Goal: Task Accomplishment & Management: Manage account settings

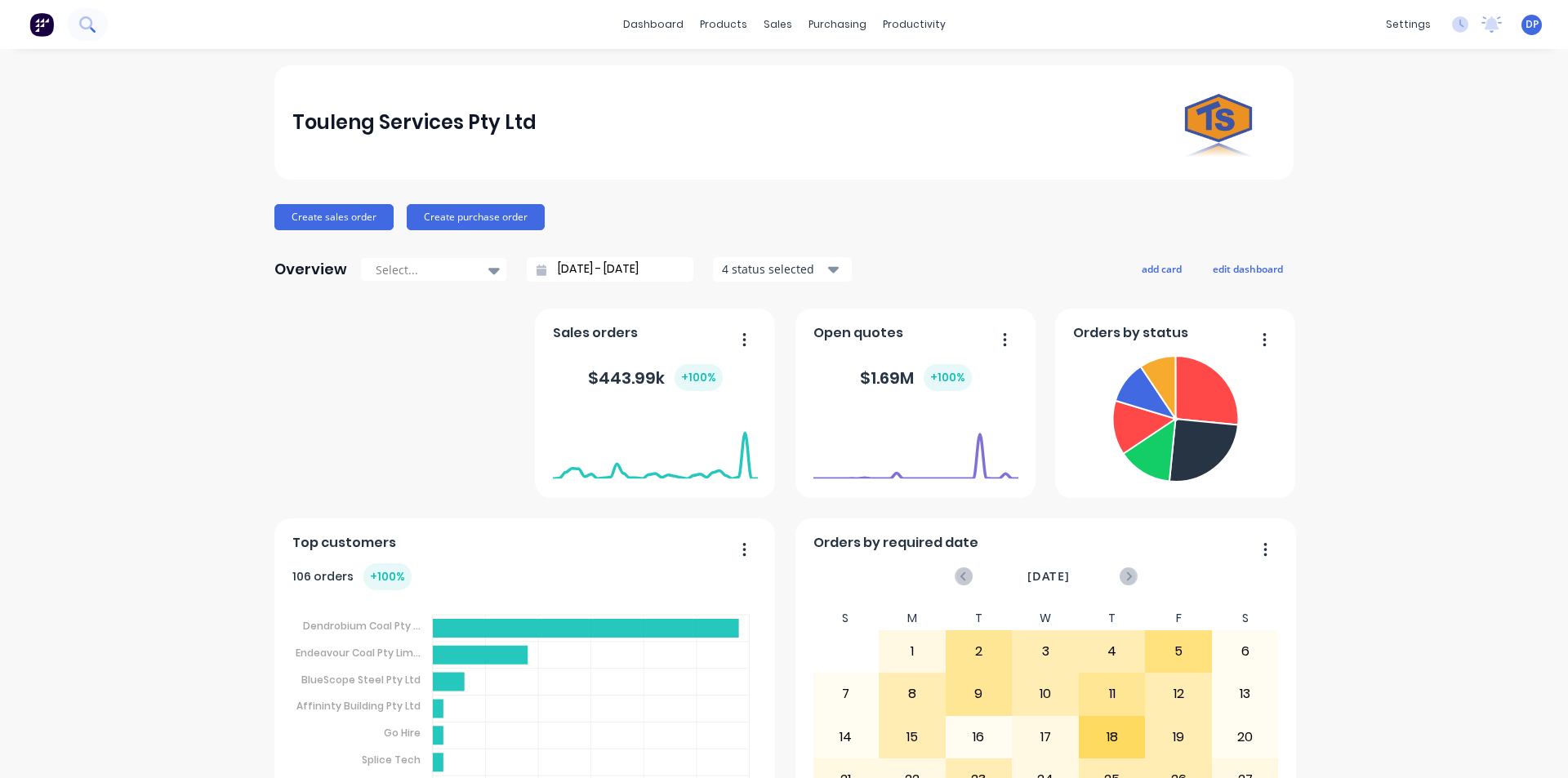
click at [91, 31] on icon at bounding box center [88, 25] width 16 height 16
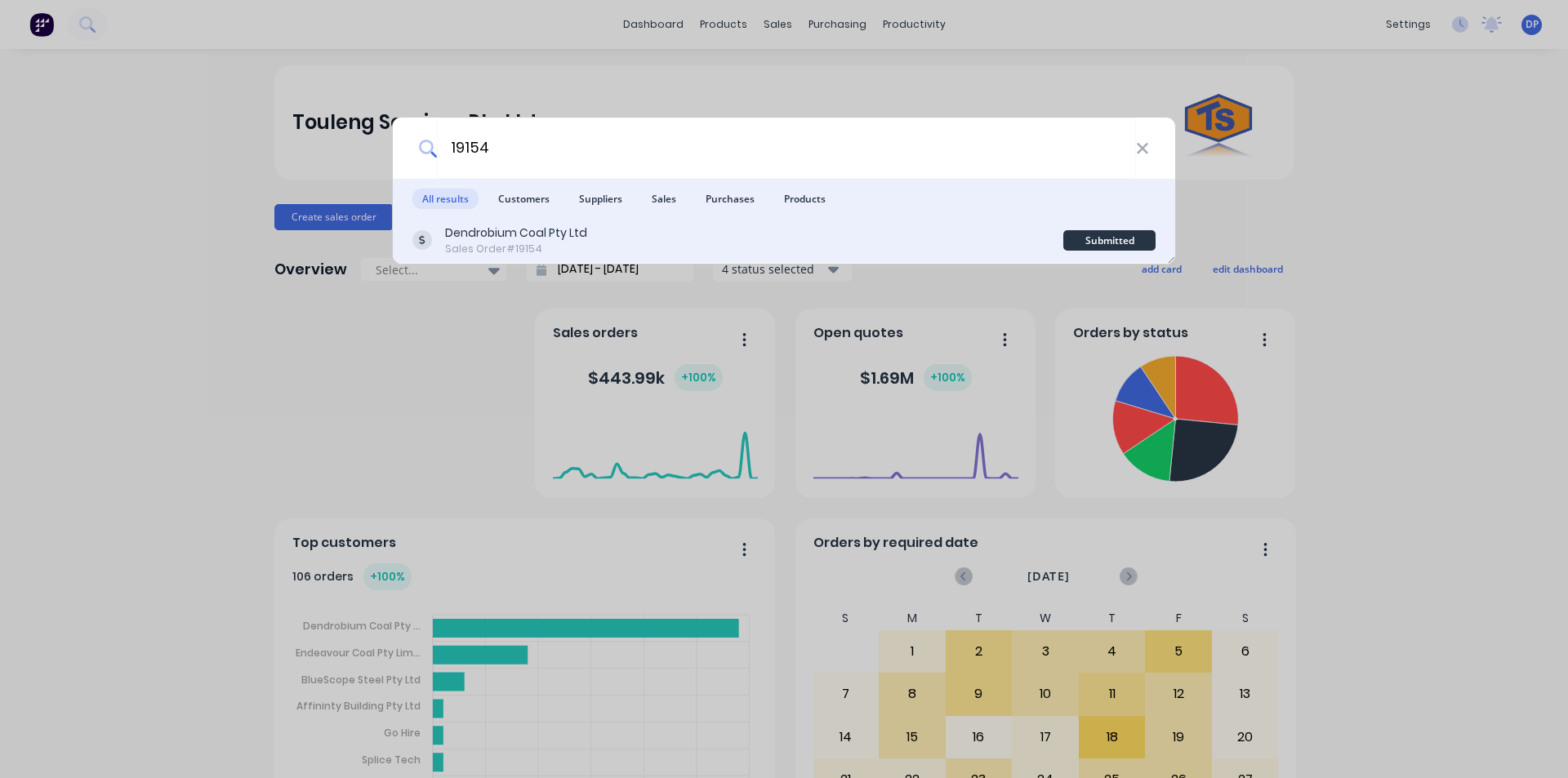
type input "19154"
click at [578, 236] on div "Dendrobium Coal Pty Ltd" at bounding box center [516, 234] width 142 height 18
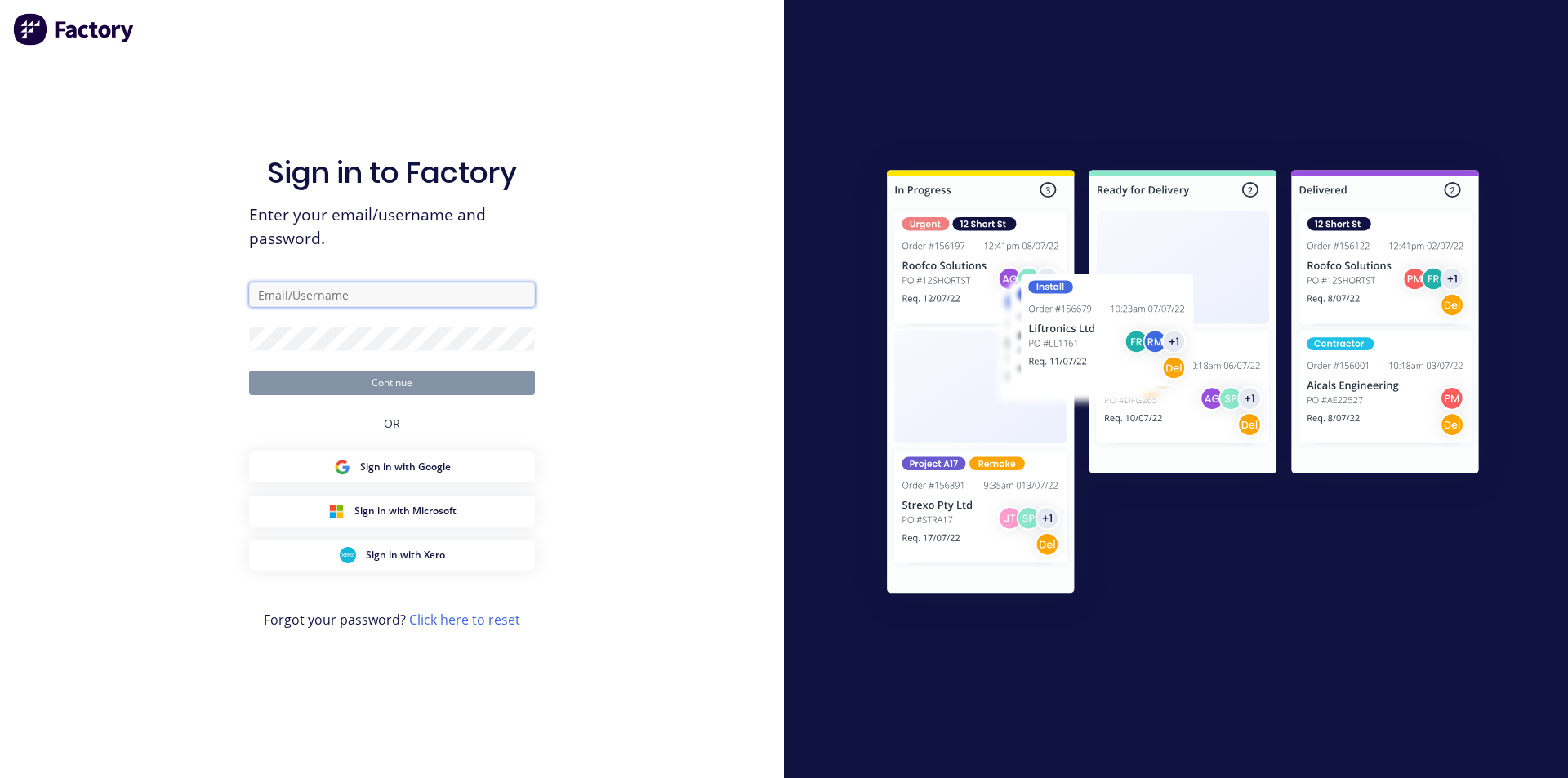
type input "touleng@touleng.com.au"
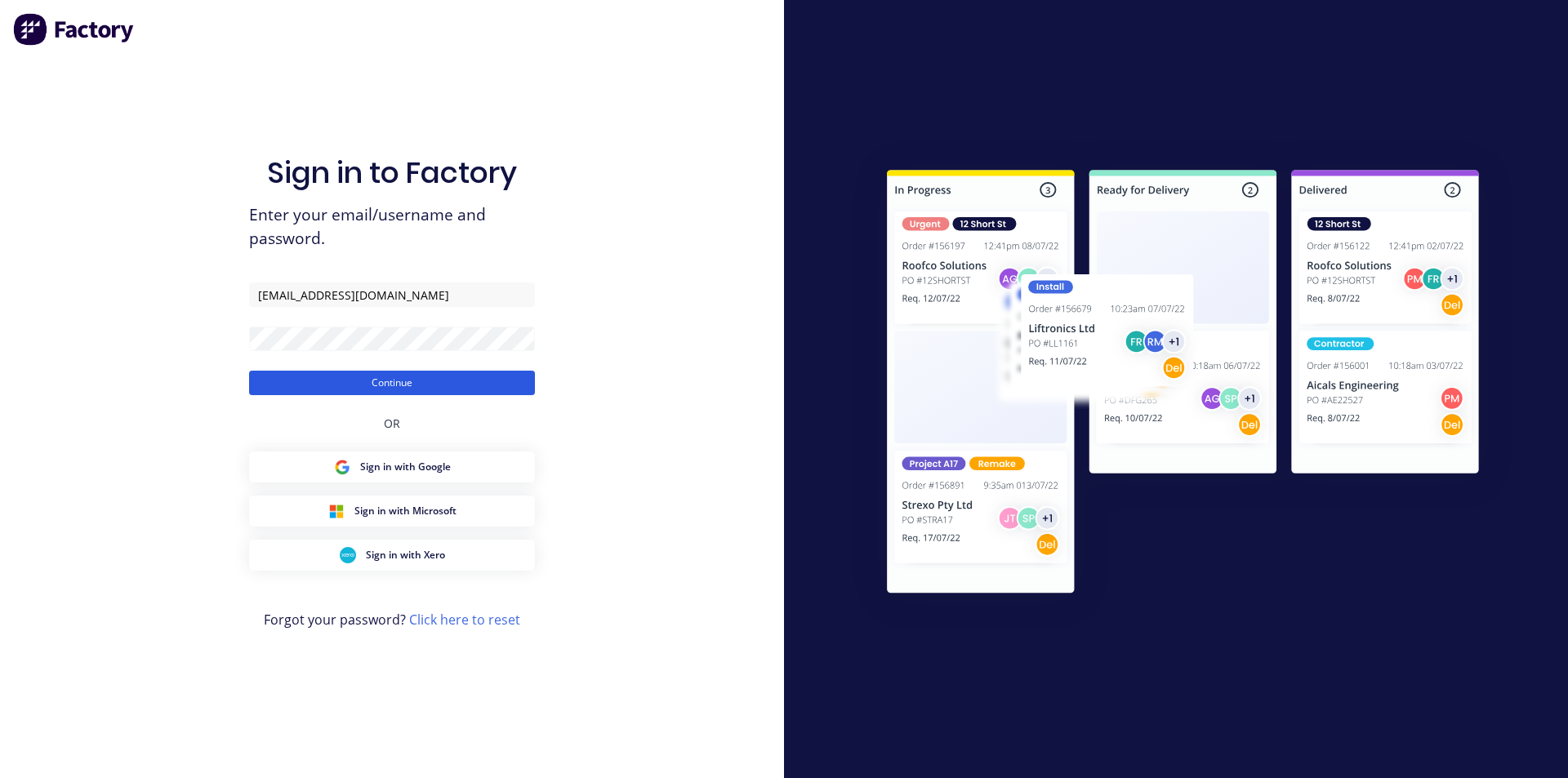
click at [397, 376] on button "Continue" at bounding box center [392, 383] width 286 height 25
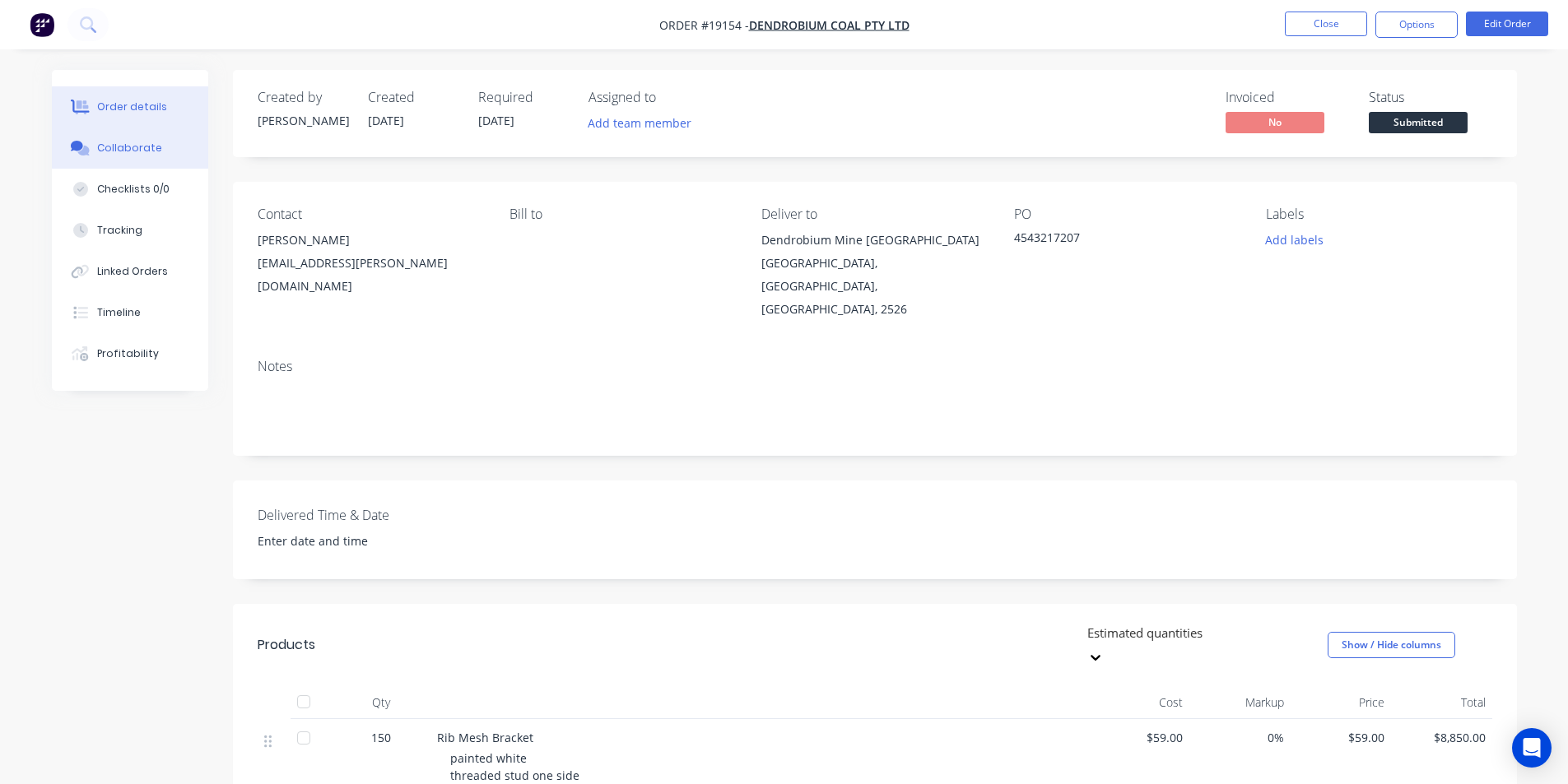
click at [151, 155] on button "Collaborate" at bounding box center [130, 148] width 156 height 41
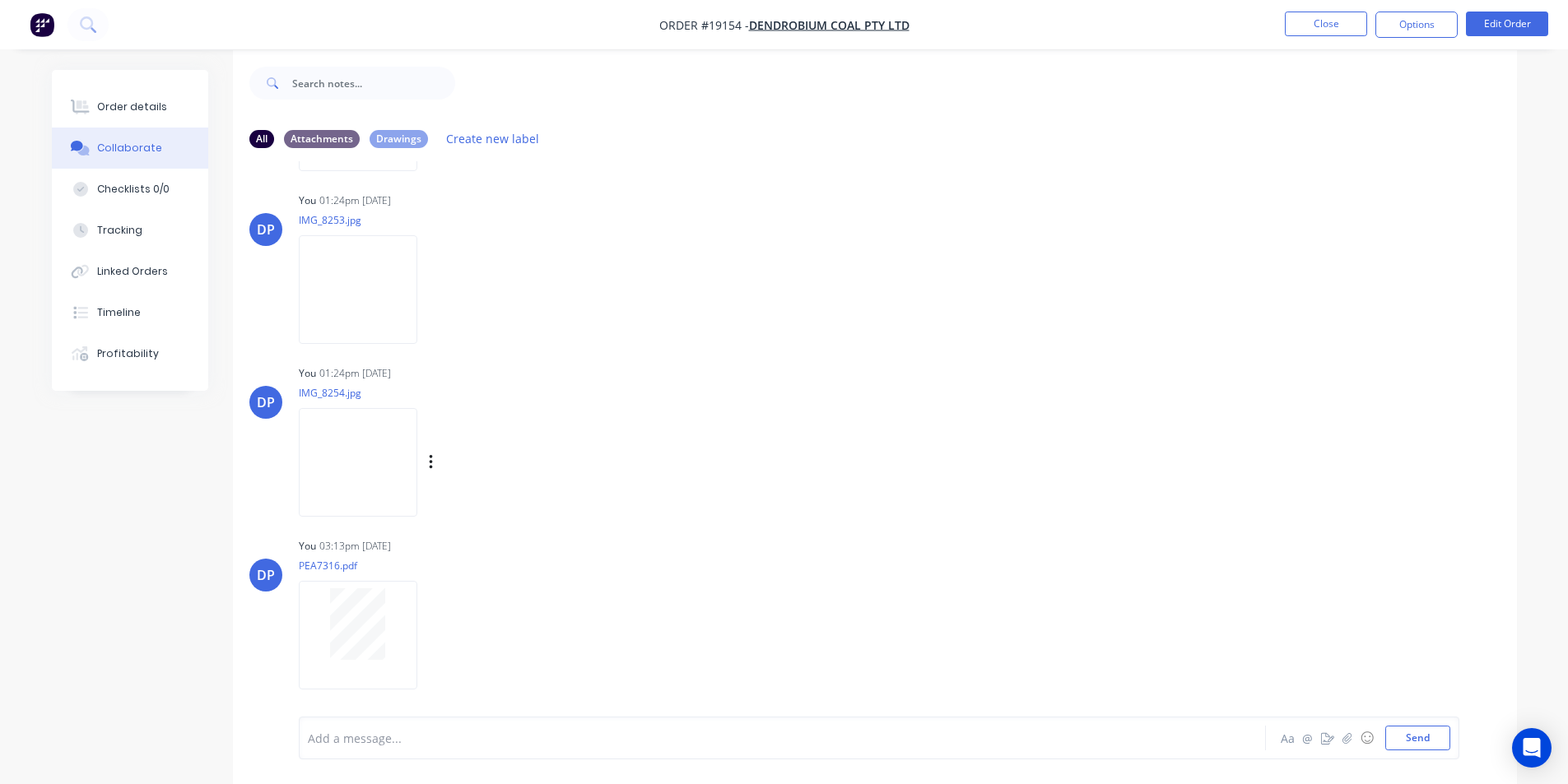
scroll to position [25, 0]
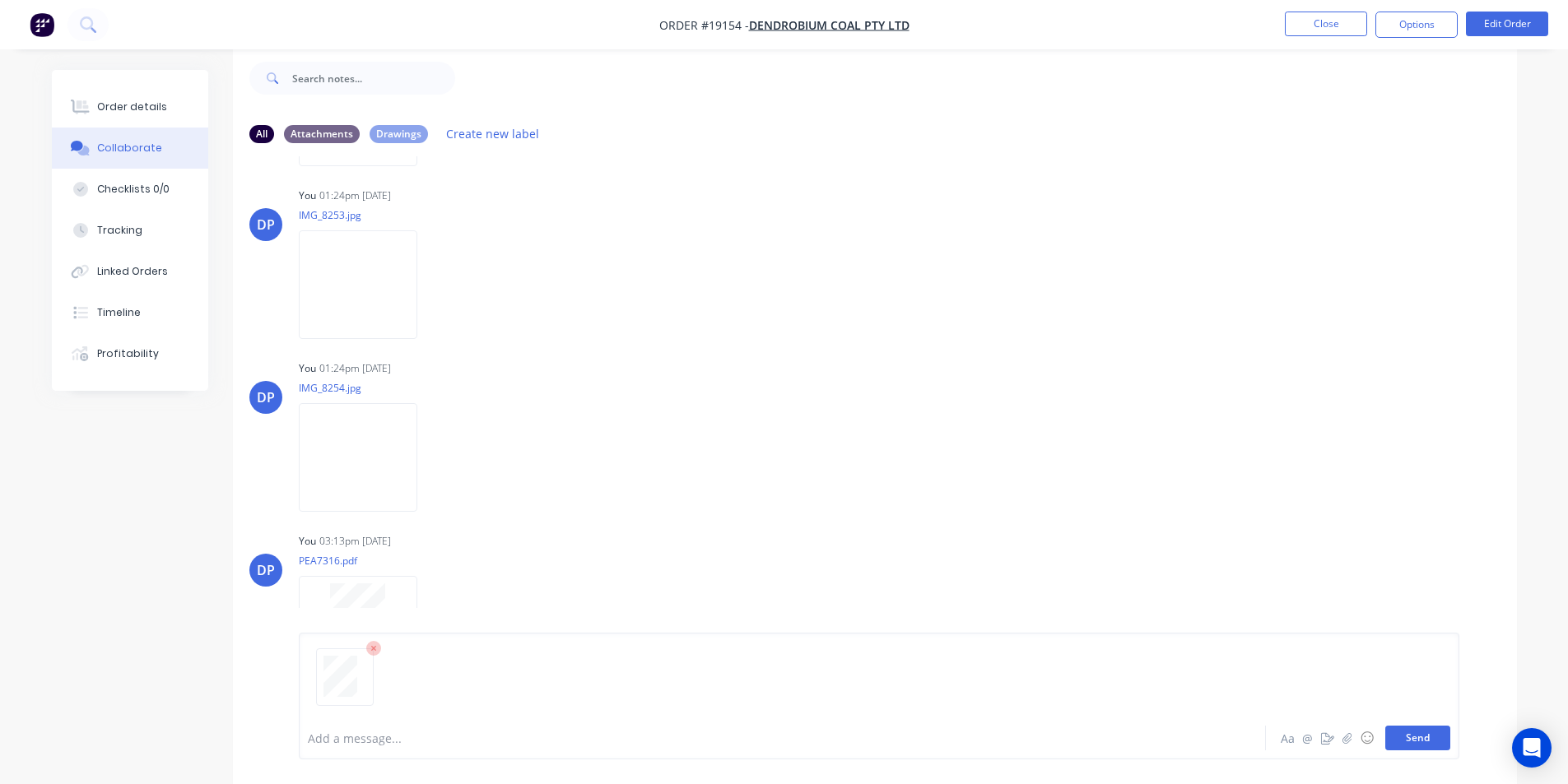
click at [1422, 744] on button "Send" at bounding box center [1417, 738] width 65 height 25
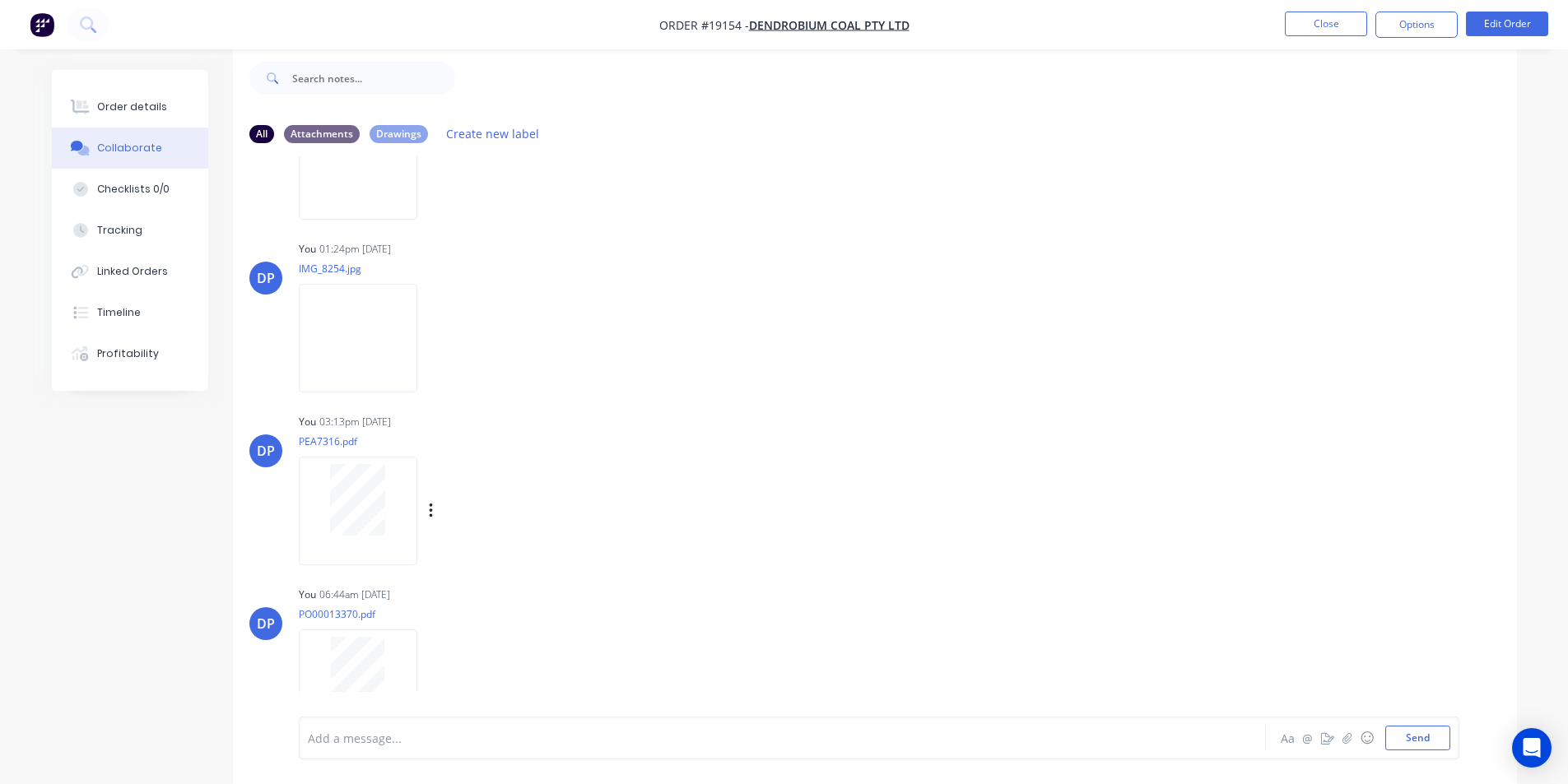
scroll to position [689, 0]
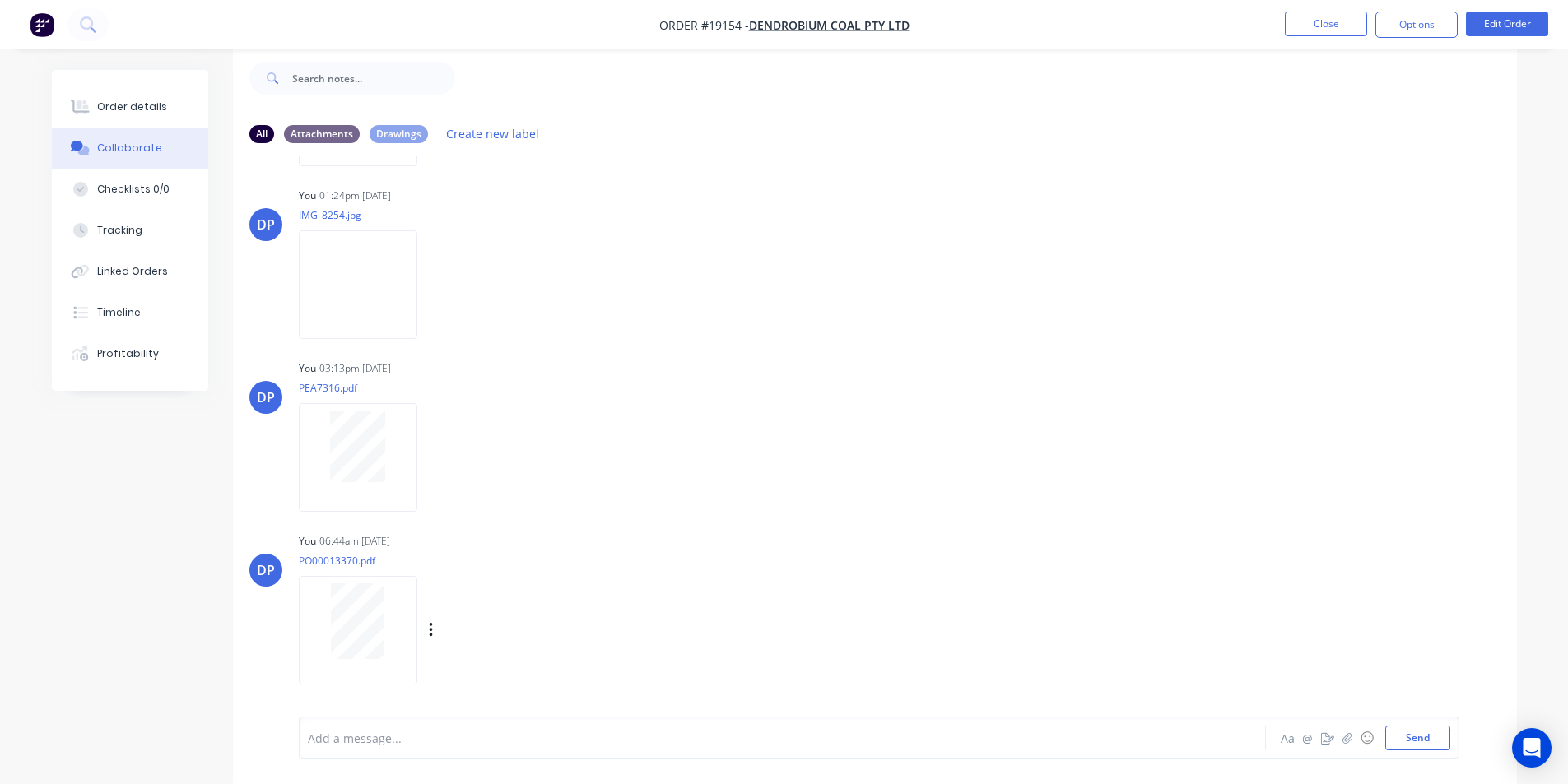
click at [385, 604] on div at bounding box center [358, 622] width 104 height 76
click at [150, 108] on div "Order details" at bounding box center [131, 107] width 70 height 15
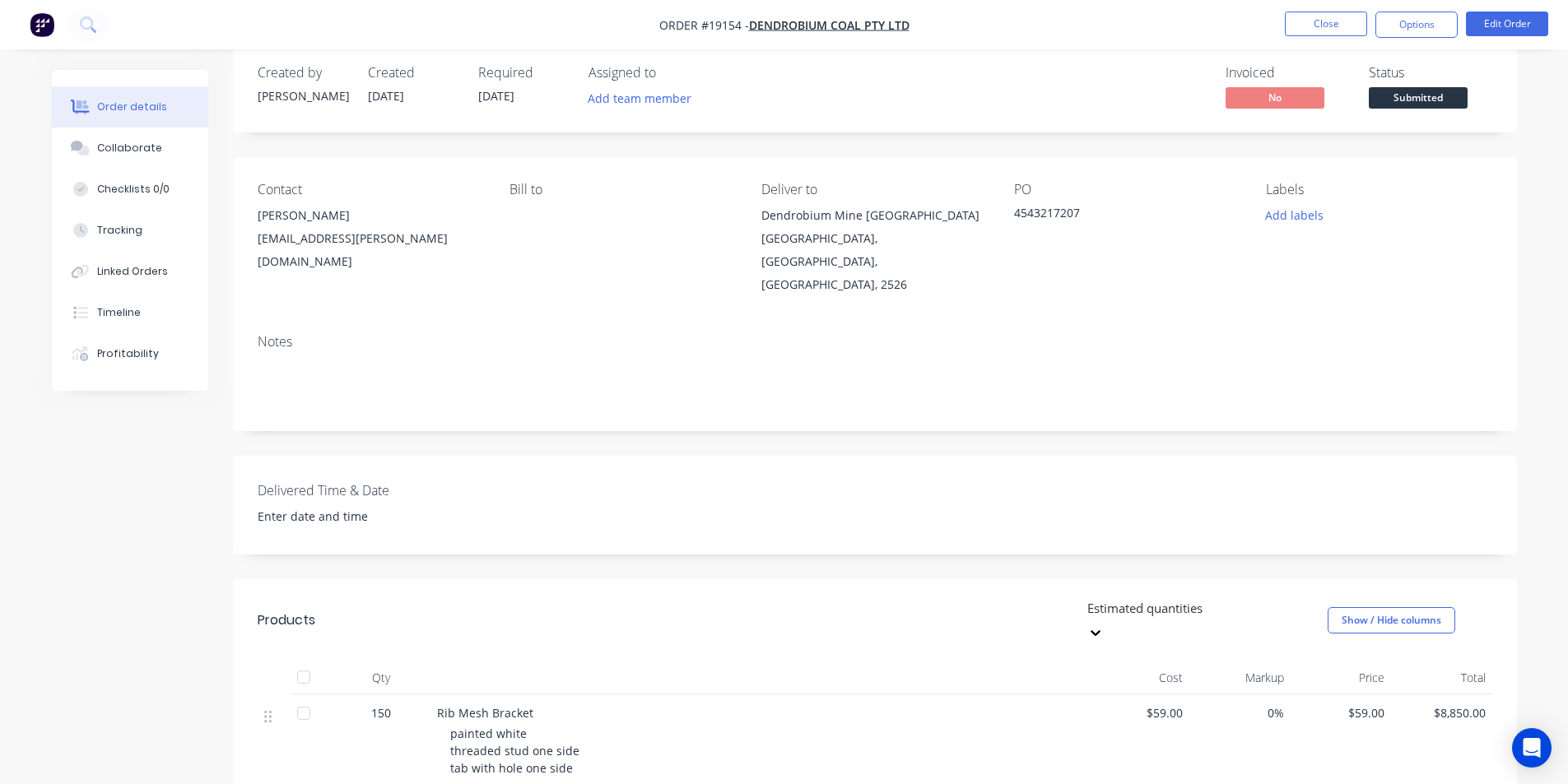
click at [1446, 98] on span "Submitted" at bounding box center [1418, 97] width 99 height 20
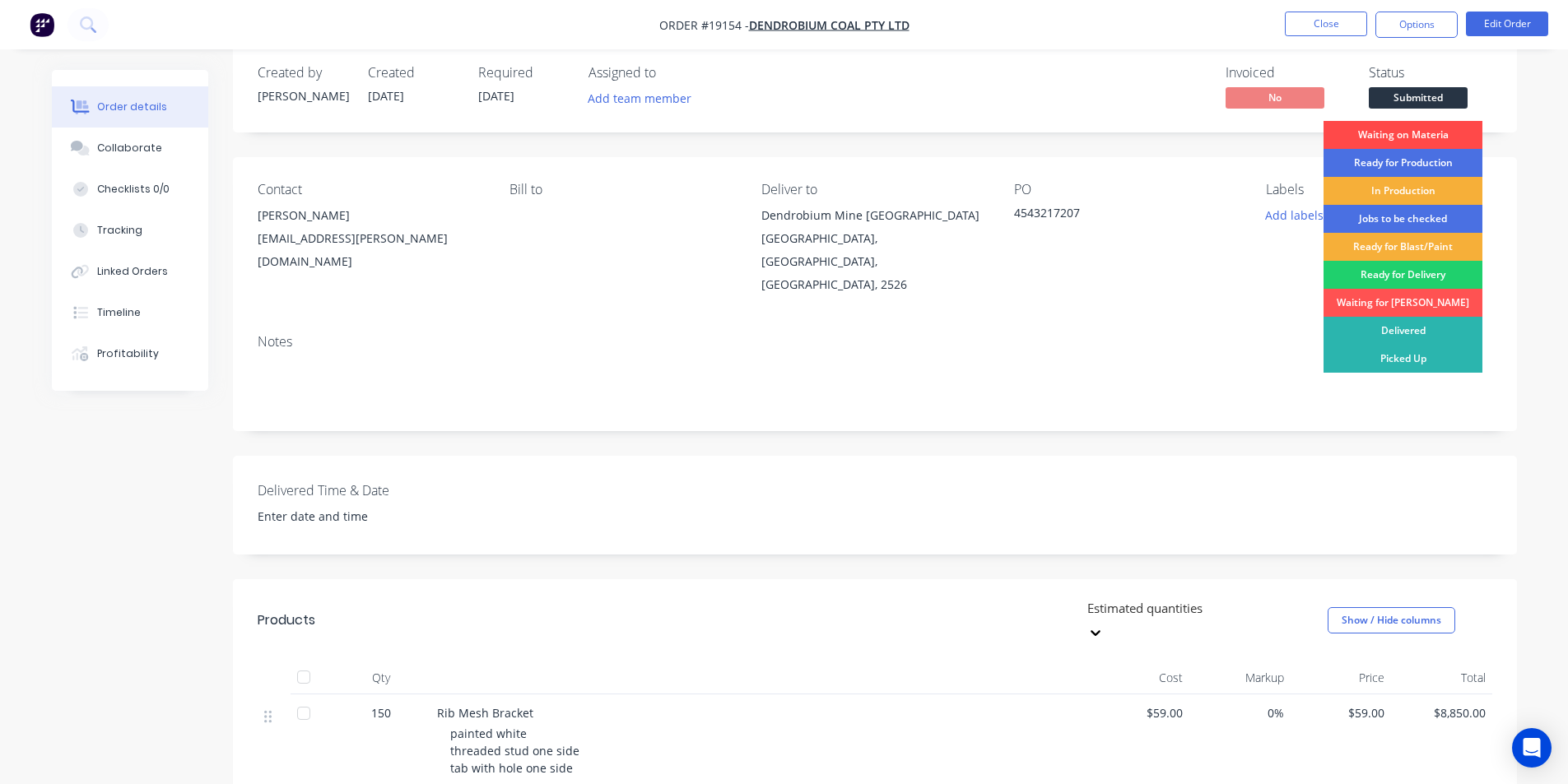
click at [1416, 138] on div "Waiting on Materia" at bounding box center [1402, 135] width 159 height 28
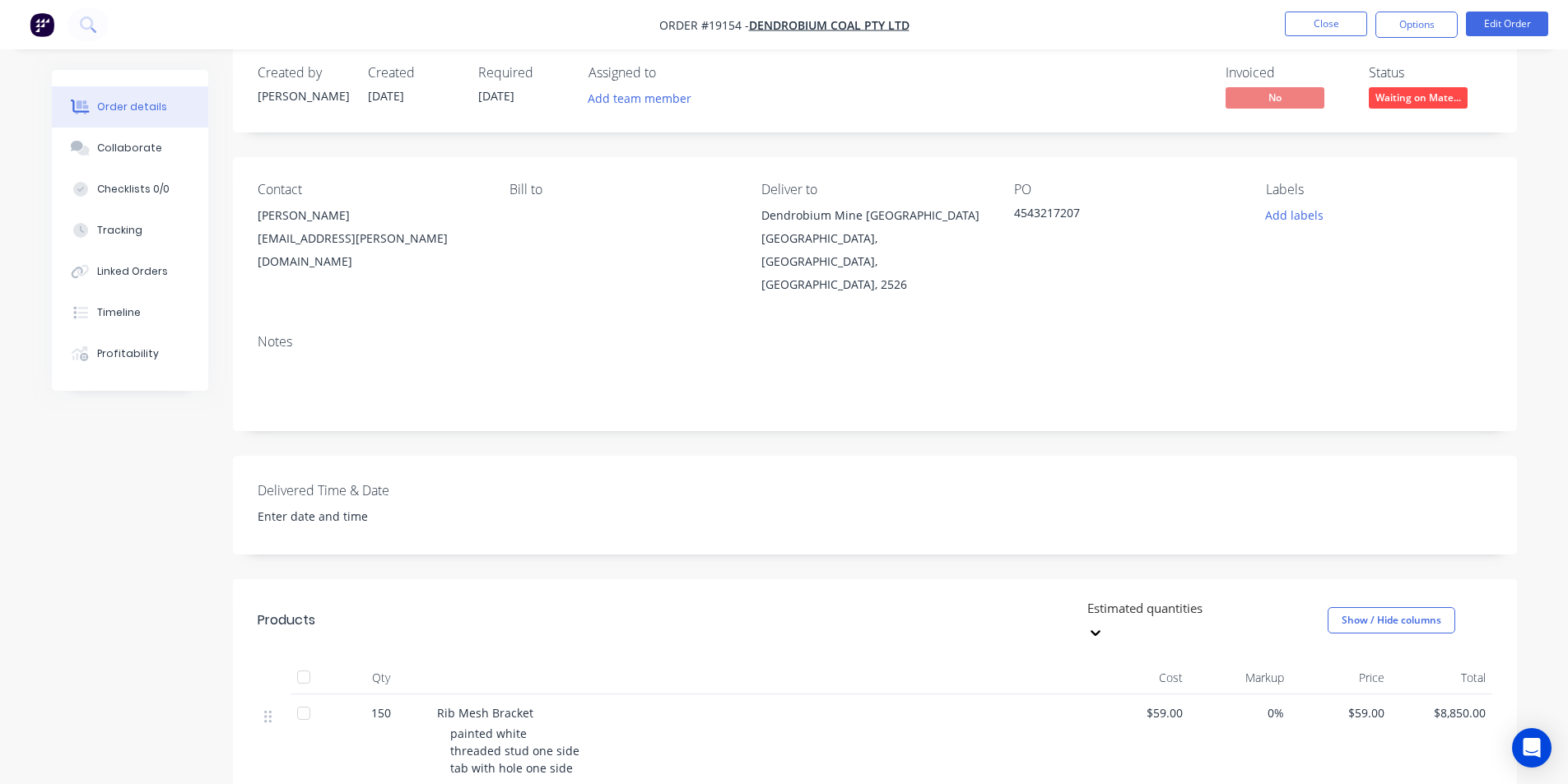
click at [43, 32] on img "button" at bounding box center [42, 25] width 25 height 25
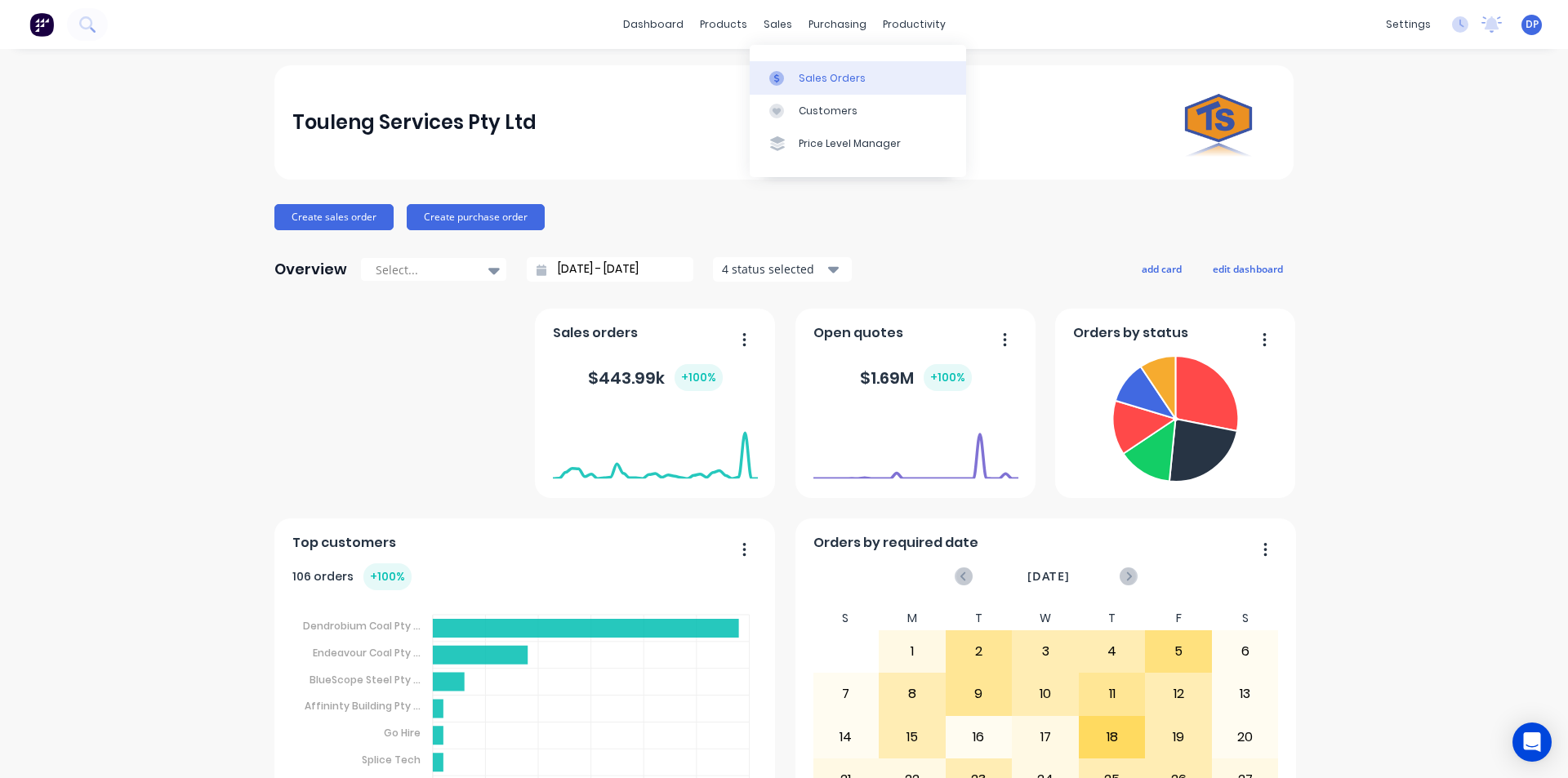
drag, startPoint x: 851, startPoint y: 88, endPoint x: 824, endPoint y: 88, distance: 27.0
click at [851, 88] on link "Sales Orders" at bounding box center [858, 77] width 216 height 32
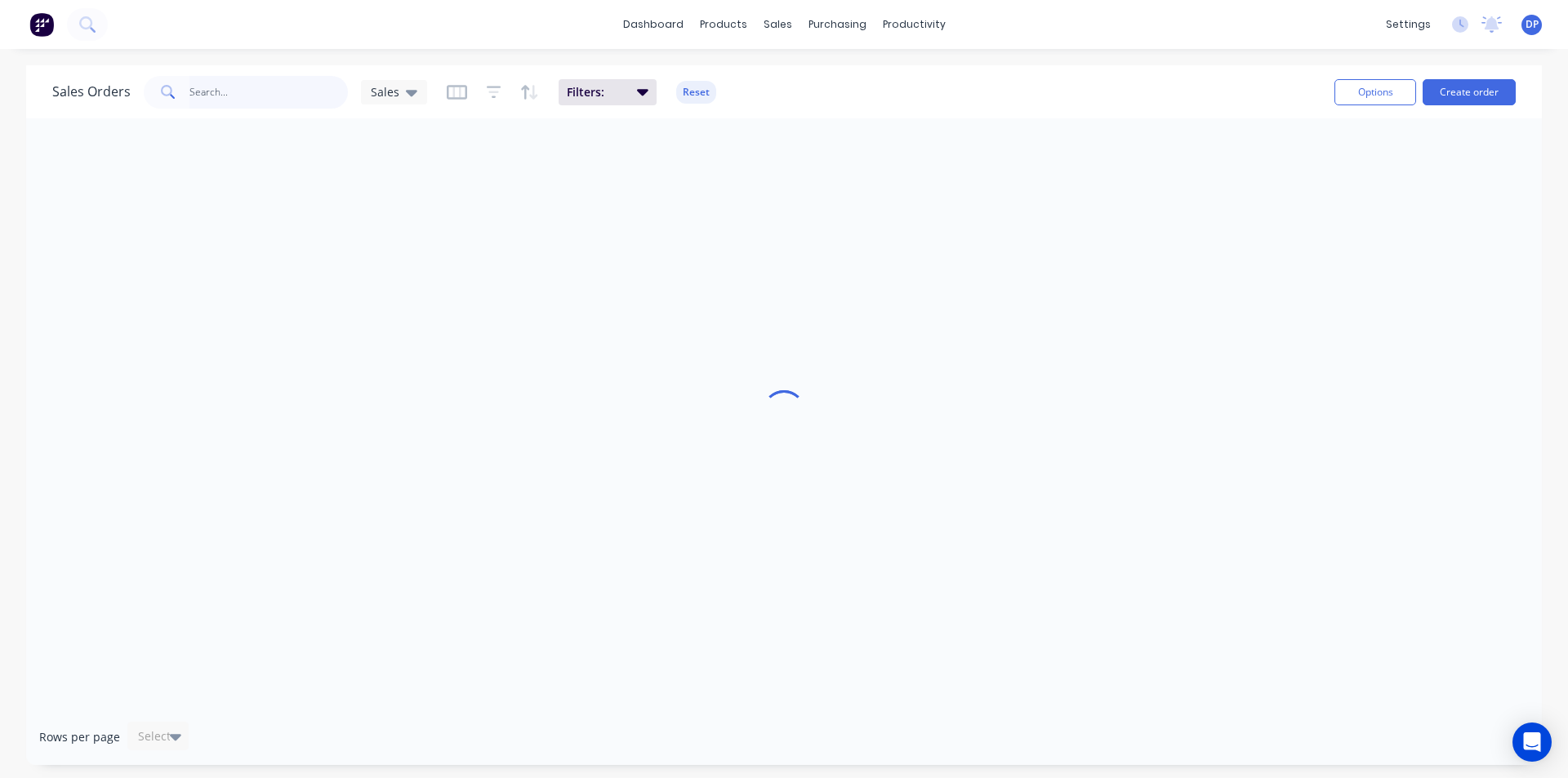
click at [249, 95] on input "text" at bounding box center [269, 92] width 159 height 32
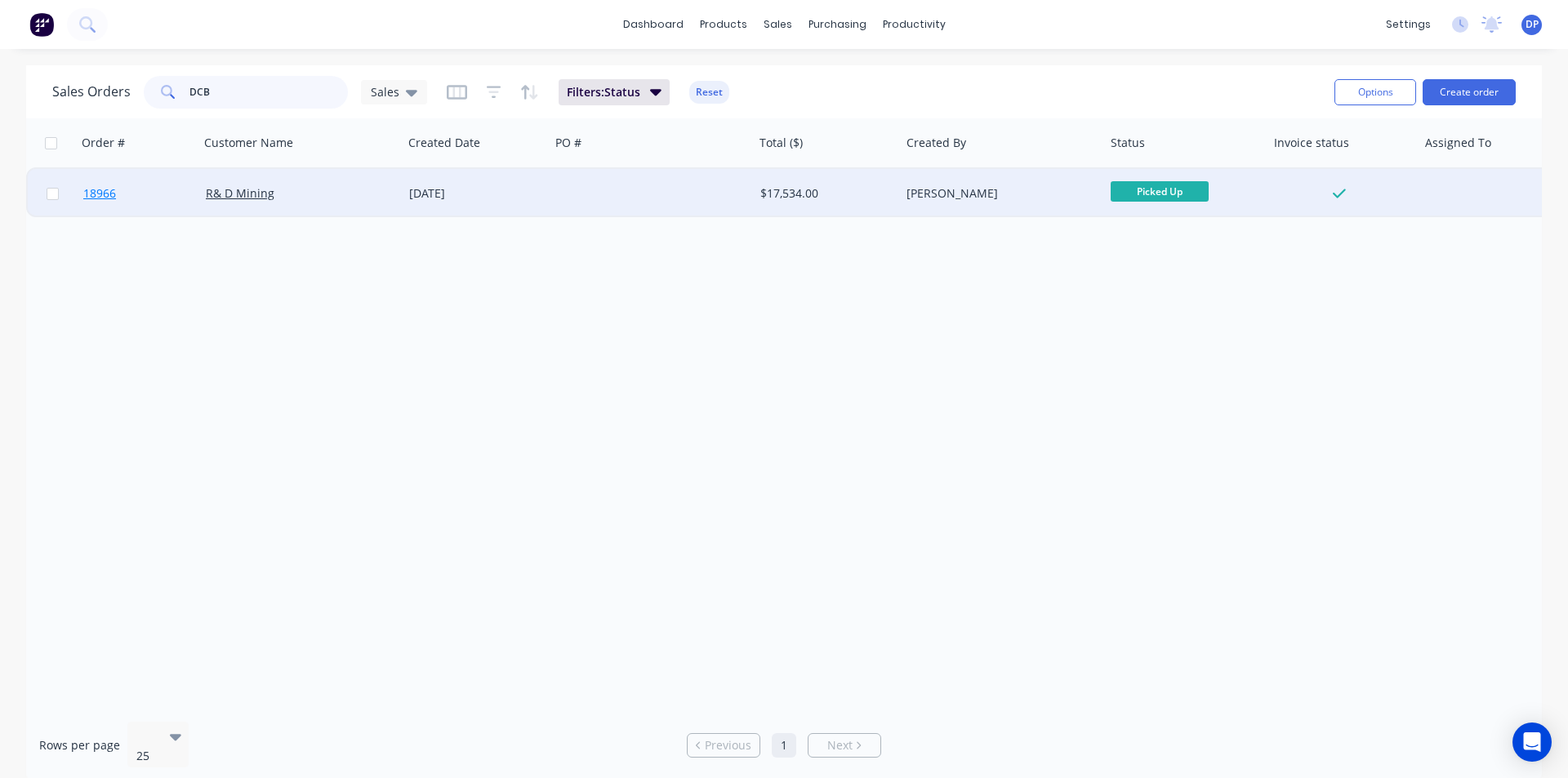
type input "DCB"
click at [99, 192] on span "18966" at bounding box center [99, 193] width 32 height 17
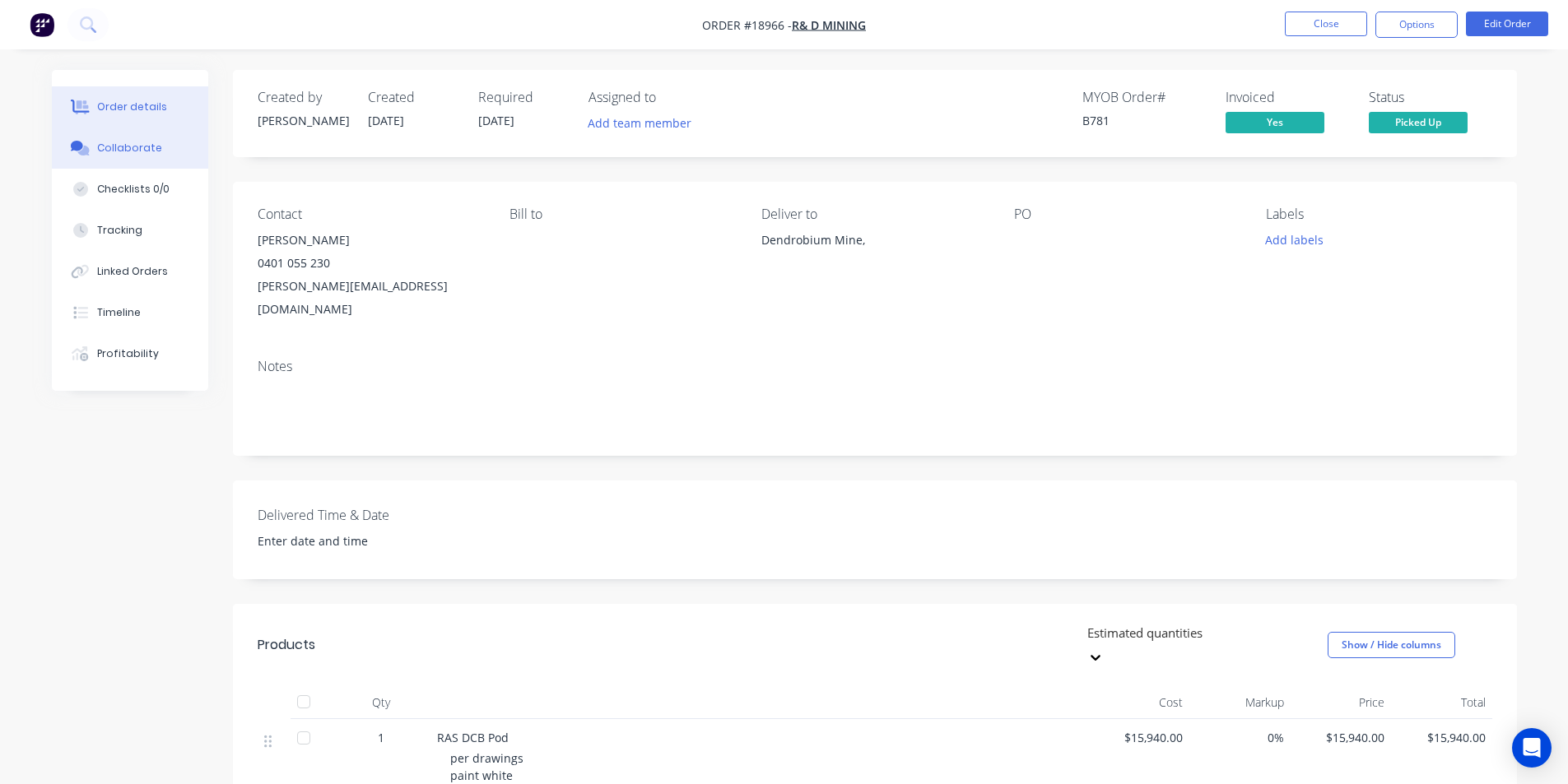
click at [142, 137] on button "Collaborate" at bounding box center [130, 148] width 156 height 41
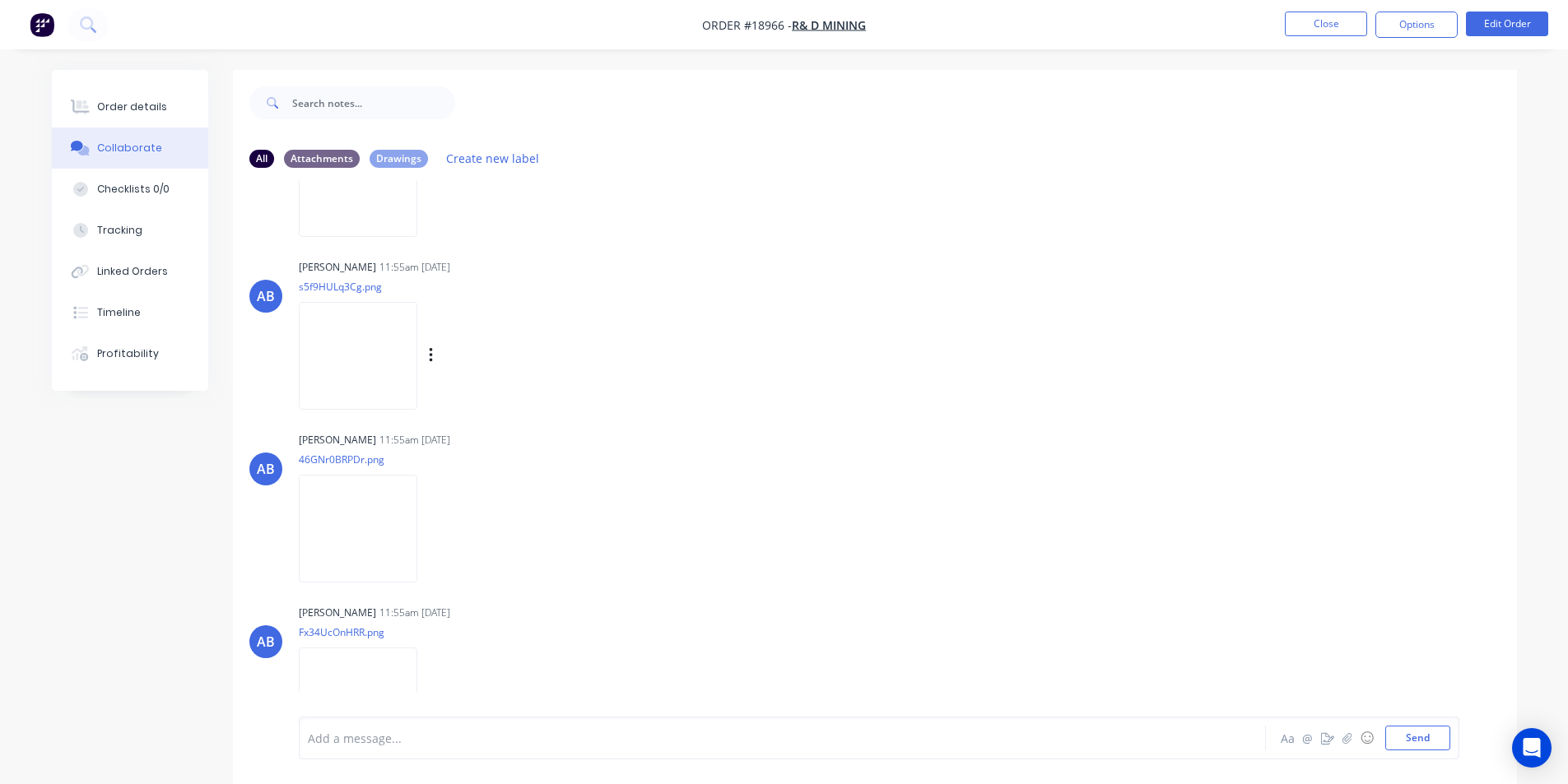
scroll to position [3685, 0]
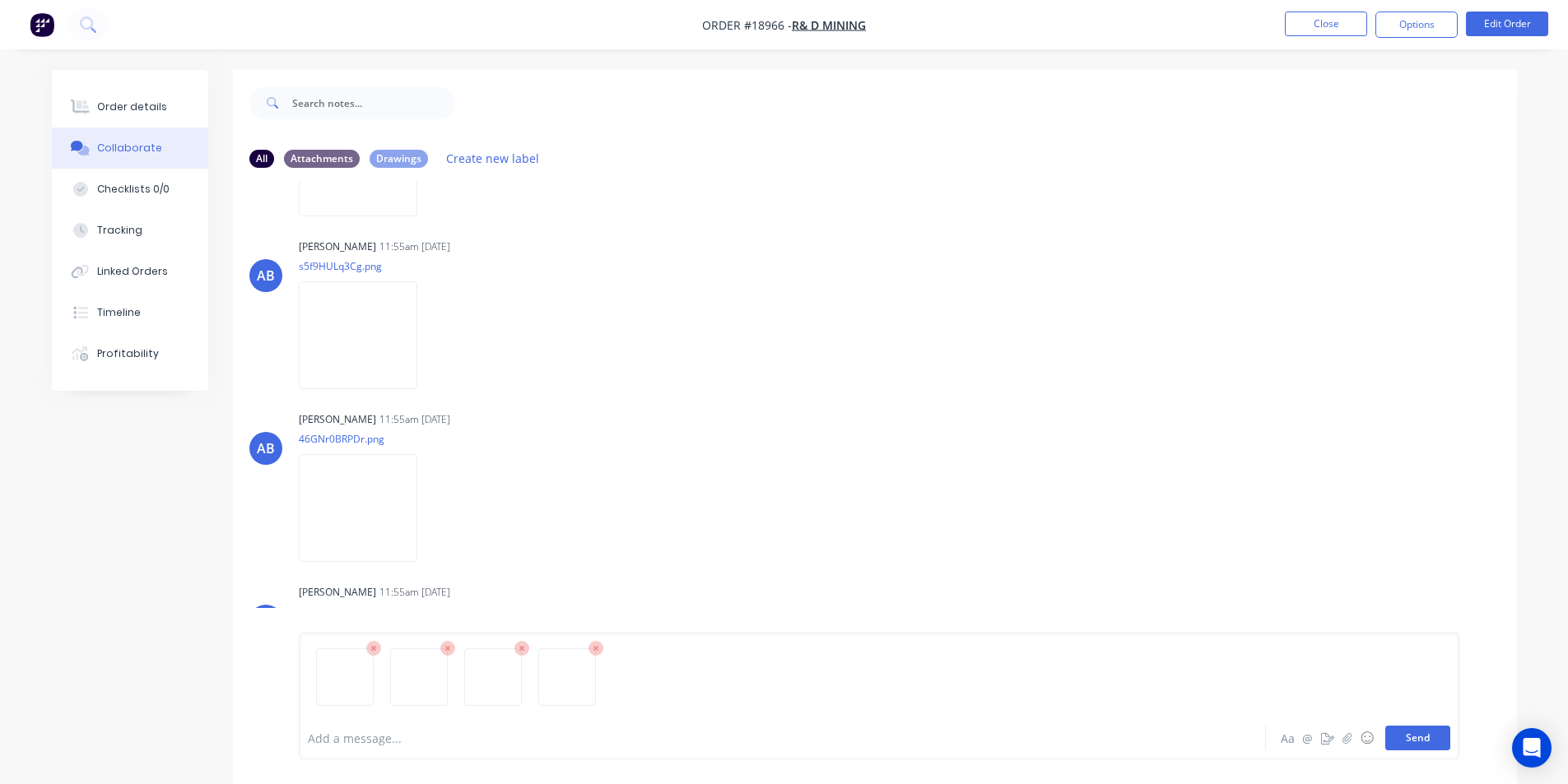
click at [1425, 730] on button "Send" at bounding box center [1417, 738] width 65 height 25
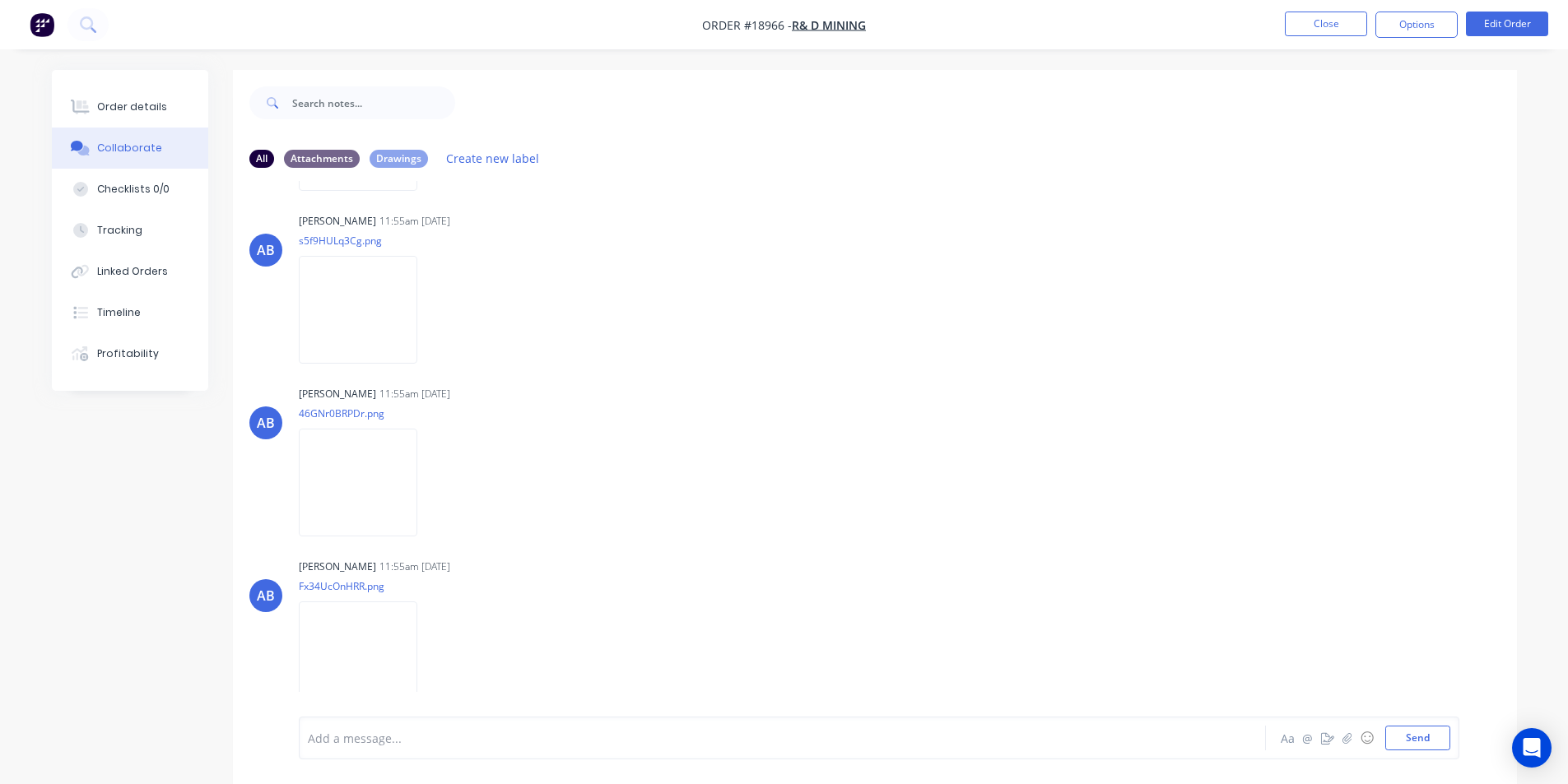
click at [43, 23] on img "button" at bounding box center [42, 25] width 25 height 25
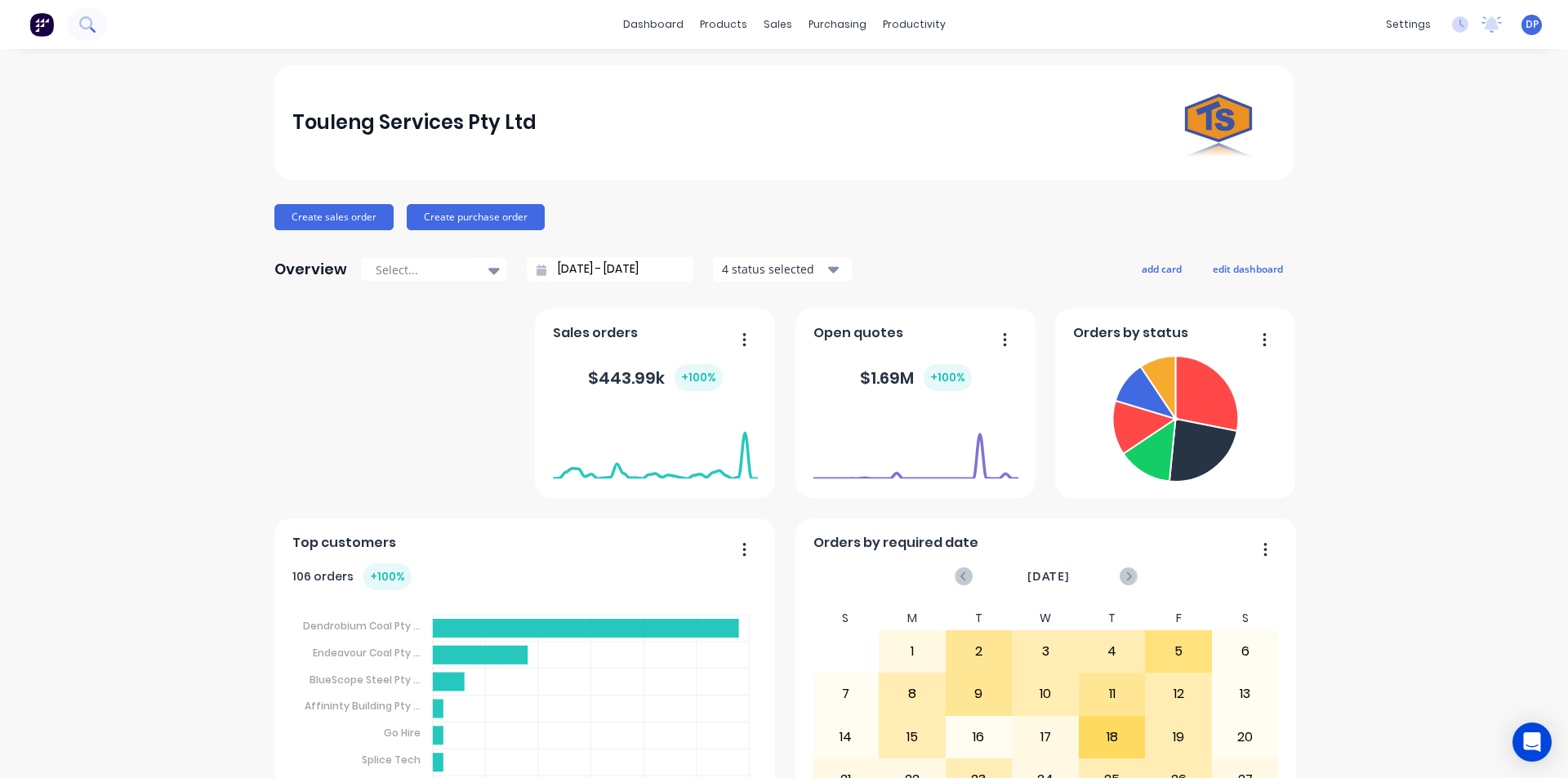
click at [84, 23] on icon at bounding box center [88, 25] width 16 height 16
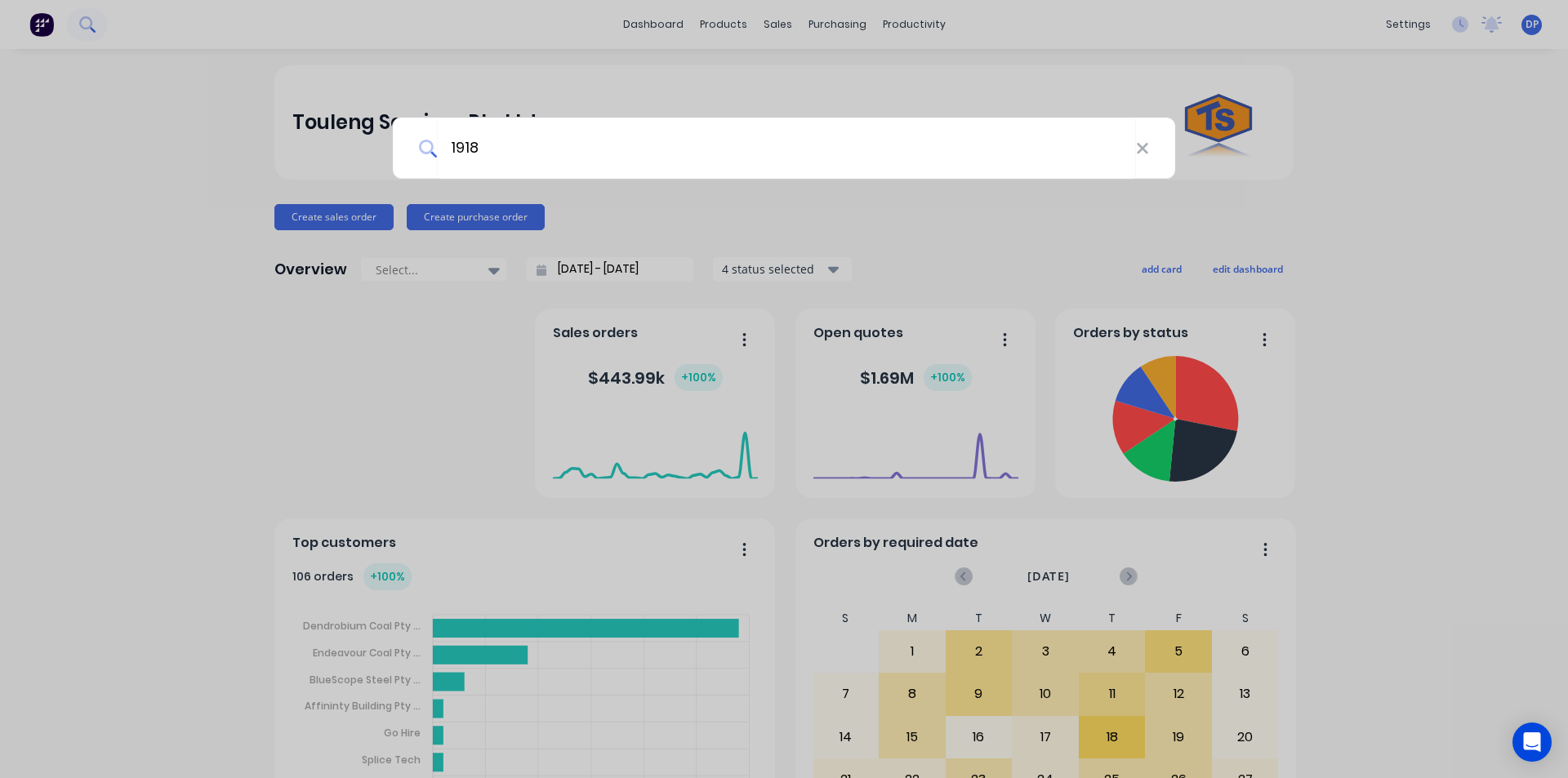
type input "19184"
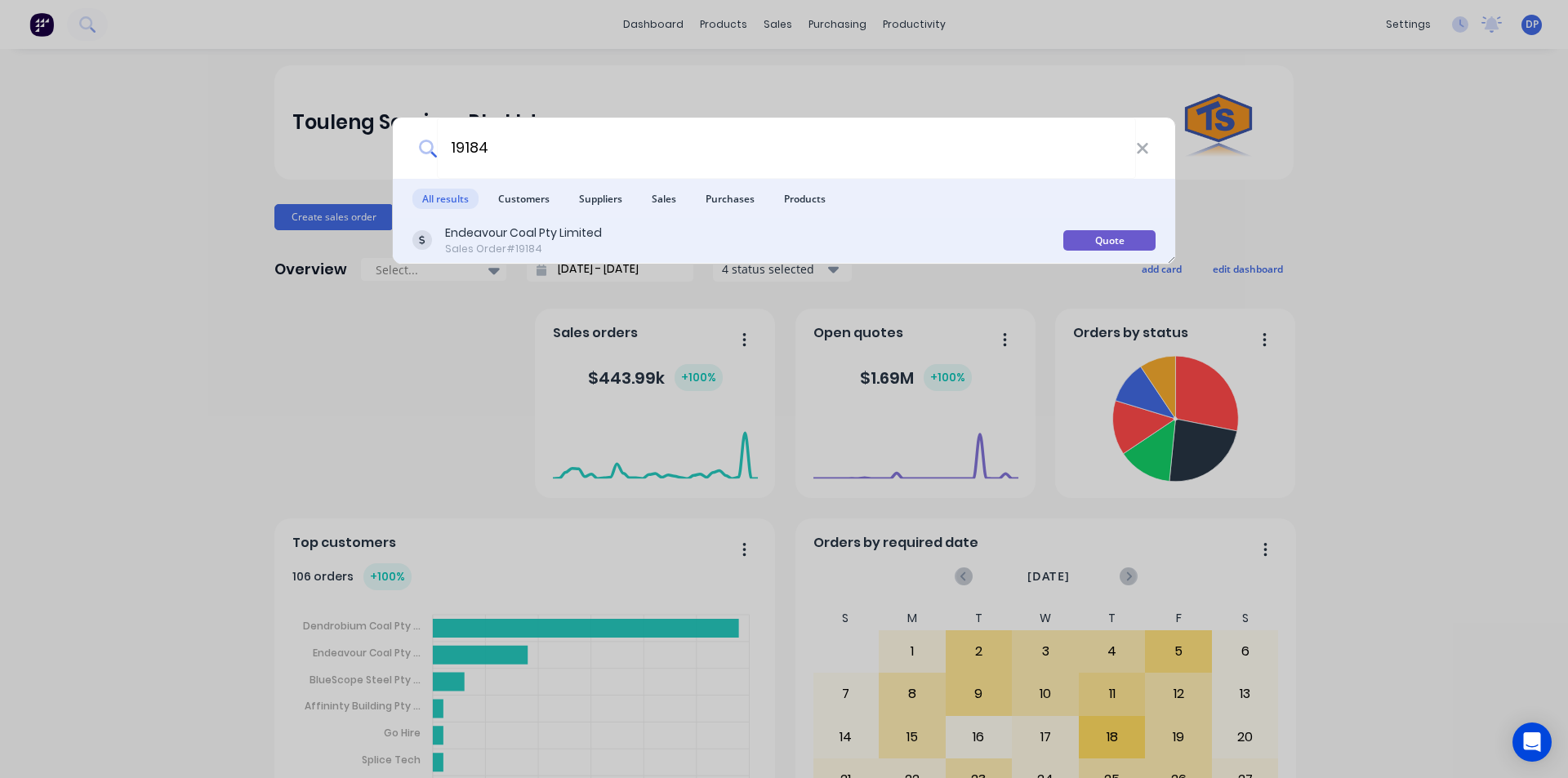
click at [522, 240] on div "Endeavour Coal Pty Limited" at bounding box center [523, 234] width 157 height 18
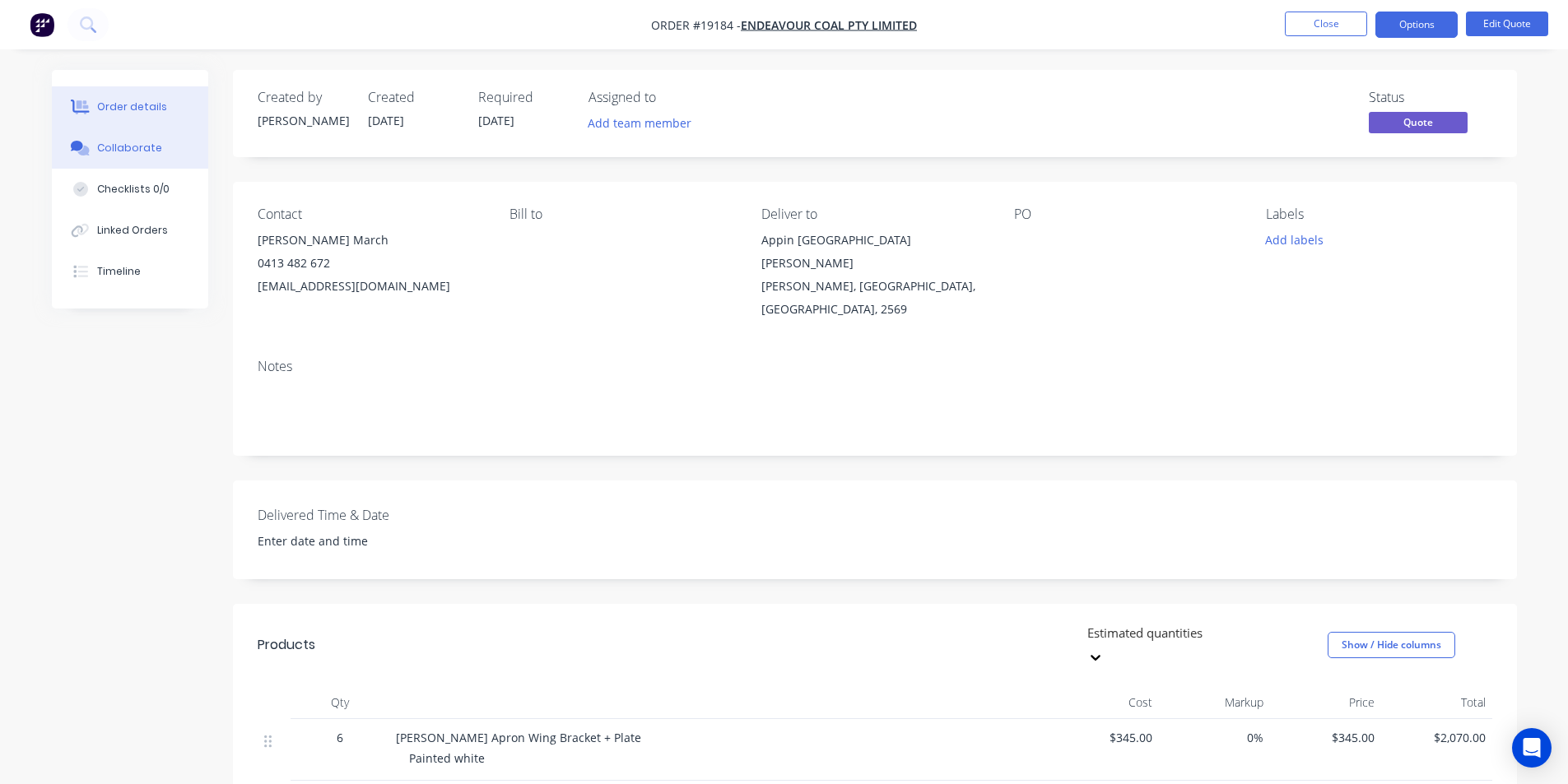
click at [130, 146] on div "Collaborate" at bounding box center [130, 148] width 65 height 15
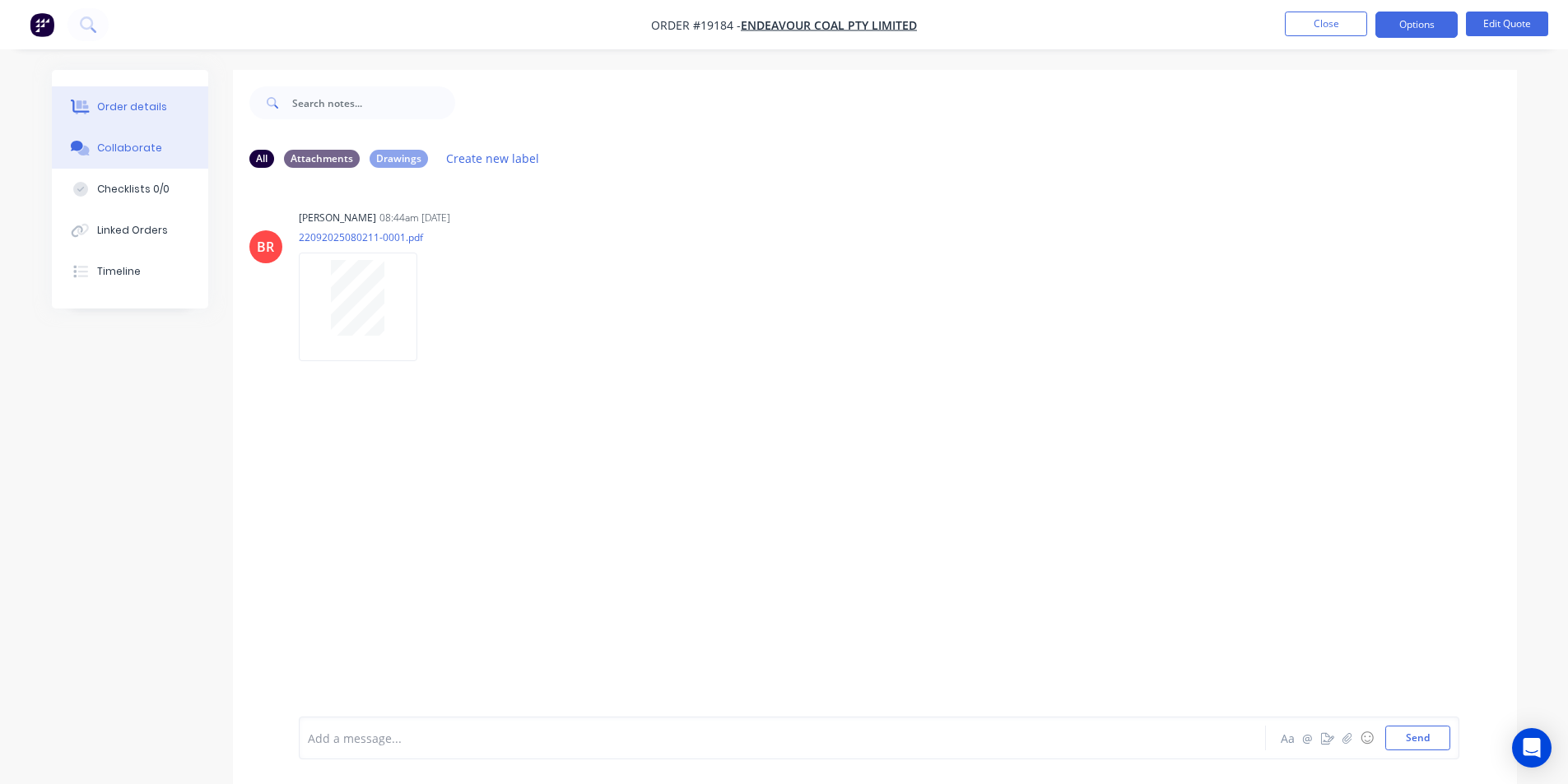
click at [130, 97] on button "Order details" at bounding box center [130, 107] width 156 height 41
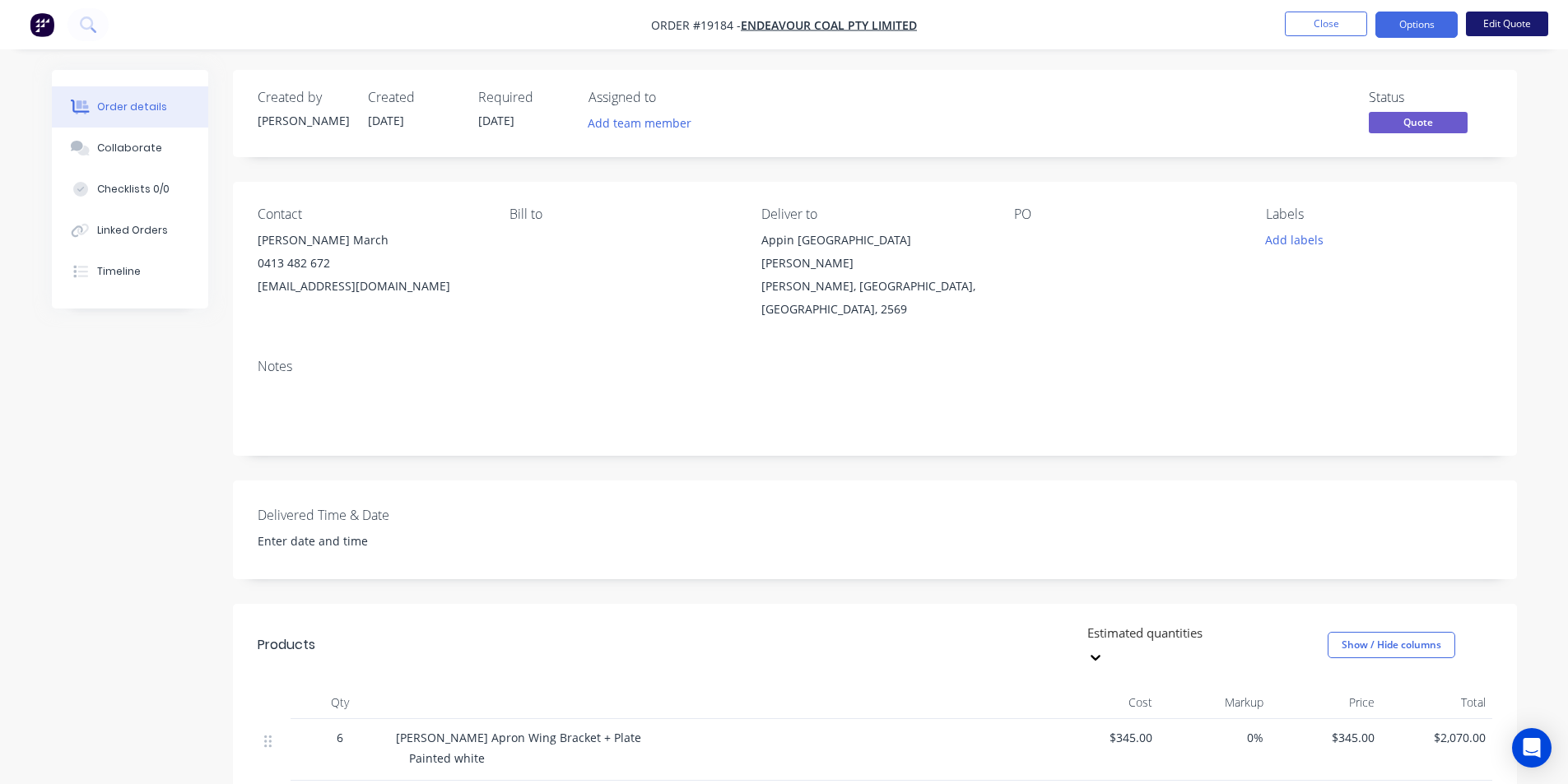
click at [1514, 21] on button "Edit Quote" at bounding box center [1506, 24] width 82 height 25
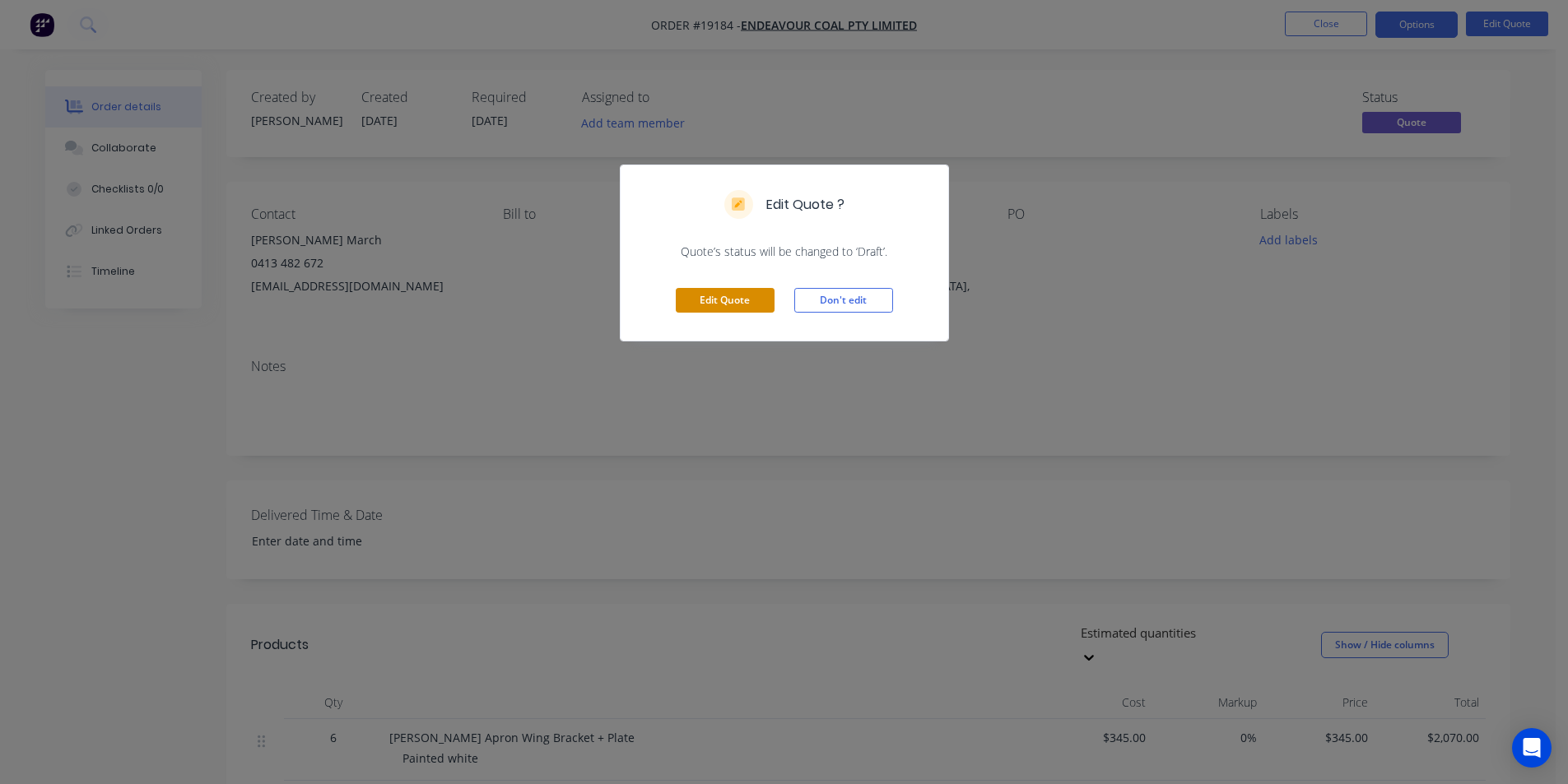
click at [740, 300] on button "Edit Quote" at bounding box center [725, 301] width 99 height 25
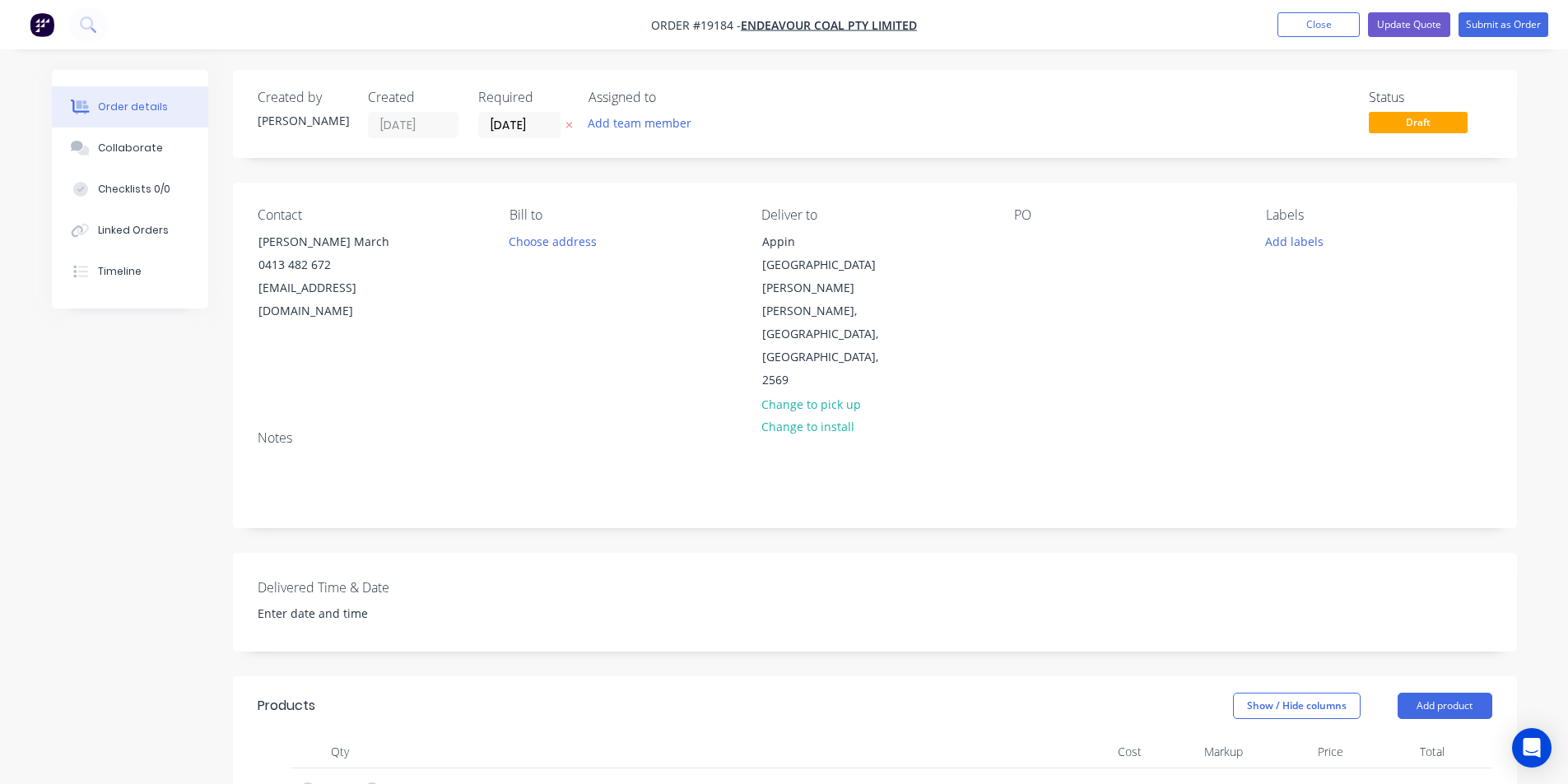
click at [1052, 238] on div "PO" at bounding box center [1127, 300] width 226 height 185
click at [1015, 238] on div at bounding box center [1027, 241] width 26 height 24
paste div
drag, startPoint x: 100, startPoint y: 150, endPoint x: 175, endPoint y: 166, distance: 76.7
click at [101, 150] on div "Collaborate" at bounding box center [130, 148] width 65 height 15
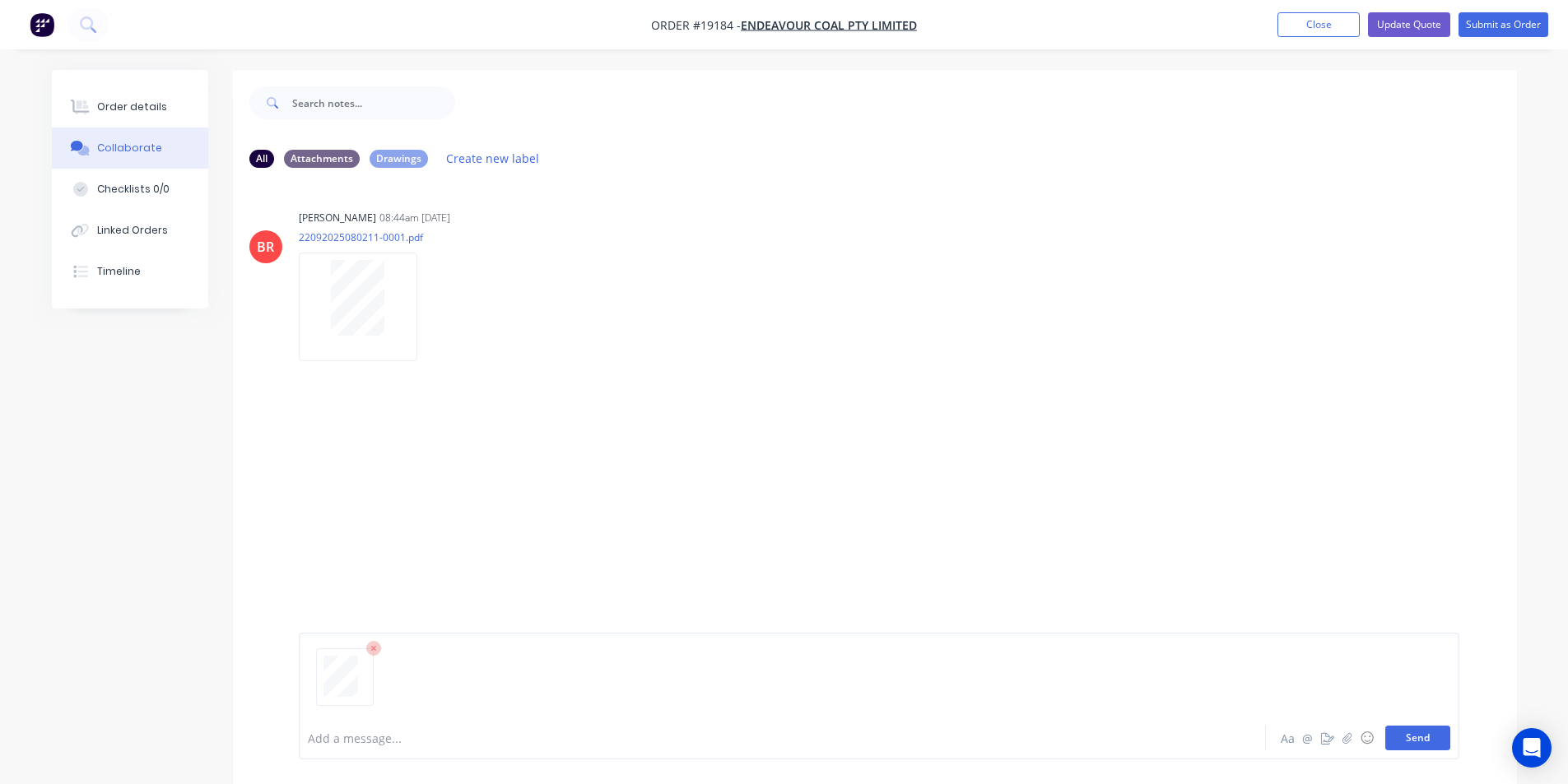
click at [1437, 735] on button "Send" at bounding box center [1417, 738] width 65 height 25
click at [123, 96] on button "Order details" at bounding box center [130, 107] width 156 height 41
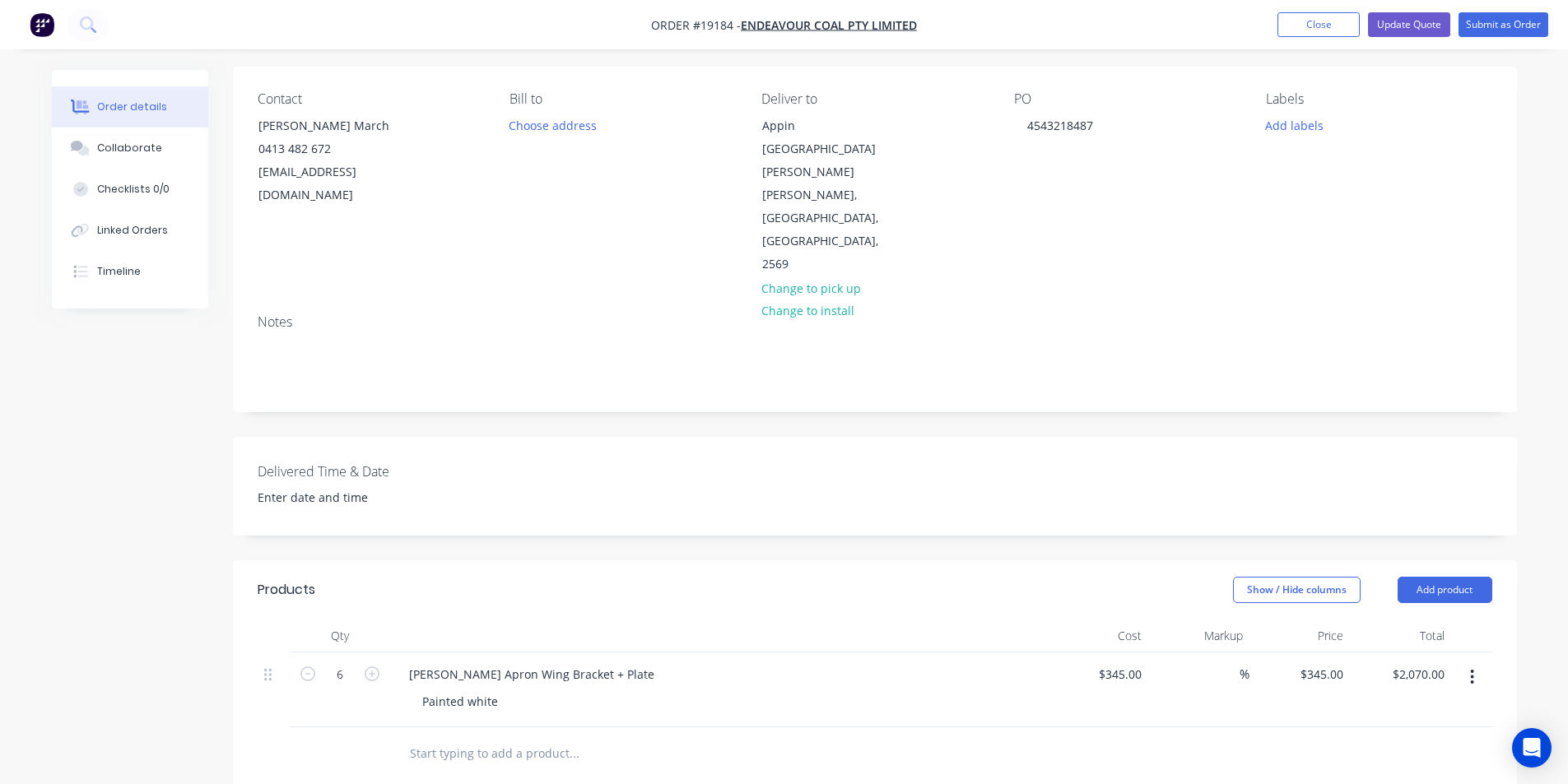
scroll to position [165, 0]
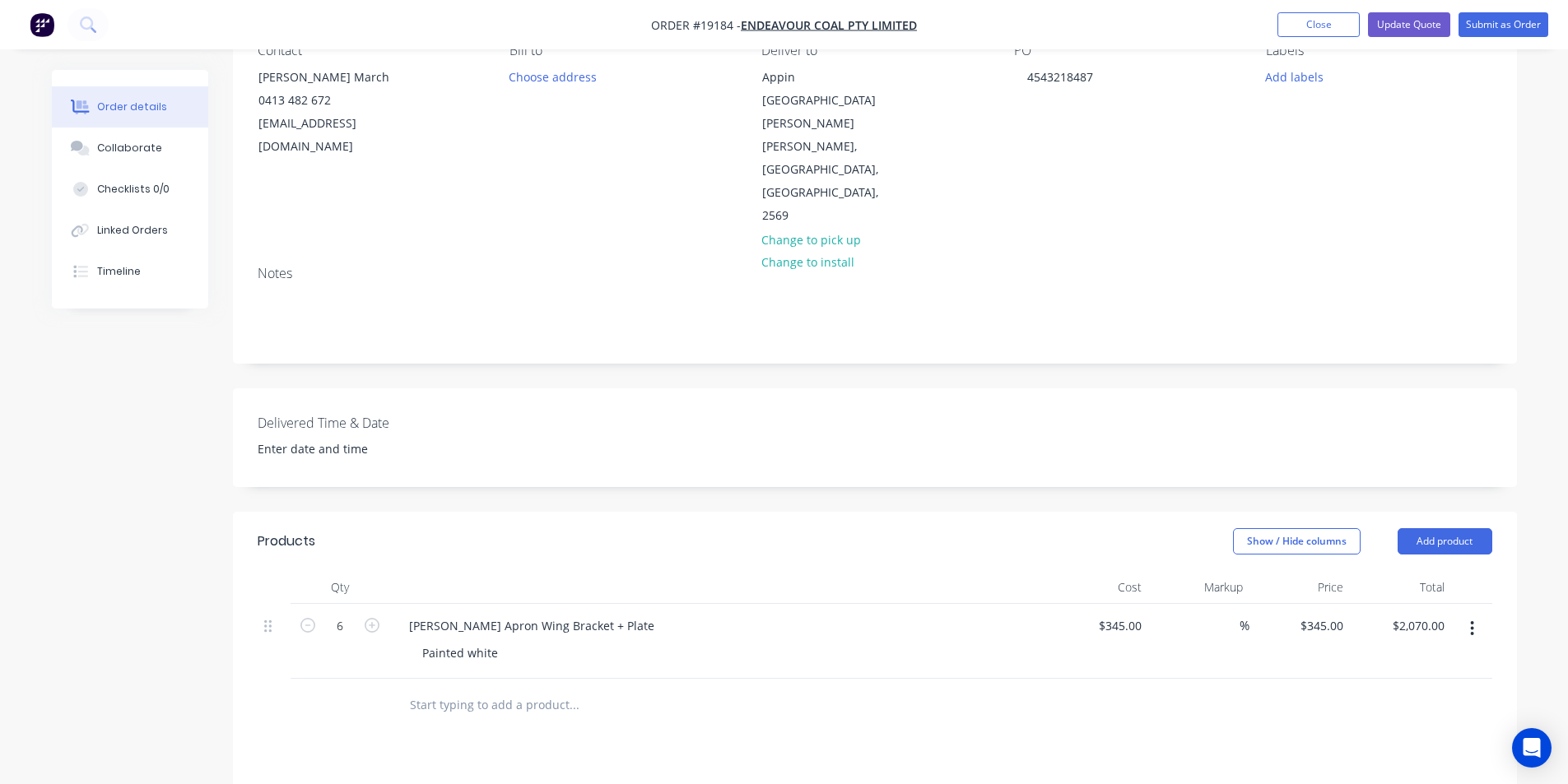
click at [601, 604] on div "Joy Miner Apron Wing Bracket + Plate Painted white" at bounding box center [718, 641] width 659 height 75
drag, startPoint x: 392, startPoint y: 551, endPoint x: 535, endPoint y: 556, distance: 143.1
click at [535, 604] on div "Joy Miner Apron Wing Bracket + Plate Painted white" at bounding box center [718, 641] width 659 height 75
drag, startPoint x: 609, startPoint y: 553, endPoint x: 404, endPoint y: 535, distance: 205.8
click at [404, 604] on div "Joy Miner Apron Wing Bracket + Plat e Painted white" at bounding box center [718, 641] width 659 height 75
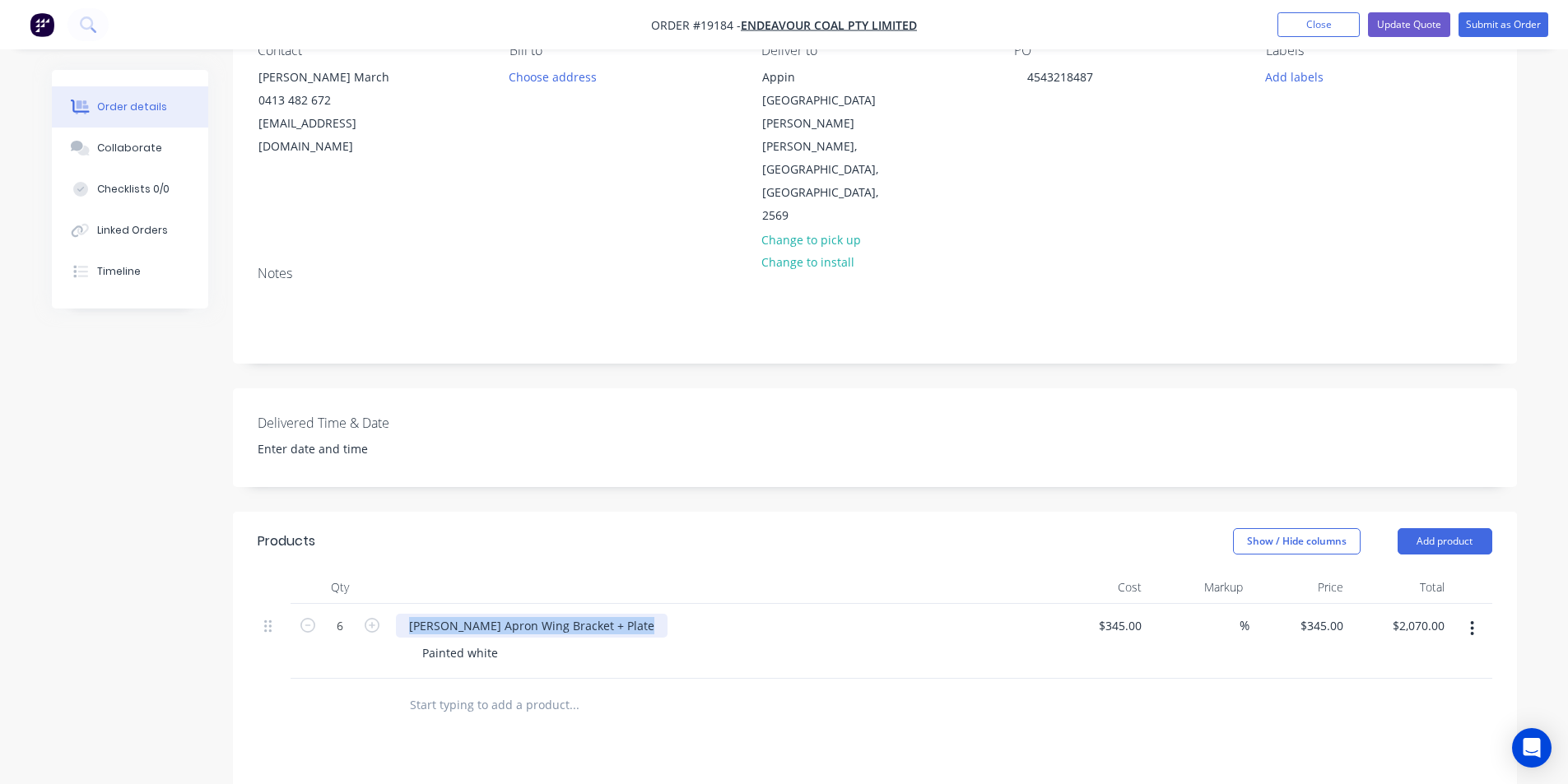
copy div "Joy Miner Apron Wing Bracket + Plat e"
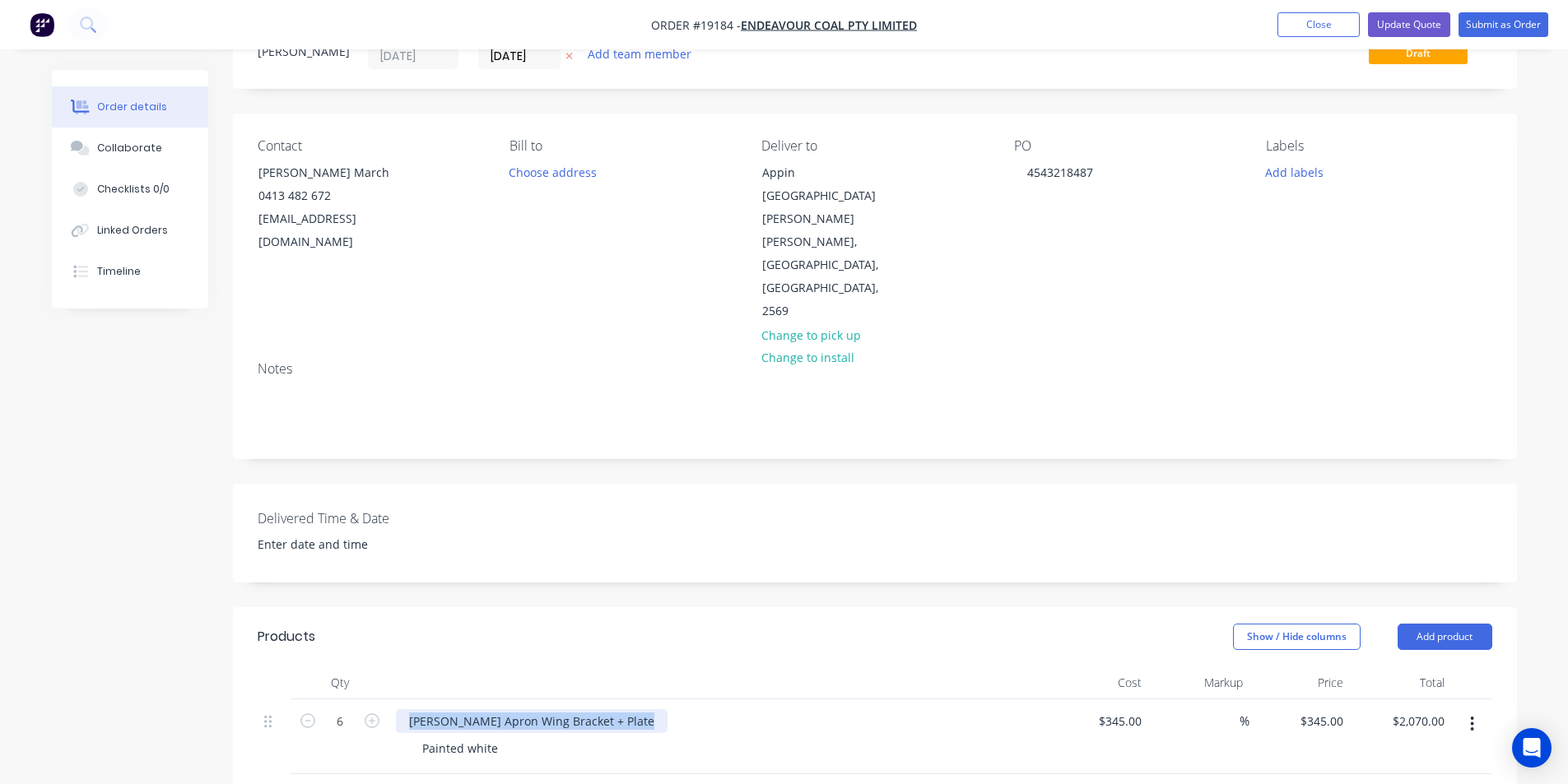
scroll to position [0, 0]
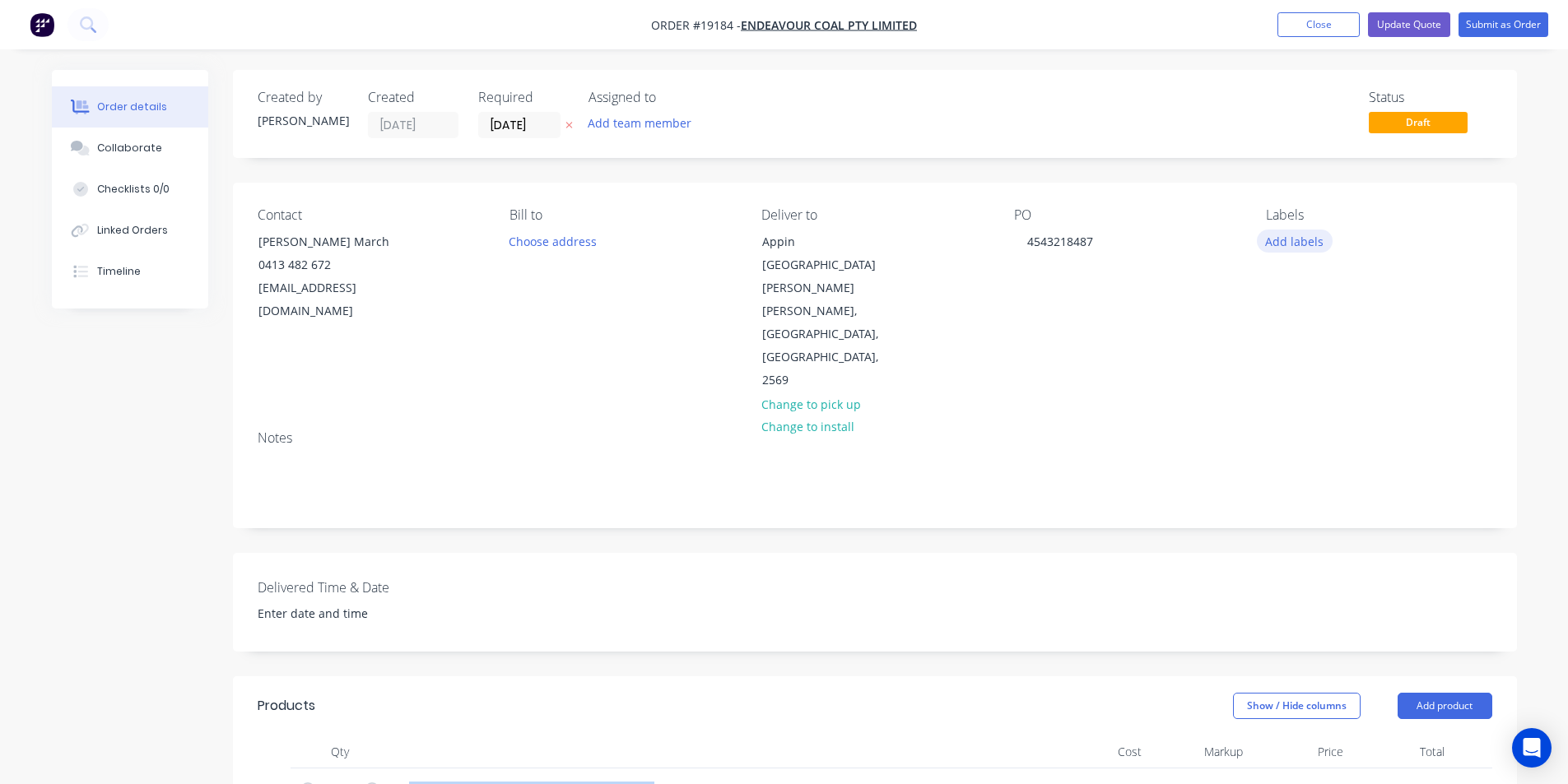
click at [1284, 245] on button "Add labels" at bounding box center [1295, 240] width 76 height 22
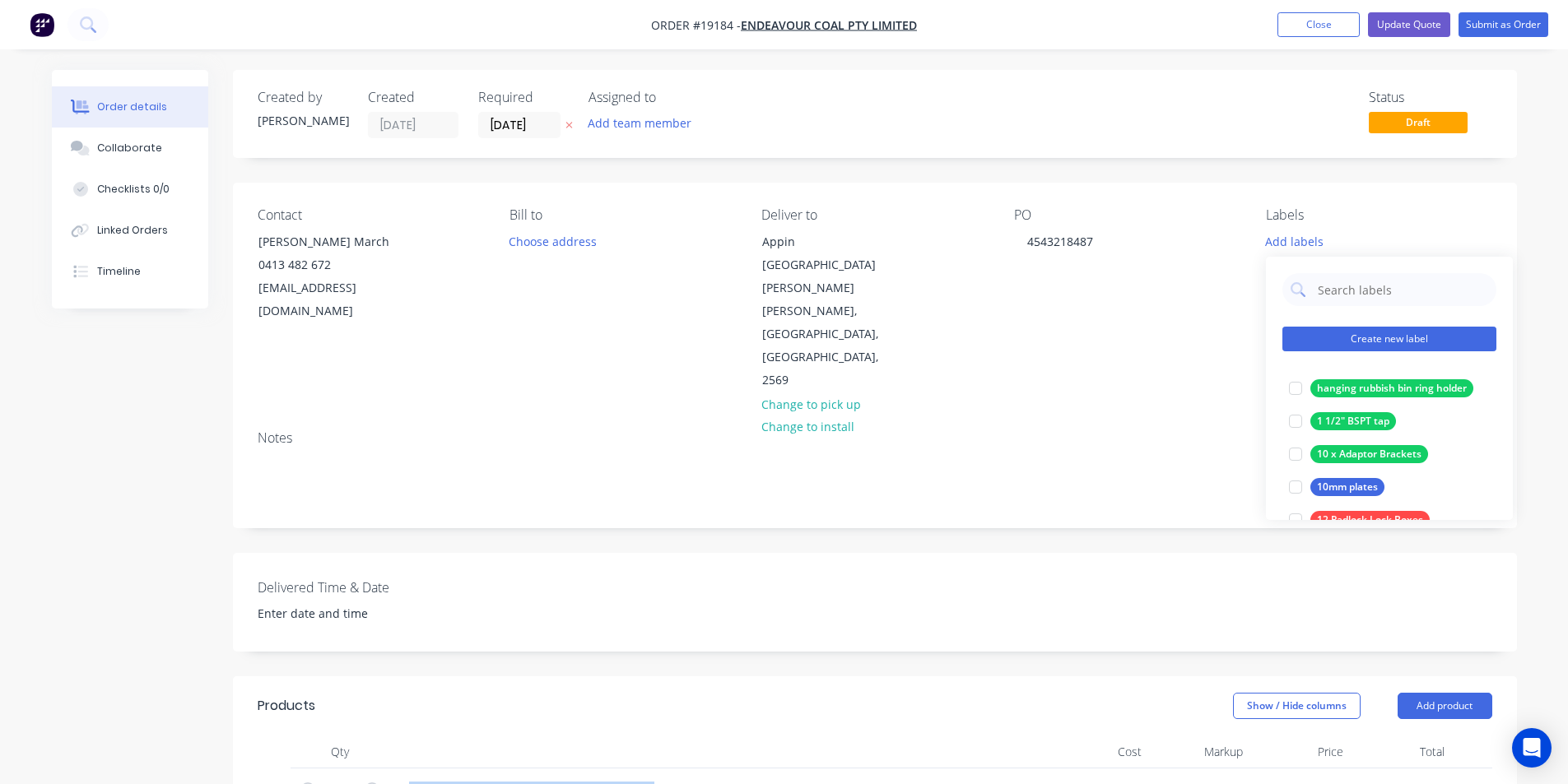
click at [1394, 331] on button "Create new label" at bounding box center [1389, 339] width 214 height 25
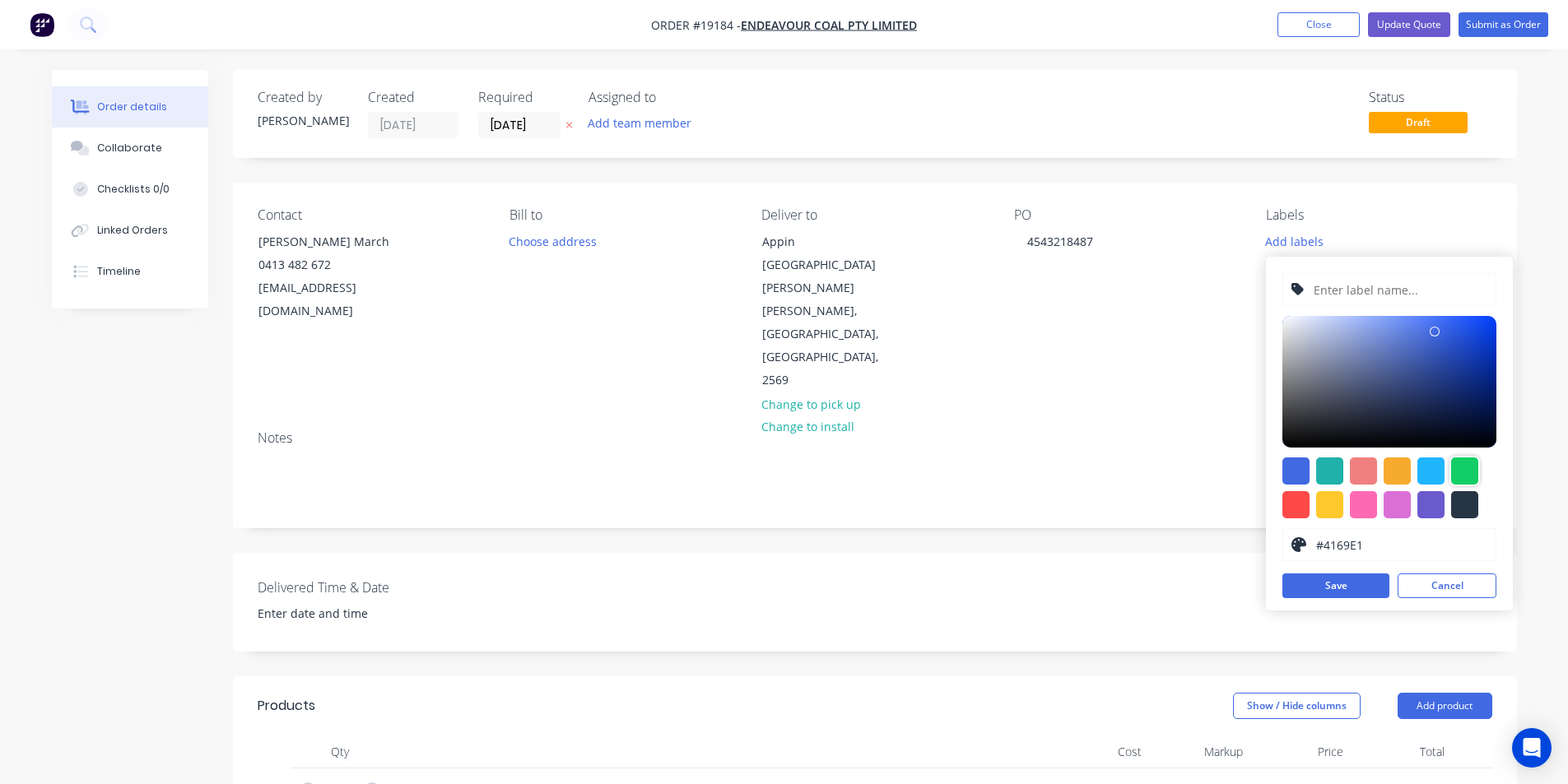
click at [1477, 474] on div at bounding box center [1464, 471] width 27 height 27
type input "#13CE66"
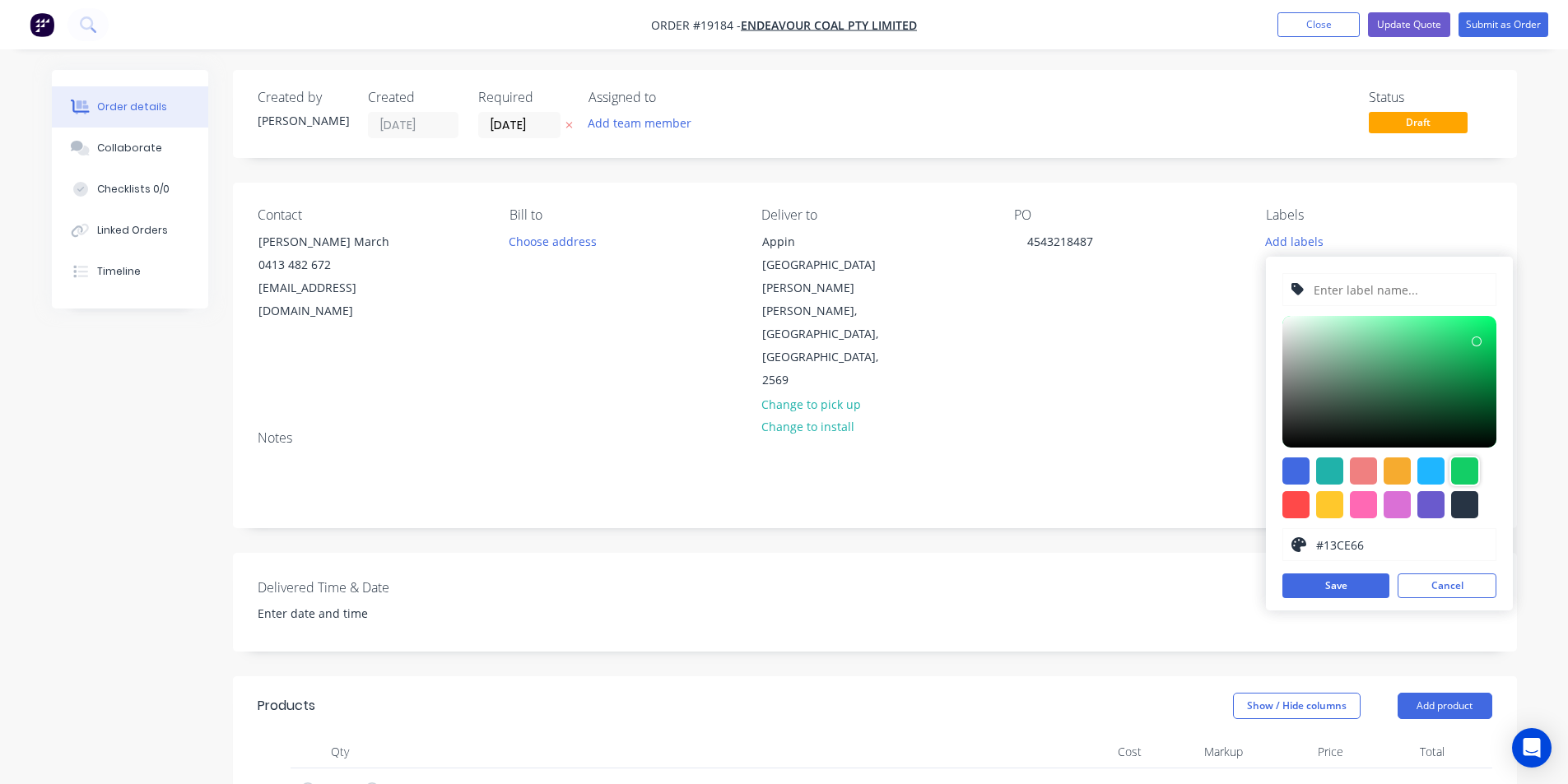
click at [1349, 294] on input "text" at bounding box center [1399, 289] width 175 height 31
paste input "[PERSON_NAME] Apron Wing Bracket + Plate"
type input "[PERSON_NAME] Apron Wing Bracket + Plate"
click at [1219, 437] on div "Notes" at bounding box center [875, 472] width 1284 height 110
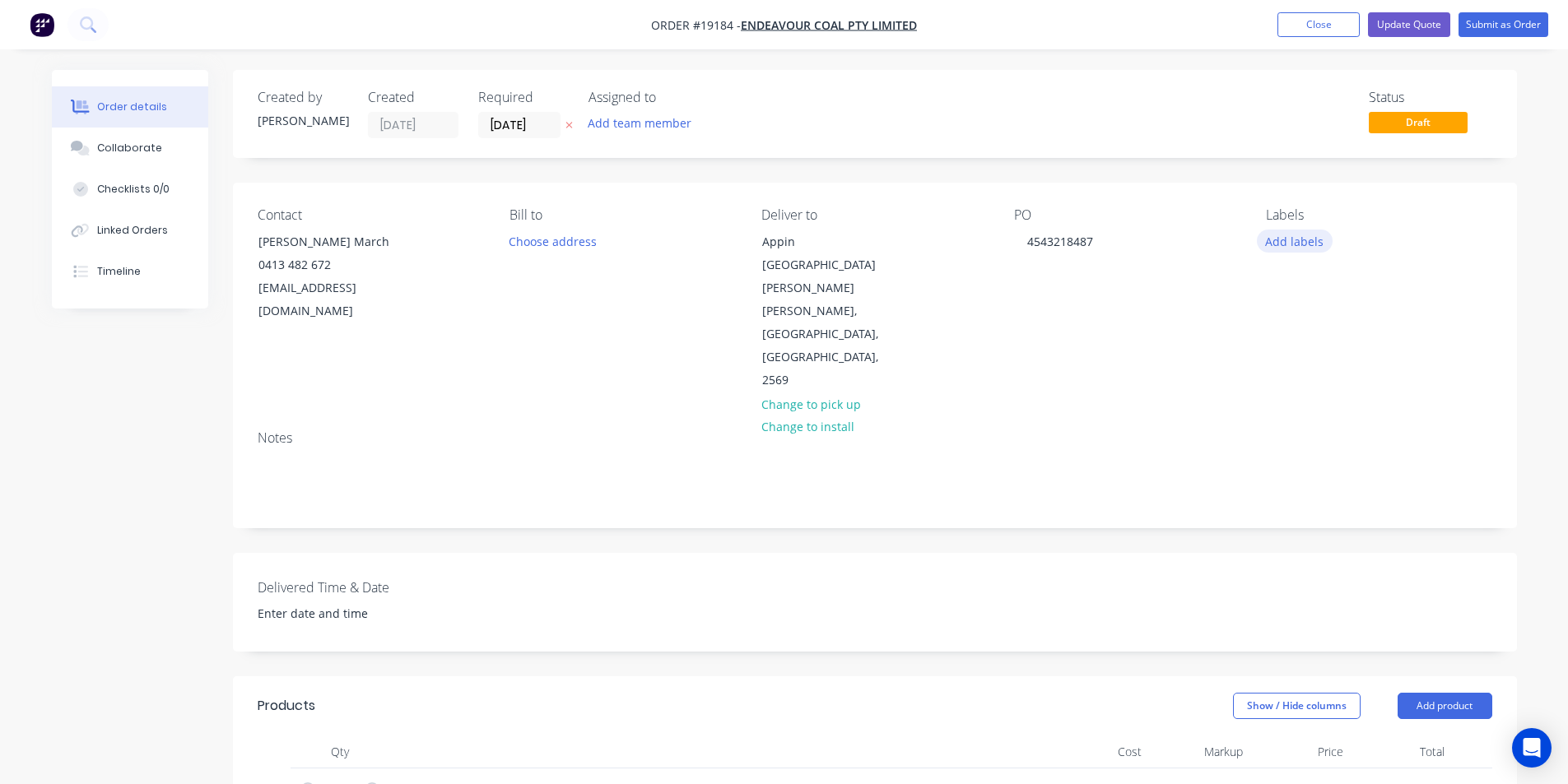
click at [1297, 236] on button "Add labels" at bounding box center [1295, 240] width 76 height 22
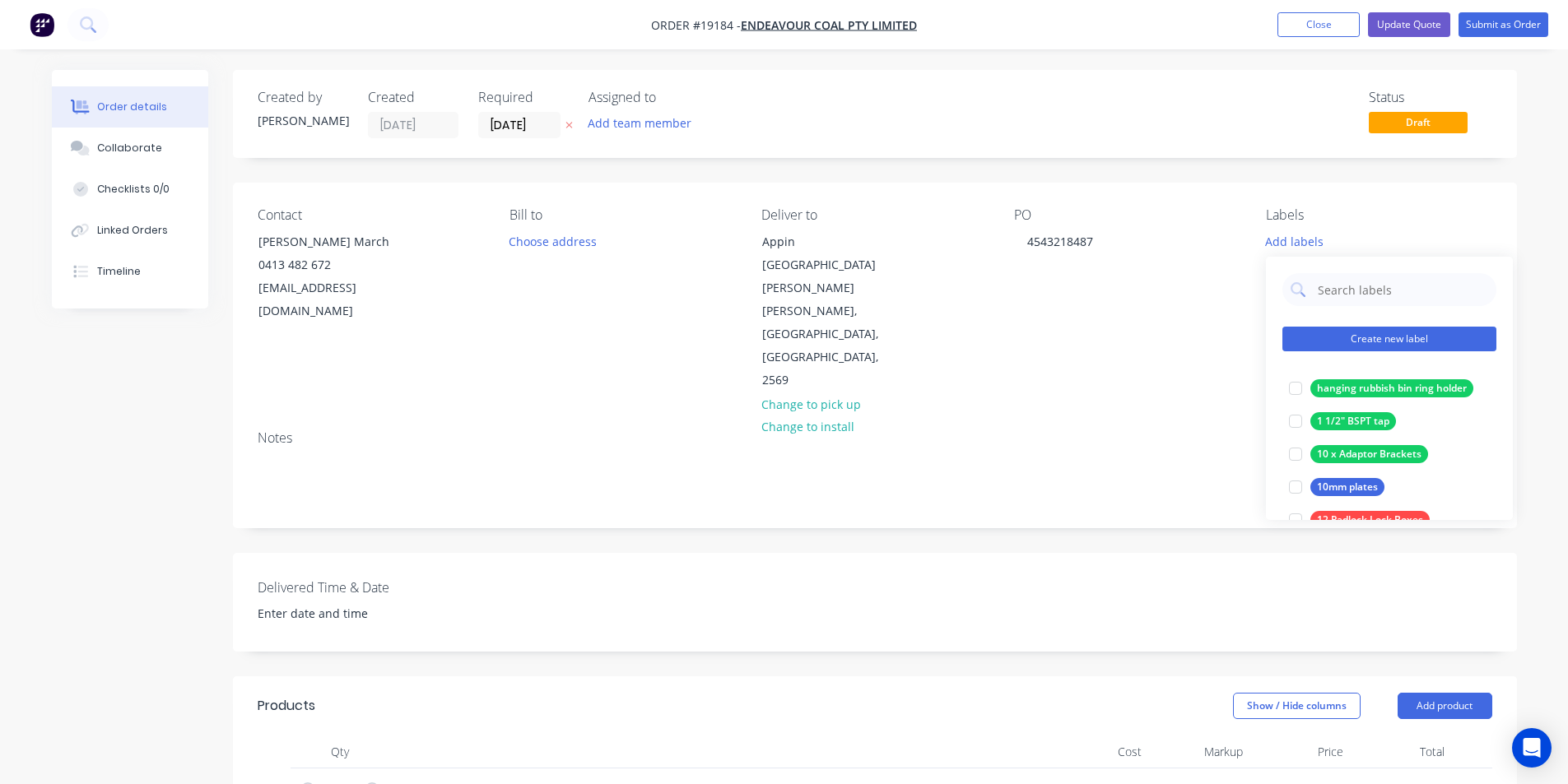
click at [1428, 351] on button "Create new label" at bounding box center [1389, 339] width 214 height 25
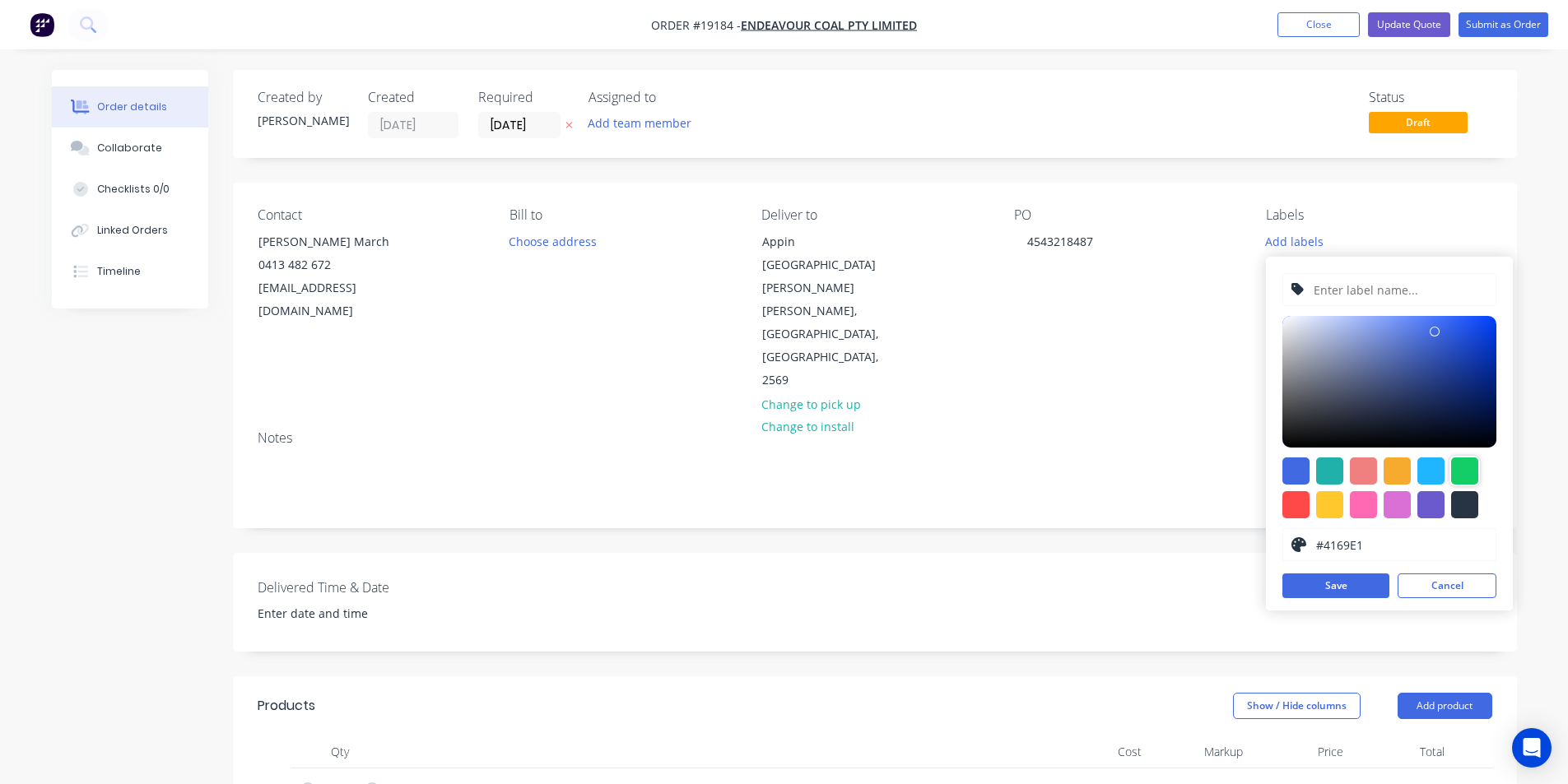
click at [1471, 472] on div at bounding box center [1464, 471] width 27 height 27
type input "#13CE66"
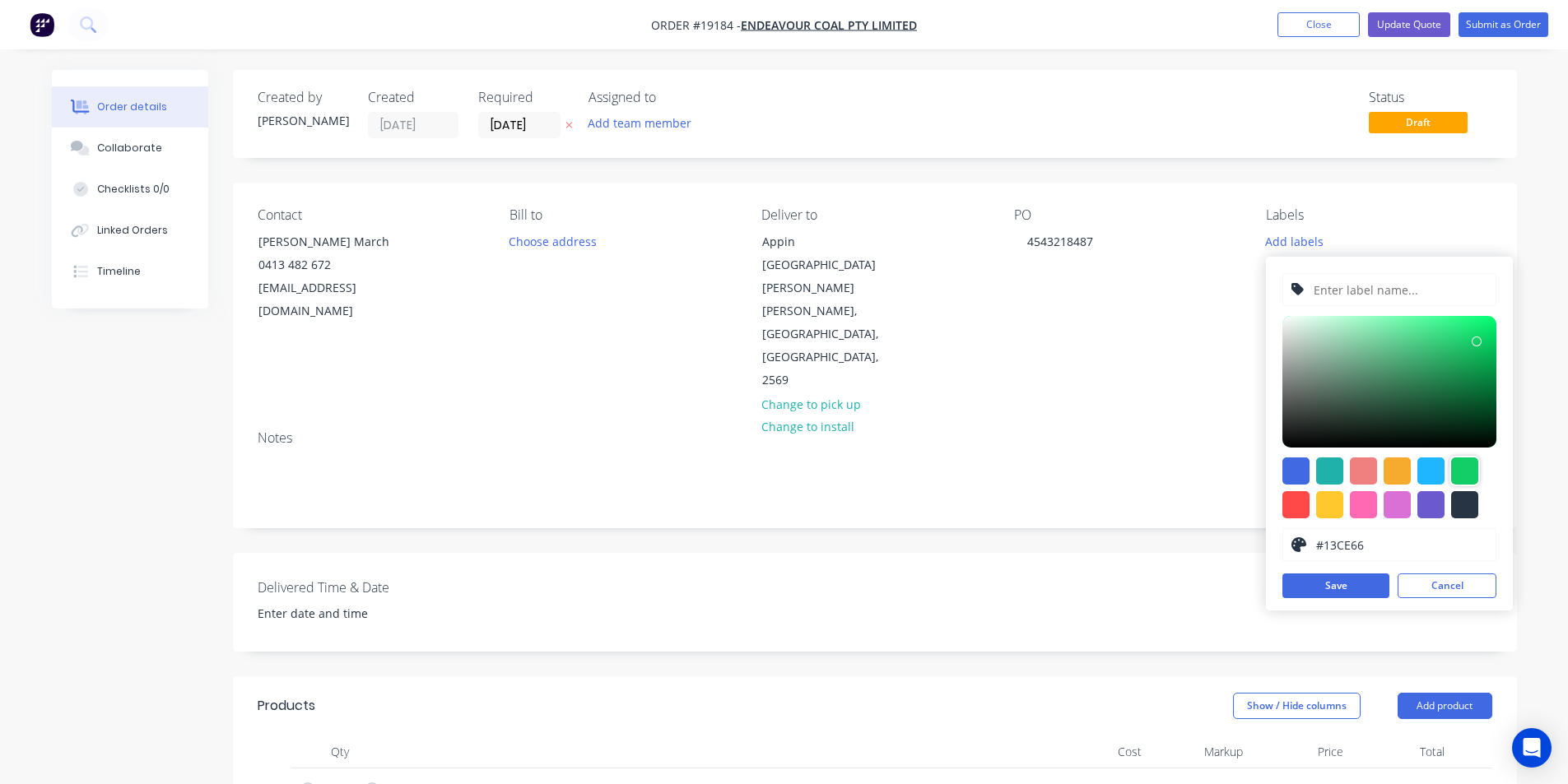
click at [1400, 297] on input "text" at bounding box center [1399, 289] width 175 height 31
paste input "[PERSON_NAME] Apron Wing Bracket + Plate"
type input "[PERSON_NAME] Apron Wing Bracket + Plate"
click at [1351, 575] on button "Save" at bounding box center [1335, 586] width 107 height 25
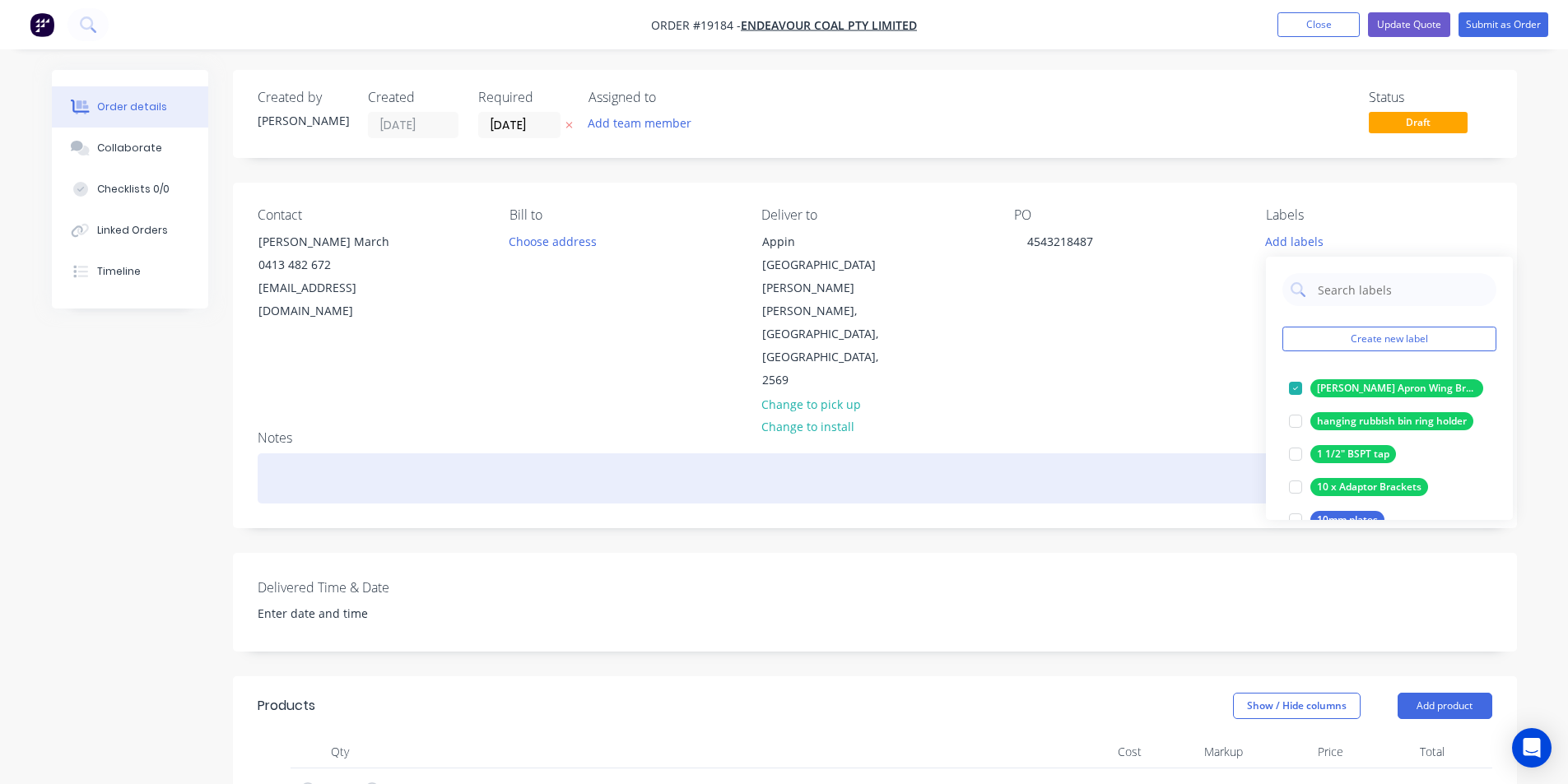
click at [1221, 453] on div at bounding box center [875, 478] width 1235 height 50
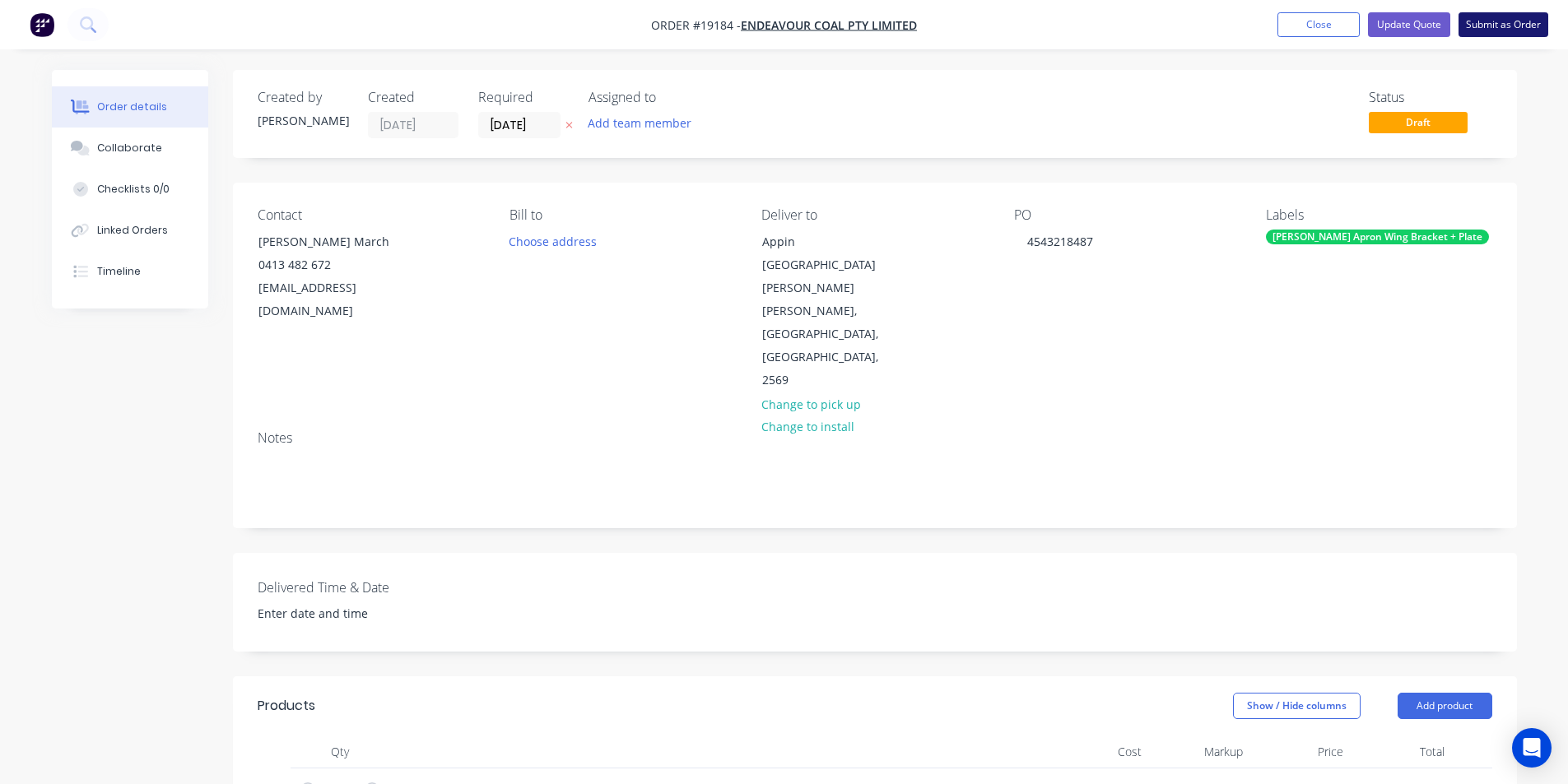
click at [1505, 17] on button "Submit as Order" at bounding box center [1504, 25] width 90 height 25
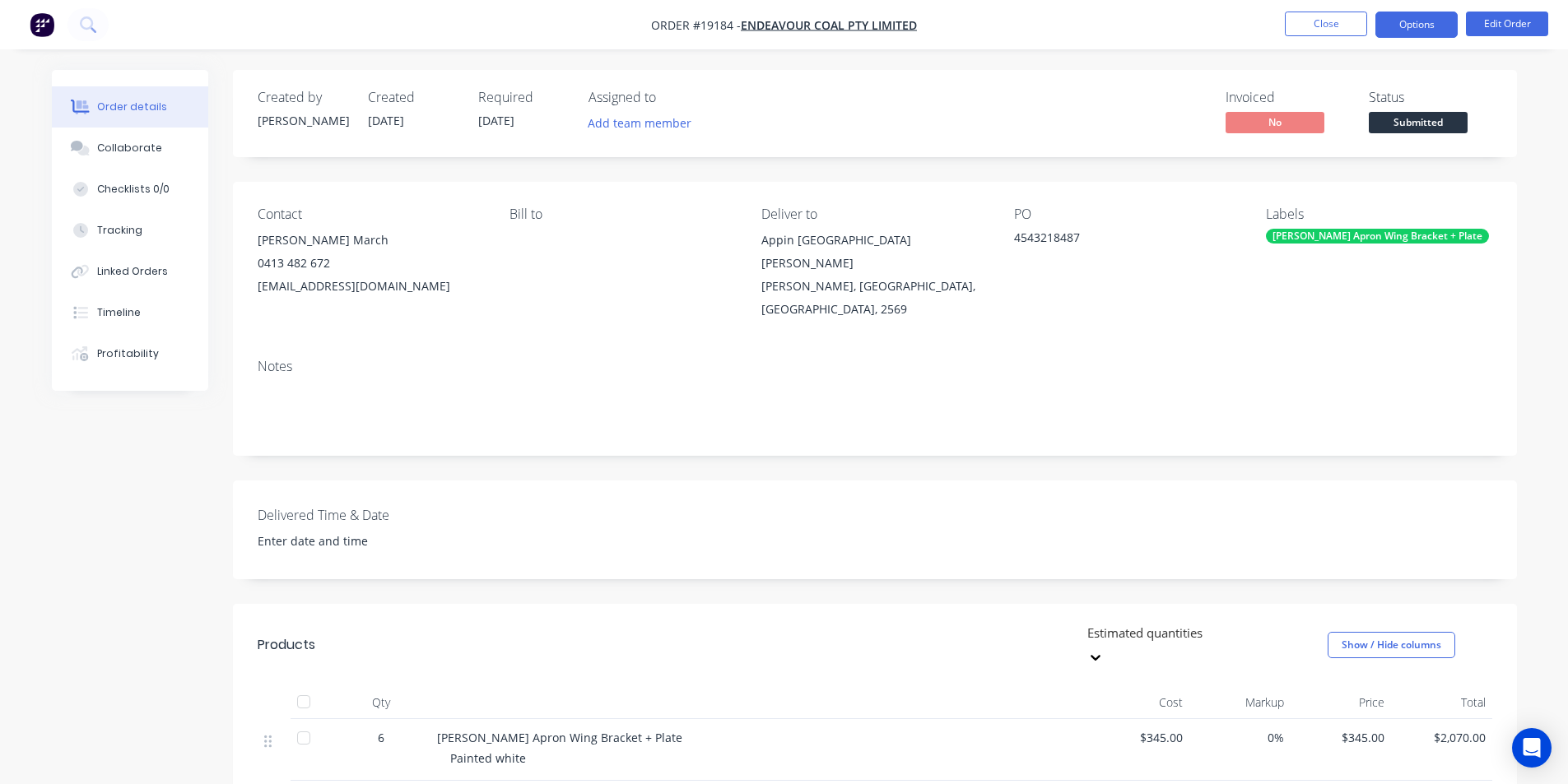
click at [1421, 26] on button "Options" at bounding box center [1415, 25] width 82 height 26
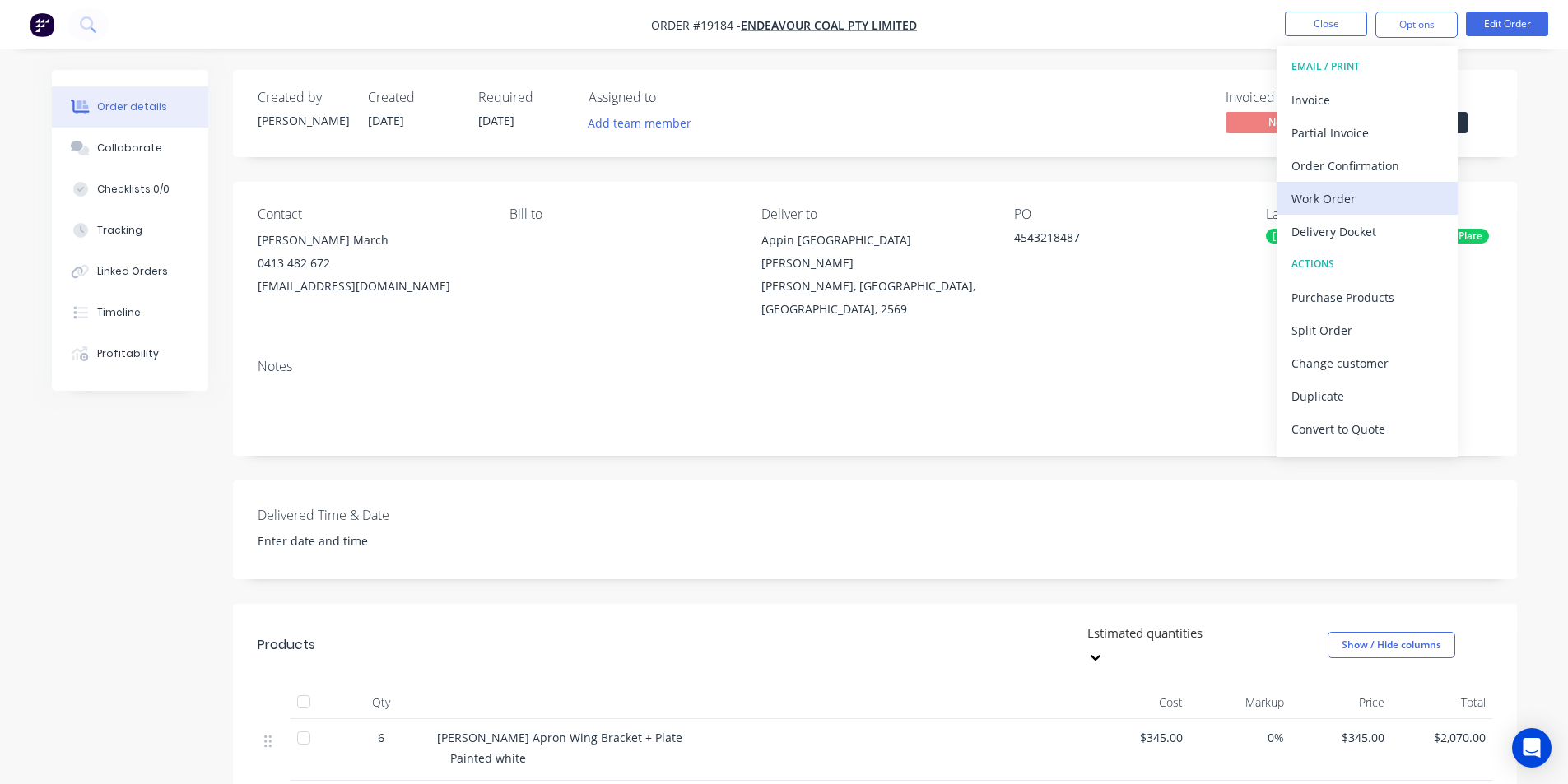
click at [1356, 209] on div "Work Order" at bounding box center [1367, 198] width 152 height 24
click at [1334, 190] on div "Custom" at bounding box center [1367, 198] width 152 height 24
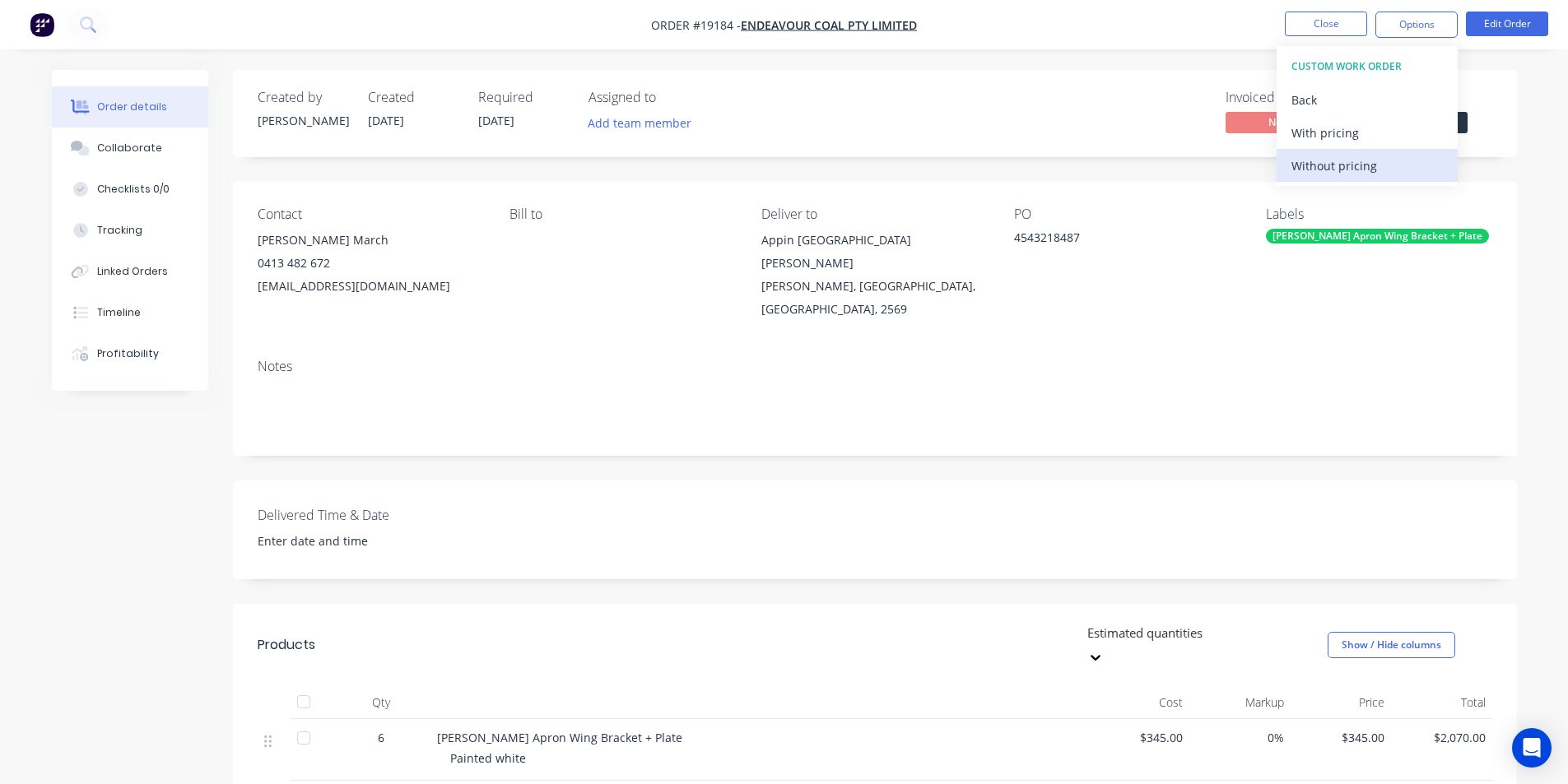
click at [1336, 168] on div "Without pricing" at bounding box center [1367, 165] width 152 height 24
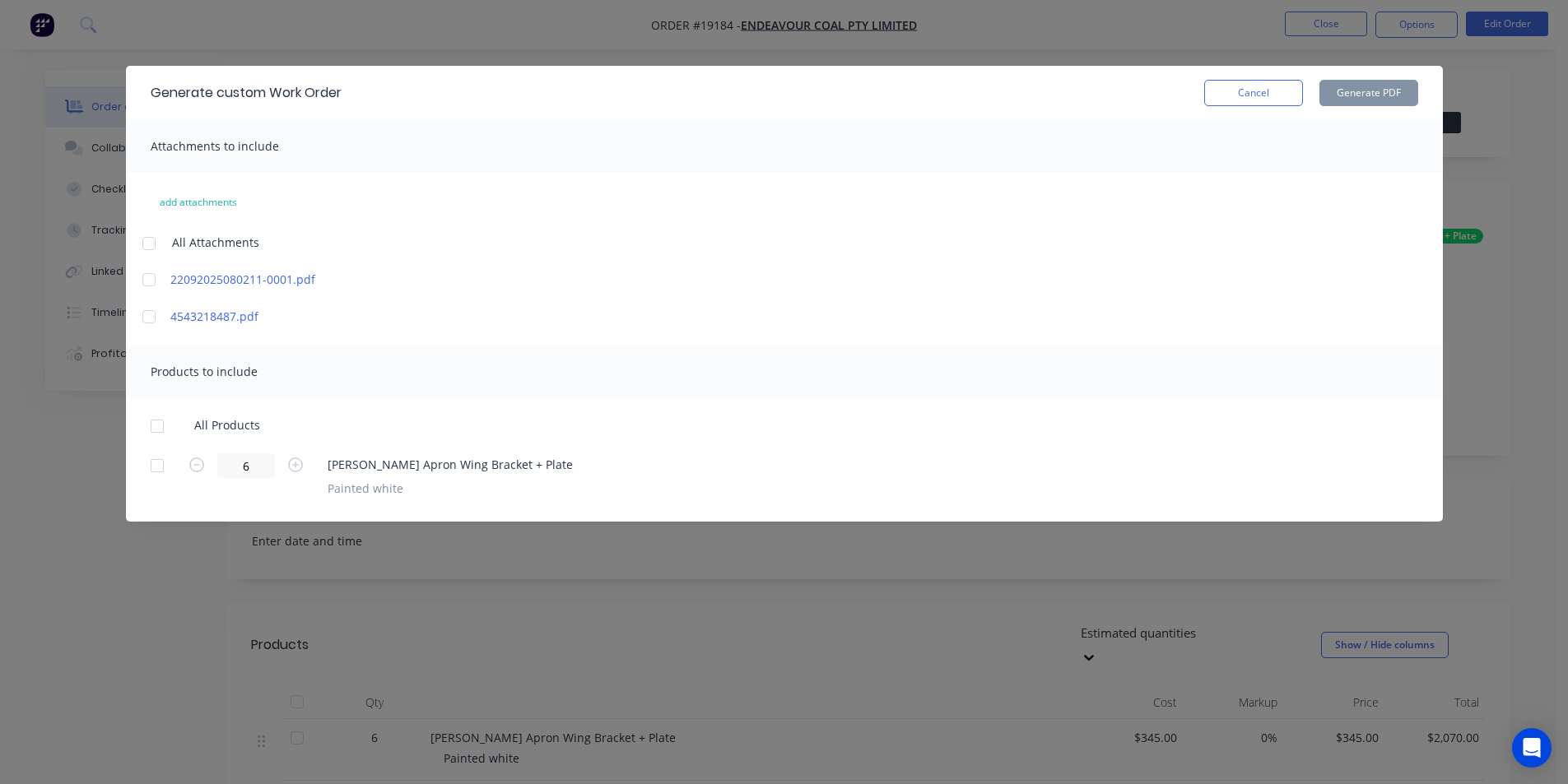
click at [154, 276] on div at bounding box center [148, 280] width 33 height 33
click at [145, 430] on div at bounding box center [157, 426] width 33 height 33
click at [1392, 89] on button "Generate PDF" at bounding box center [1369, 93] width 99 height 26
drag, startPoint x: 1280, startPoint y: 93, endPoint x: 1231, endPoint y: 93, distance: 49.0
click at [1280, 93] on button "Cancel" at bounding box center [1253, 93] width 99 height 26
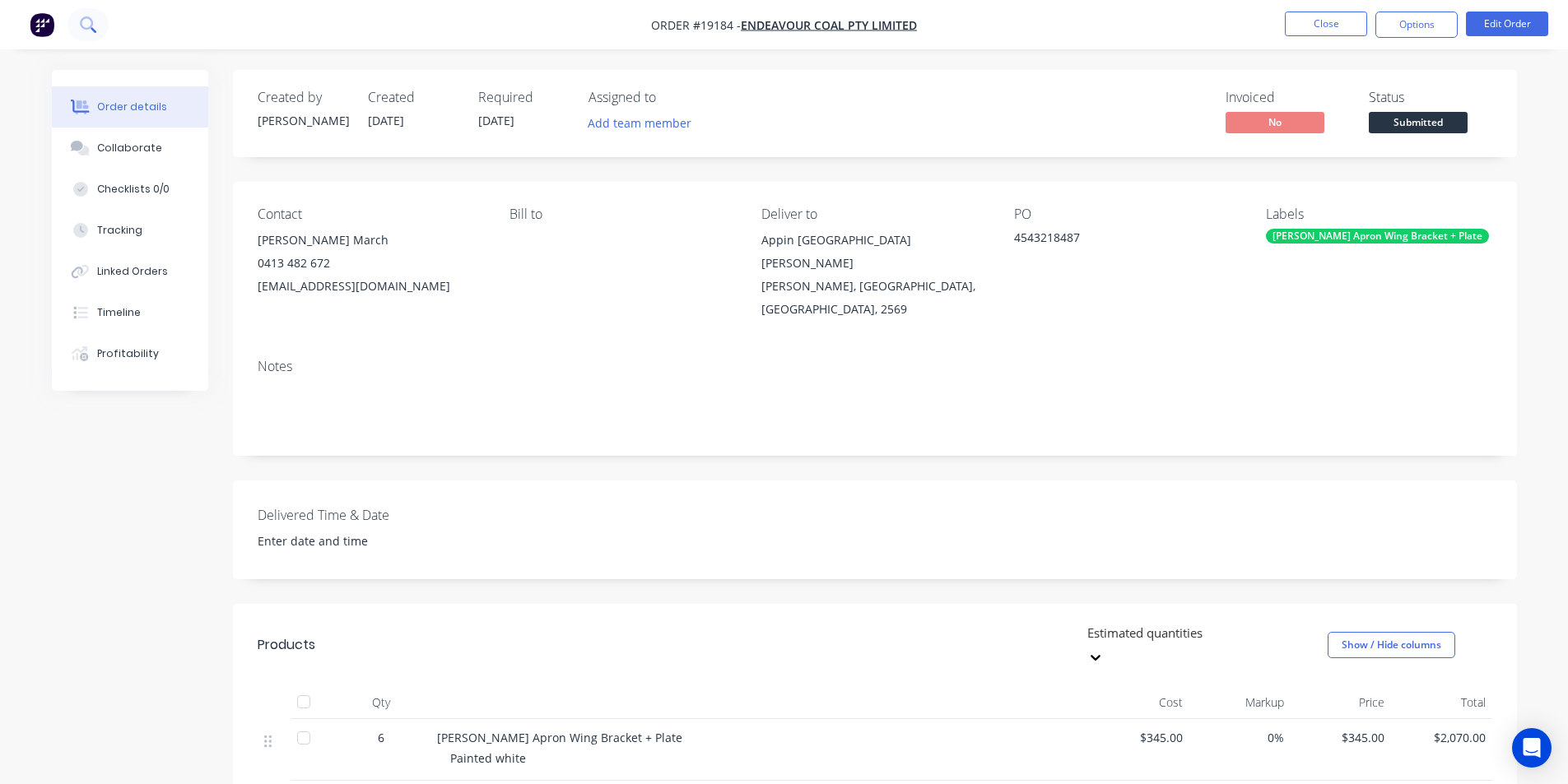
click at [83, 23] on icon at bounding box center [88, 25] width 16 height 16
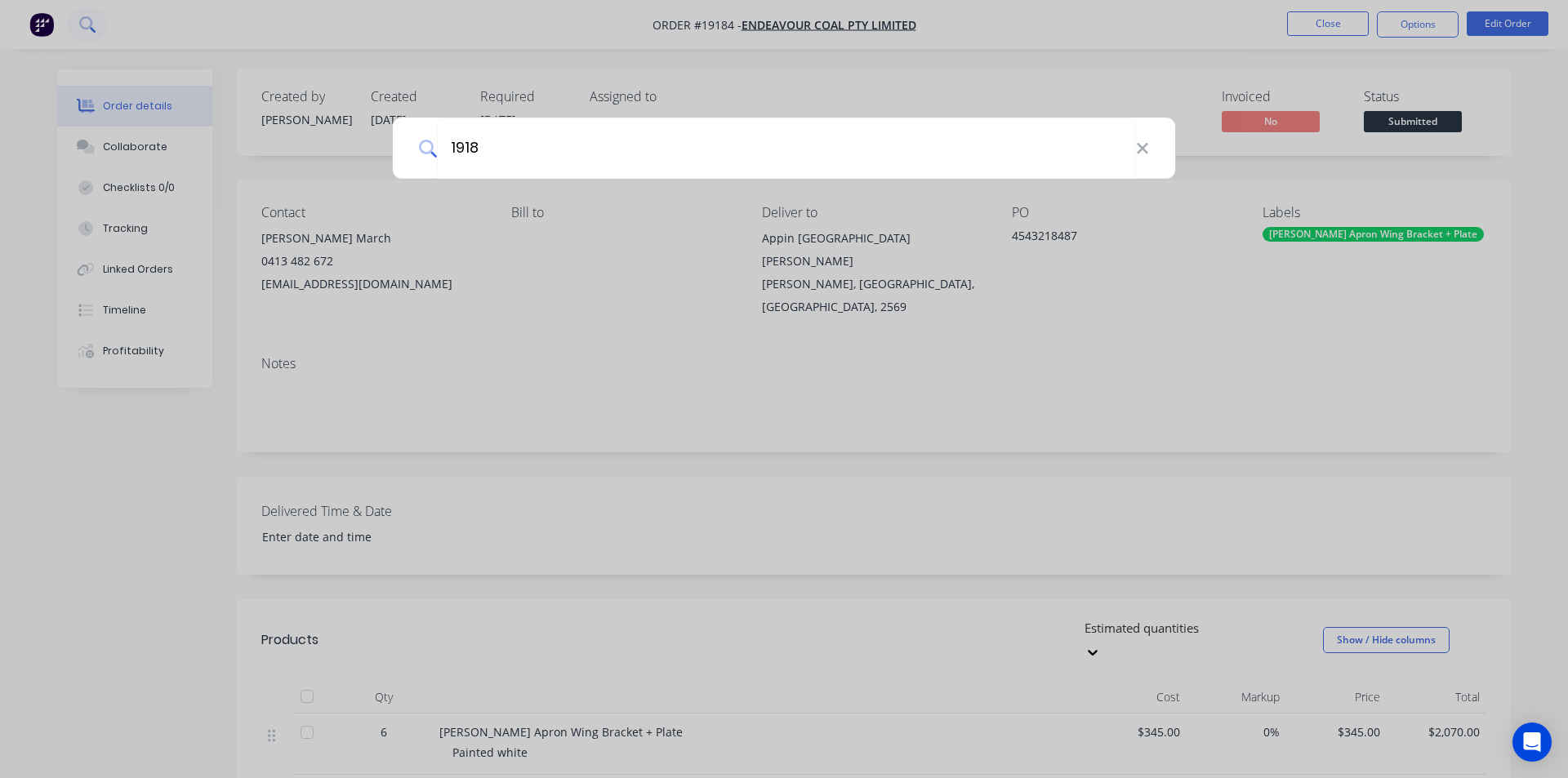
type input "19189"
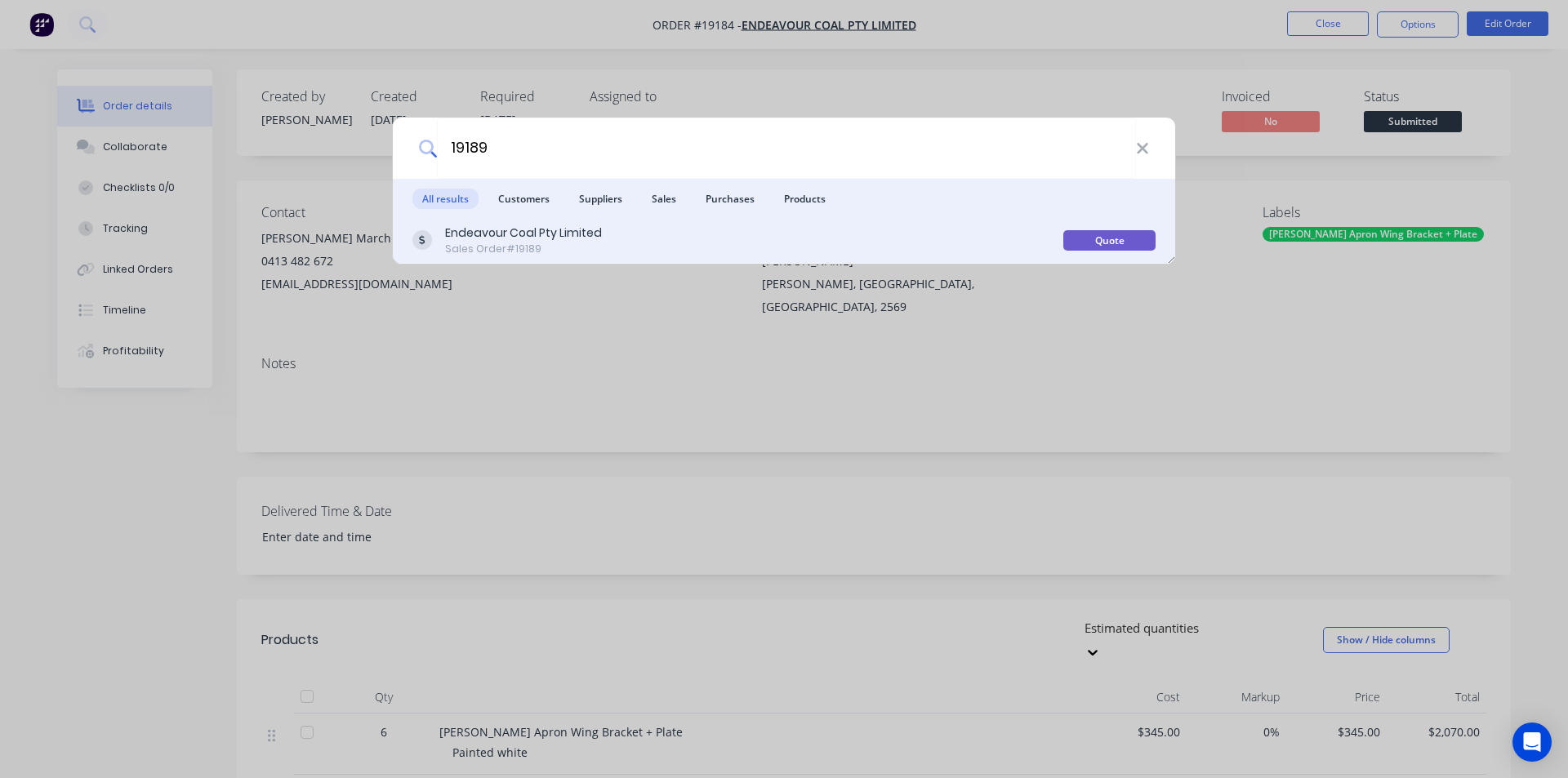
click at [606, 242] on div "Endeavour Coal Pty Limited Sales Order #19189" at bounding box center [738, 241] width 651 height 32
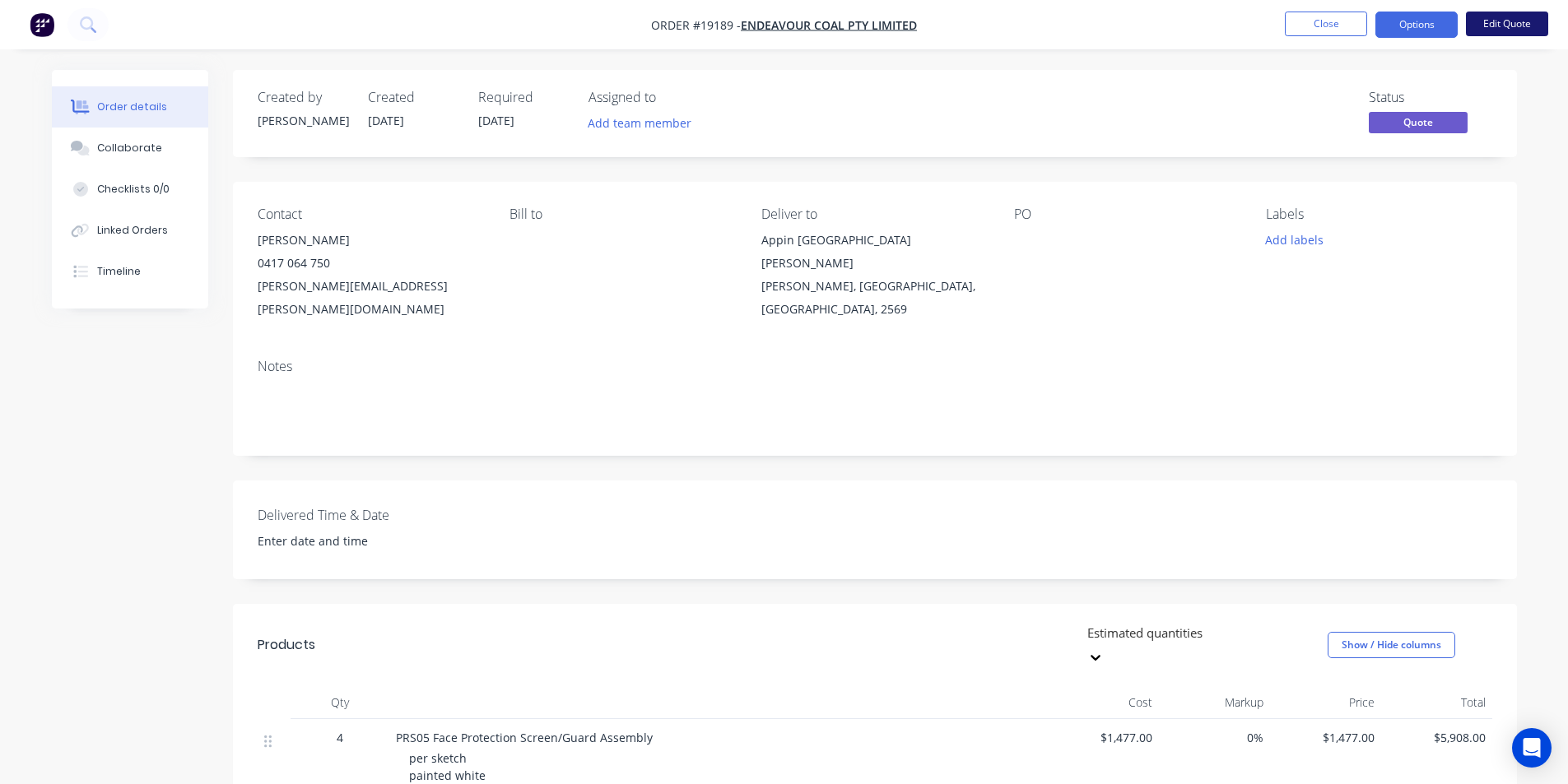
click at [1515, 22] on button "Edit Quote" at bounding box center [1506, 24] width 82 height 25
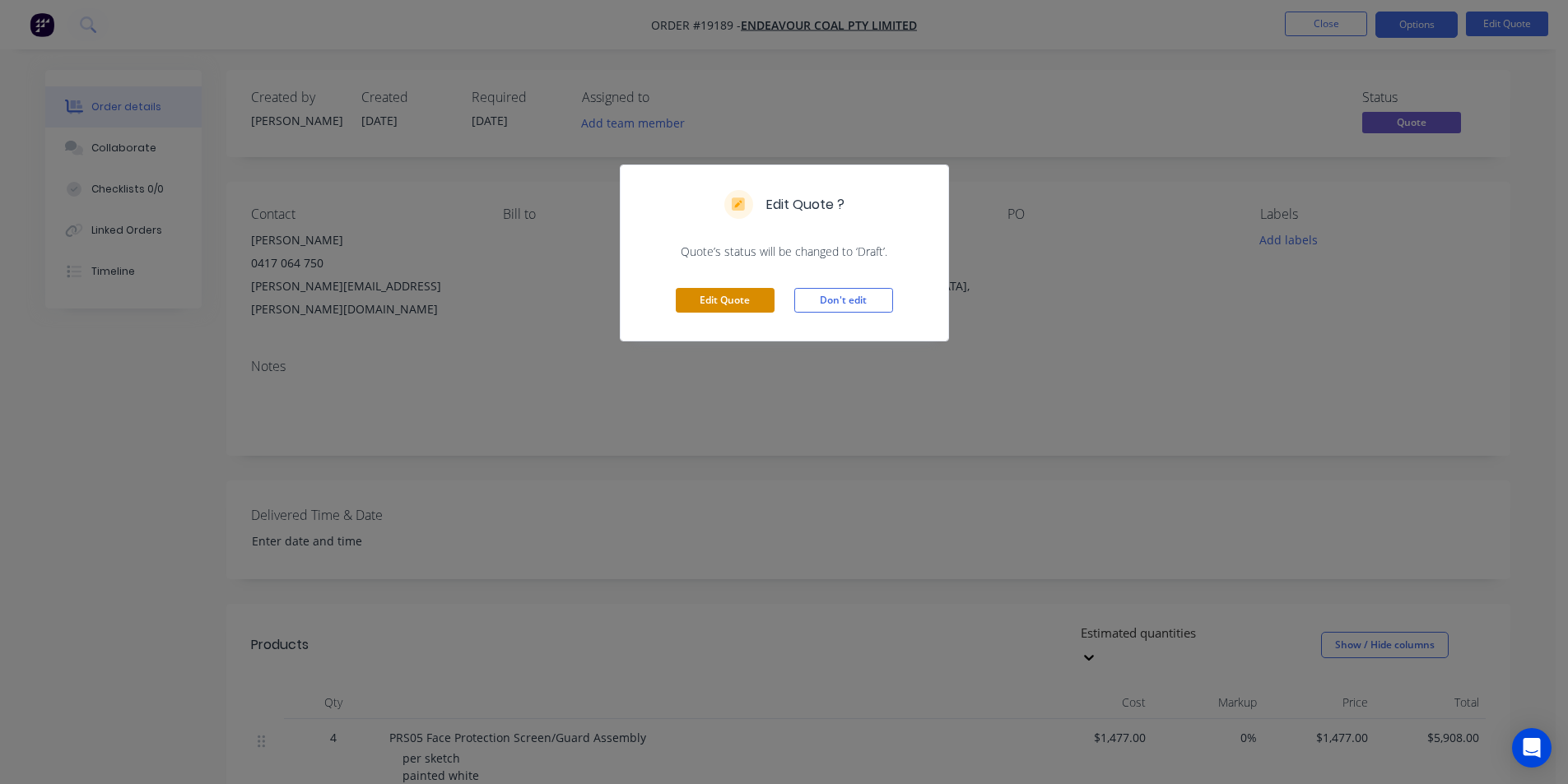
click at [743, 289] on button "Edit Quote" at bounding box center [725, 301] width 99 height 25
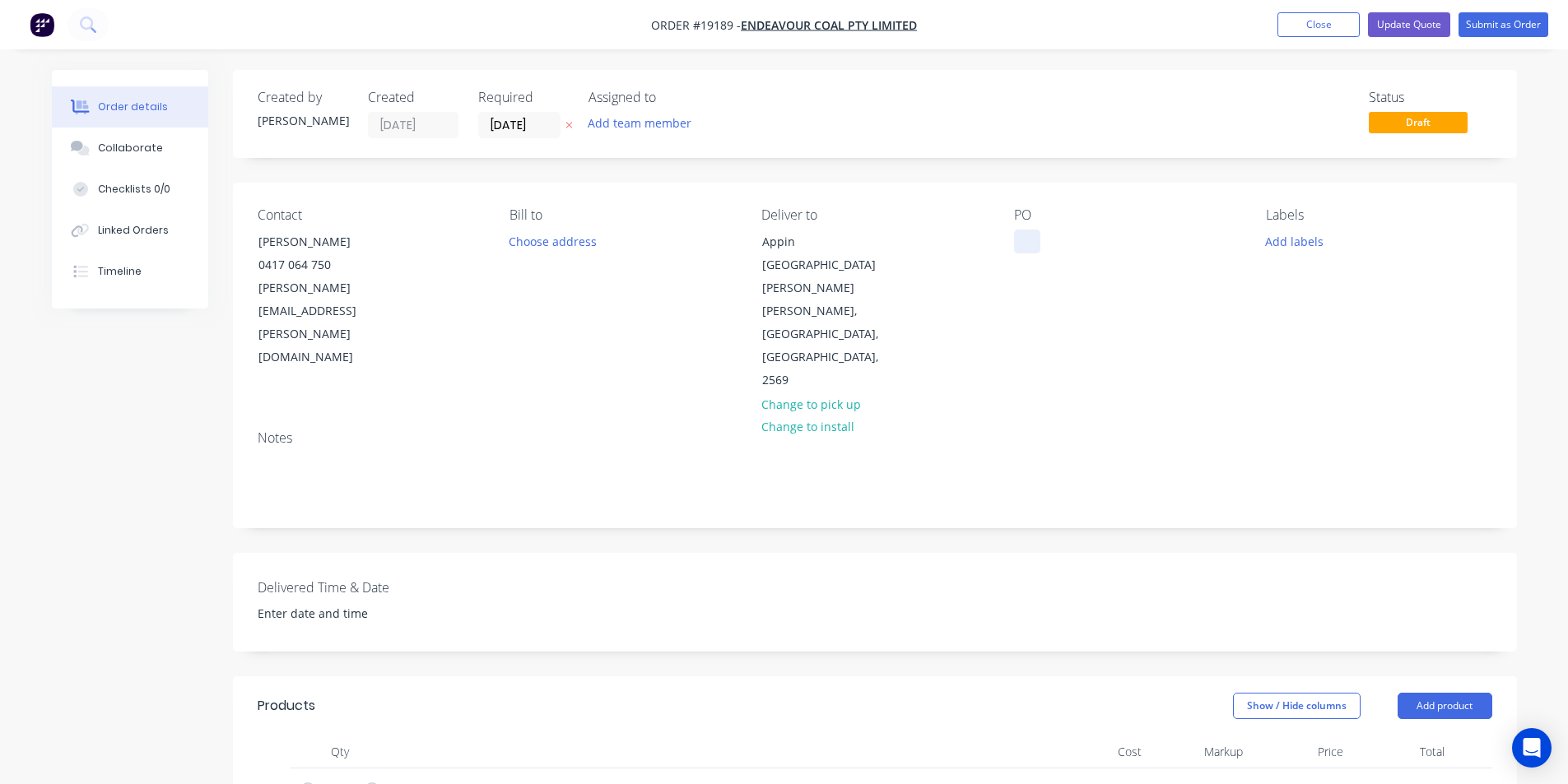
click at [1023, 231] on div at bounding box center [1027, 241] width 26 height 24
paste div
click at [128, 143] on div "Collaborate" at bounding box center [130, 148] width 65 height 15
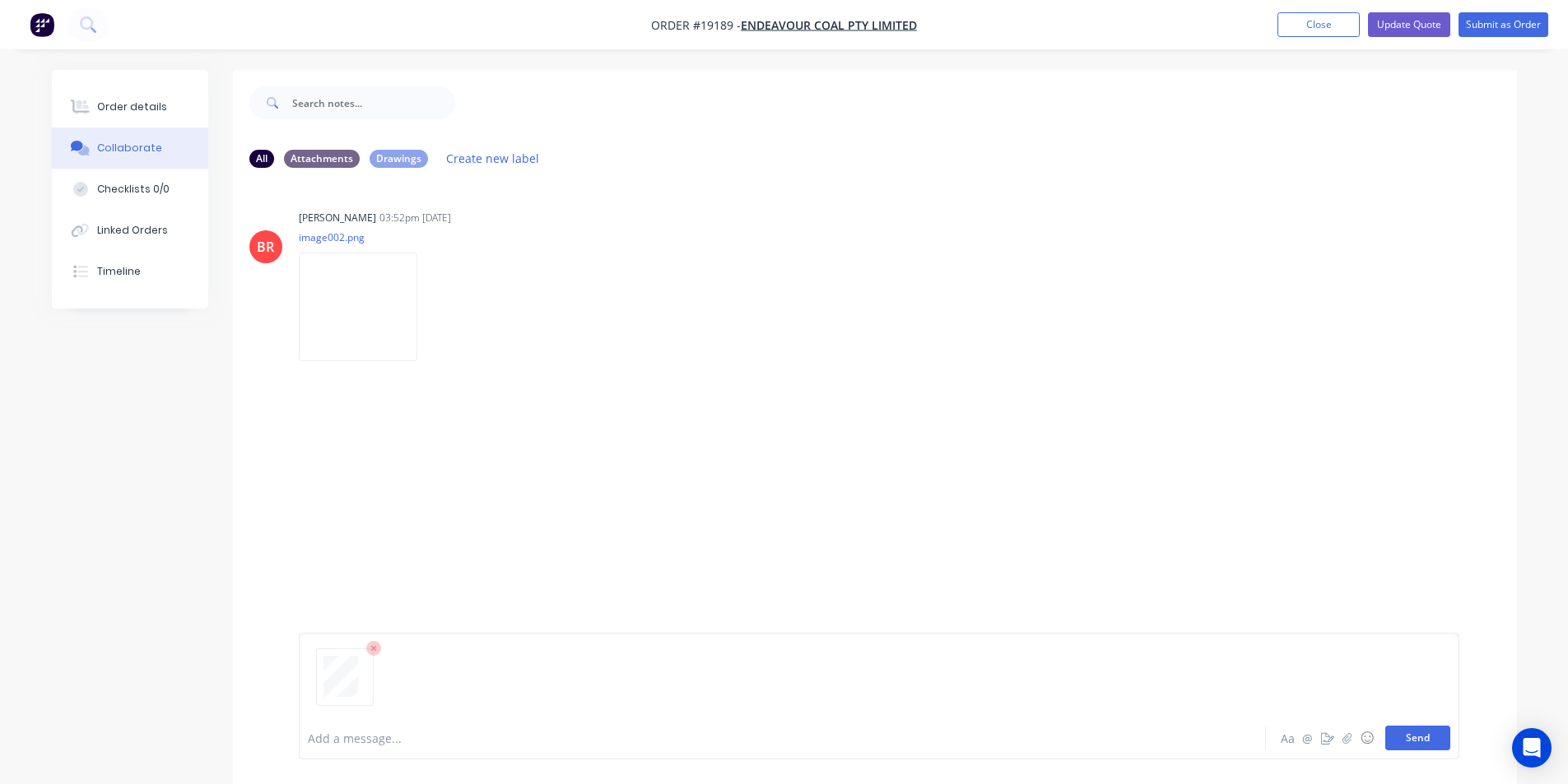
click at [1432, 737] on button "Send" at bounding box center [1417, 738] width 65 height 25
click at [100, 87] on button "Order details" at bounding box center [130, 107] width 156 height 41
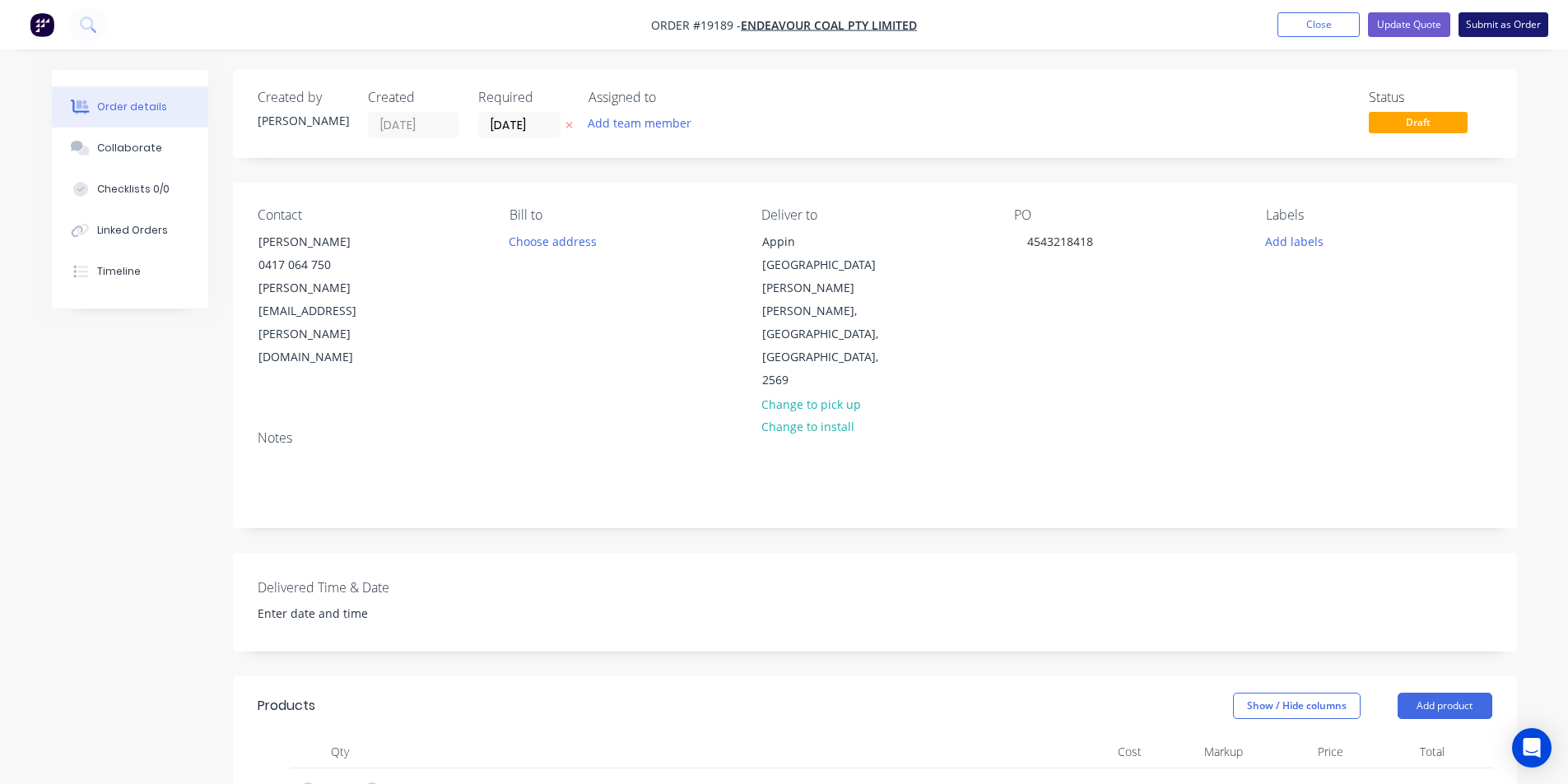
click at [1520, 21] on button "Submit as Order" at bounding box center [1504, 25] width 90 height 25
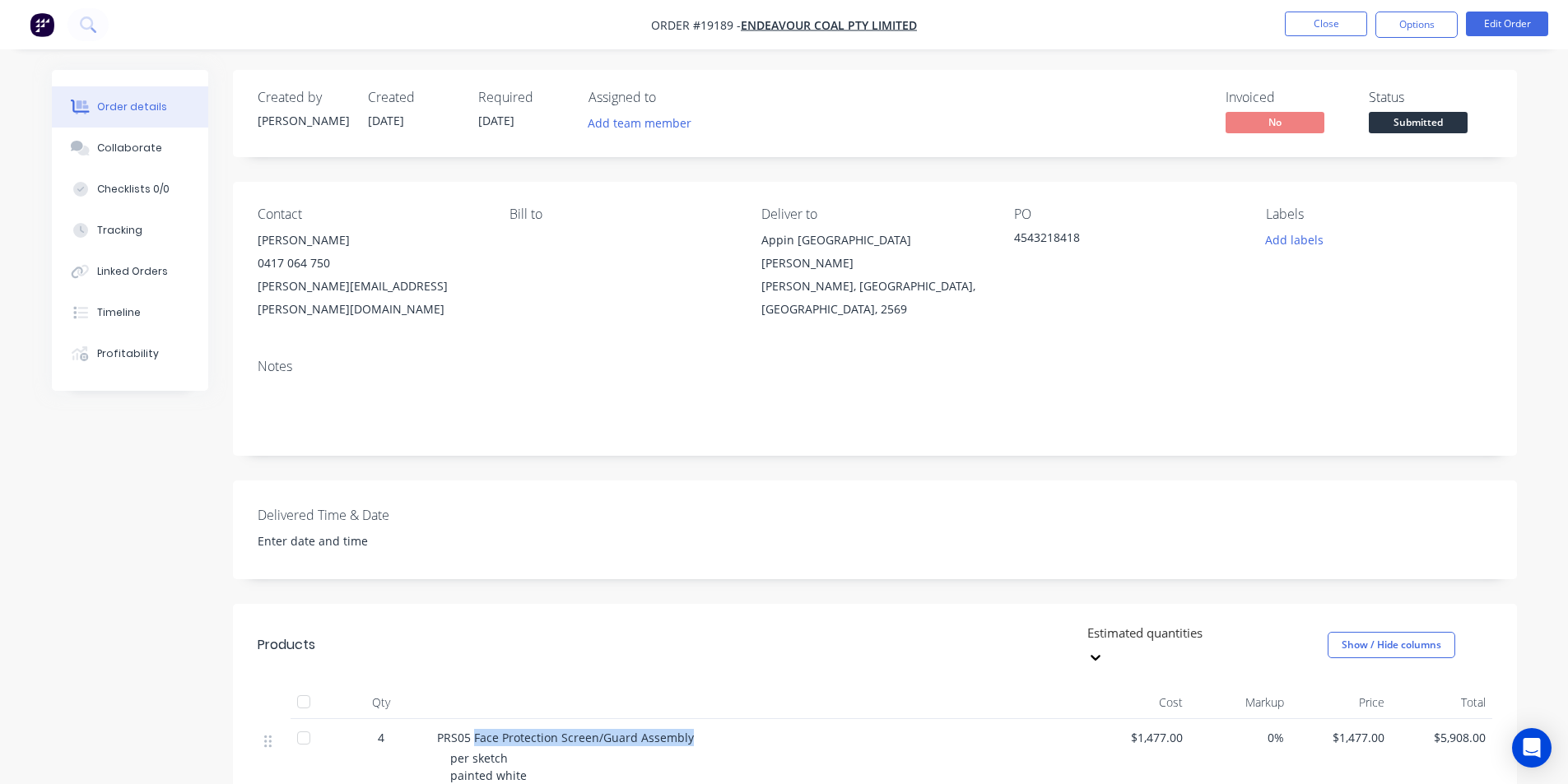
drag, startPoint x: 474, startPoint y: 686, endPoint x: 691, endPoint y: 692, distance: 217.1
click at [691, 729] on div "PRS05 Face Protection Screen/Guard Assembly" at bounding box center [759, 738] width 646 height 18
copy span "Face Protection Screen/Guard Assembly"
click at [1300, 242] on button "Add labels" at bounding box center [1295, 239] width 76 height 22
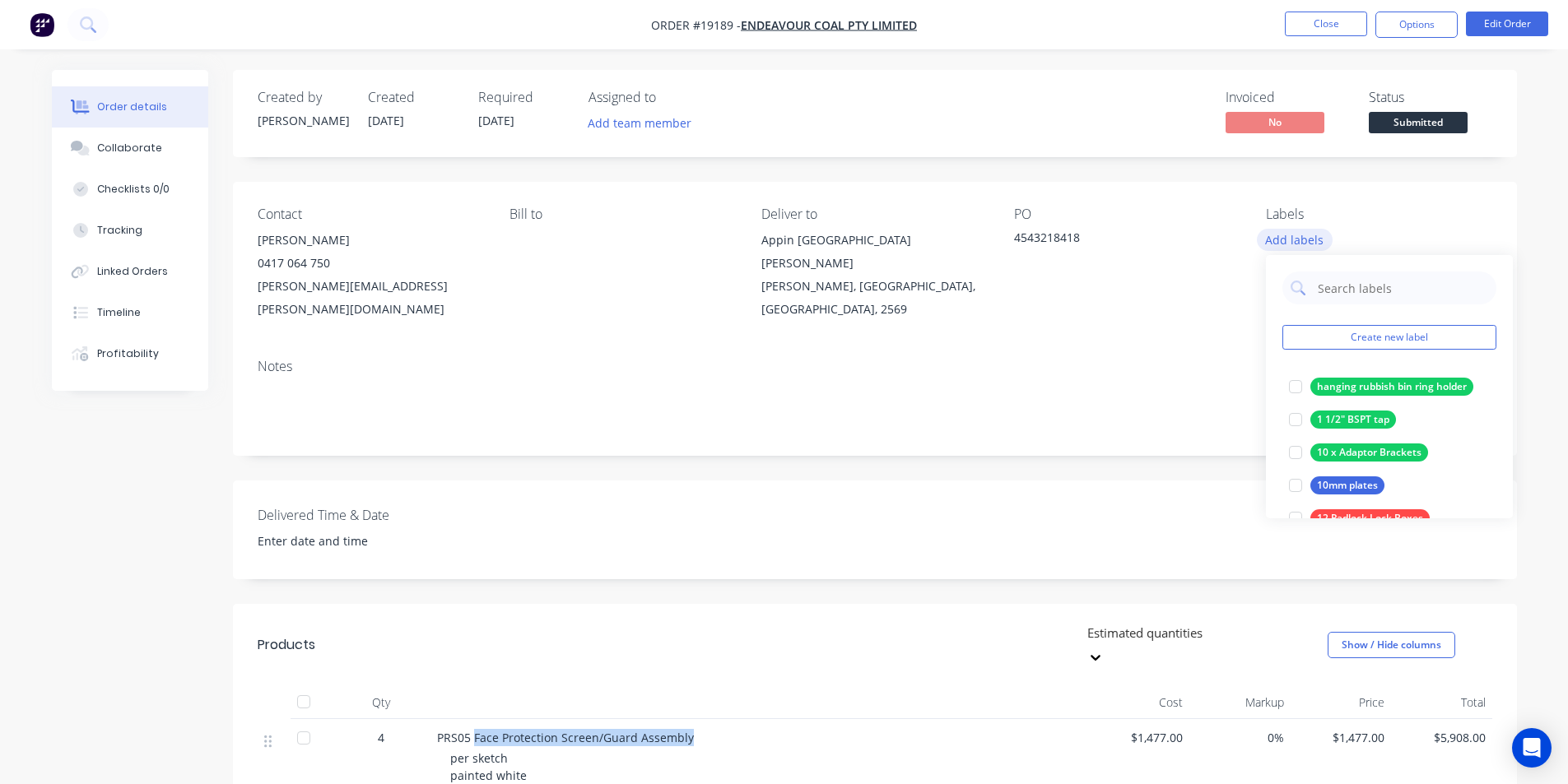
click at [1371, 325] on div "Create new label hanging rubbish bin ring holder edit 1 1/2" BSPT tap edit 10 x…" at bounding box center [1389, 386] width 247 height 264
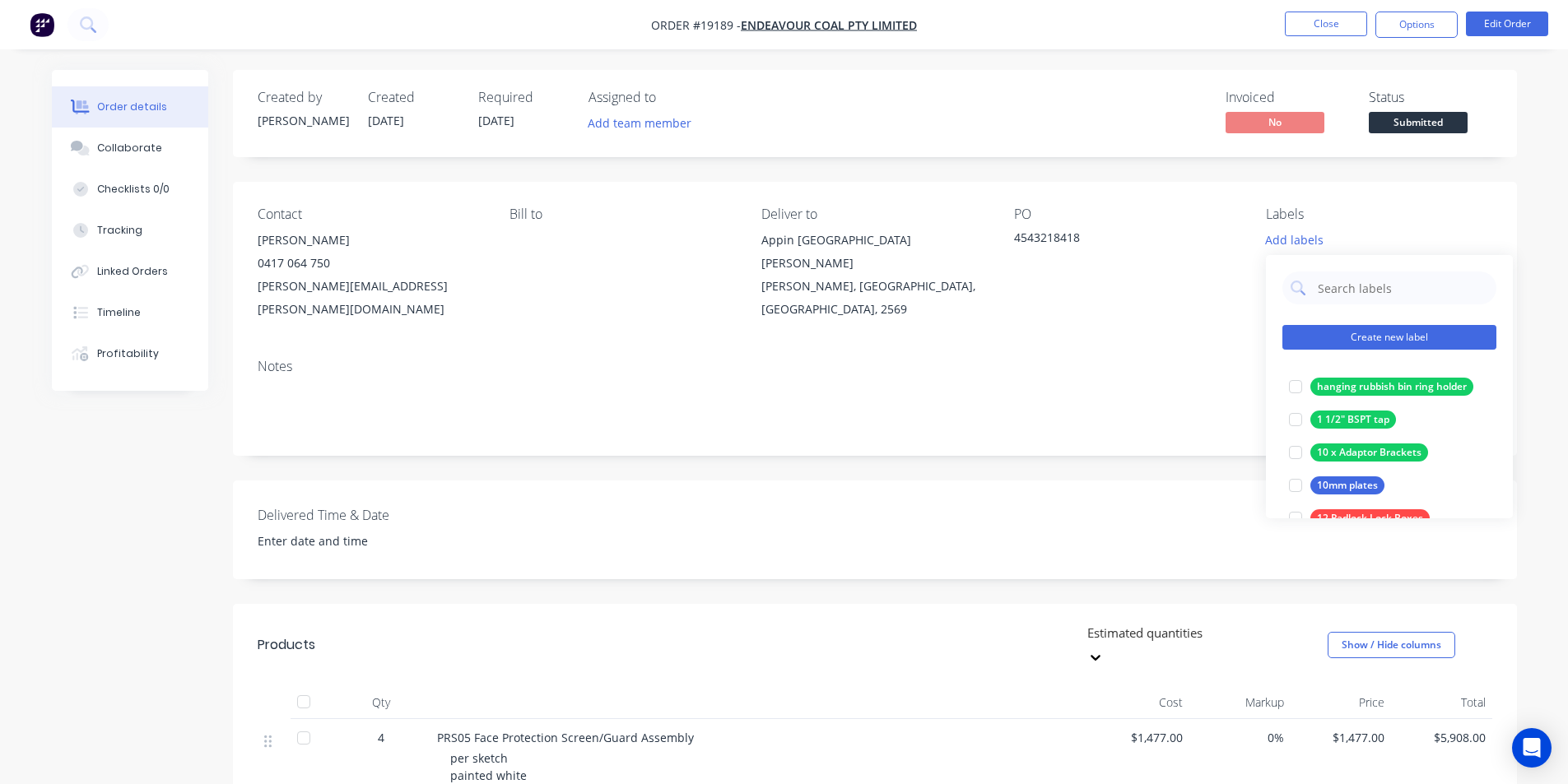
click at [1393, 339] on button "Create new label" at bounding box center [1389, 338] width 214 height 25
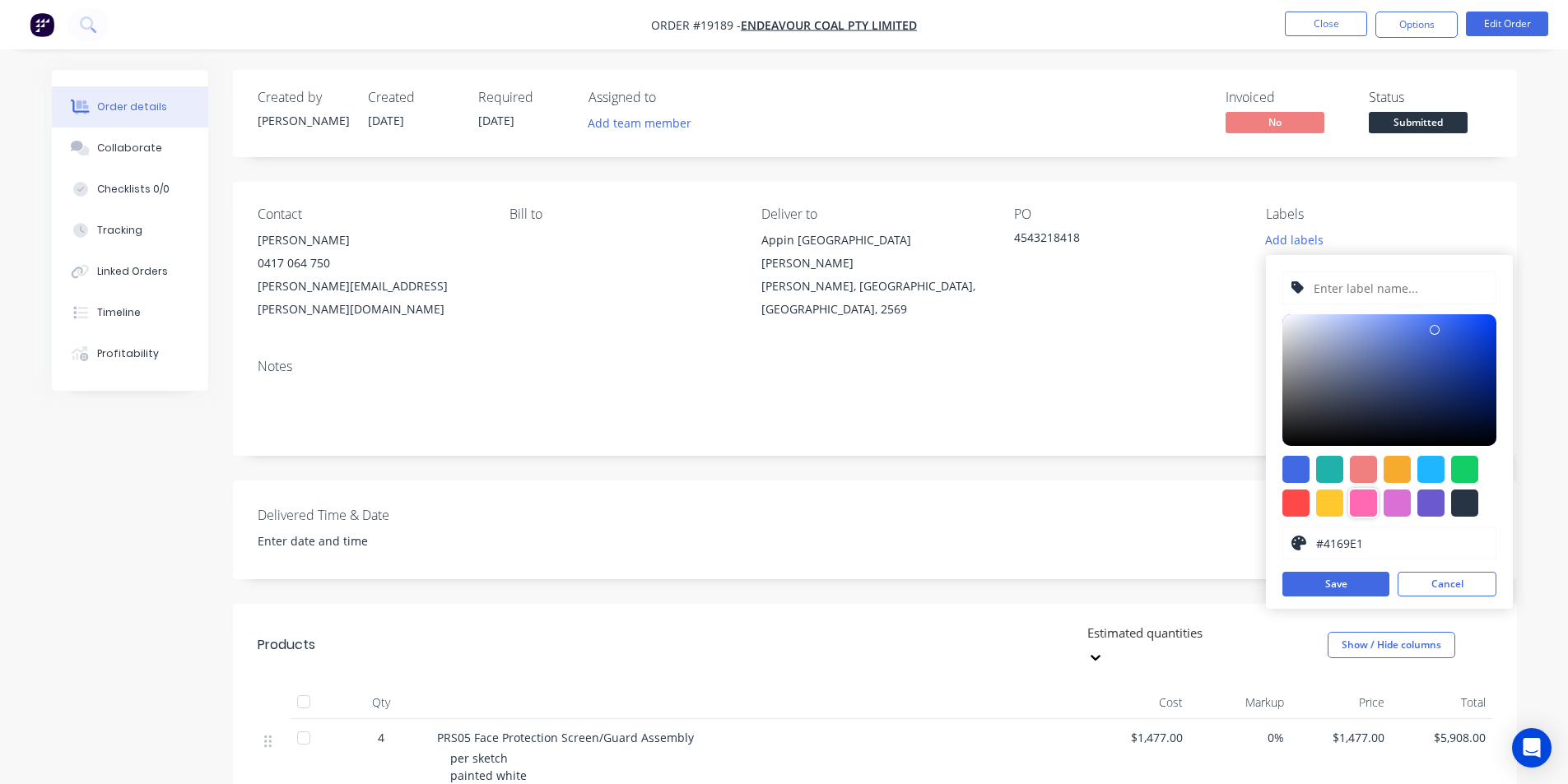
click at [1371, 504] on div at bounding box center [1363, 503] width 27 height 27
type input "#FF69B4"
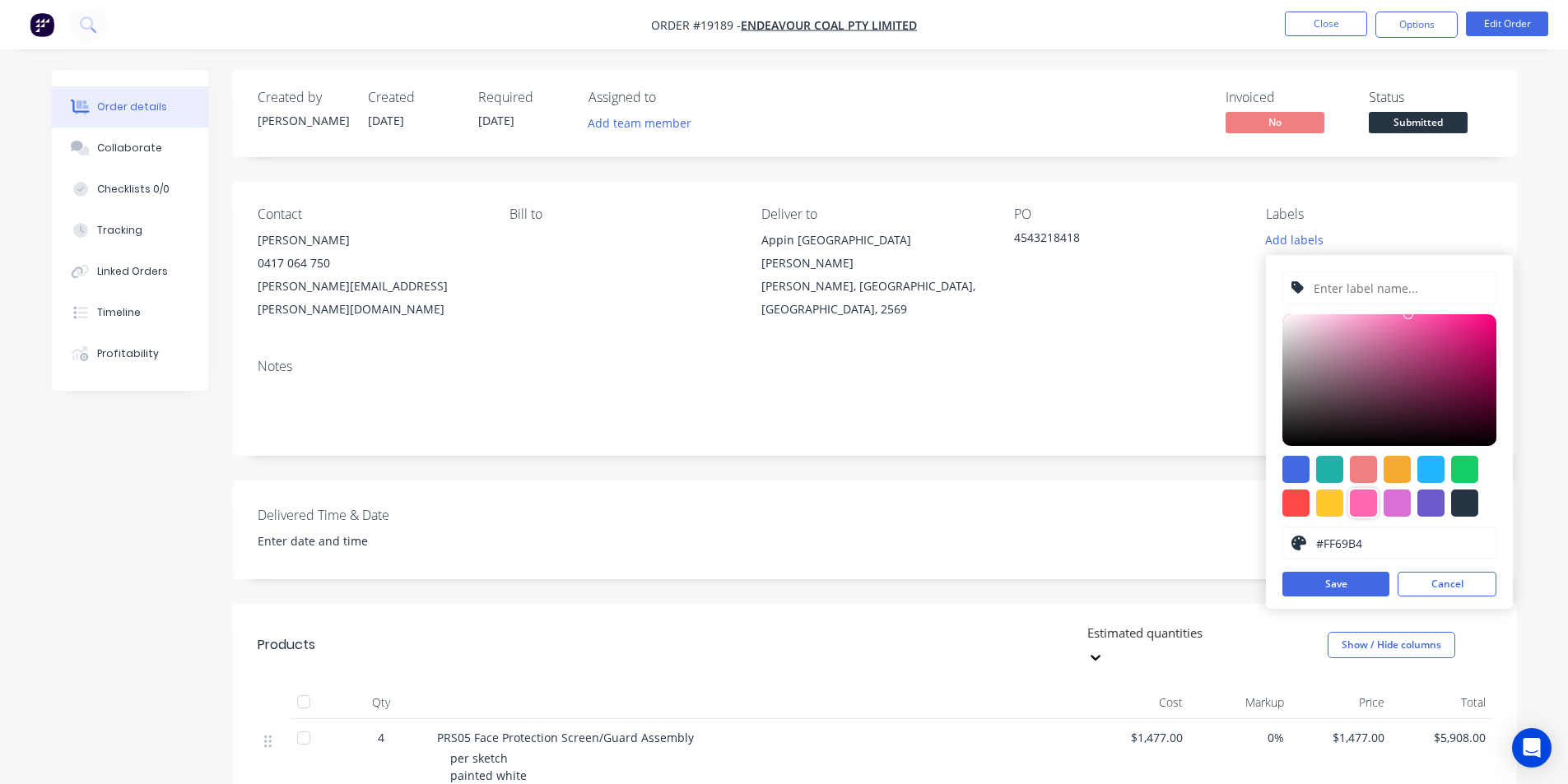
click at [1385, 309] on div "#FF69B4 hex #FF69B4 Save Cancel" at bounding box center [1389, 431] width 247 height 354
click at [1377, 289] on input "text" at bounding box center [1399, 287] width 175 height 31
paste input "Face Protection Screen/Guard Assembly"
type input "Face Protection Screen/Guard Assembly"
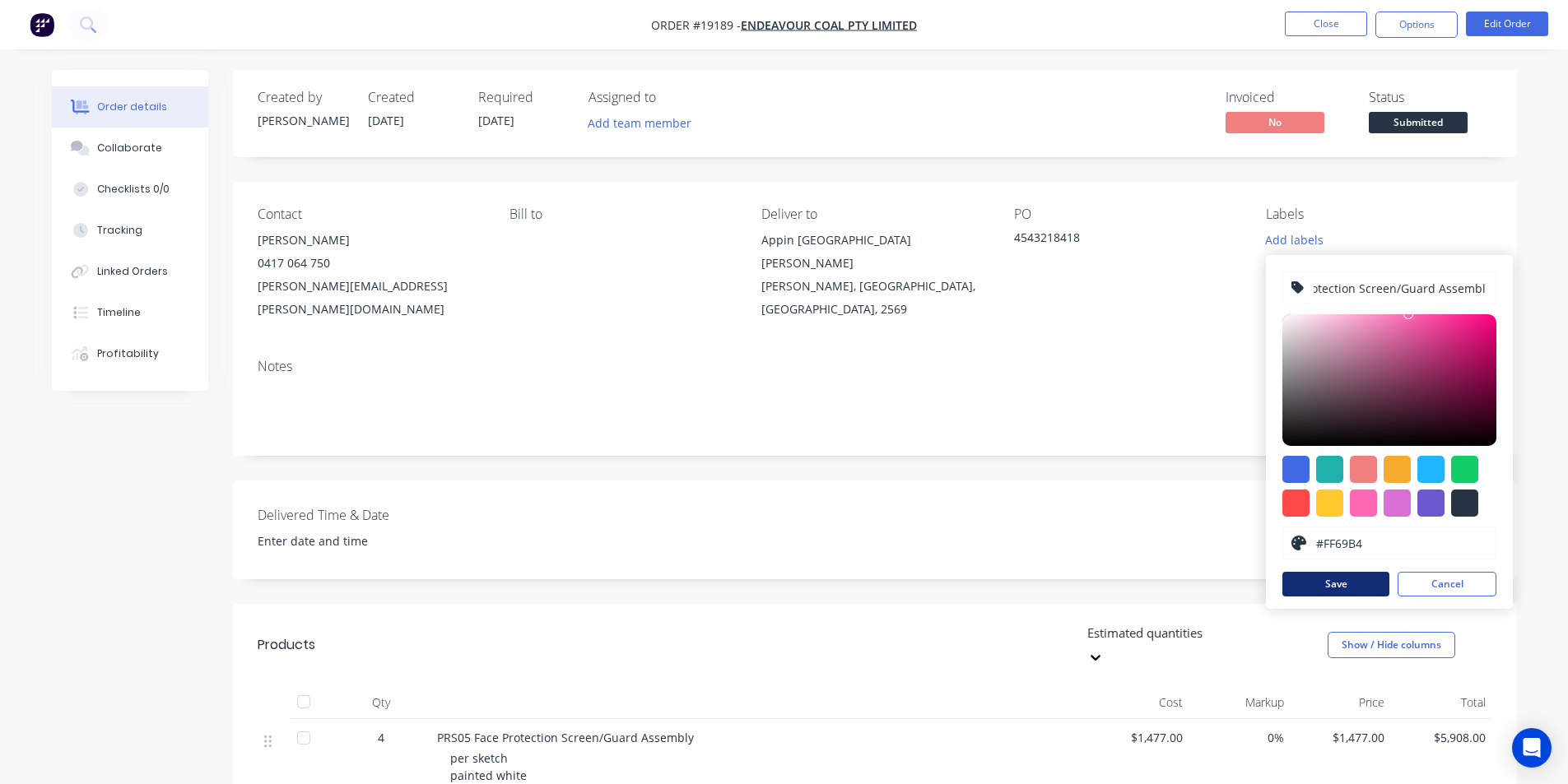
click at [1335, 582] on button "Save" at bounding box center [1335, 585] width 107 height 25
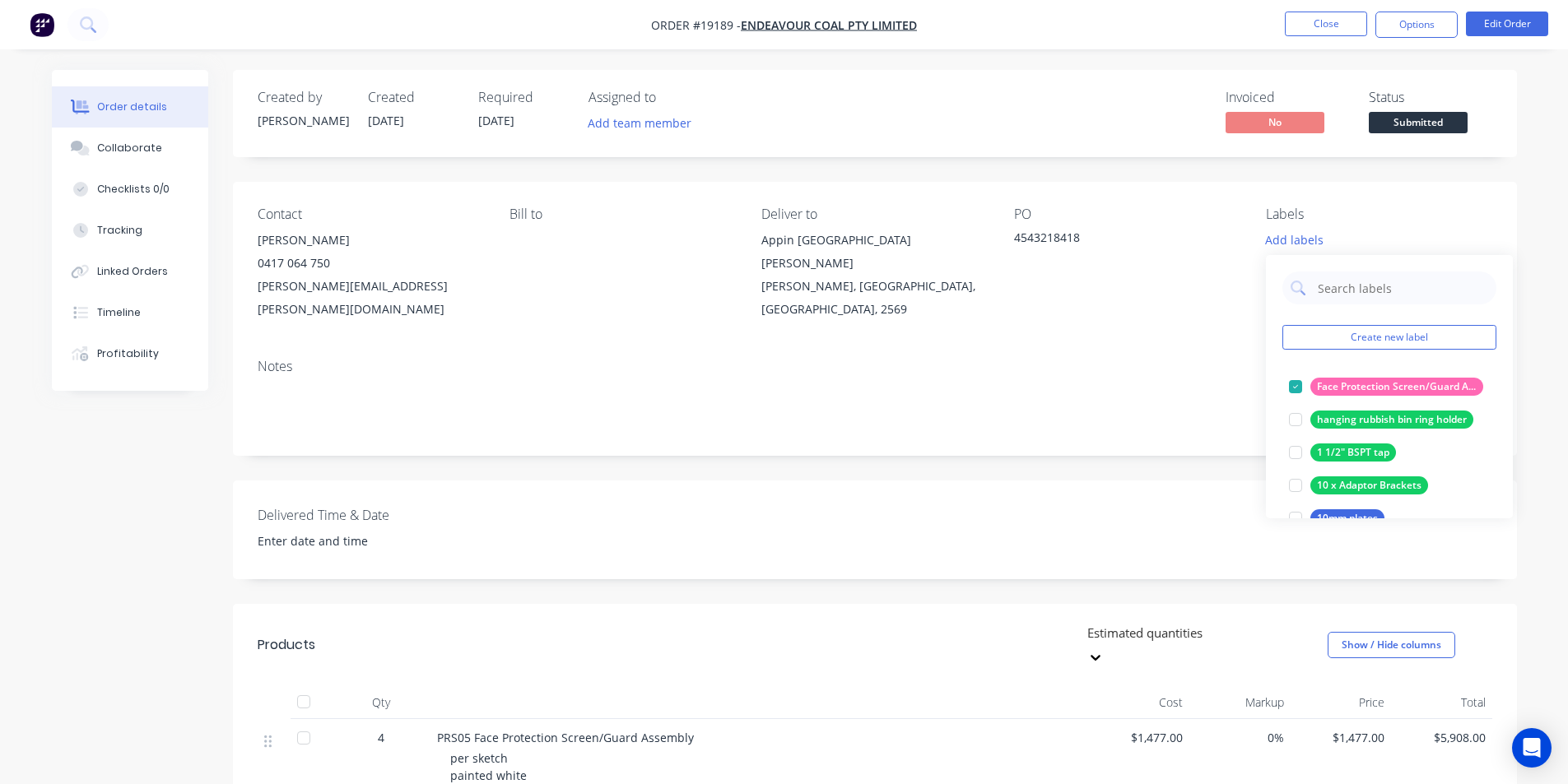
click at [1071, 440] on div "Created by Brett Created 24/09/25 Required 22/10/25 Assigned to Add team member…" at bounding box center [875, 585] width 1284 height 1031
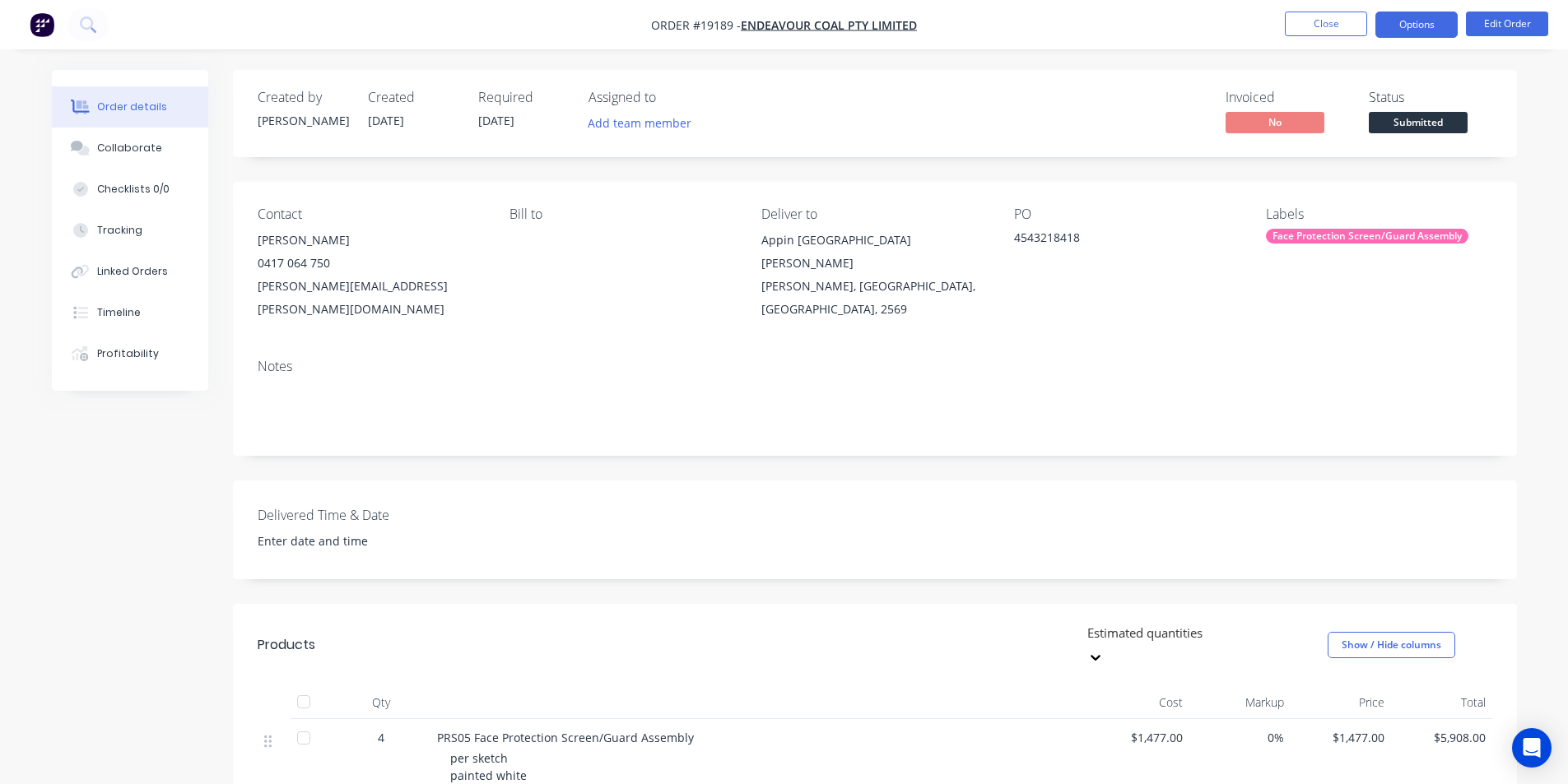
click at [1430, 28] on button "Options" at bounding box center [1415, 25] width 82 height 26
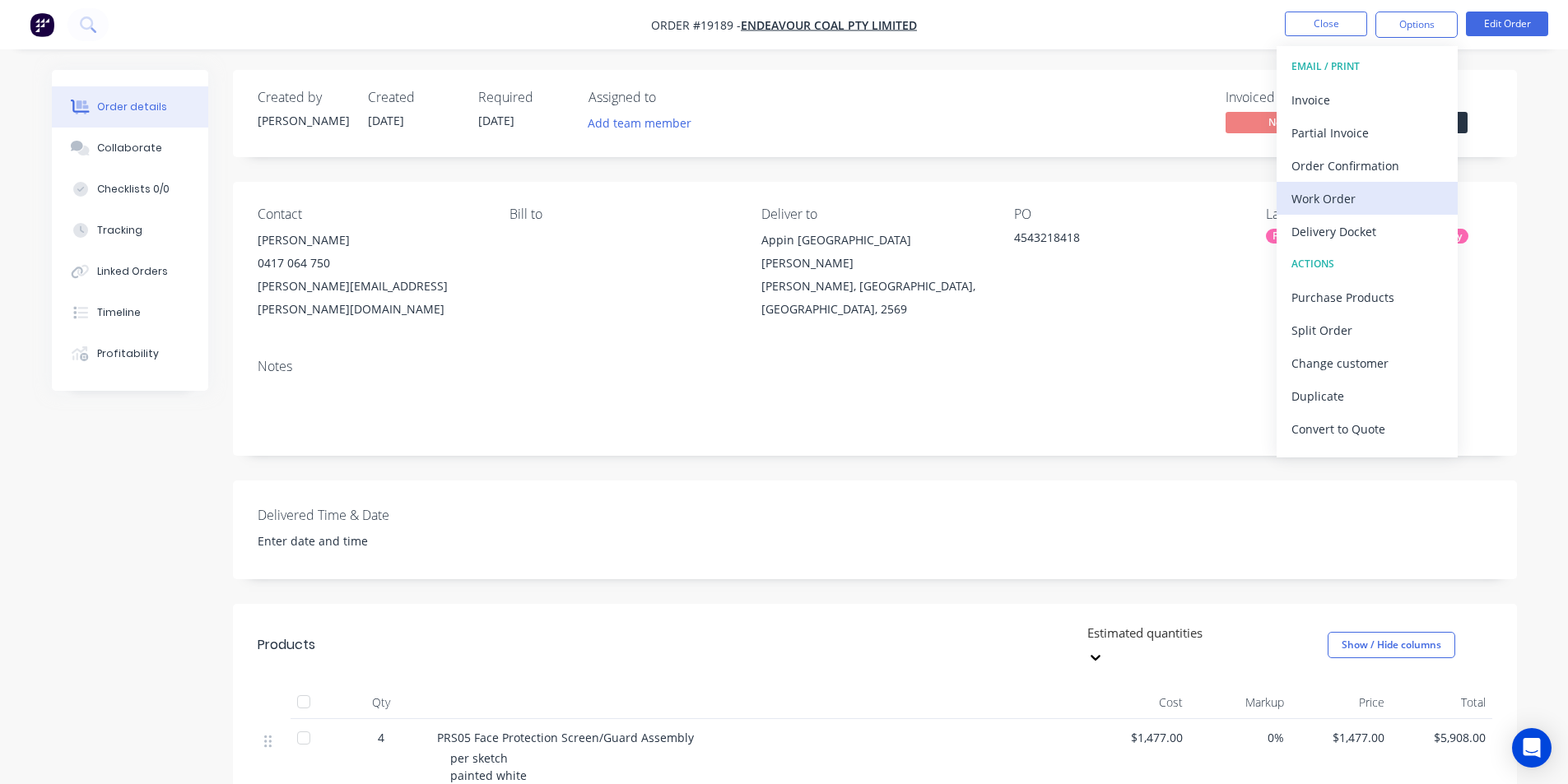
click at [1345, 203] on div "Work Order" at bounding box center [1367, 198] width 152 height 24
click at [1323, 199] on div "Custom" at bounding box center [1367, 198] width 152 height 24
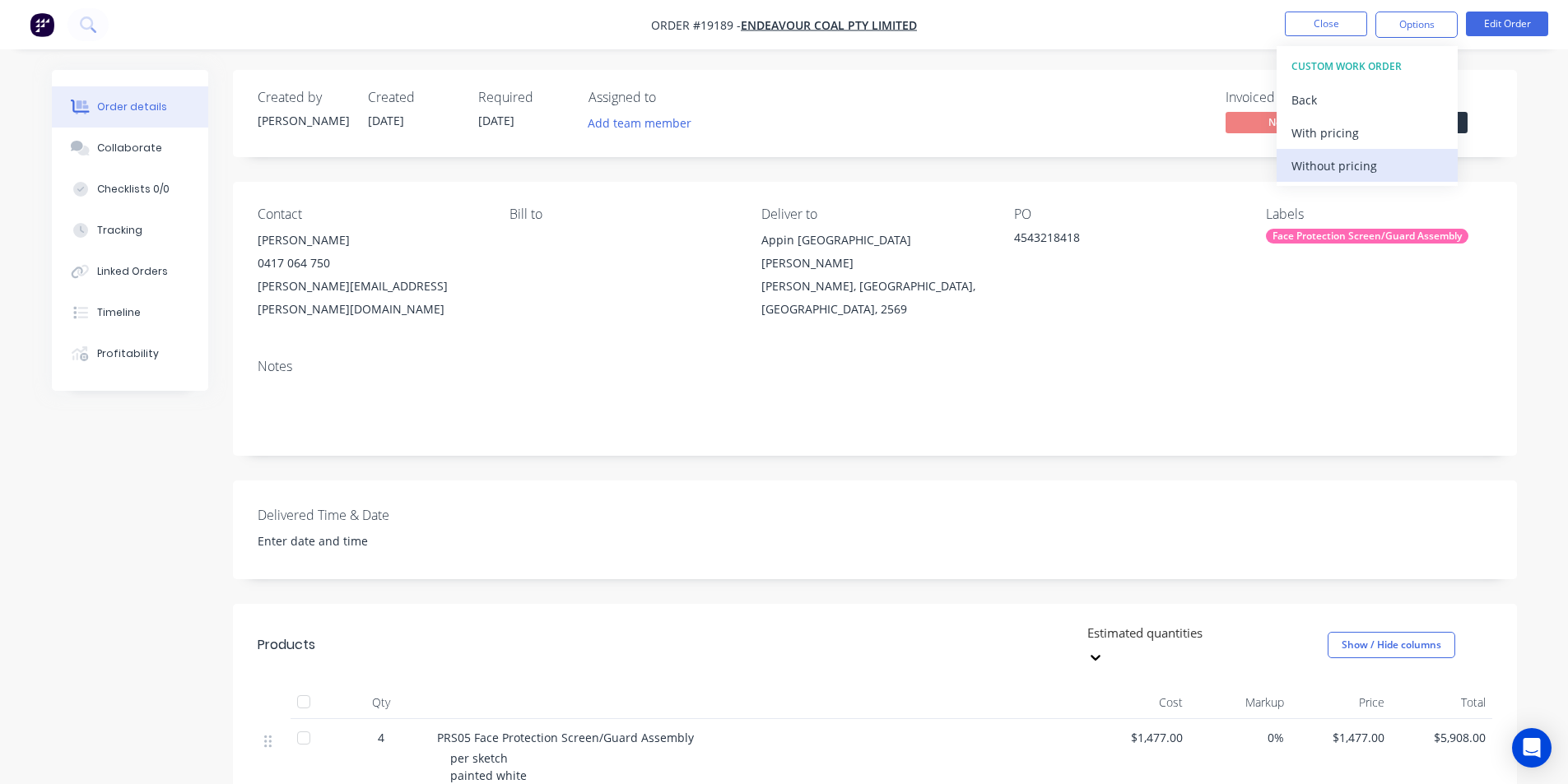
click at [1325, 160] on div "Without pricing" at bounding box center [1367, 165] width 152 height 24
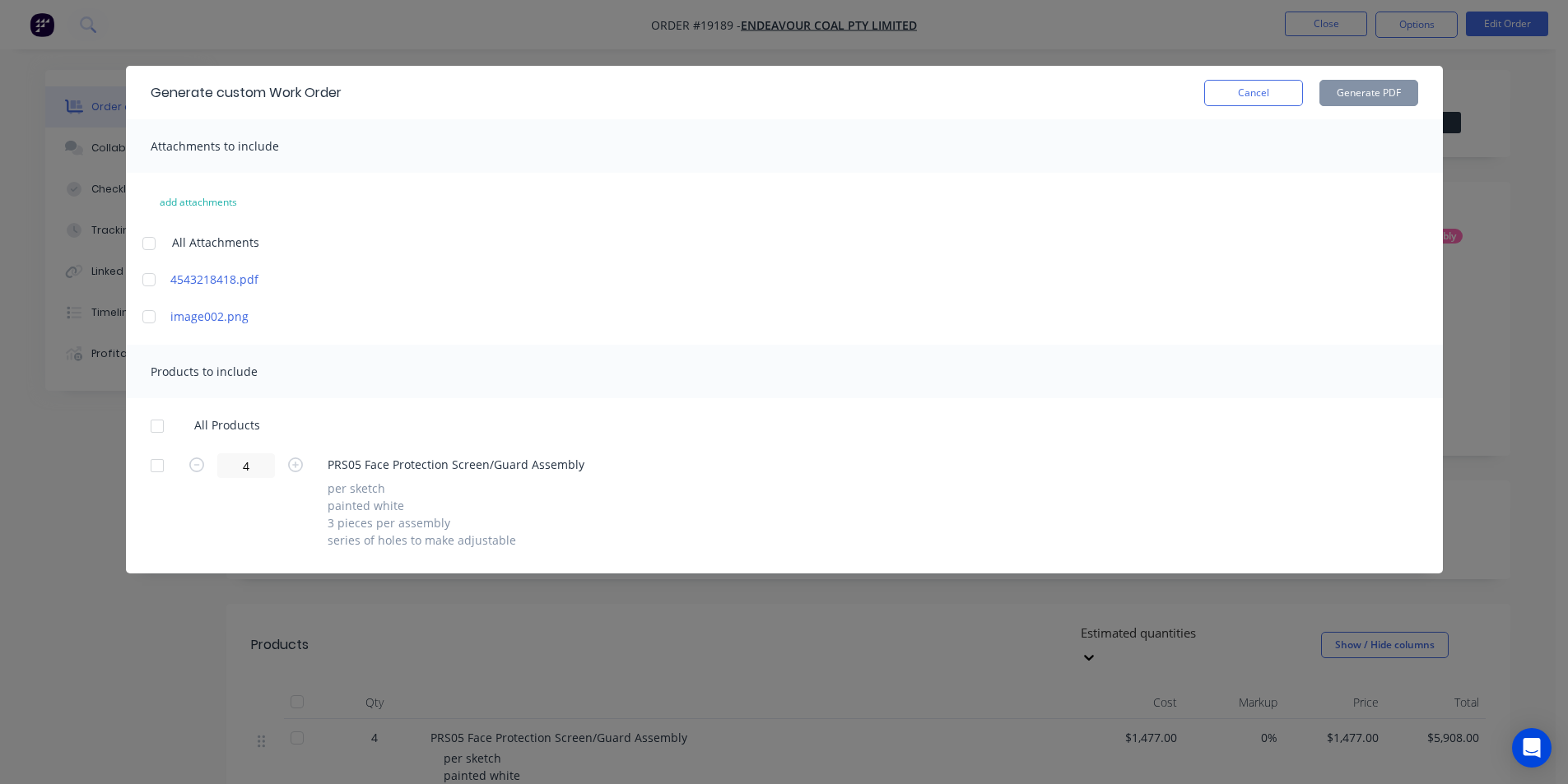
click at [153, 313] on div at bounding box center [148, 317] width 33 height 33
click at [166, 422] on div at bounding box center [157, 426] width 33 height 33
click at [1361, 91] on button "Generate PDF" at bounding box center [1369, 93] width 99 height 26
click at [1243, 94] on button "Cancel" at bounding box center [1253, 93] width 99 height 26
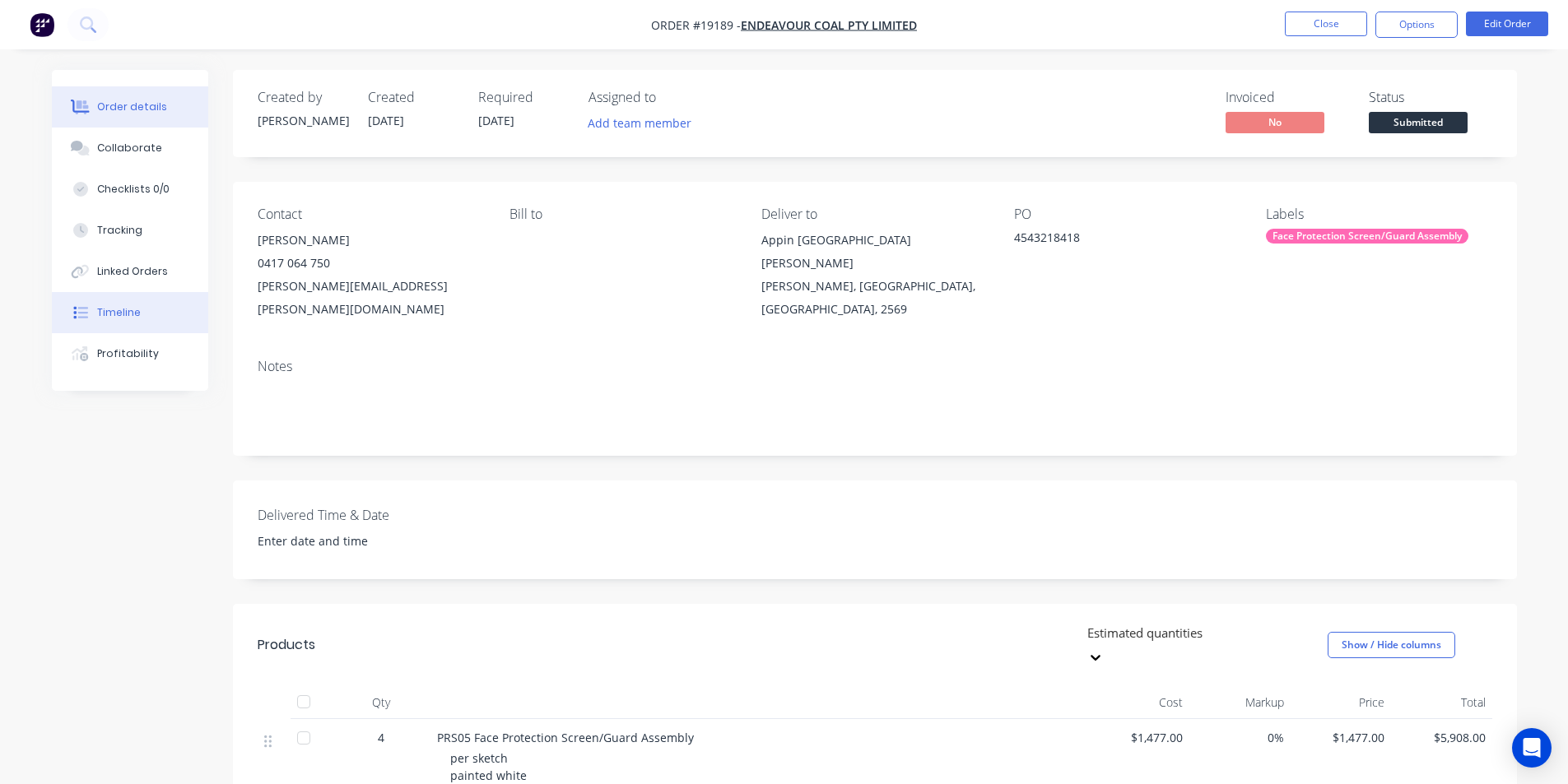
click at [125, 316] on div "Timeline" at bounding box center [118, 312] width 43 height 15
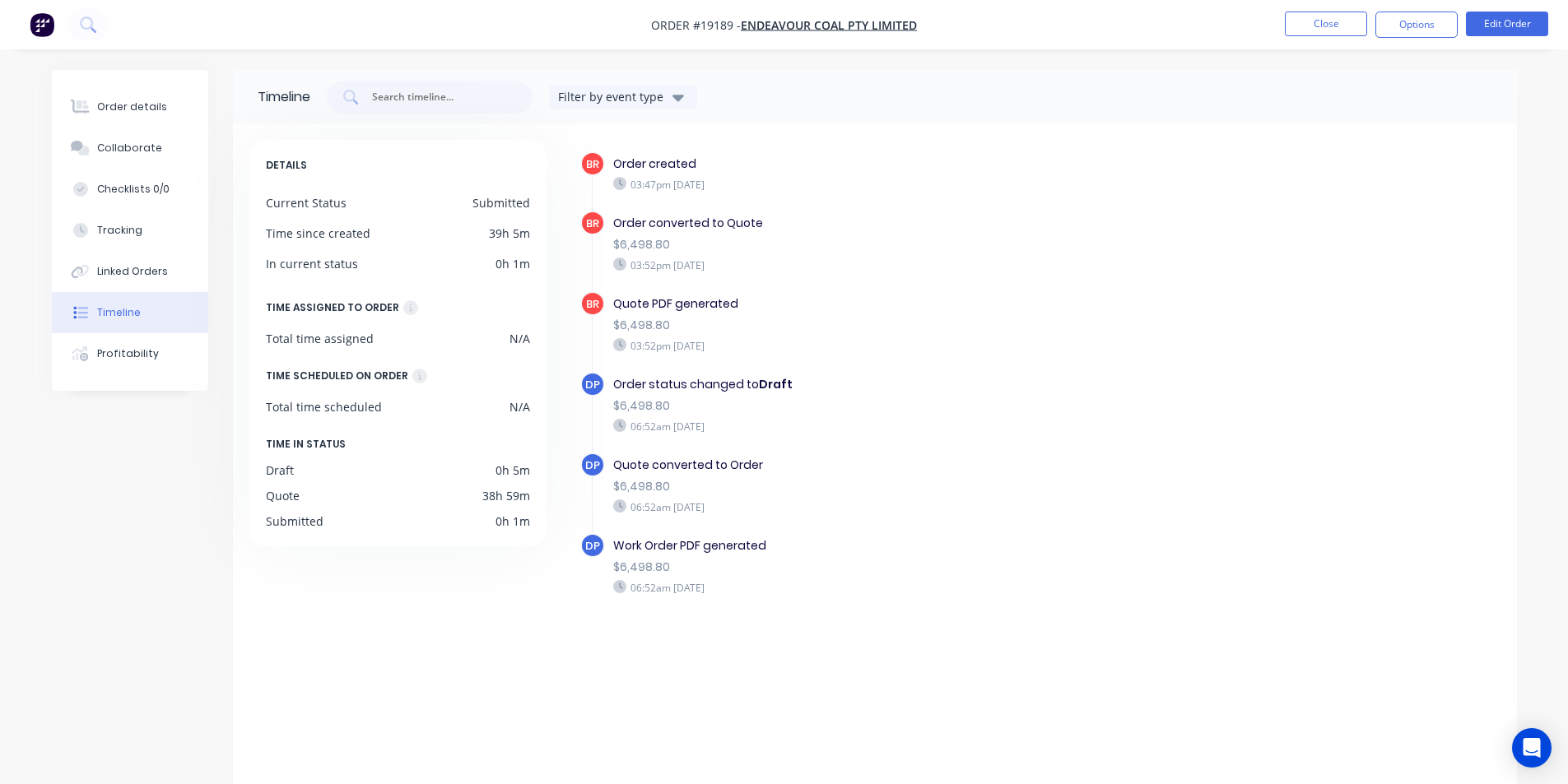
click at [54, 24] on img "button" at bounding box center [42, 25] width 25 height 25
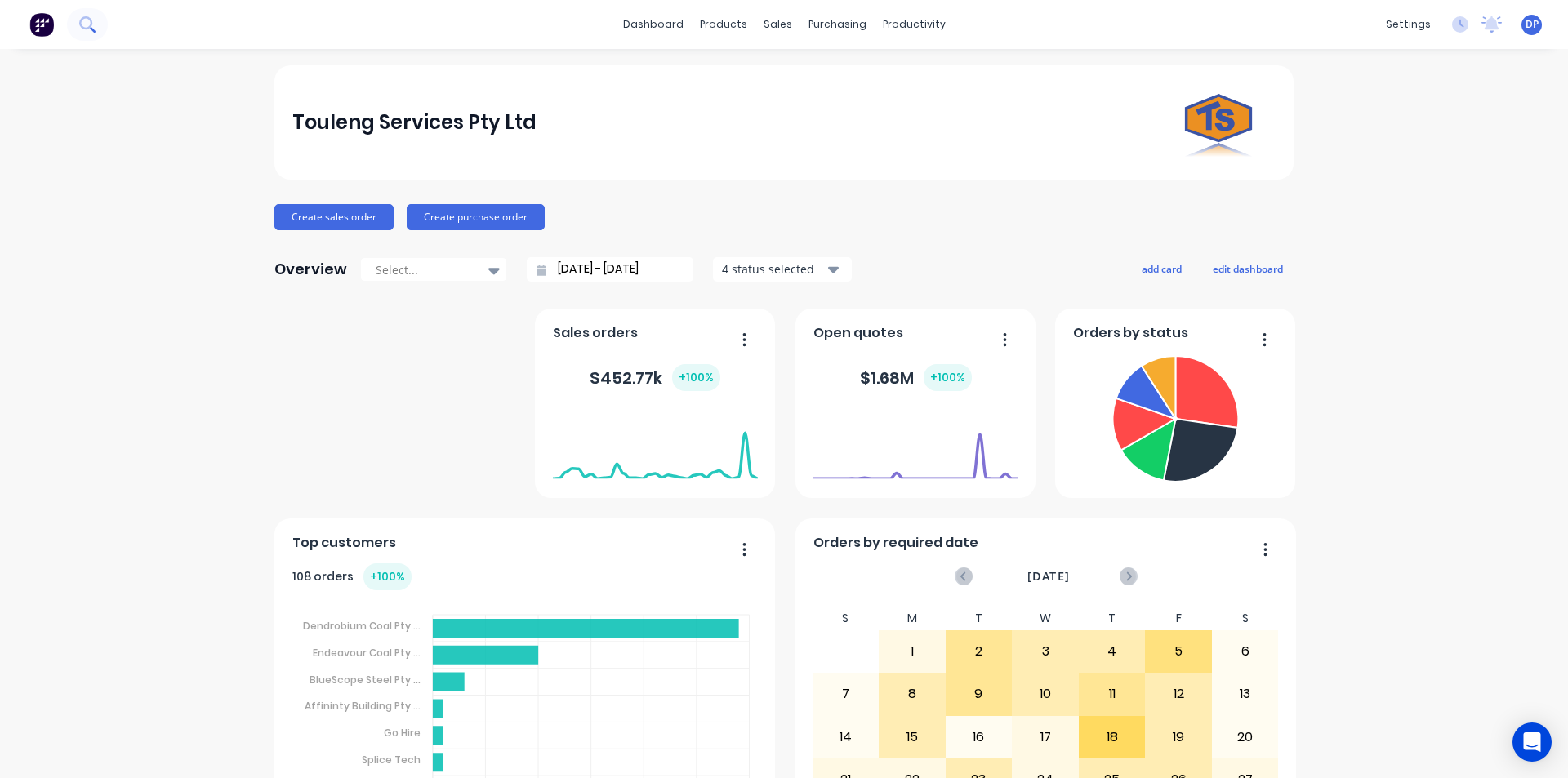
click at [99, 31] on button at bounding box center [88, 24] width 41 height 32
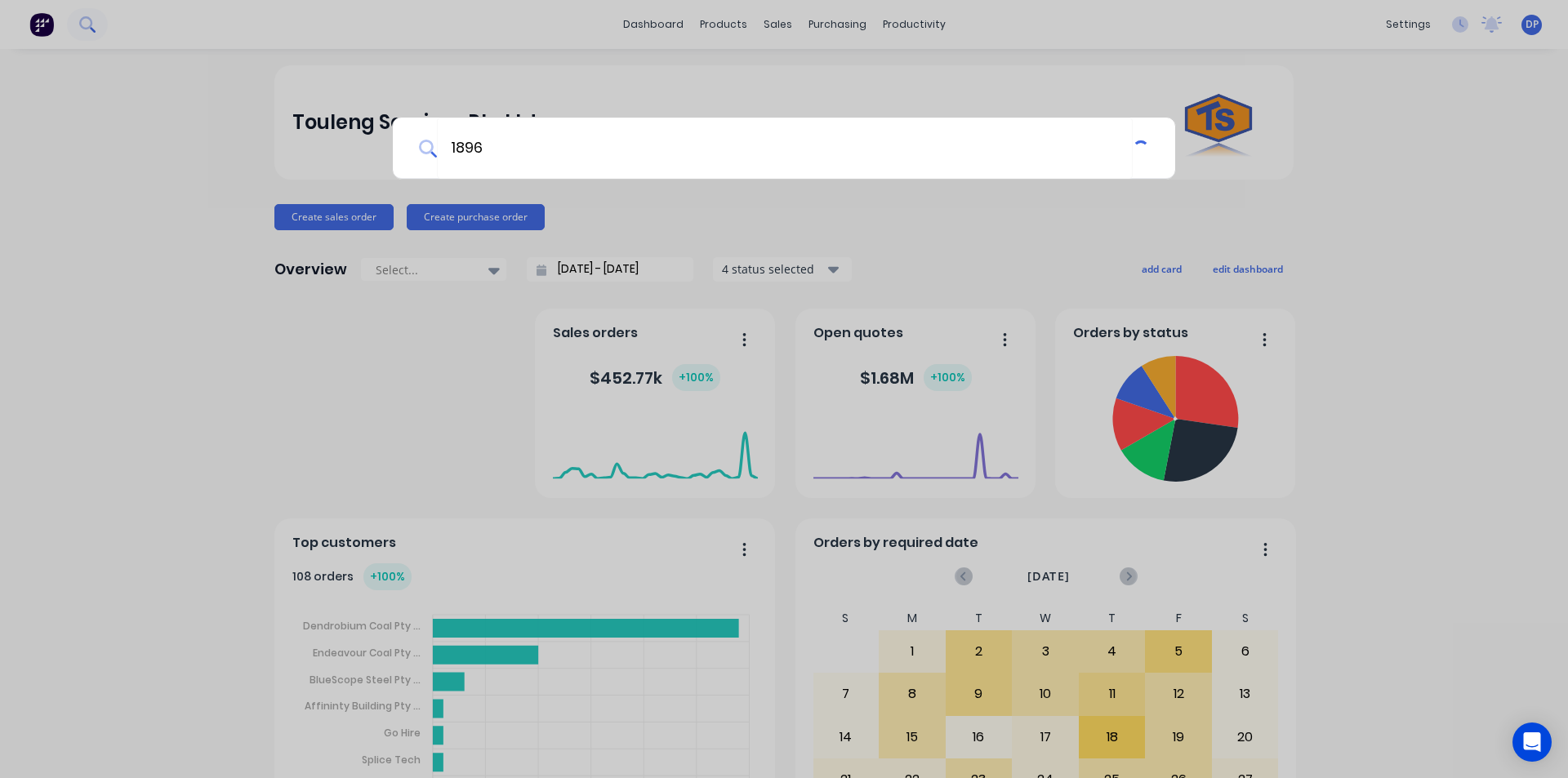
type input "18960"
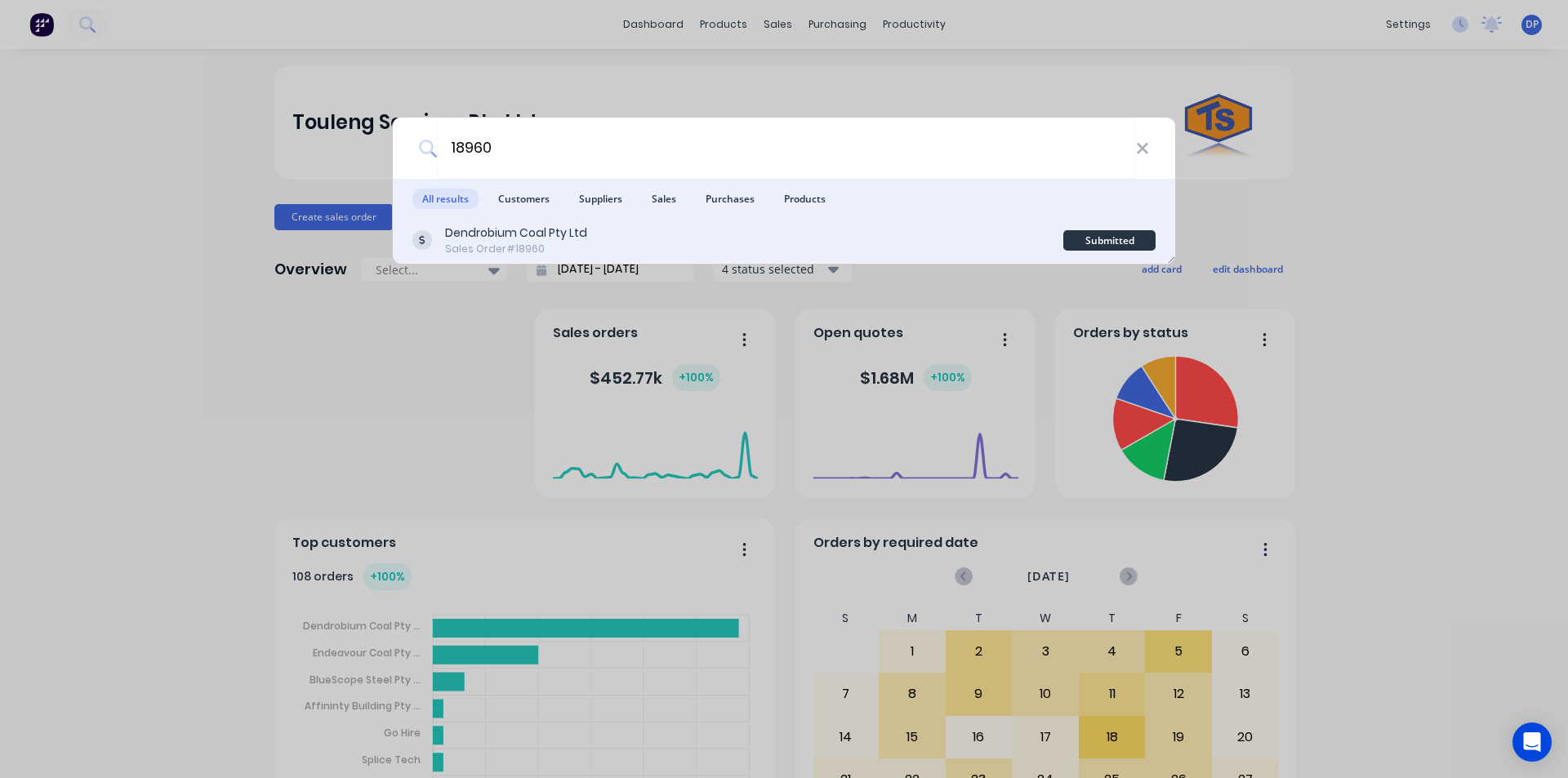
click at [531, 251] on div "Sales Order #18960" at bounding box center [516, 249] width 142 height 15
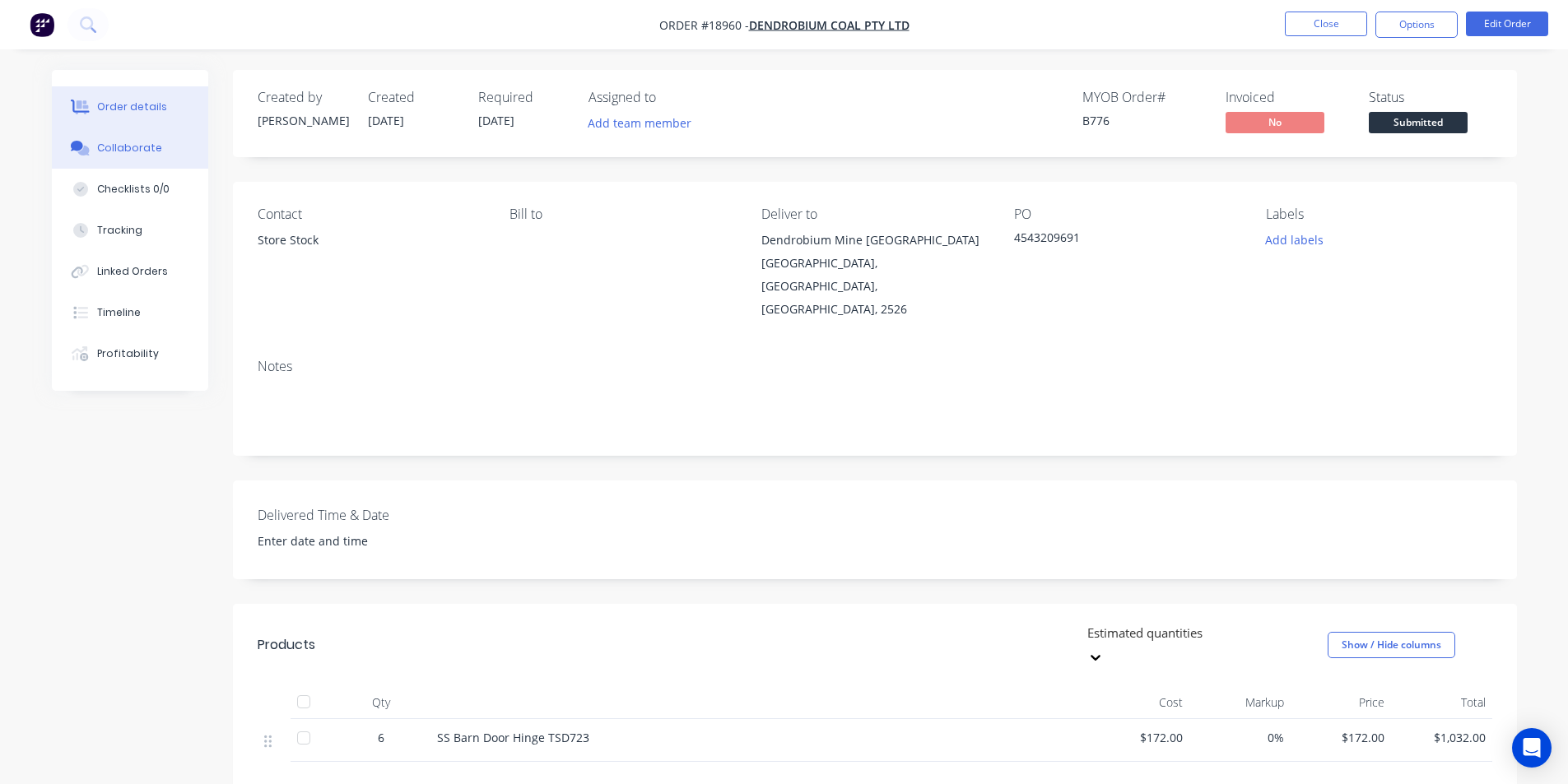
click at [134, 143] on div "Collaborate" at bounding box center [130, 148] width 65 height 15
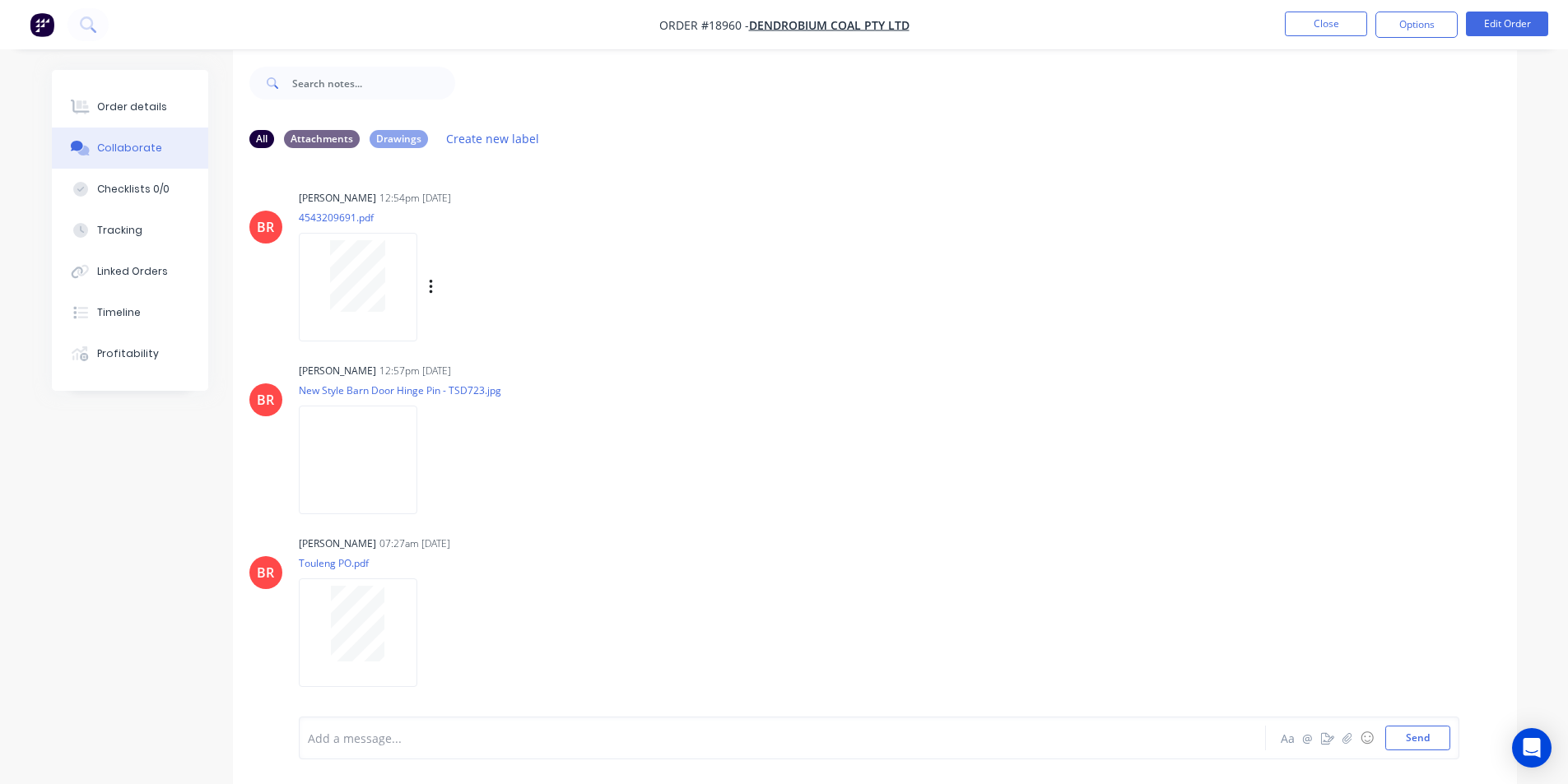
scroll to position [25, 0]
click at [43, 26] on img "button" at bounding box center [42, 25] width 25 height 25
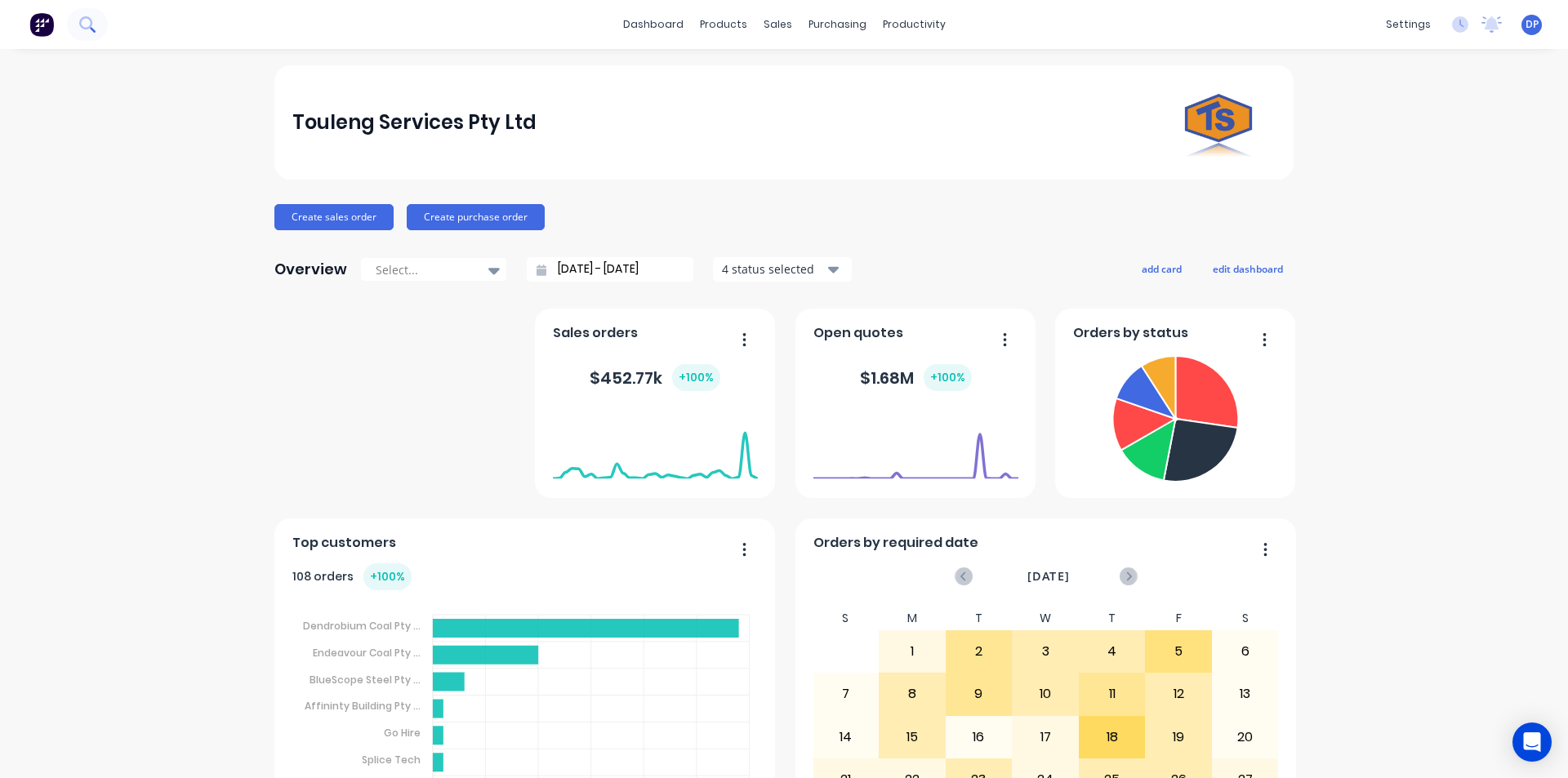
click at [79, 21] on button at bounding box center [88, 24] width 41 height 32
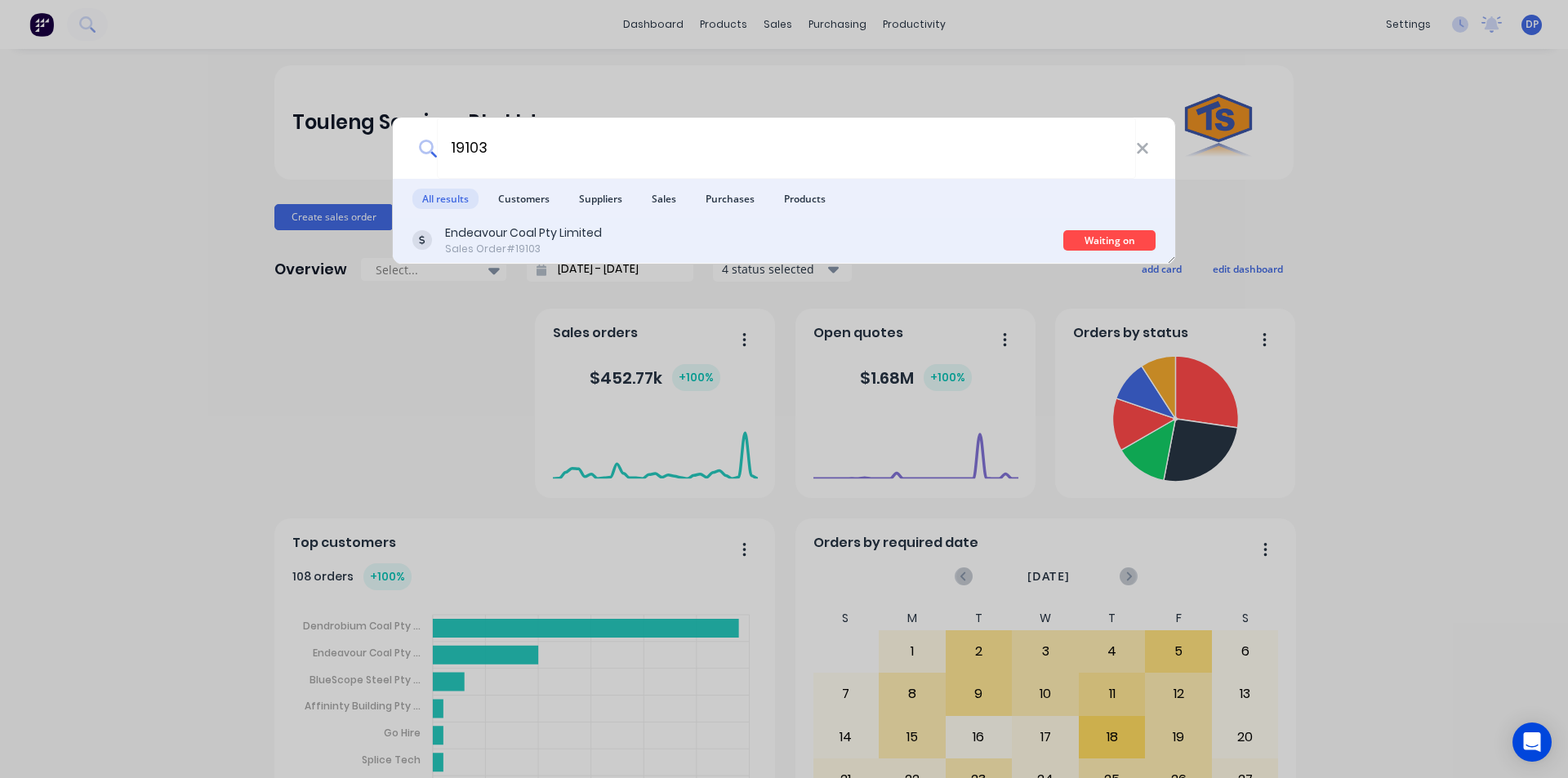
type input "19103"
click at [568, 232] on div "Endeavour Coal Pty Limited" at bounding box center [523, 234] width 157 height 18
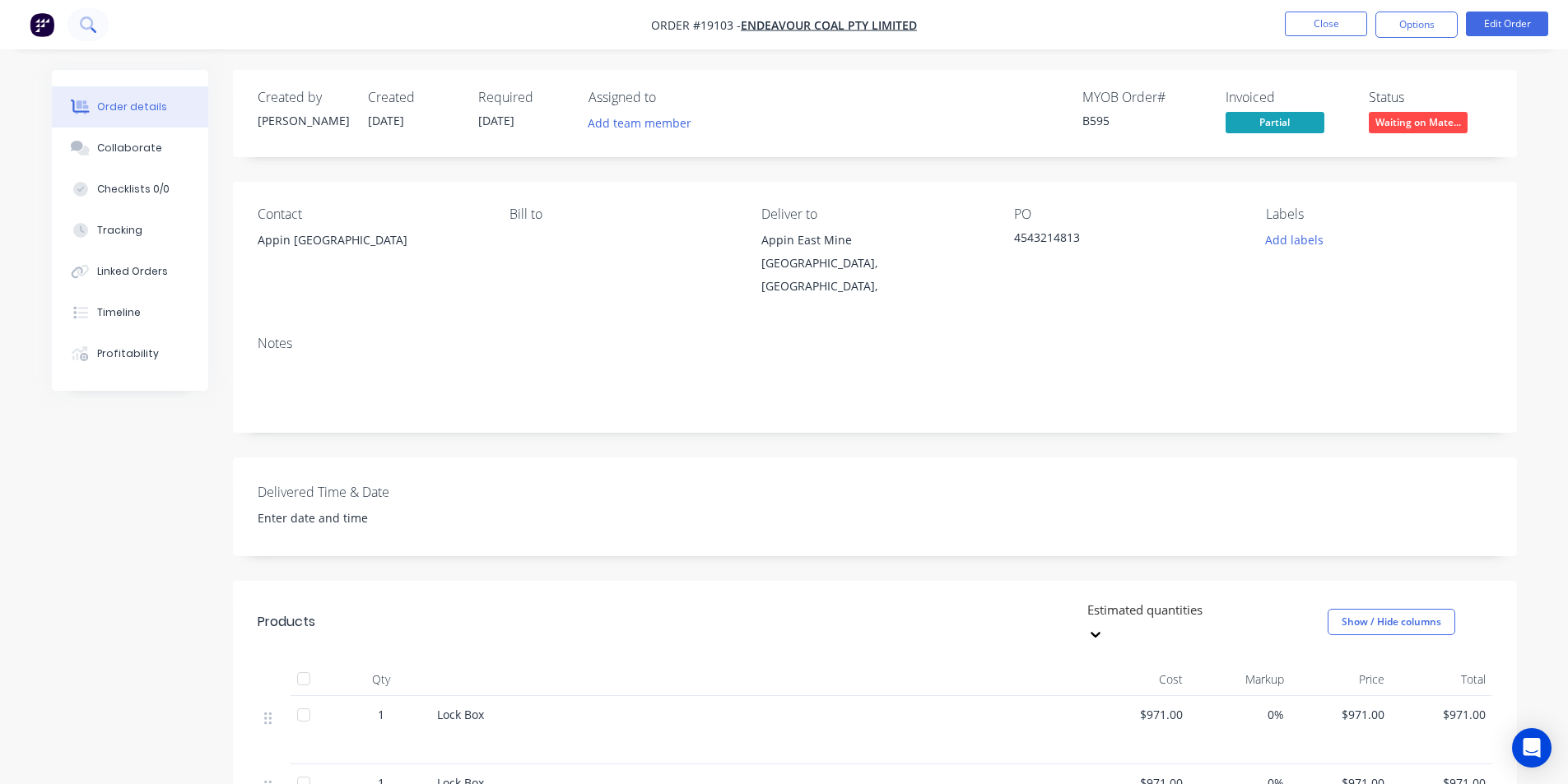
click at [87, 20] on icon at bounding box center [88, 25] width 16 height 16
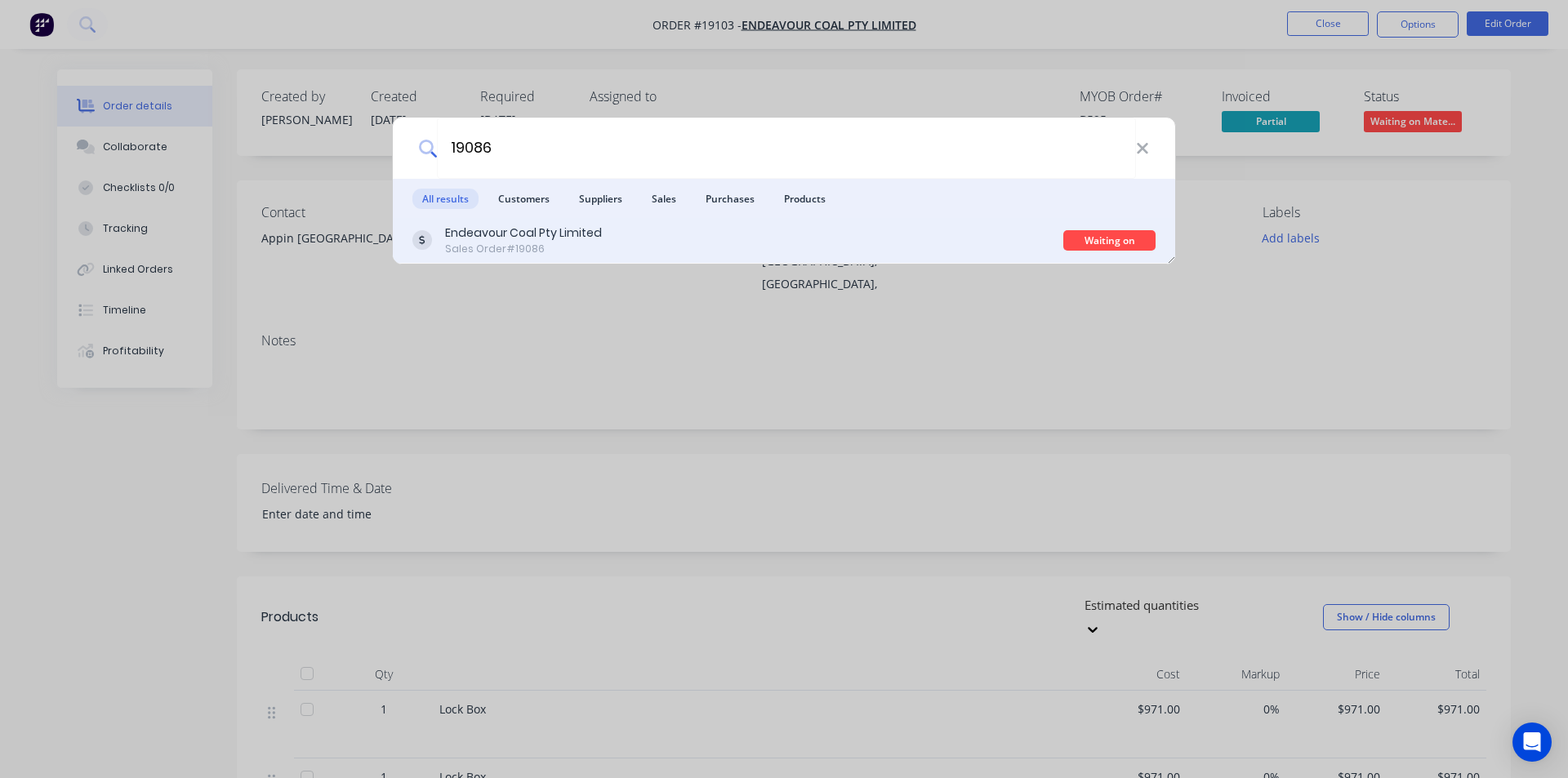
type input "19086"
click at [634, 233] on div "Endeavour Coal Pty Limited Sales Order #19086" at bounding box center [738, 241] width 651 height 32
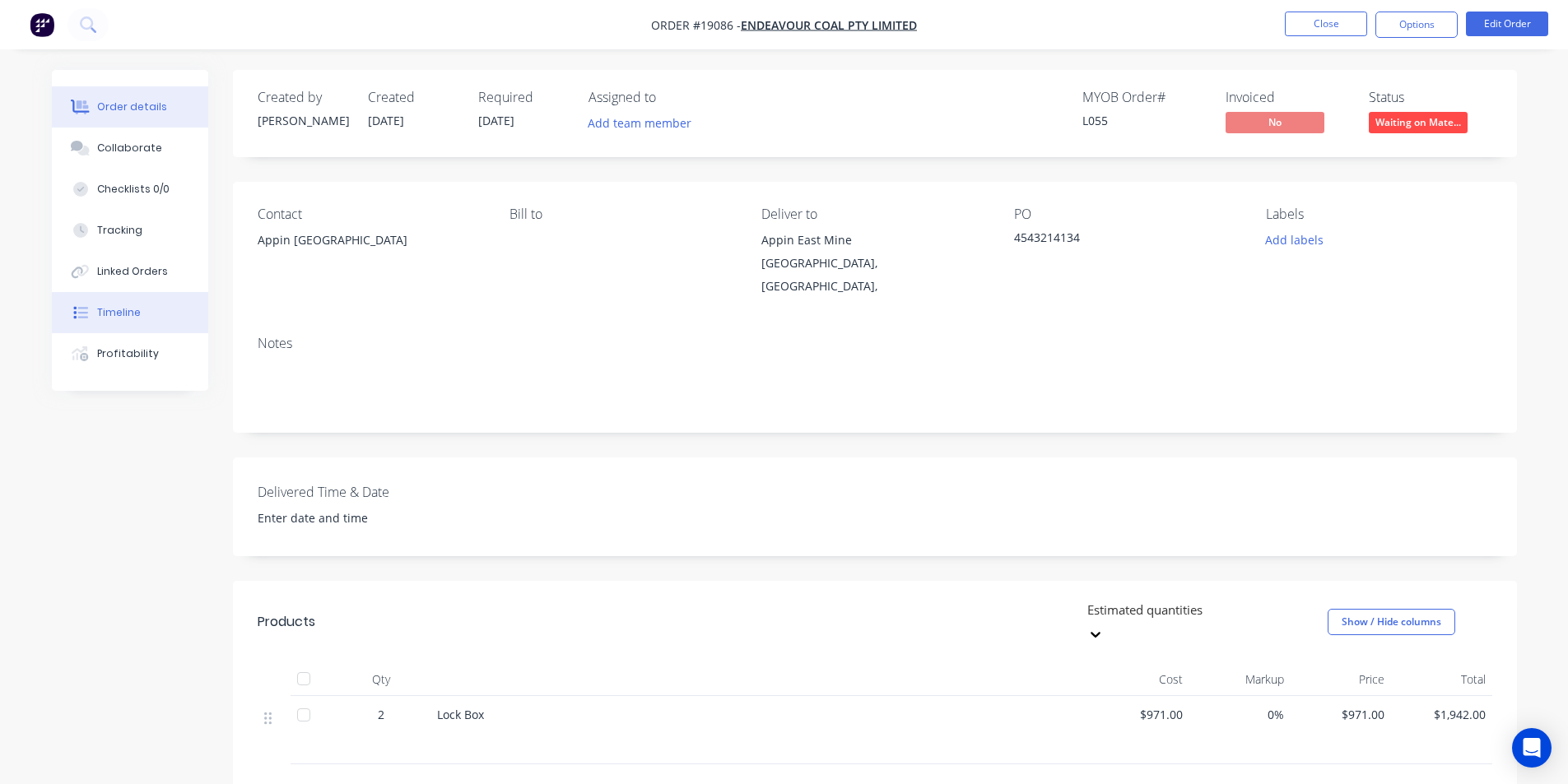
click at [129, 303] on button "Timeline" at bounding box center [130, 312] width 156 height 41
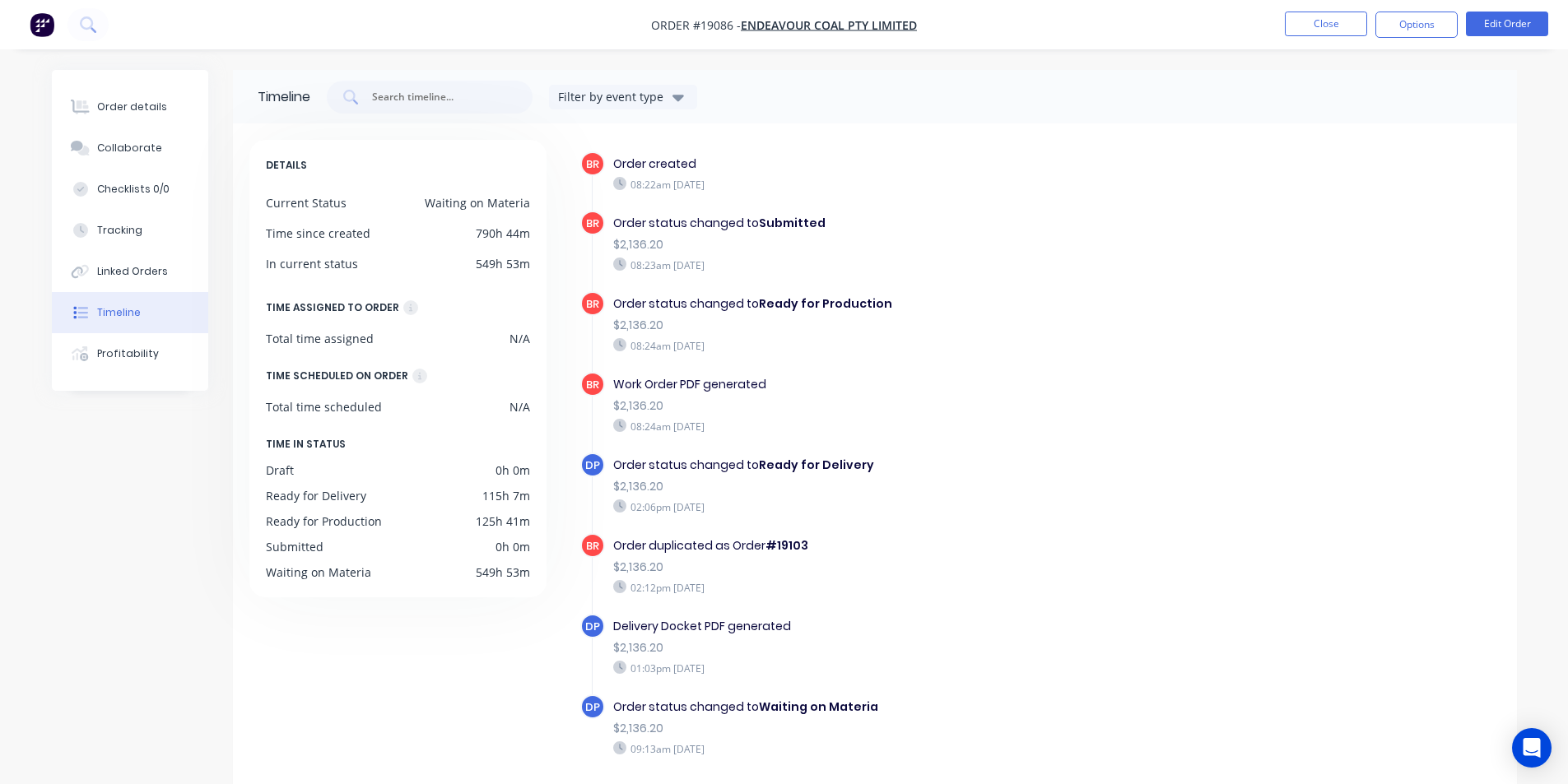
click at [47, 18] on img "button" at bounding box center [42, 25] width 25 height 25
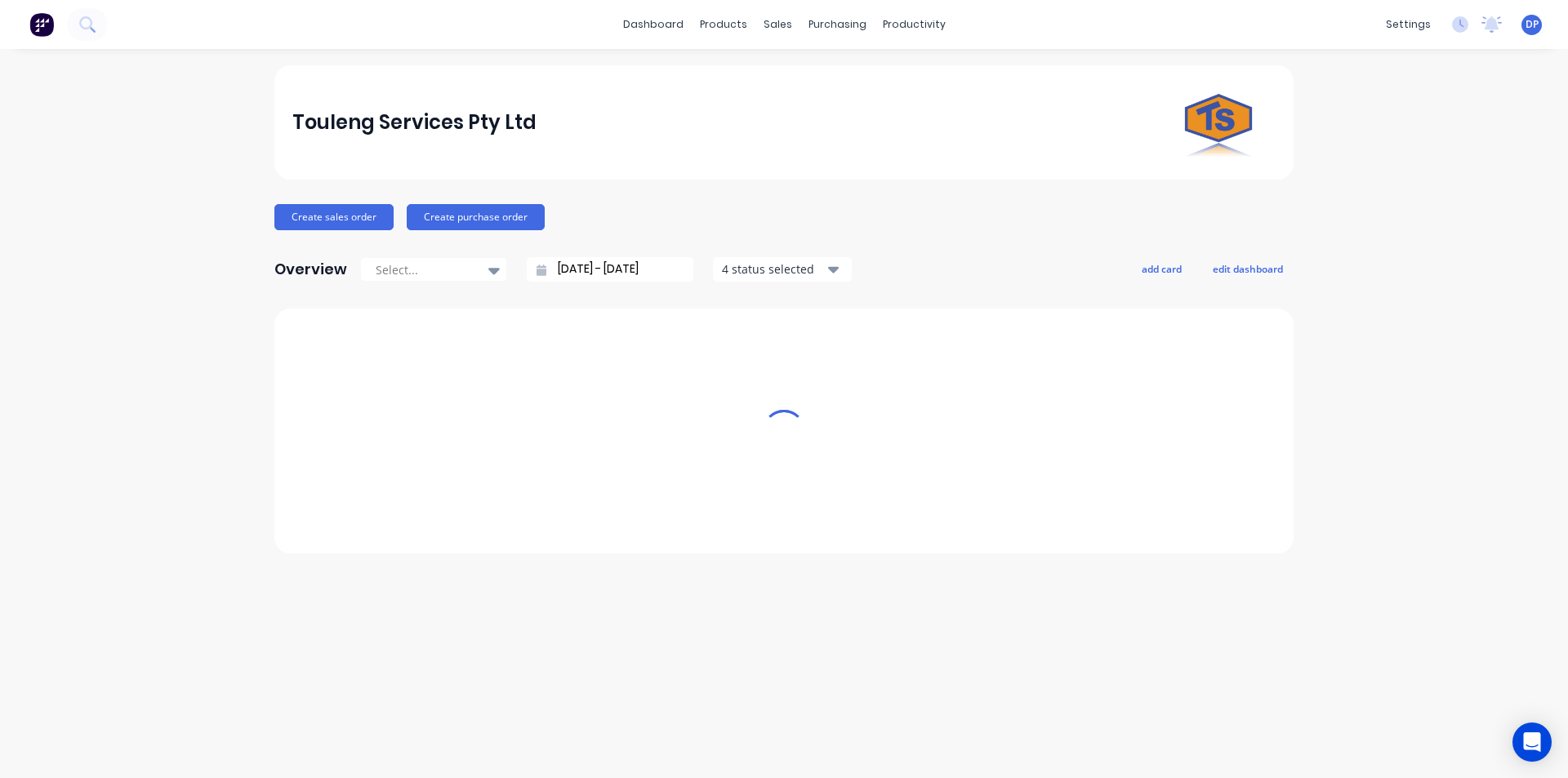
click at [84, 31] on icon at bounding box center [88, 25] width 16 height 16
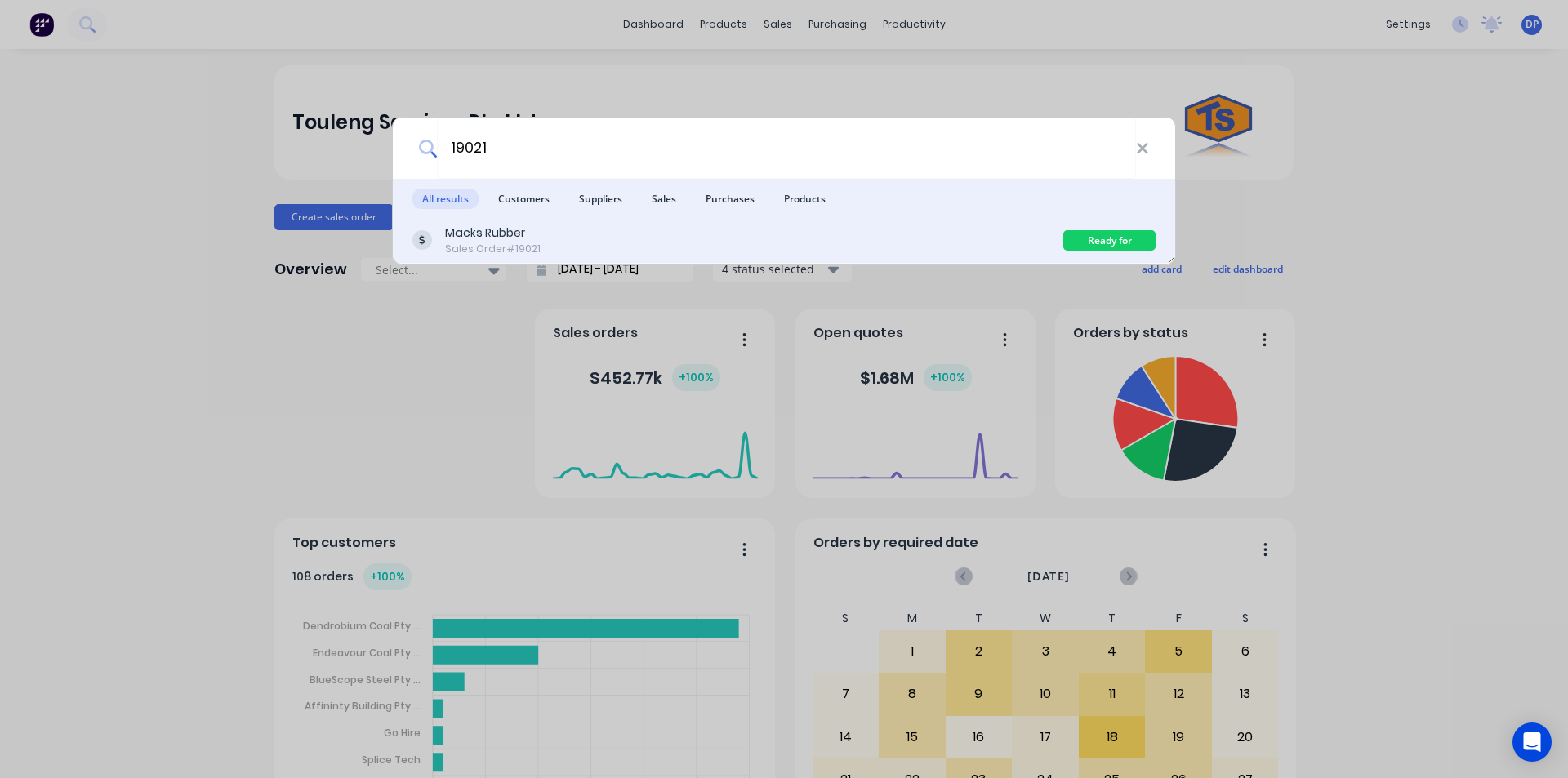
type input "19021"
click at [573, 232] on div "Macks Rubber Sales Order #19021" at bounding box center [738, 241] width 651 height 32
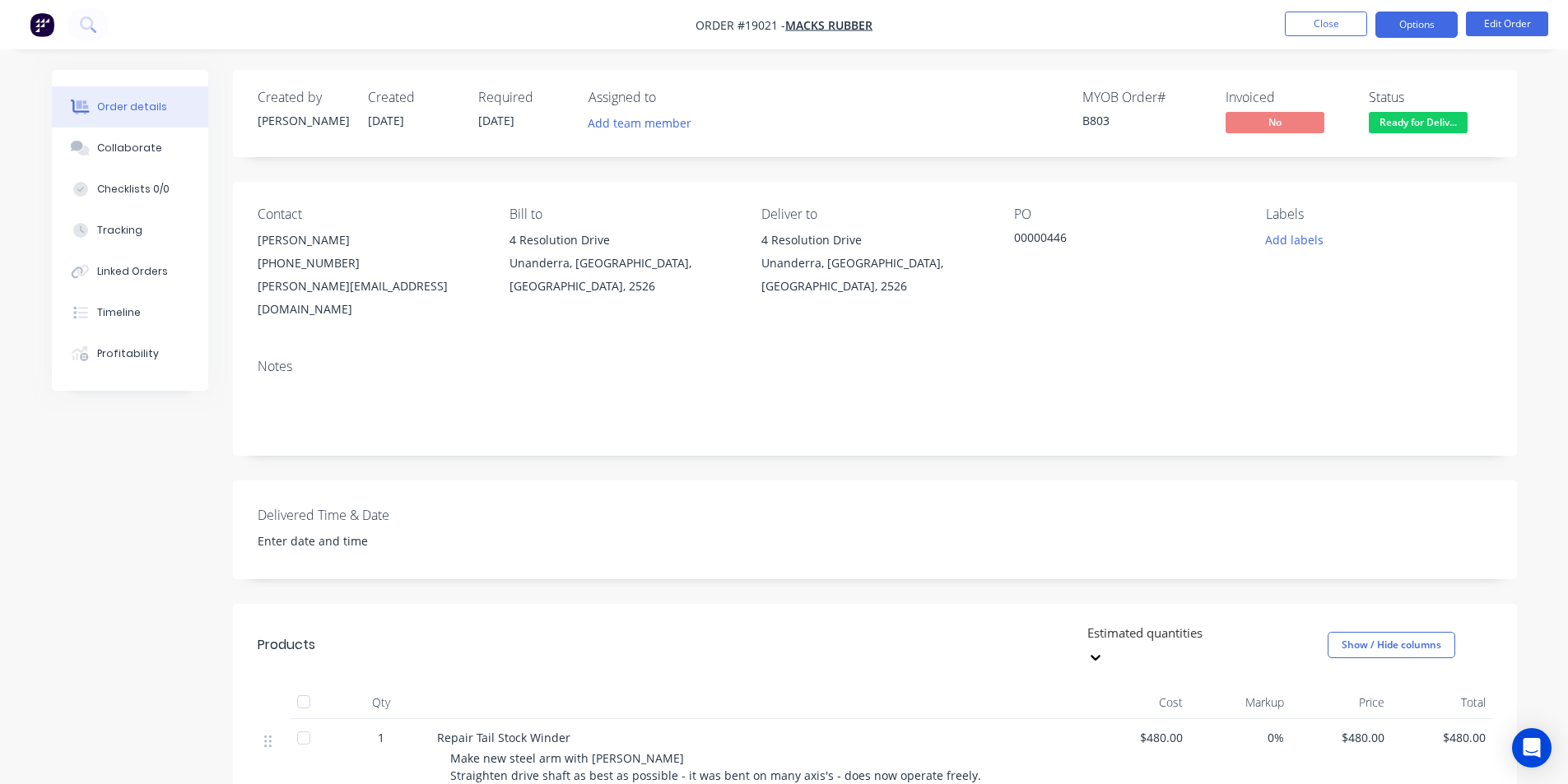
click at [1422, 26] on button "Options" at bounding box center [1415, 25] width 82 height 26
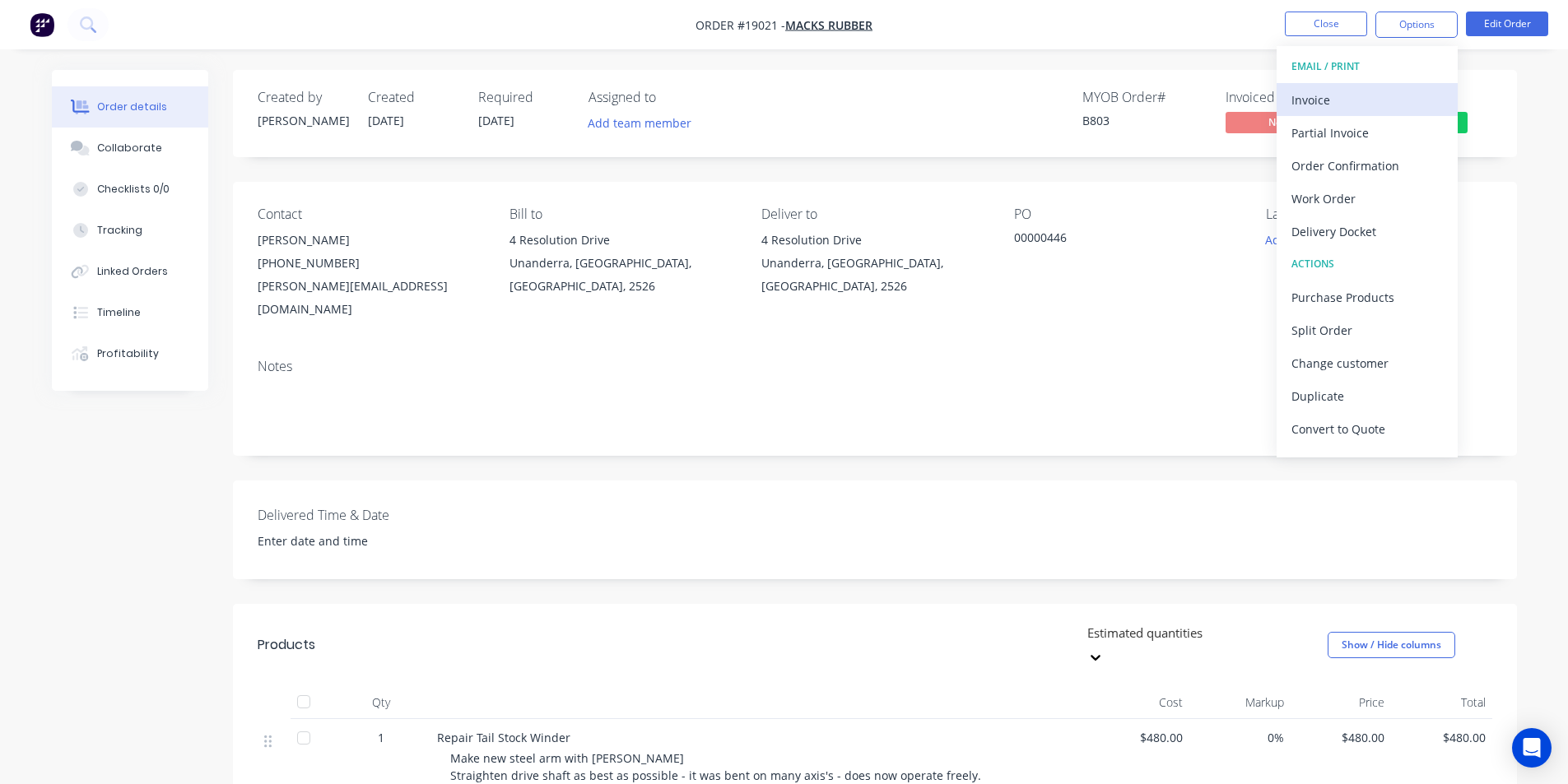
click at [1339, 105] on div "Invoice" at bounding box center [1367, 100] width 152 height 24
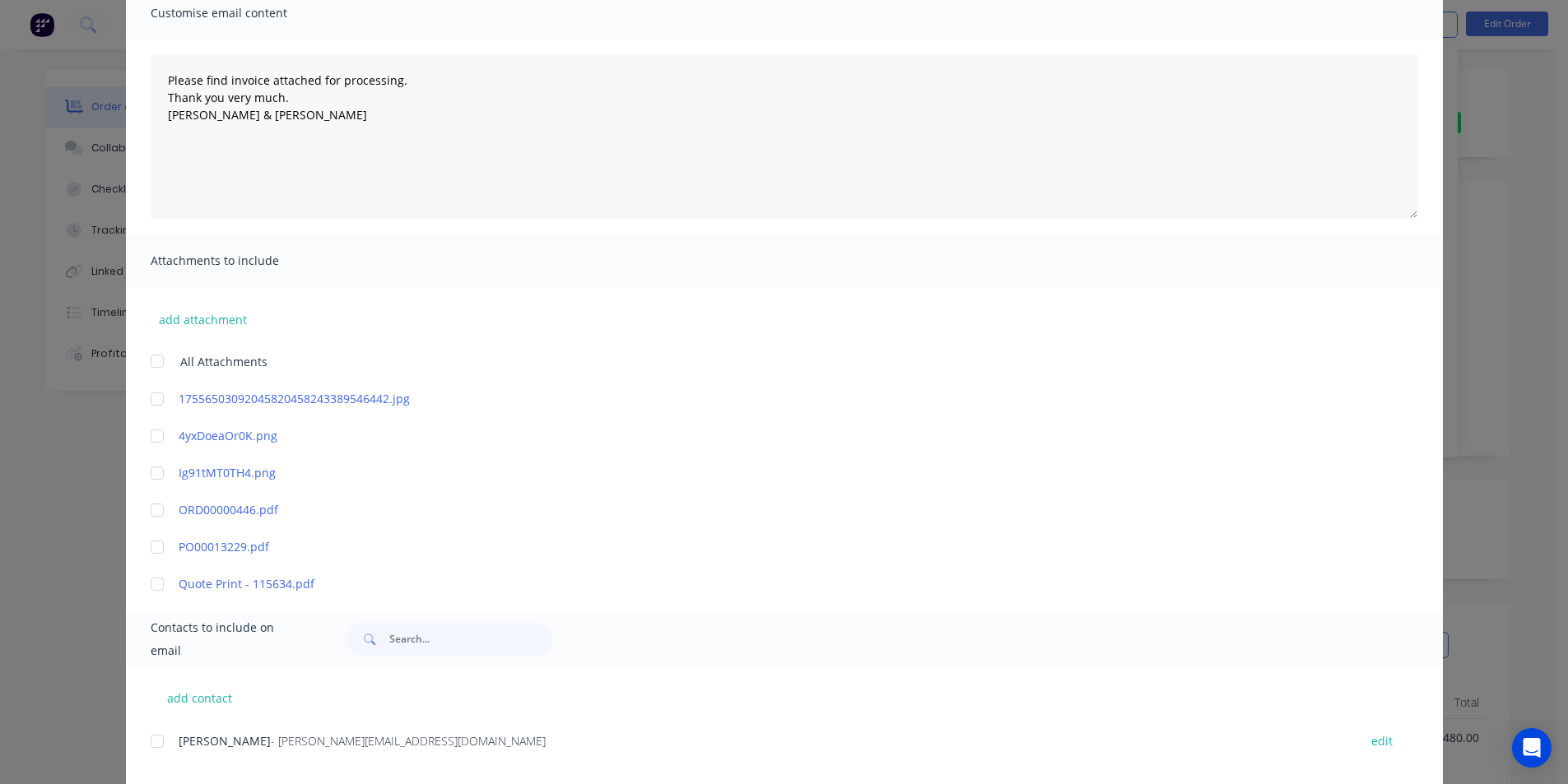
scroll to position [226, 0]
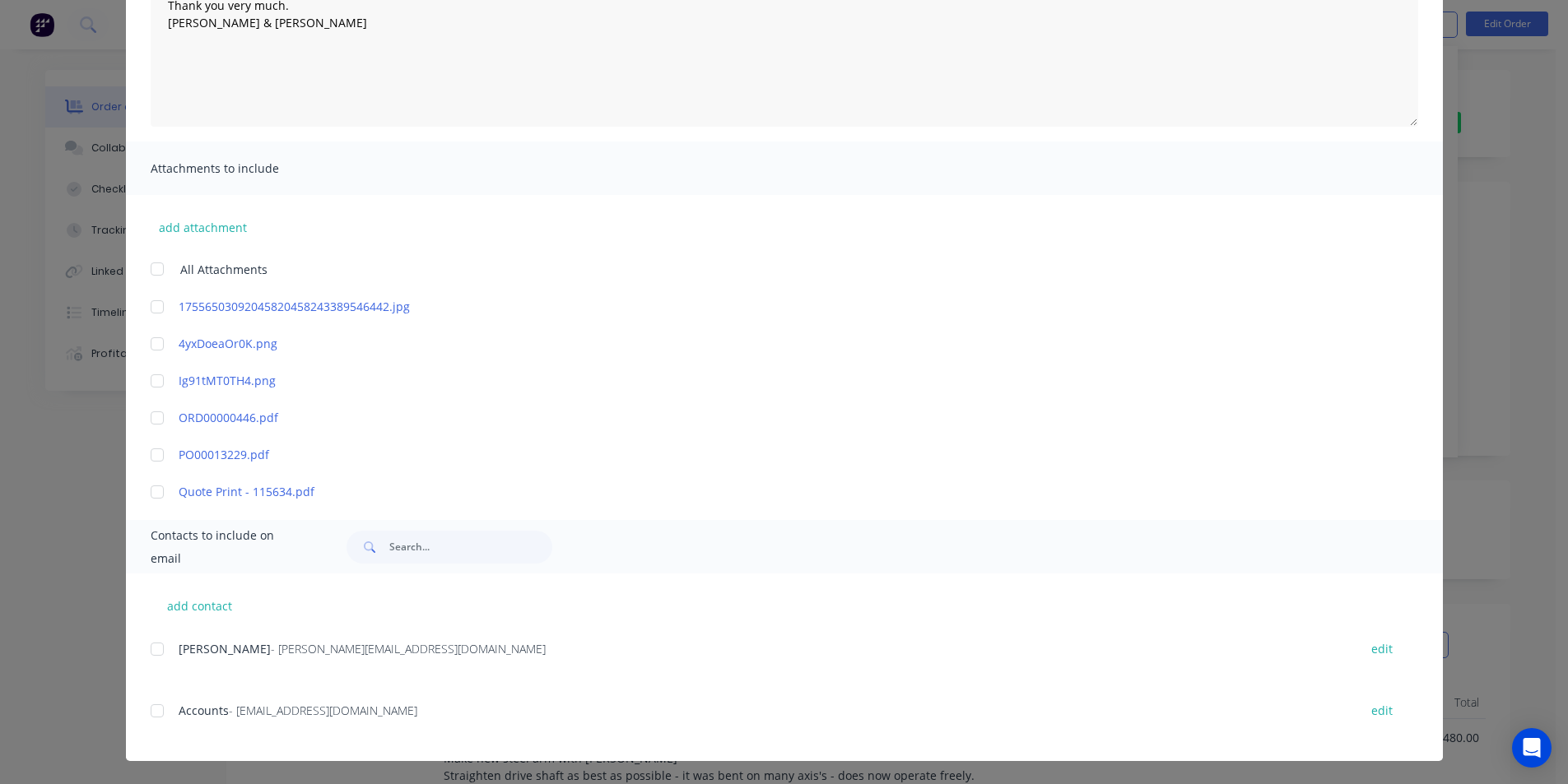
click at [161, 707] on div at bounding box center [157, 711] width 33 height 33
click at [178, 608] on button "add contact" at bounding box center [200, 606] width 99 height 25
select select "AU"
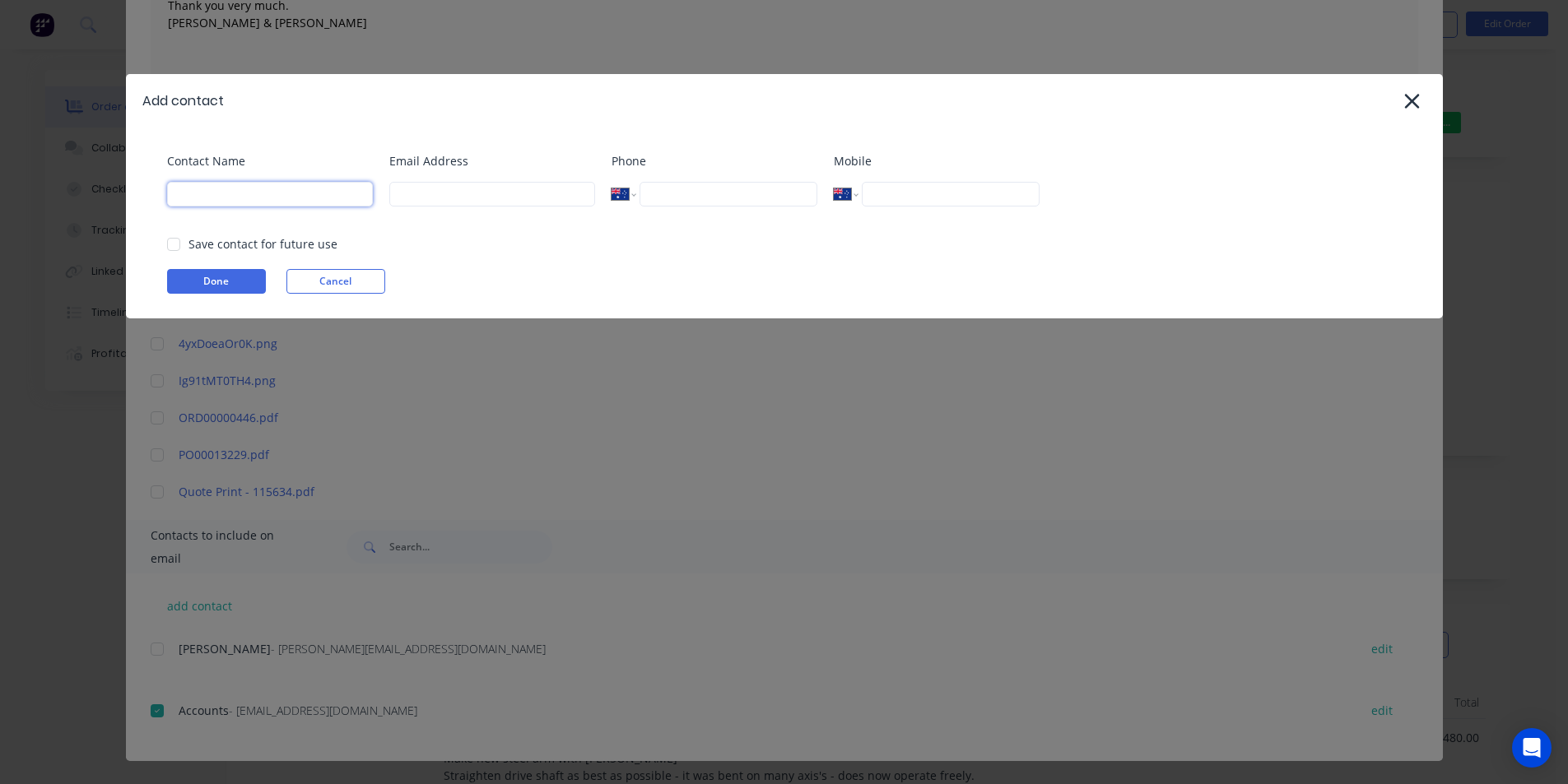
click at [281, 191] on input at bounding box center [269, 194] width 205 height 25
click at [458, 201] on input at bounding box center [491, 194] width 205 height 25
type input "touleng@touleng.com.au"
type input "[PERSON_NAME]"
type input "0421 523 739"
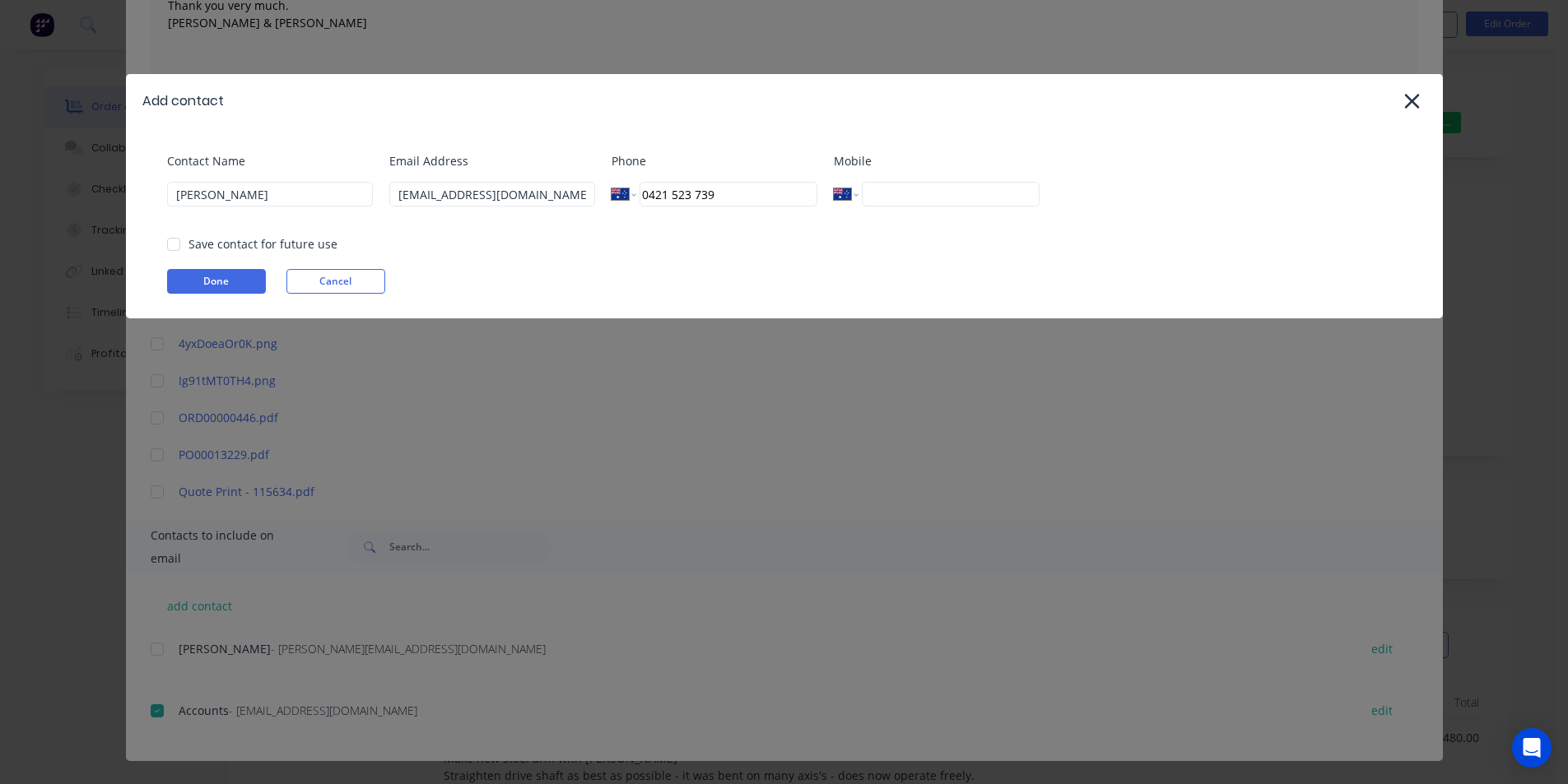
drag, startPoint x: 762, startPoint y: 198, endPoint x: 542, endPoint y: 198, distance: 220.0
click at [542, 198] on div "Contact Name Dean Perkins Email Address touleng@touleng.com.au Phone Internatio…" at bounding box center [792, 186] width 1251 height 67
drag, startPoint x: 295, startPoint y: 197, endPoint x: 13, endPoint y: 198, distance: 282.0
click at [13, 198] on div "Add contact Contact Name Dean Perkins Email Address touleng@touleng.com.au Phon…" at bounding box center [784, 392] width 1568 height 784
click at [172, 247] on div at bounding box center [173, 243] width 33 height 33
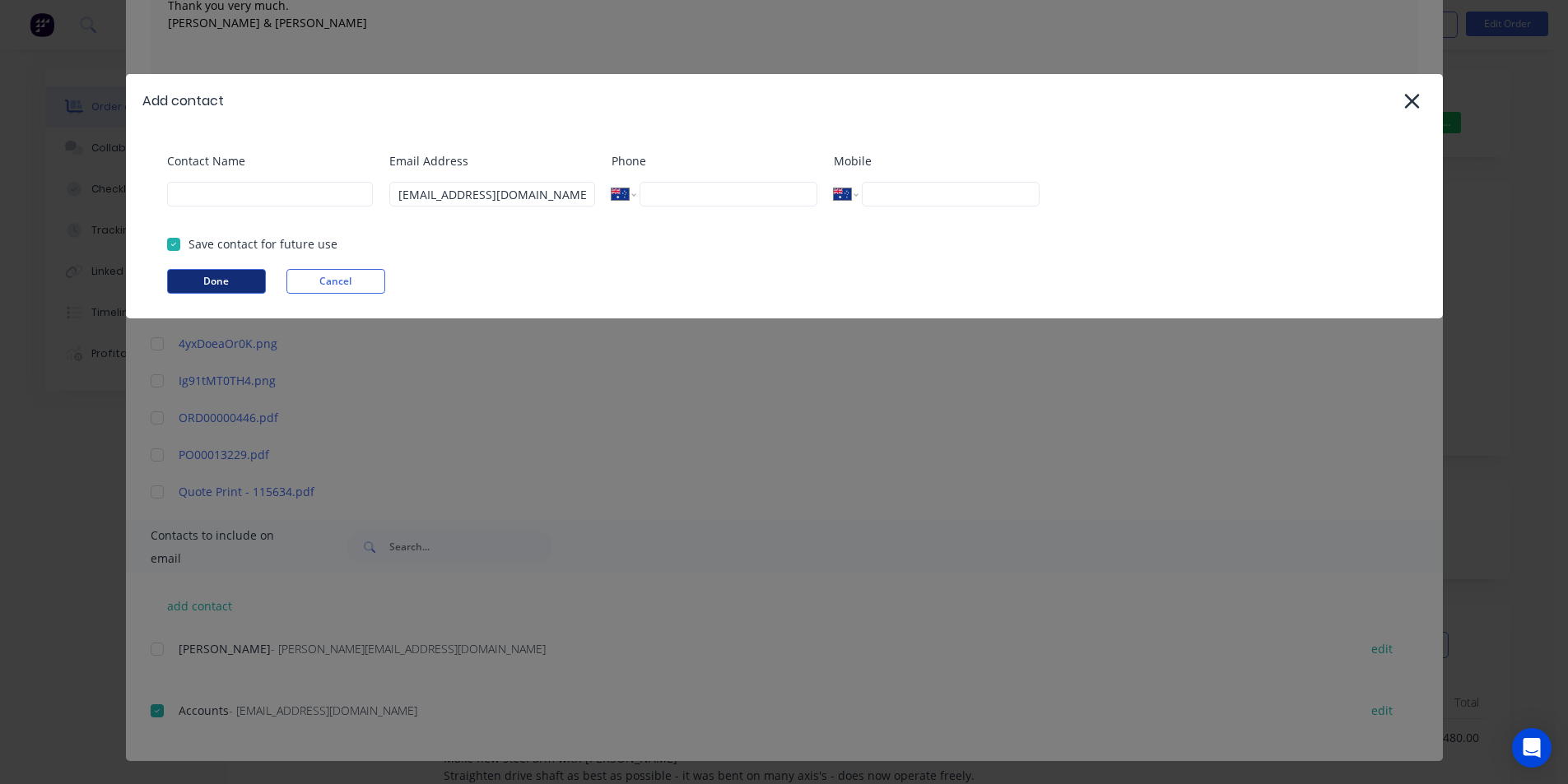
click at [215, 276] on button "Done" at bounding box center [216, 281] width 99 height 25
type input "Touleng"
click at [245, 272] on button "Done" at bounding box center [216, 281] width 99 height 25
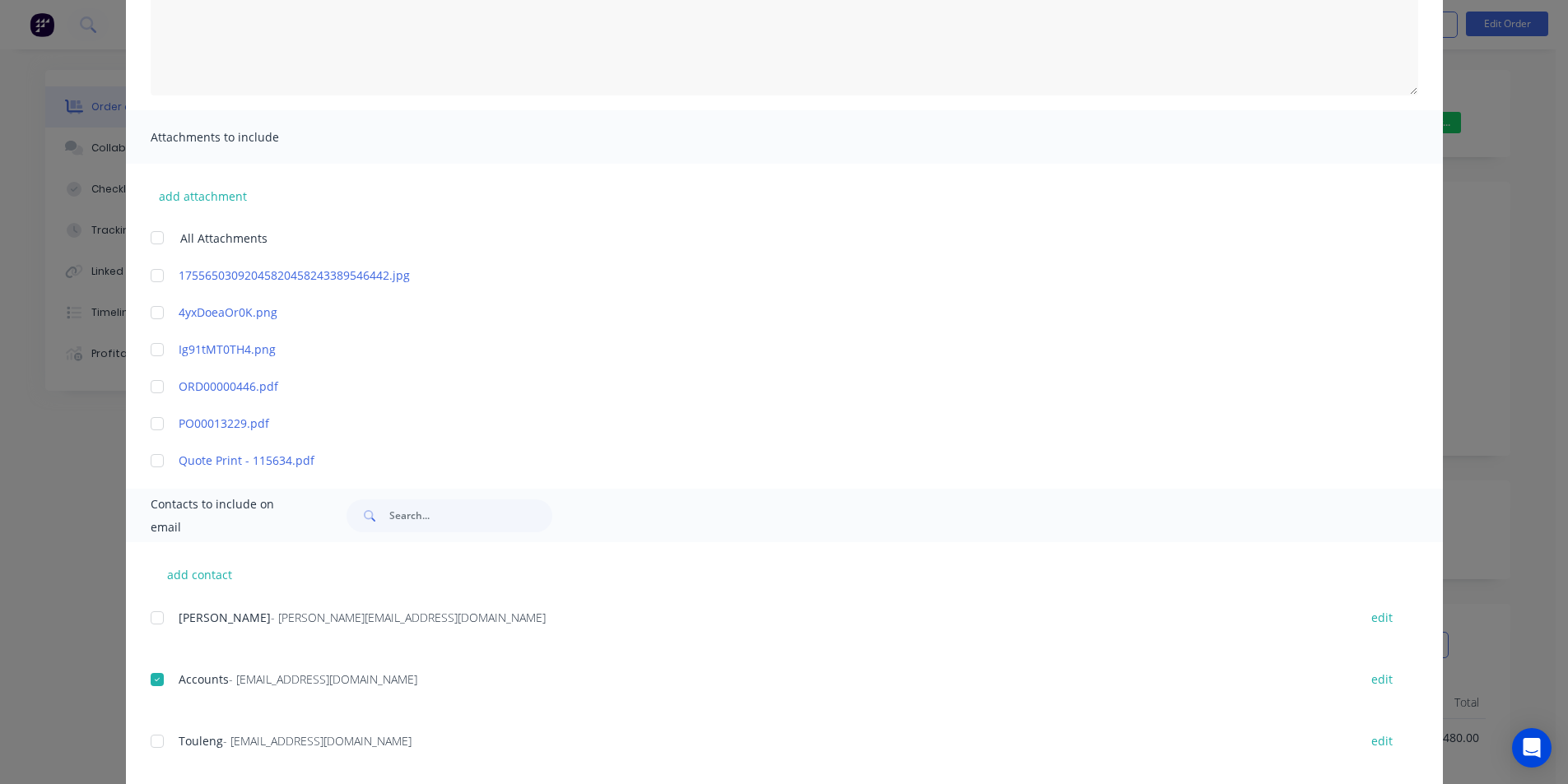
scroll to position [287, 0]
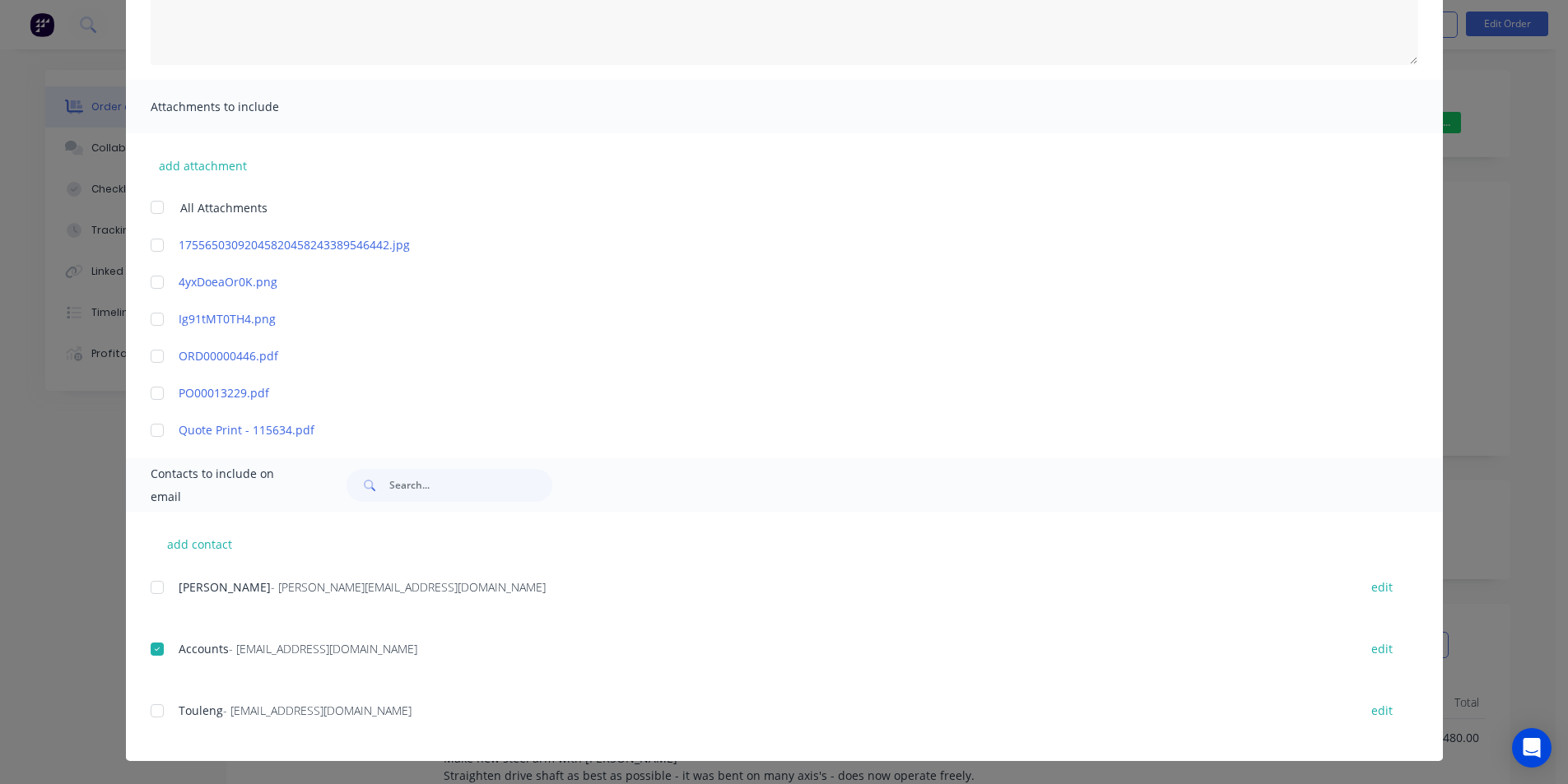
click at [158, 710] on div at bounding box center [157, 711] width 33 height 33
click at [153, 587] on div at bounding box center [157, 587] width 33 height 33
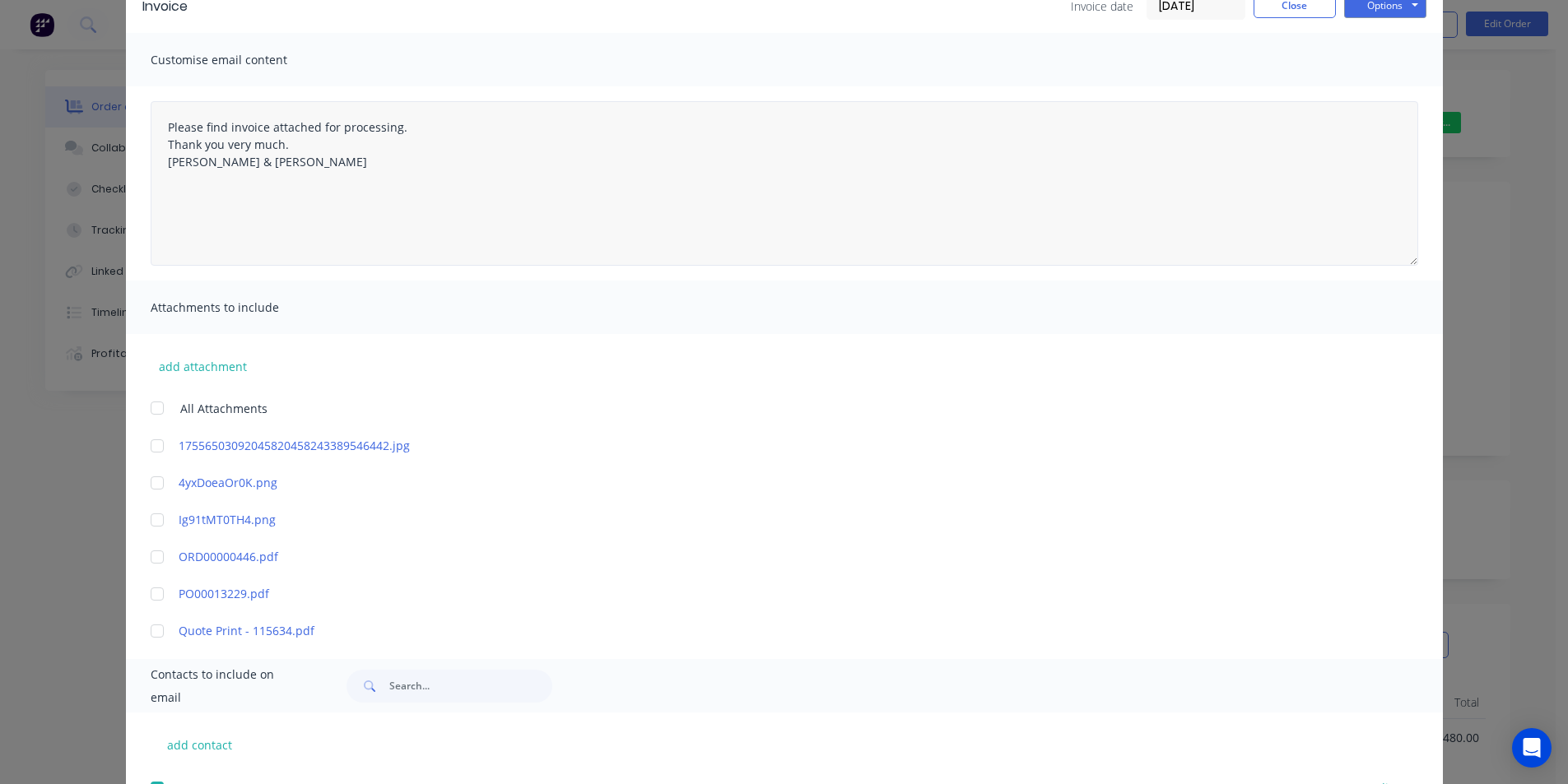
scroll to position [0, 0]
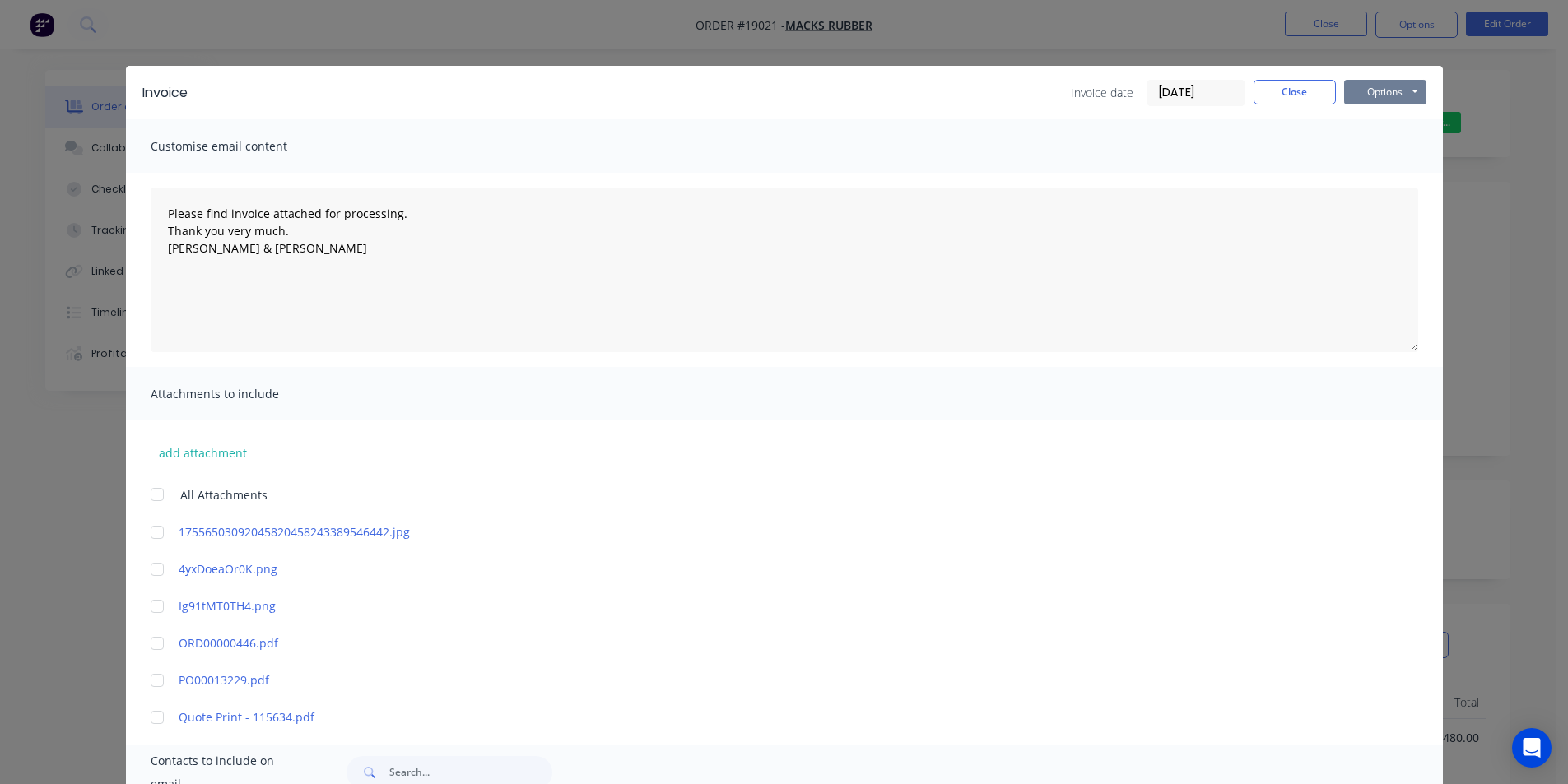
click at [1389, 93] on button "Options" at bounding box center [1385, 93] width 82 height 25
click at [1394, 168] on button "Email" at bounding box center [1396, 175] width 105 height 27
click at [1299, 93] on button "Close" at bounding box center [1294, 93] width 82 height 25
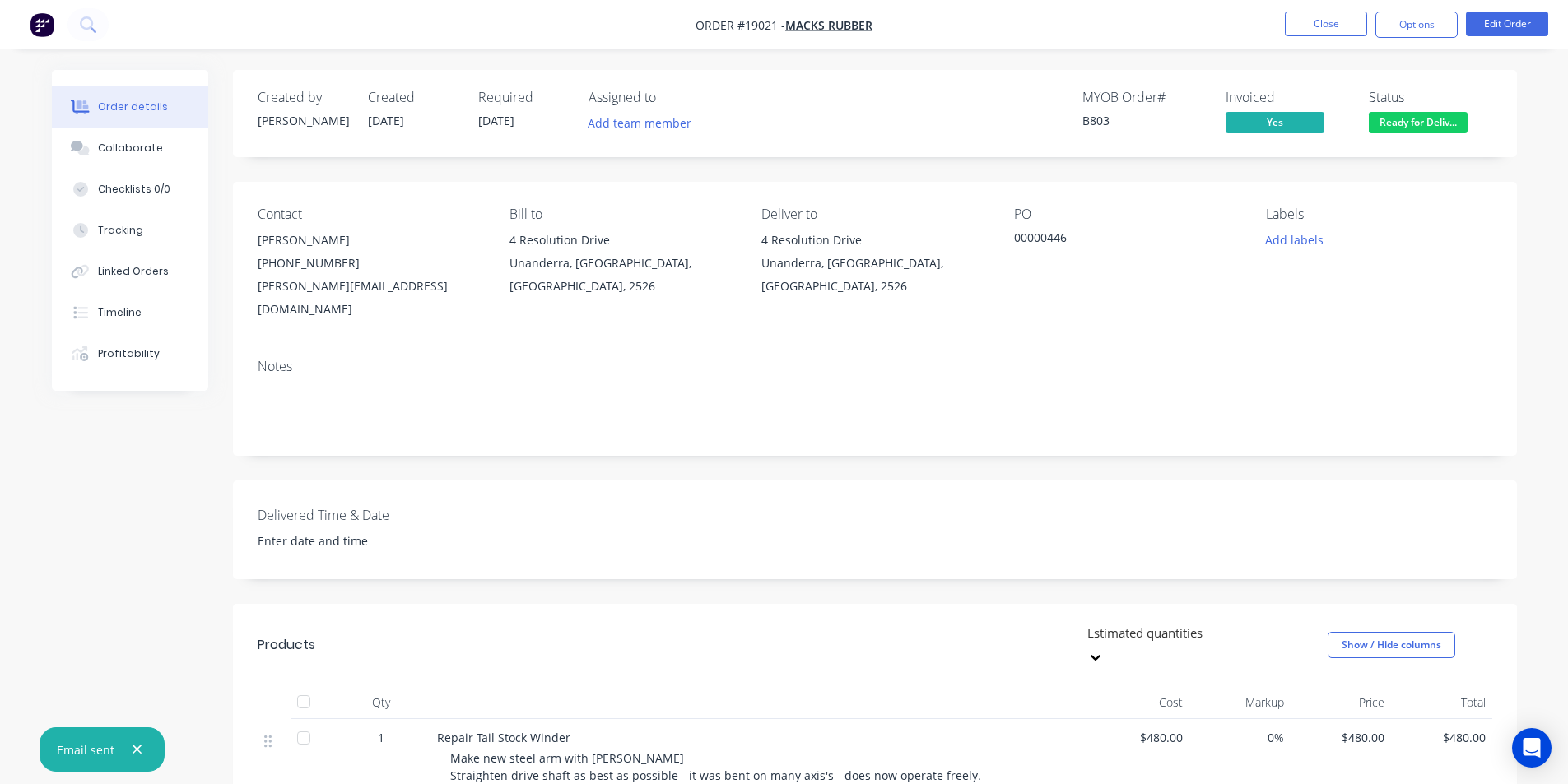
click at [1439, 117] on span "Ready for Deliv..." at bounding box center [1418, 122] width 99 height 20
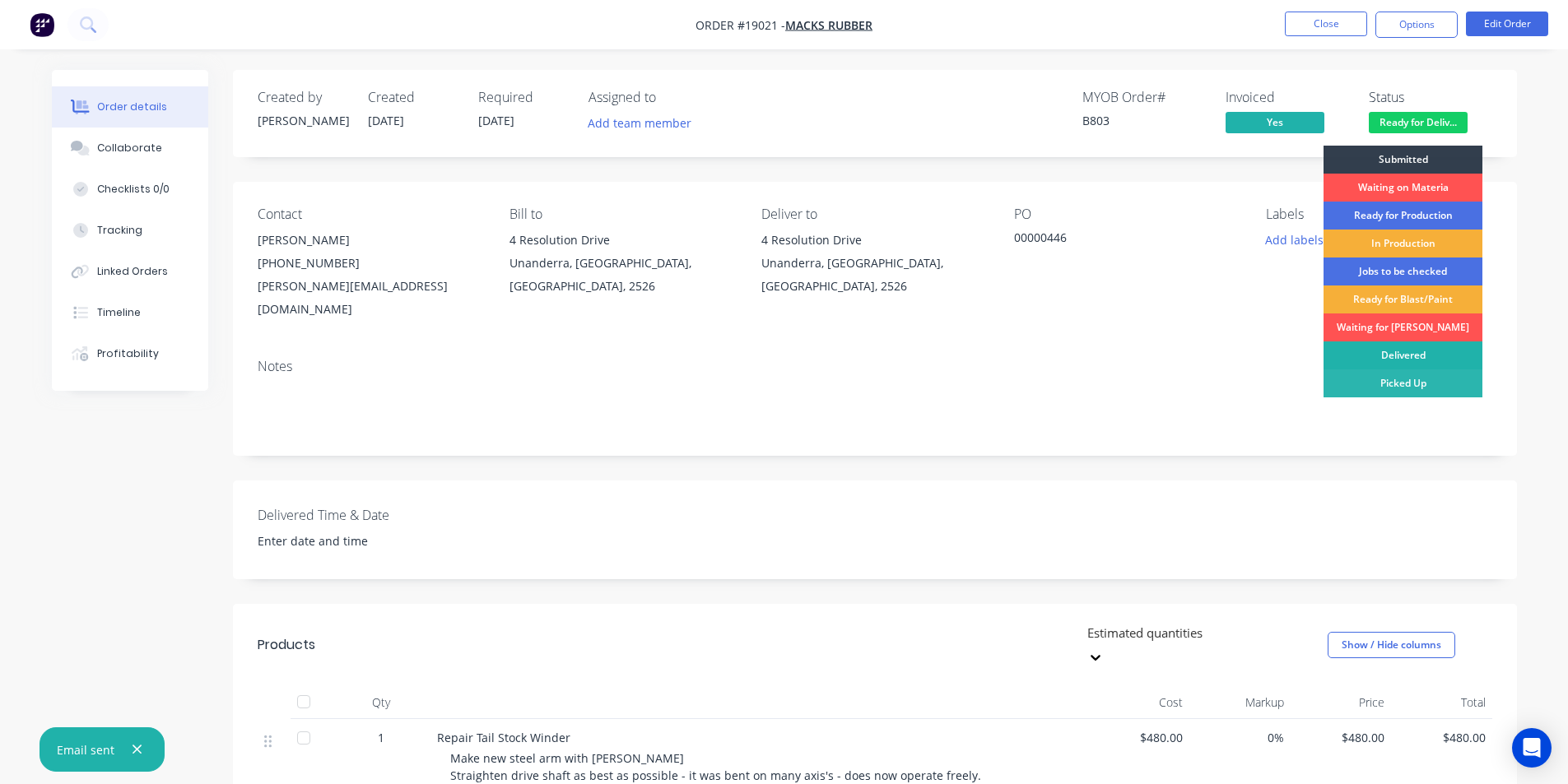
click at [1407, 356] on div "Delivered" at bounding box center [1402, 355] width 159 height 28
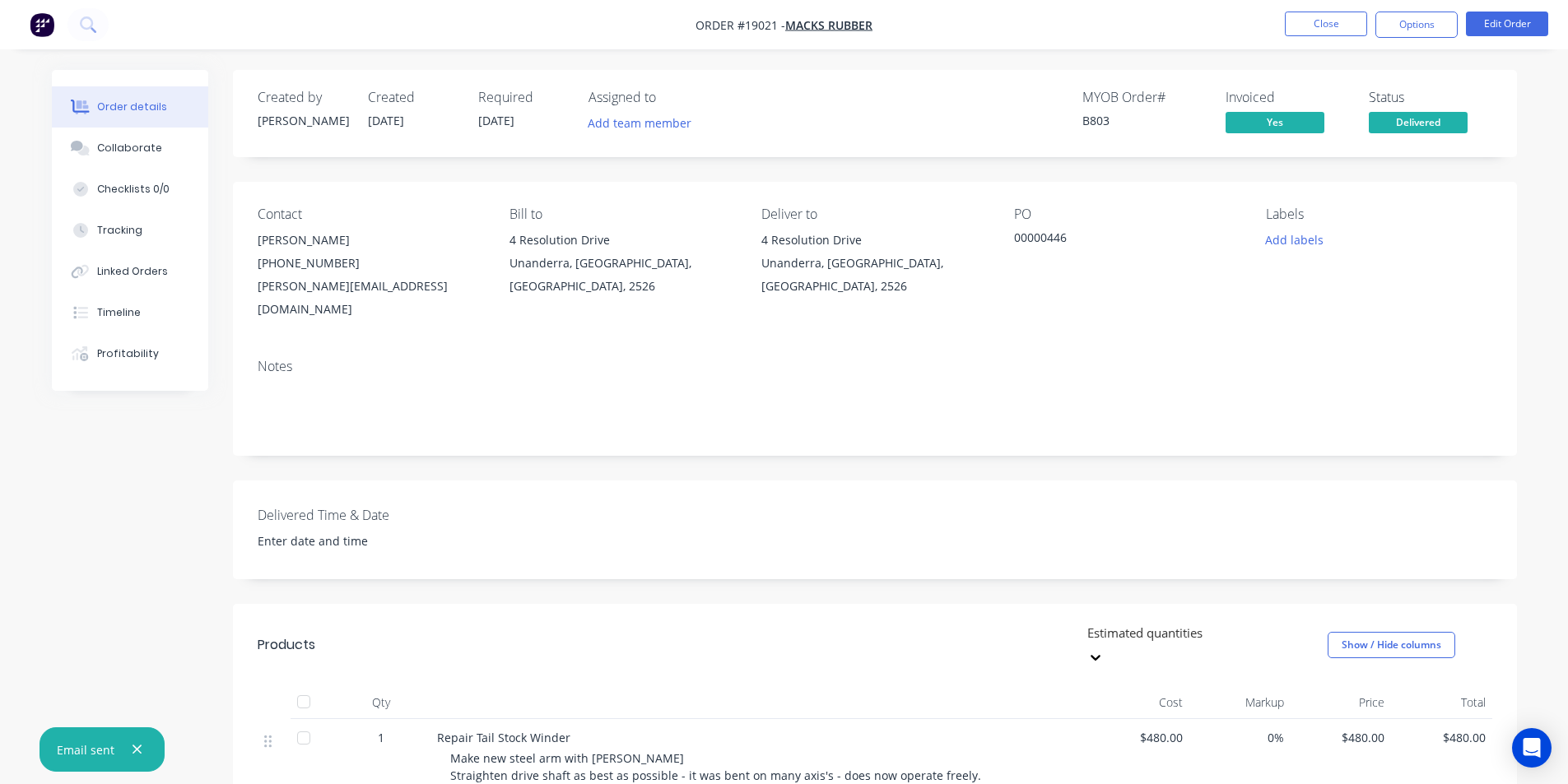
click at [45, 19] on img "button" at bounding box center [42, 25] width 25 height 25
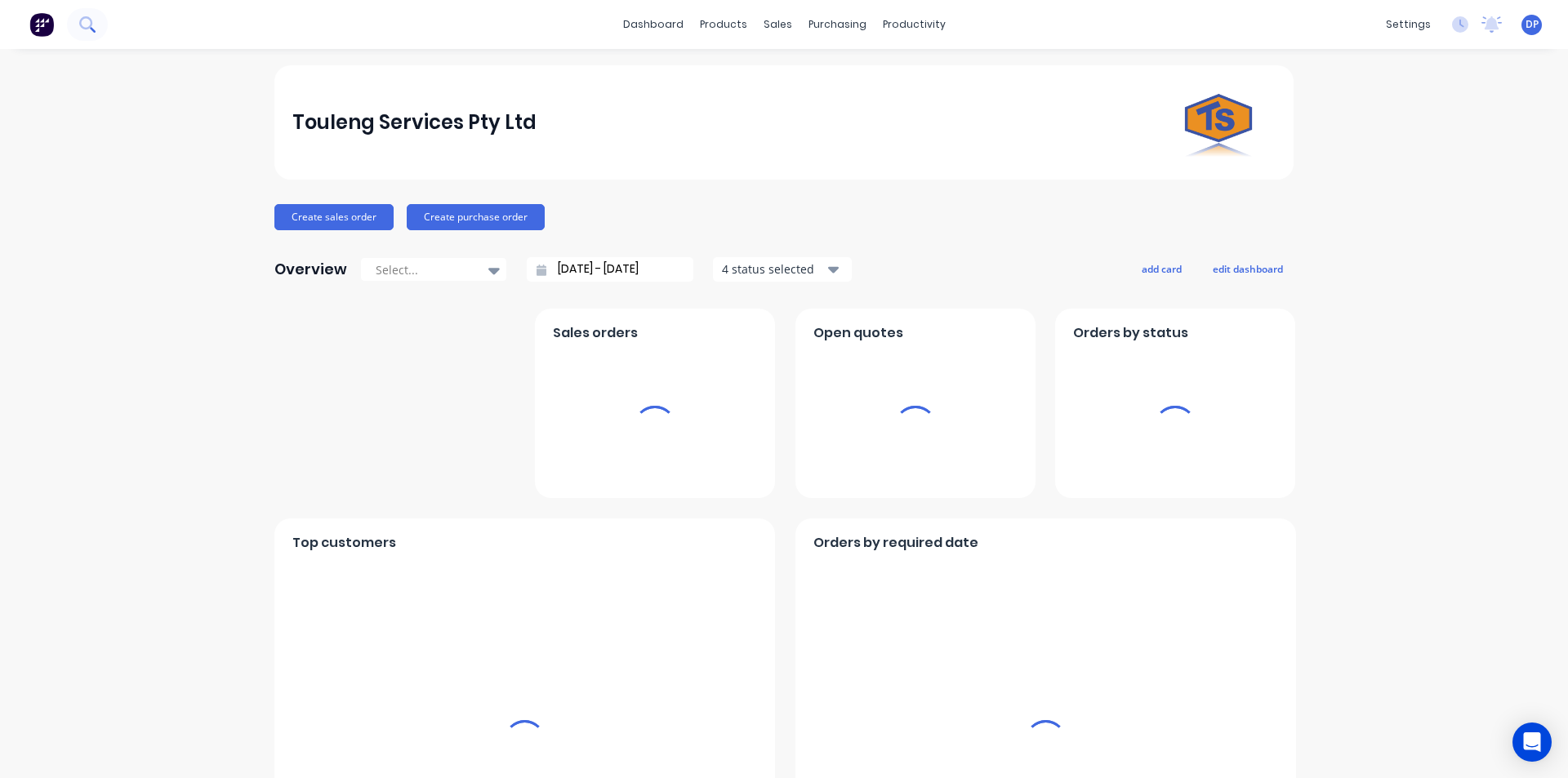
click at [95, 25] on button at bounding box center [88, 24] width 41 height 32
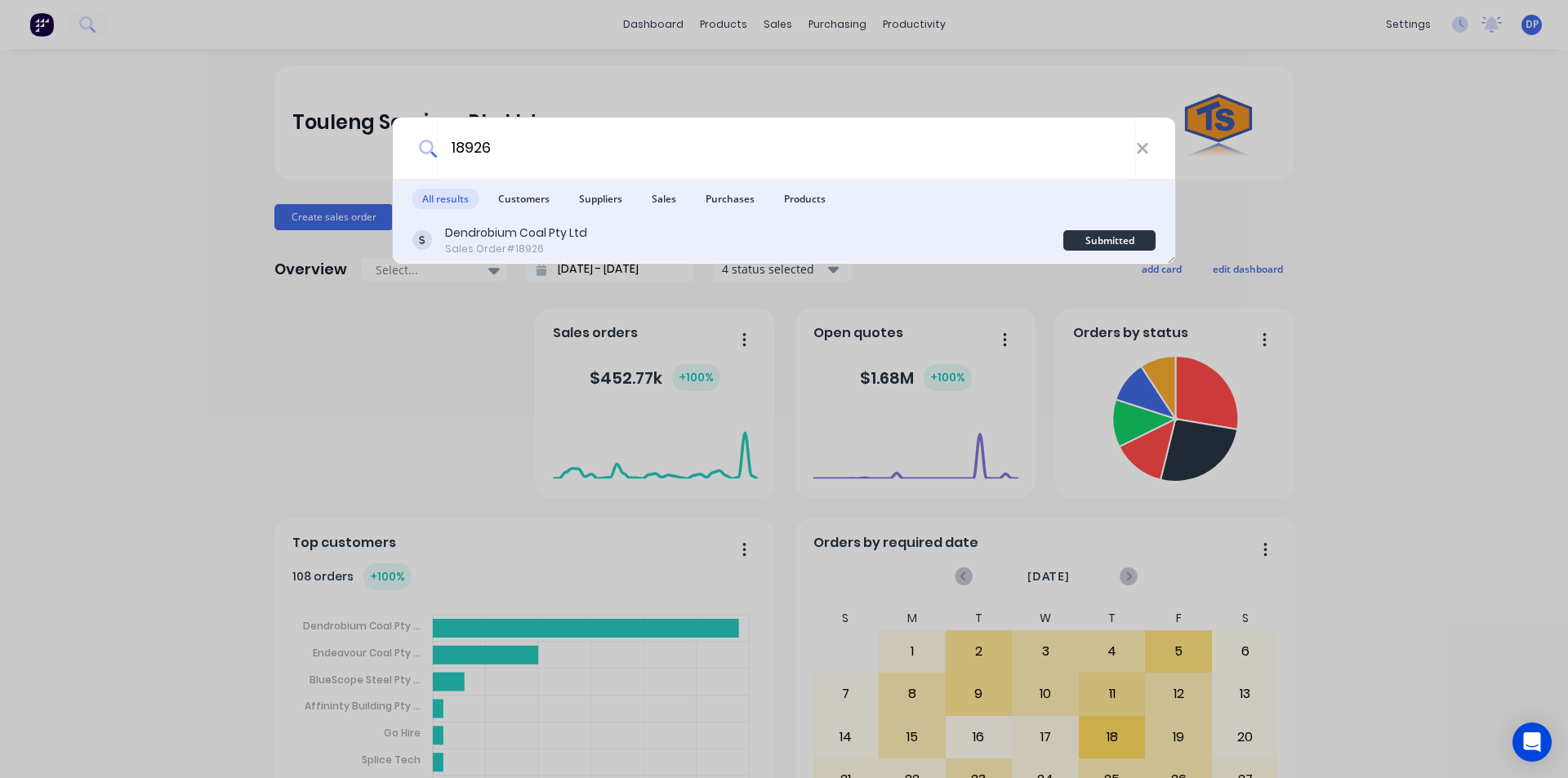
type input "18926"
click at [597, 226] on div "Dendrobium Coal Pty Ltd Sales Order #18926" at bounding box center [738, 241] width 651 height 32
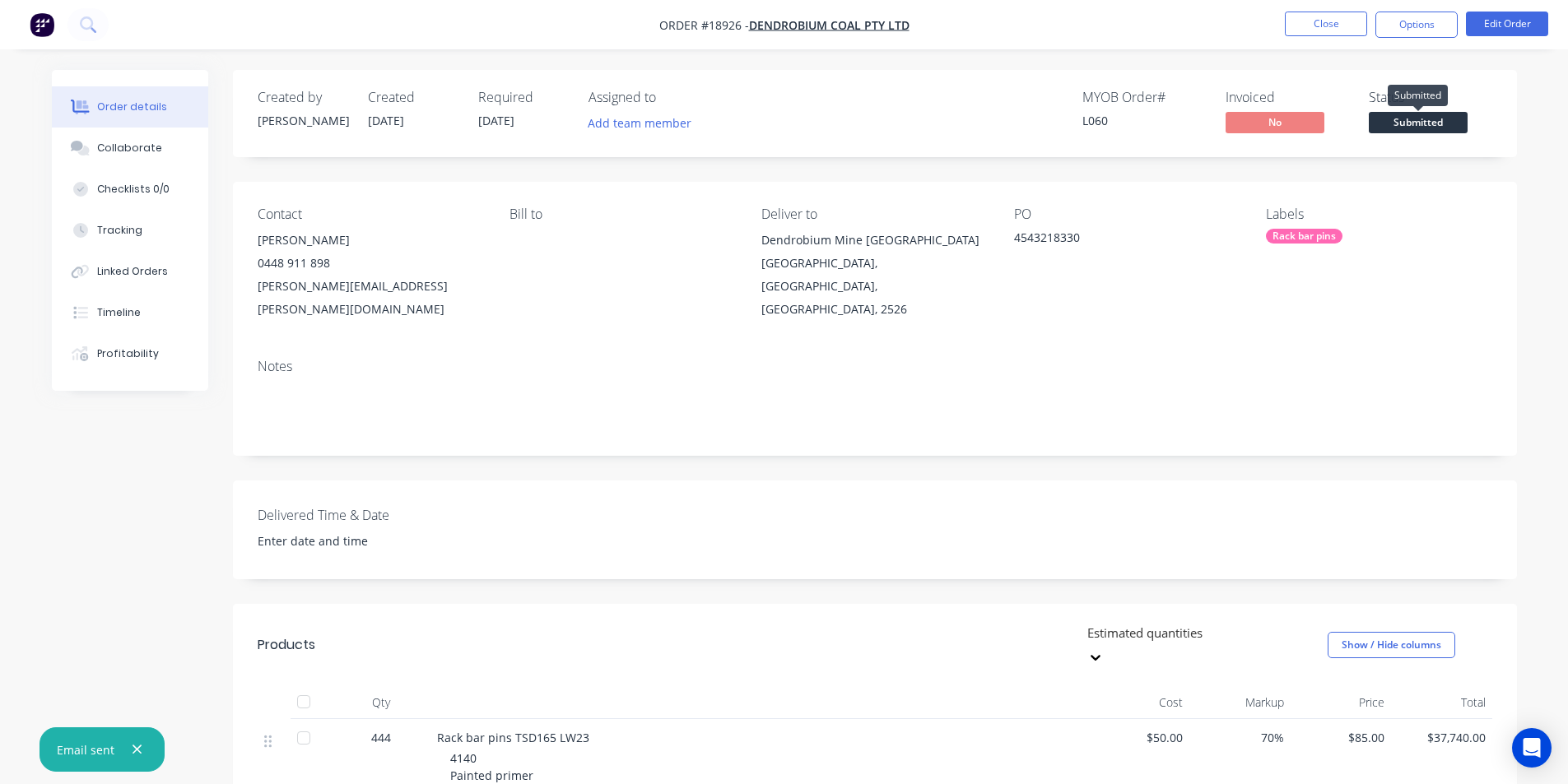
click at [1446, 119] on span "Submitted" at bounding box center [1418, 122] width 99 height 20
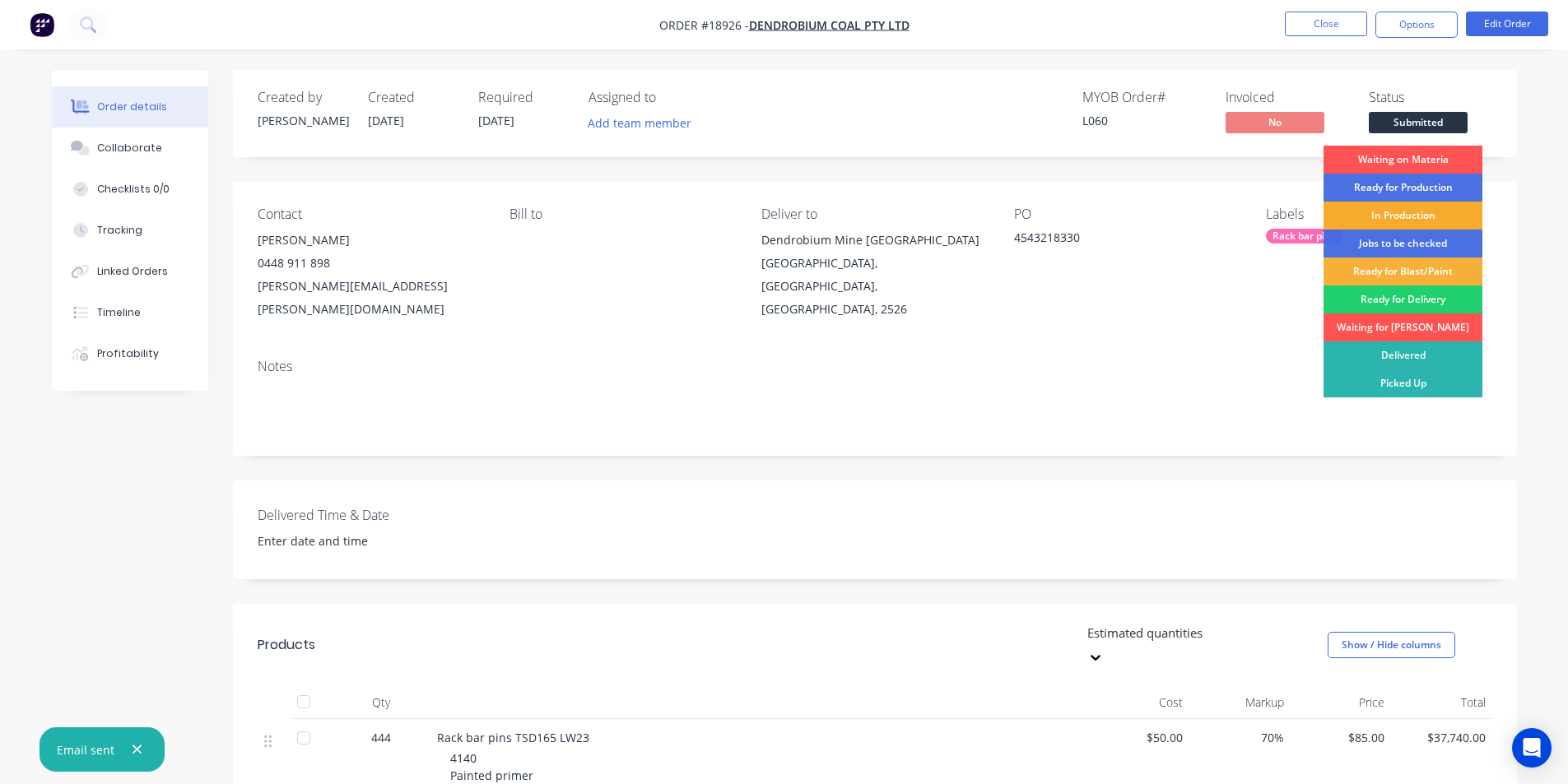
click at [1409, 220] on div "In Production" at bounding box center [1402, 216] width 159 height 28
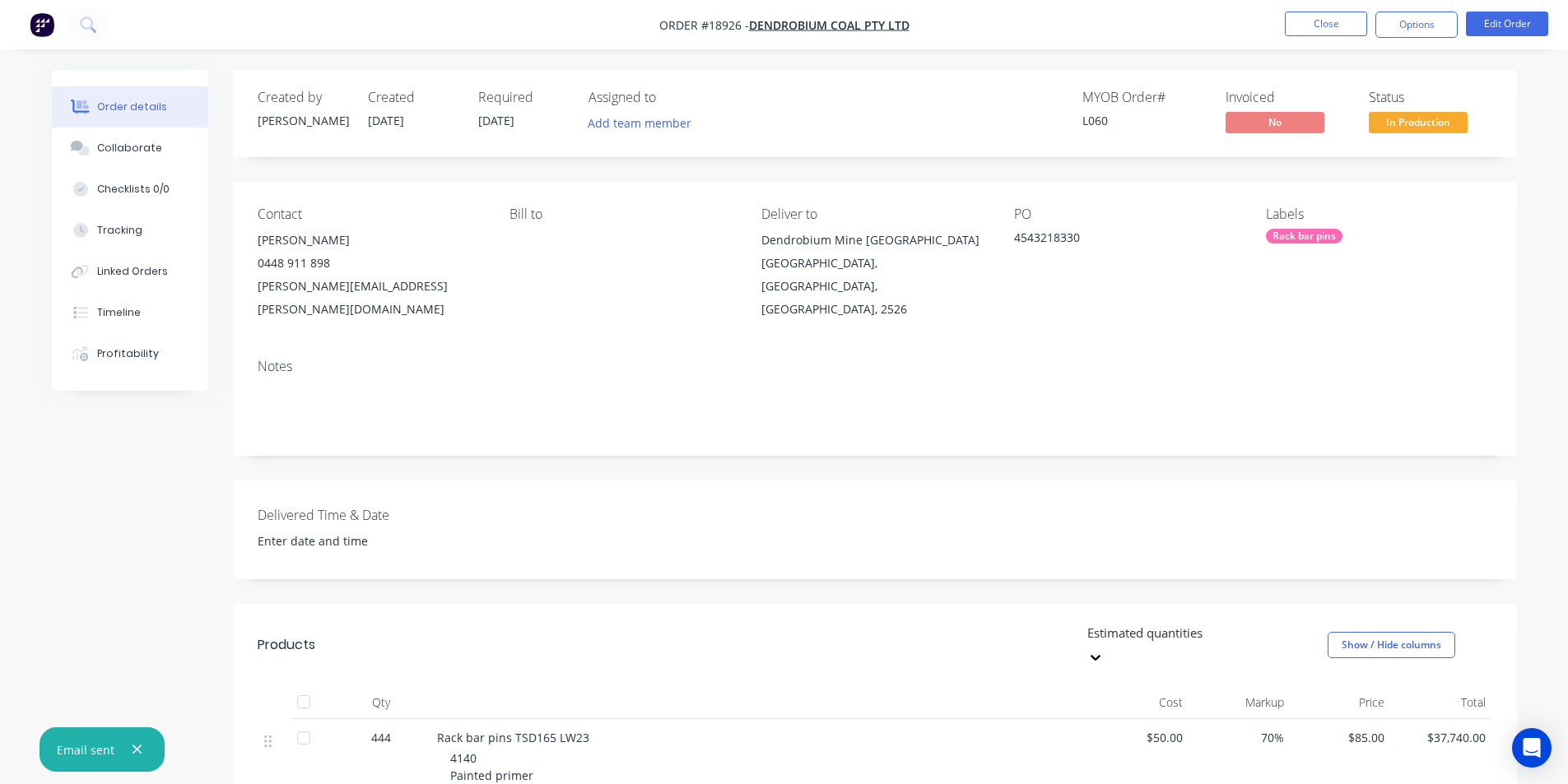
click at [1294, 231] on div "Rack bar pins" at bounding box center [1303, 235] width 77 height 15
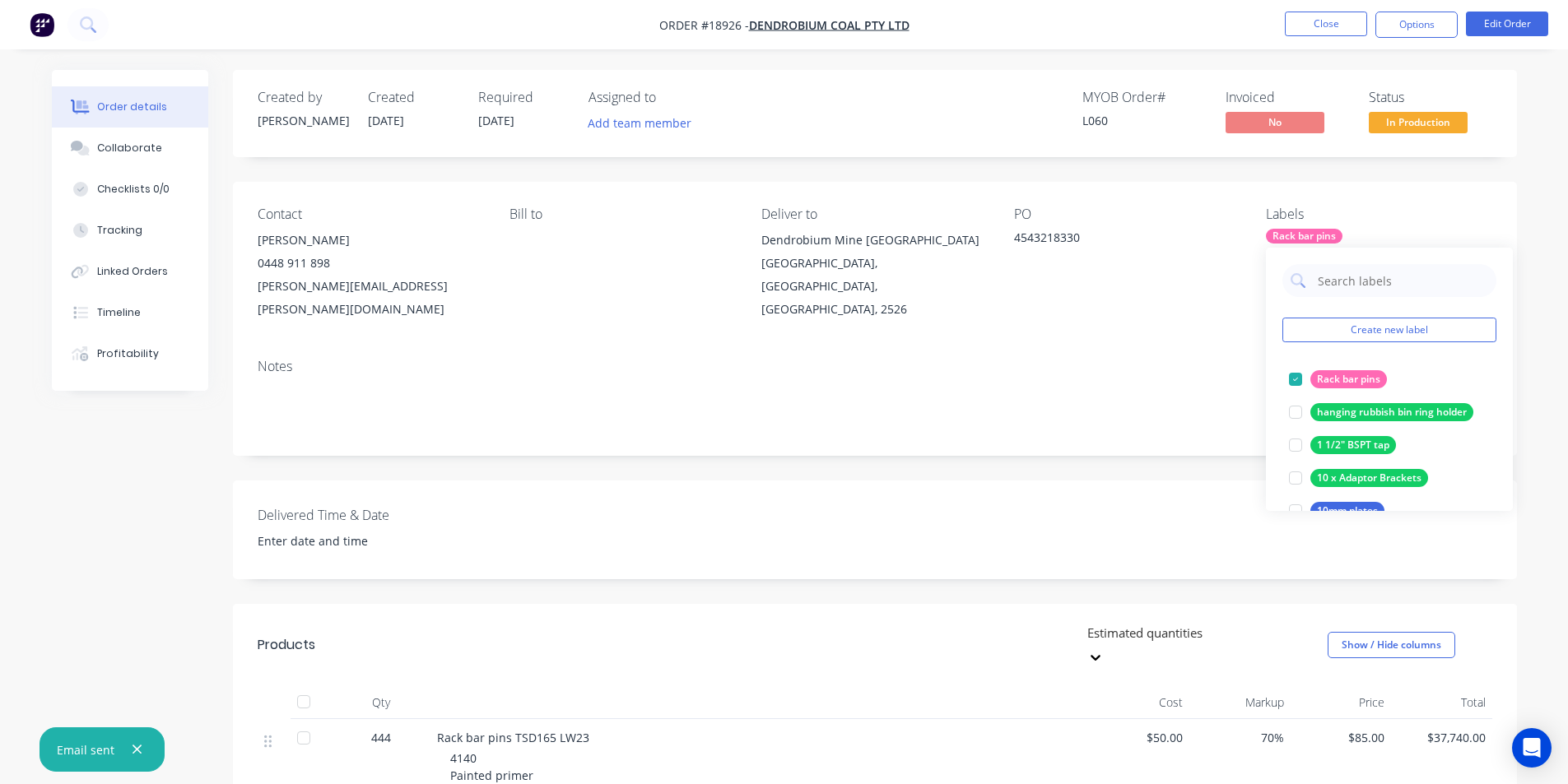
click at [1385, 270] on input "text" at bounding box center [1401, 280] width 172 height 33
type input "zak"
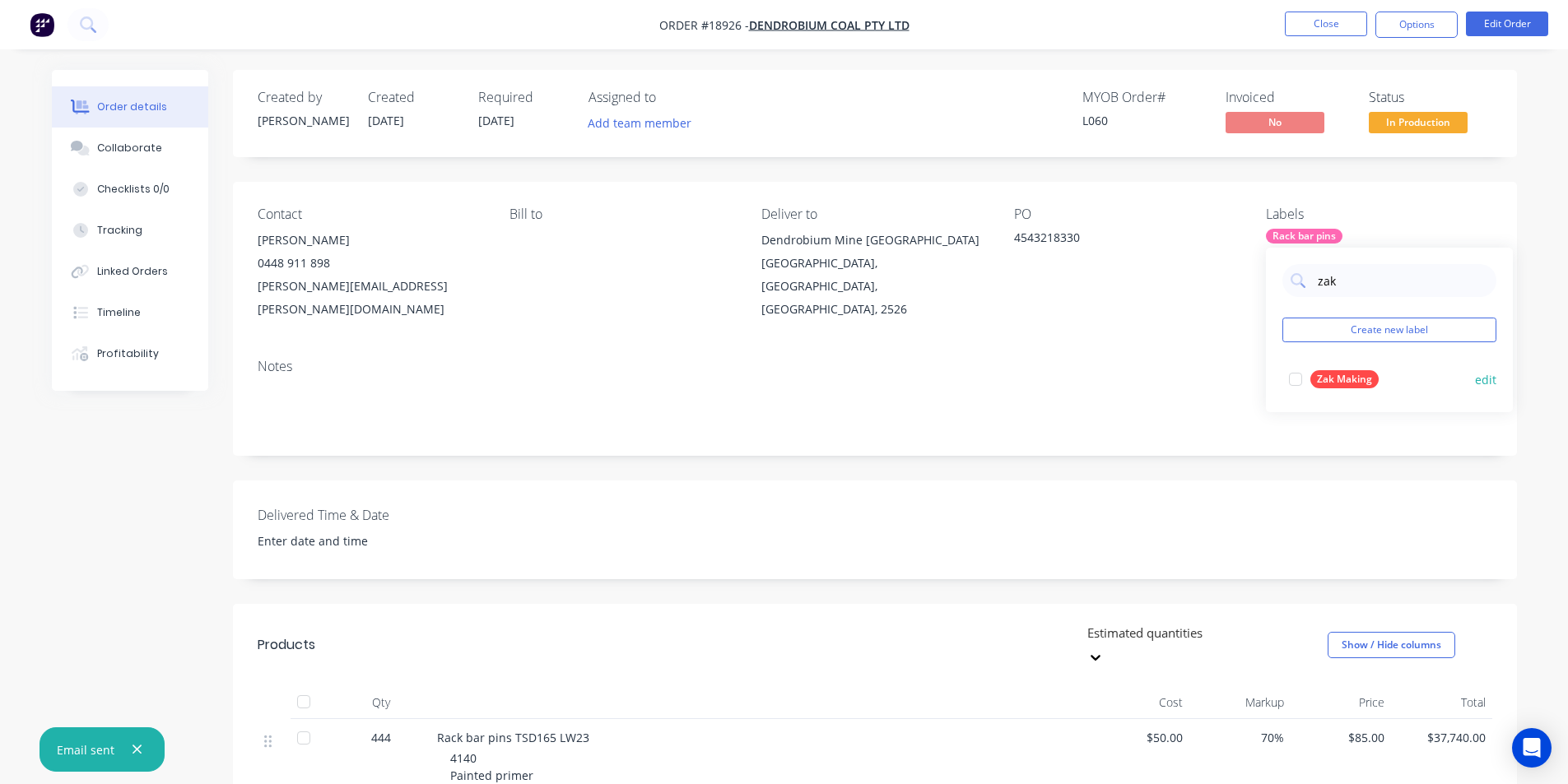
click at [1288, 377] on div at bounding box center [1295, 379] width 33 height 33
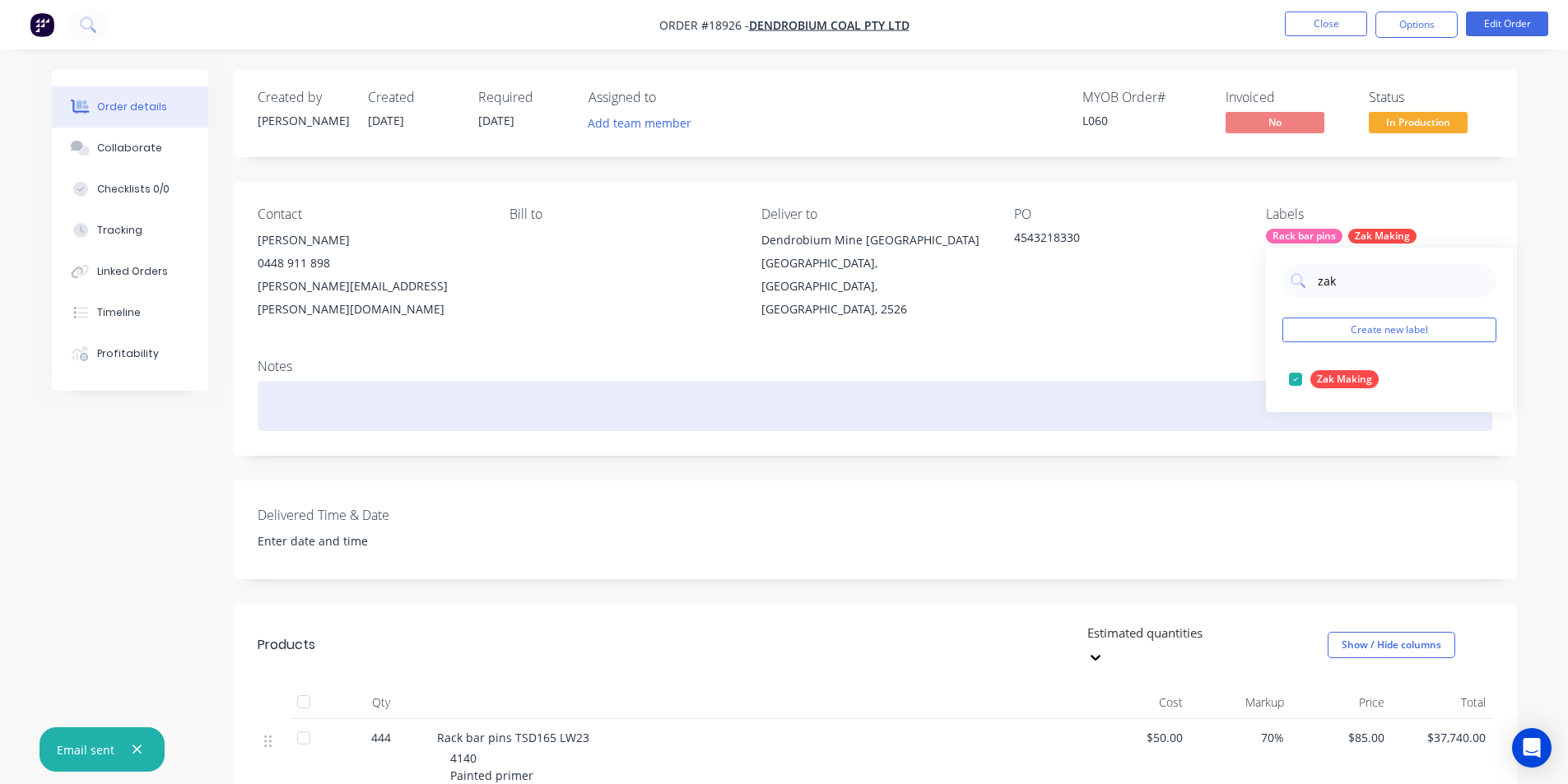
click at [1109, 400] on div at bounding box center [875, 406] width 1235 height 50
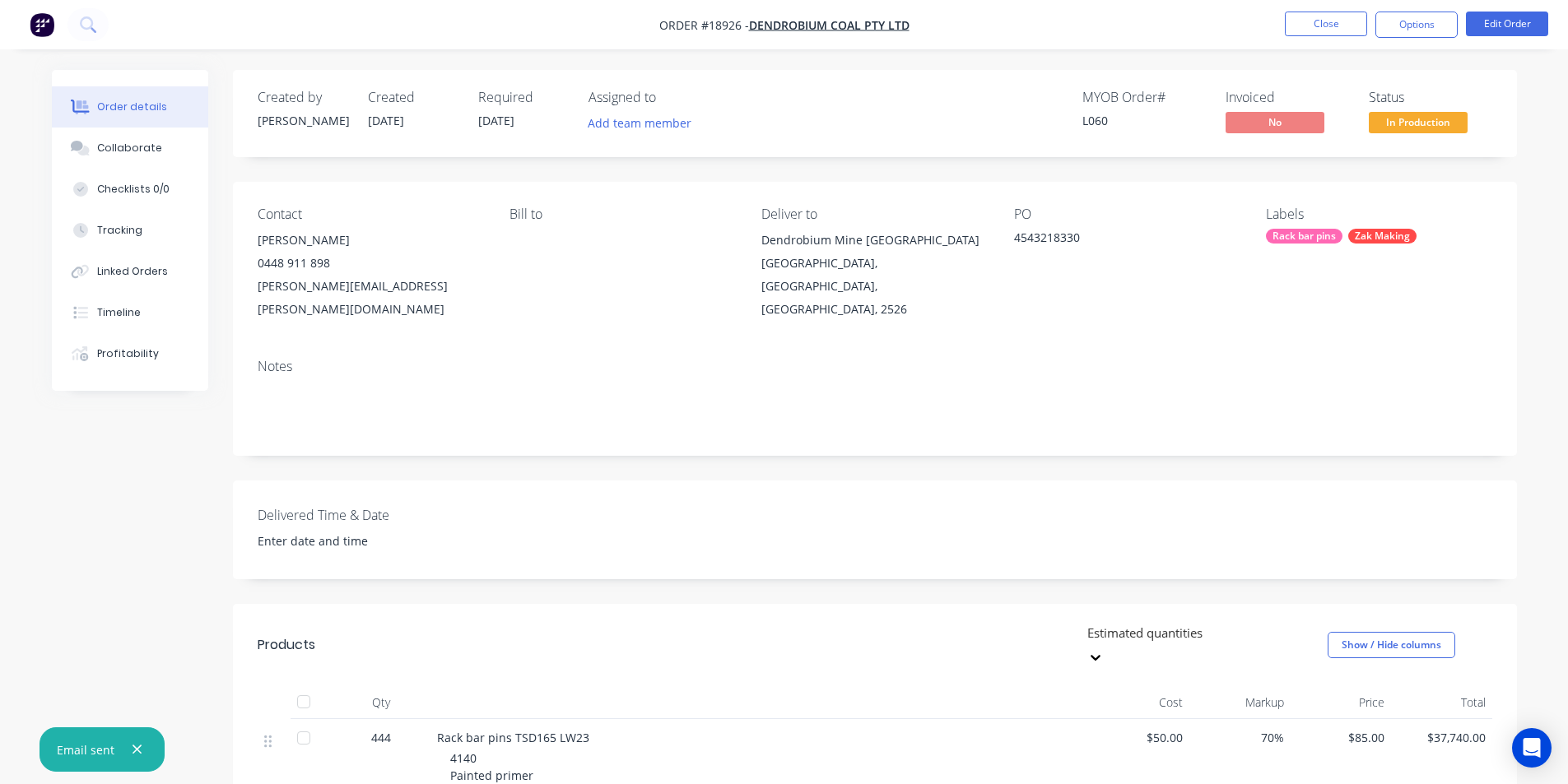
click at [35, 25] on img "button" at bounding box center [42, 25] width 25 height 25
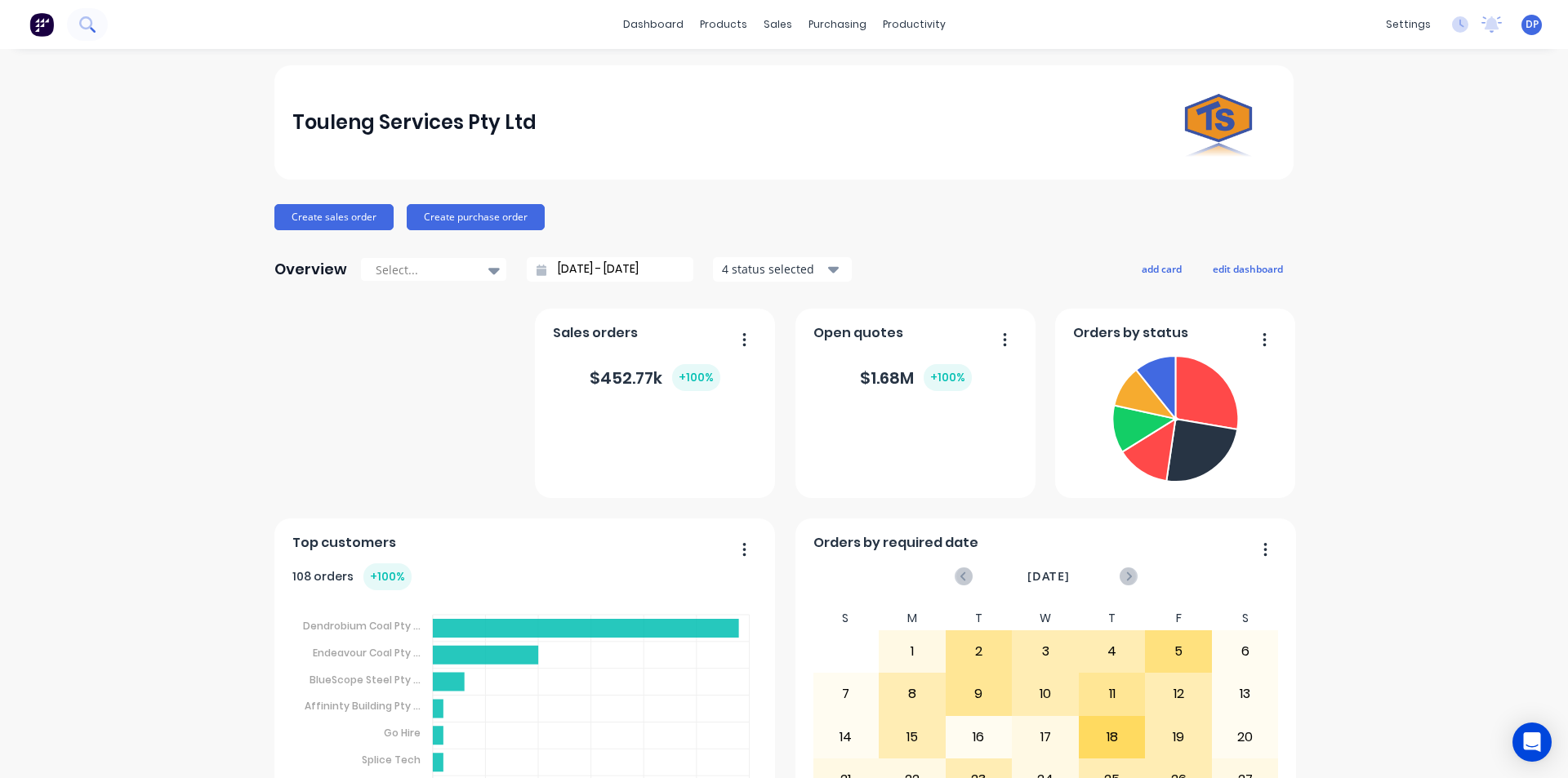
click at [97, 22] on button at bounding box center [88, 24] width 41 height 32
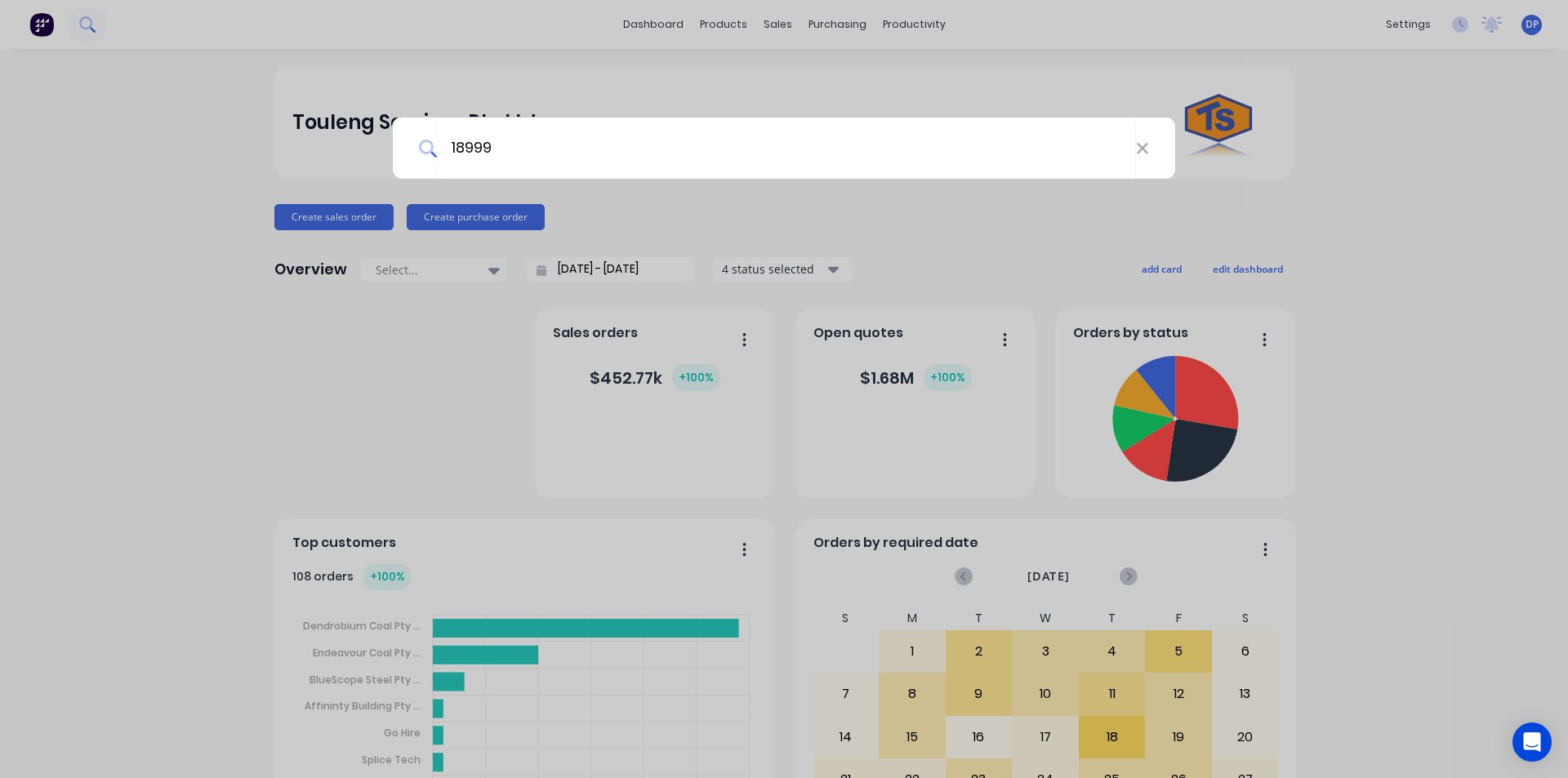
type input "18999"
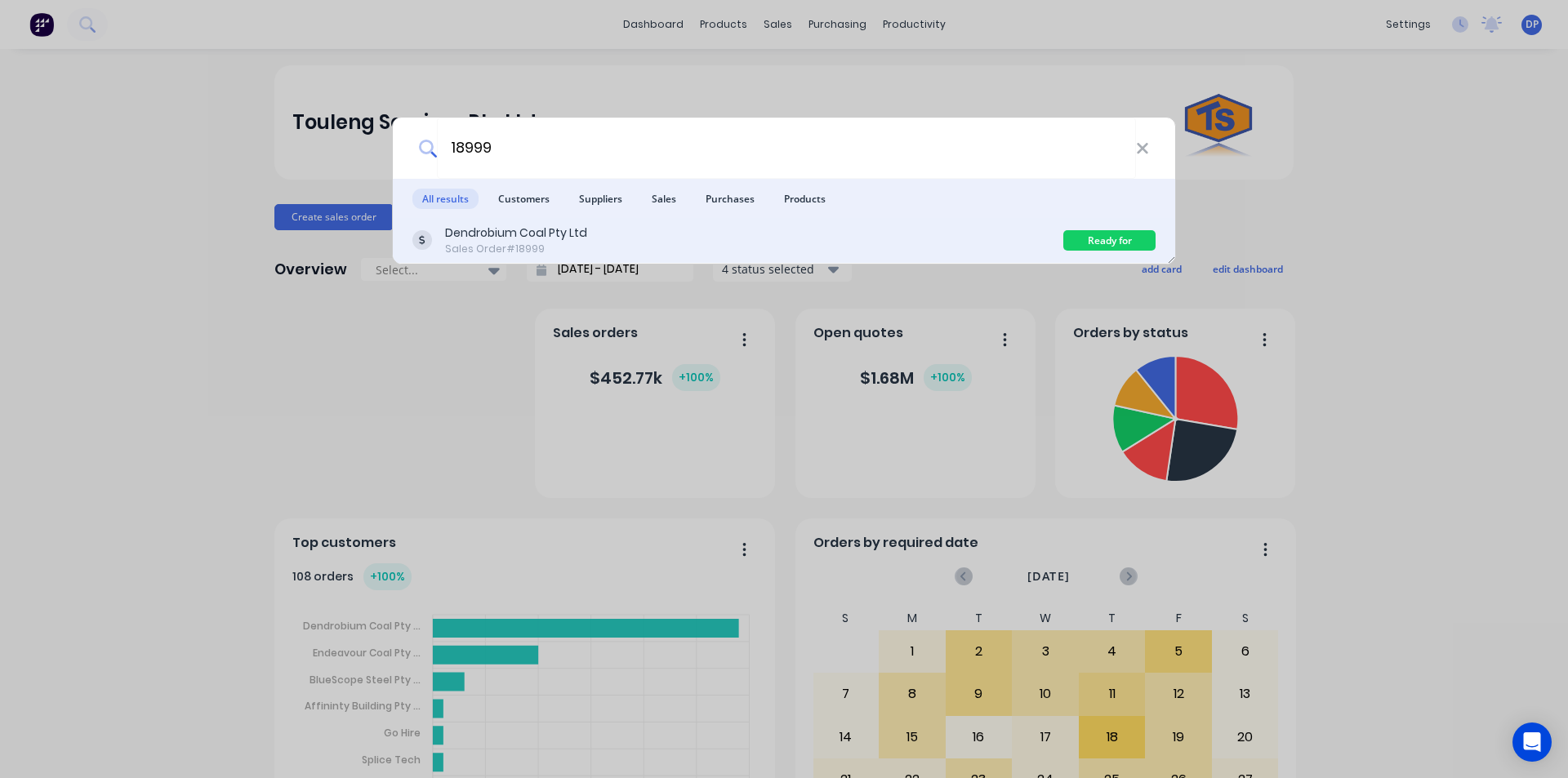
click at [544, 243] on div "Sales Order #18999" at bounding box center [516, 249] width 142 height 15
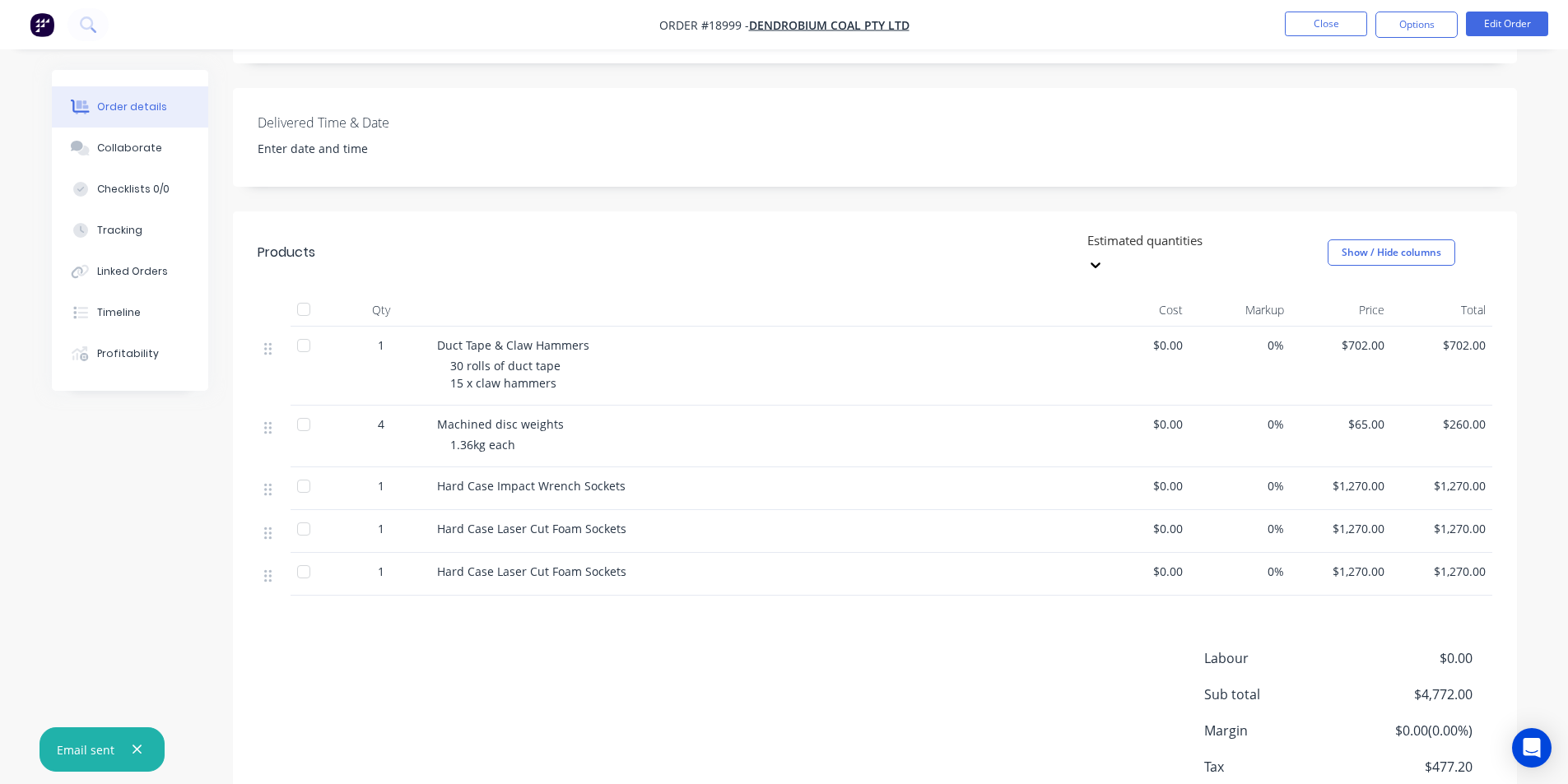
scroll to position [329, 0]
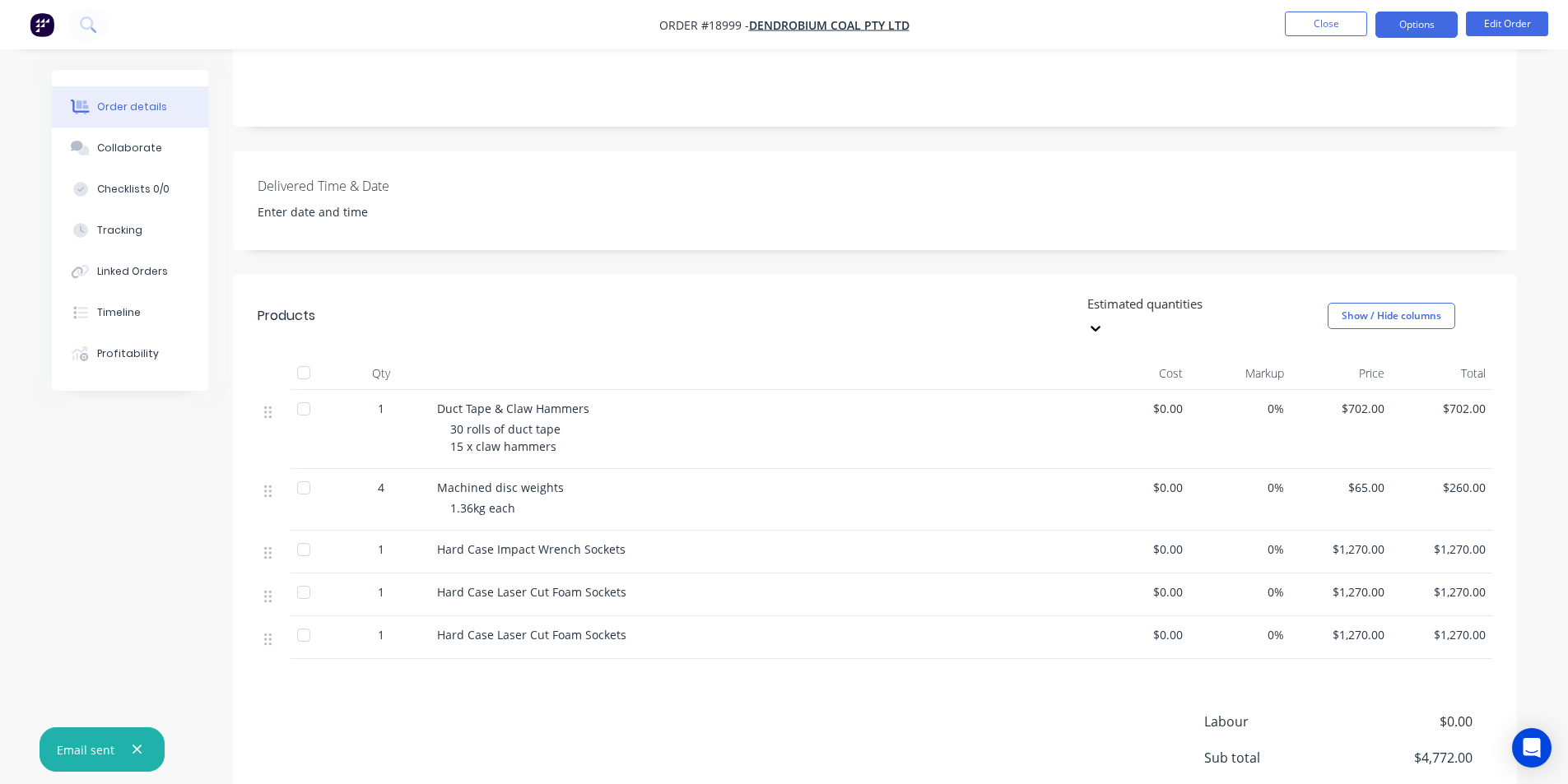
click at [1421, 14] on button "Options" at bounding box center [1415, 25] width 82 height 26
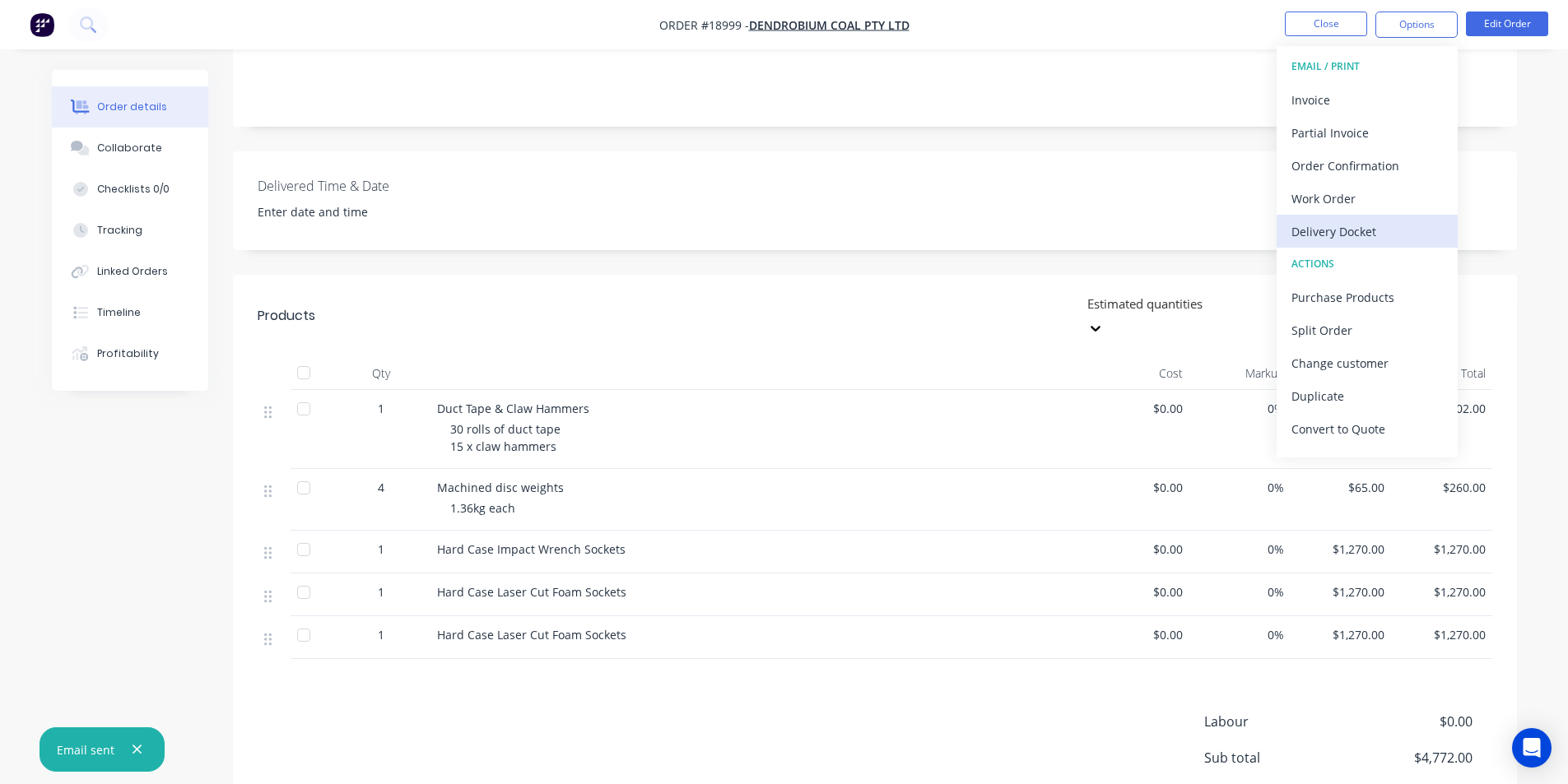
click at [1363, 235] on div "Delivery Docket" at bounding box center [1367, 231] width 152 height 24
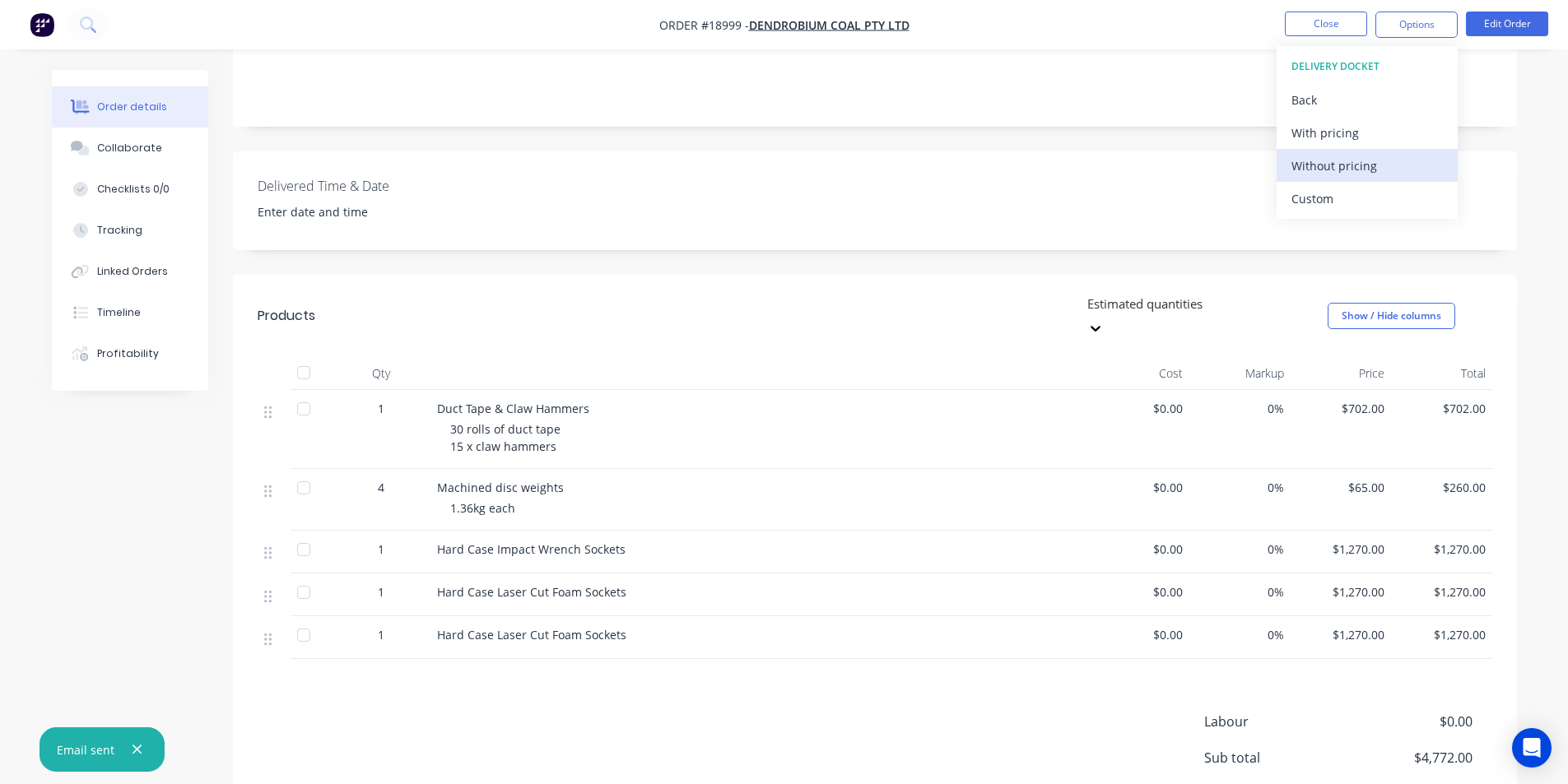
click at [1322, 159] on div "Without pricing" at bounding box center [1367, 165] width 152 height 24
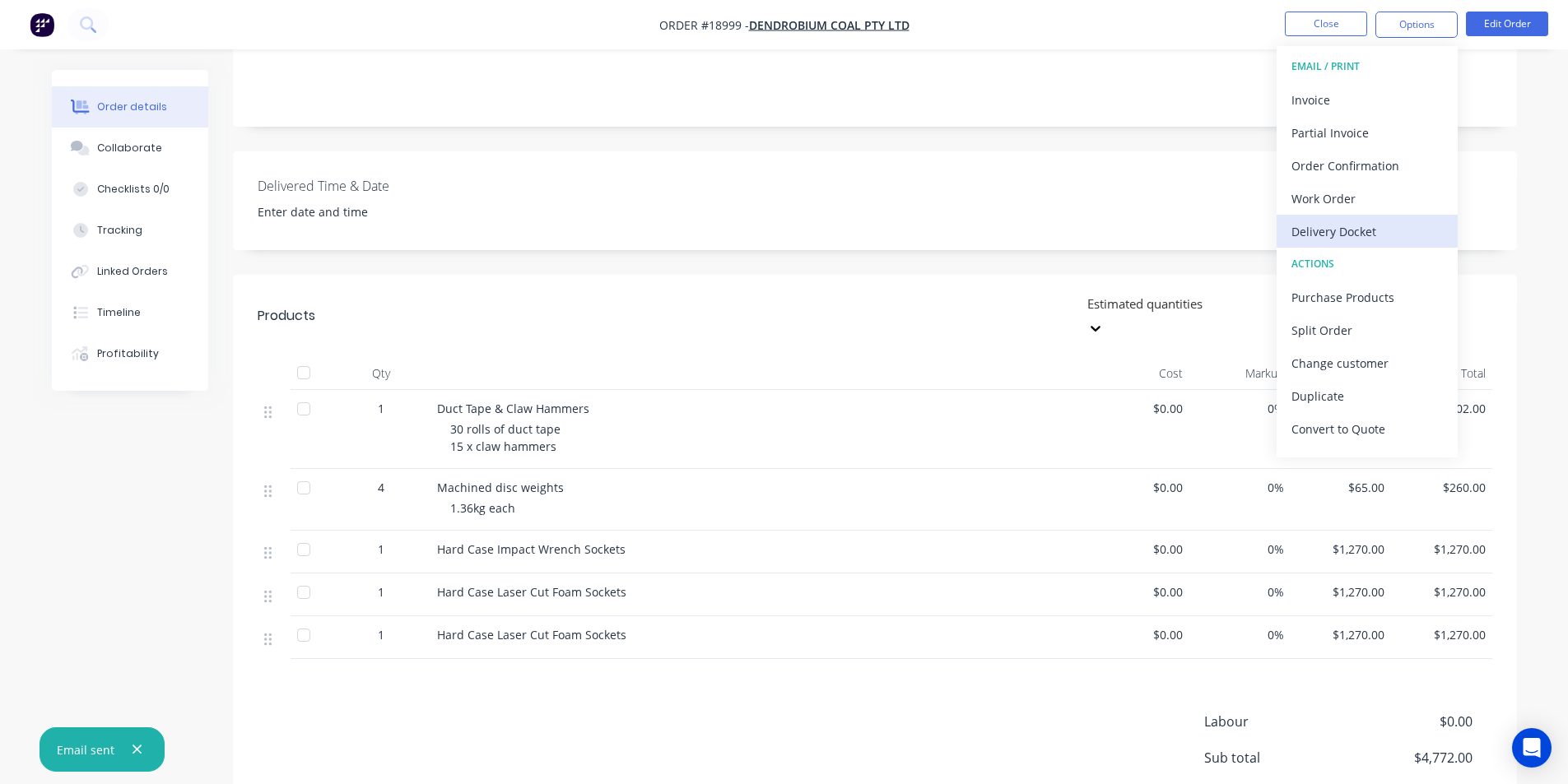
click at [1333, 223] on div "Delivery Docket" at bounding box center [1367, 231] width 152 height 24
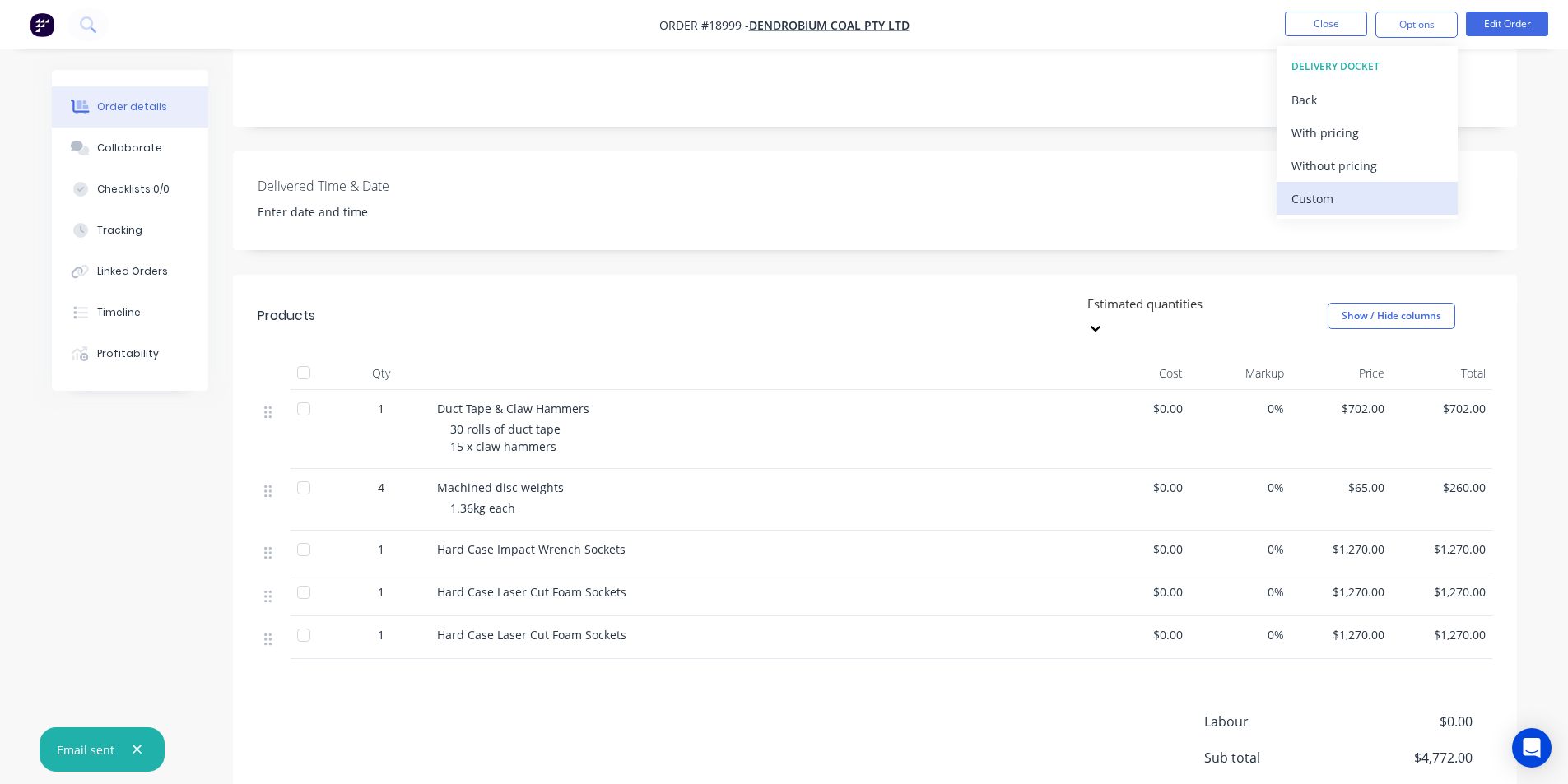
click at [1323, 191] on div "Custom" at bounding box center [1367, 198] width 152 height 24
click at [1333, 158] on div "Without pricing" at bounding box center [1367, 165] width 152 height 24
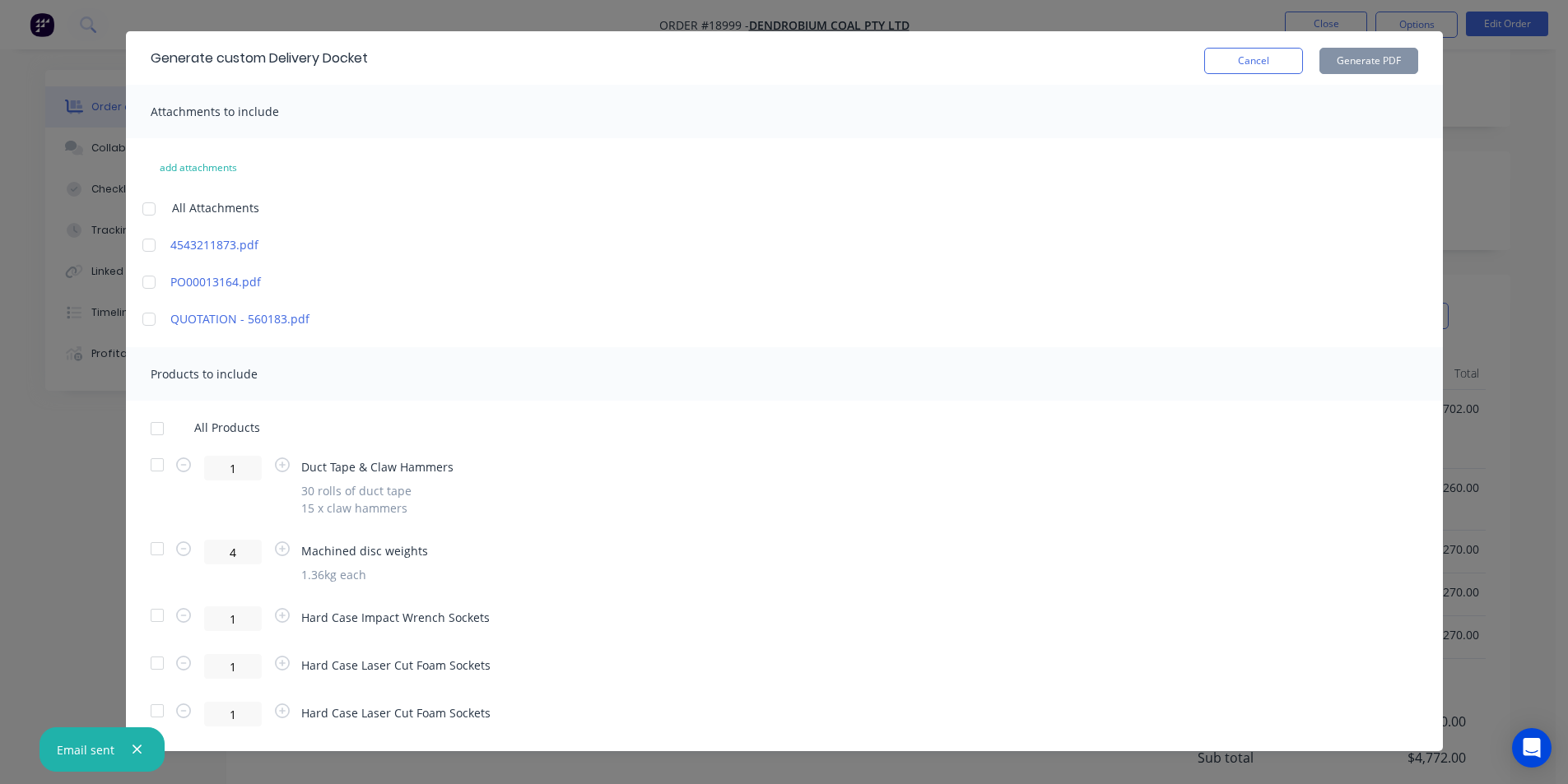
scroll to position [49, 0]
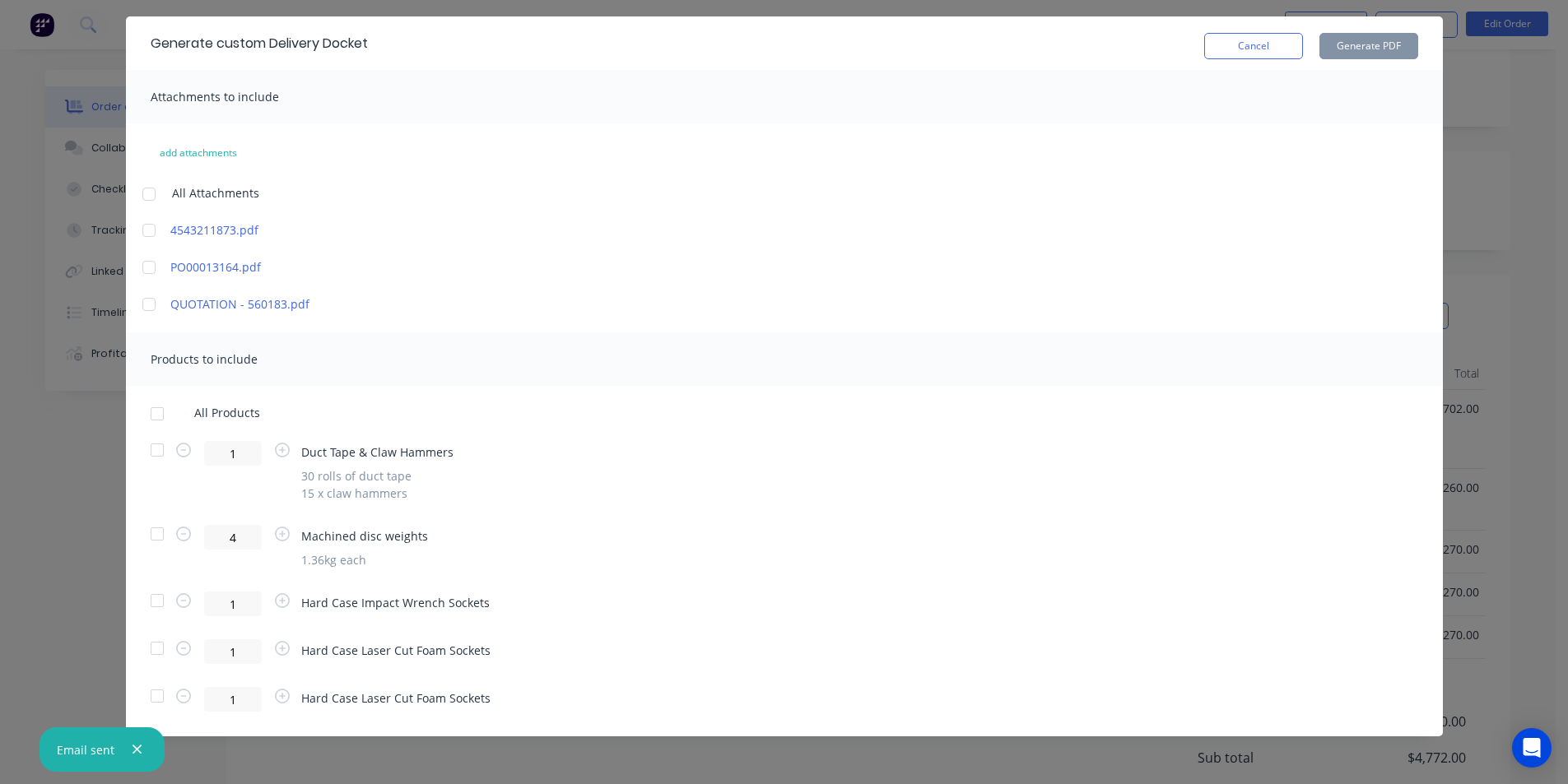
click at [145, 598] on div at bounding box center [157, 601] width 33 height 33
click at [145, 645] on div at bounding box center [157, 648] width 33 height 33
click at [1376, 52] on button "Generate PDF" at bounding box center [1369, 46] width 99 height 26
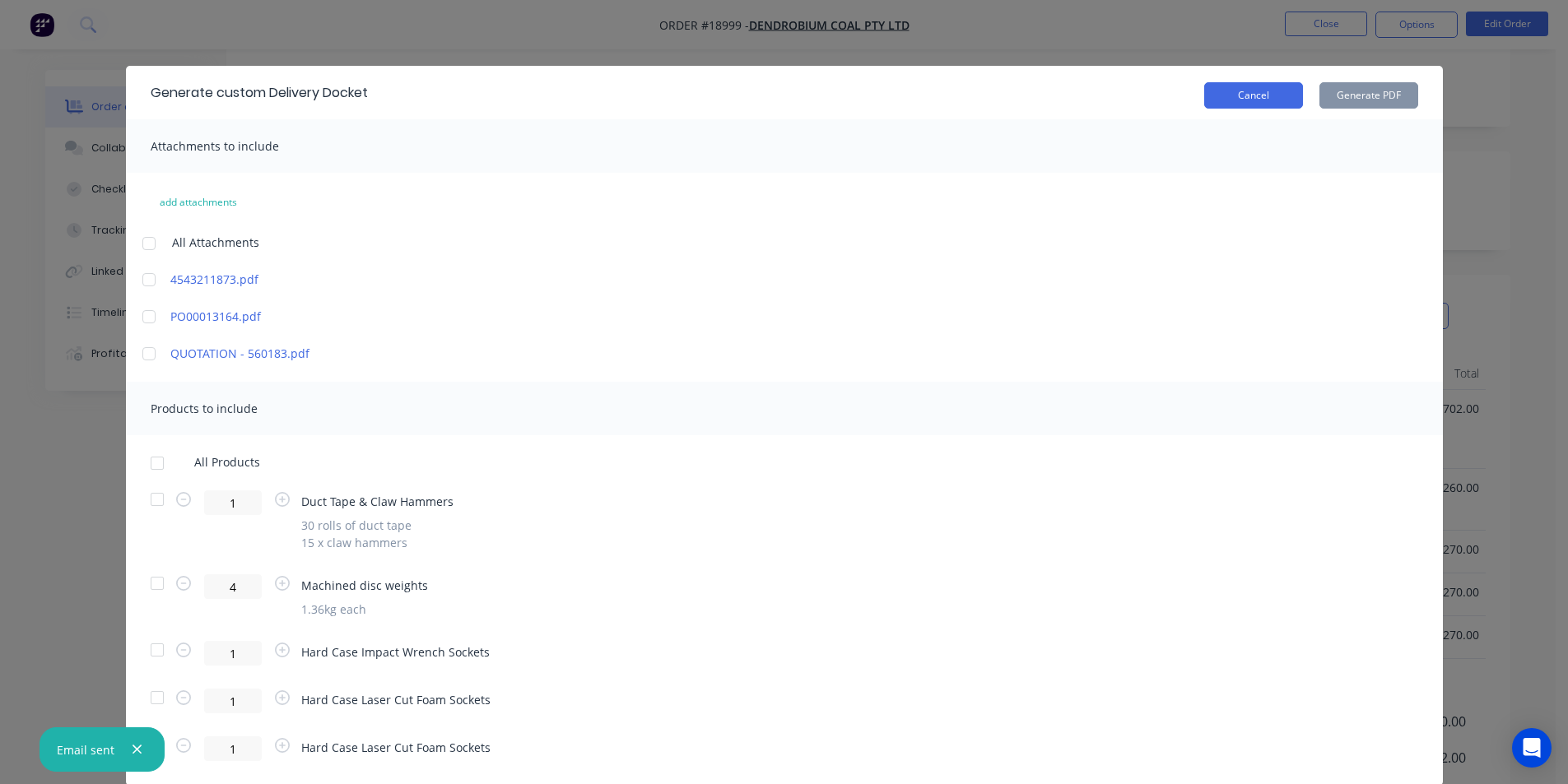
click at [1282, 105] on button "Cancel" at bounding box center [1253, 95] width 99 height 26
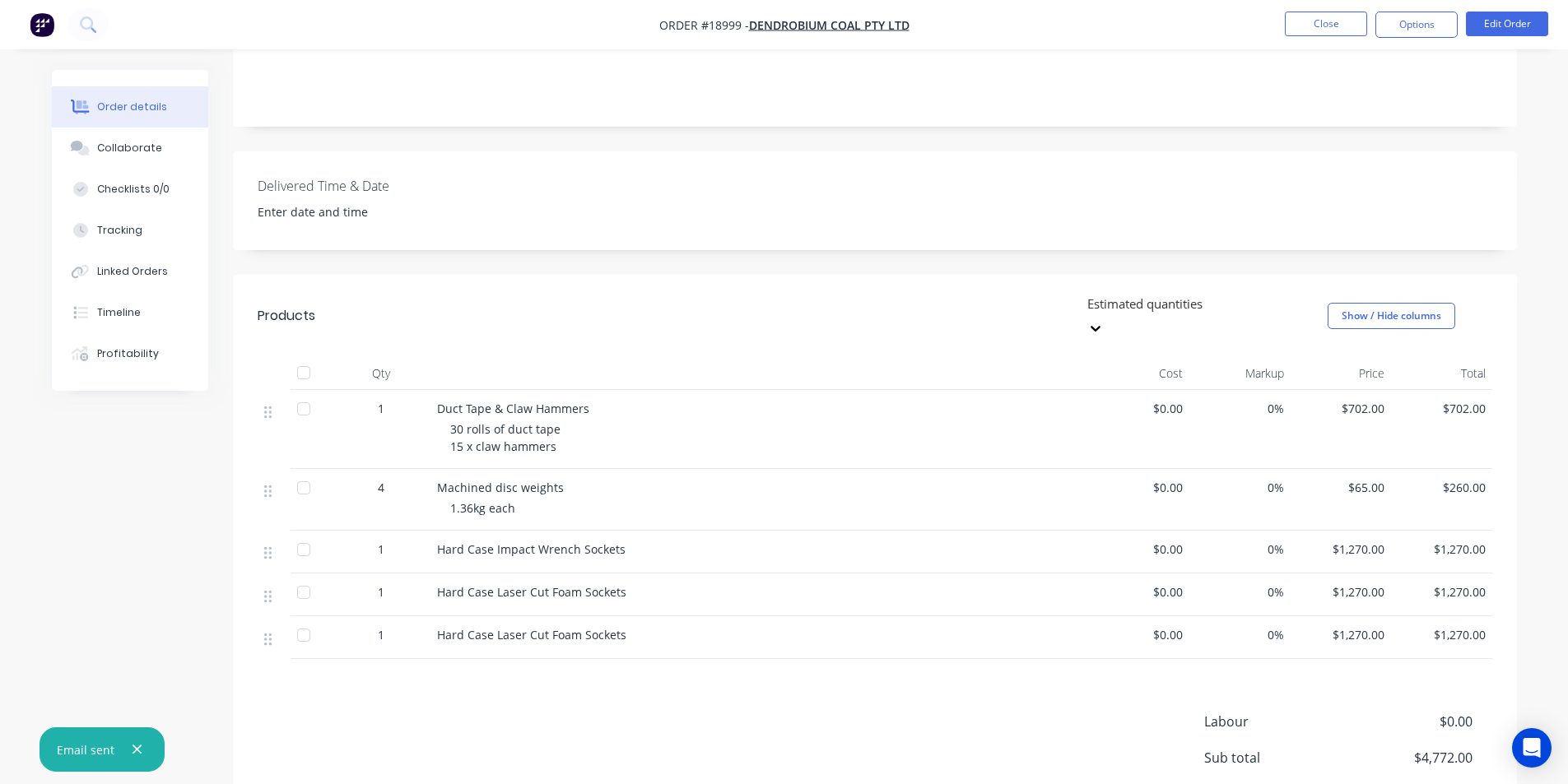
click at [36, 23] on img "button" at bounding box center [42, 25] width 25 height 25
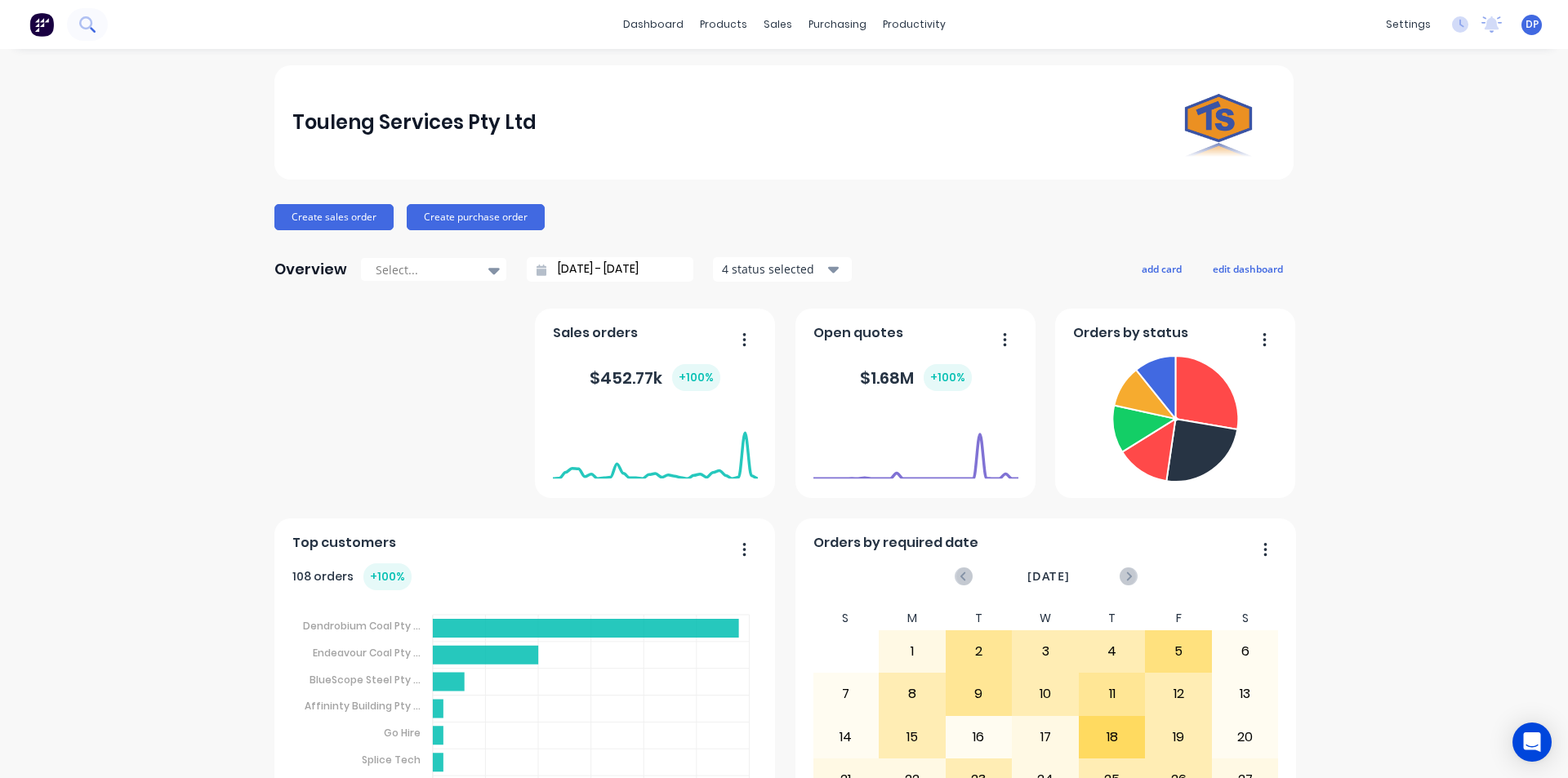
click at [88, 22] on icon at bounding box center [88, 25] width 16 height 16
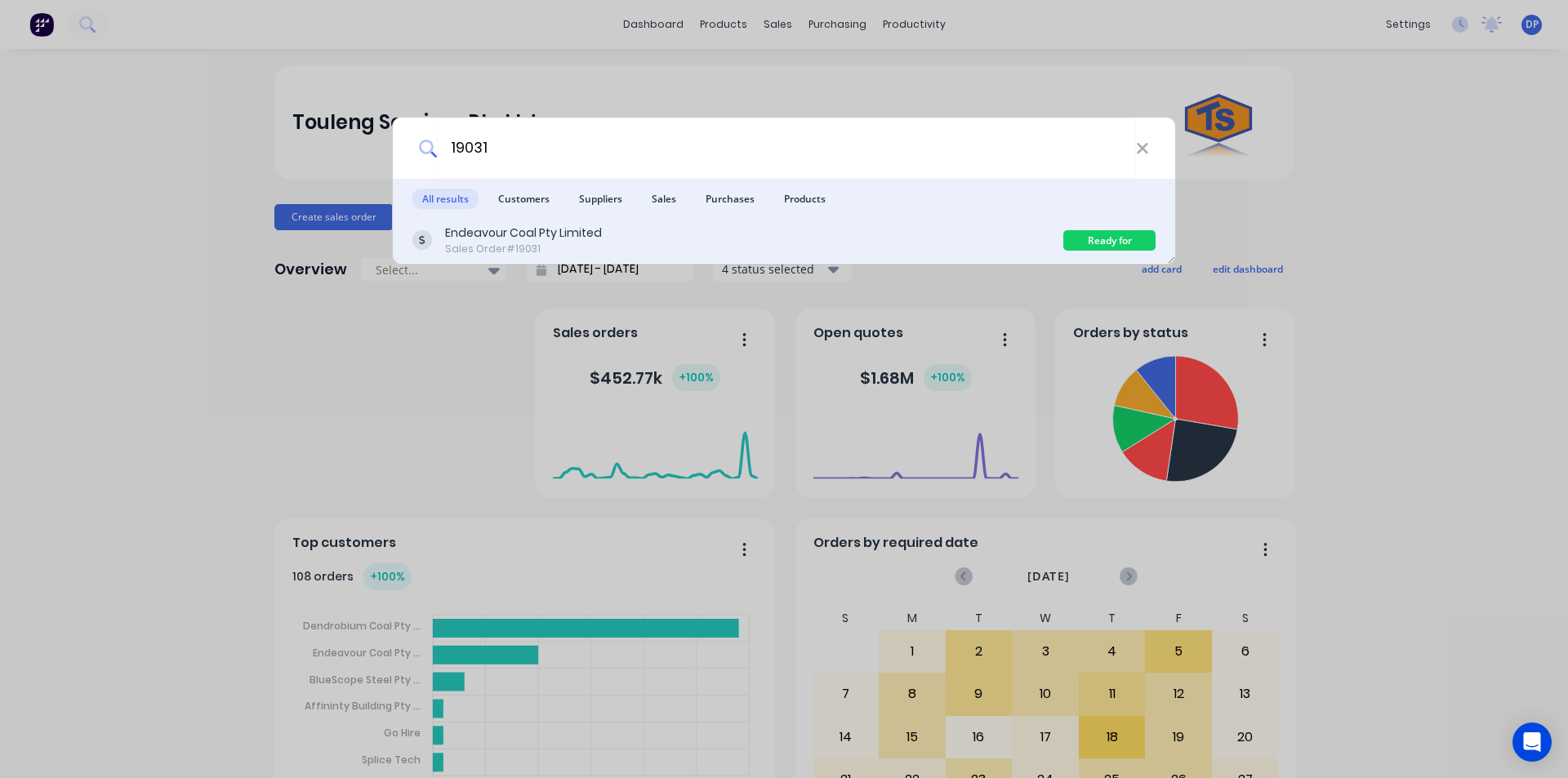
type input "19031"
click at [524, 249] on div "Sales Order #19031" at bounding box center [523, 249] width 157 height 15
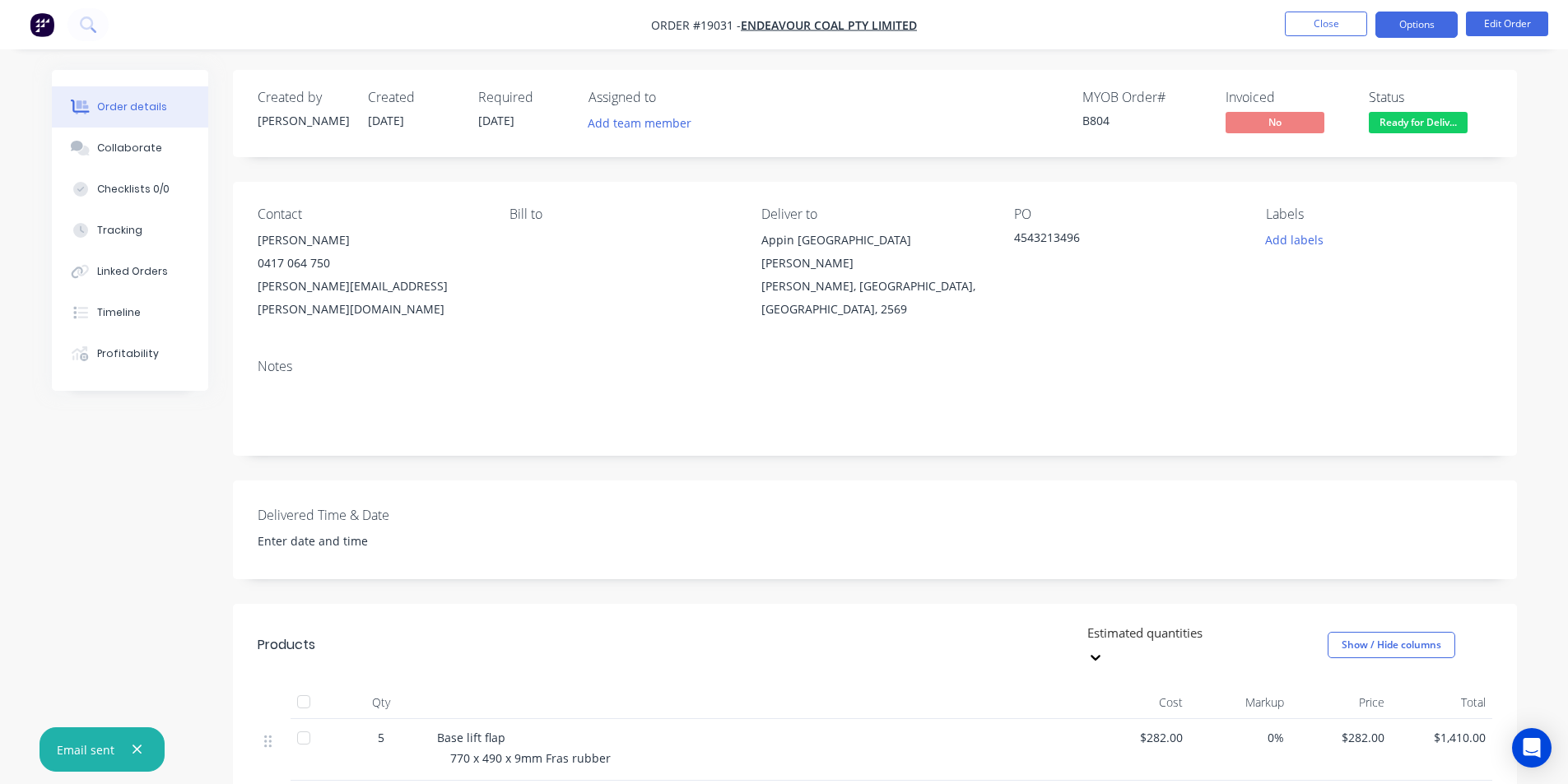
click at [1435, 19] on button "Options" at bounding box center [1415, 25] width 82 height 26
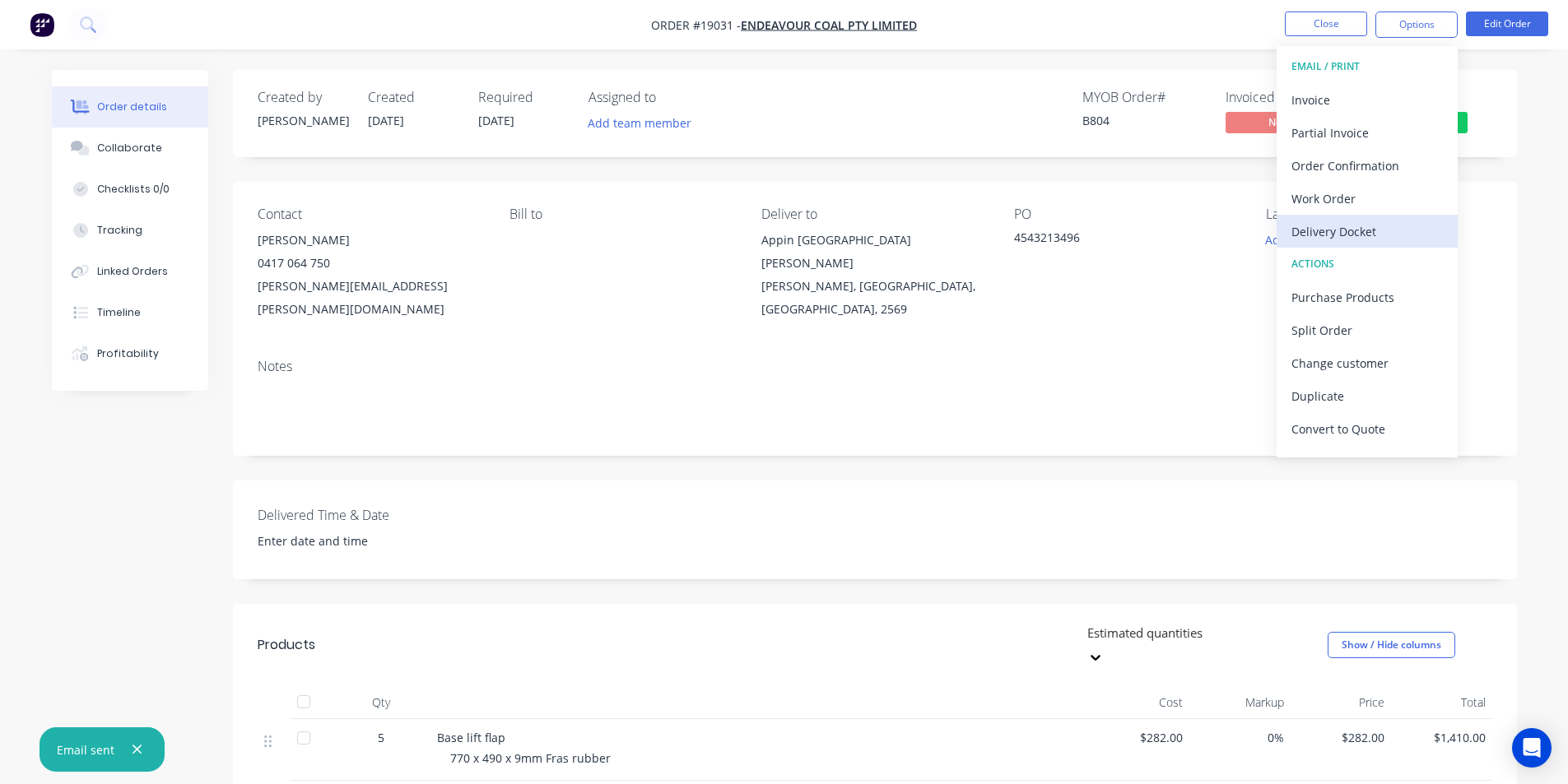
click at [1366, 235] on div "Delivery Docket" at bounding box center [1367, 231] width 152 height 24
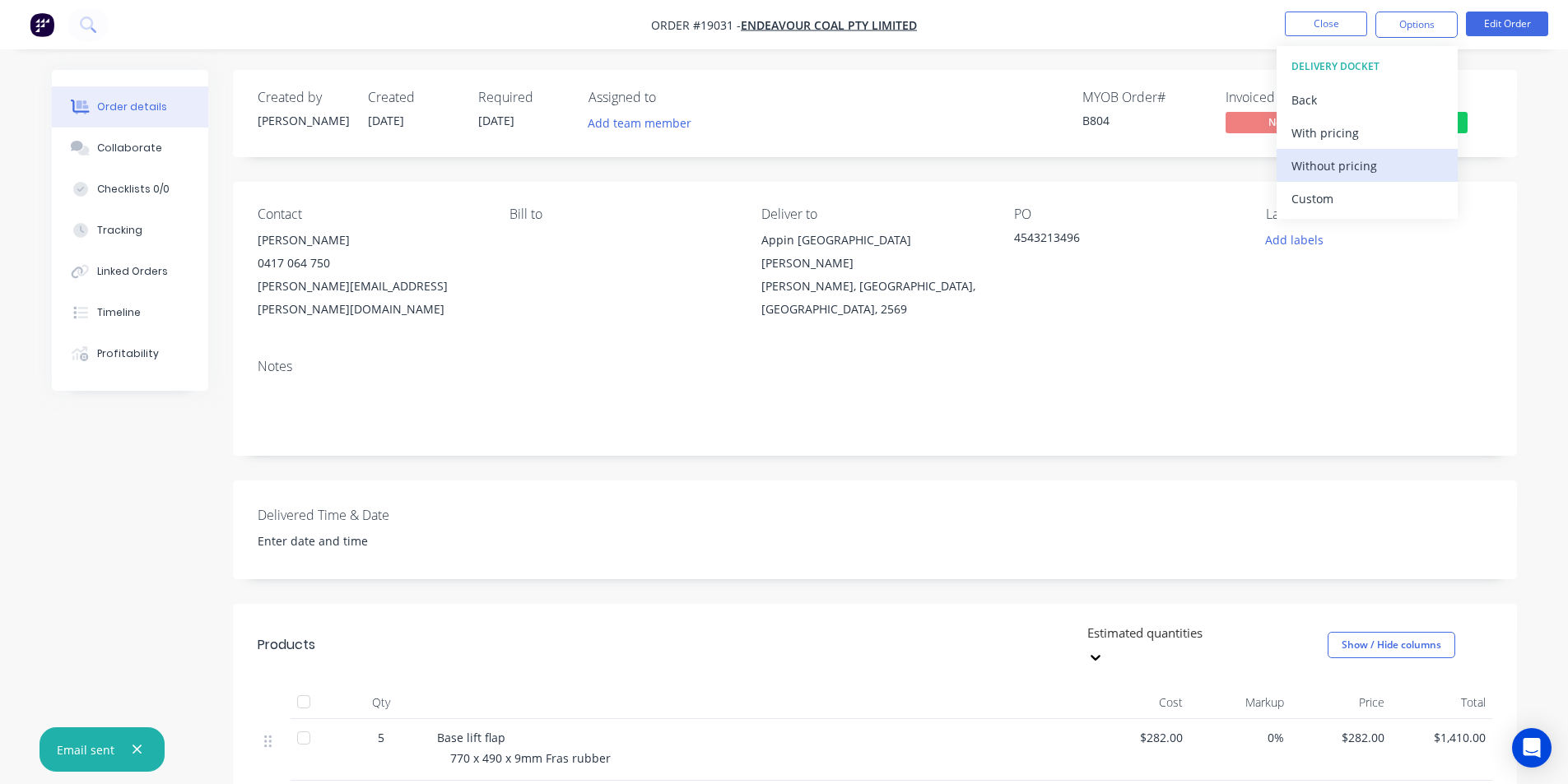
click at [1363, 171] on div "Without pricing" at bounding box center [1367, 165] width 152 height 24
click at [82, 21] on icon at bounding box center [86, 23] width 13 height 13
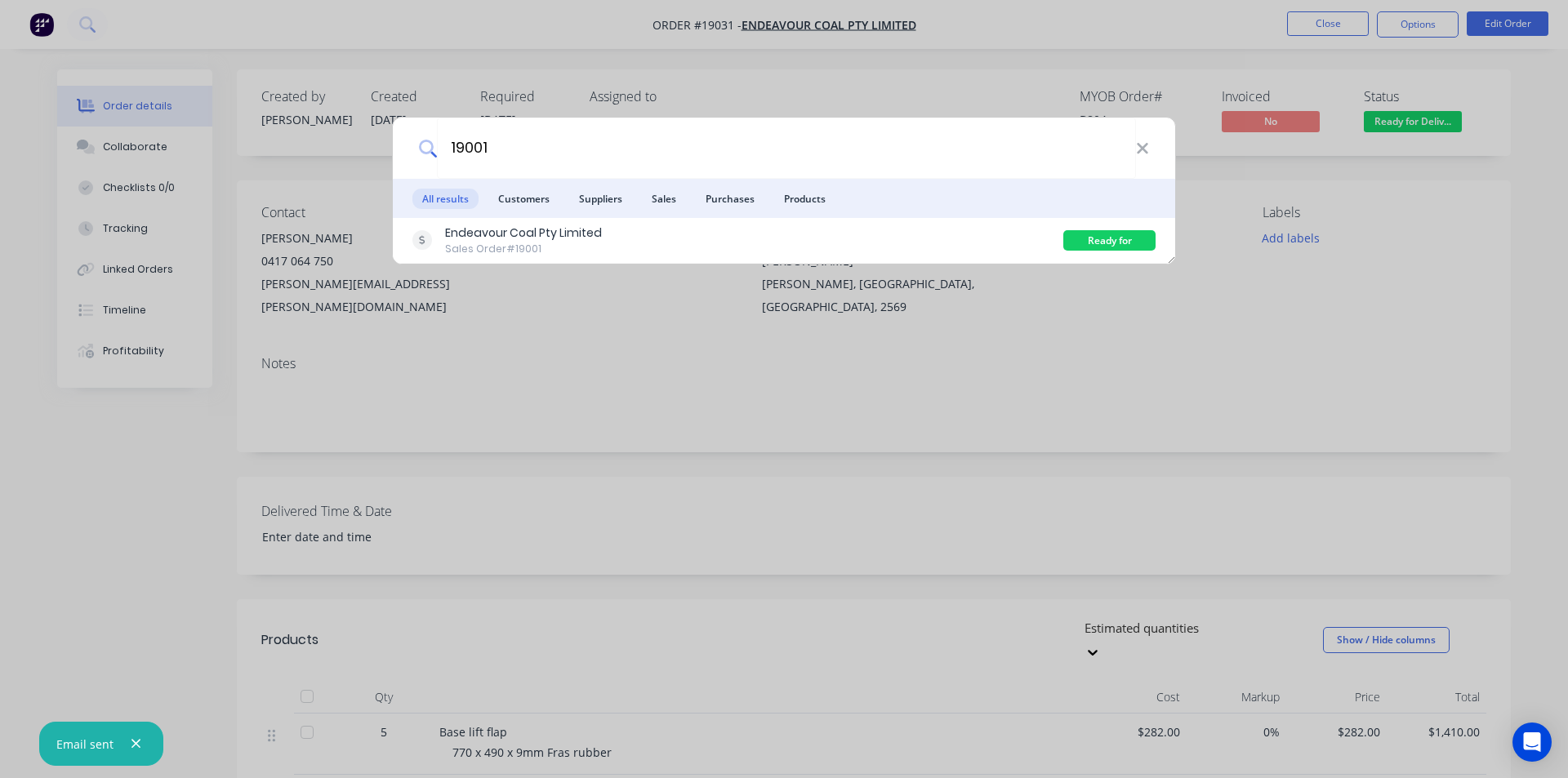
type input "19001"
click at [657, 241] on div "Endeavour Coal Pty Limited Sales Order #19001" at bounding box center [738, 241] width 651 height 32
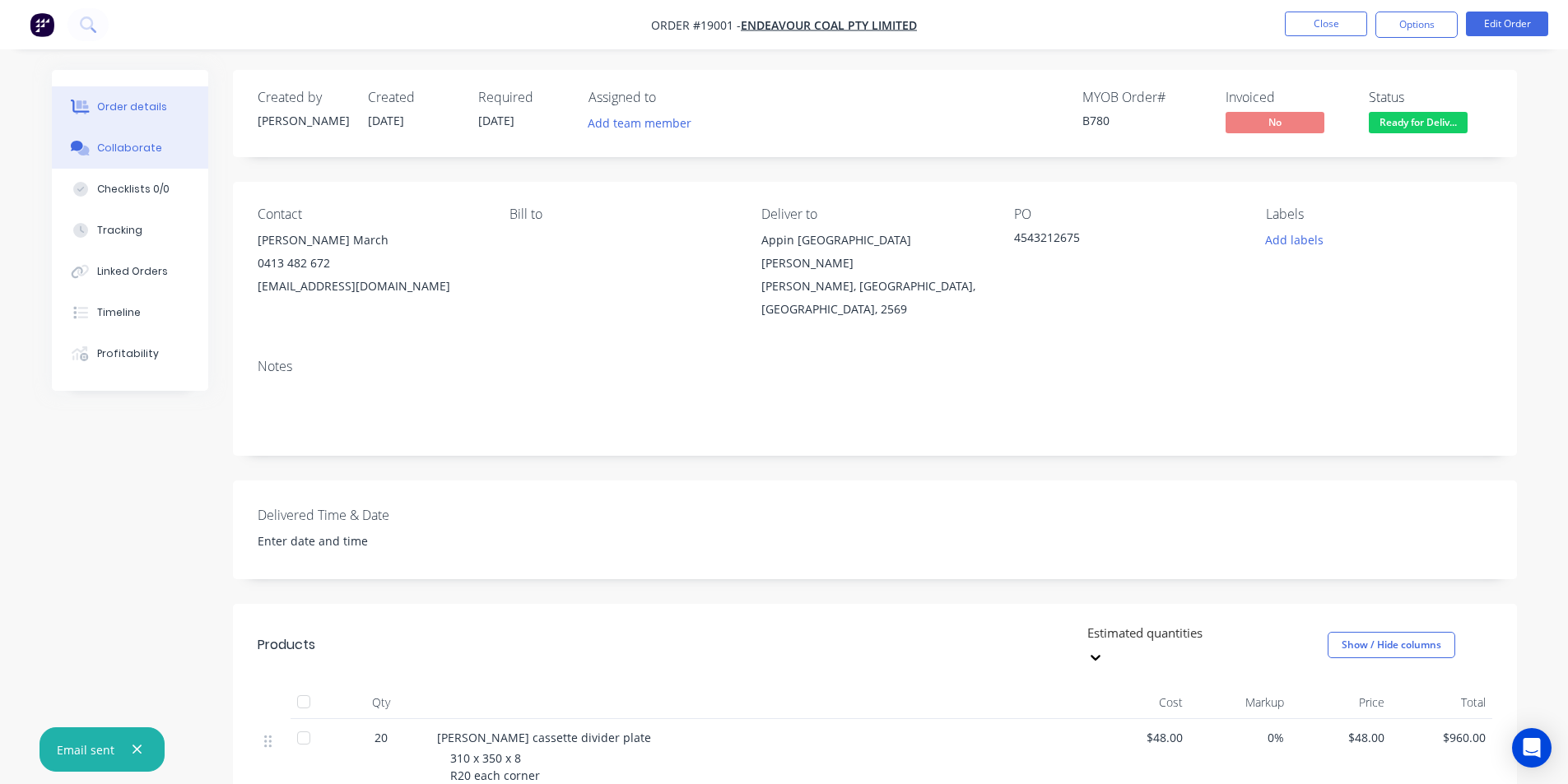
click at [123, 148] on div "Collaborate" at bounding box center [130, 148] width 65 height 15
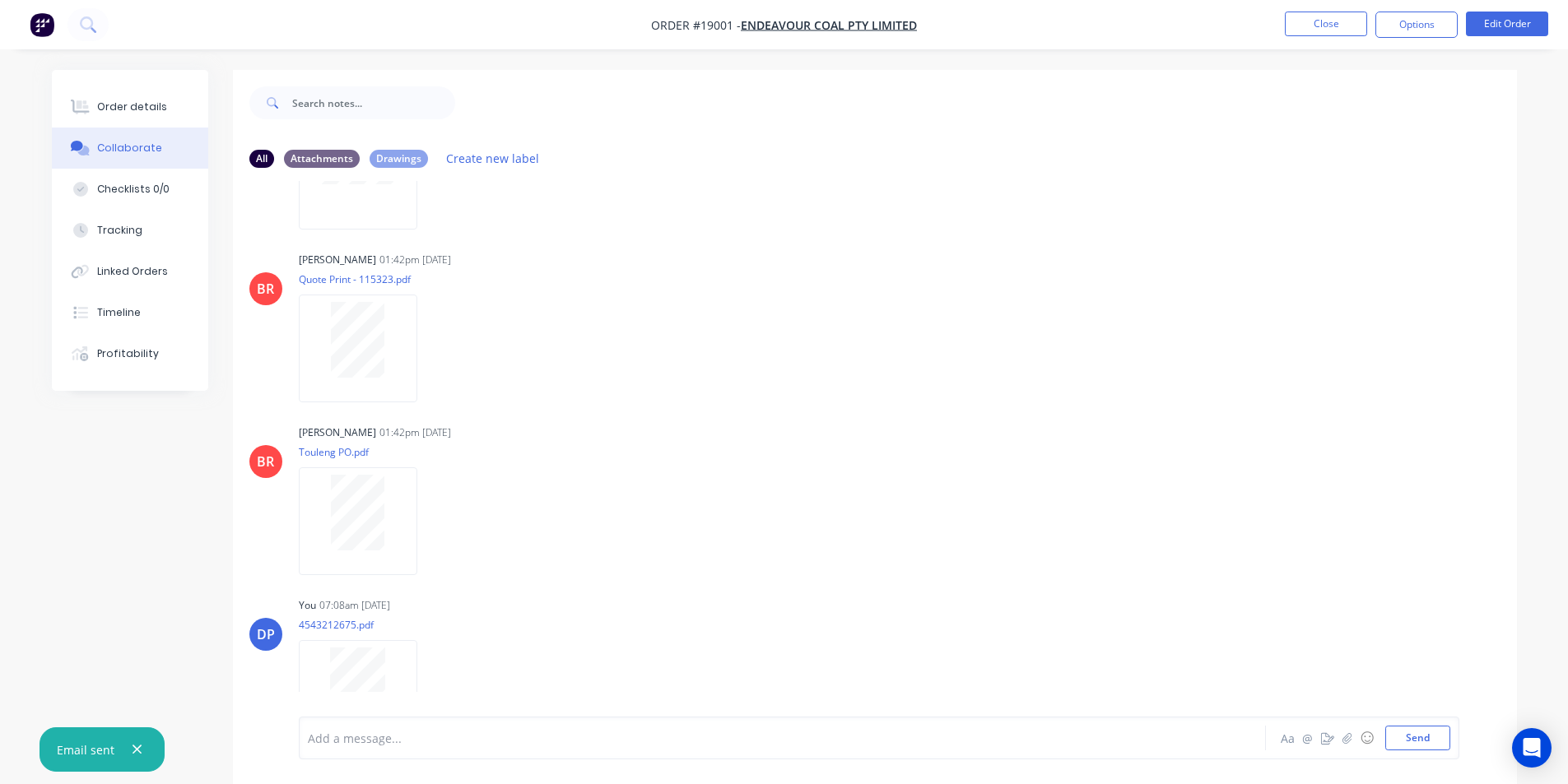
scroll to position [254, 0]
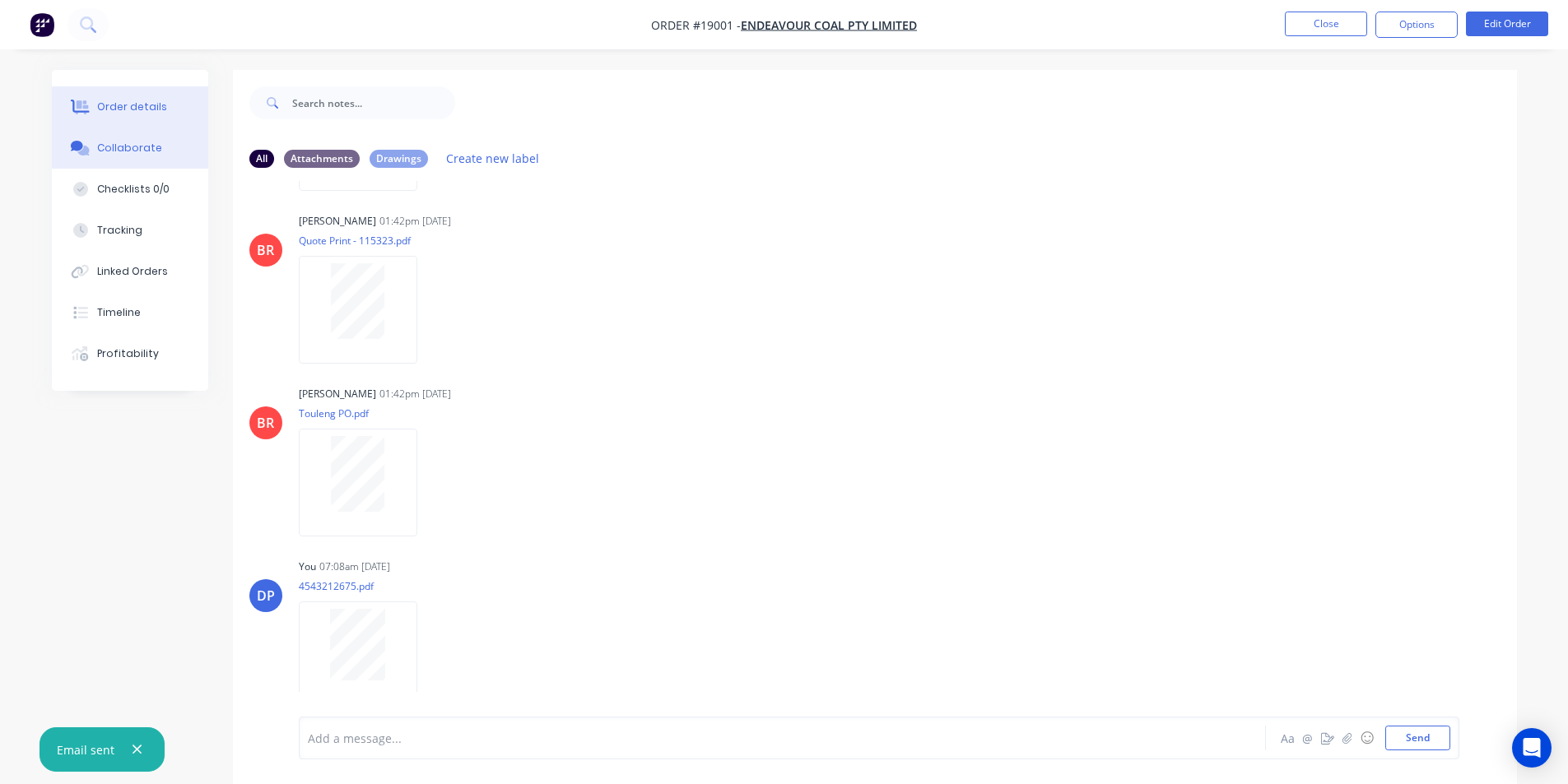
click at [108, 90] on button "Order details" at bounding box center [130, 107] width 156 height 41
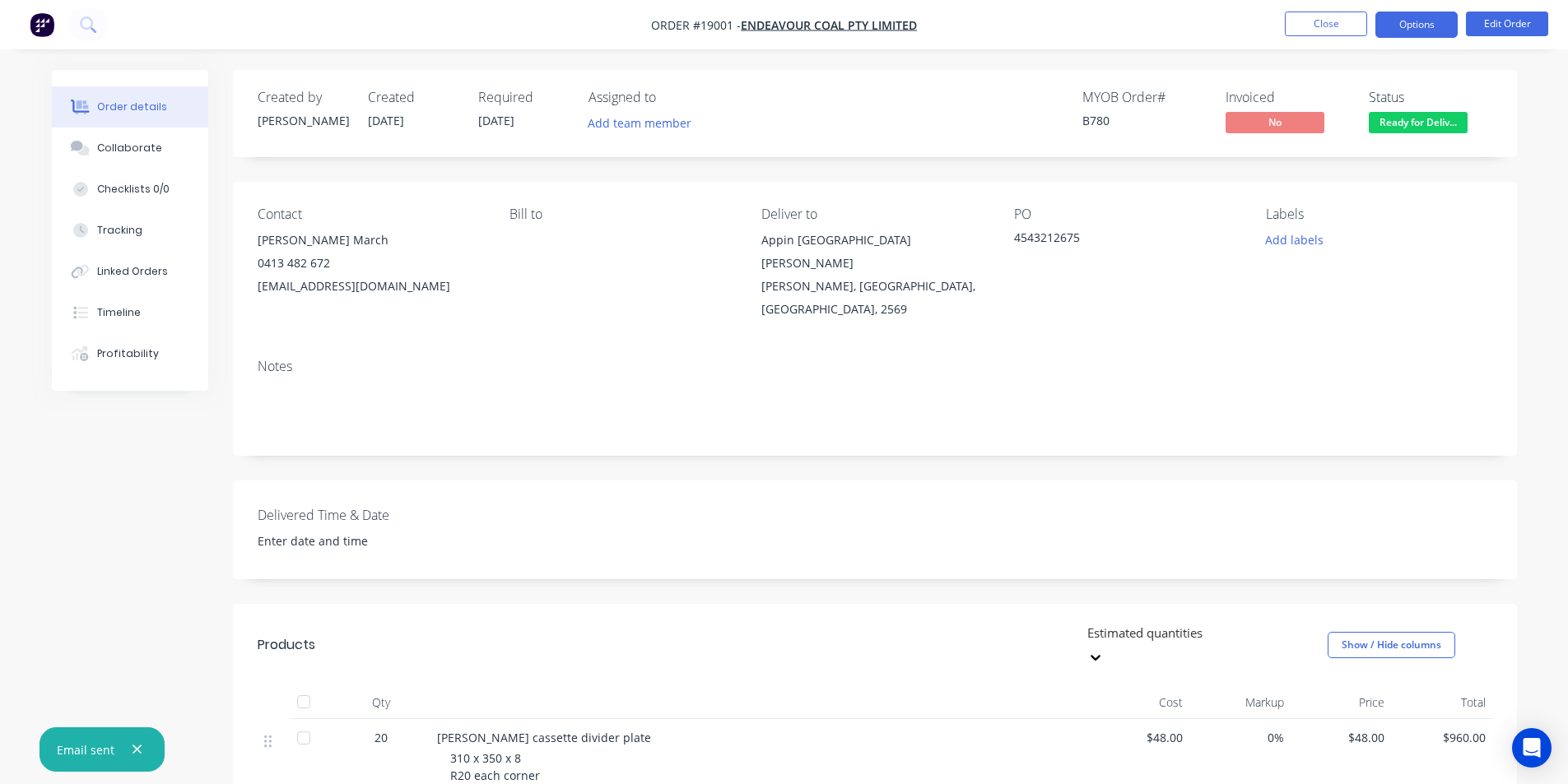
click at [1415, 19] on button "Options" at bounding box center [1415, 25] width 82 height 26
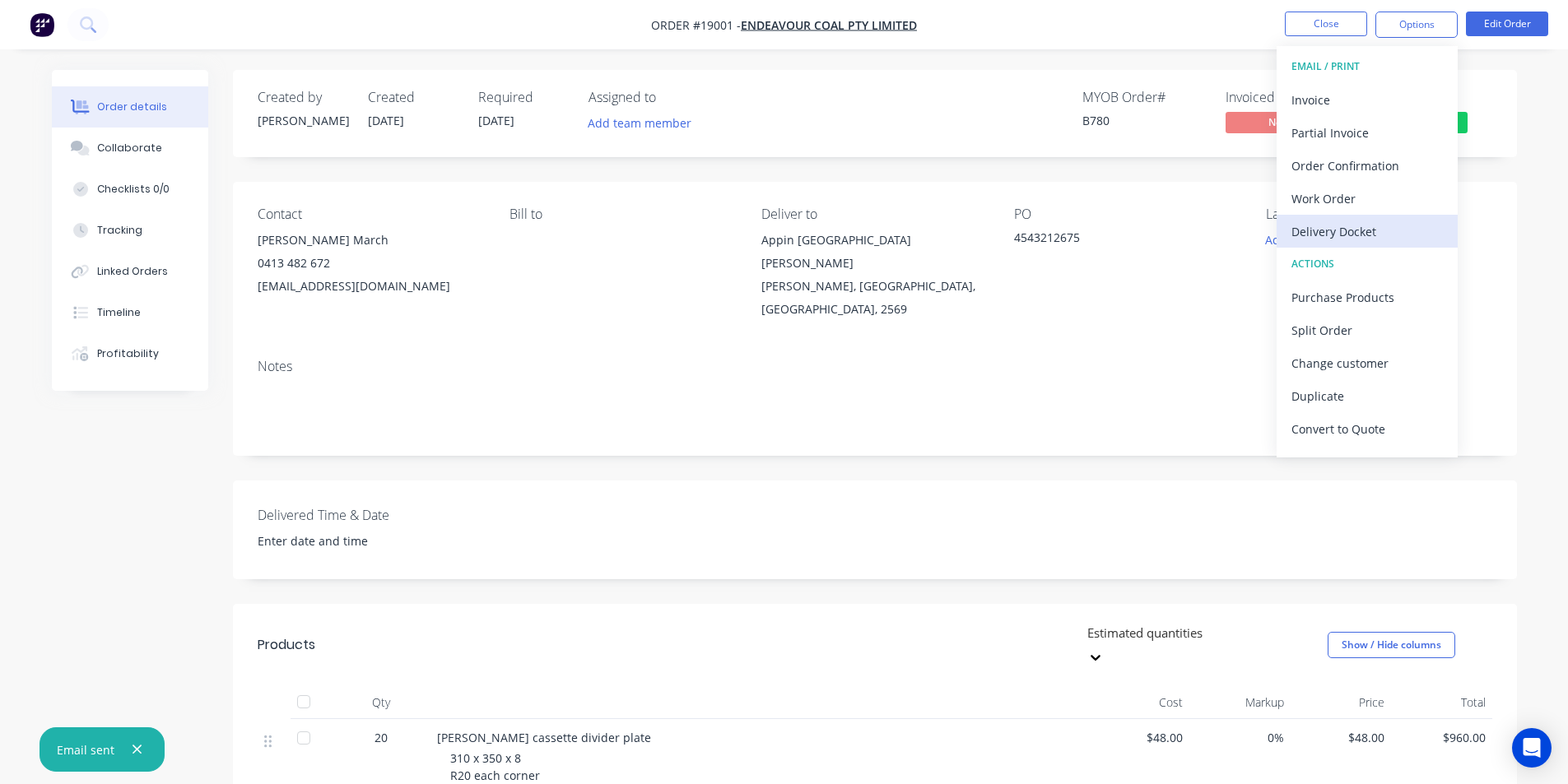
click at [1347, 228] on div "Delivery Docket" at bounding box center [1367, 231] width 152 height 24
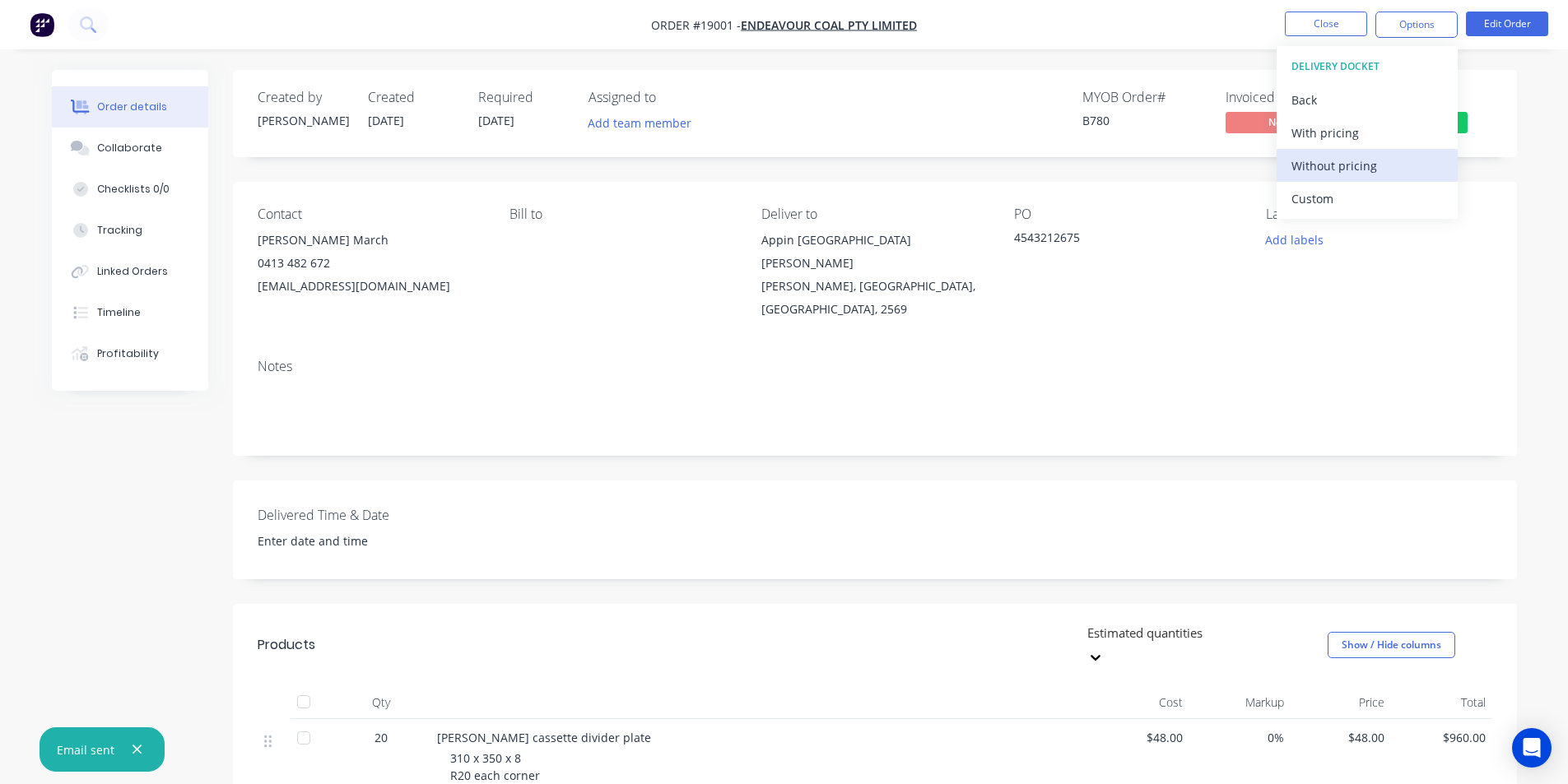
click at [1360, 165] on div "Without pricing" at bounding box center [1367, 165] width 152 height 24
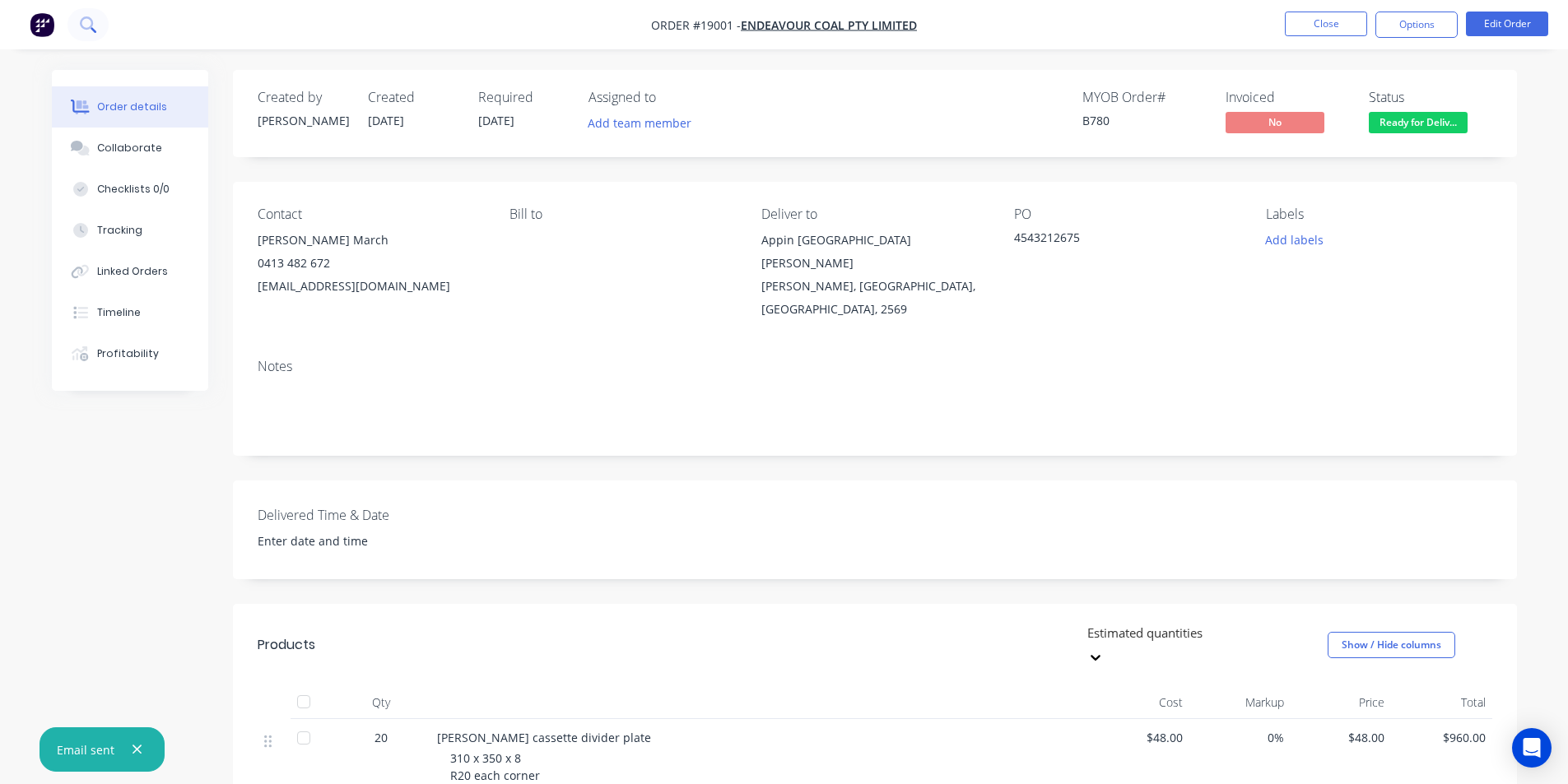
click at [93, 20] on icon at bounding box center [86, 23] width 13 height 13
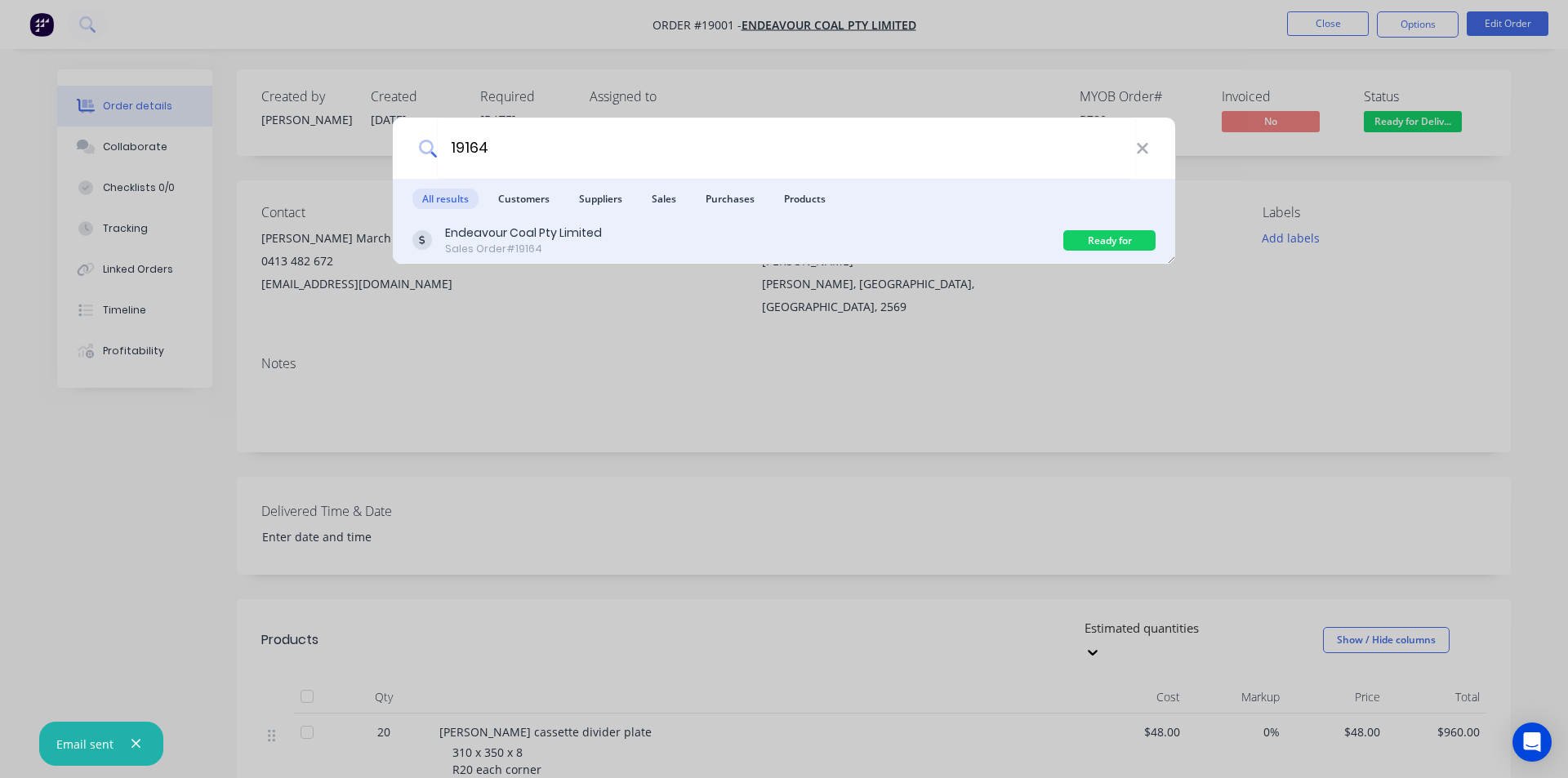
type input "19164"
click at [522, 251] on div "Sales Order #19164" at bounding box center [523, 249] width 157 height 15
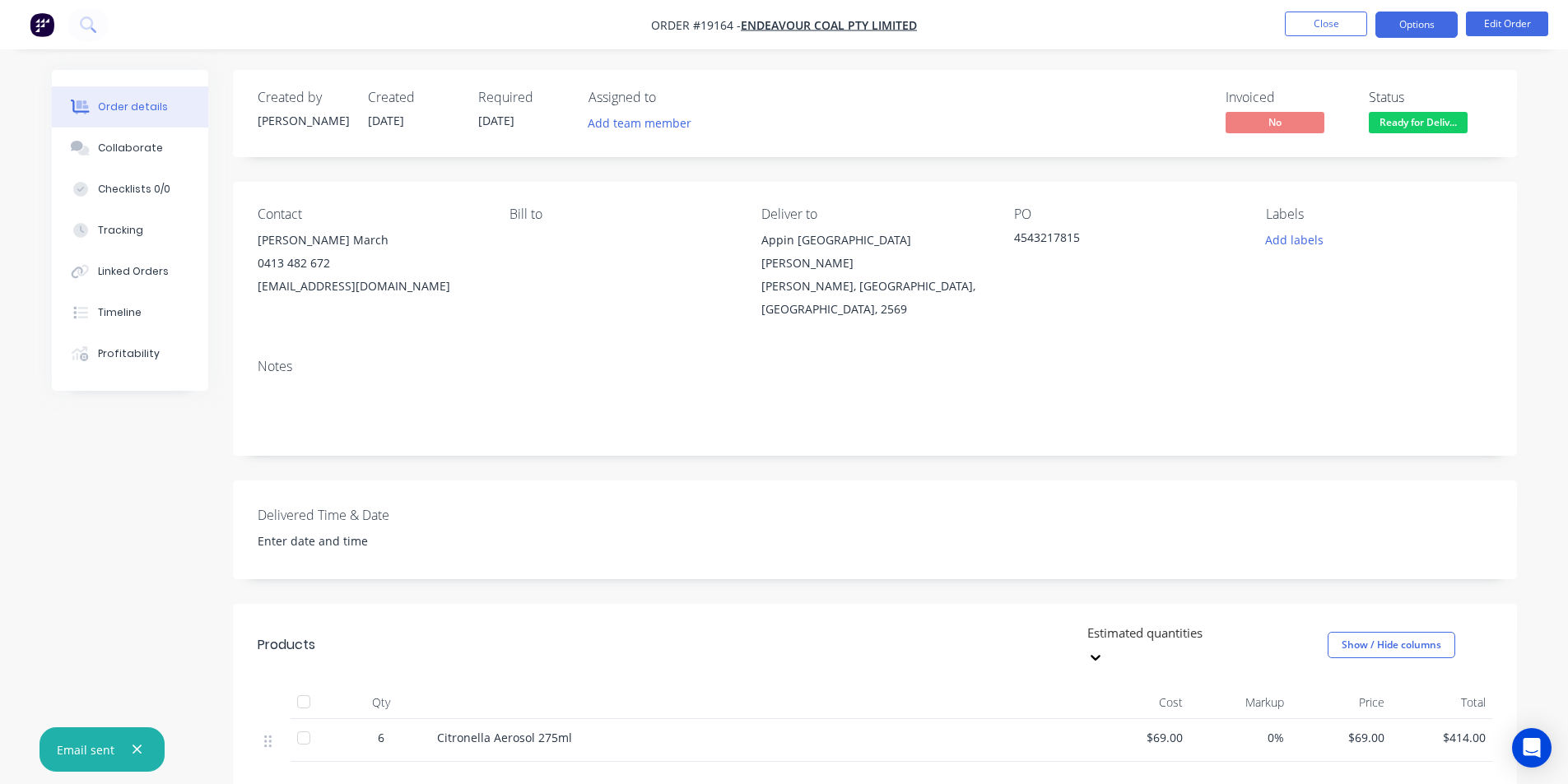
click at [1414, 31] on button "Options" at bounding box center [1415, 25] width 82 height 26
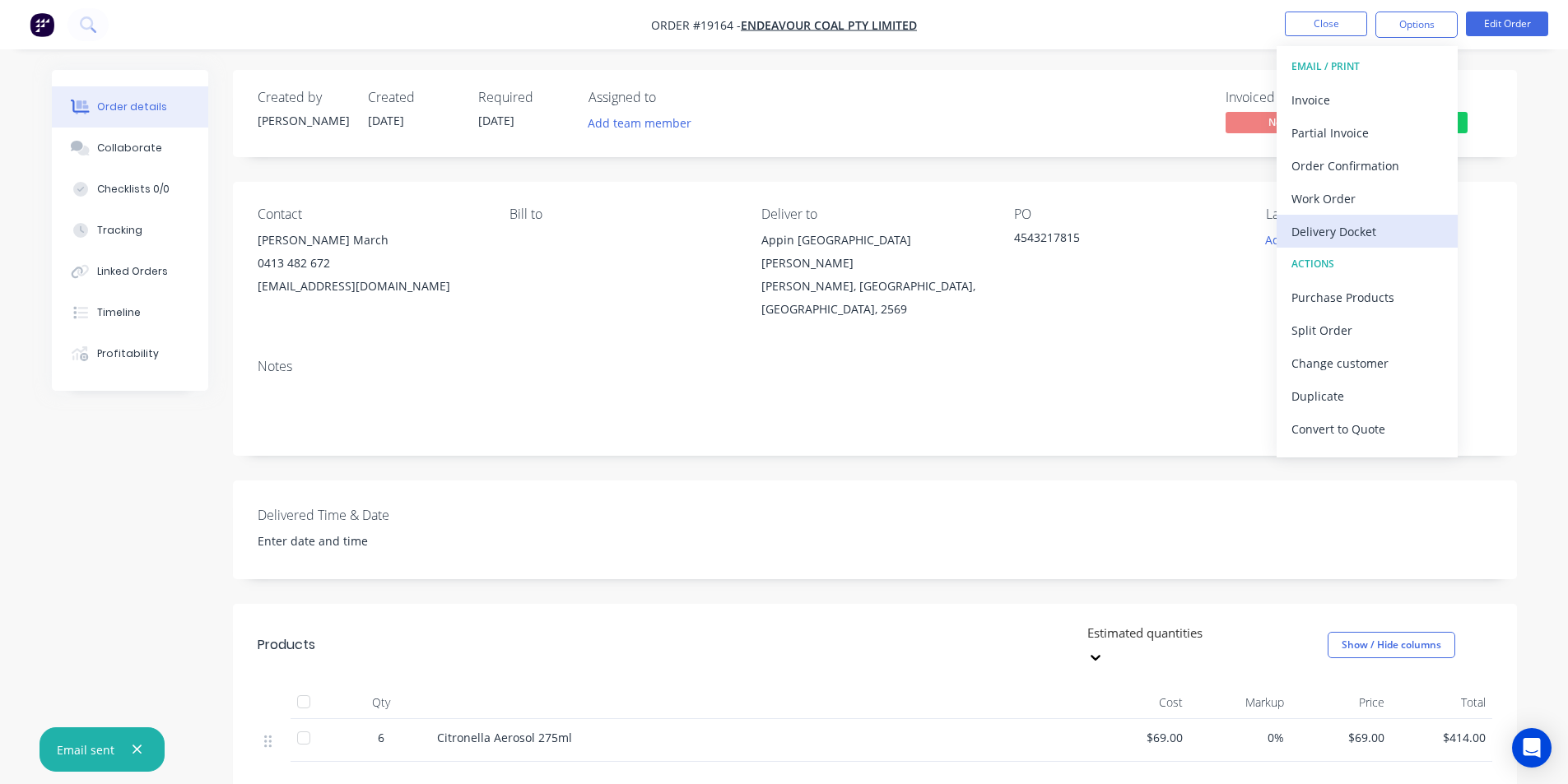
click at [1363, 235] on div "Delivery Docket" at bounding box center [1367, 231] width 152 height 24
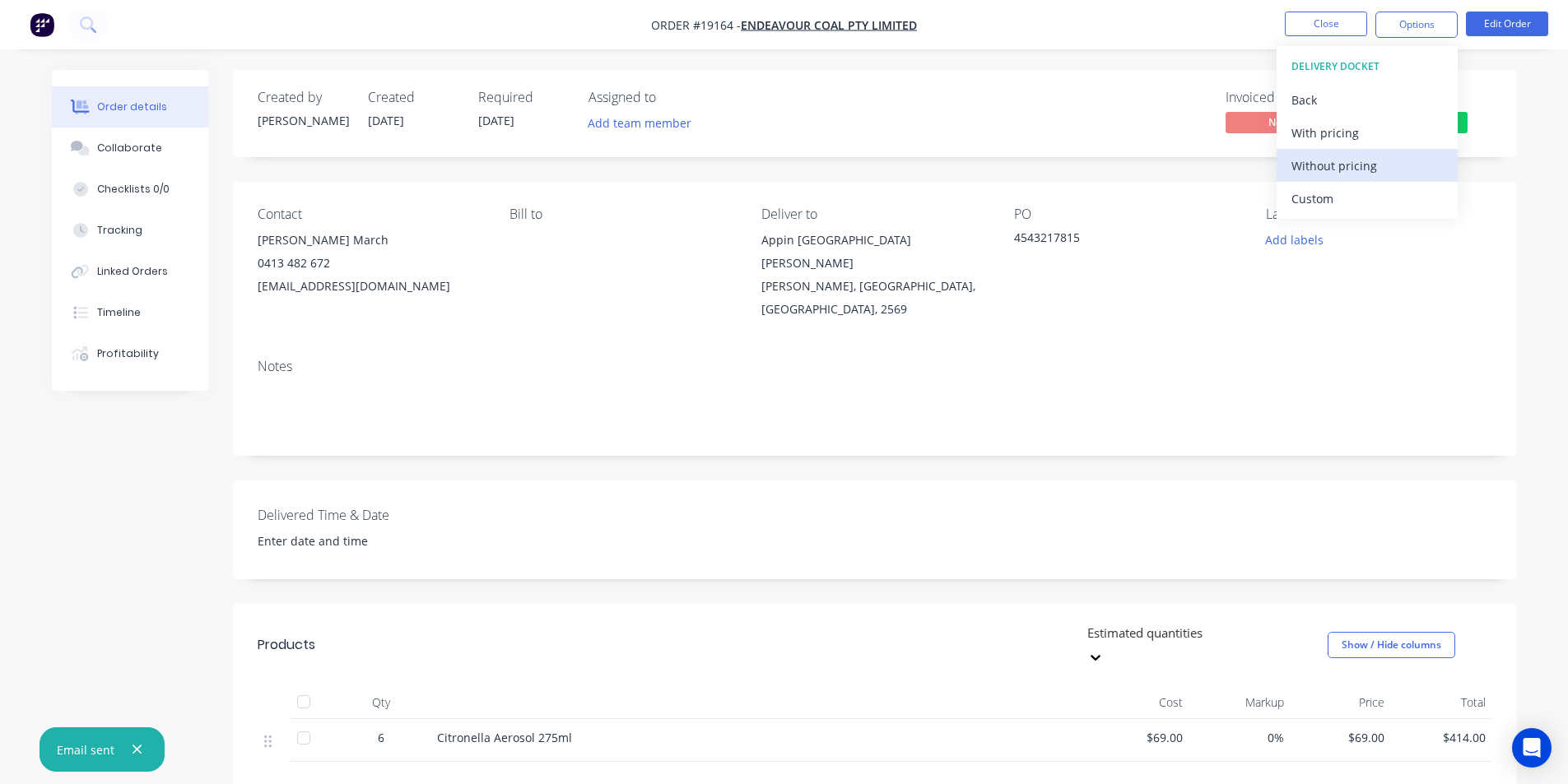
click at [1359, 176] on div "Without pricing" at bounding box center [1367, 165] width 152 height 24
click at [91, 25] on icon at bounding box center [88, 25] width 16 height 16
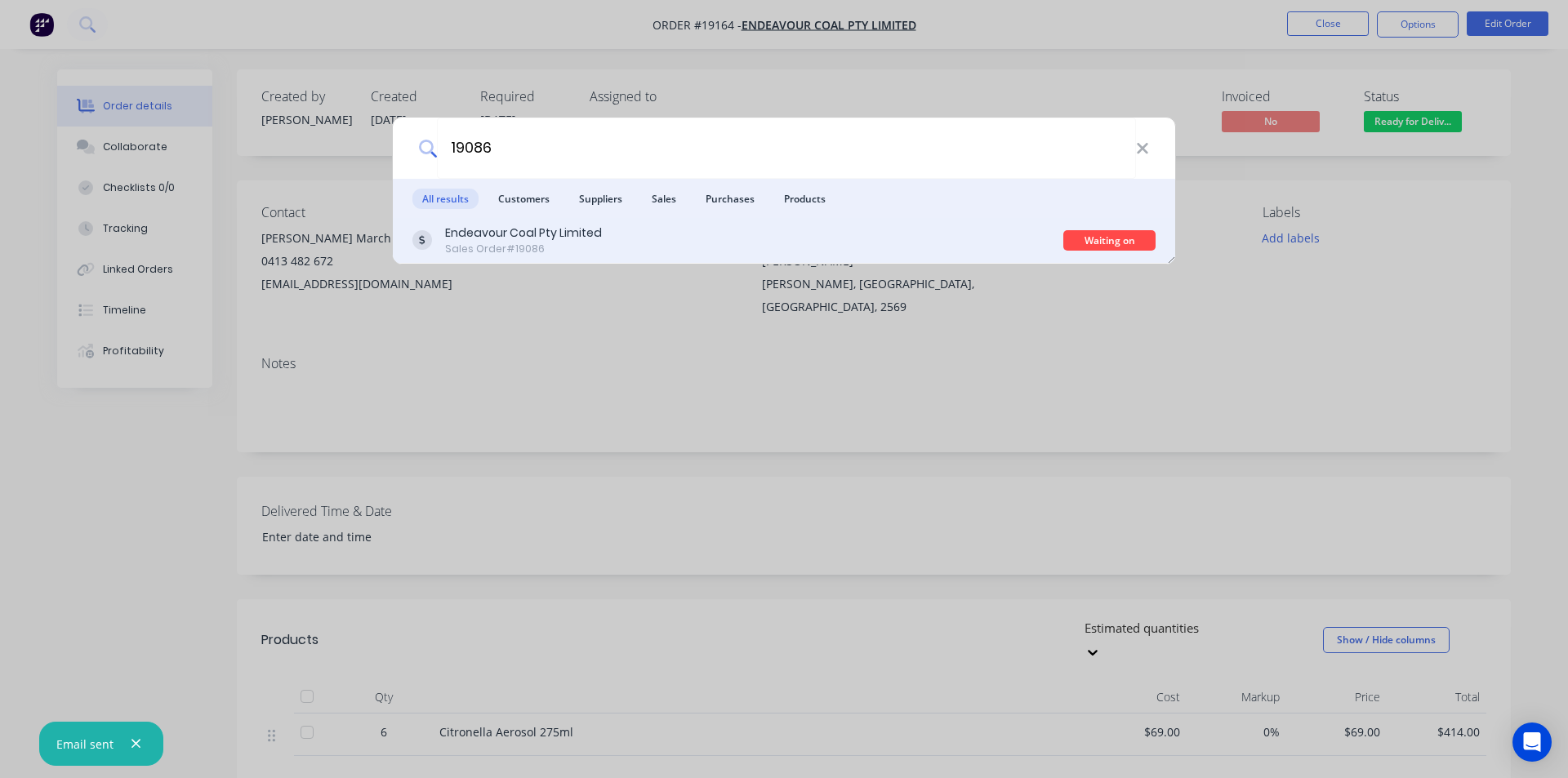
type input "19086"
click at [587, 246] on div "Sales Order #19086" at bounding box center [523, 249] width 157 height 15
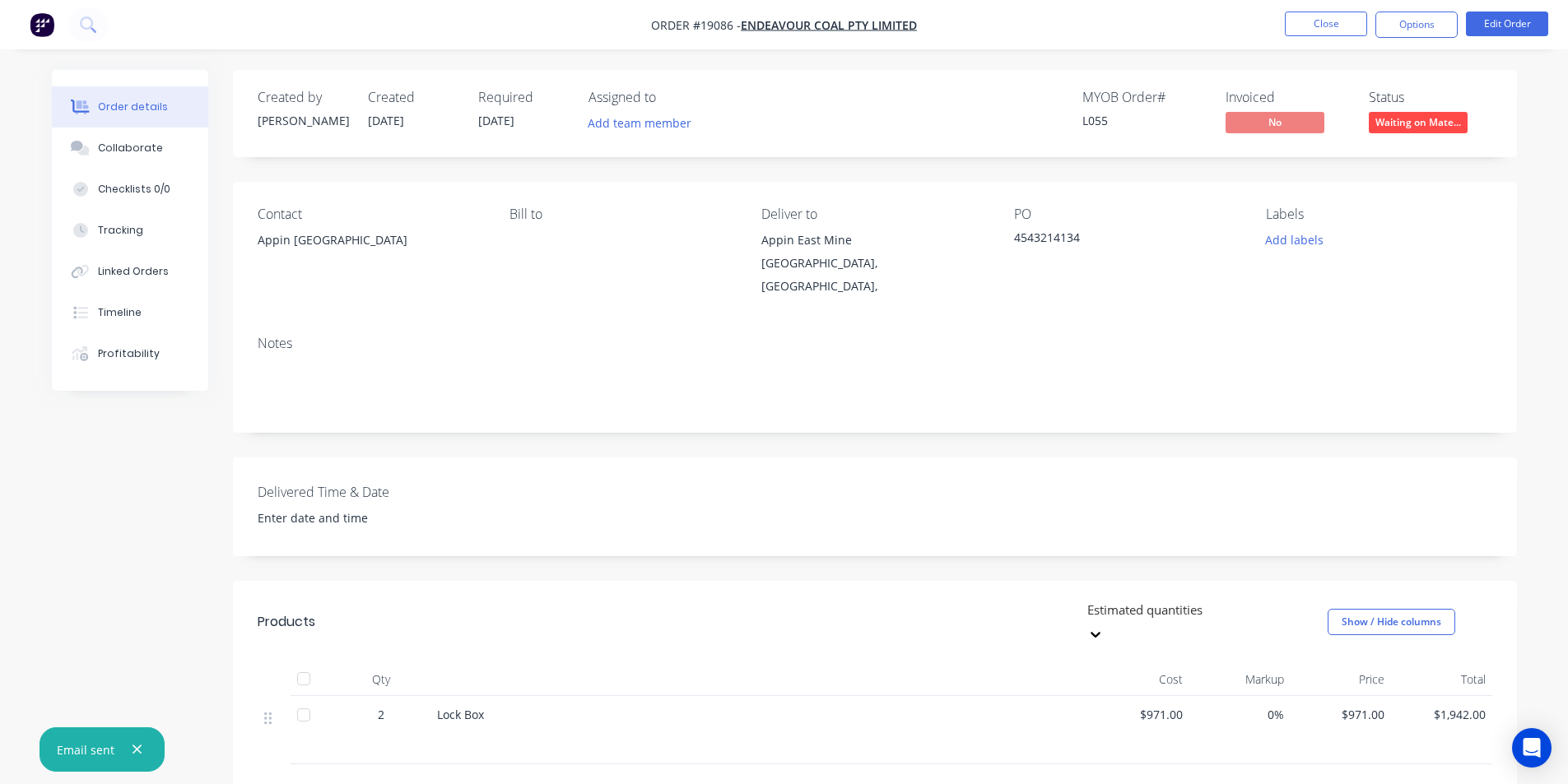
click at [1386, 116] on span "Waiting on Mate..." at bounding box center [1418, 122] width 99 height 20
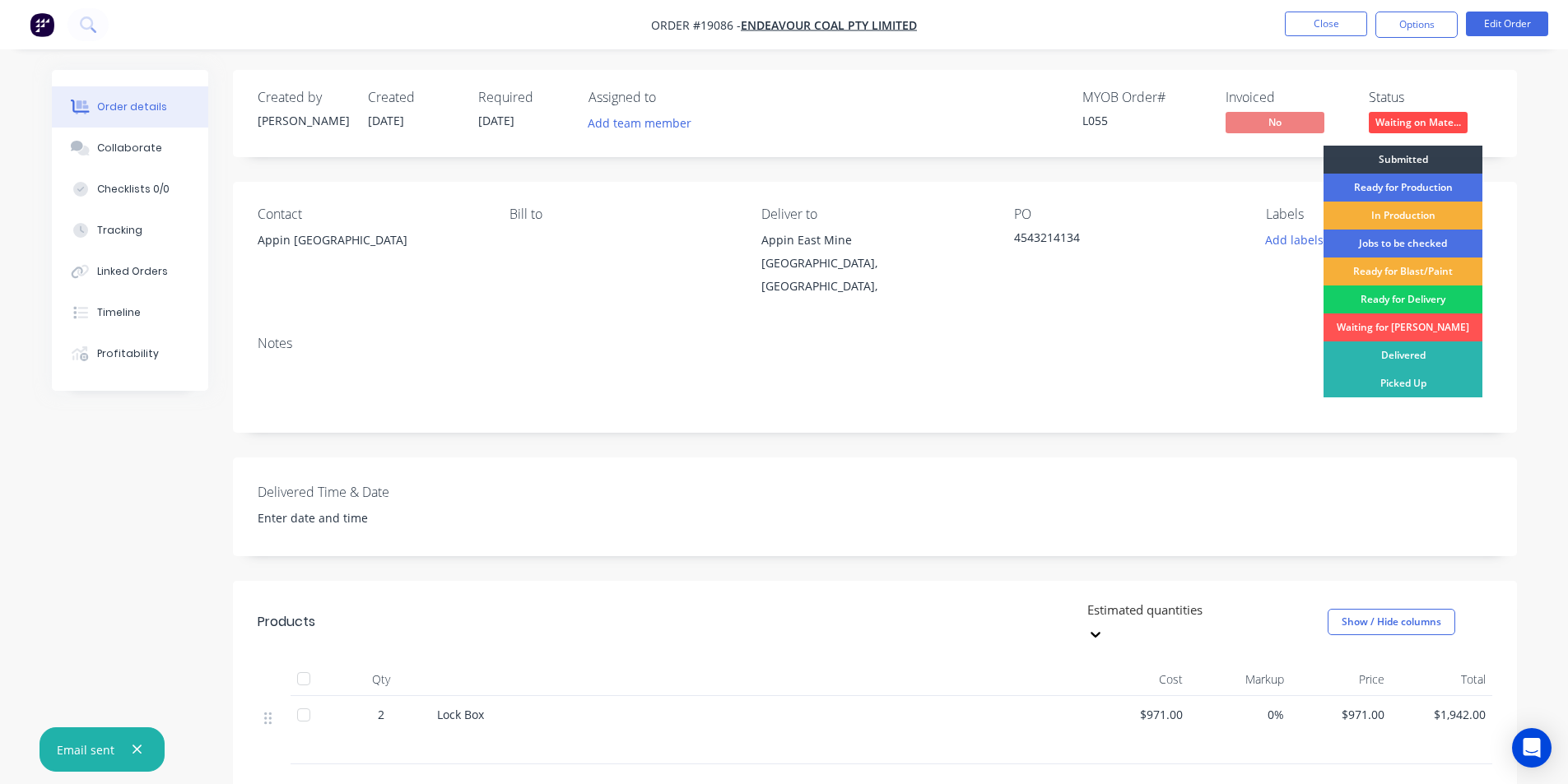
click at [1397, 293] on div "Ready for Delivery" at bounding box center [1402, 300] width 159 height 28
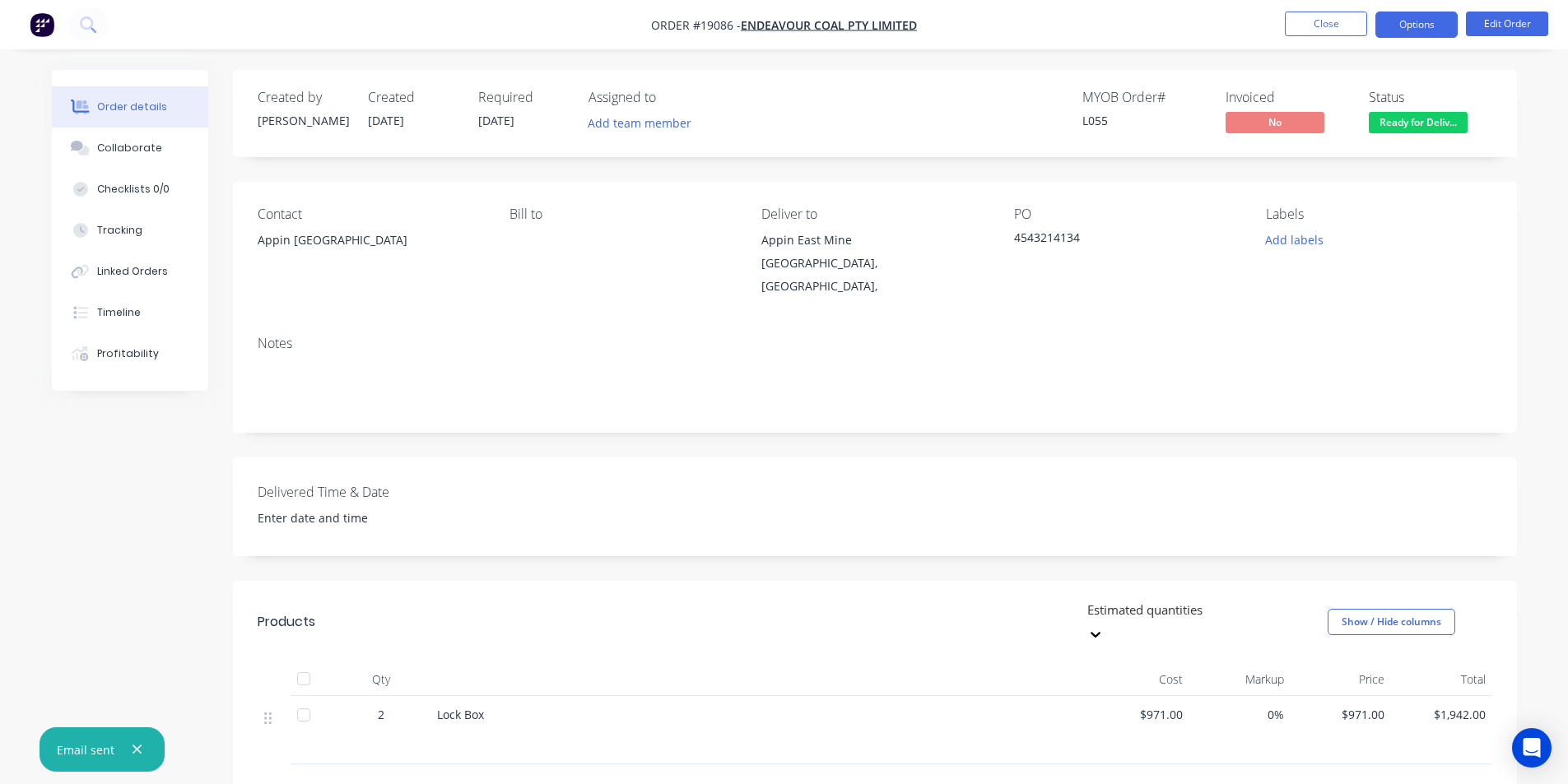
click at [1409, 28] on button "Options" at bounding box center [1415, 25] width 82 height 26
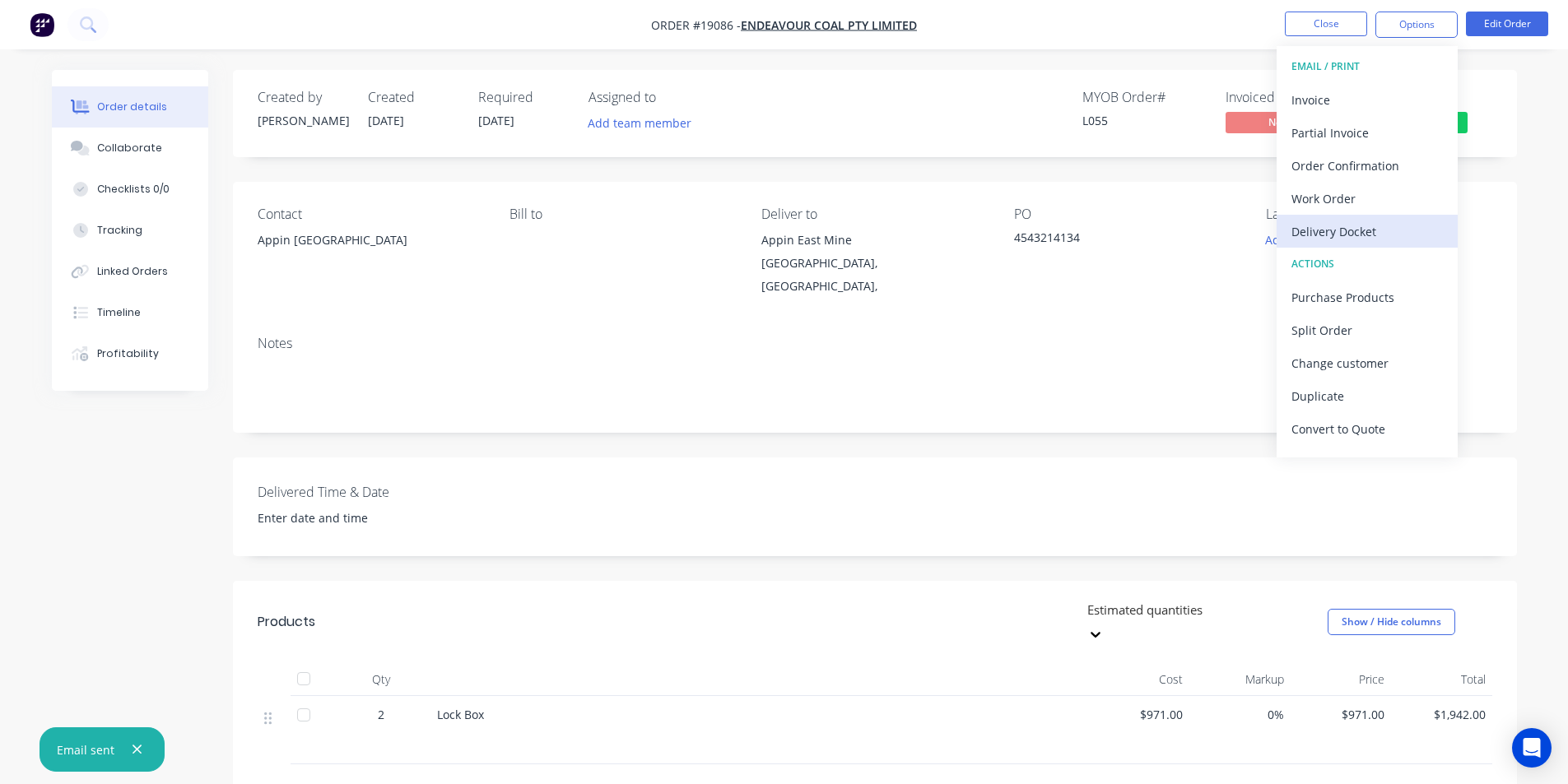
click at [1349, 228] on div "Delivery Docket" at bounding box center [1367, 231] width 152 height 24
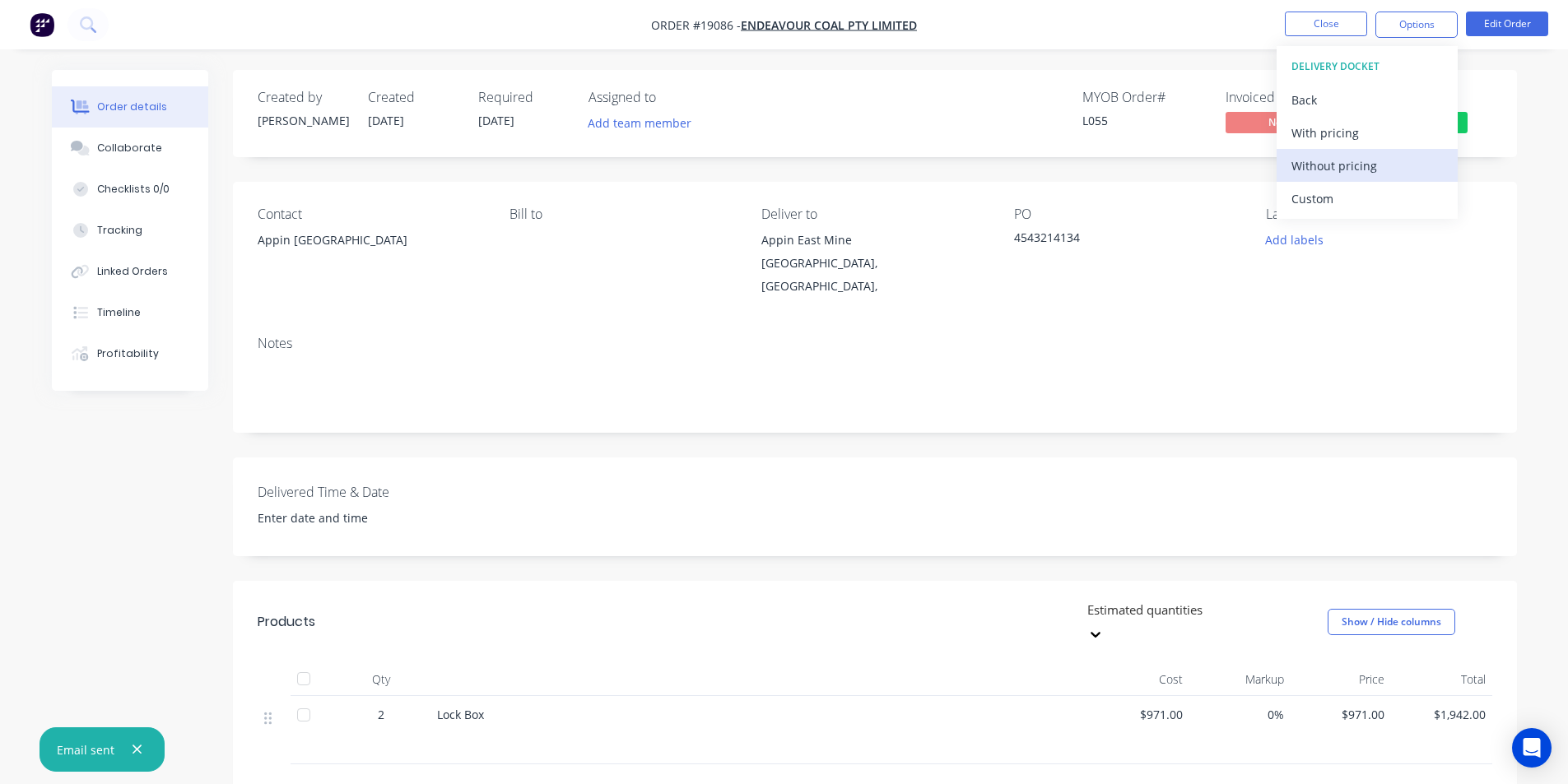
click at [1335, 162] on div "Without pricing" at bounding box center [1367, 165] width 152 height 24
click at [94, 19] on icon at bounding box center [88, 25] width 16 height 16
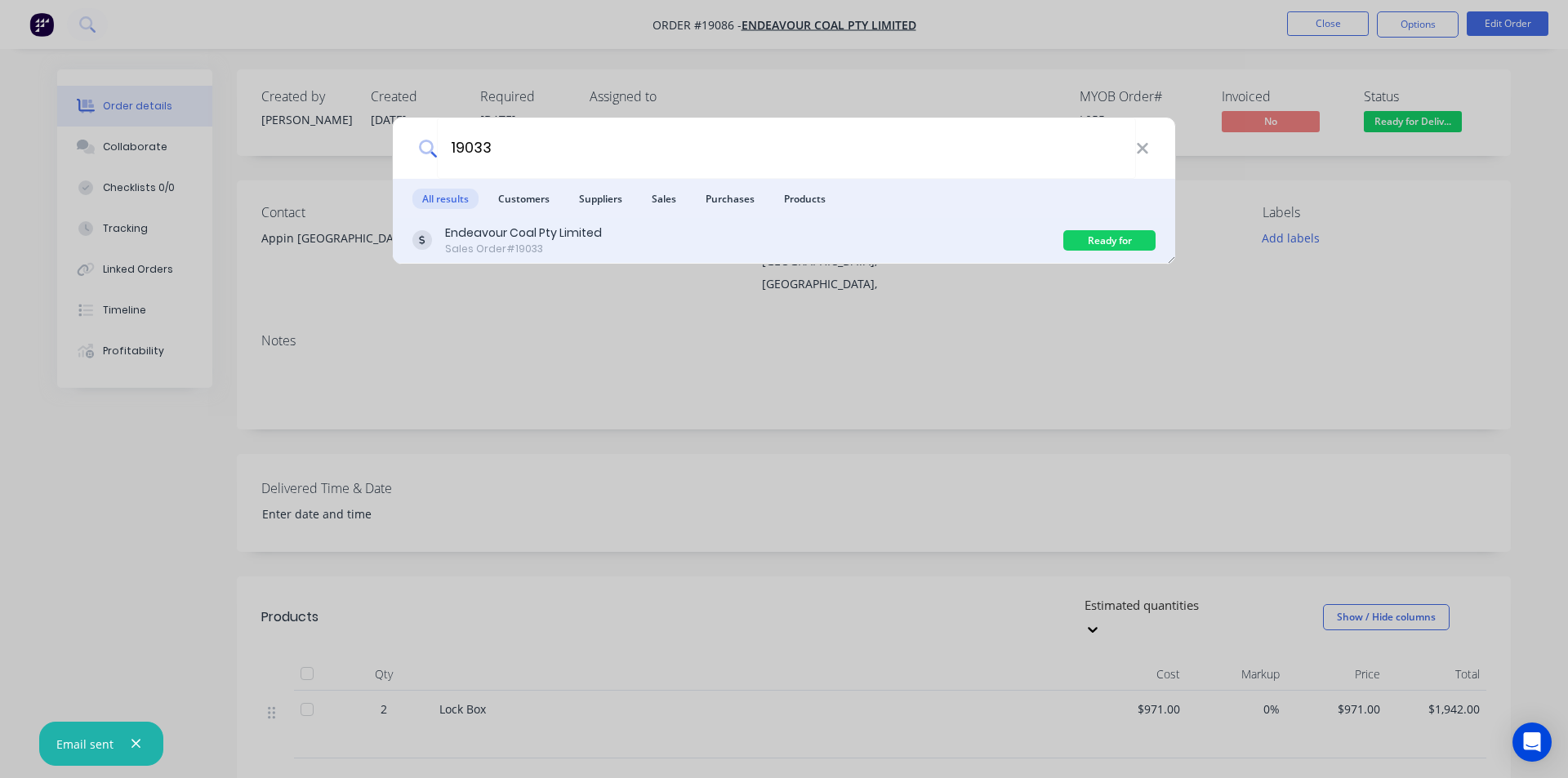
type input "19033"
click at [521, 242] on div "Sales Order #19033" at bounding box center [523, 249] width 157 height 15
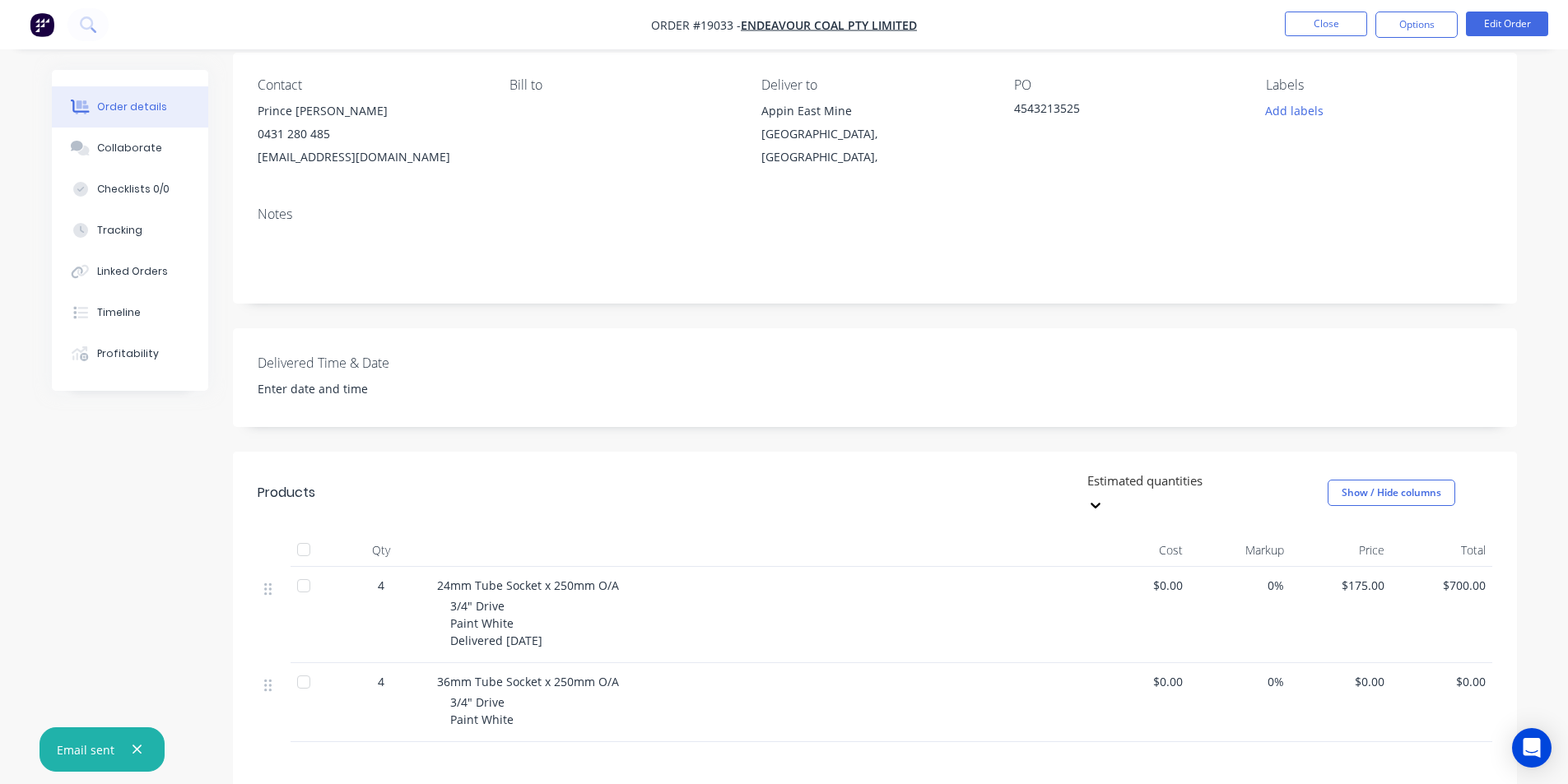
scroll to position [28, 0]
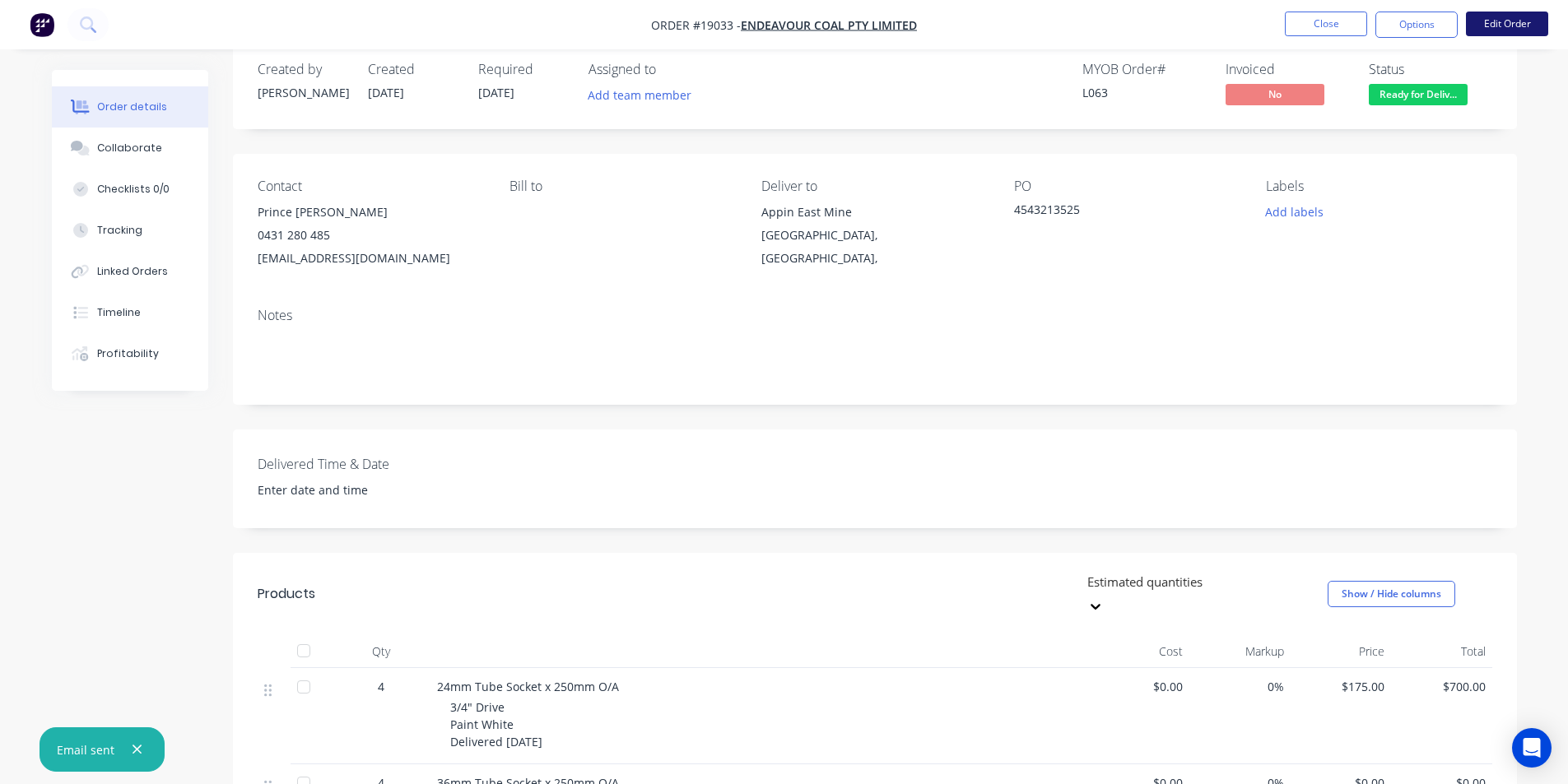
click at [1519, 31] on button "Edit Order" at bounding box center [1506, 24] width 82 height 25
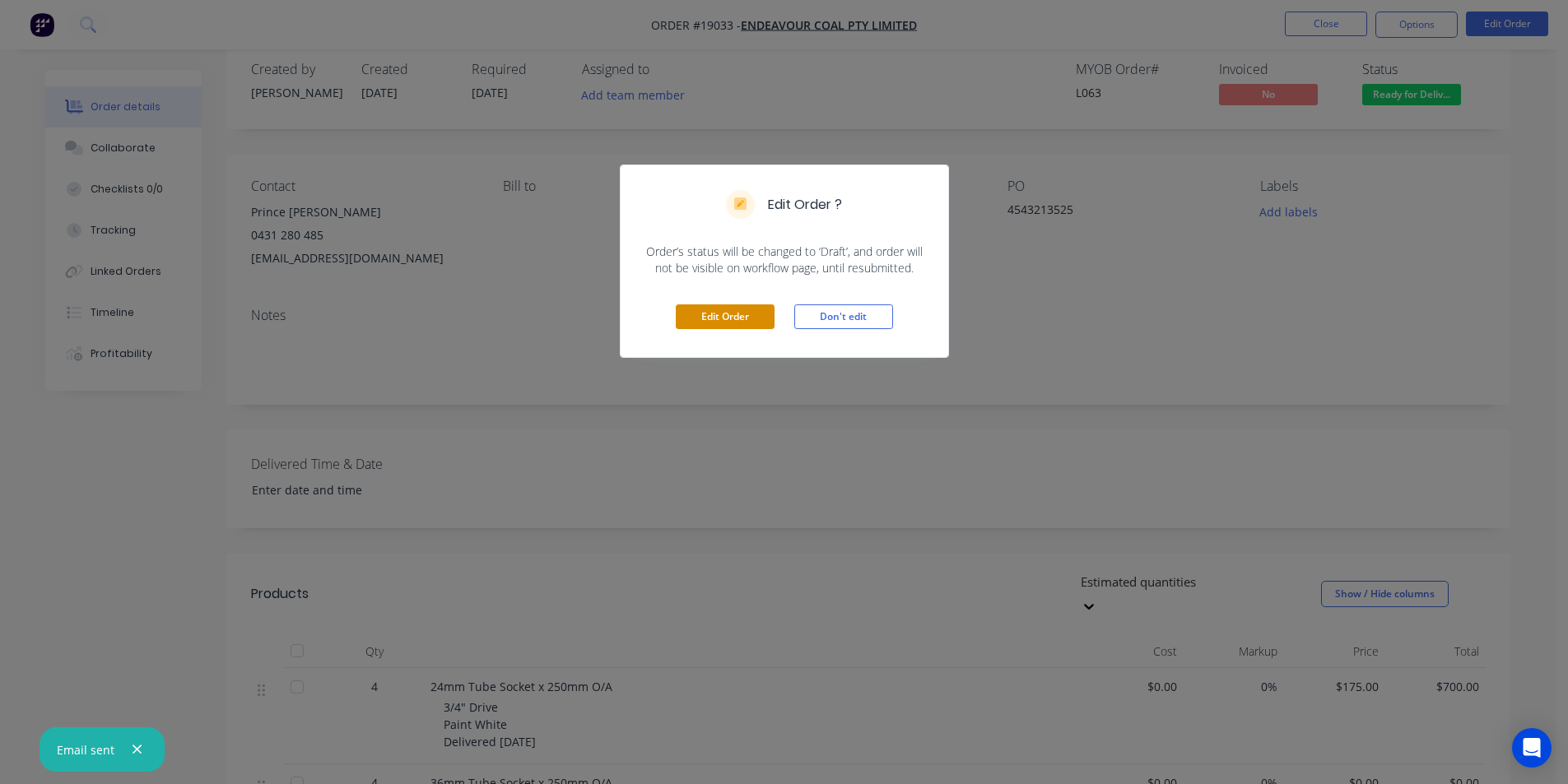
click at [763, 306] on button "Edit Order" at bounding box center [725, 317] width 99 height 25
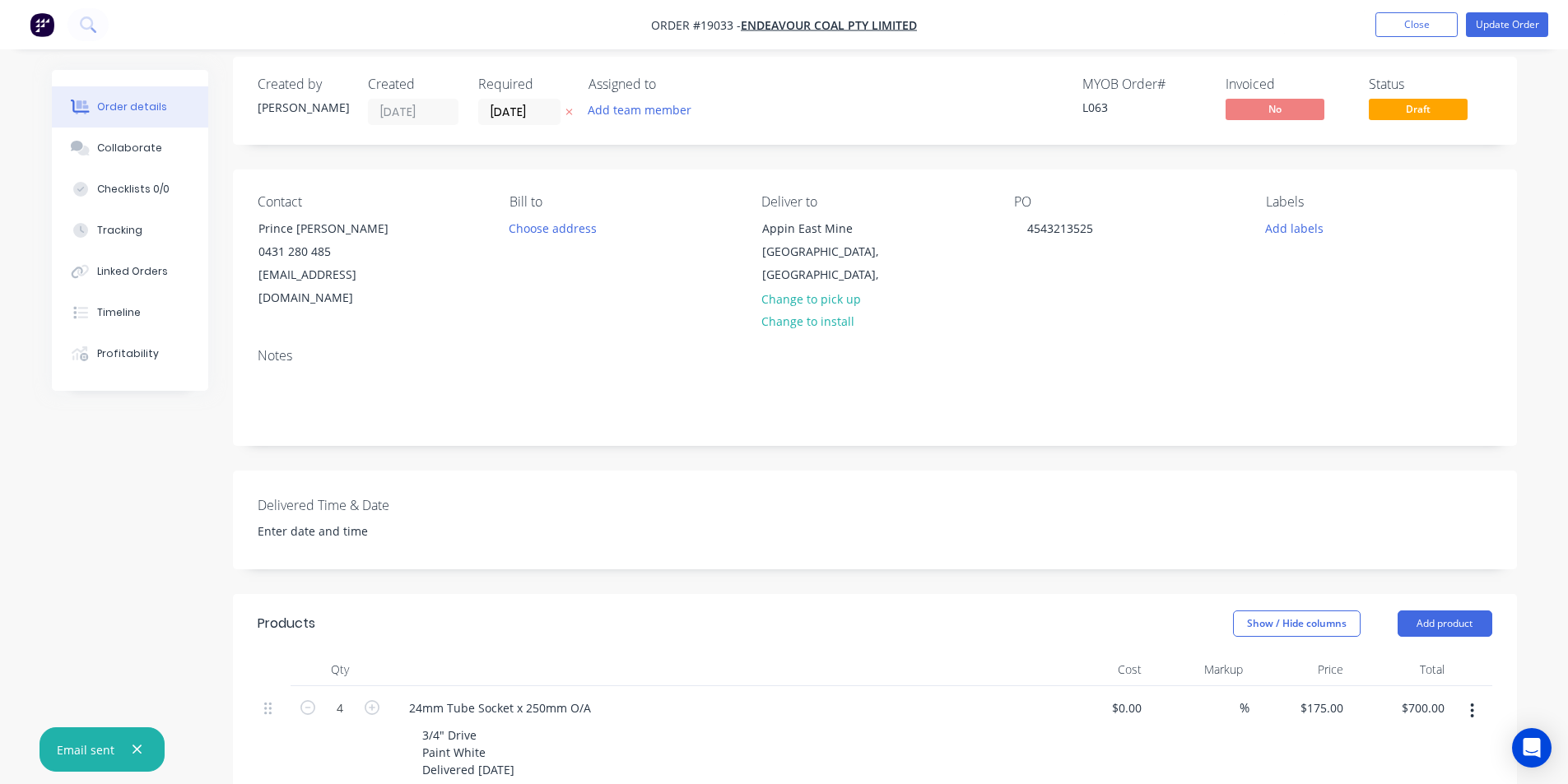
scroll to position [412, 0]
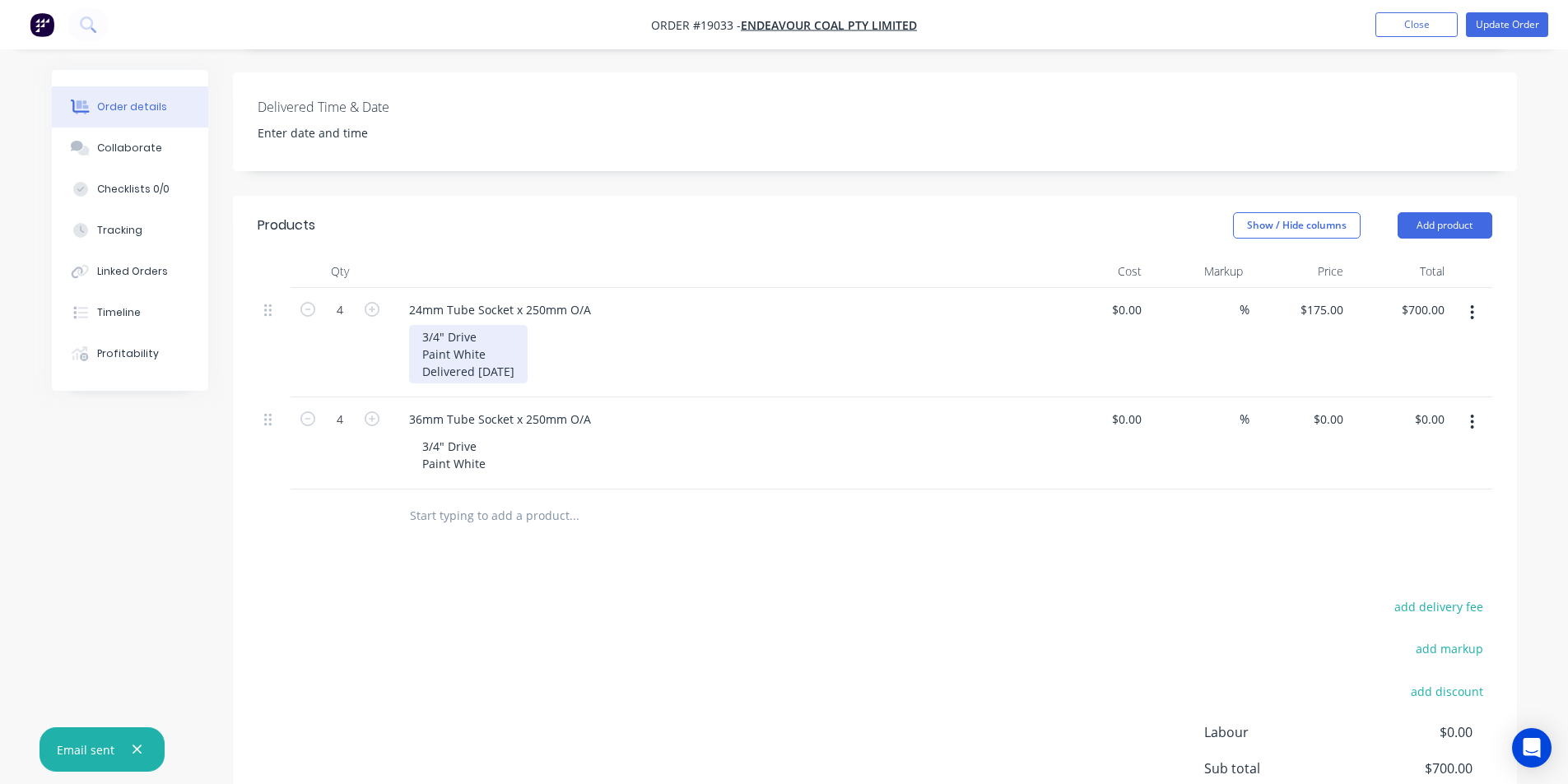
drag, startPoint x: 537, startPoint y: 347, endPoint x: 399, endPoint y: 351, distance: 138.1
click at [399, 351] on div "24mm Tube Socket x 250mm O/A 3/4" Drive Paint White Delivered 13/08/2025" at bounding box center [718, 343] width 659 height 109
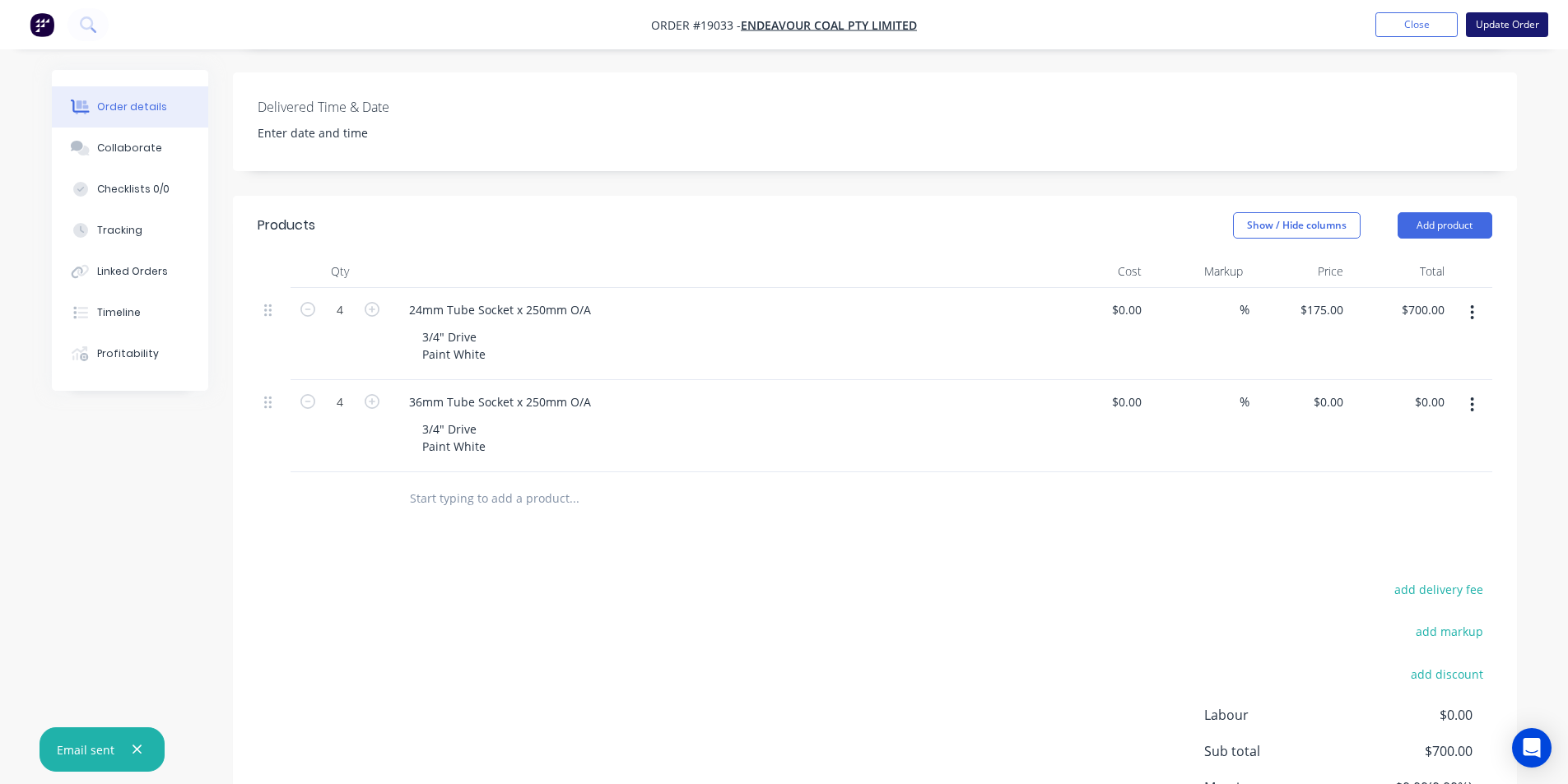
click at [1527, 29] on button "Update Order" at bounding box center [1506, 25] width 82 height 25
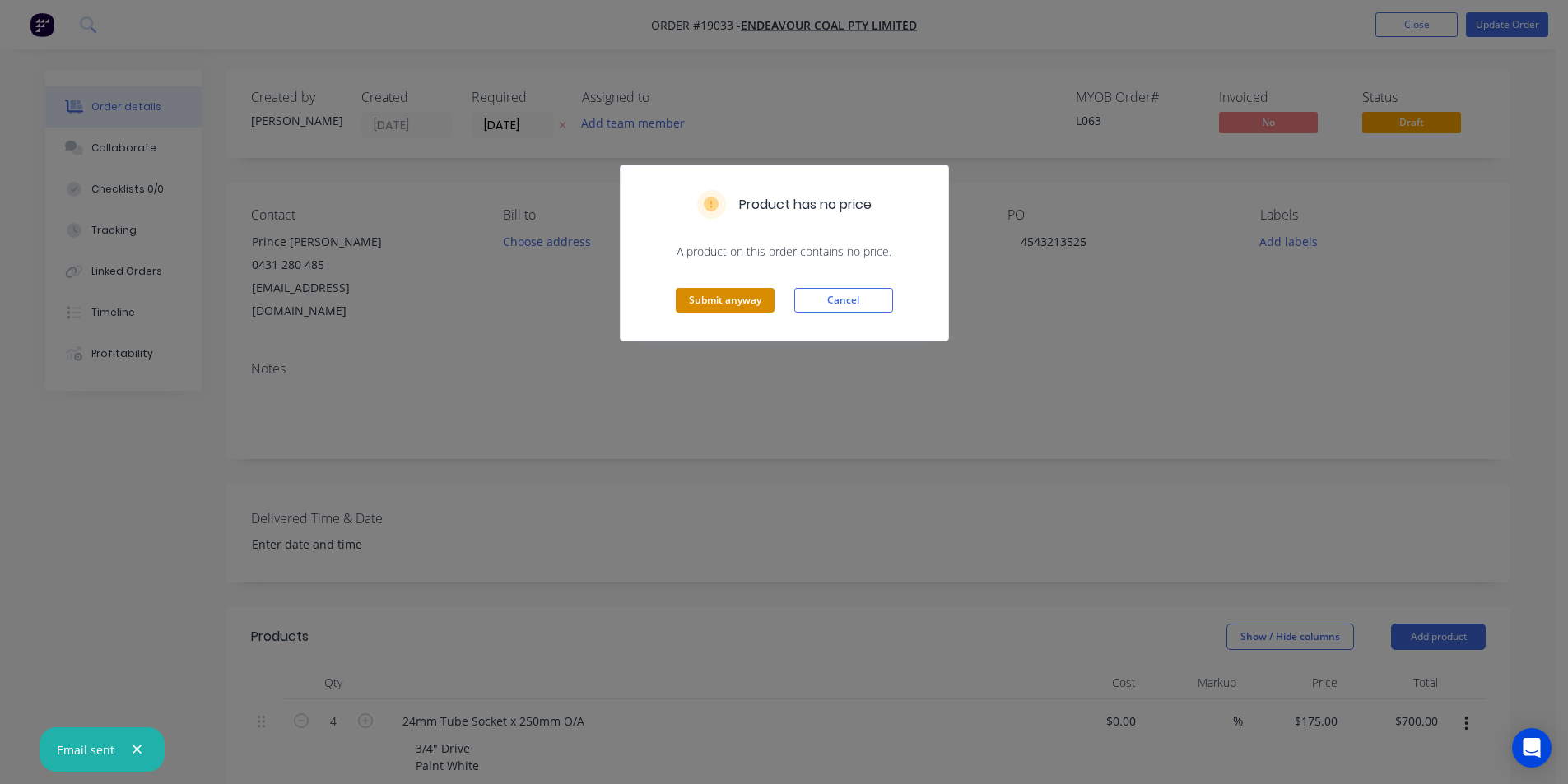
click at [718, 289] on button "Submit anyway" at bounding box center [725, 301] width 99 height 25
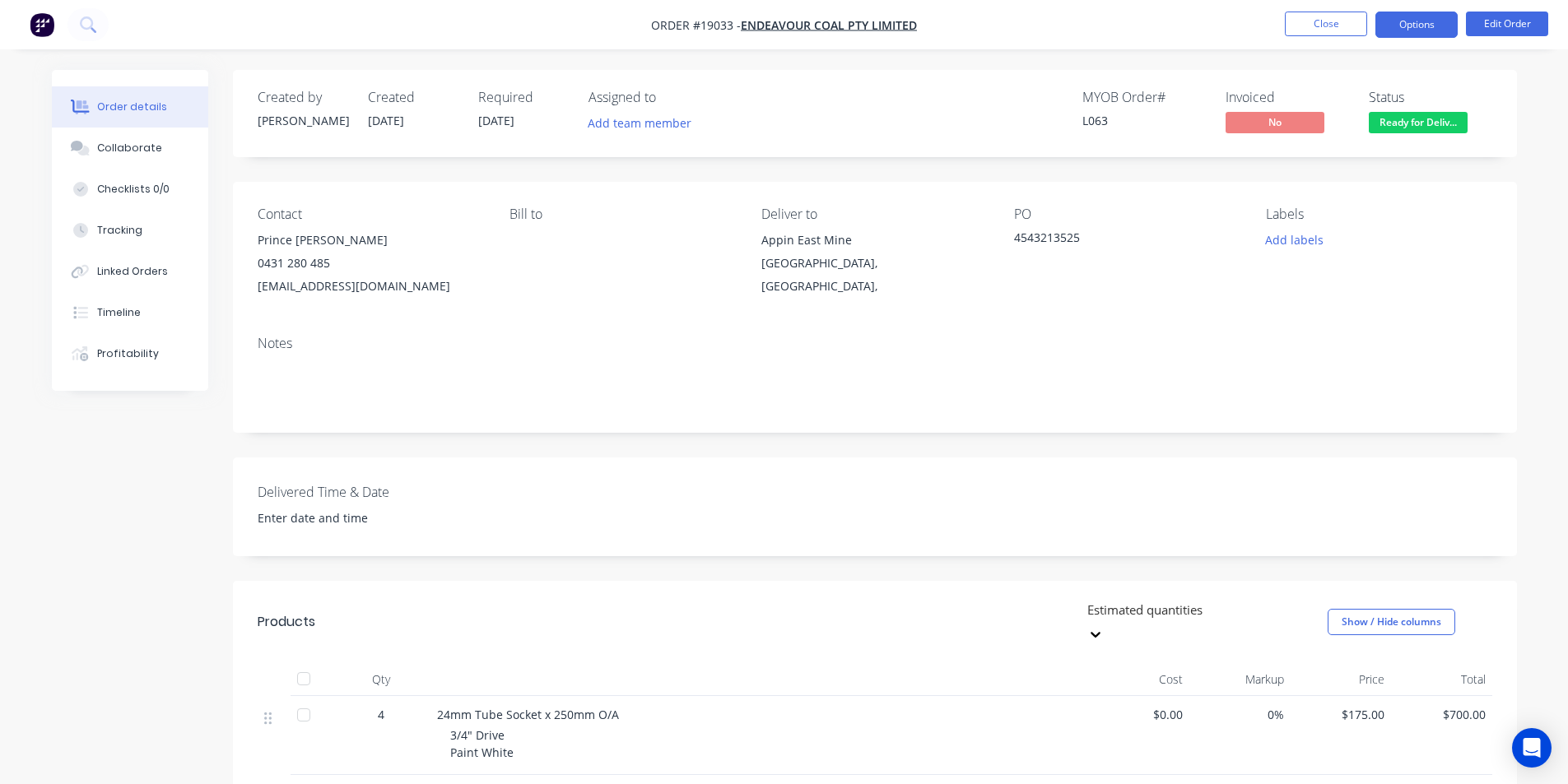
click at [1422, 11] on button "Options" at bounding box center [1415, 25] width 82 height 26
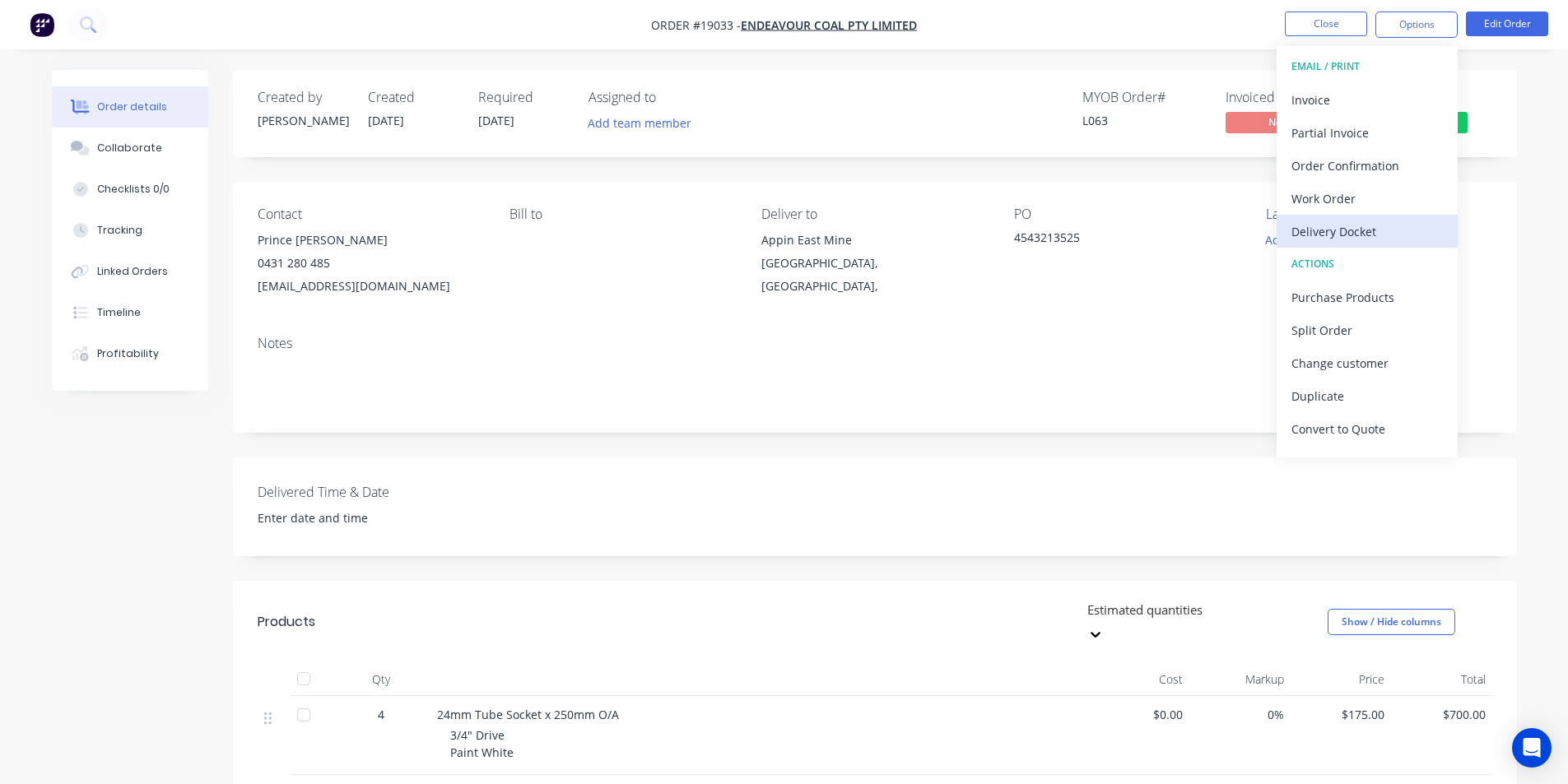
click at [1372, 236] on div "Delivery Docket" at bounding box center [1367, 231] width 152 height 24
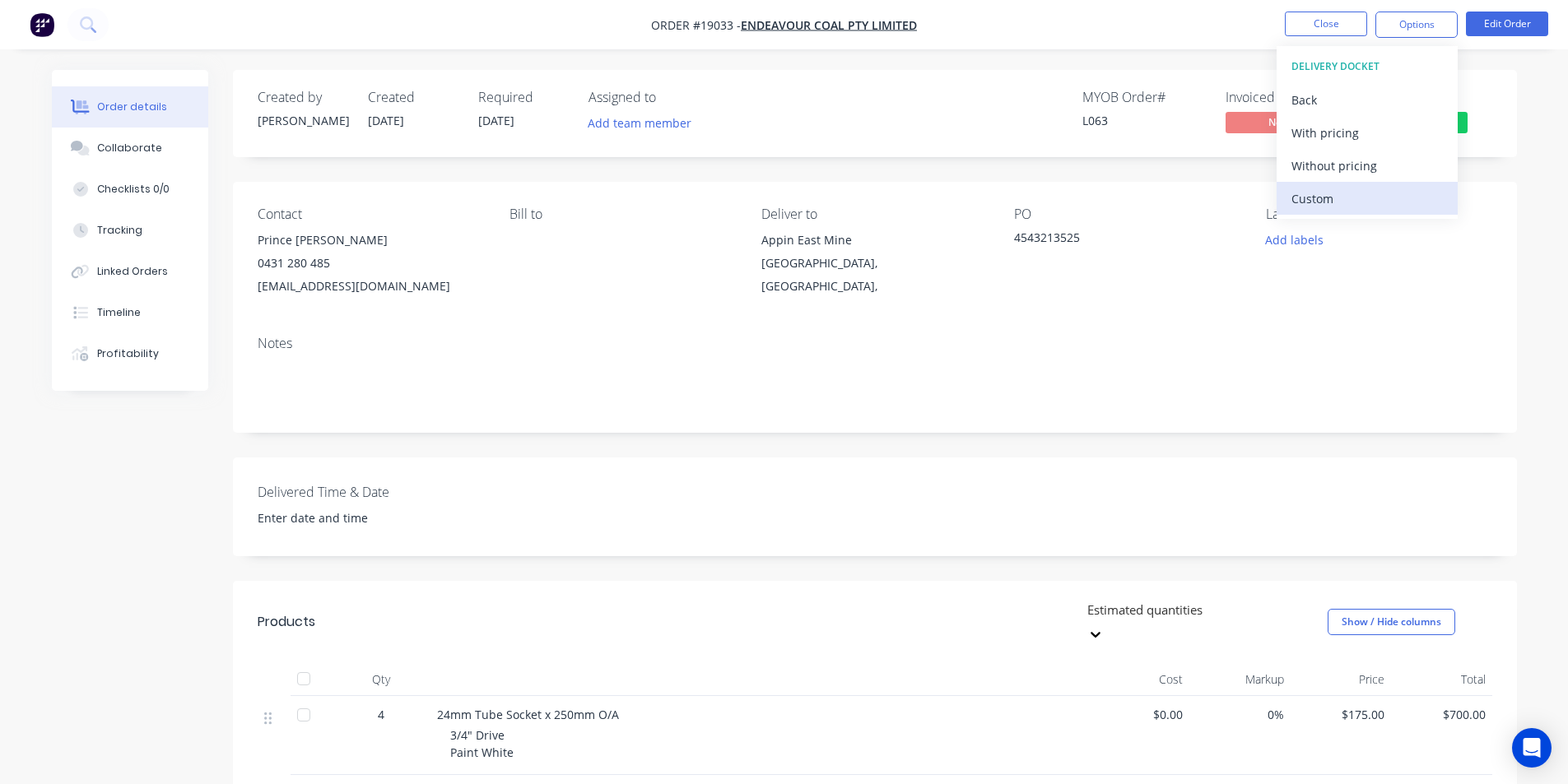
click at [1339, 201] on div "Custom" at bounding box center [1367, 198] width 152 height 24
click at [1338, 178] on button "Without pricing" at bounding box center [1366, 165] width 181 height 33
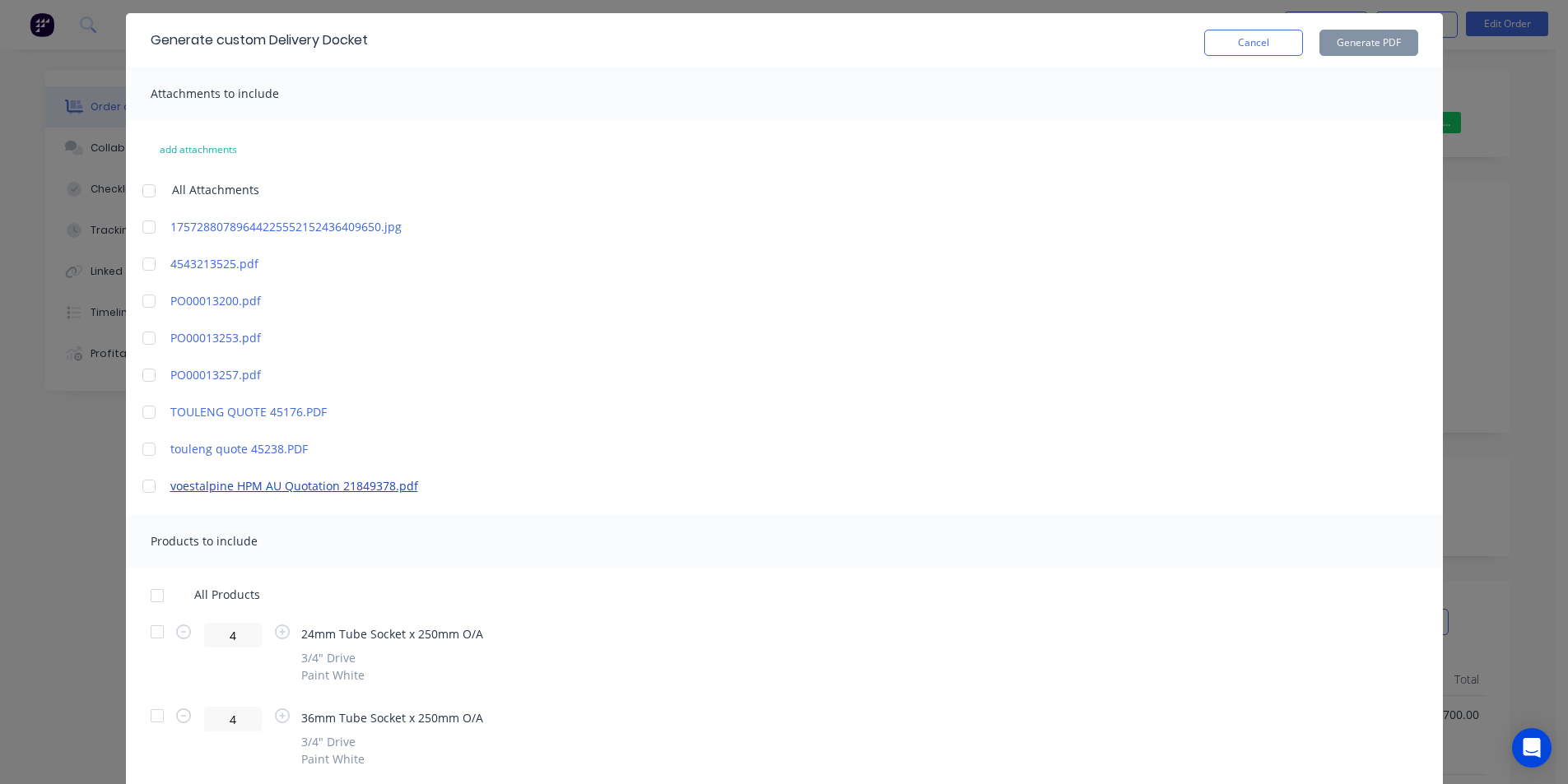
scroll to position [108, 0]
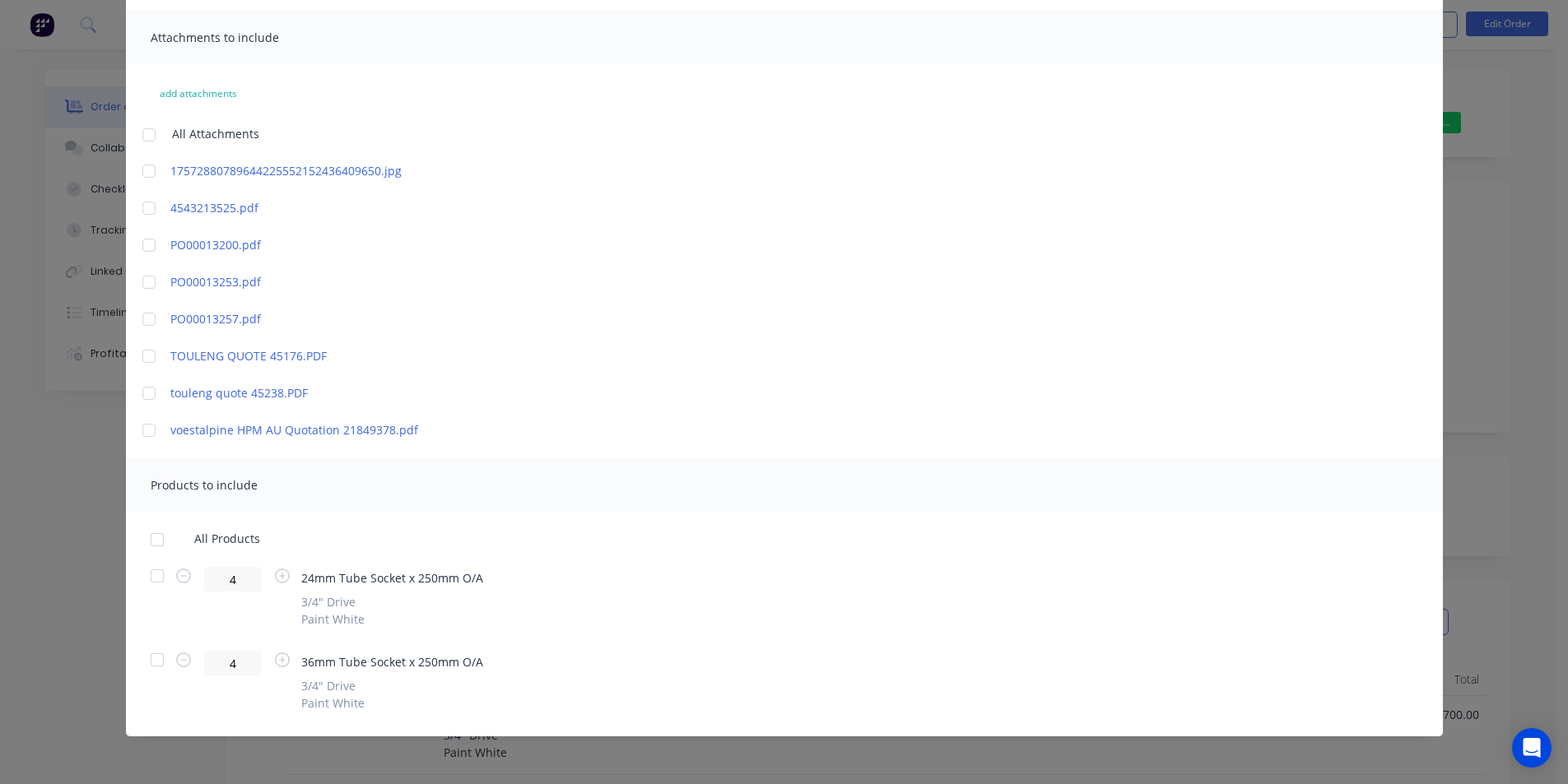
click at [147, 569] on div at bounding box center [157, 576] width 33 height 33
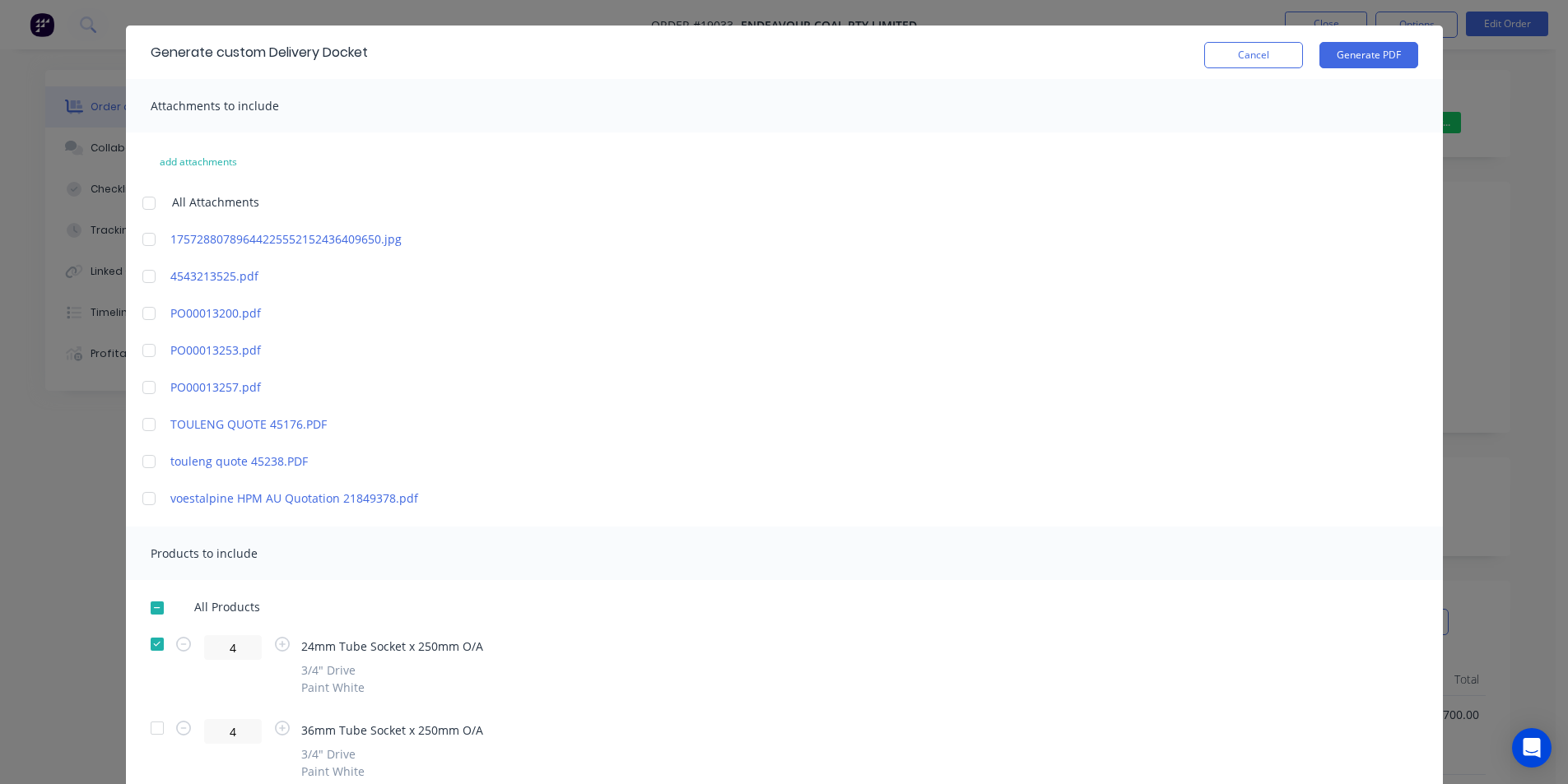
scroll to position [0, 0]
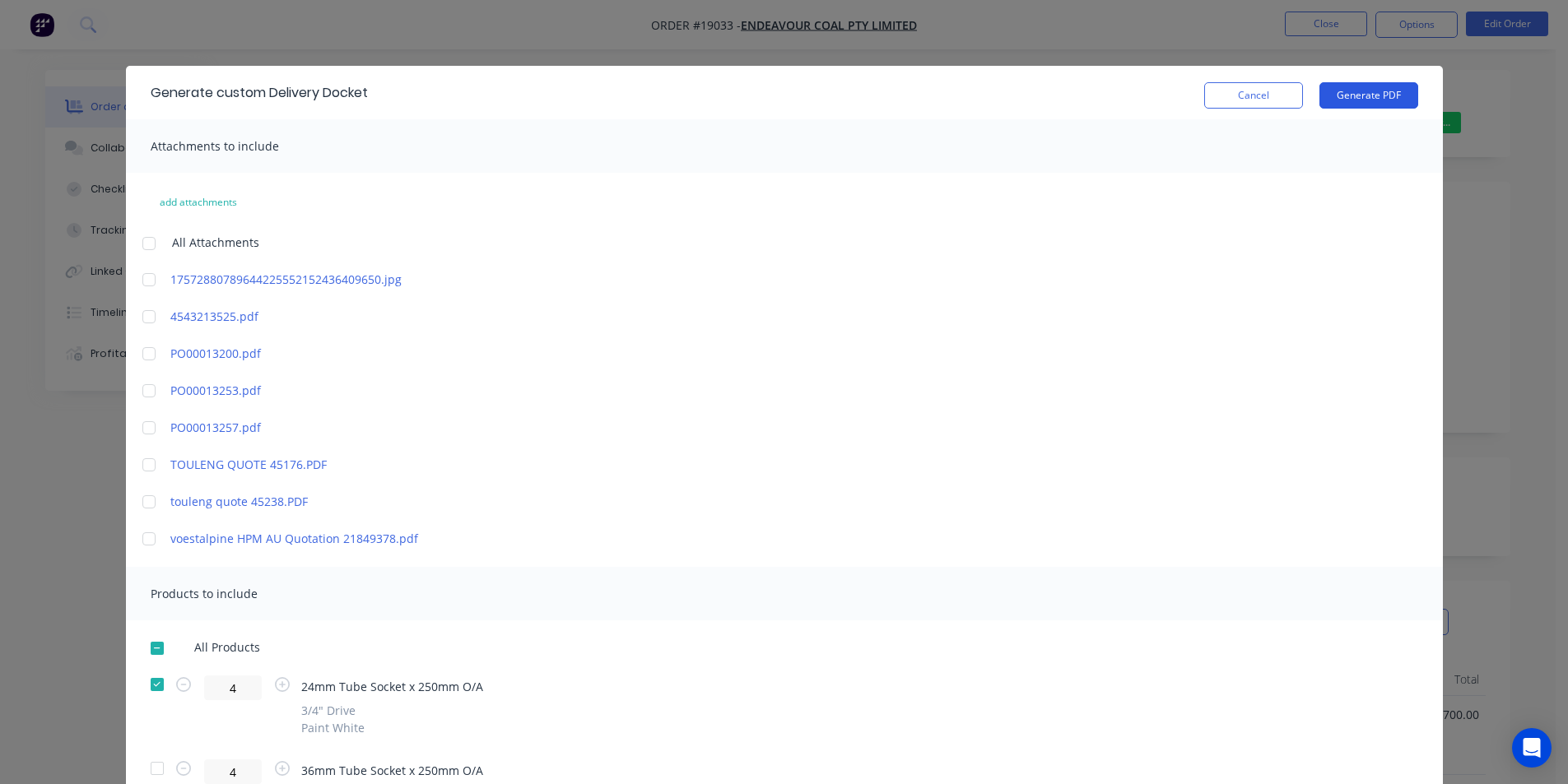
click at [1362, 94] on button "Generate PDF" at bounding box center [1369, 95] width 99 height 26
click at [1274, 101] on button "Cancel" at bounding box center [1253, 95] width 99 height 26
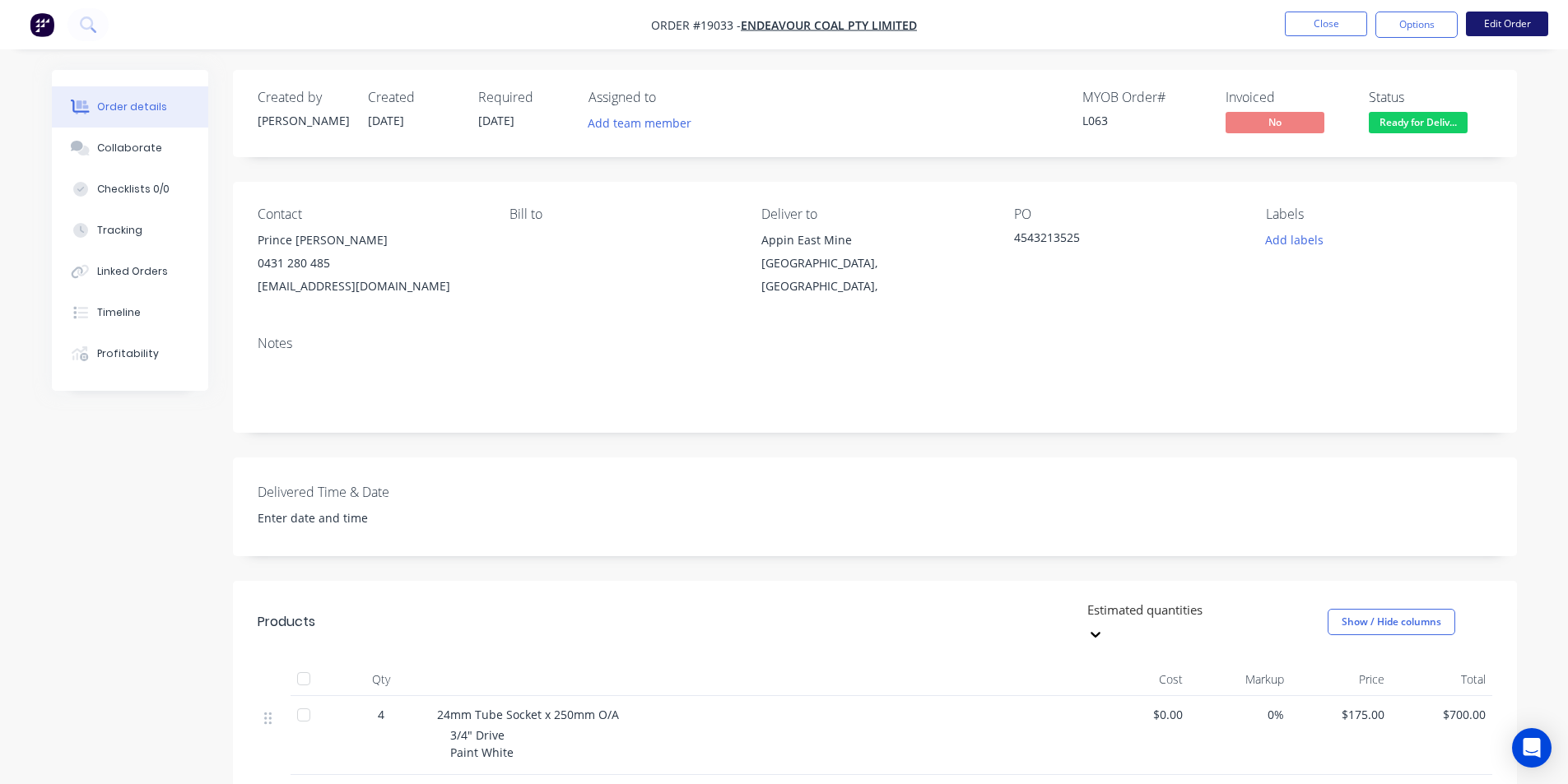
click at [1486, 19] on button "Edit Order" at bounding box center [1506, 24] width 82 height 25
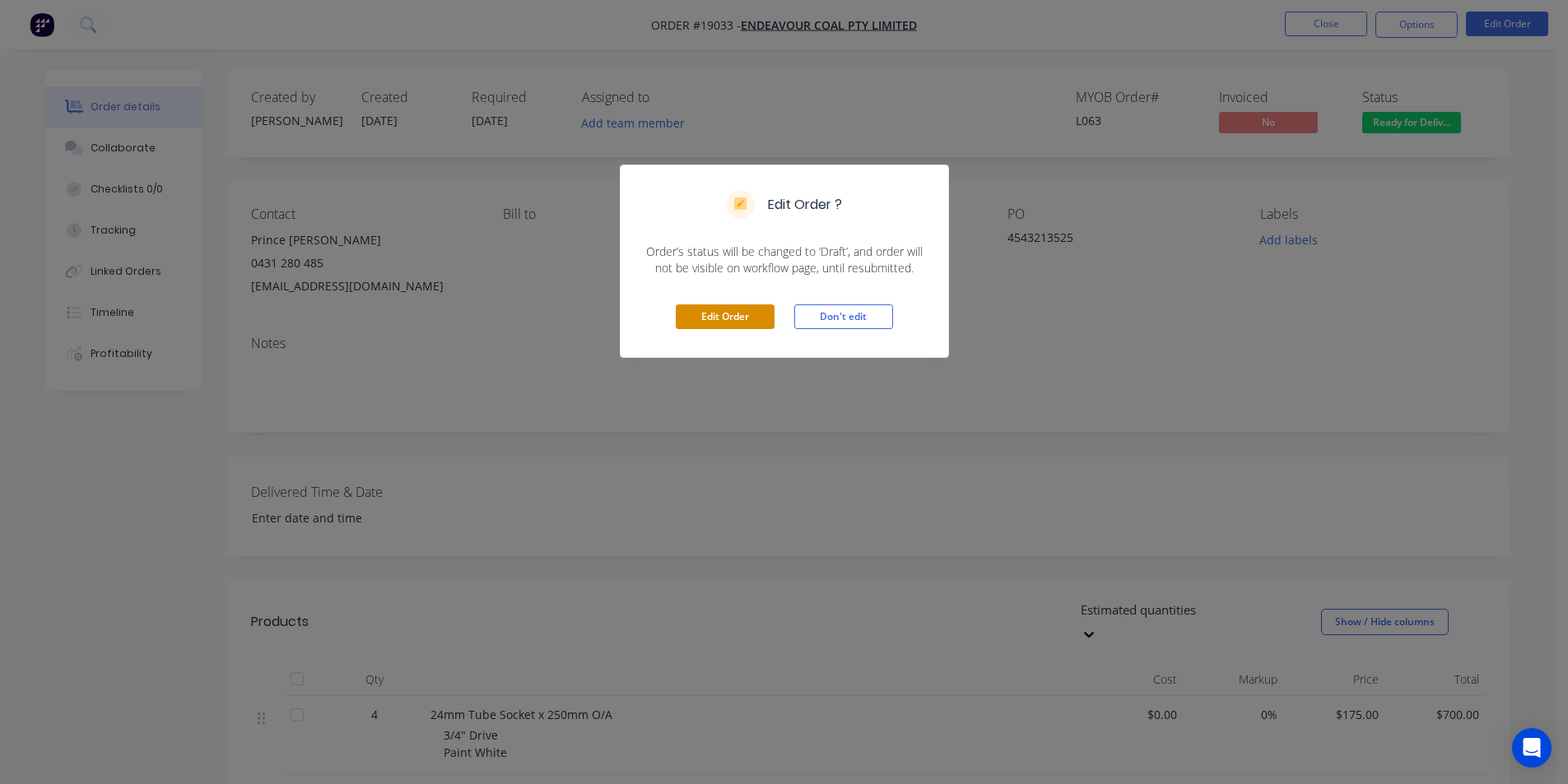
click at [700, 325] on button "Edit Order" at bounding box center [725, 317] width 99 height 25
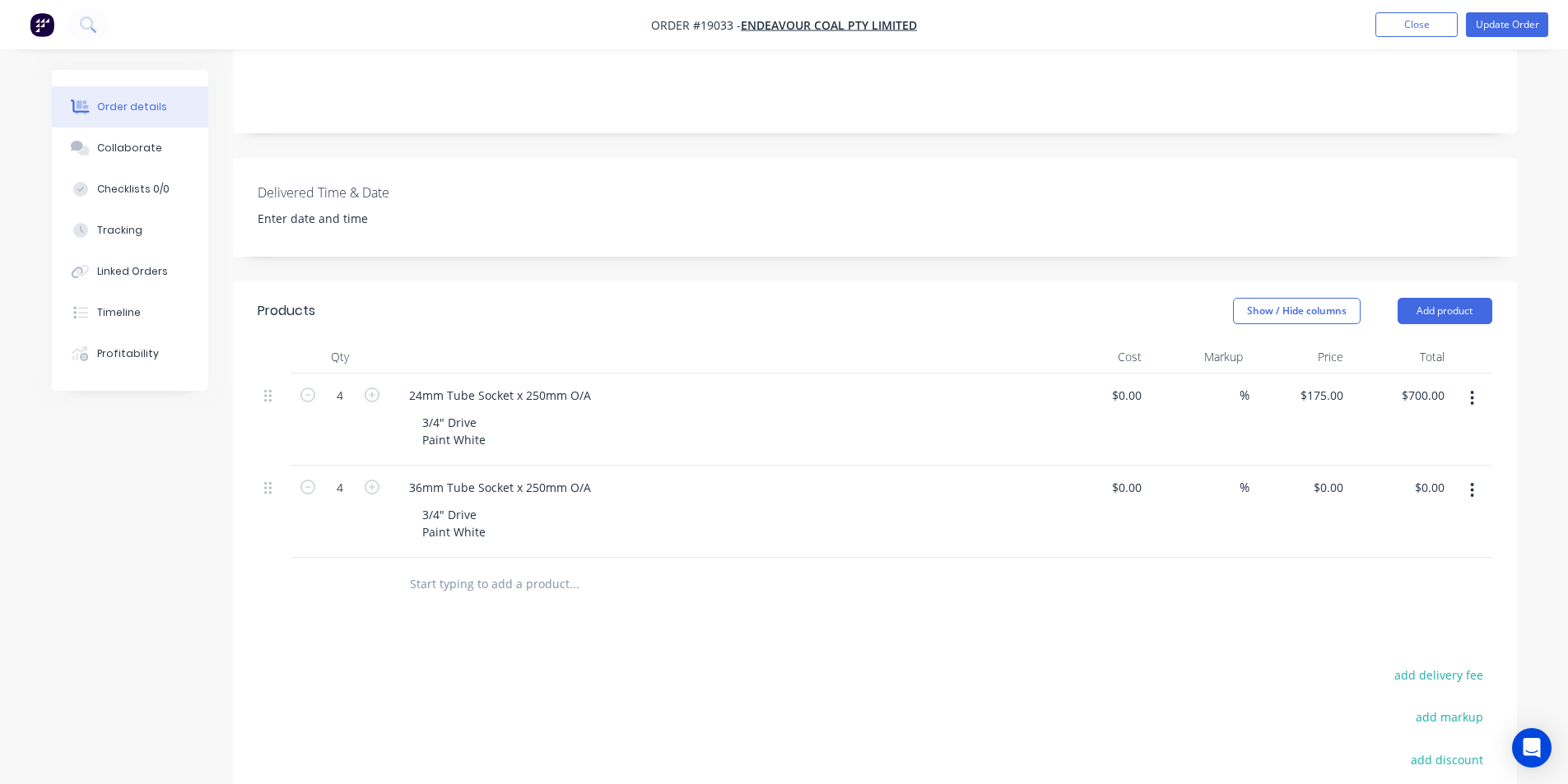
scroll to position [329, 0]
click at [485, 418] on div "3/4" Drive Paint White" at bounding box center [454, 428] width 90 height 41
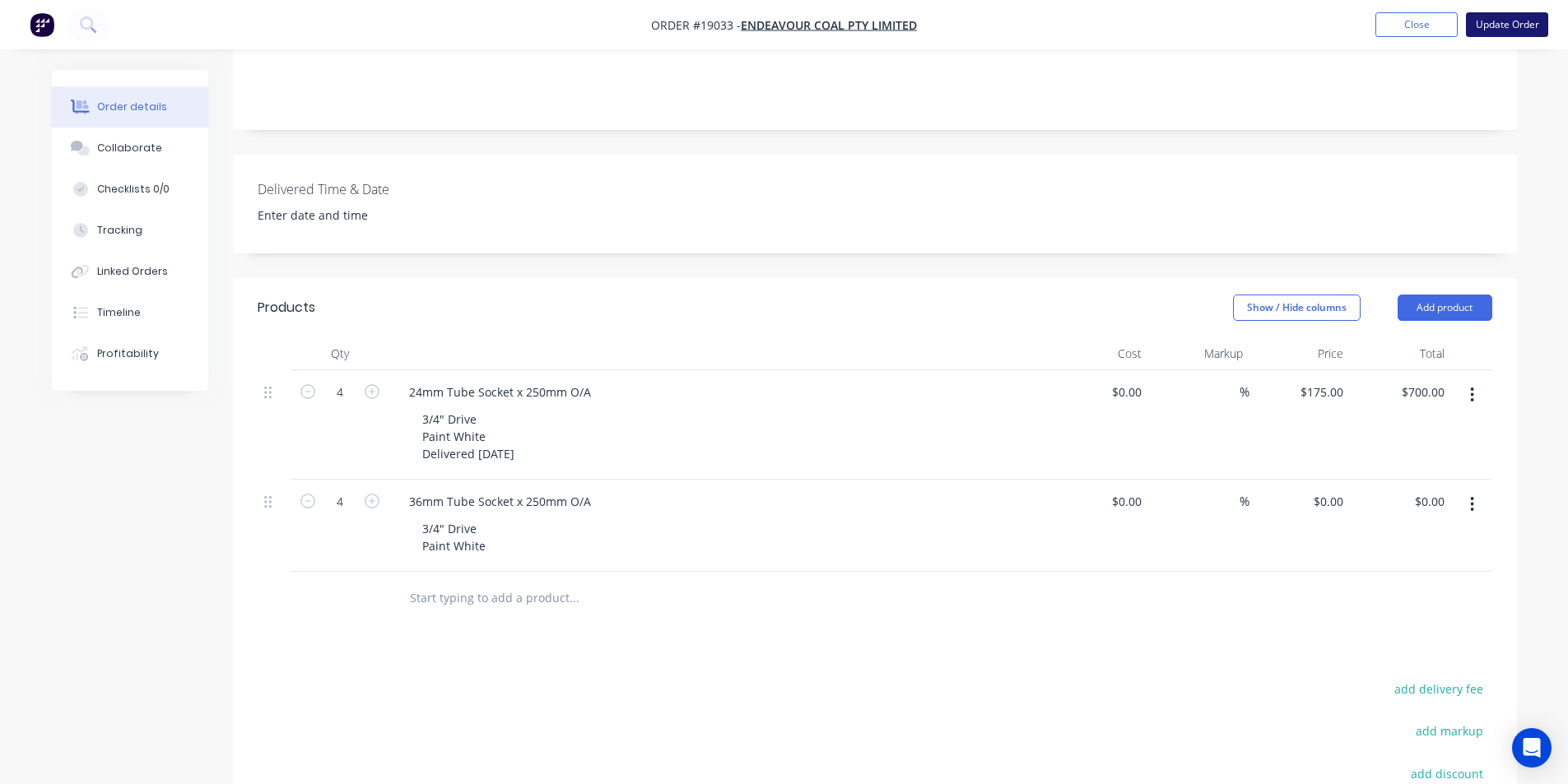
click at [1502, 28] on button "Update Order" at bounding box center [1506, 25] width 82 height 25
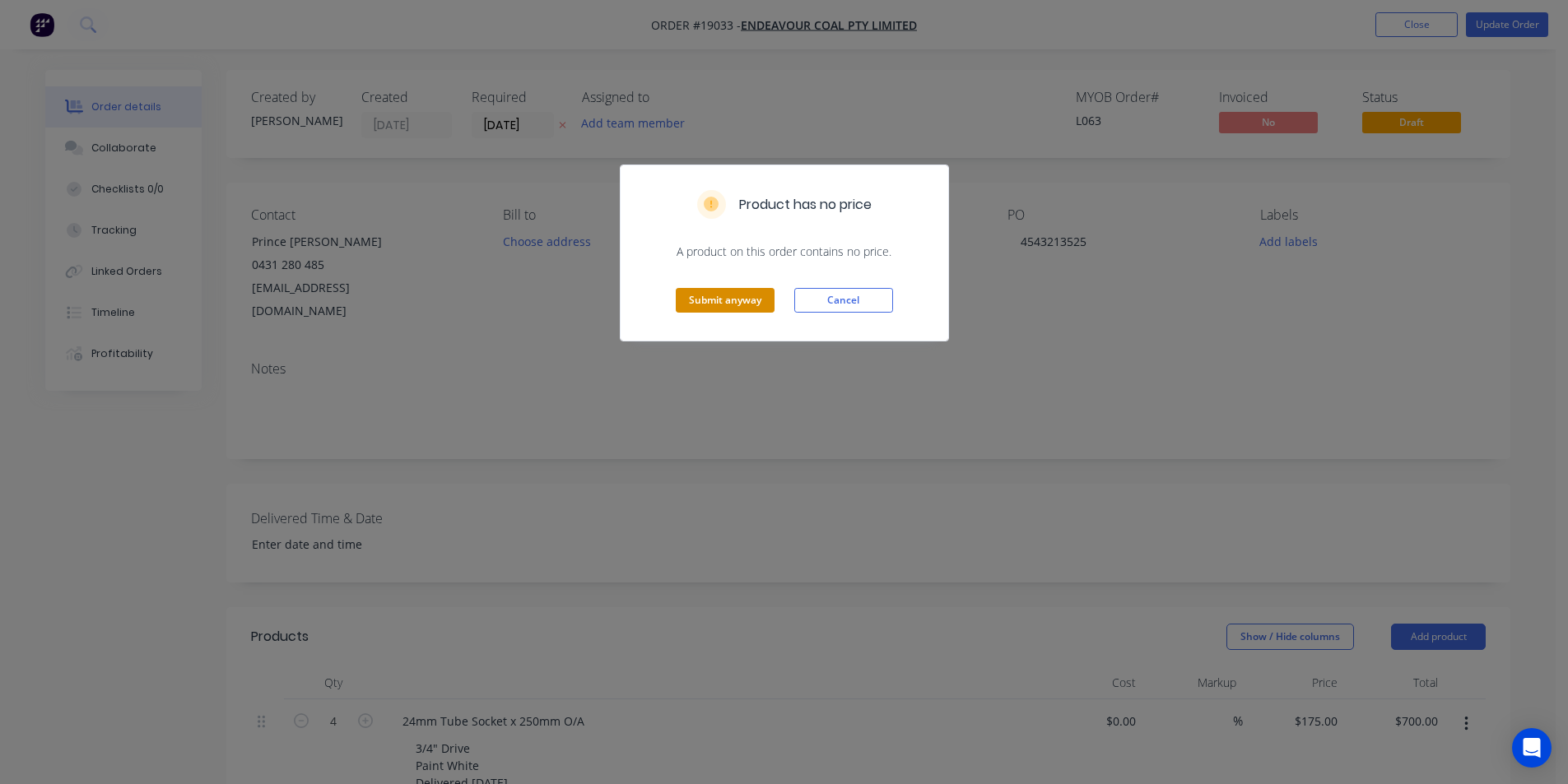
click at [742, 295] on button "Submit anyway" at bounding box center [725, 301] width 99 height 25
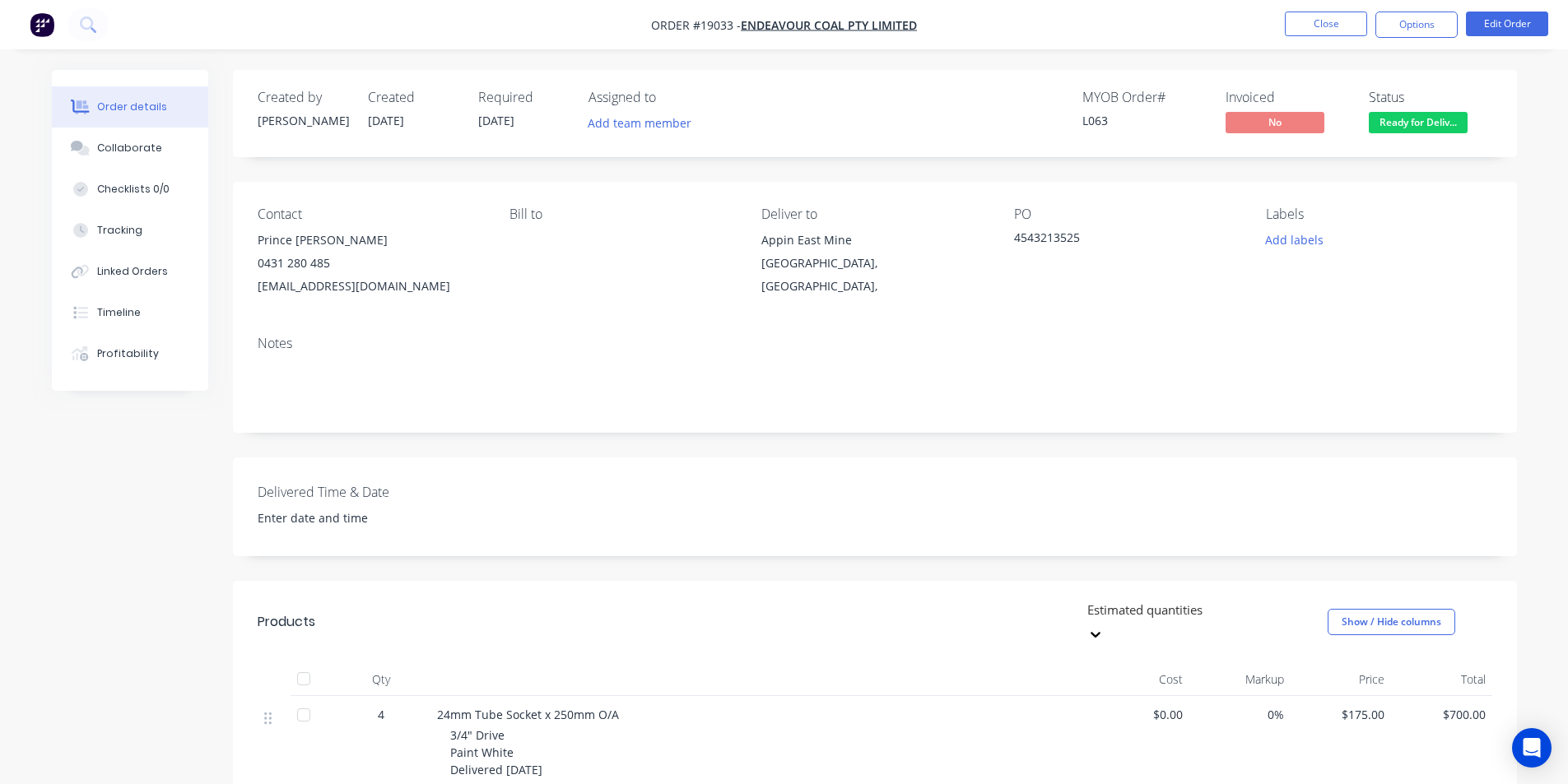
click at [41, 26] on img "button" at bounding box center [42, 25] width 25 height 25
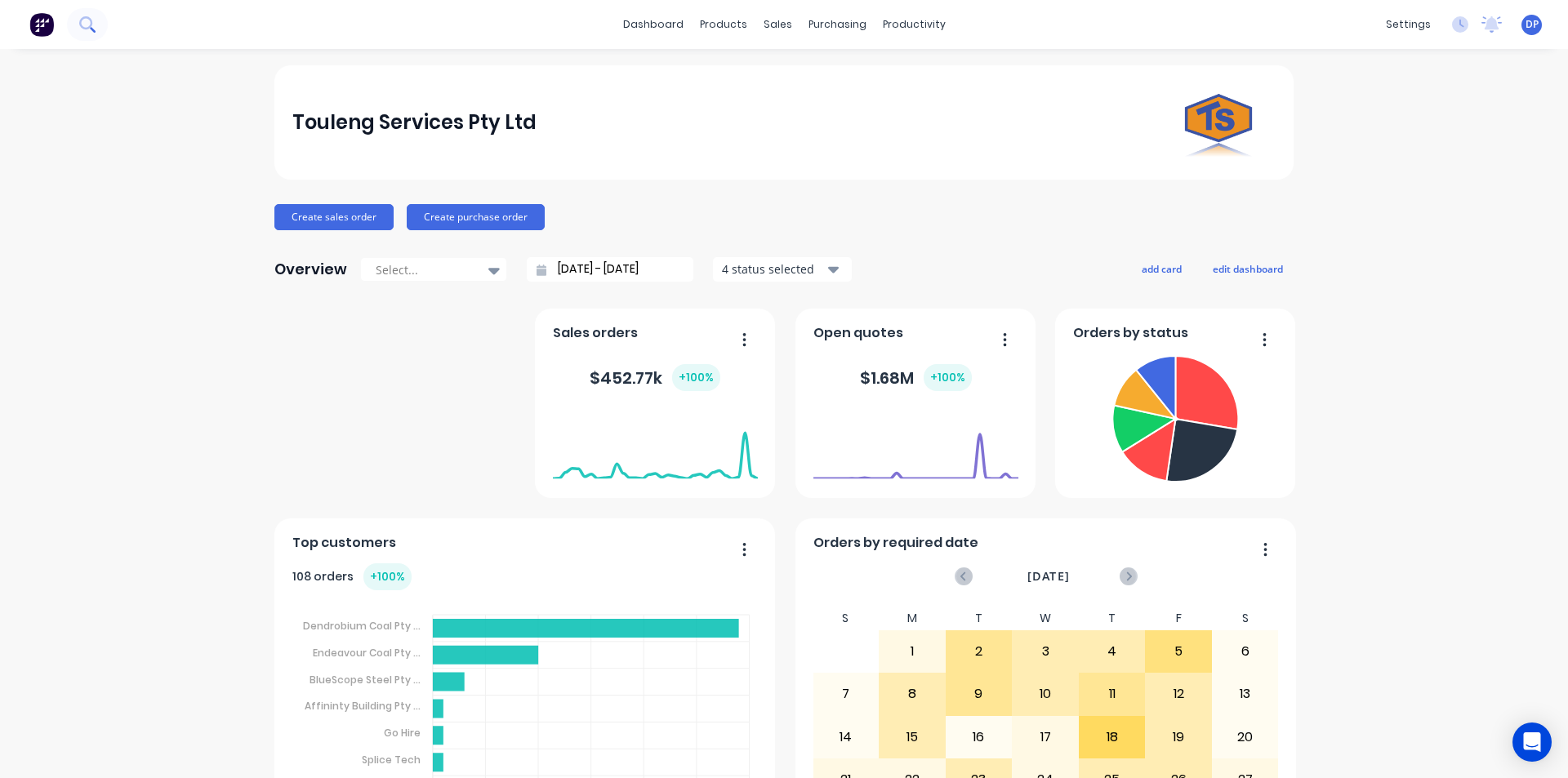
click at [91, 25] on icon at bounding box center [86, 23] width 13 height 13
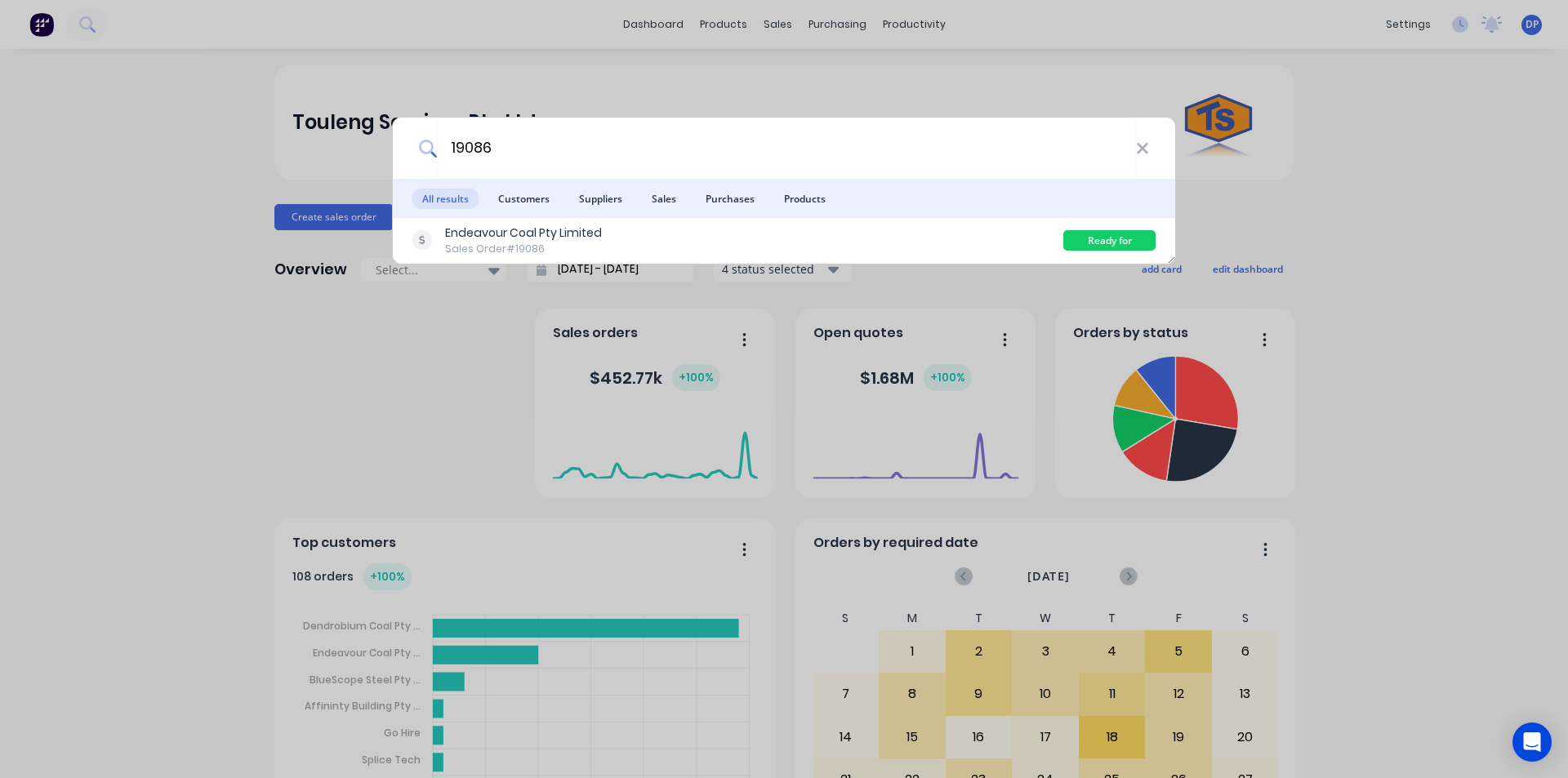
type input "19086"
click at [584, 214] on li "Suppliers" at bounding box center [600, 198] width 63 height 39
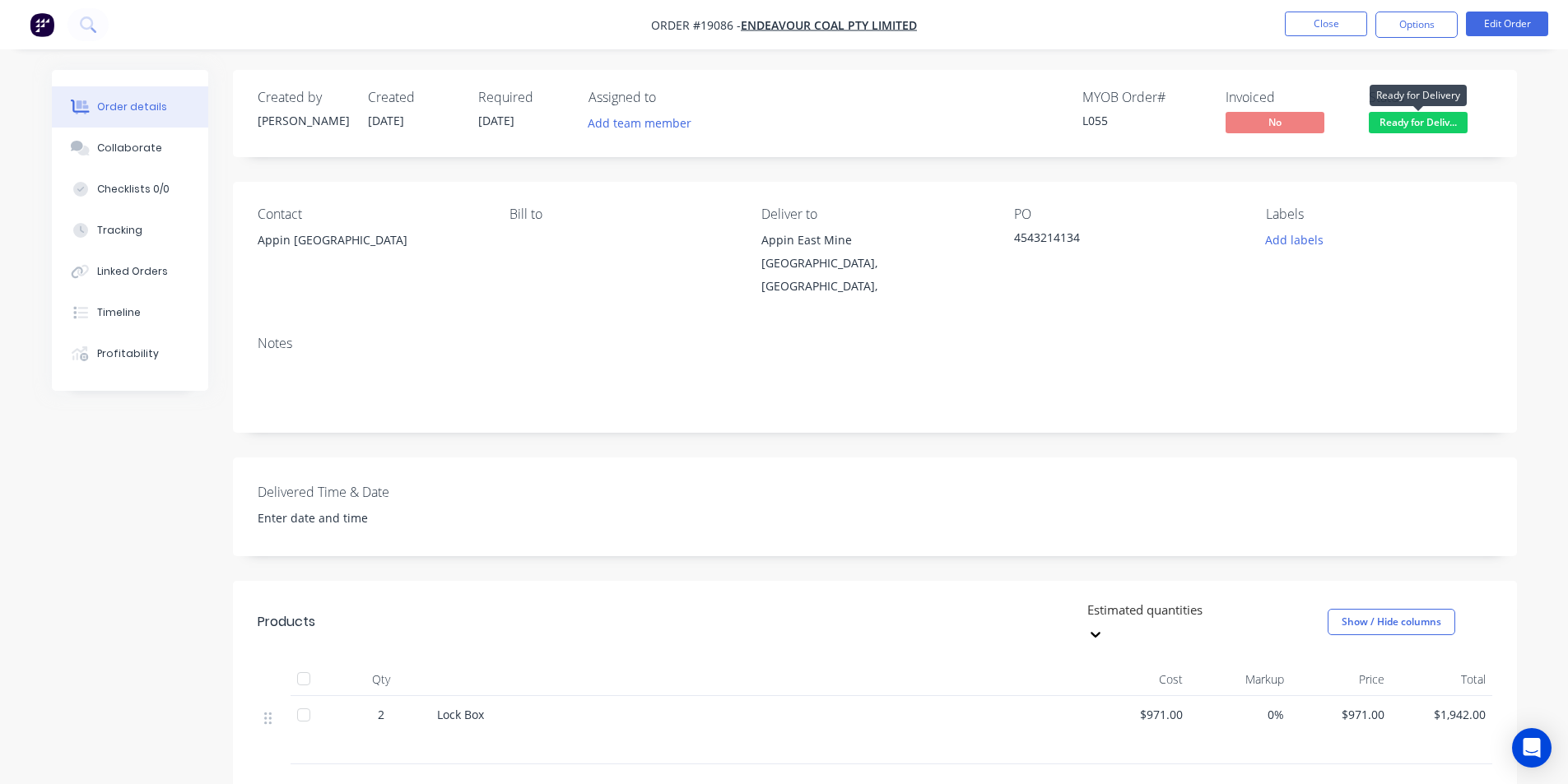
click at [1427, 119] on span "Ready for Deliv..." at bounding box center [1418, 122] width 99 height 20
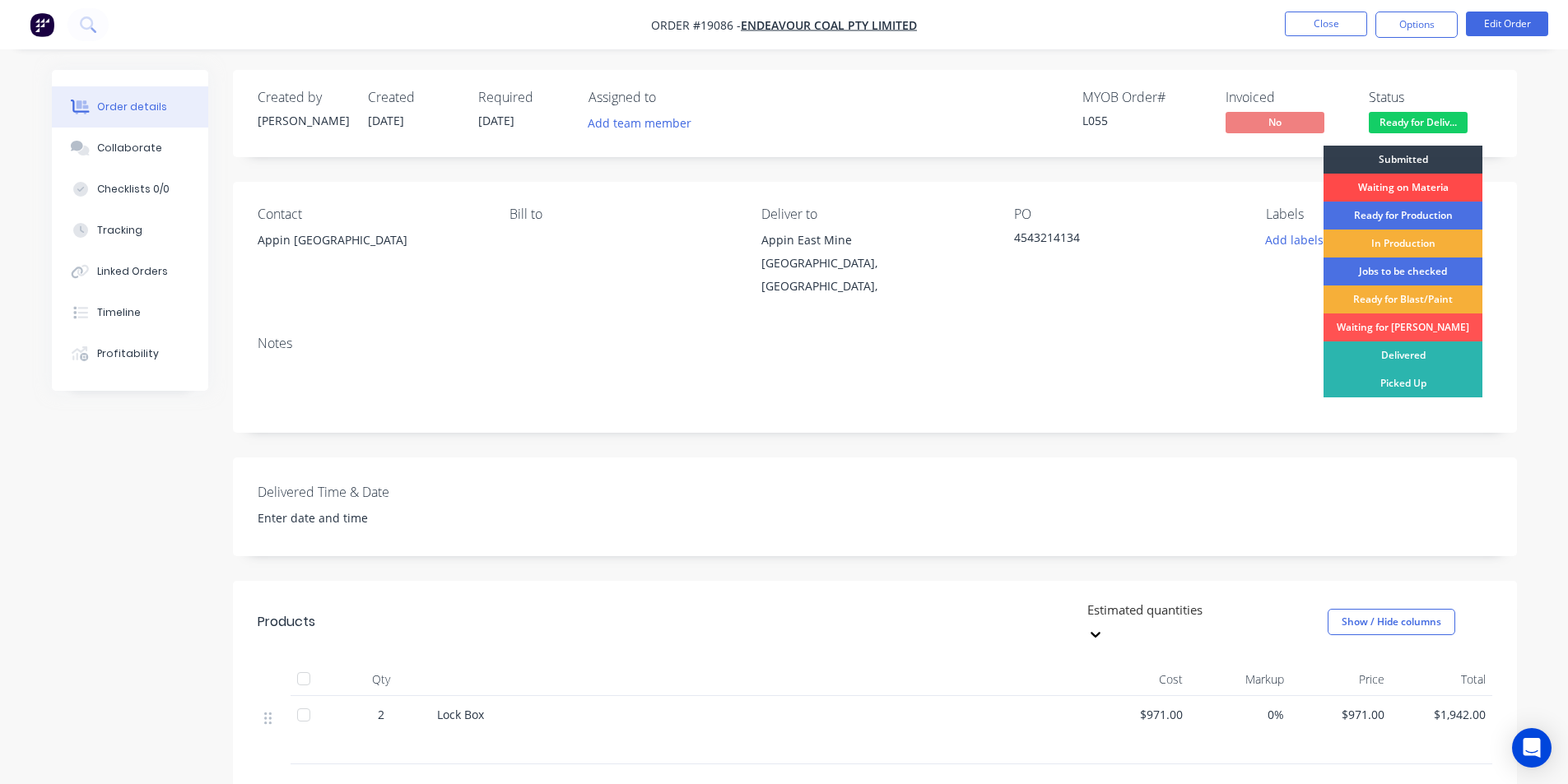
click at [1418, 190] on div "Waiting on Materia" at bounding box center [1402, 188] width 159 height 28
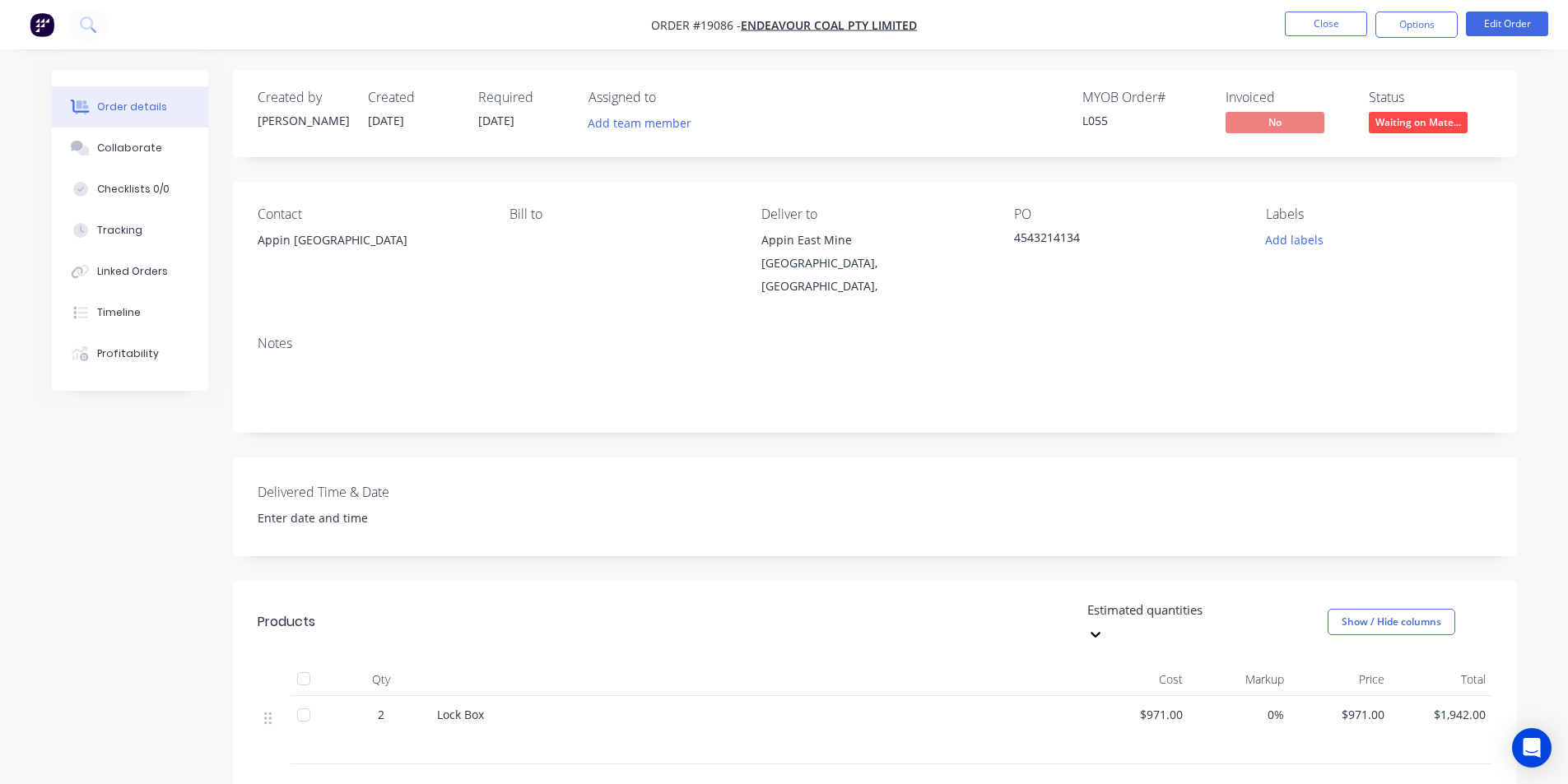
click at [40, 25] on img "button" at bounding box center [42, 25] width 25 height 25
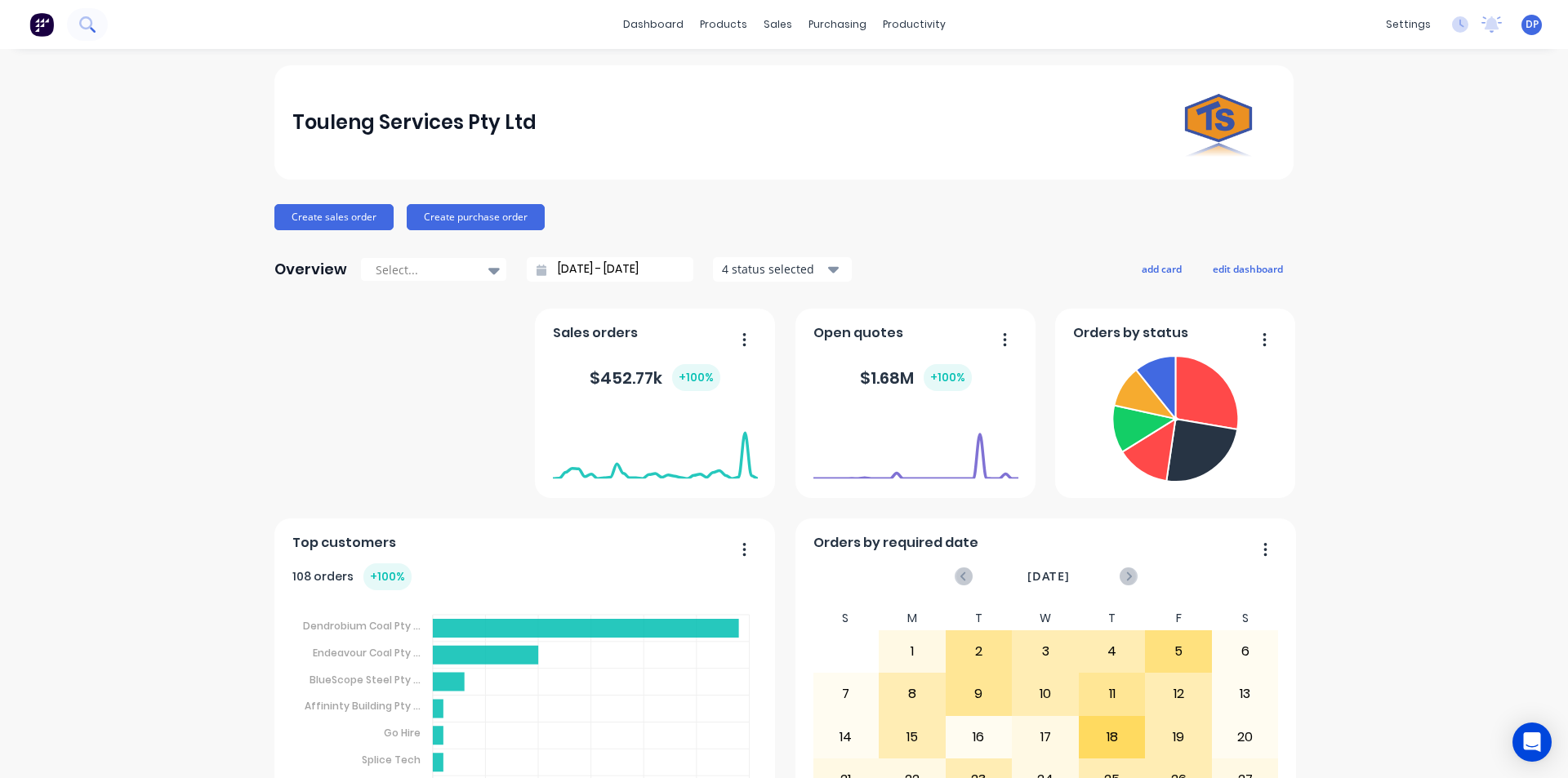
click at [89, 30] on icon at bounding box center [88, 25] width 16 height 16
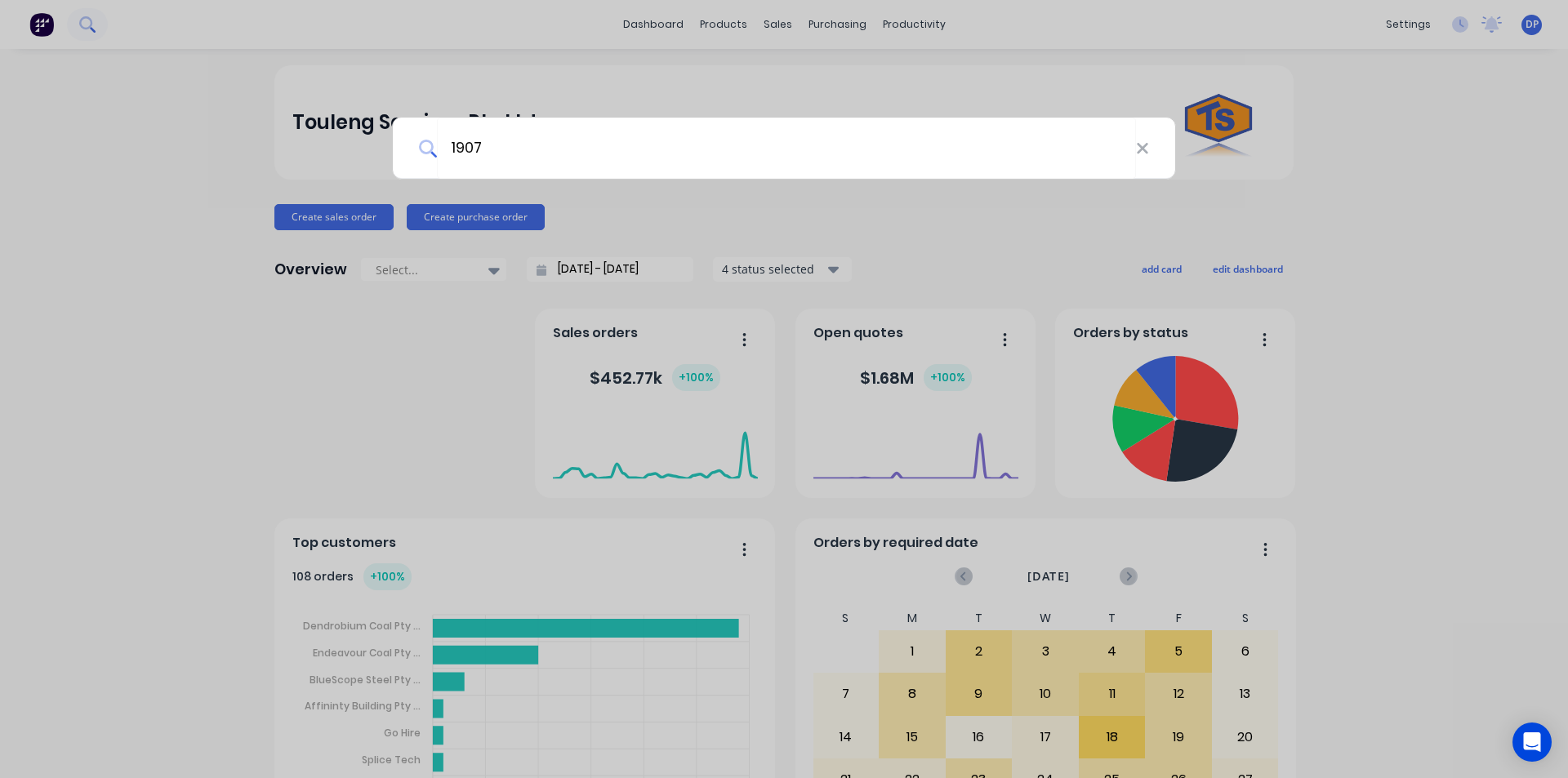
type input "19077"
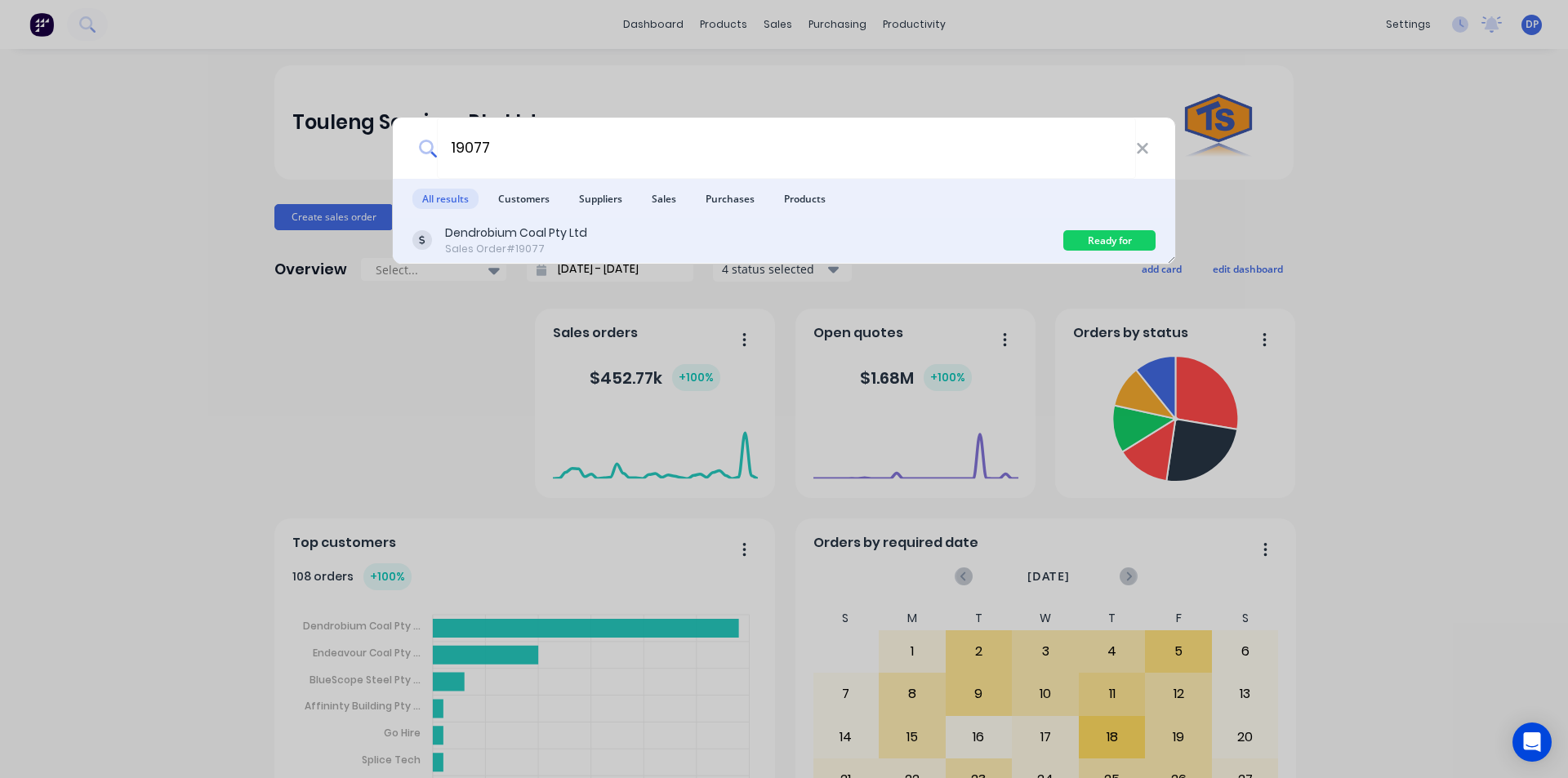
click at [536, 226] on div "Dendrobium Coal Pty Ltd" at bounding box center [516, 234] width 142 height 18
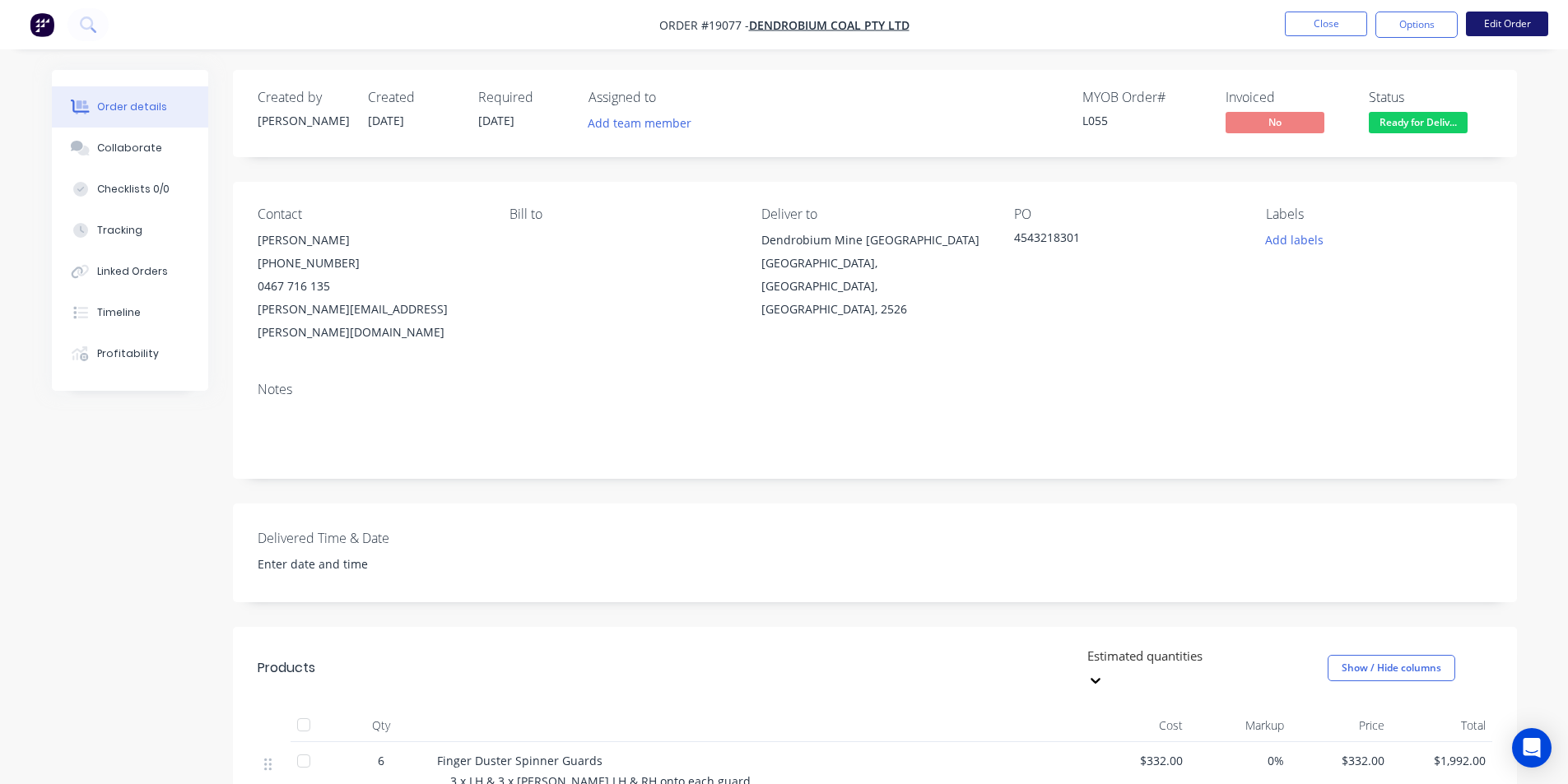
click at [1503, 28] on button "Edit Order" at bounding box center [1506, 24] width 82 height 25
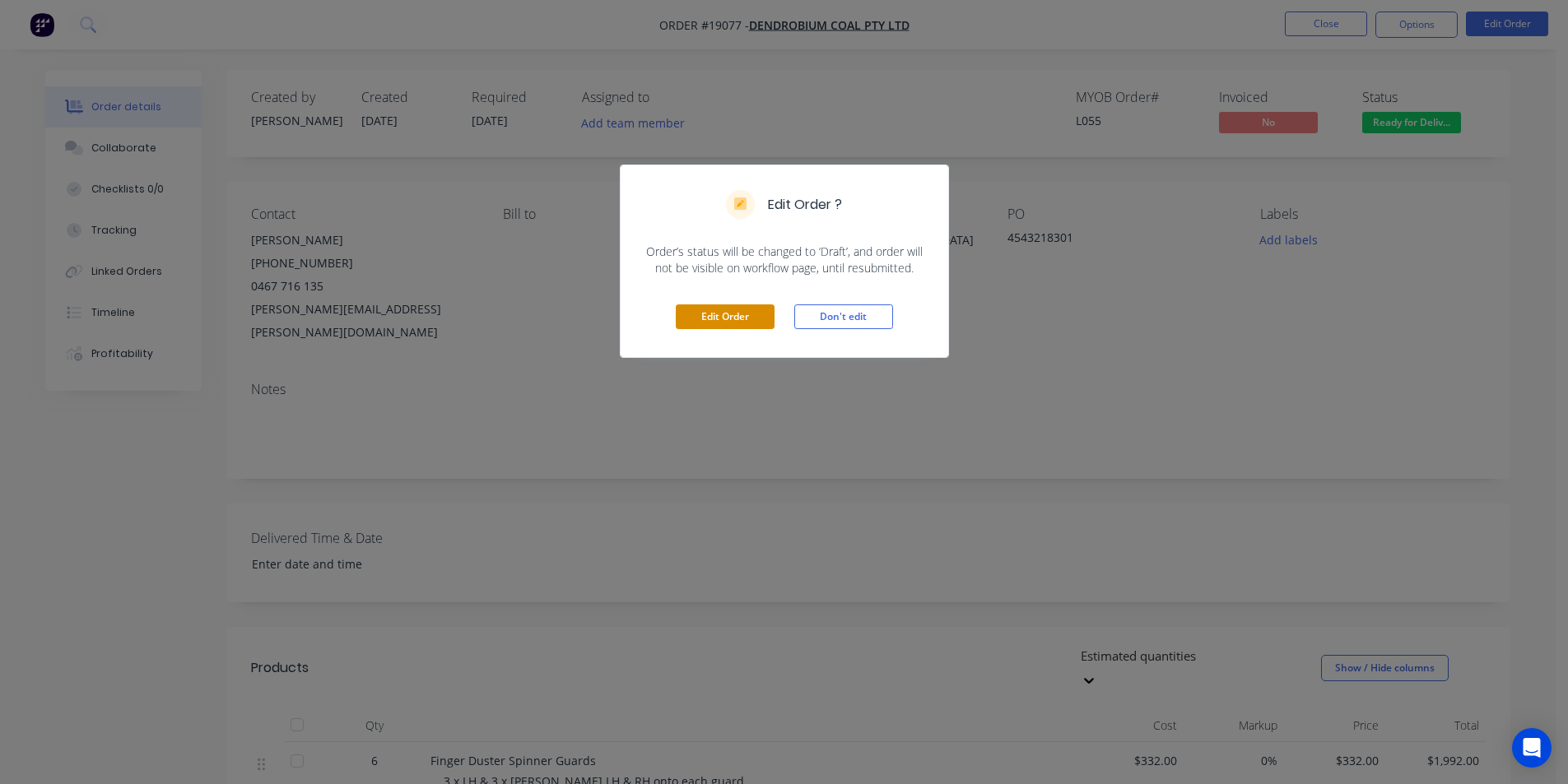
click at [745, 313] on button "Edit Order" at bounding box center [725, 317] width 99 height 25
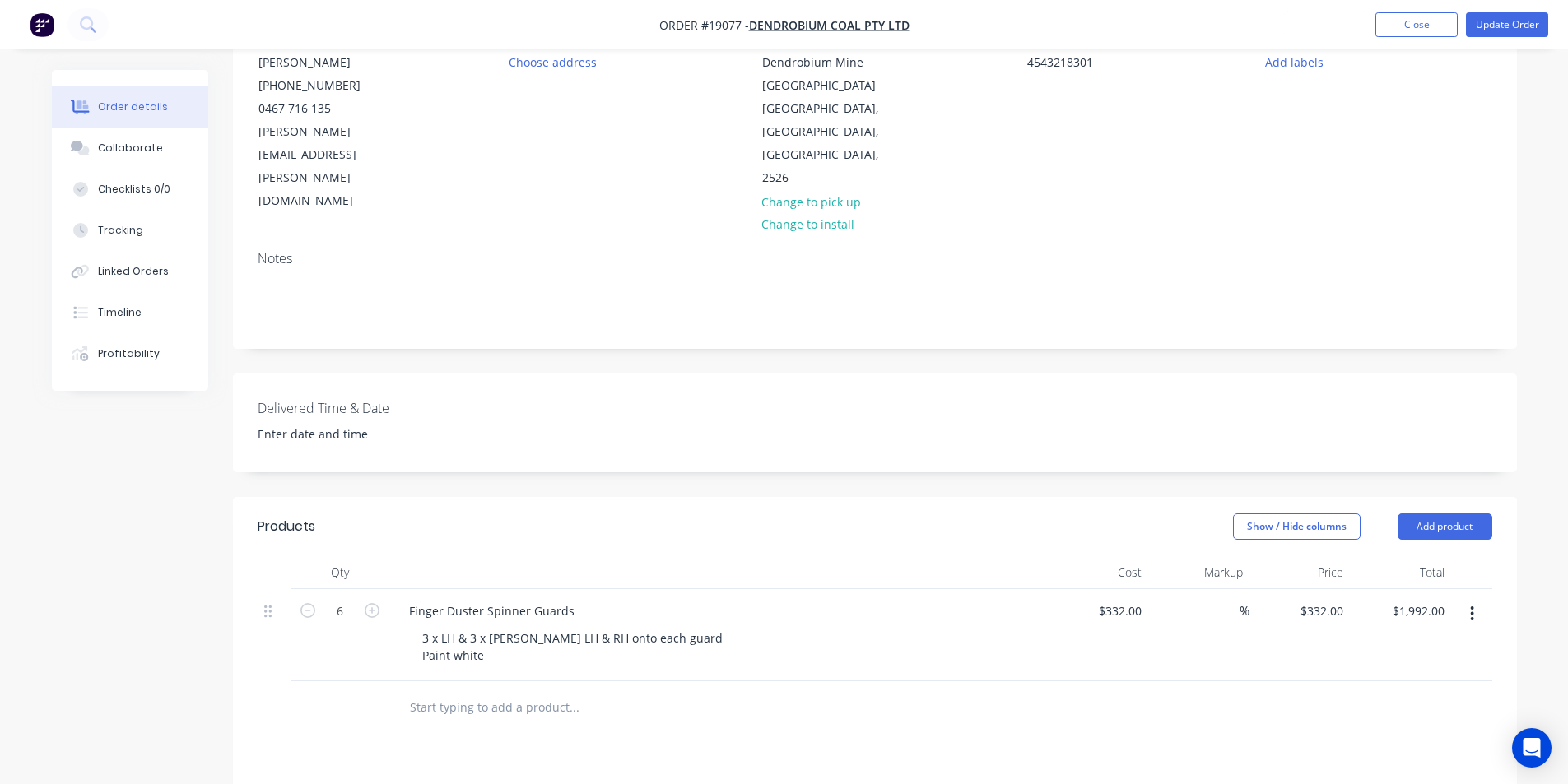
scroll to position [521, 0]
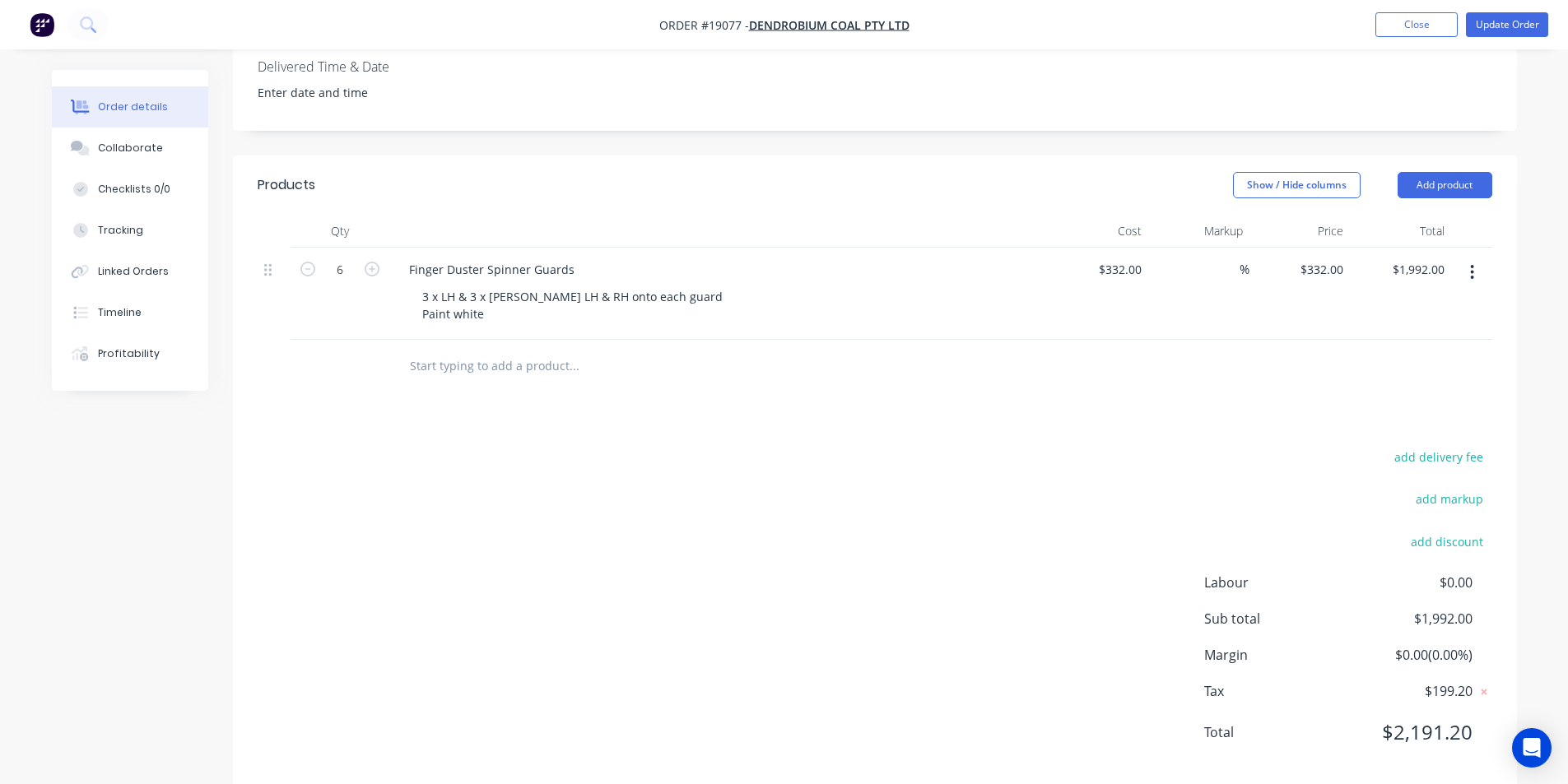
click at [1467, 258] on button "button" at bounding box center [1472, 273] width 39 height 30
click at [1376, 402] on div "Delete" at bounding box center [1414, 414] width 127 height 24
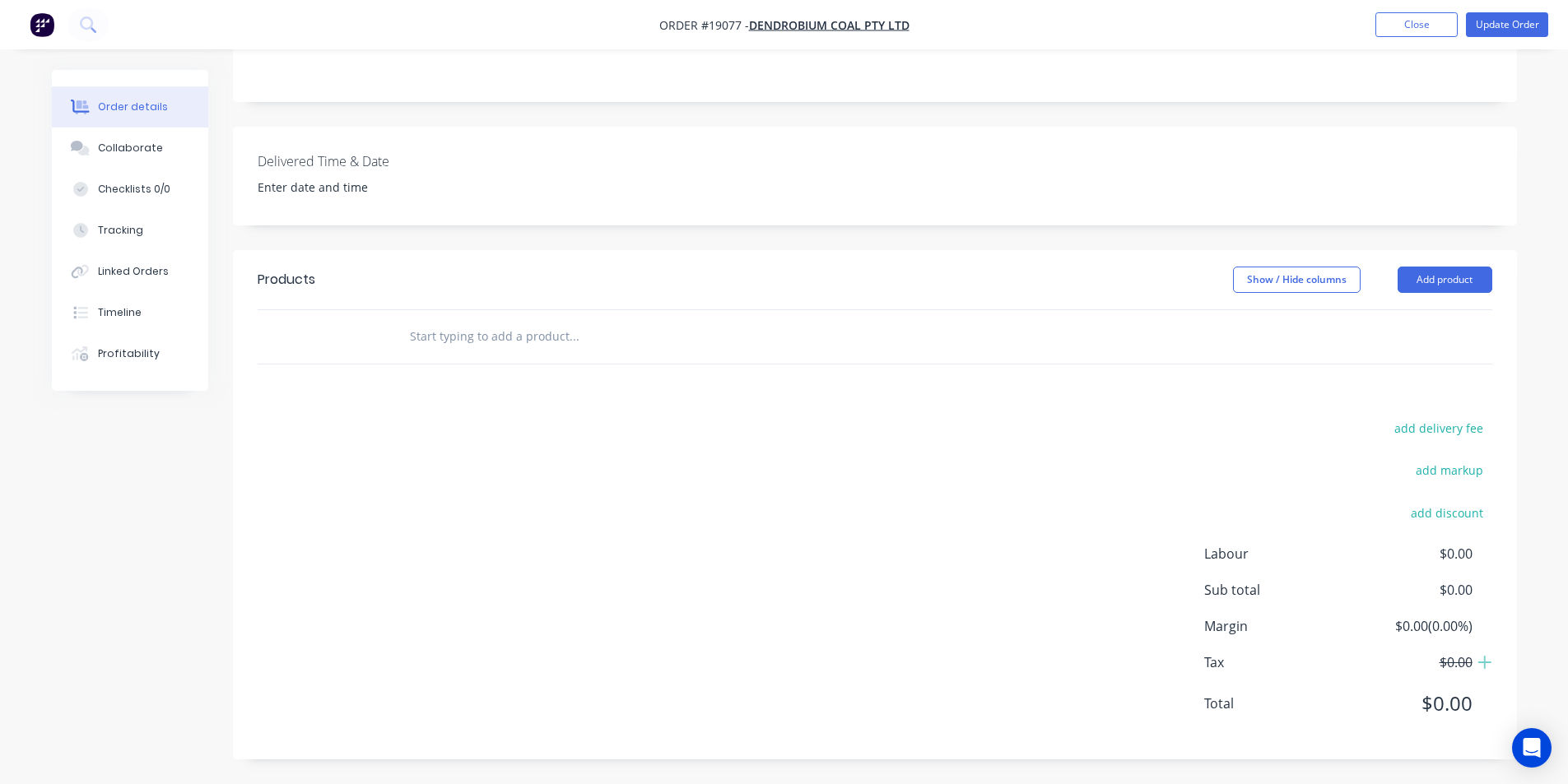
scroll to position [380, 0]
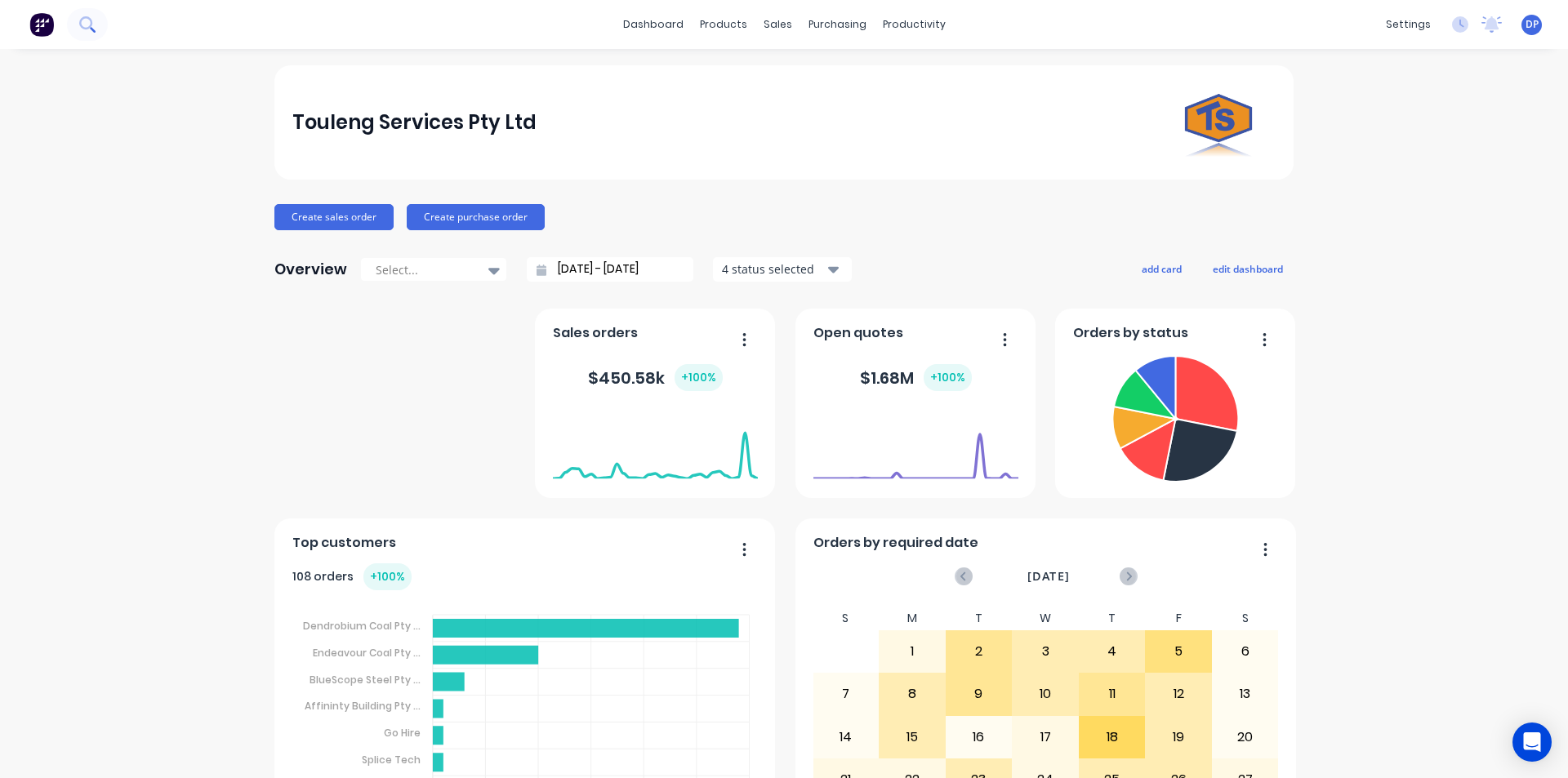
click at [97, 25] on button at bounding box center [88, 24] width 41 height 32
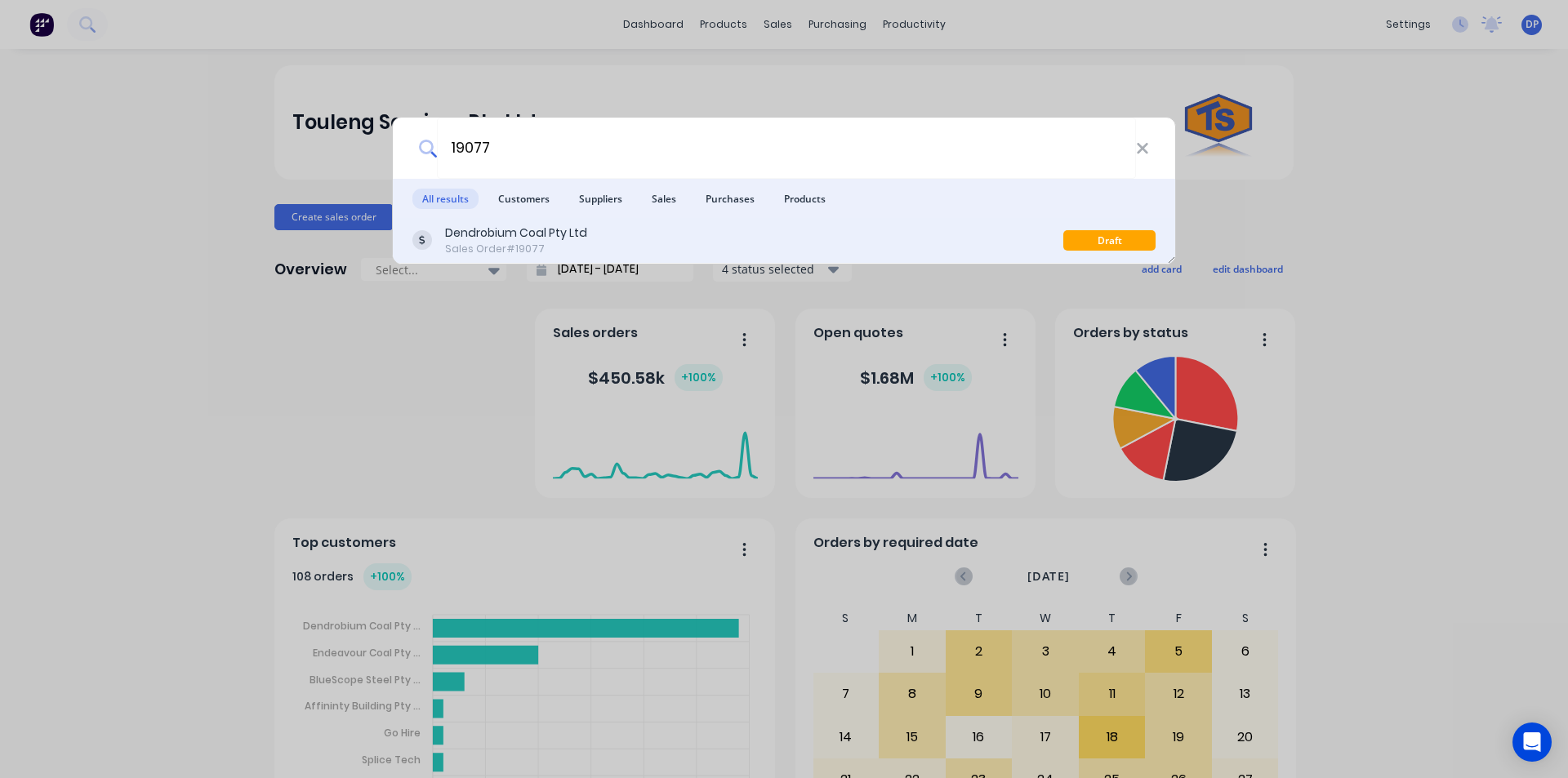
type input "19077"
click at [488, 226] on div "Dendrobium Coal Pty Ltd" at bounding box center [516, 234] width 142 height 18
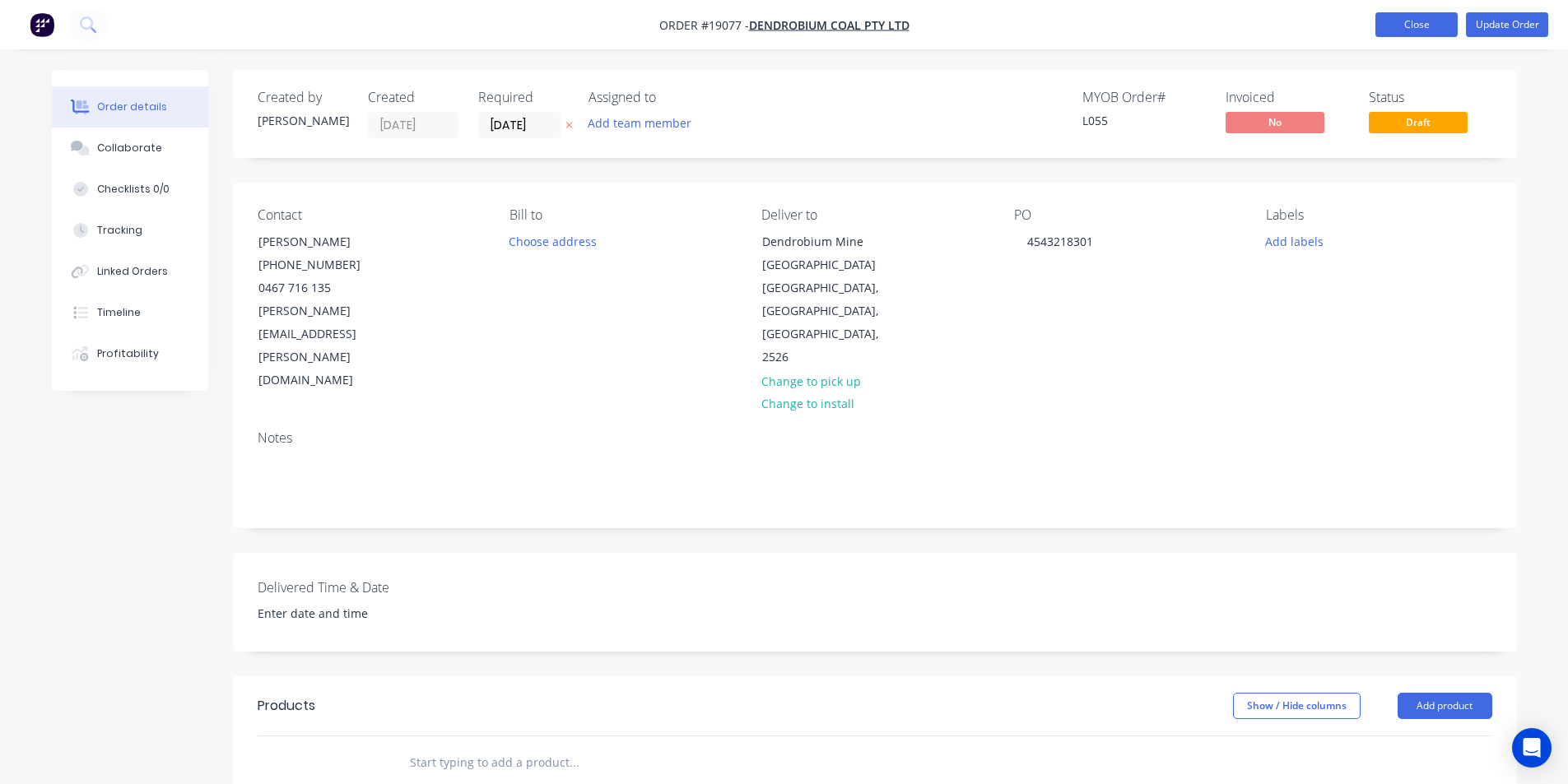
click at [1433, 21] on button "Close" at bounding box center [1415, 25] width 82 height 25
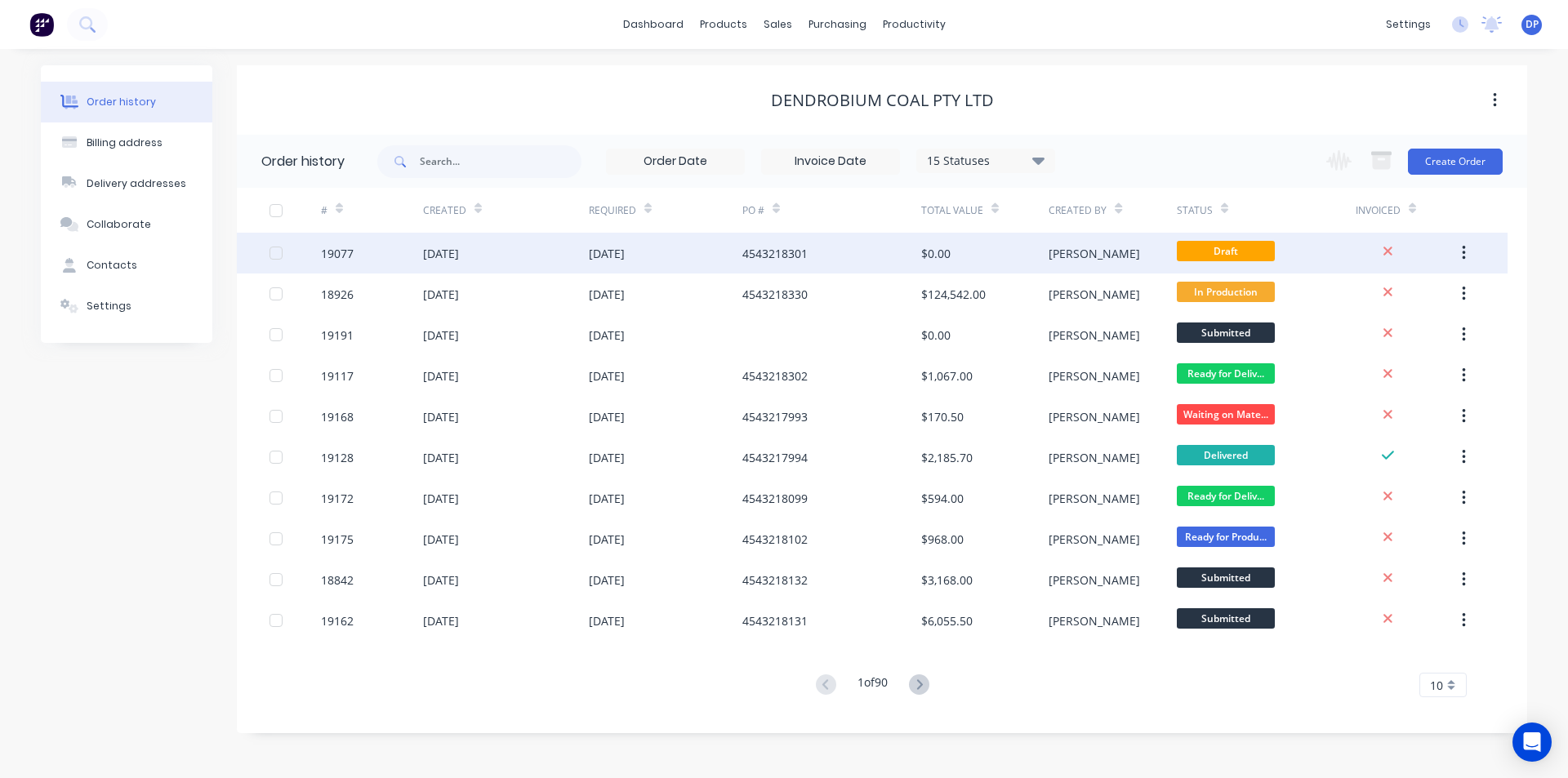
click at [340, 261] on div "19077" at bounding box center [337, 254] width 32 height 18
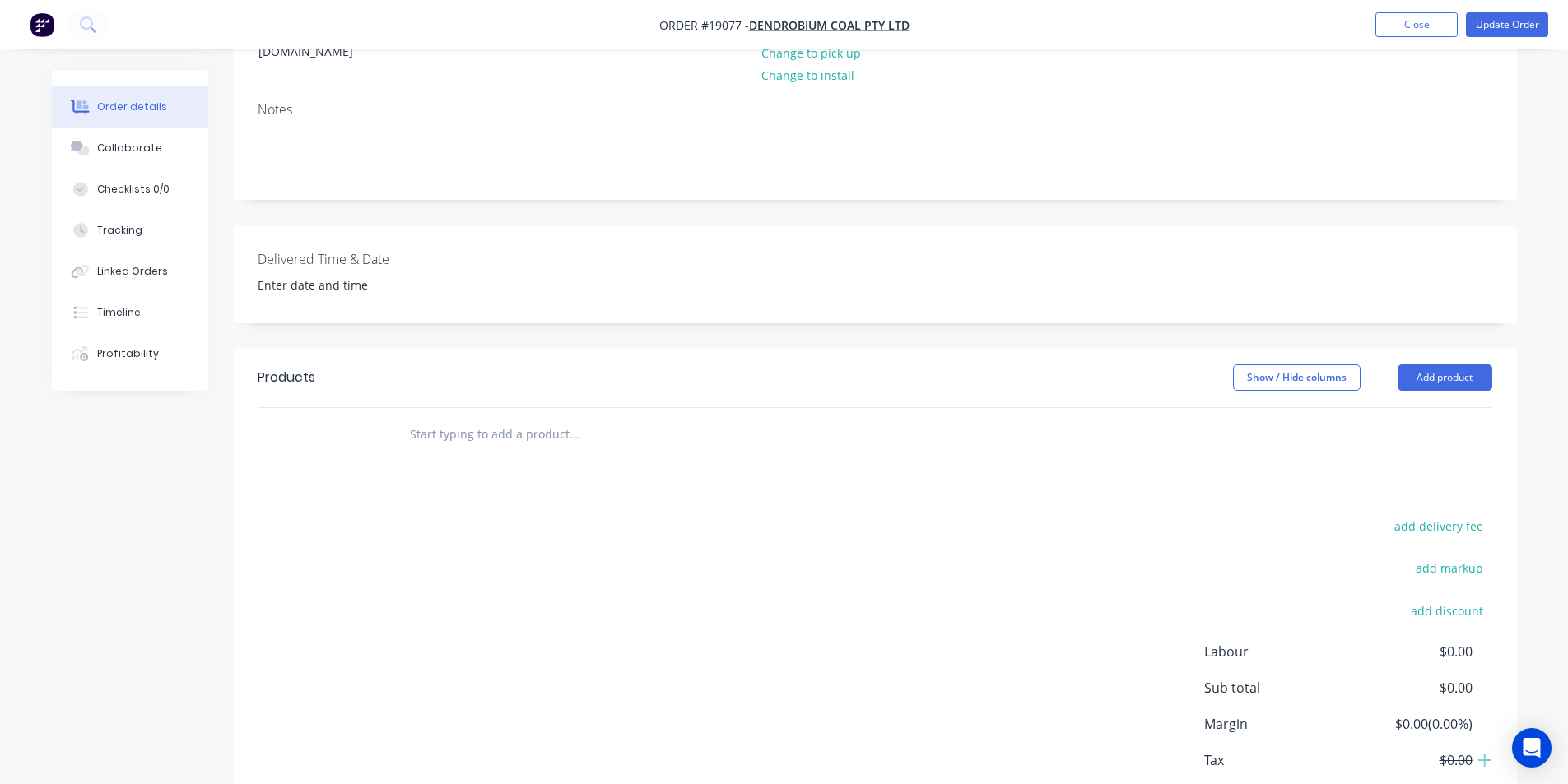
scroll to position [329, 0]
click at [1459, 363] on button "Add product" at bounding box center [1444, 377] width 94 height 26
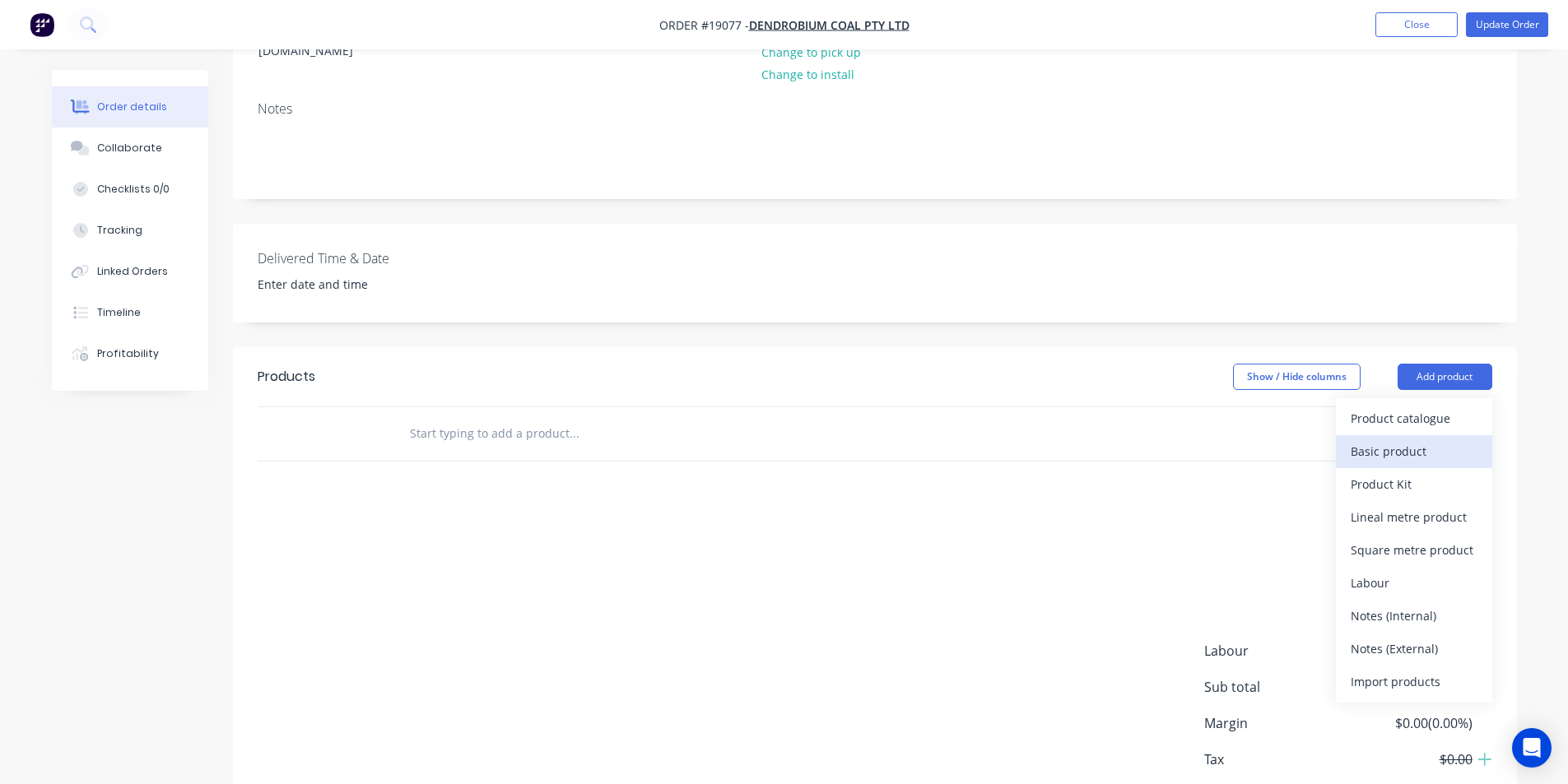
click at [1421, 439] on div "Basic product" at bounding box center [1414, 451] width 127 height 24
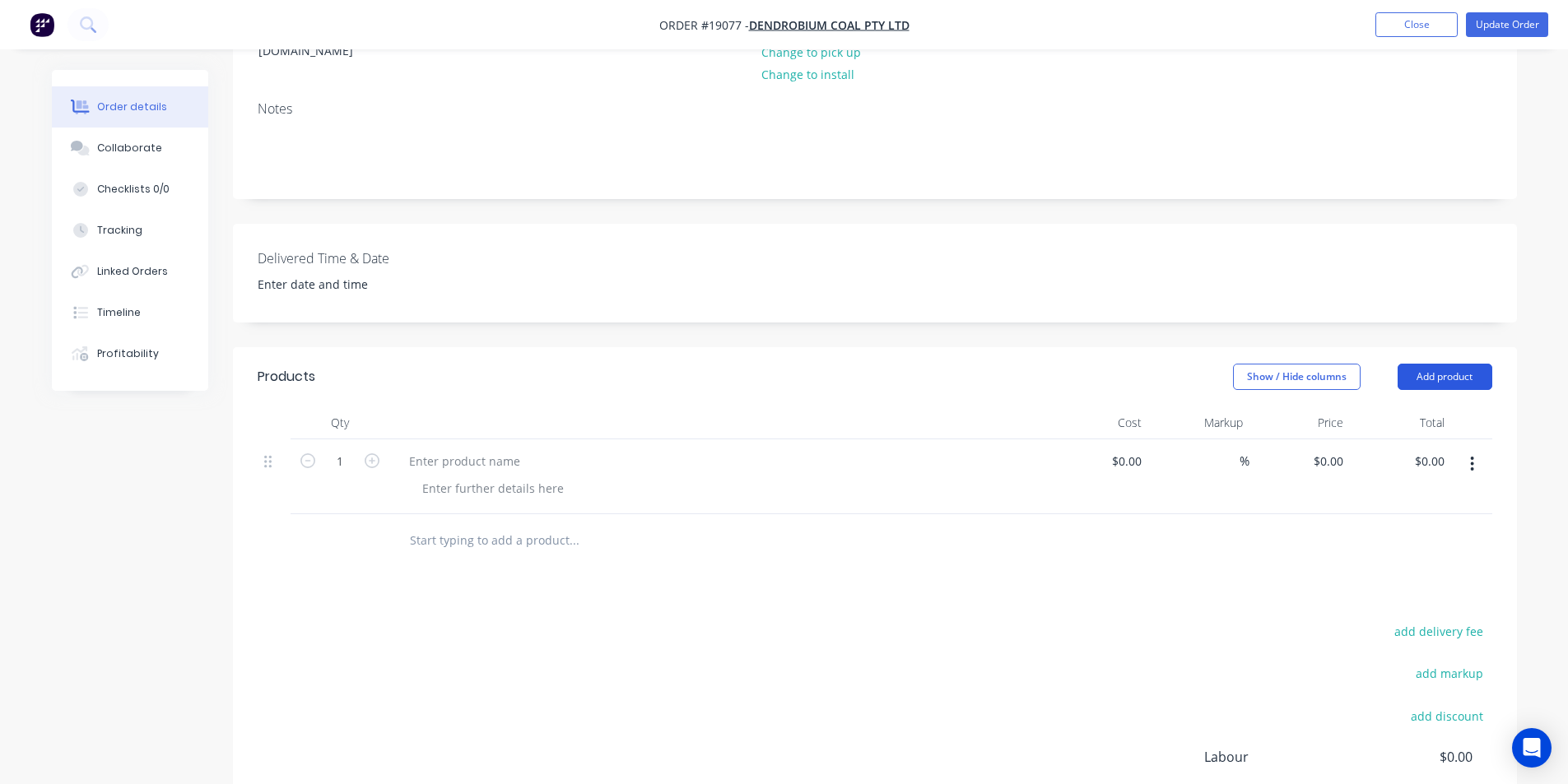
click at [1452, 363] on button "Add product" at bounding box center [1444, 377] width 94 height 26
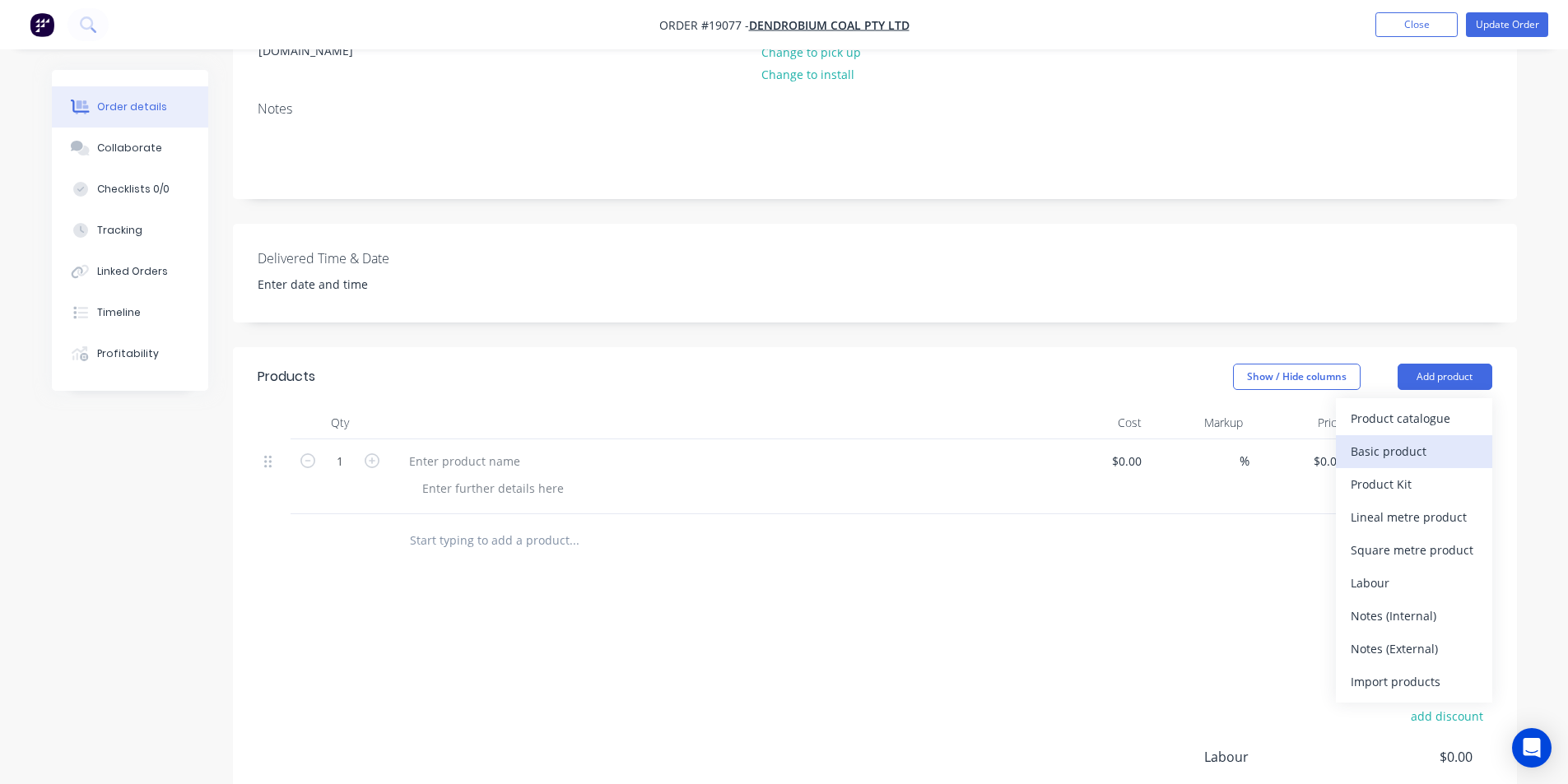
click at [1438, 439] on div "Basic product" at bounding box center [1414, 451] width 127 height 24
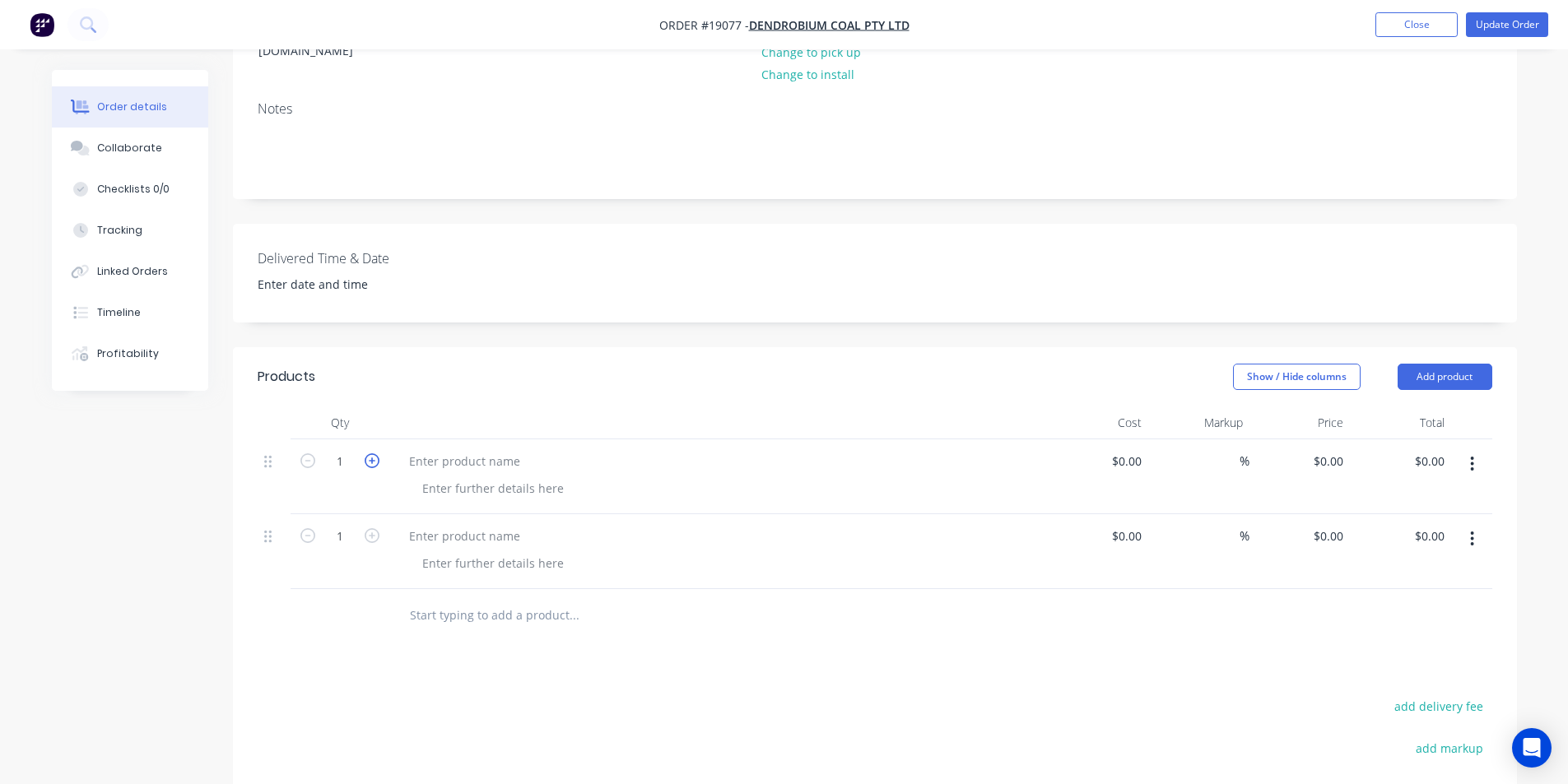
click at [370, 453] on icon "button" at bounding box center [371, 460] width 15 height 15
type input "4"
click at [375, 528] on icon "button" at bounding box center [371, 535] width 15 height 15
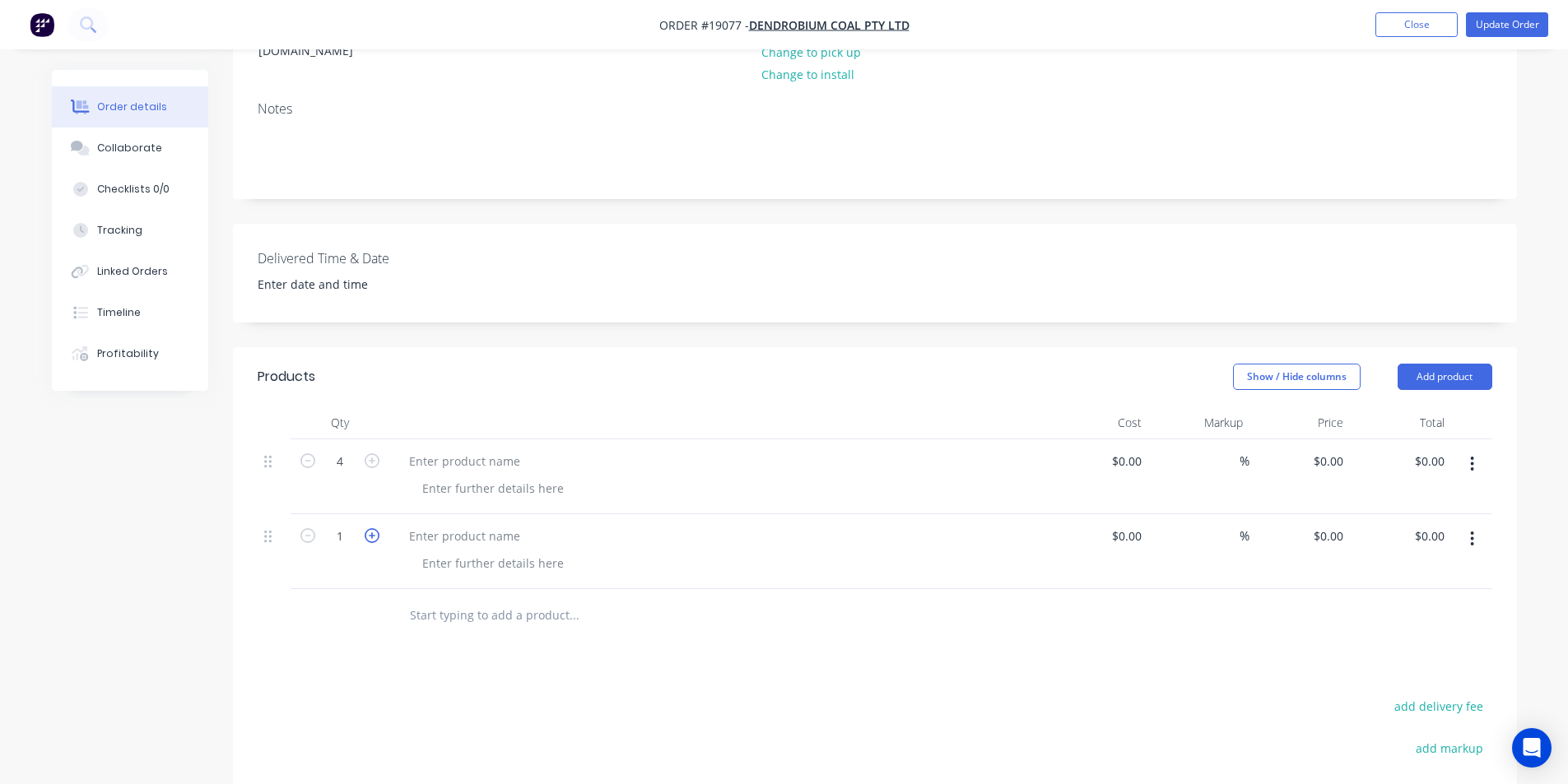
type input "2"
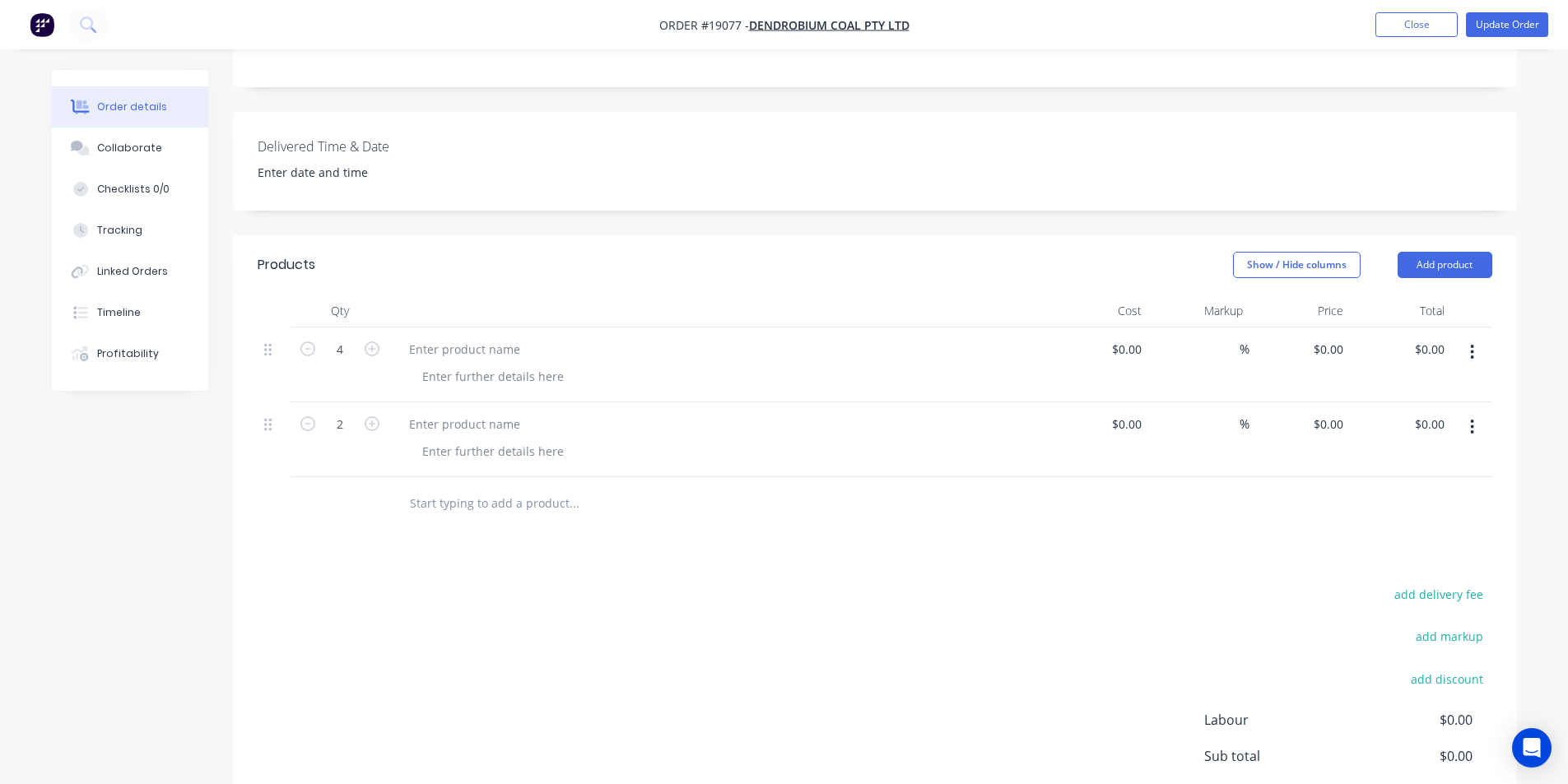
scroll to position [494, 0]
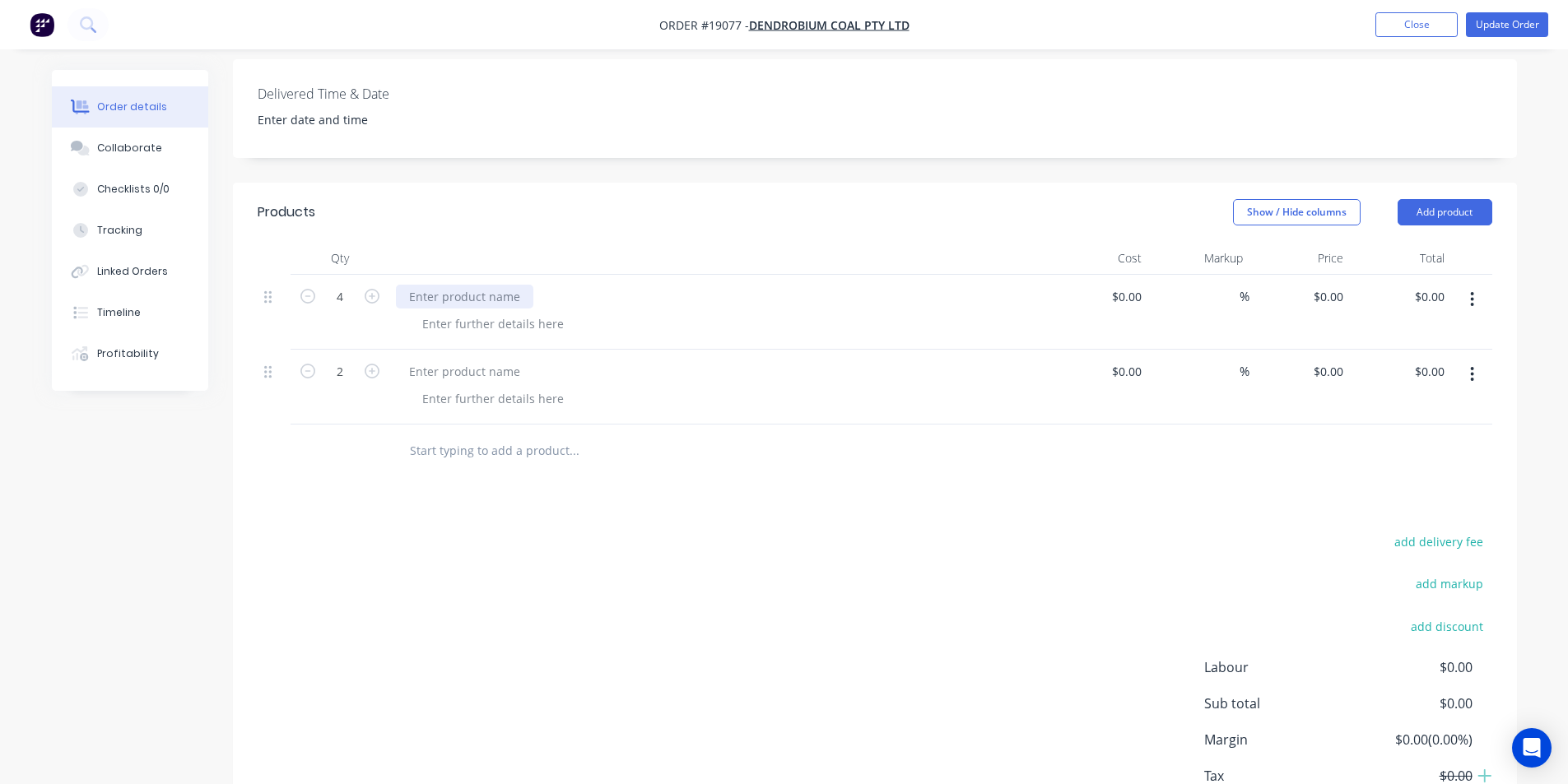
click at [474, 285] on div at bounding box center [465, 296] width 138 height 24
drag, startPoint x: 572, startPoint y: 253, endPoint x: 397, endPoint y: 248, distance: 175.1
click at [397, 285] on div "Flinger Duster Spinner Guards" at bounding box center [493, 296] width 195 height 24
copy div "Flinger Duster Spinner Guards"
click at [449, 360] on div at bounding box center [465, 371] width 138 height 24
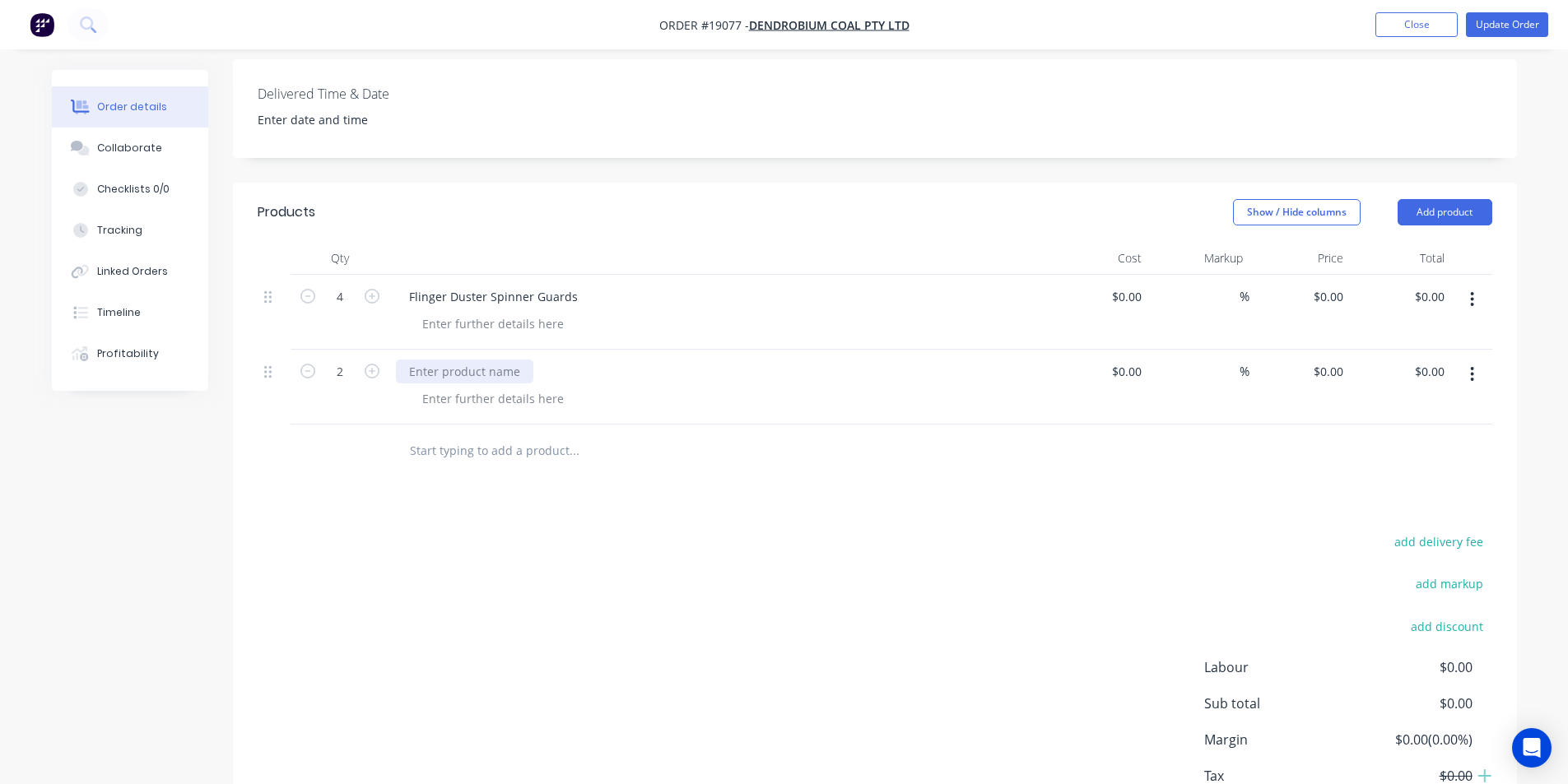
click at [445, 360] on div at bounding box center [465, 371] width 138 height 24
paste div
click at [490, 312] on div at bounding box center [493, 324] width 168 height 24
click at [489, 312] on div at bounding box center [493, 324] width 168 height 24
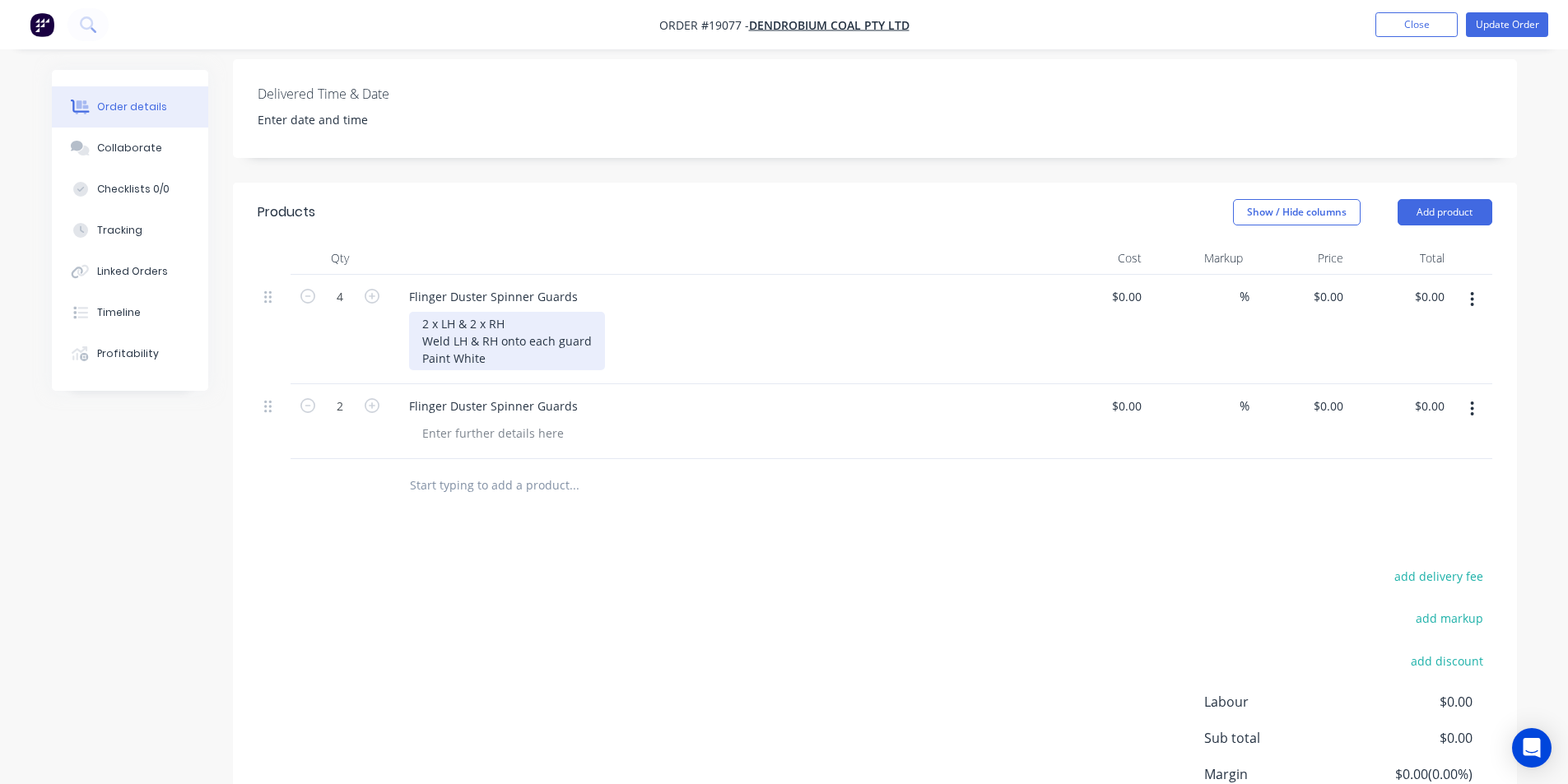
drag, startPoint x: 450, startPoint y: 309, endPoint x: 406, endPoint y: 280, distance: 52.7
click at [406, 280] on div "Flinger Duster Spinner Guards 2 x LH & 2 x RH Weld LH & RH onto each guard Pain…" at bounding box center [718, 330] width 659 height 109
copy div "2 x LH & 2 x RH Weld LH & RH onto each guard Paint White"
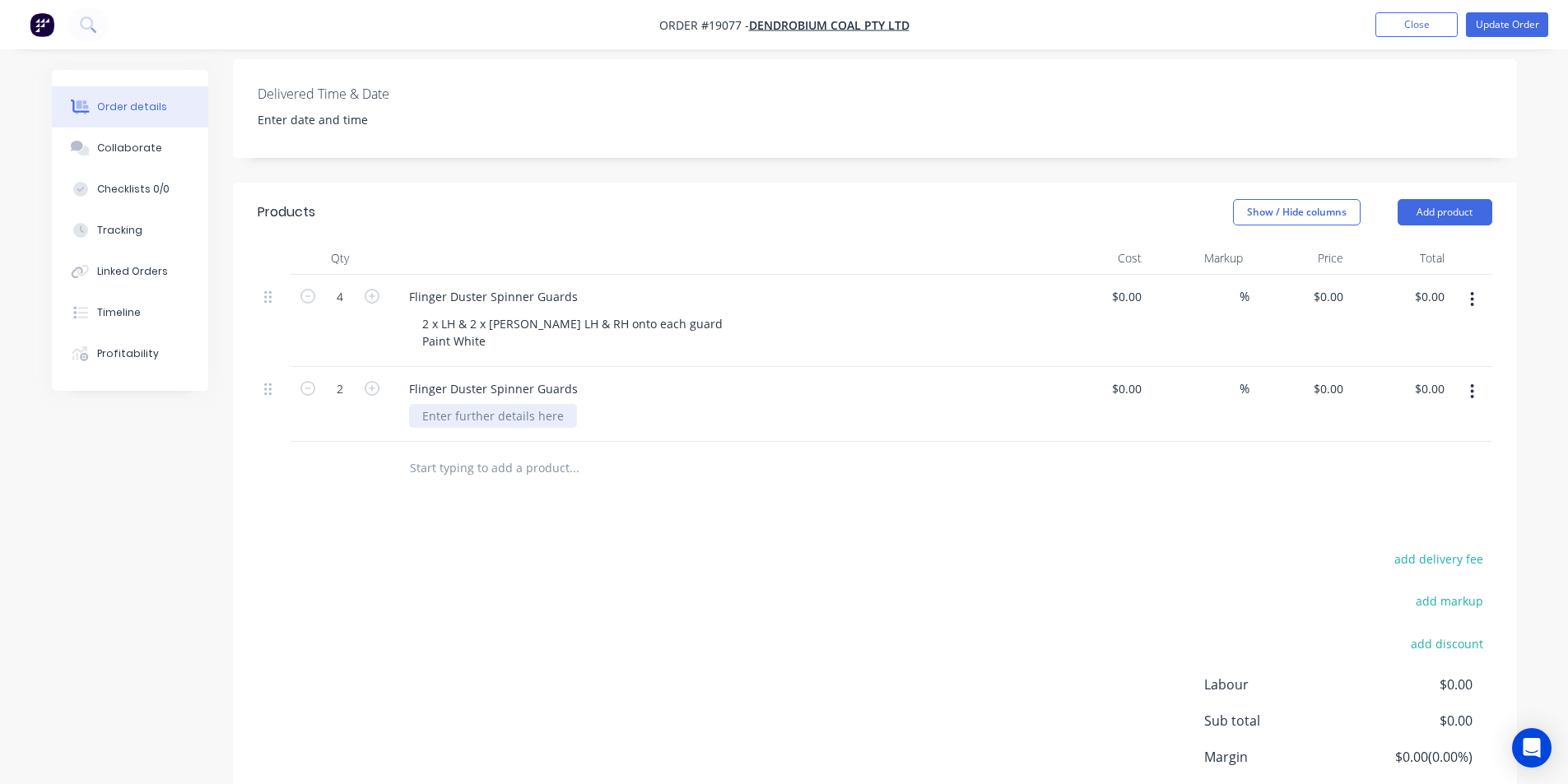
click at [458, 404] on div at bounding box center [493, 415] width 168 height 24
paste div
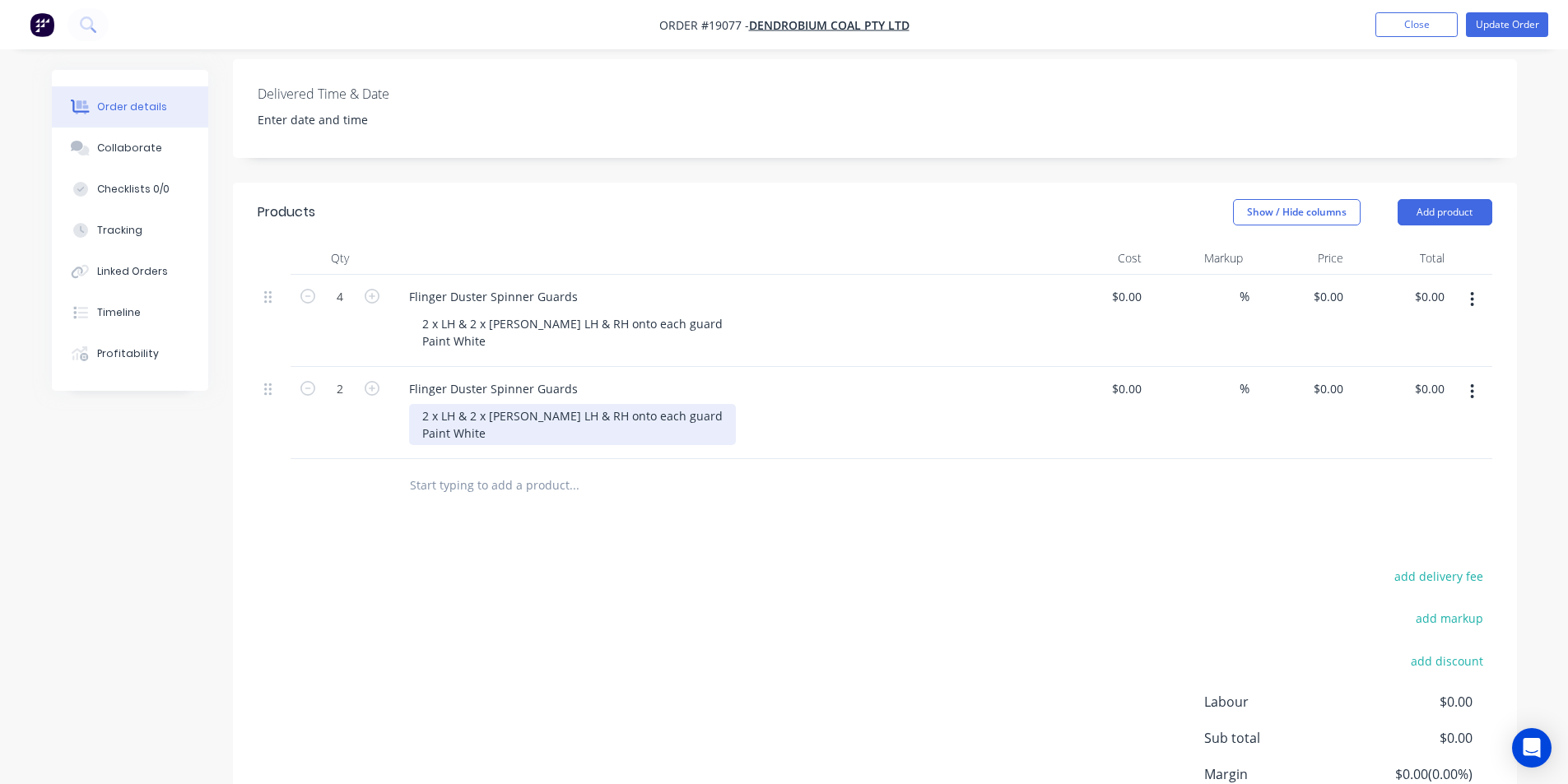
click at [425, 404] on div "2 x LH & 2 x [PERSON_NAME] LH & RH onto each guard Paint White" at bounding box center [572, 424] width 326 height 41
click at [476, 404] on div "1 x LH & 2 x RH Weld LH & RH onto each guard Paint White" at bounding box center [572, 424] width 326 height 41
click at [807, 408] on div "1 x LH & 1 x [PERSON_NAME] LH & RH onto each guard Paint White" at bounding box center [725, 424] width 632 height 41
click at [152, 145] on div "Collaborate" at bounding box center [130, 148] width 65 height 15
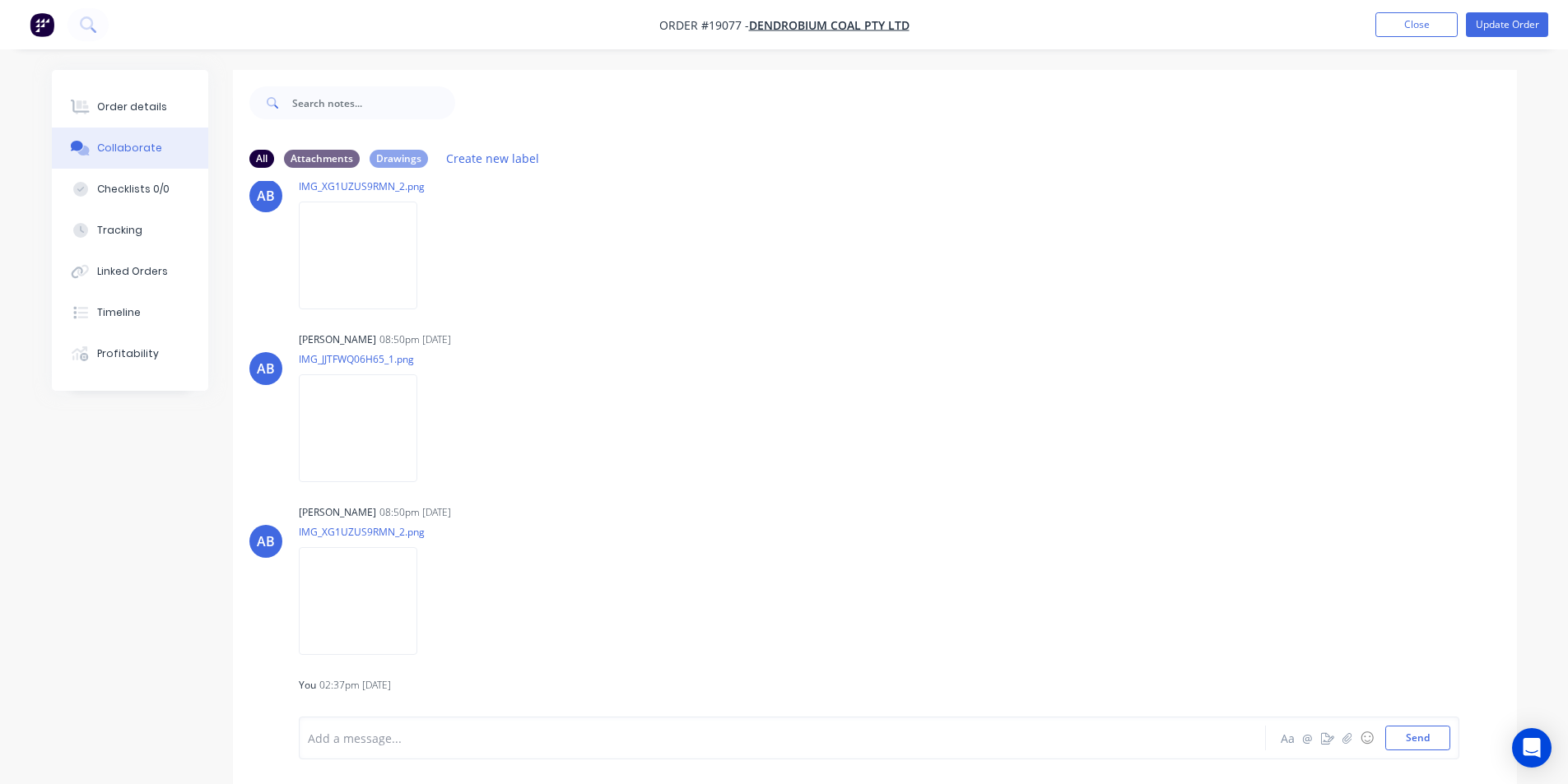
scroll to position [1963, 0]
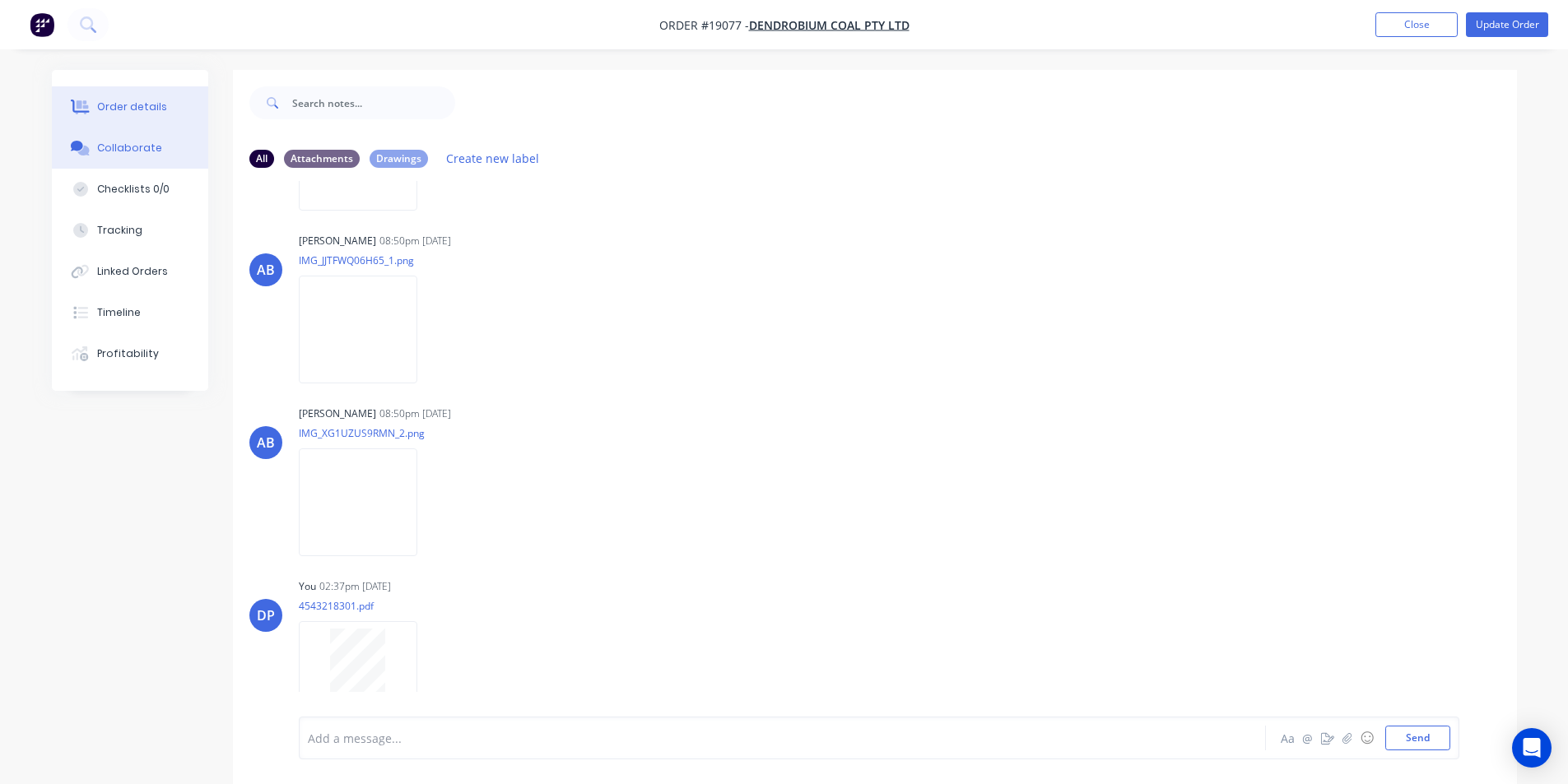
click at [162, 113] on button "Order details" at bounding box center [130, 107] width 156 height 41
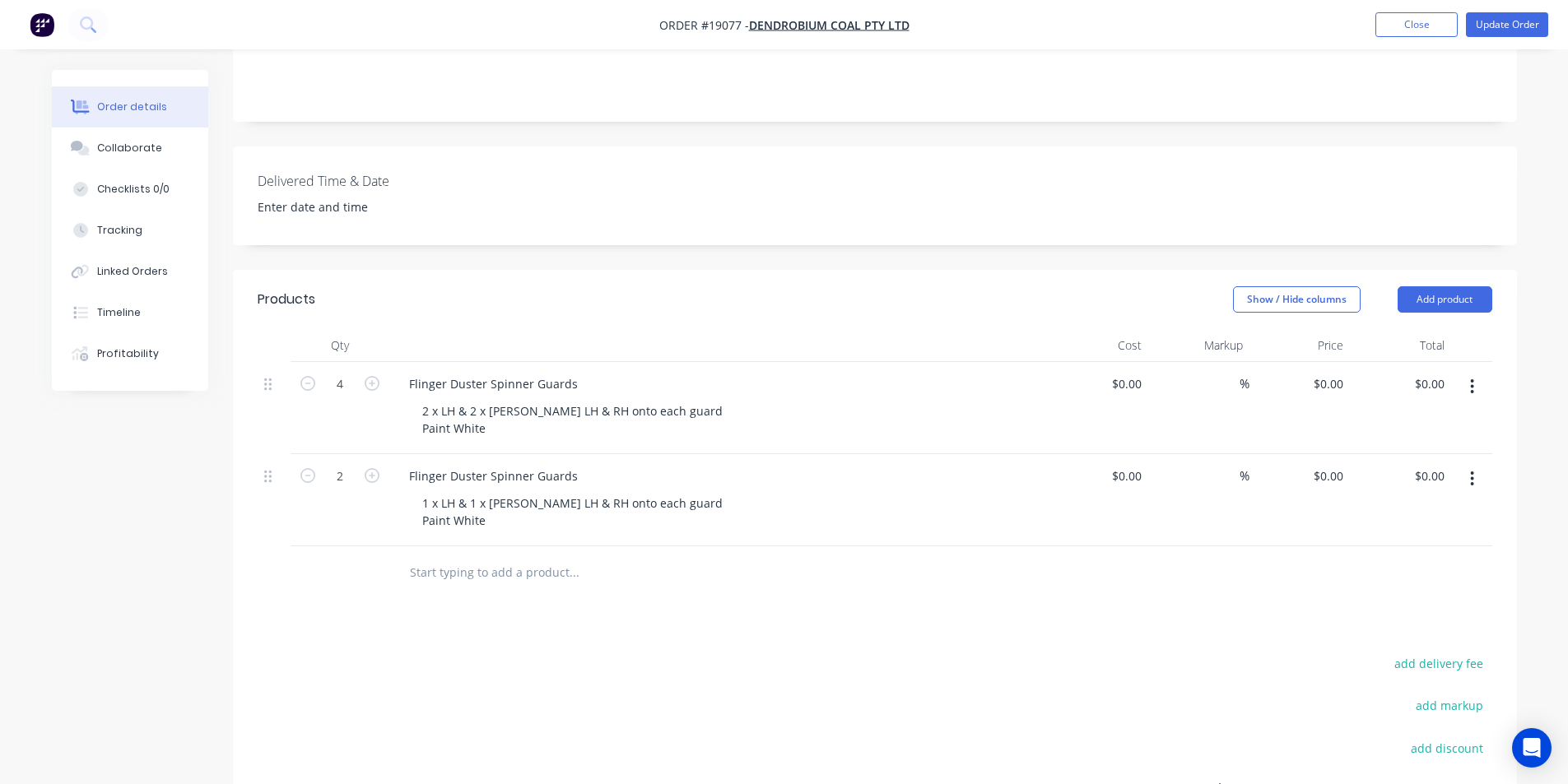
scroll to position [412, 0]
click at [1330, 367] on div "0 0" at bounding box center [1336, 378] width 26 height 24
type input "$332.00"
type input "$1,328.00"
click at [1366, 523] on div "$0.00 $0.00" at bounding box center [1400, 495] width 101 height 93
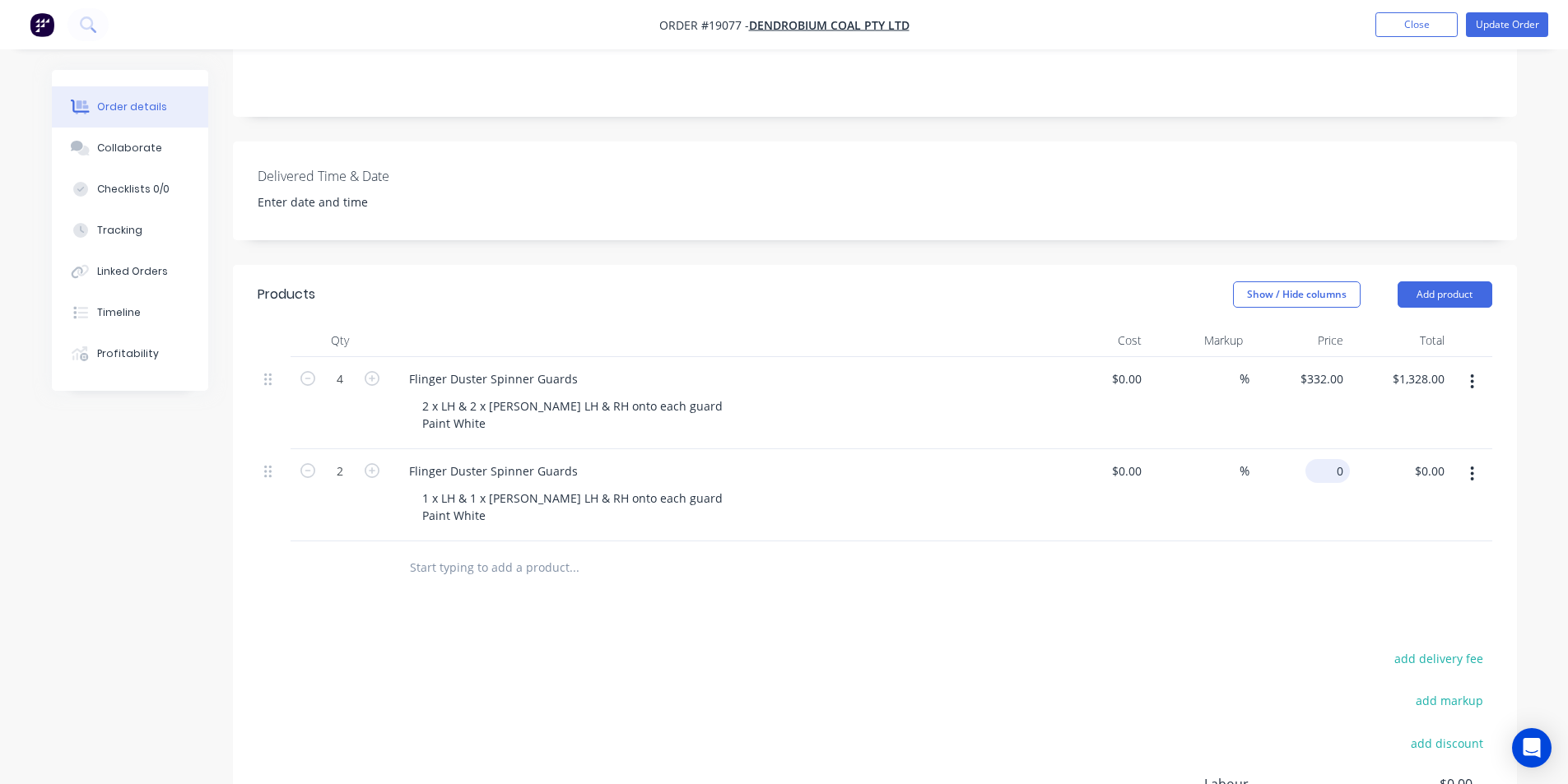
click at [1324, 459] on div "0 $0.00" at bounding box center [1327, 471] width 44 height 24
type input "$332.00"
type input "$664.00"
click at [1372, 449] on div "$664.00 $0.00" at bounding box center [1400, 495] width 101 height 93
click at [1527, 27] on button "Update Order" at bounding box center [1506, 25] width 82 height 25
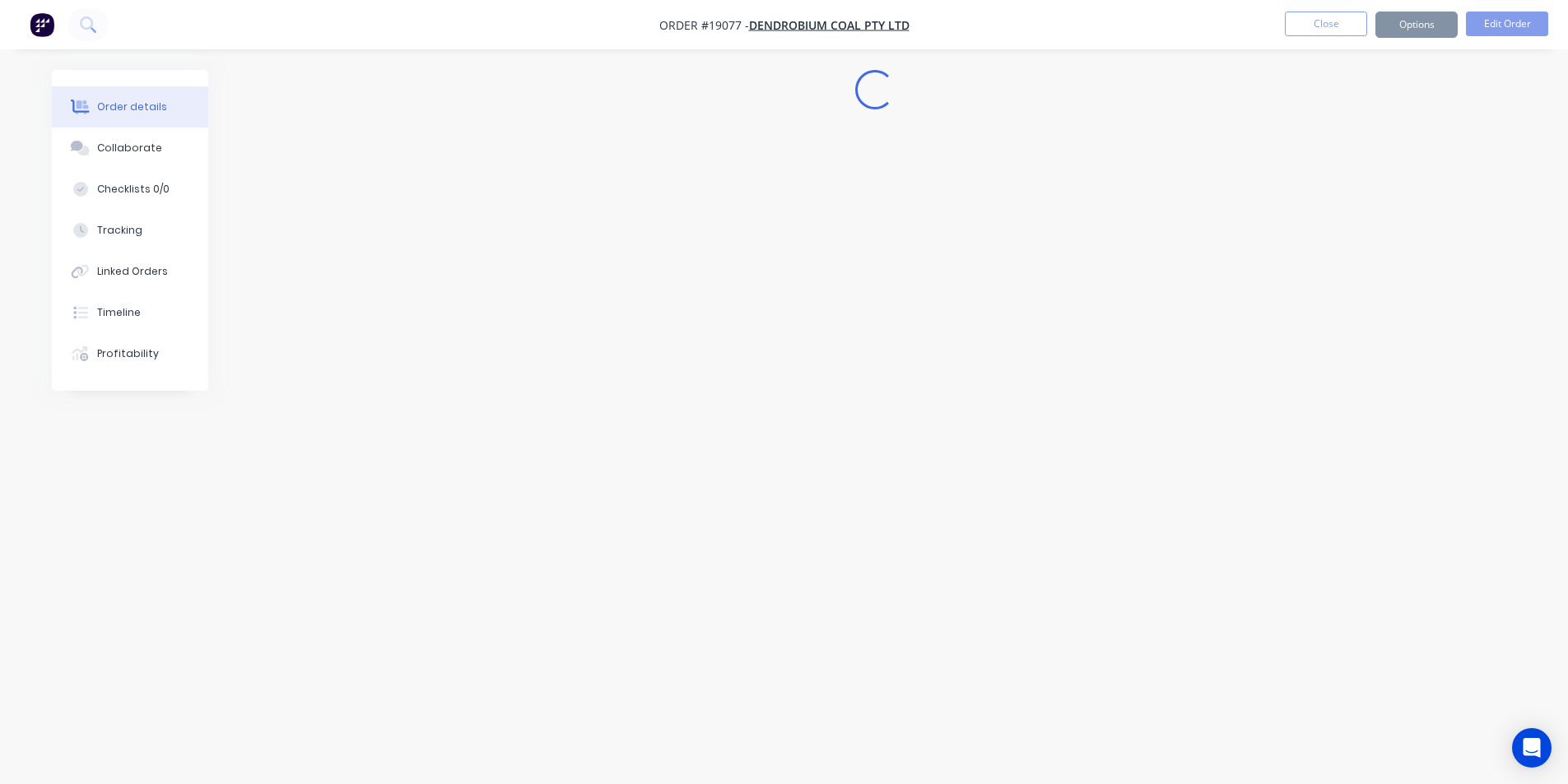
scroll to position [0, 0]
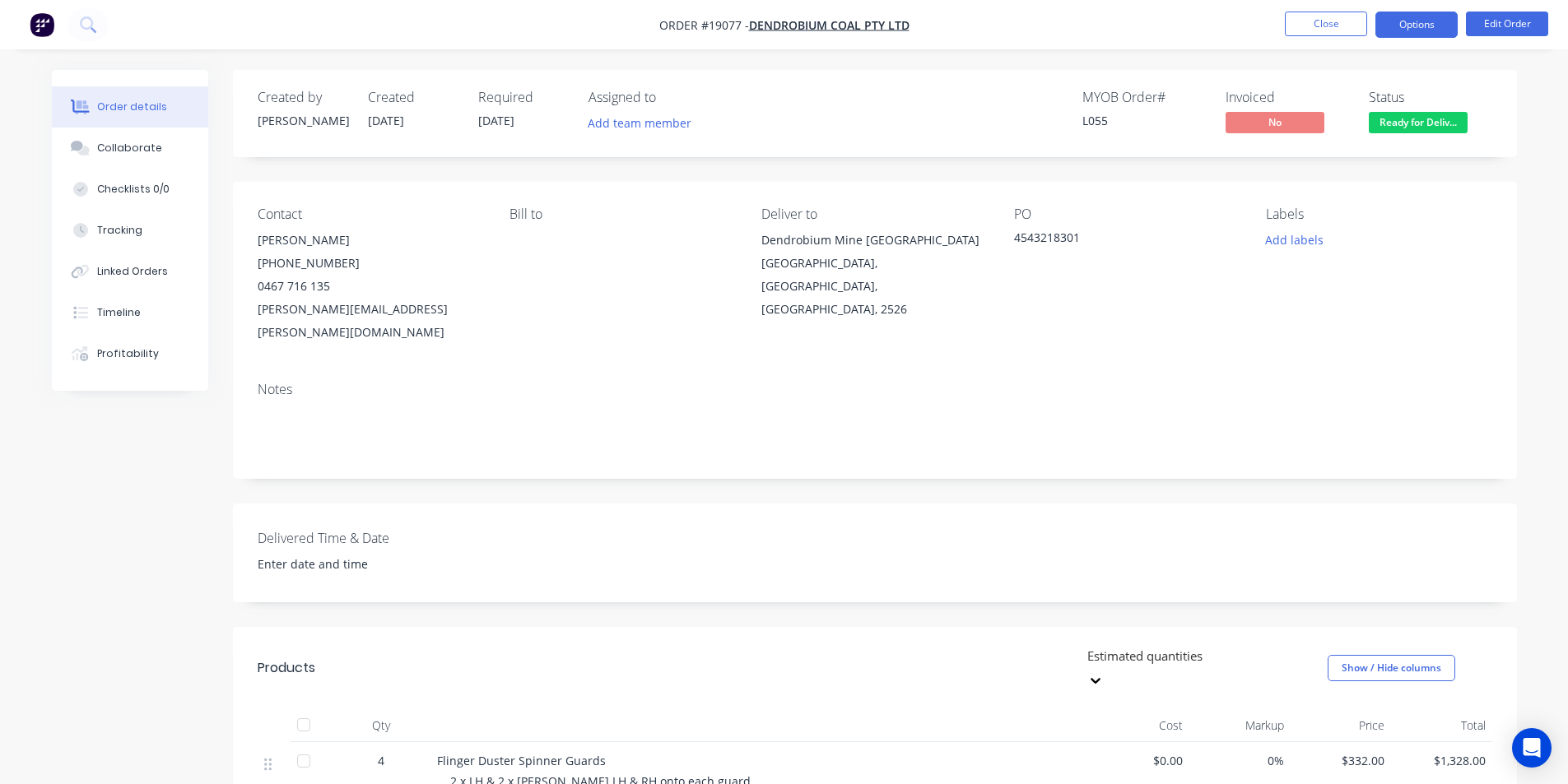
click at [1439, 13] on button "Options" at bounding box center [1415, 25] width 82 height 26
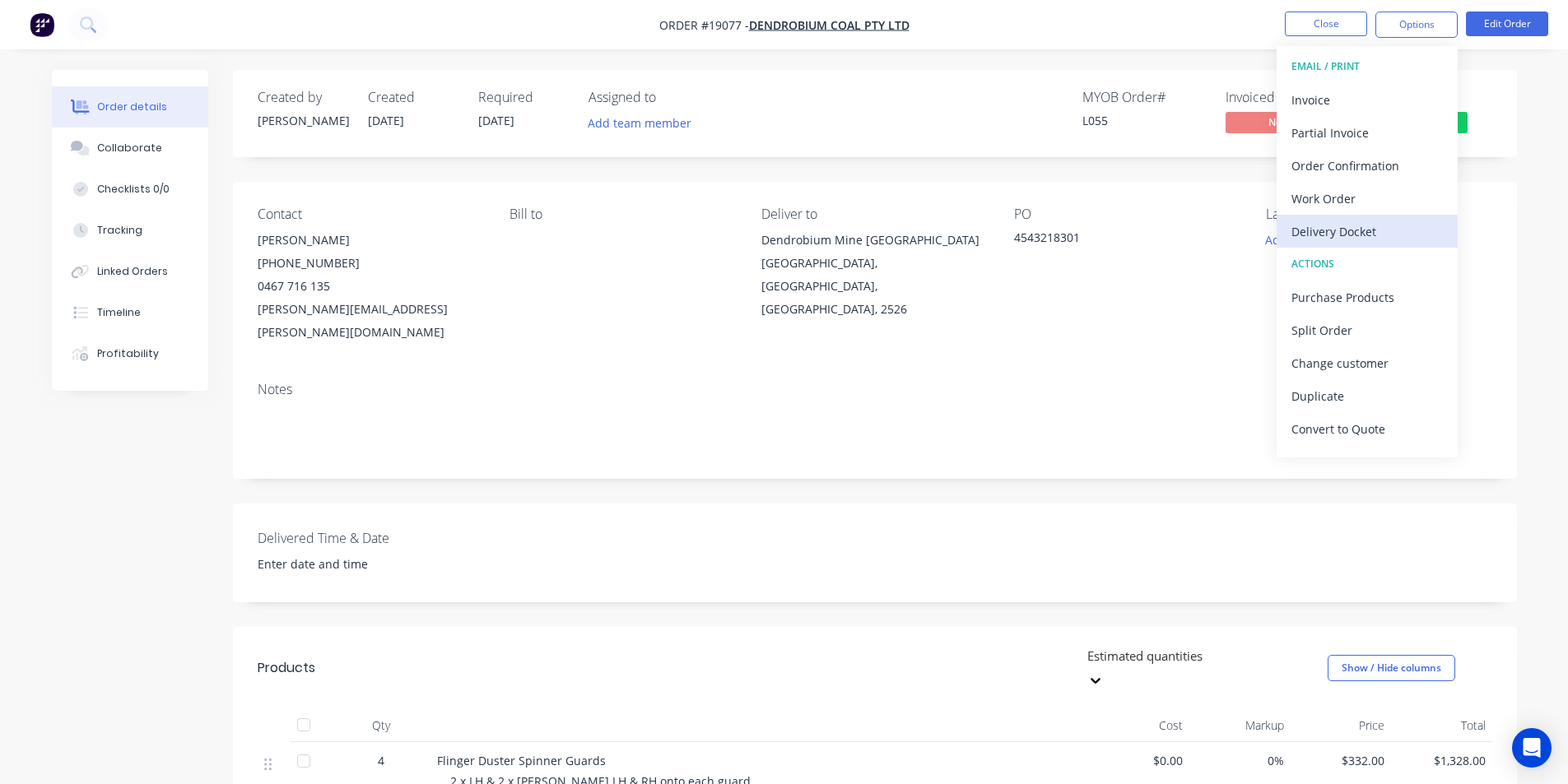
click at [1349, 235] on div "Delivery Docket" at bounding box center [1367, 231] width 152 height 24
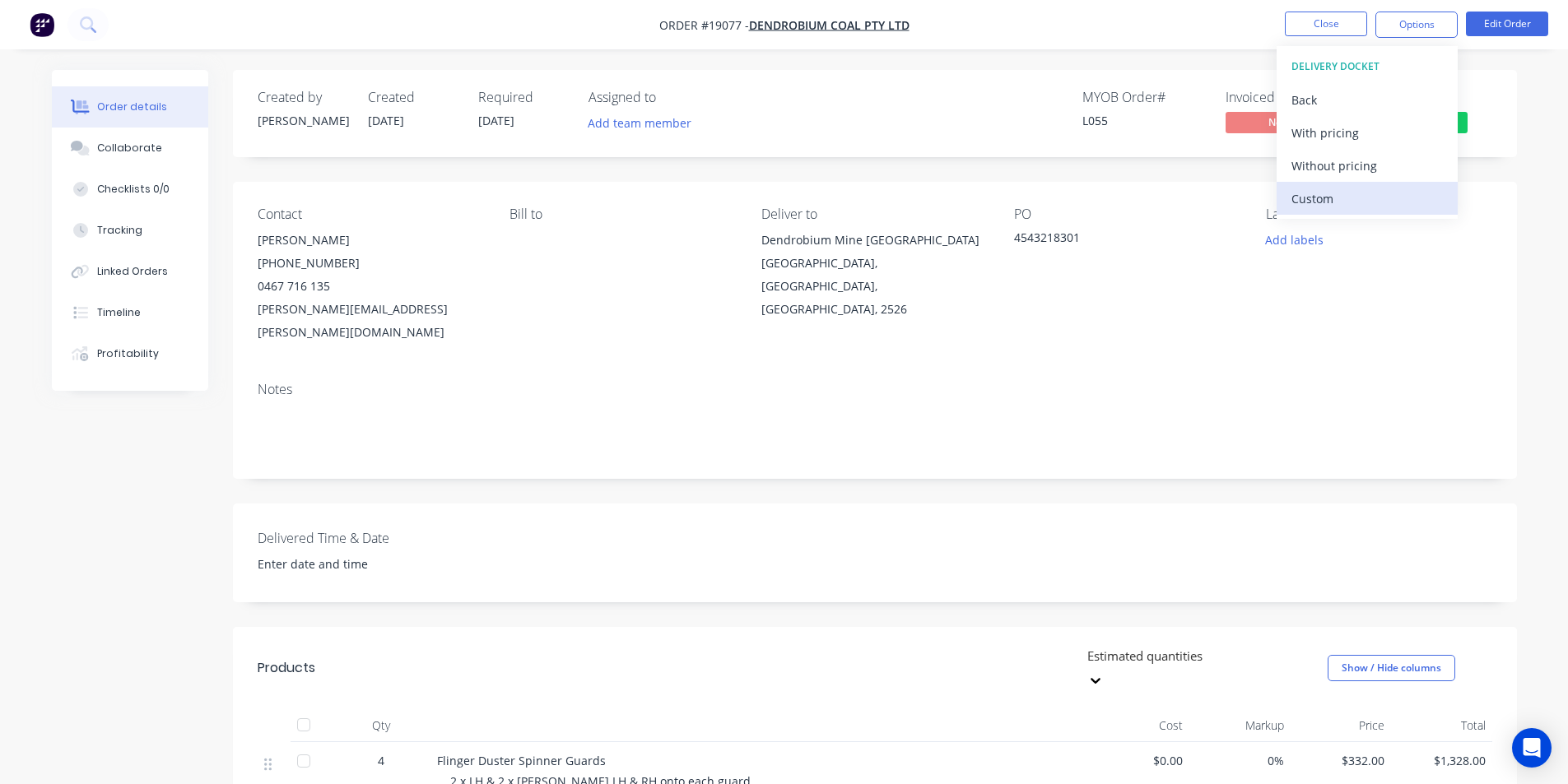
click at [1333, 203] on div "Custom" at bounding box center [1367, 198] width 152 height 24
click at [1341, 169] on div "Without pricing" at bounding box center [1367, 165] width 152 height 24
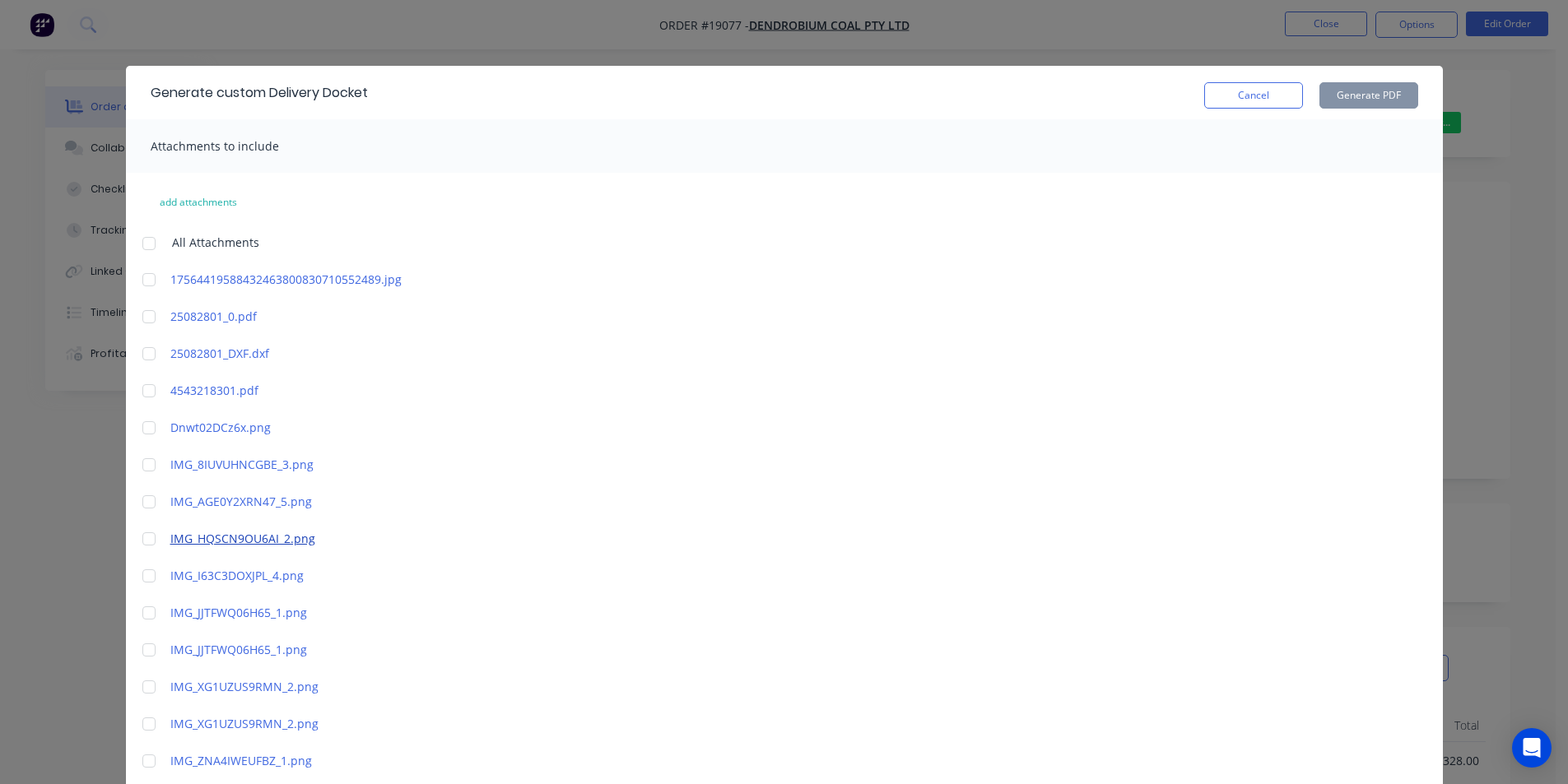
scroll to position [402, 0]
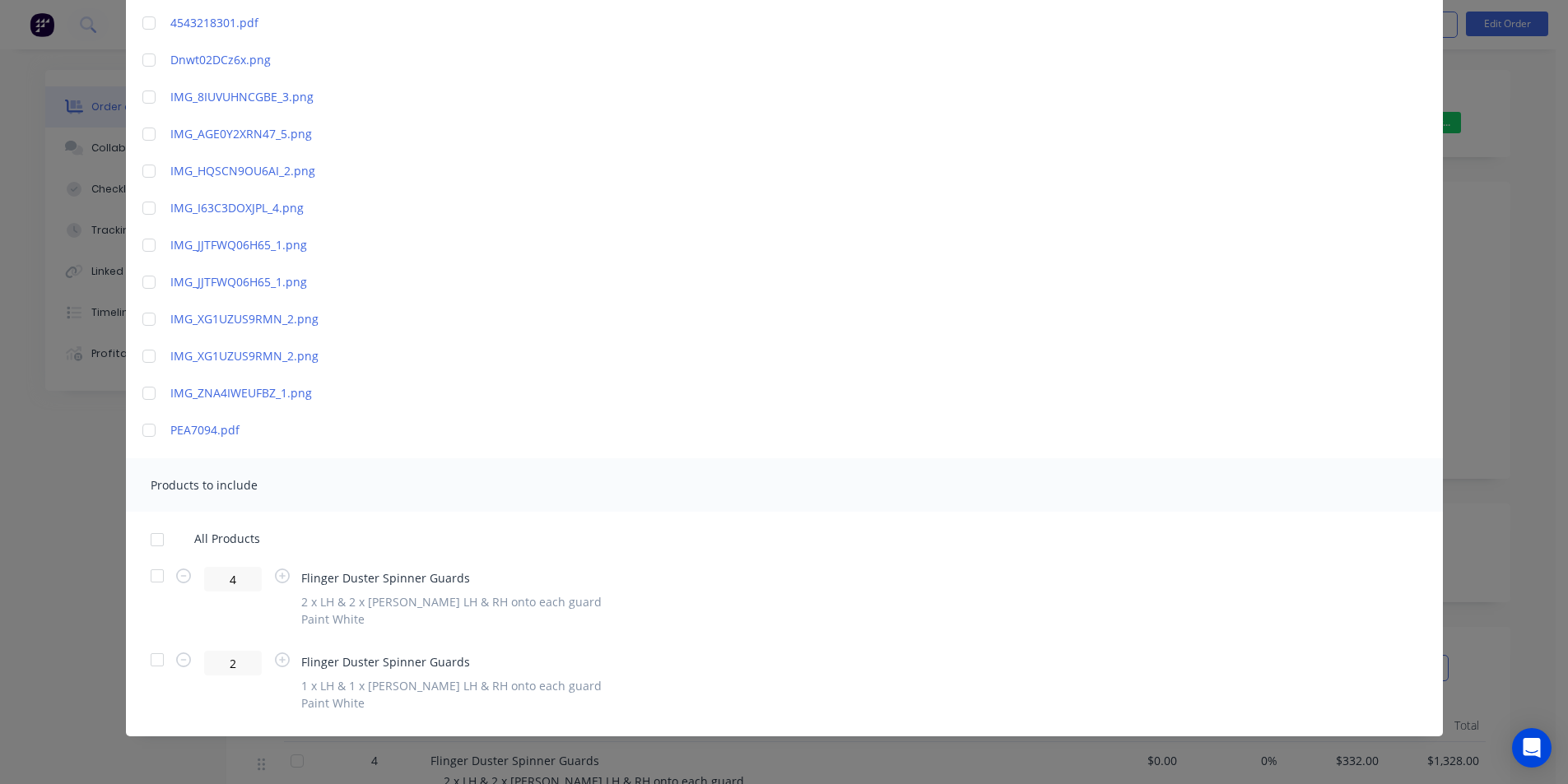
click at [152, 646] on div at bounding box center [157, 660] width 33 height 33
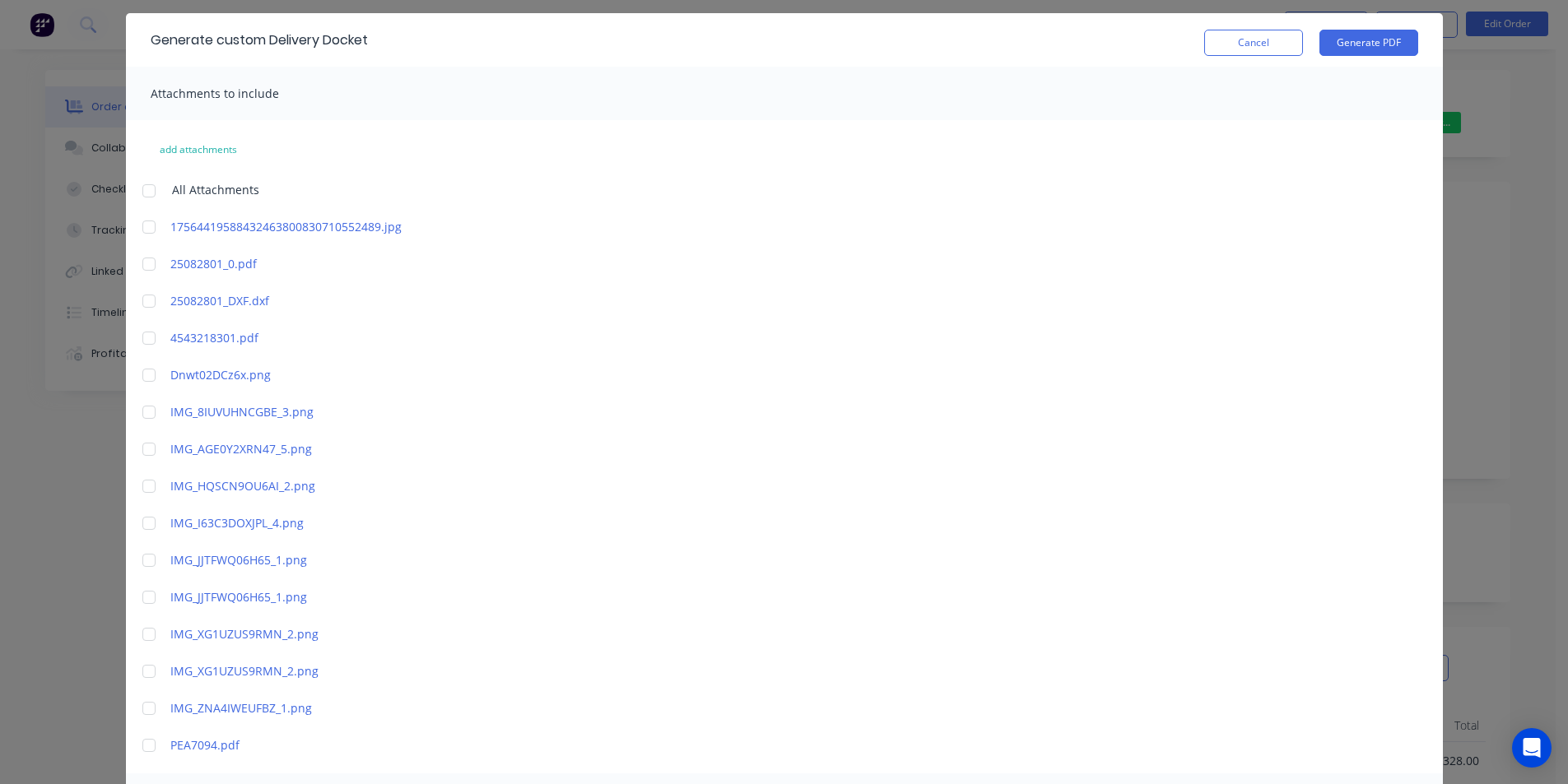
scroll to position [0, 0]
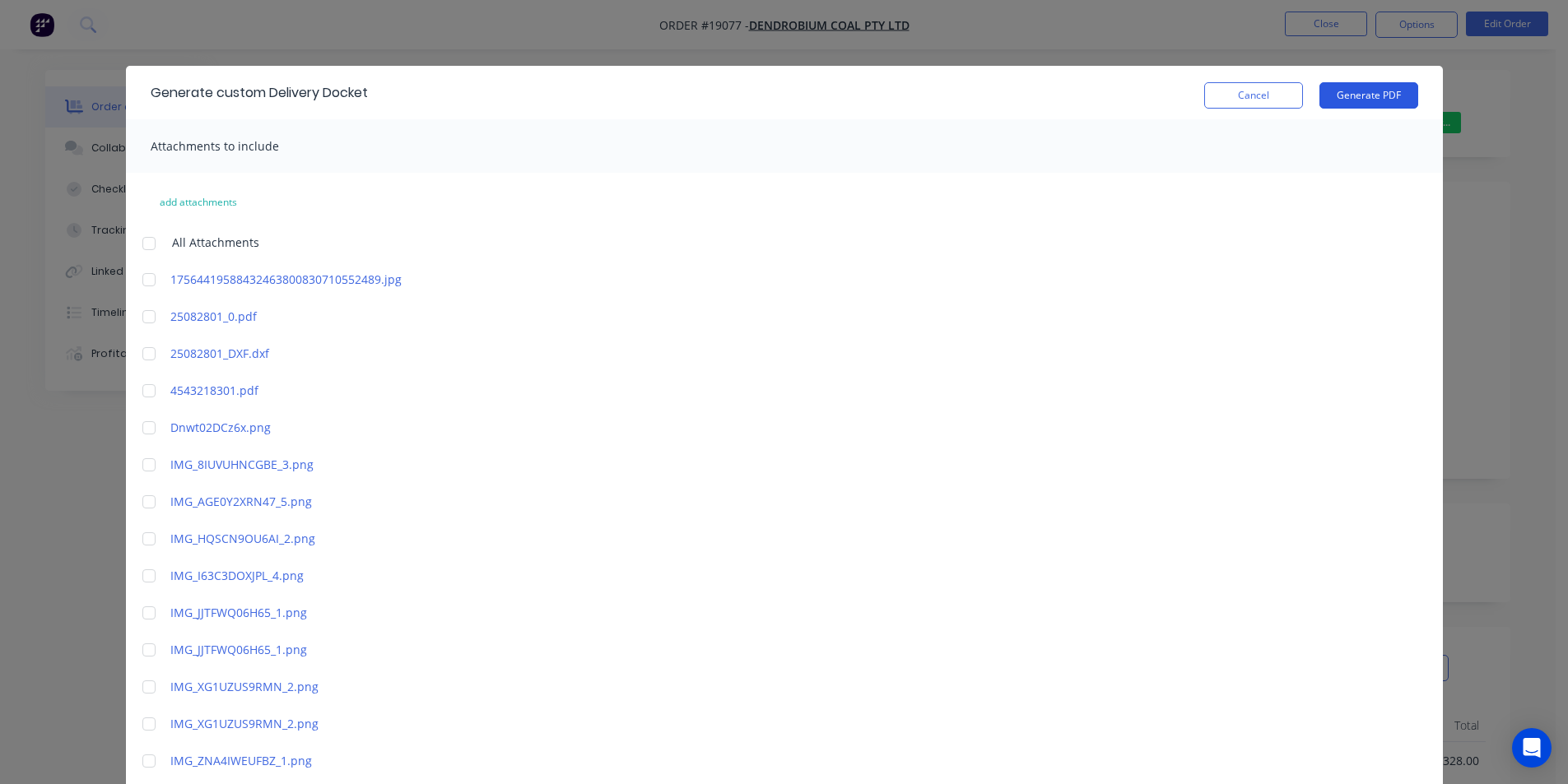
click at [1371, 86] on button "Generate PDF" at bounding box center [1369, 95] width 99 height 26
click at [1254, 104] on button "Cancel" at bounding box center [1253, 95] width 99 height 26
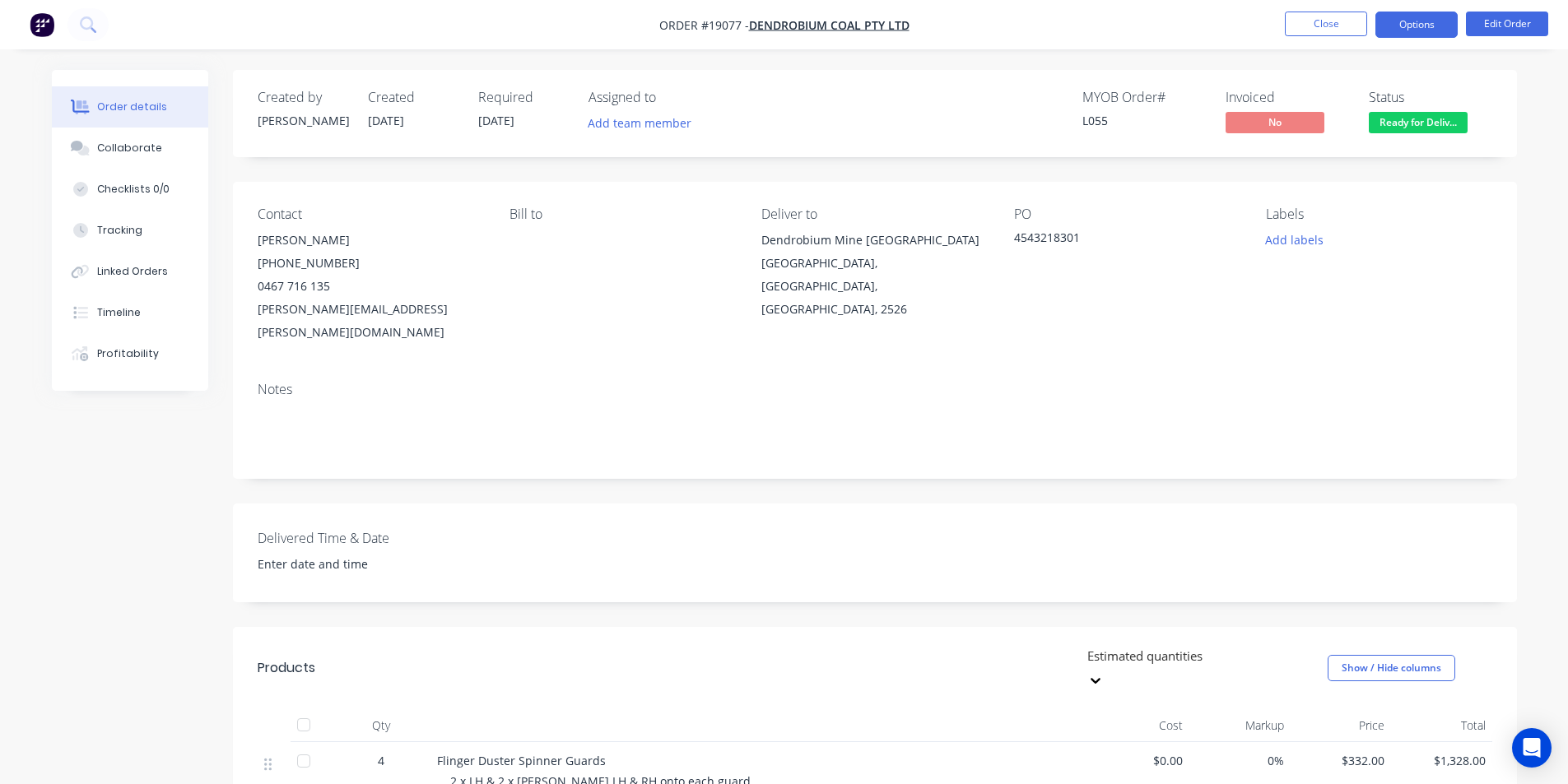
click at [1407, 19] on button "Options" at bounding box center [1415, 25] width 82 height 26
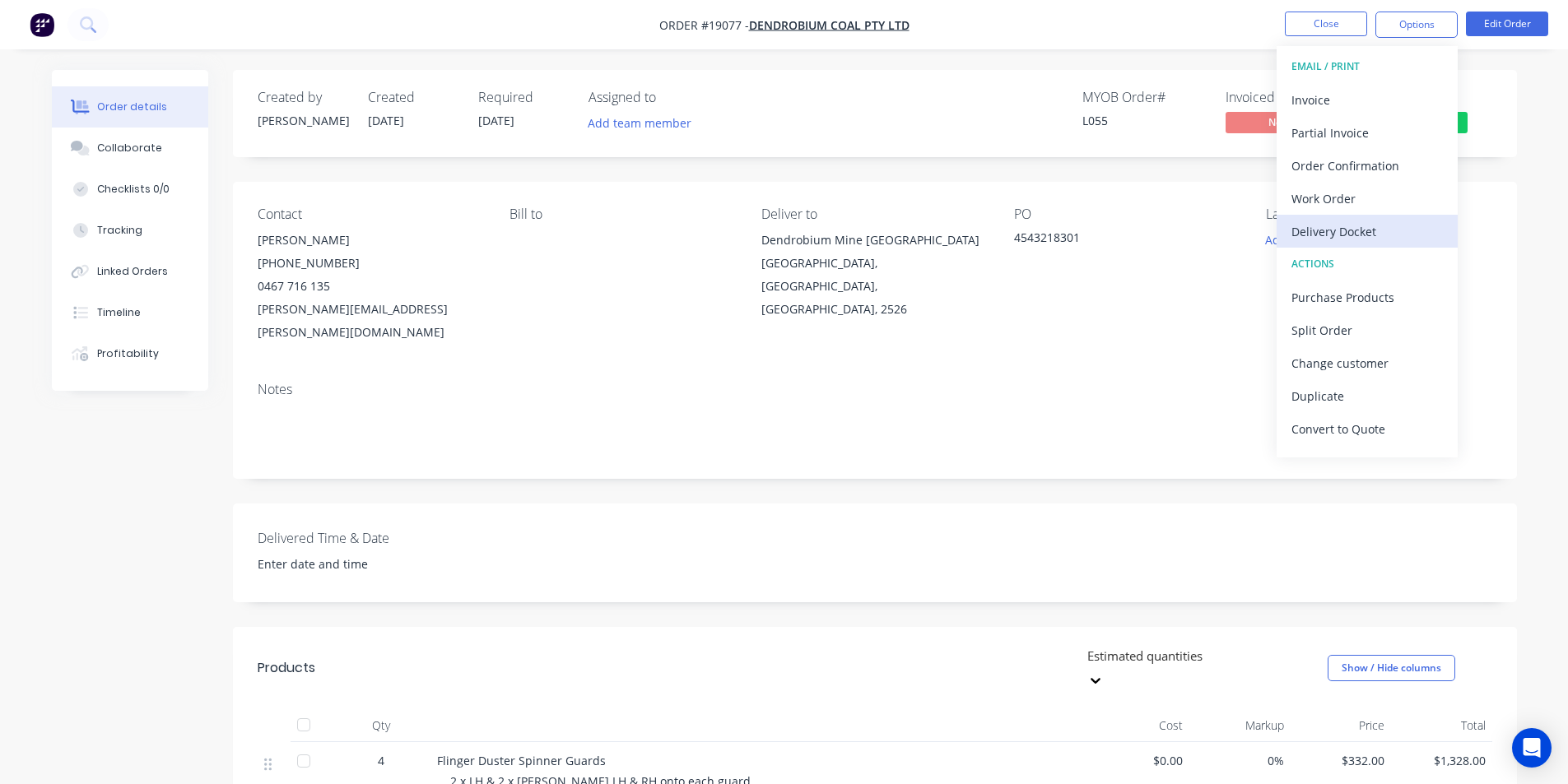
click at [1350, 235] on div "Delivery Docket" at bounding box center [1367, 231] width 152 height 24
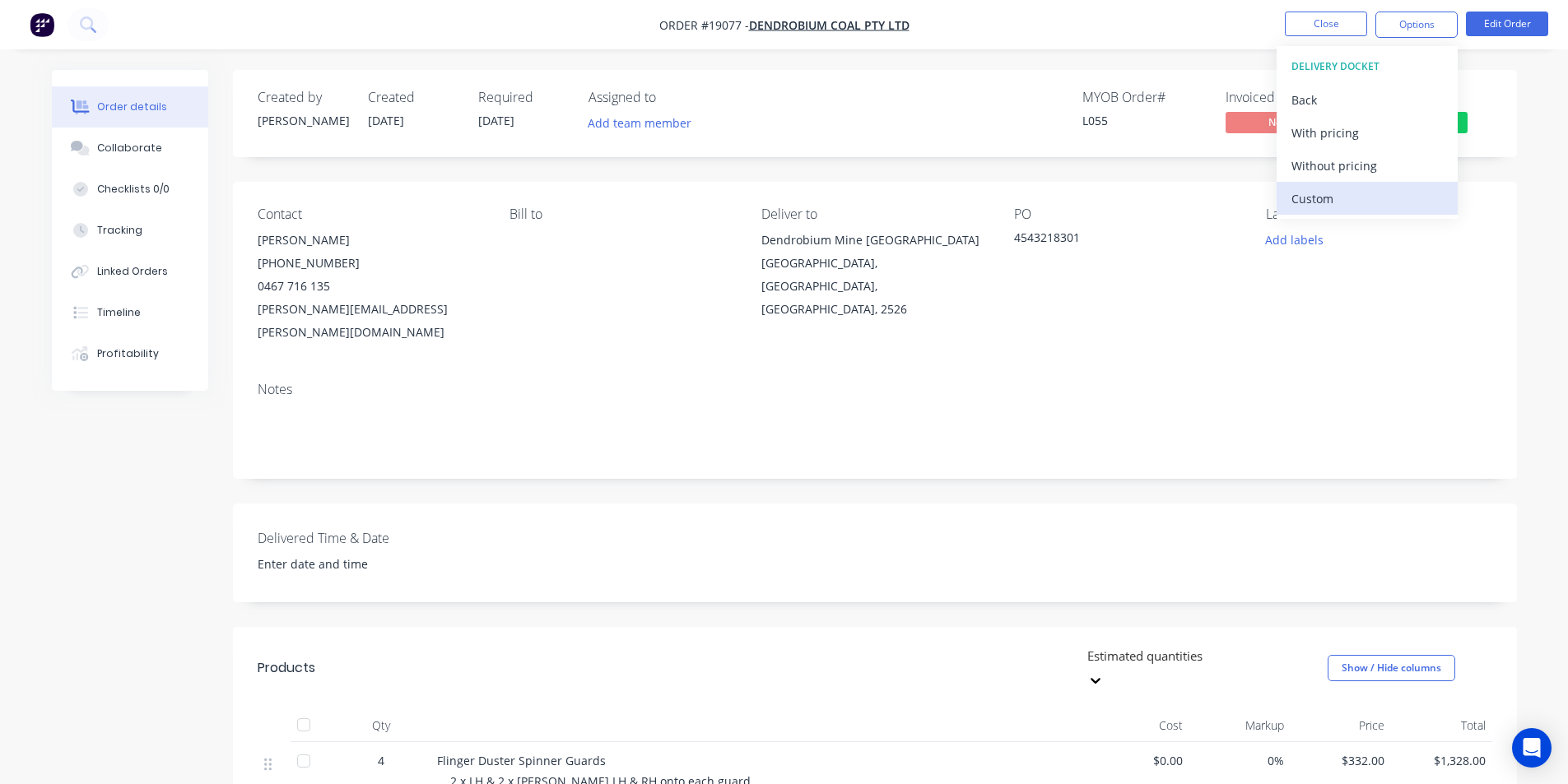
click at [1340, 198] on div "Custom" at bounding box center [1367, 198] width 152 height 24
click at [1335, 162] on div "Without pricing" at bounding box center [1367, 165] width 152 height 24
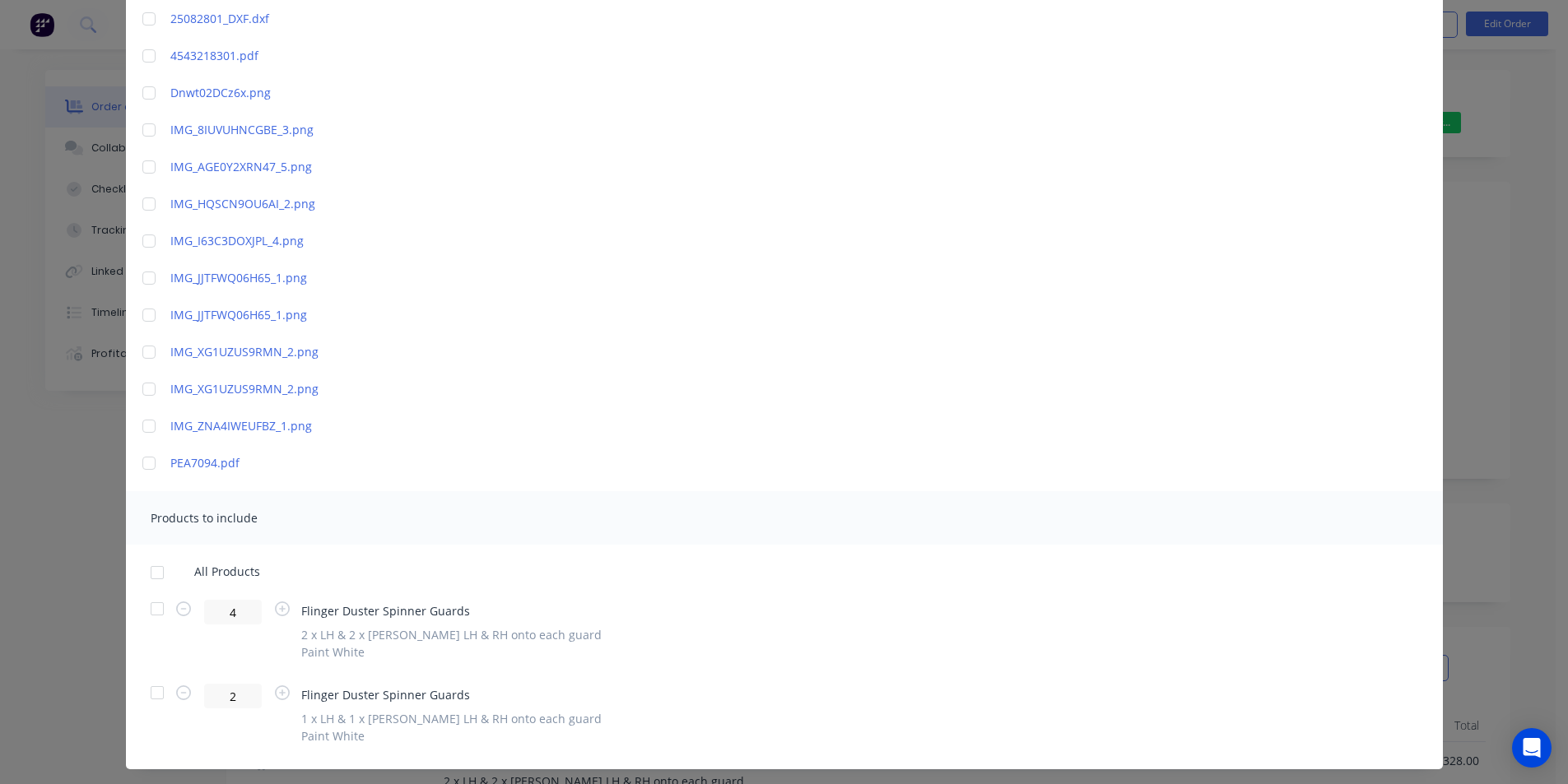
scroll to position [402, 0]
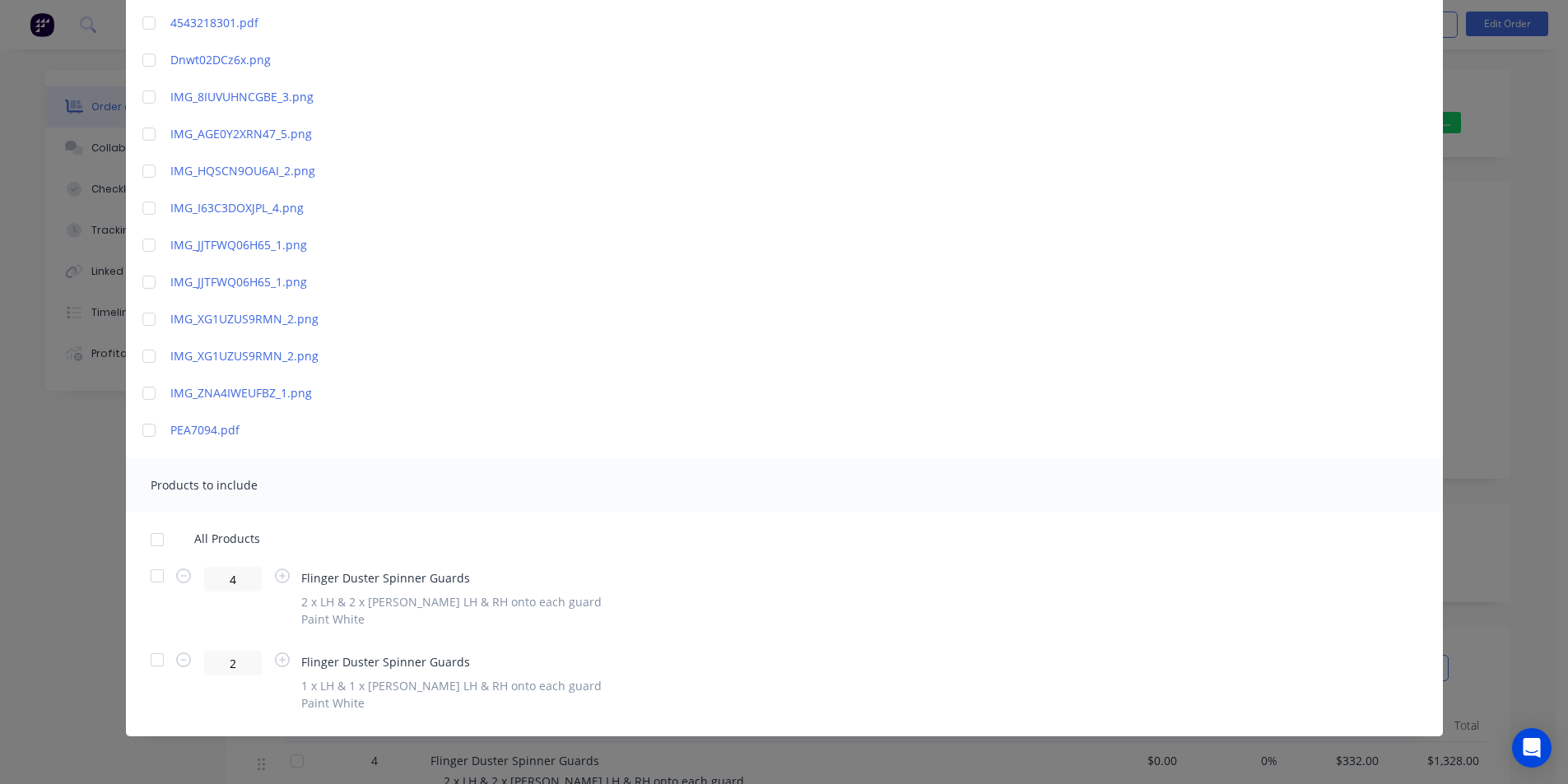
click at [150, 560] on div at bounding box center [157, 576] width 33 height 33
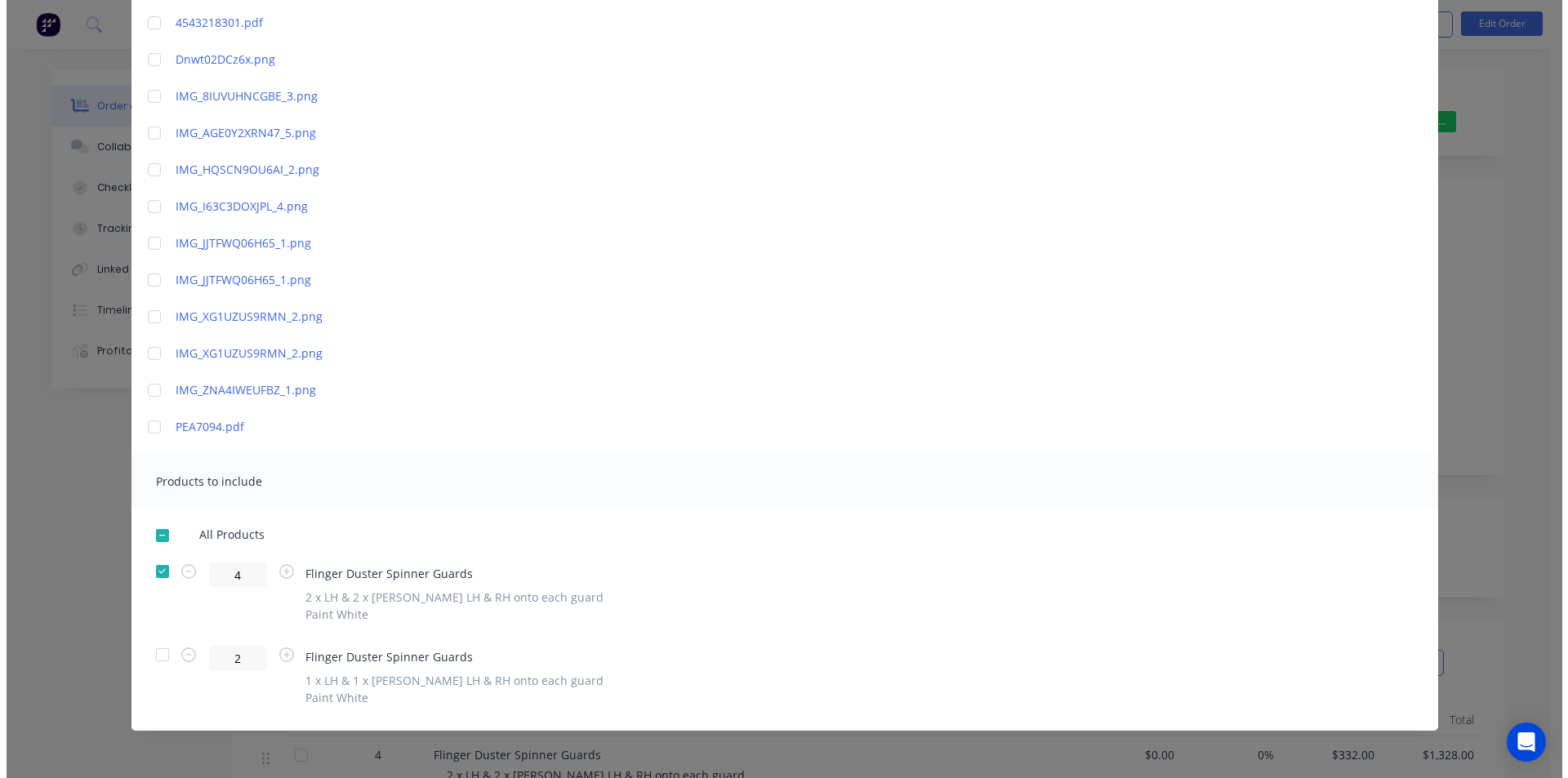
scroll to position [0, 0]
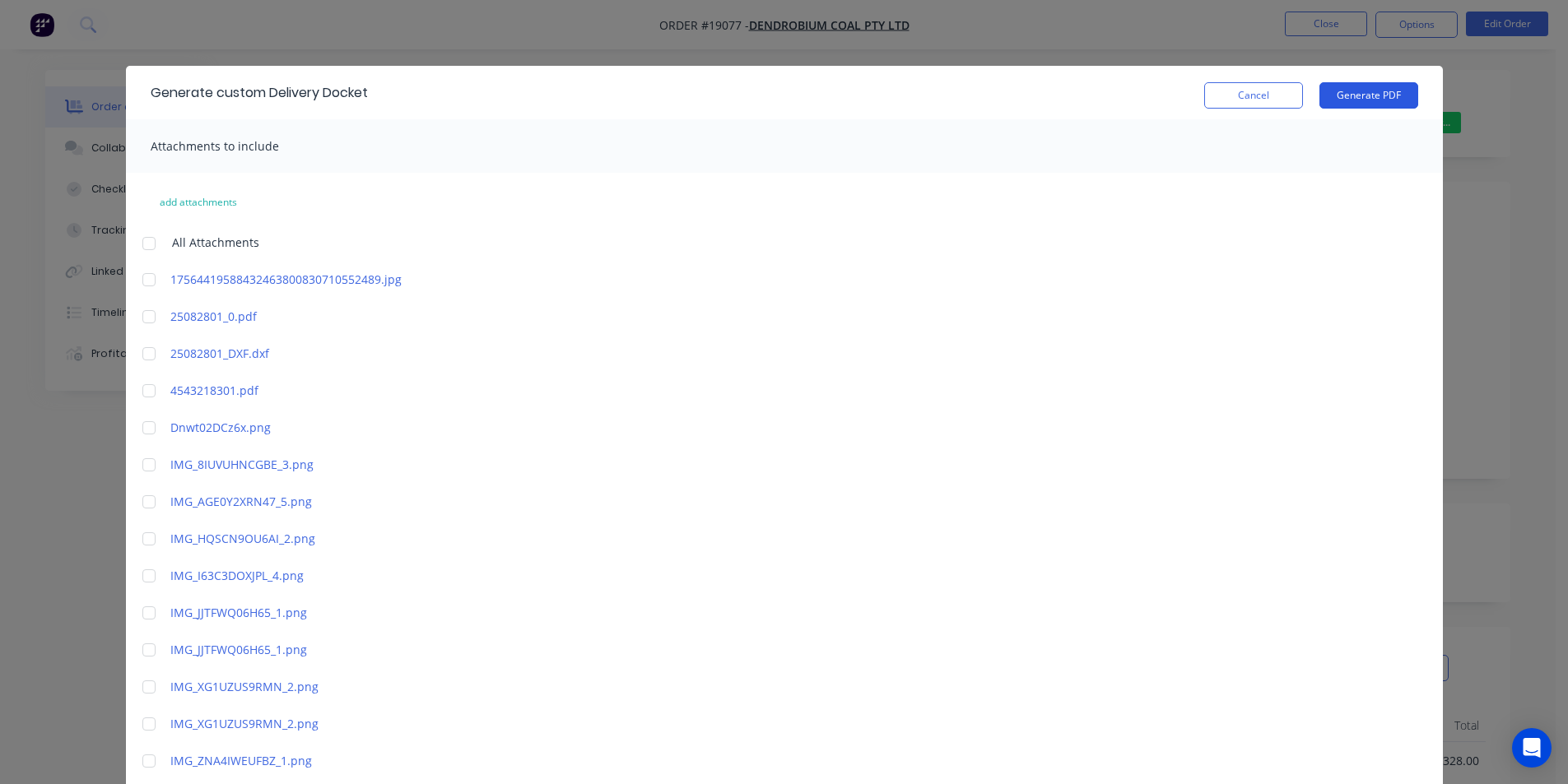
click at [1374, 93] on button "Generate PDF" at bounding box center [1369, 95] width 99 height 26
click at [1238, 95] on button "Cancel" at bounding box center [1253, 95] width 99 height 26
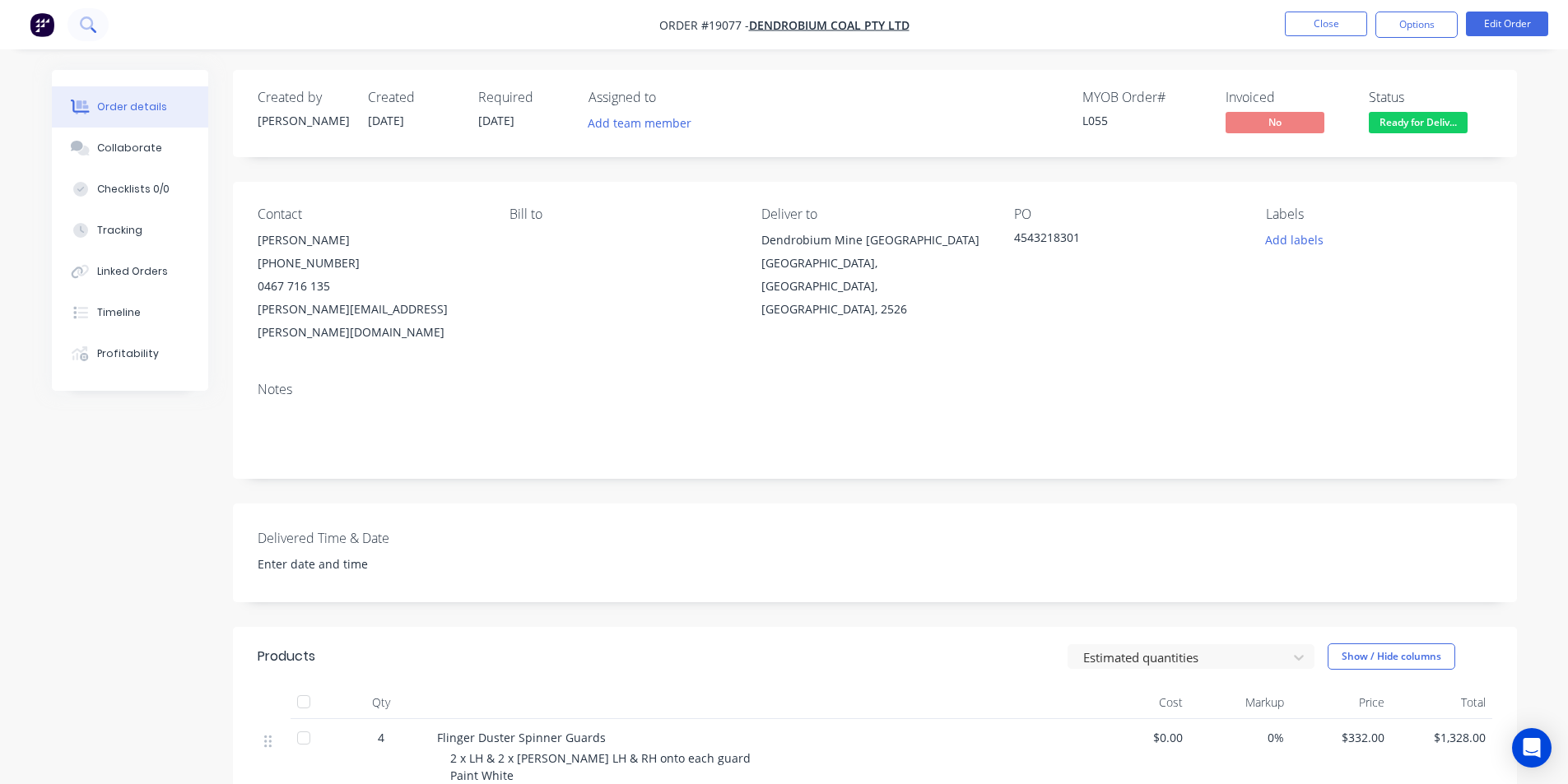
click at [101, 19] on button at bounding box center [88, 24] width 41 height 33
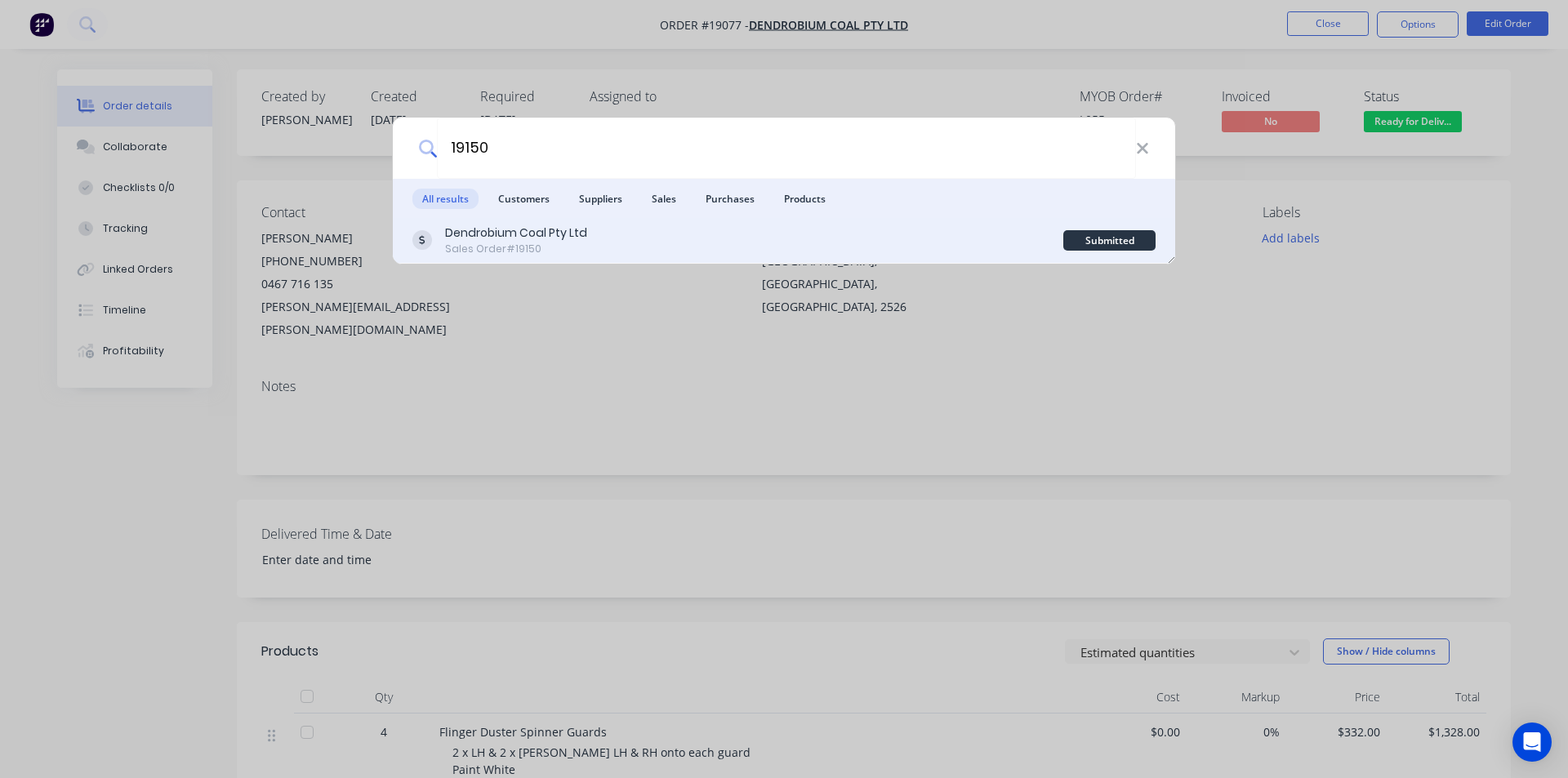
type input "19150"
click at [594, 248] on div "Dendrobium Coal Pty Ltd Sales Order #19150" at bounding box center [738, 241] width 651 height 32
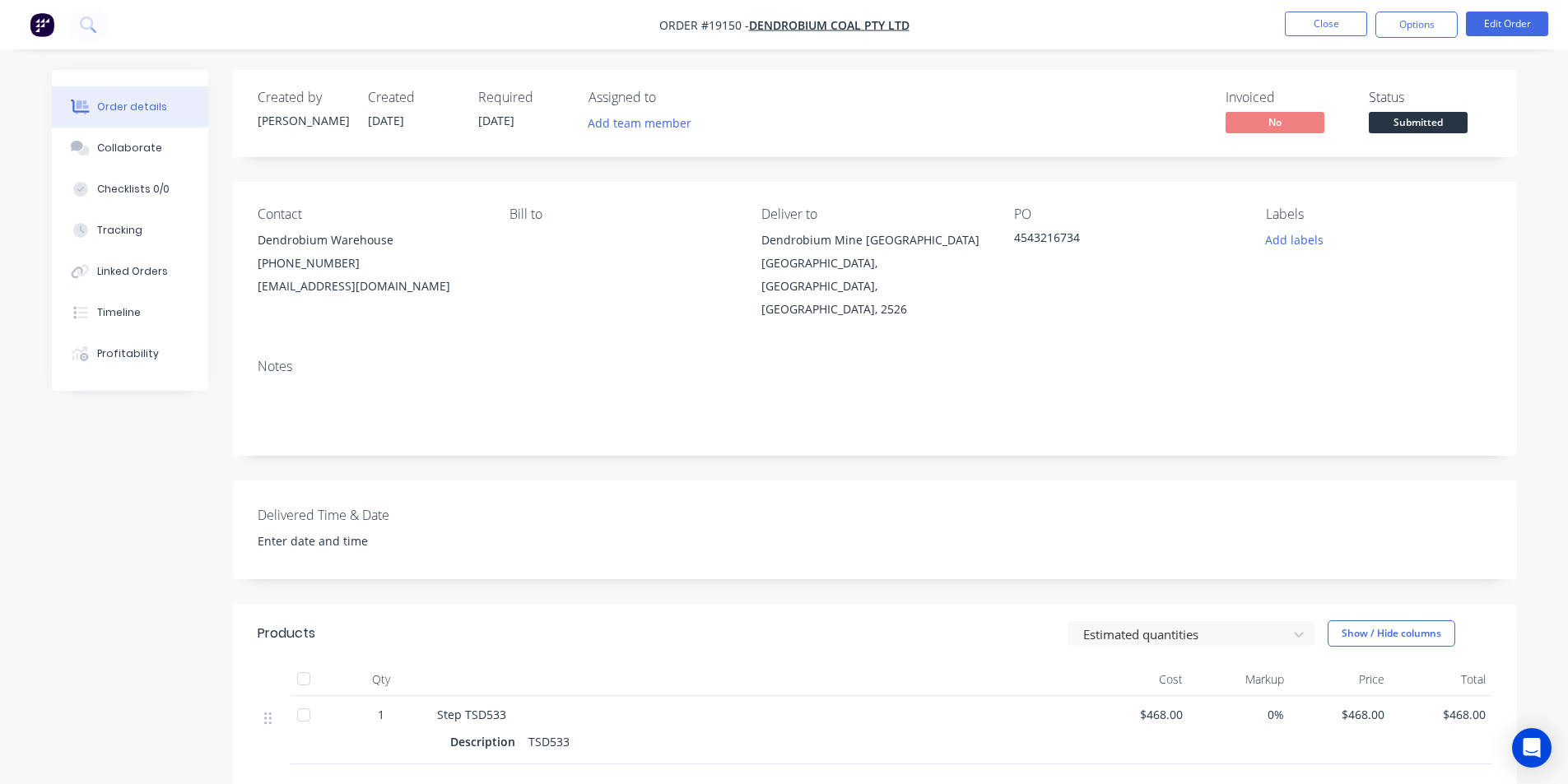
click at [1461, 115] on span "Submitted" at bounding box center [1418, 122] width 99 height 20
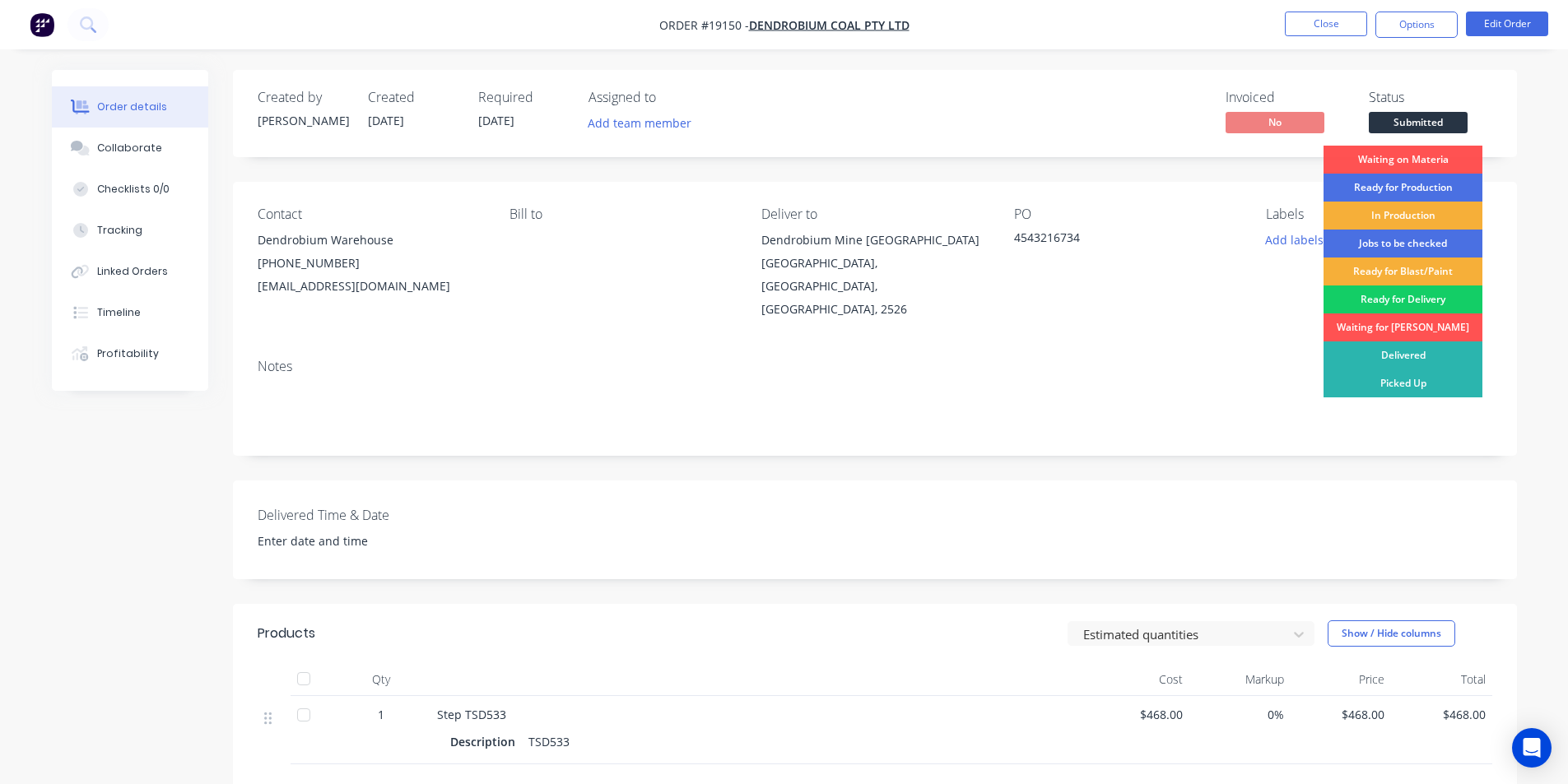
click at [1398, 298] on div "Ready for Delivery" at bounding box center [1402, 300] width 159 height 28
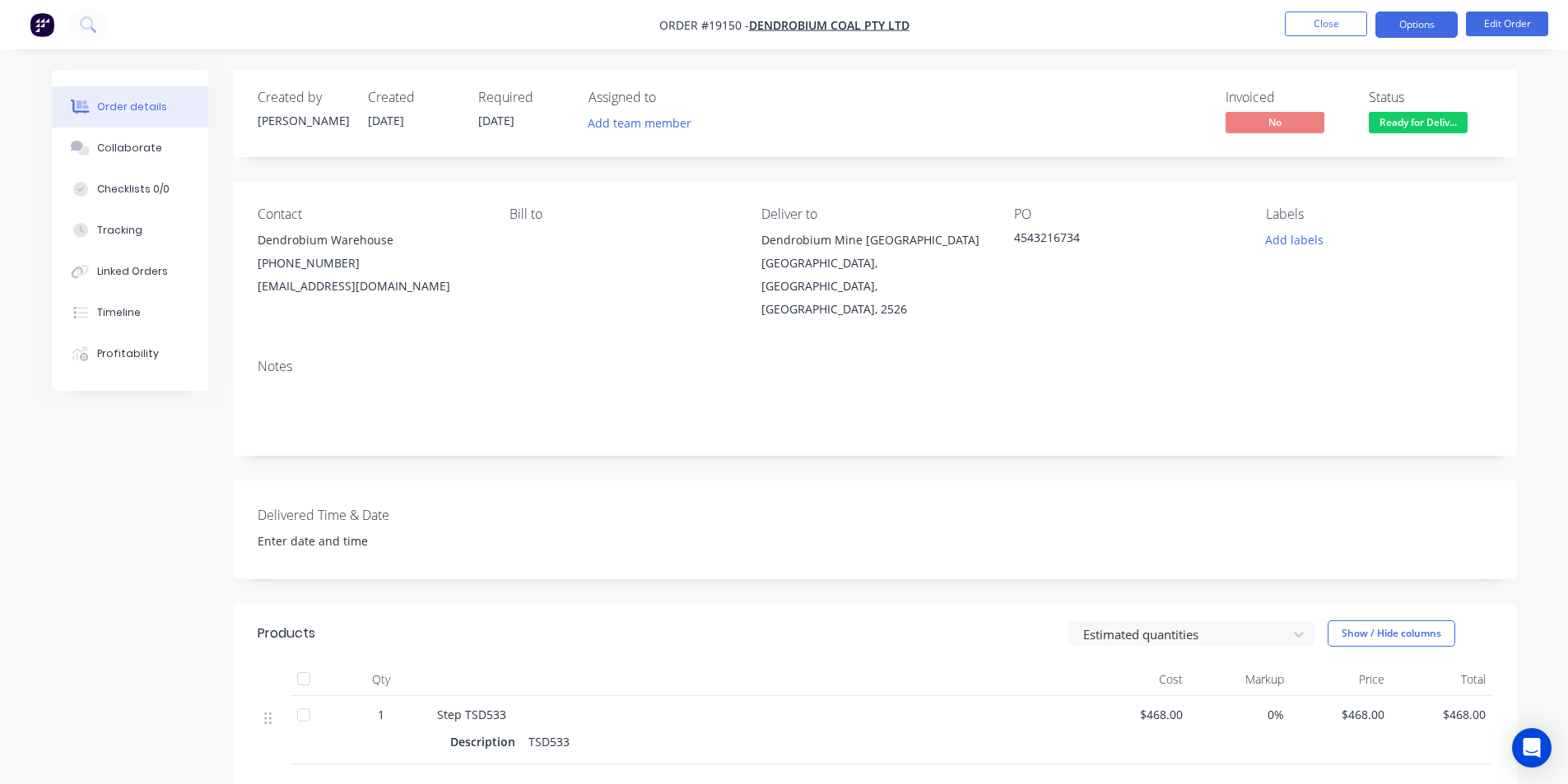
click at [1427, 26] on button "Options" at bounding box center [1415, 25] width 82 height 26
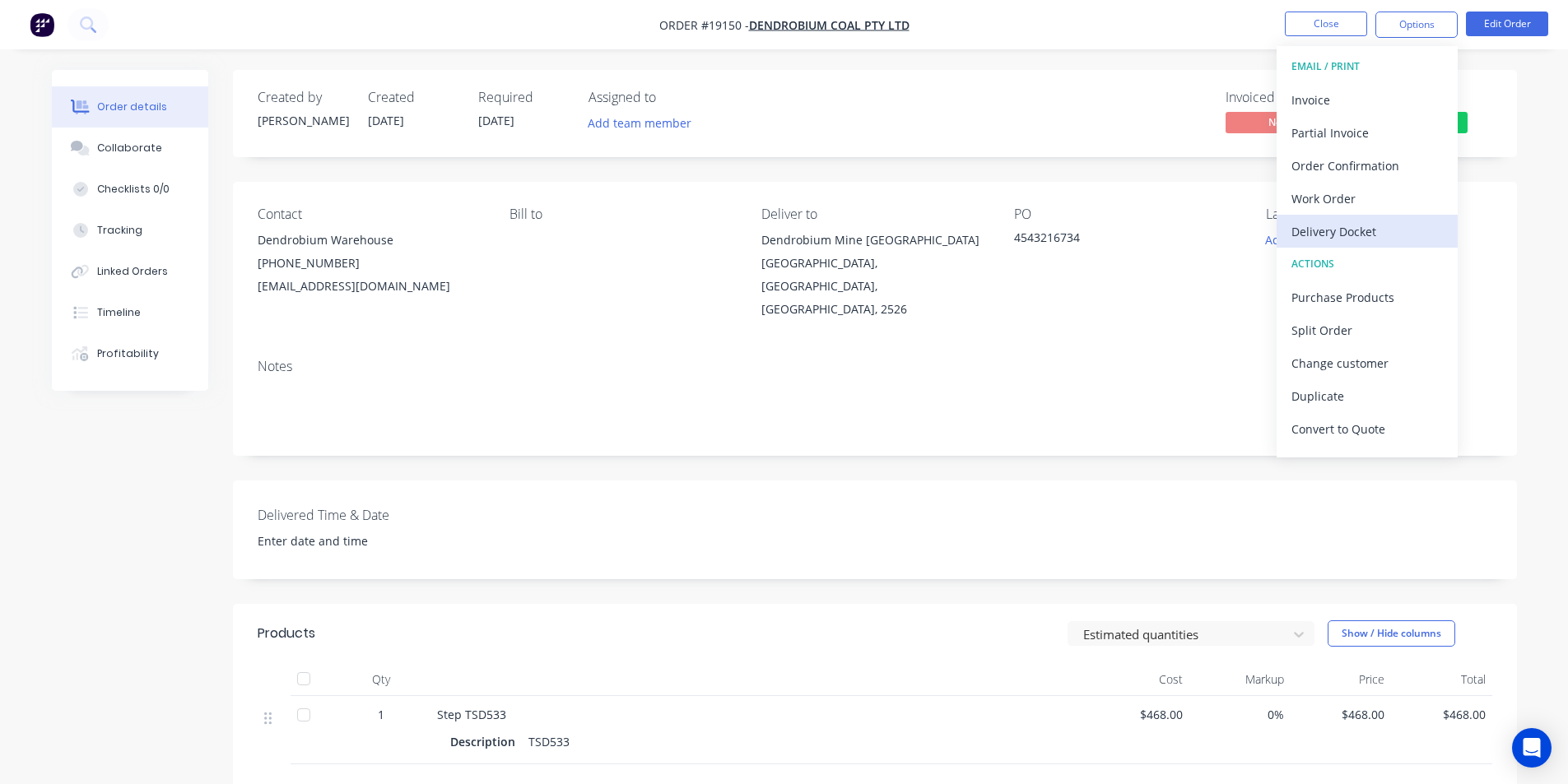
click at [1361, 234] on div "Delivery Docket" at bounding box center [1367, 231] width 152 height 24
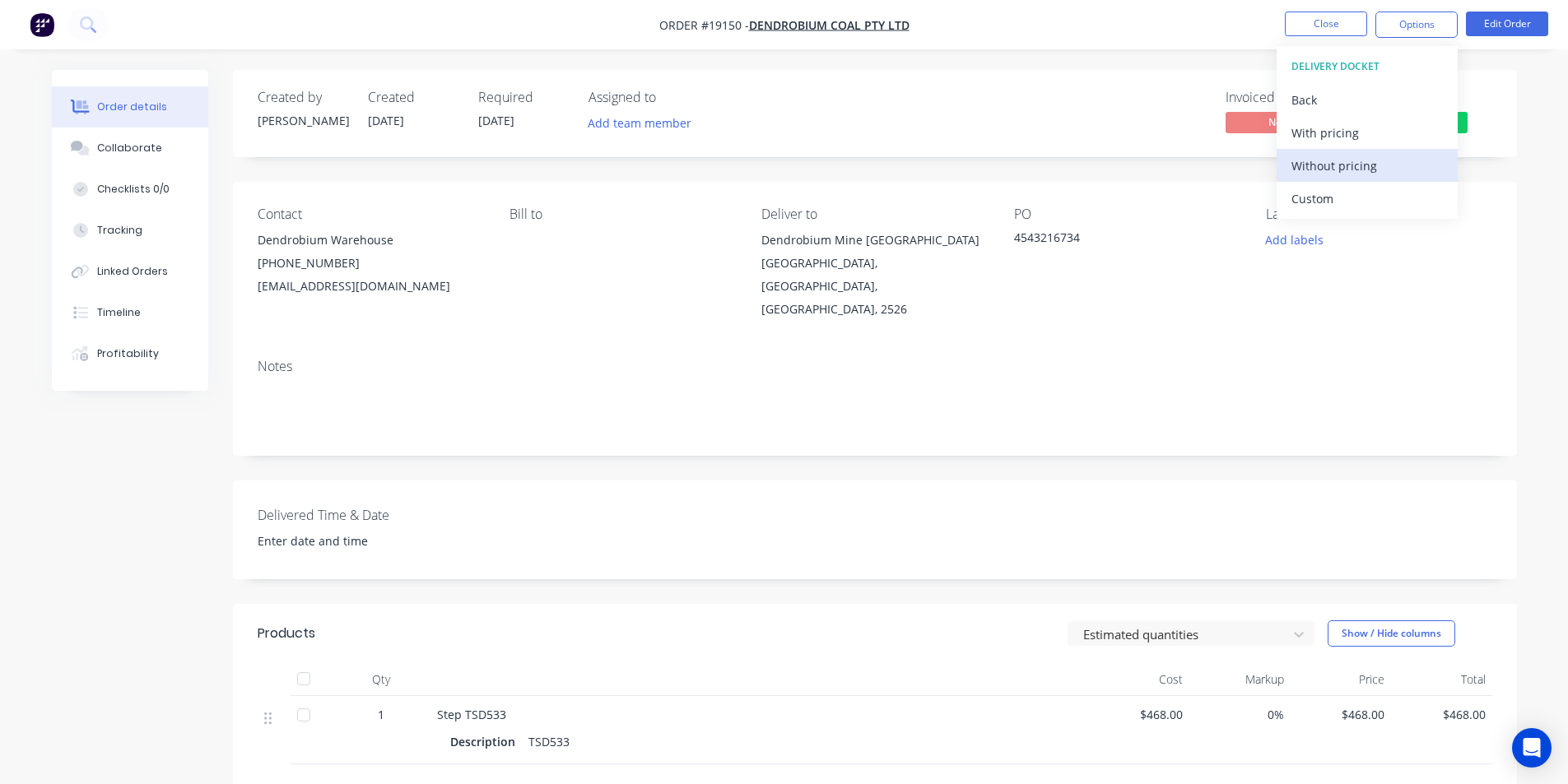
click at [1369, 168] on div "Without pricing" at bounding box center [1367, 165] width 152 height 24
click at [102, 25] on button at bounding box center [88, 24] width 41 height 33
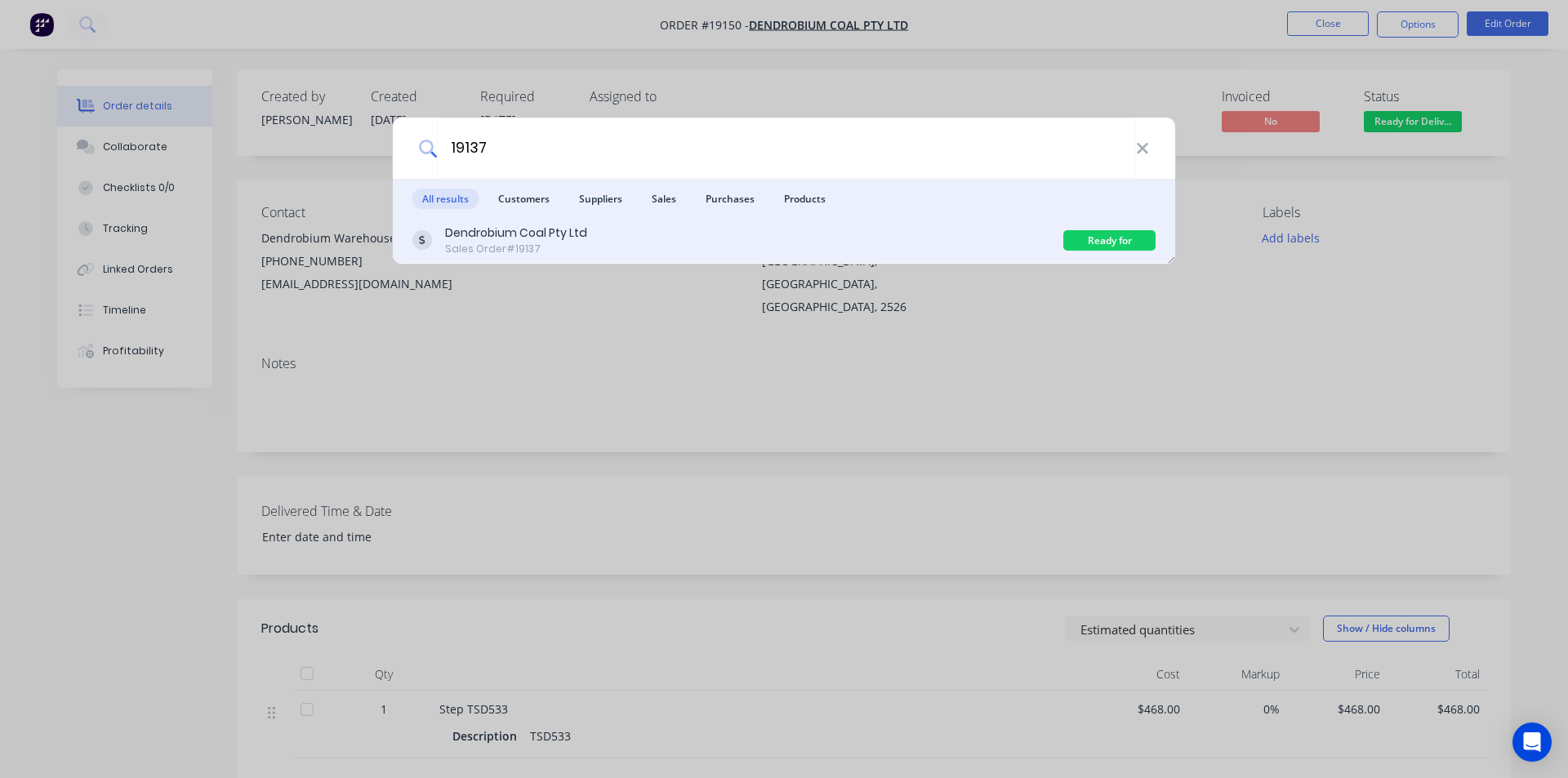
type input "19137"
click at [593, 250] on div "Dendrobium Coal Pty Ltd Sales Order #19137" at bounding box center [738, 241] width 651 height 32
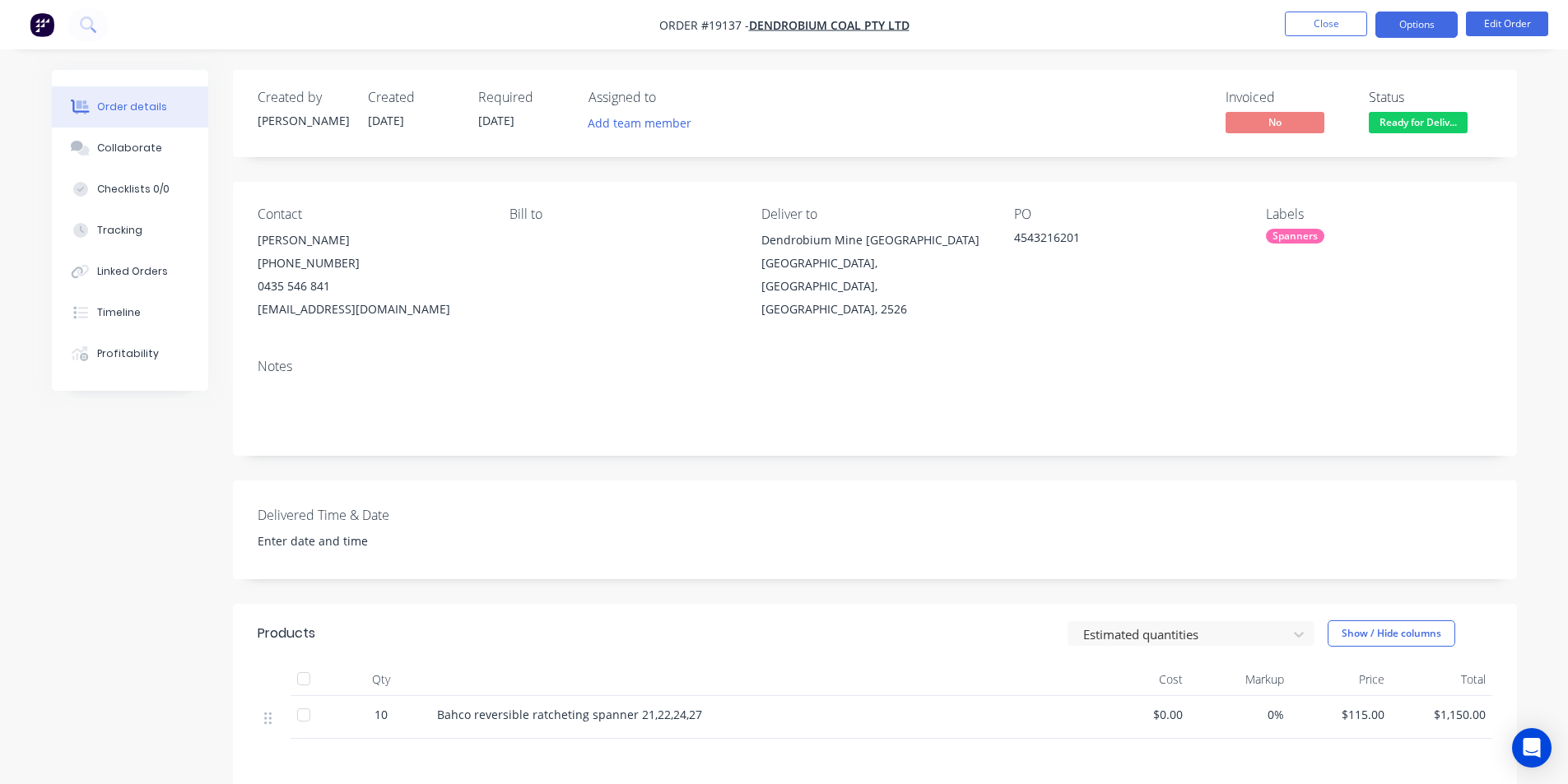
click at [1413, 31] on button "Options" at bounding box center [1415, 25] width 82 height 26
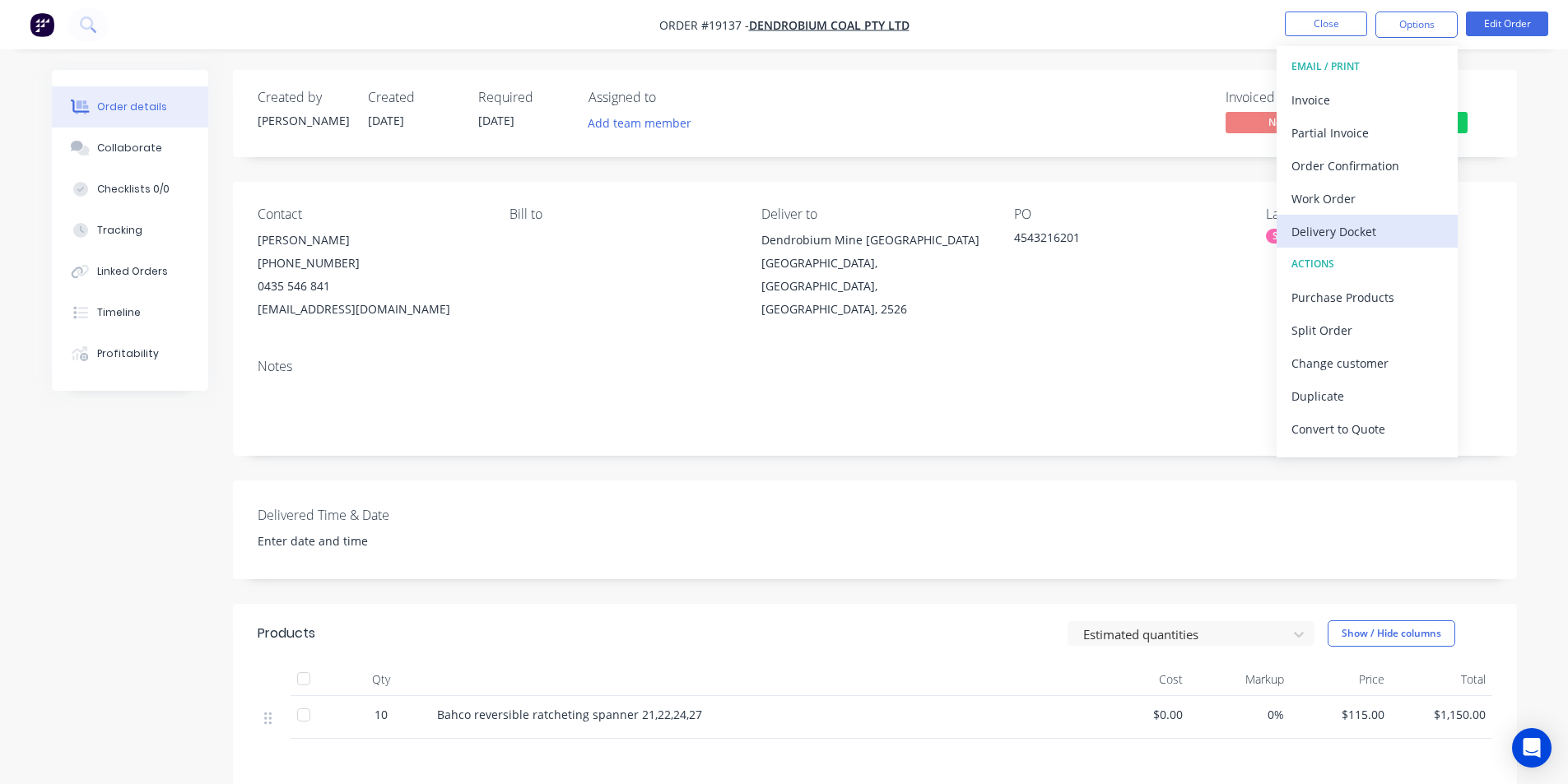
click at [1377, 225] on div "Delivery Docket" at bounding box center [1367, 231] width 152 height 24
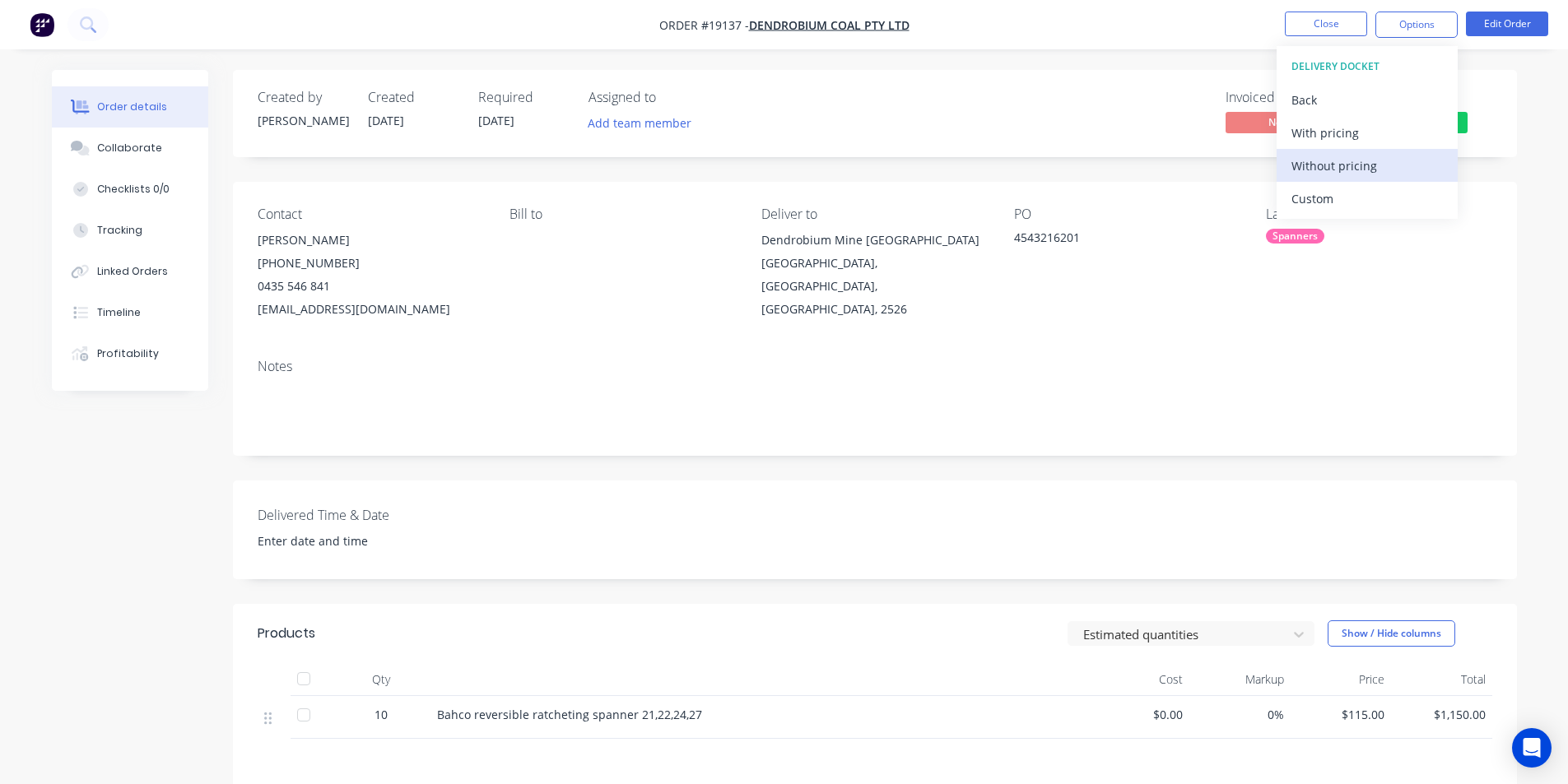
click at [1352, 171] on div "Without pricing" at bounding box center [1367, 165] width 152 height 24
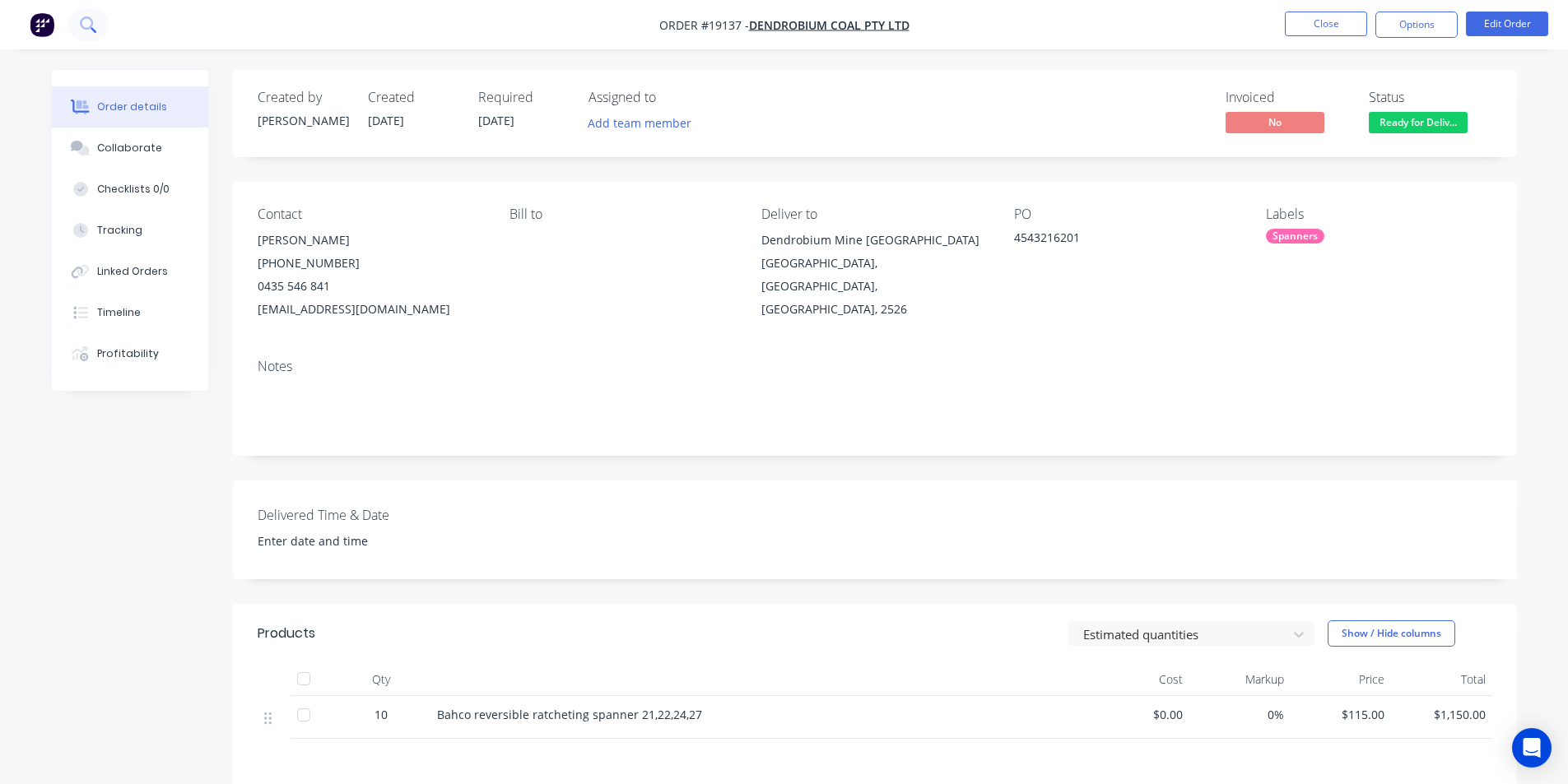
click at [96, 28] on button at bounding box center [88, 24] width 41 height 33
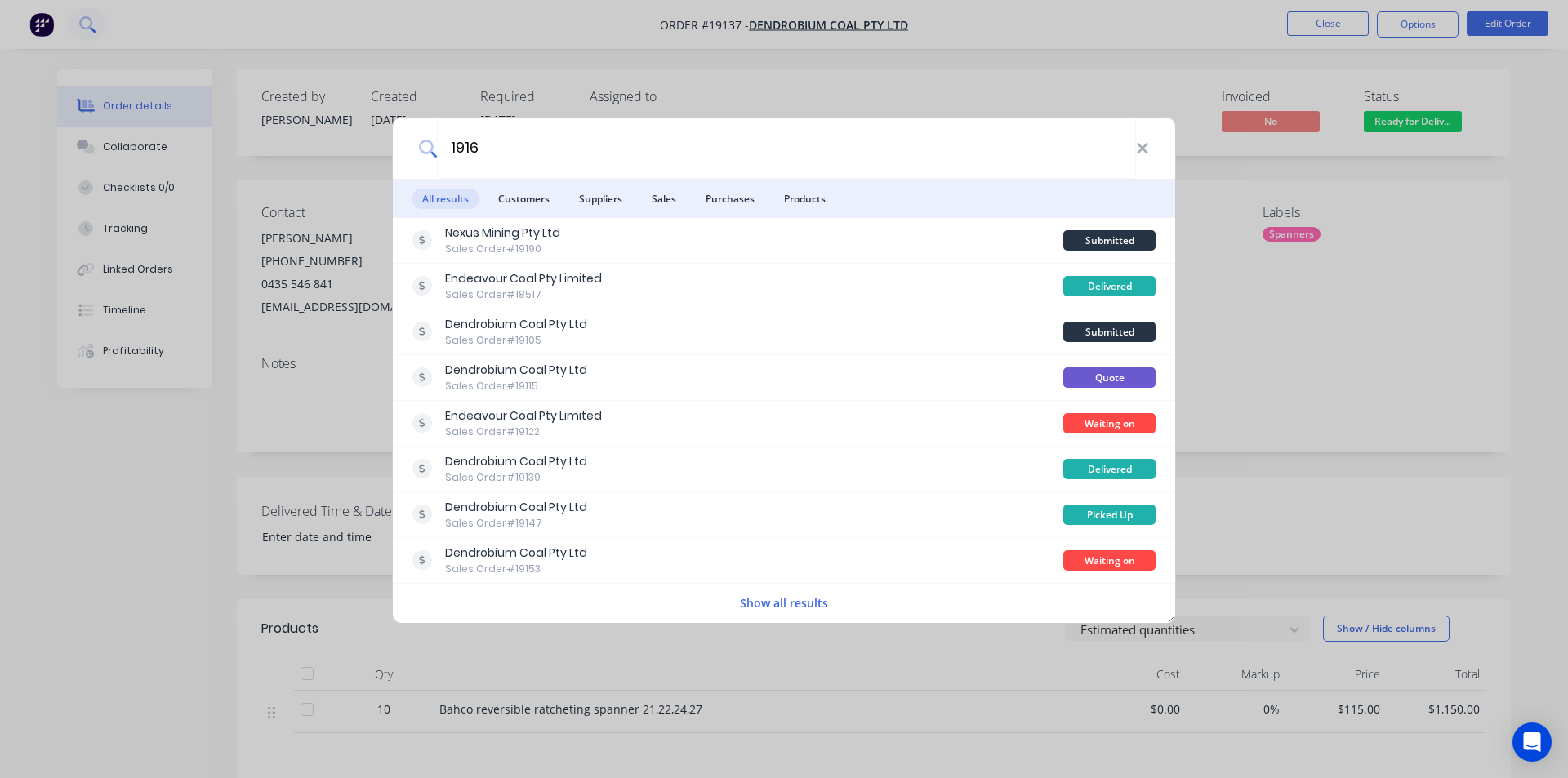
type input "19160"
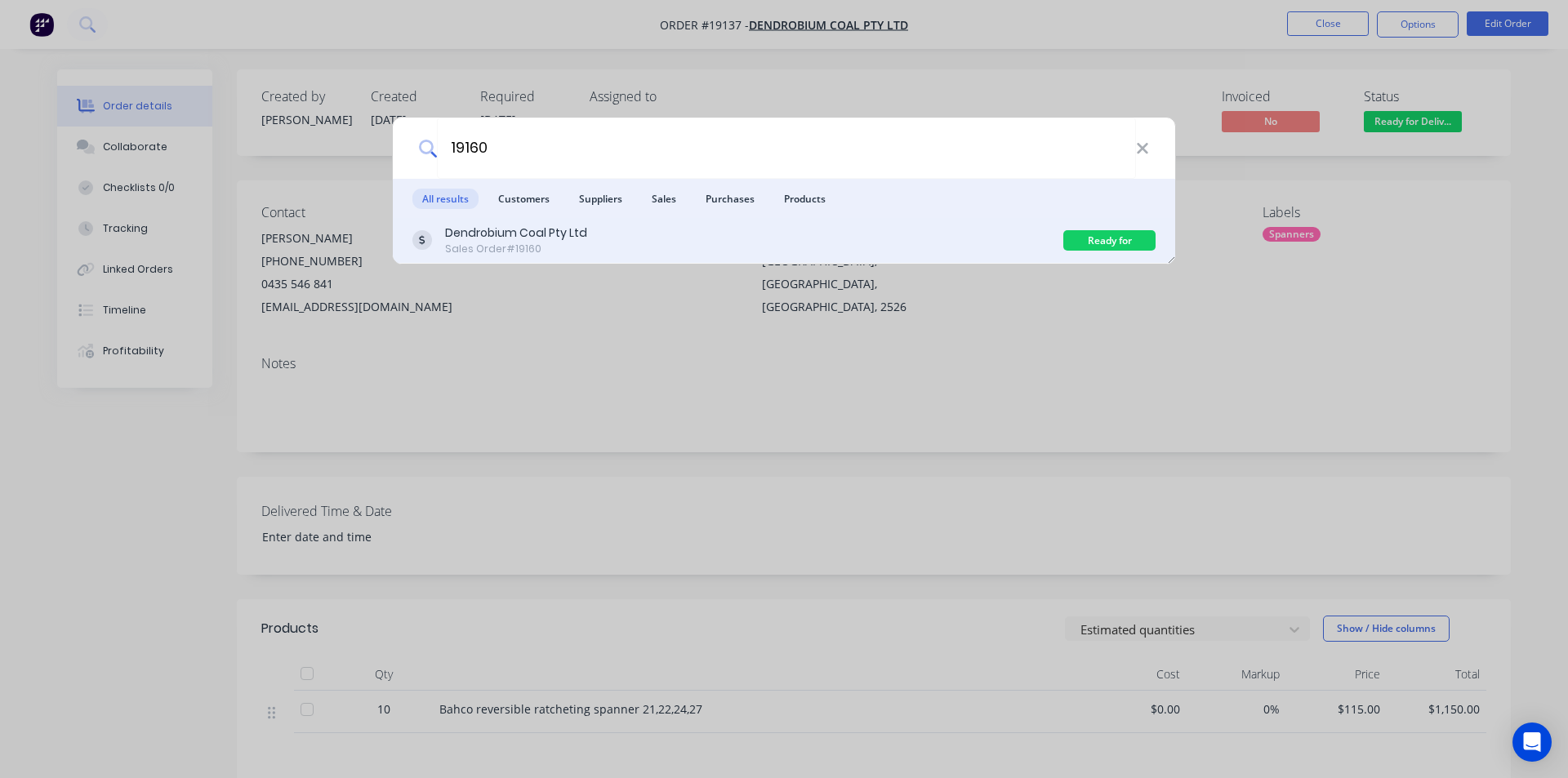
click at [566, 231] on div "Dendrobium Coal Pty Ltd" at bounding box center [516, 234] width 142 height 18
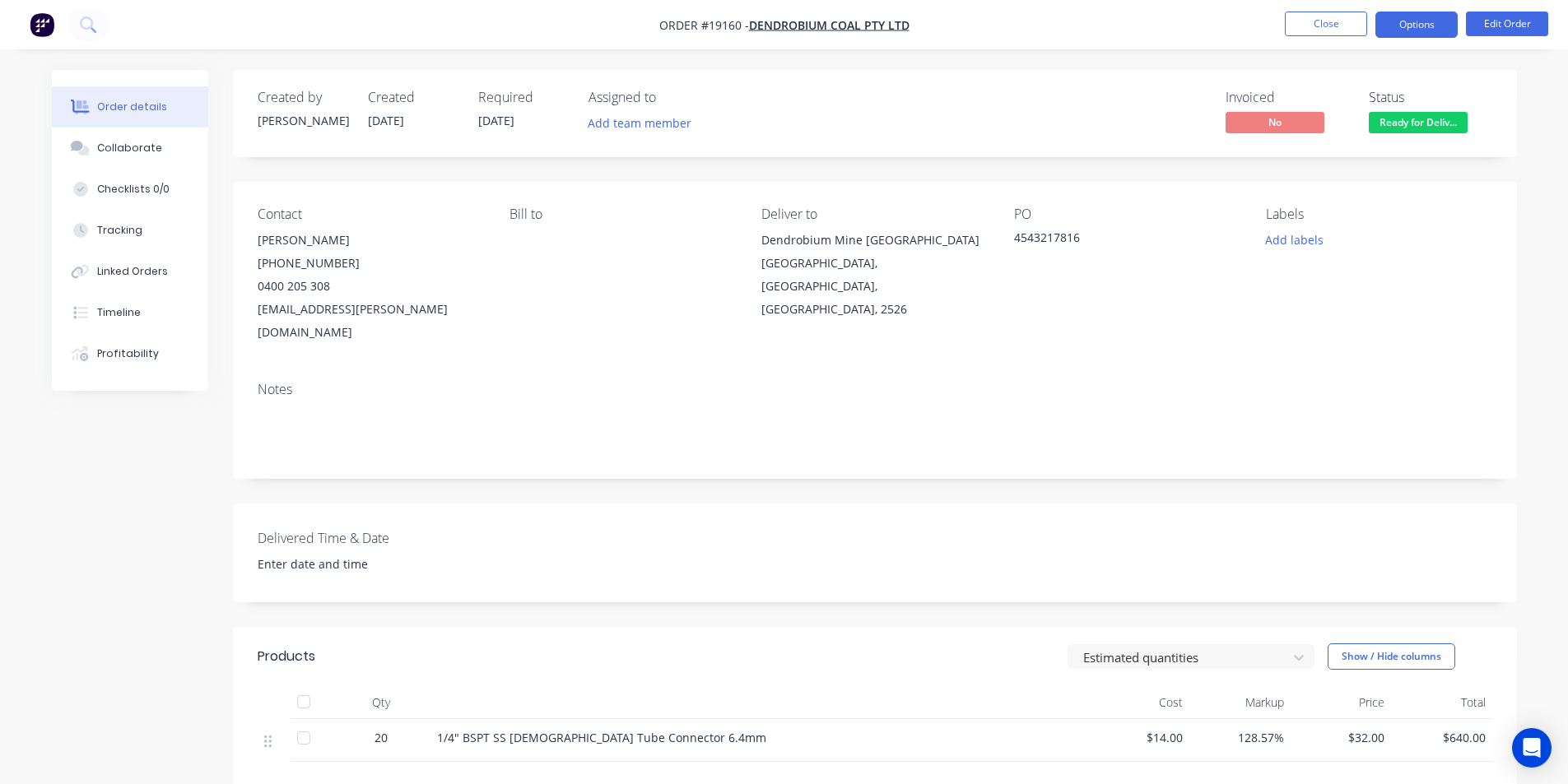
click at [1415, 25] on button "Options" at bounding box center [1415, 25] width 82 height 26
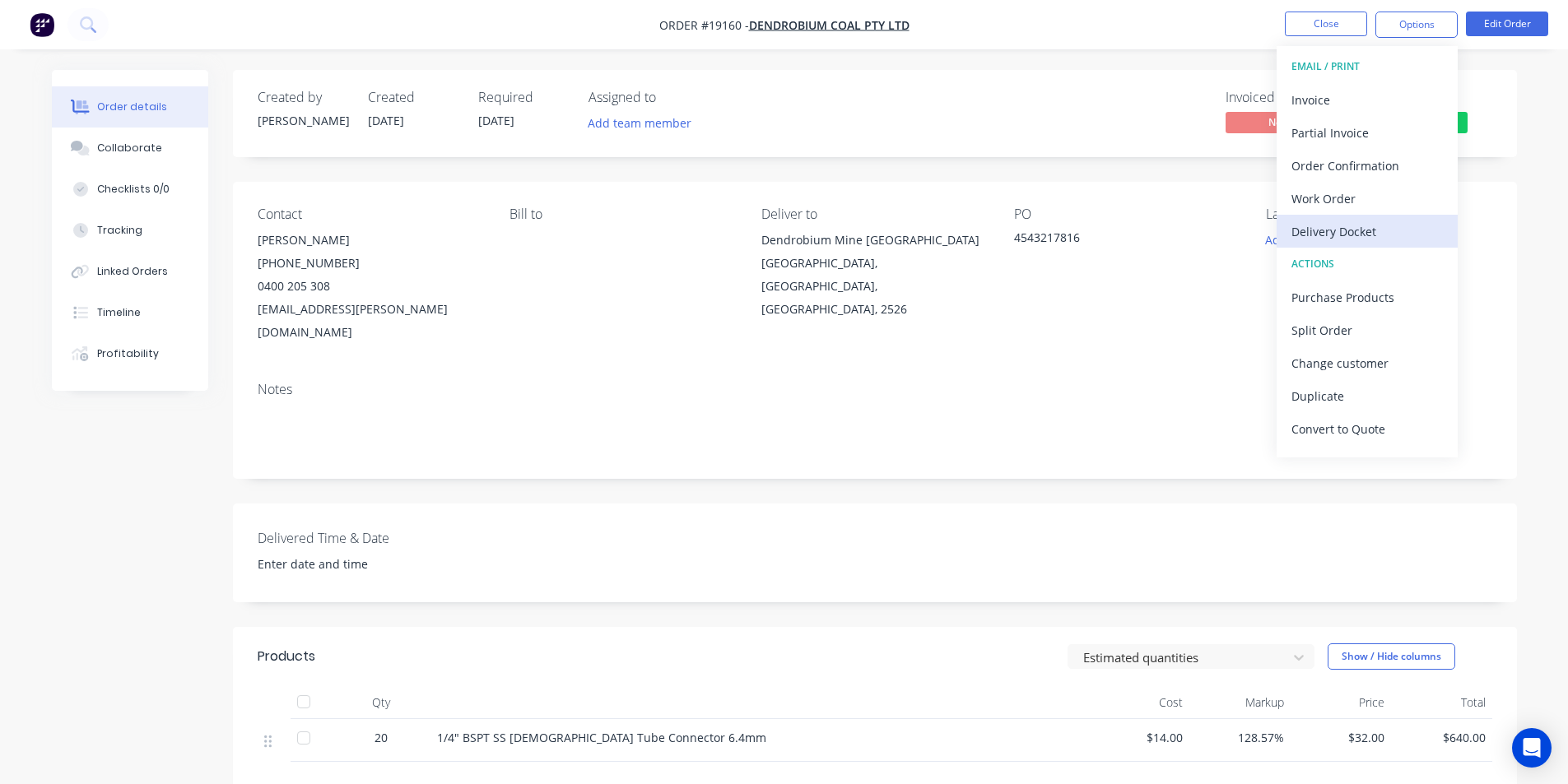
click at [1360, 235] on div "Delivery Docket" at bounding box center [1367, 231] width 152 height 24
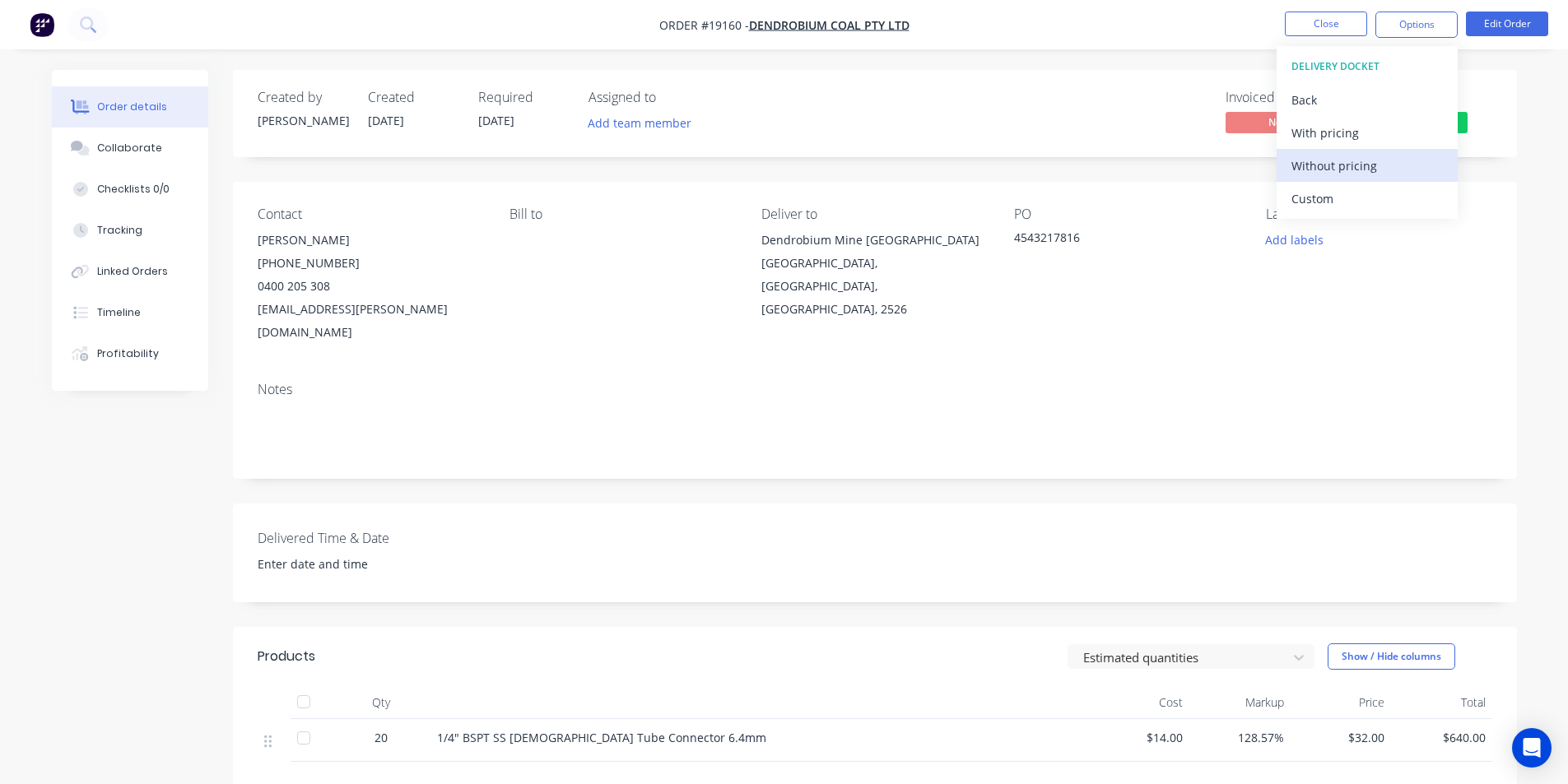
click at [1352, 168] on div "Without pricing" at bounding box center [1367, 165] width 152 height 24
click at [86, 21] on icon at bounding box center [88, 25] width 16 height 16
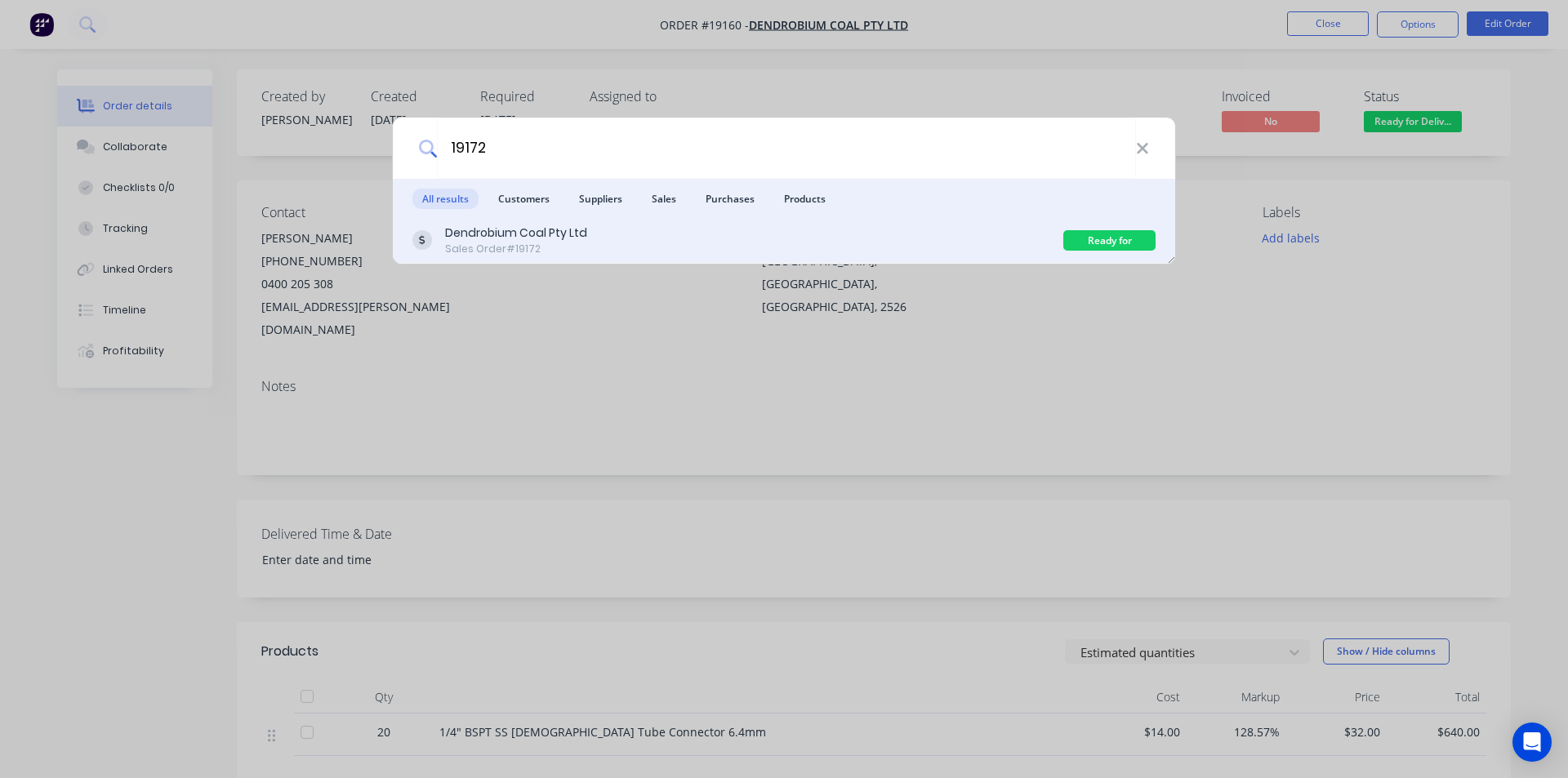
type input "19172"
click at [587, 251] on div "Dendrobium Coal Pty Ltd Sales Order #19172" at bounding box center [738, 241] width 651 height 32
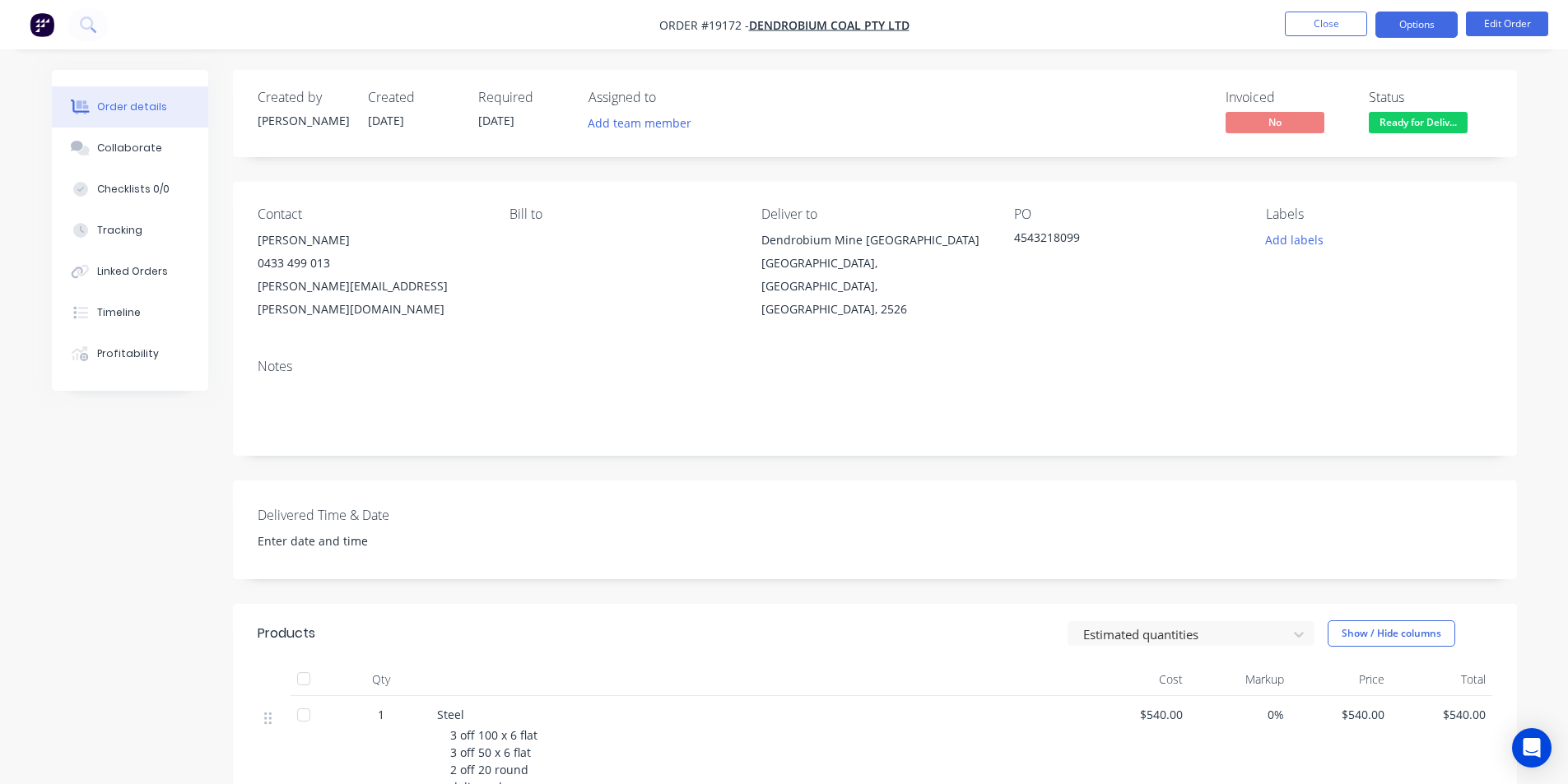
click at [1431, 29] on button "Options" at bounding box center [1415, 25] width 82 height 26
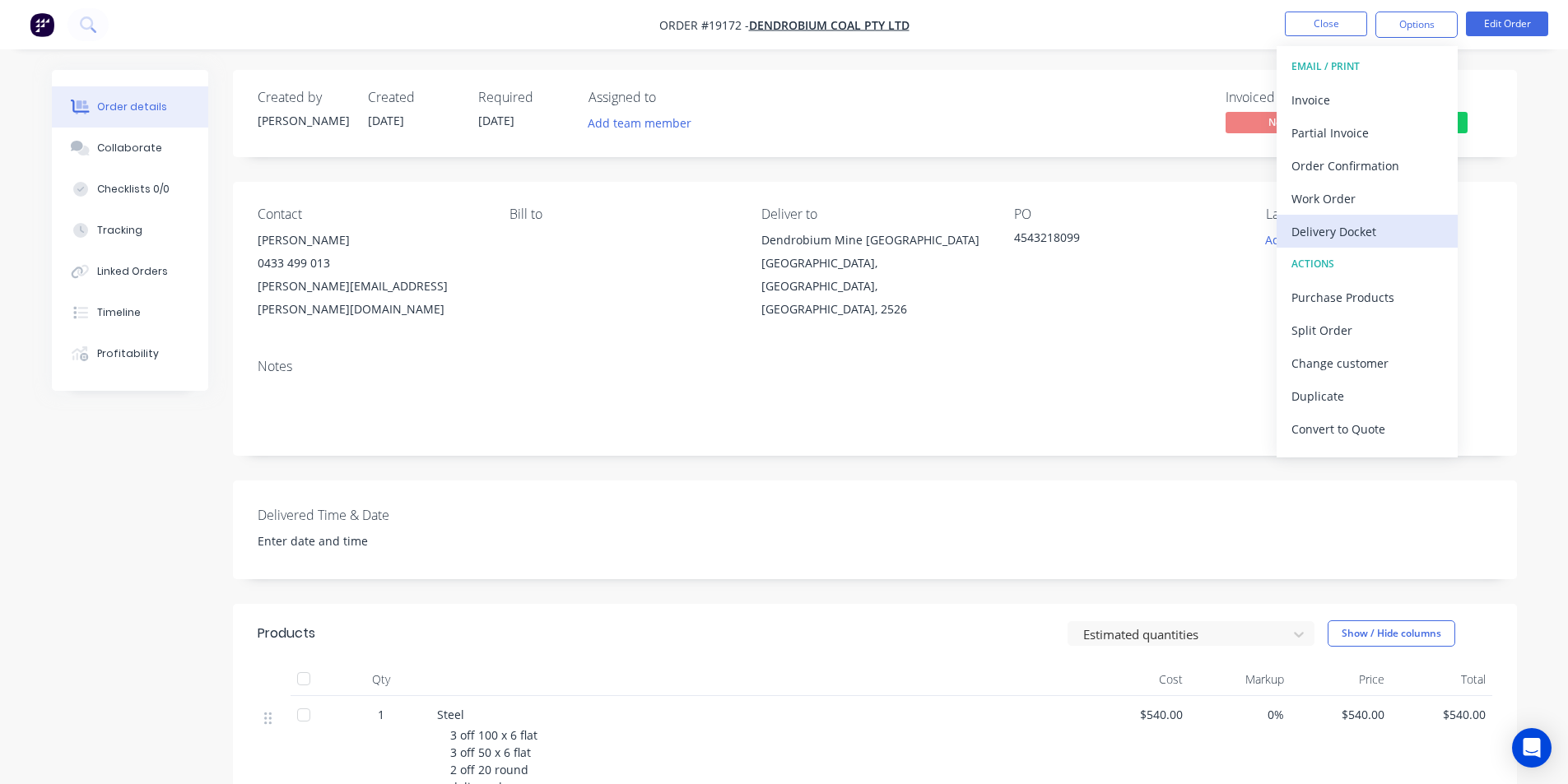
click at [1368, 245] on button "Delivery Docket" at bounding box center [1366, 231] width 181 height 33
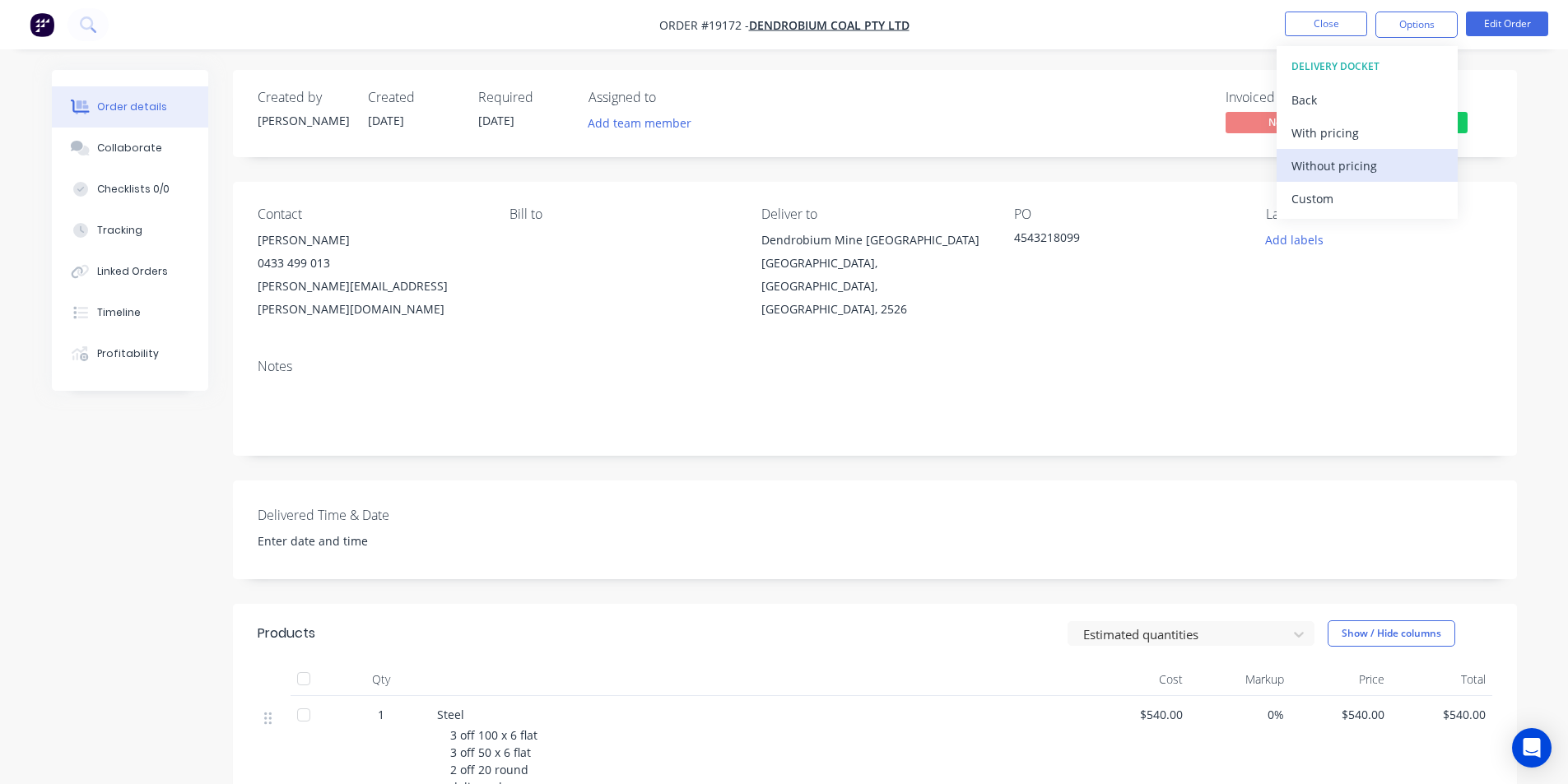
click at [1353, 163] on div "Without pricing" at bounding box center [1367, 165] width 152 height 24
click at [100, 23] on button at bounding box center [88, 24] width 41 height 33
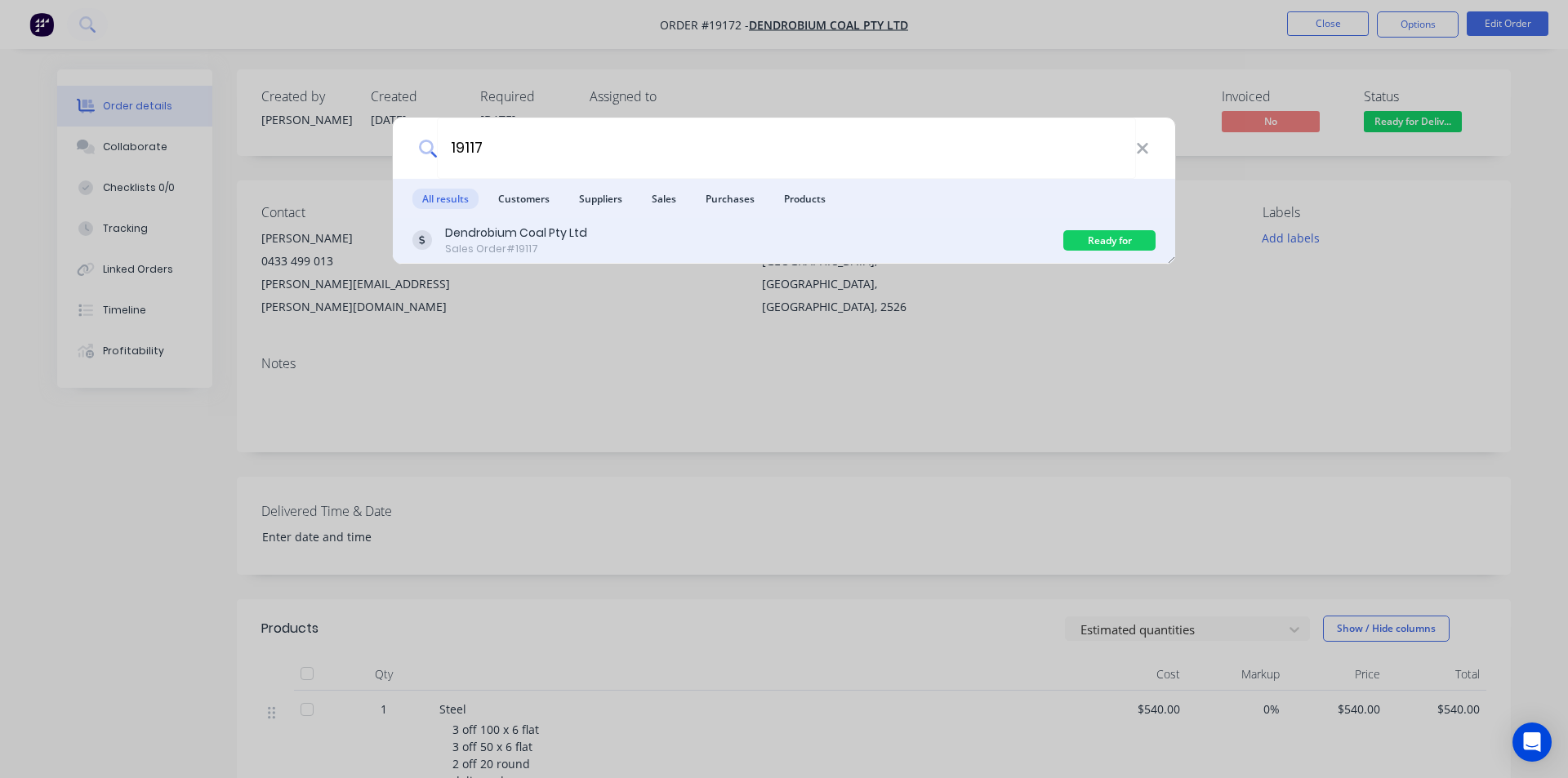
type input "19117"
click at [499, 238] on div "Dendrobium Coal Pty Ltd" at bounding box center [516, 234] width 142 height 18
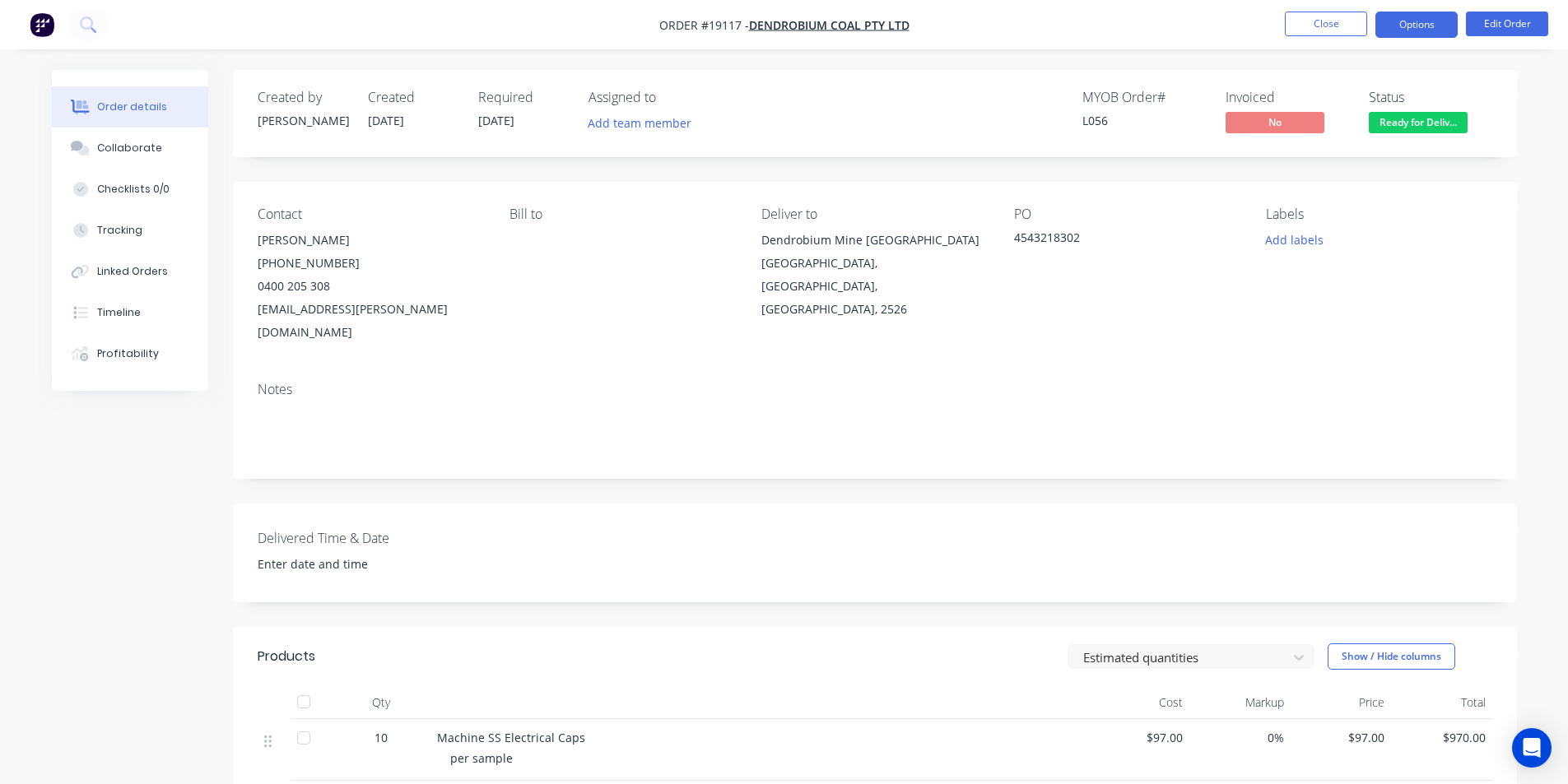
click at [1434, 26] on button "Options" at bounding box center [1415, 25] width 82 height 26
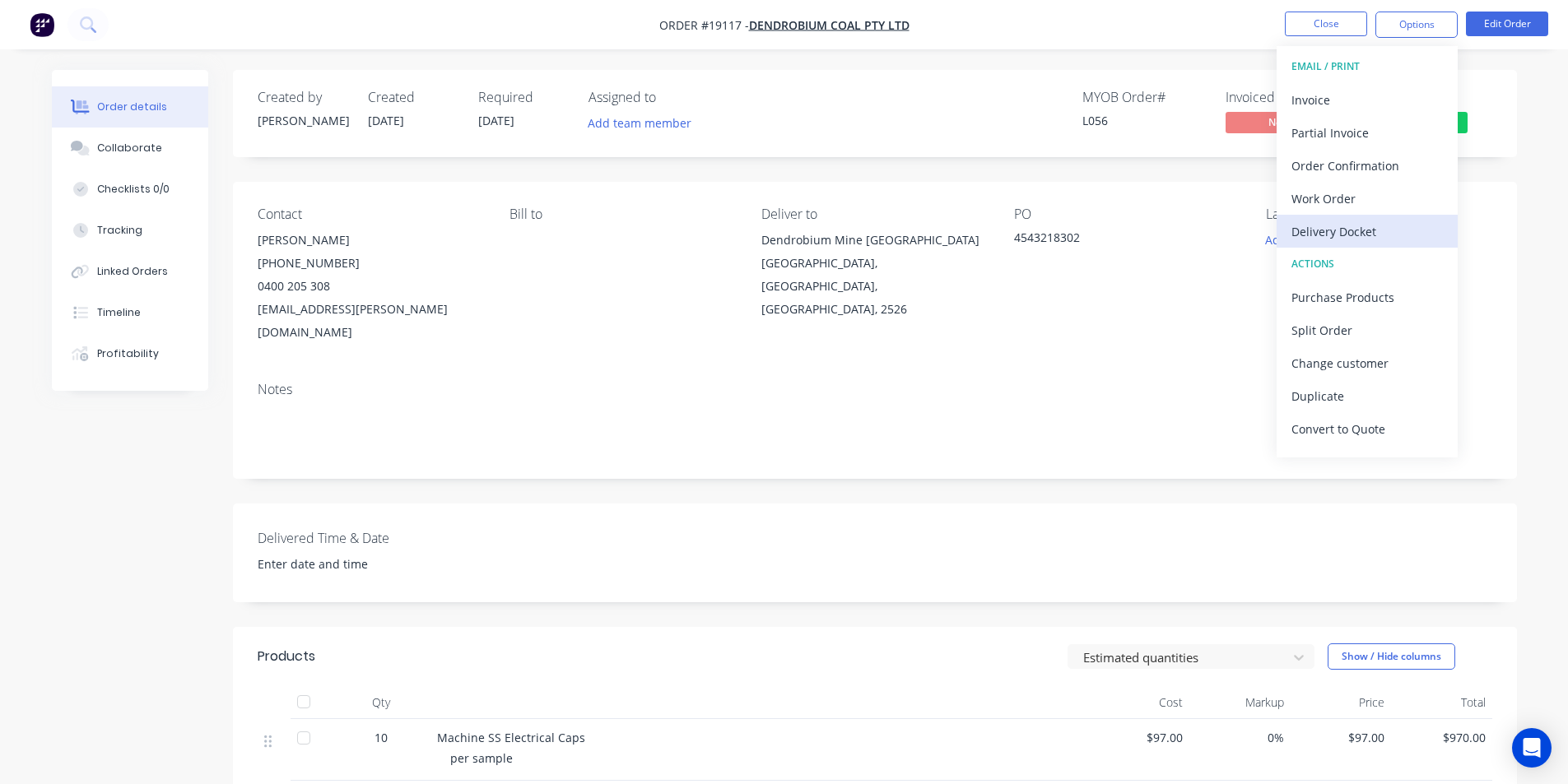
click at [1368, 232] on div "Delivery Docket" at bounding box center [1367, 231] width 152 height 24
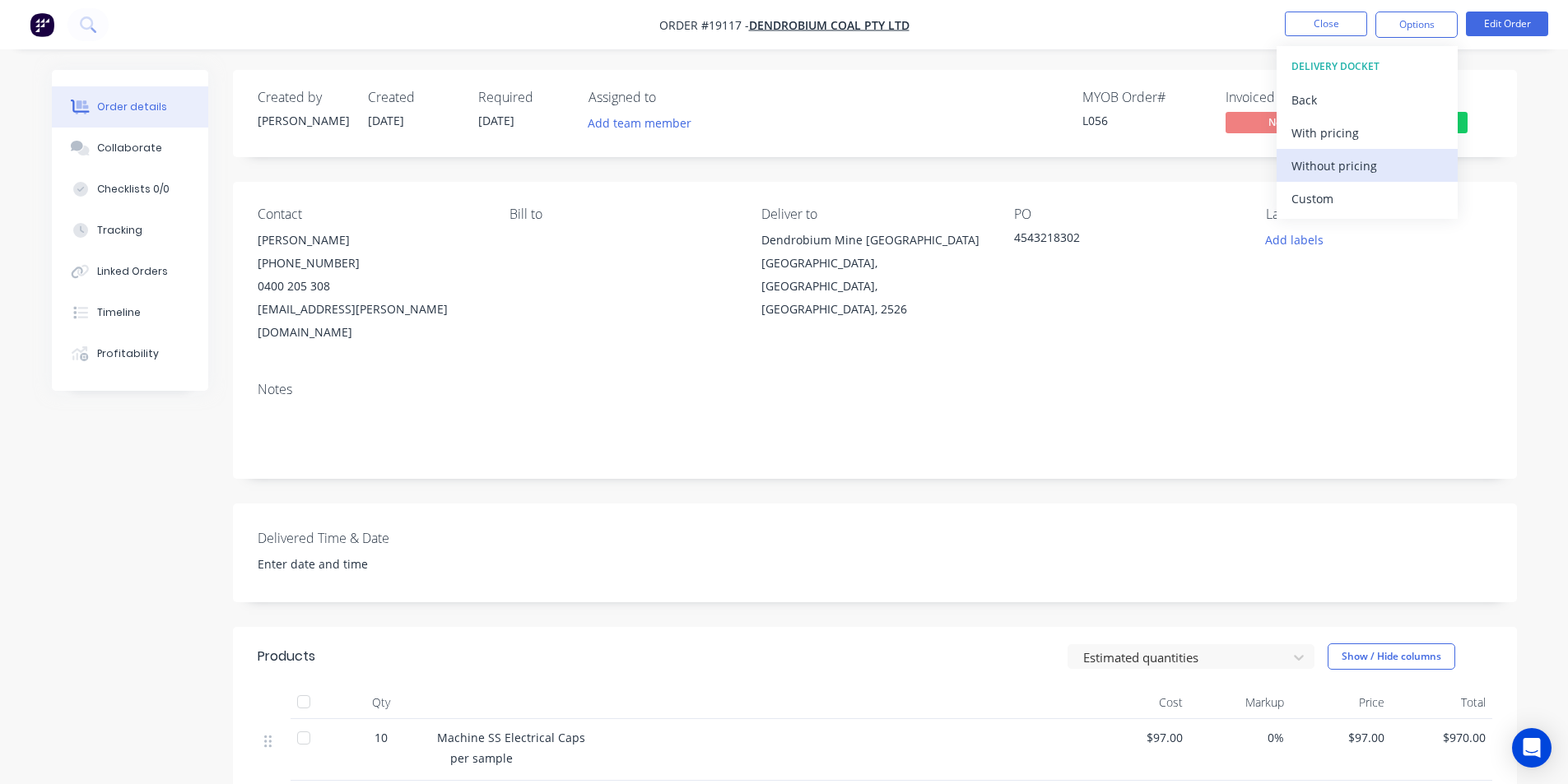
click at [1360, 168] on div "Without pricing" at bounding box center [1367, 165] width 152 height 24
click at [34, 34] on img "button" at bounding box center [42, 25] width 25 height 25
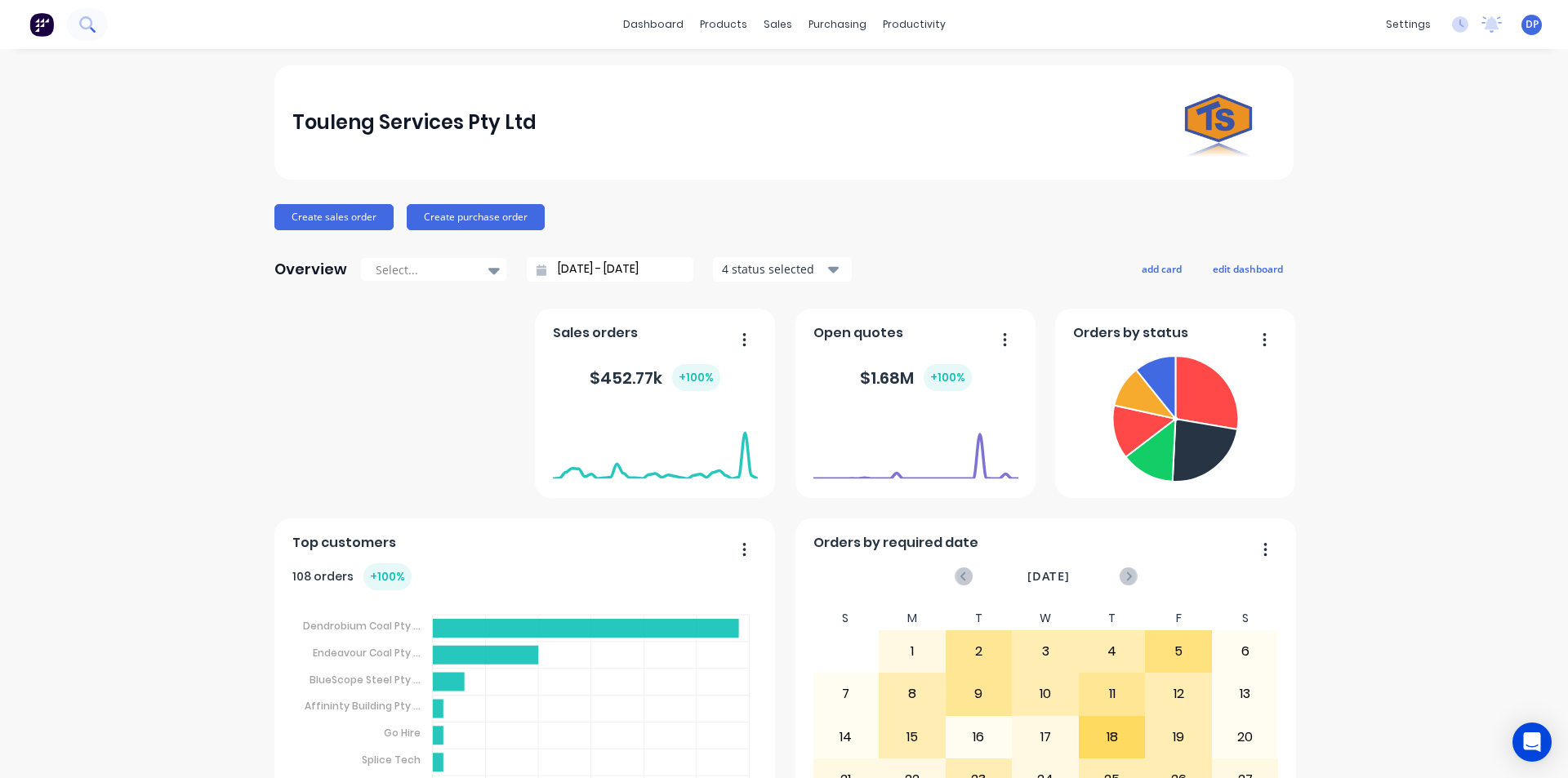
click at [80, 32] on button at bounding box center [88, 24] width 41 height 32
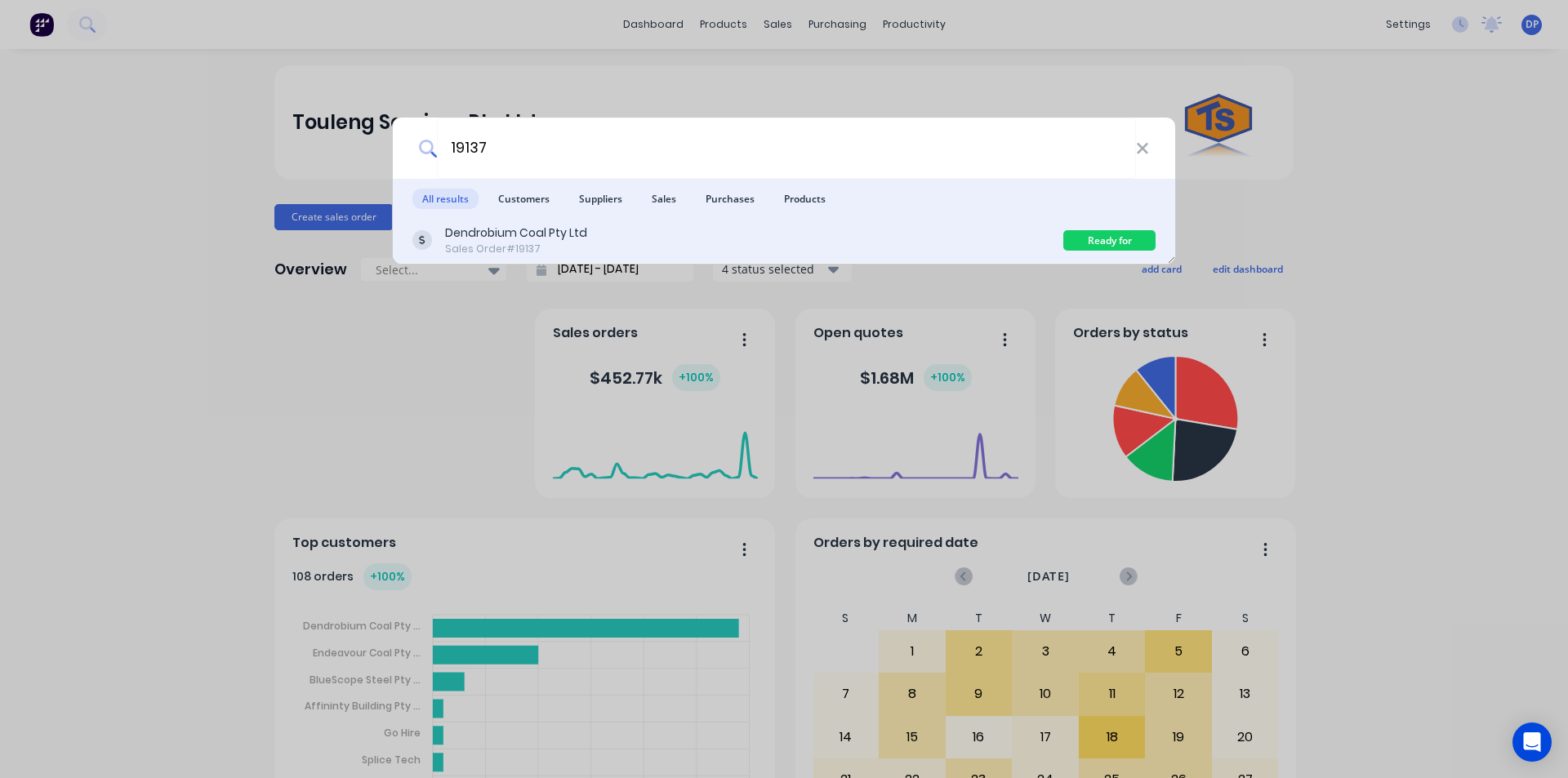
type input "19137"
click at [600, 234] on div "Dendrobium Coal Pty Ltd Sales Order #19137" at bounding box center [738, 241] width 651 height 32
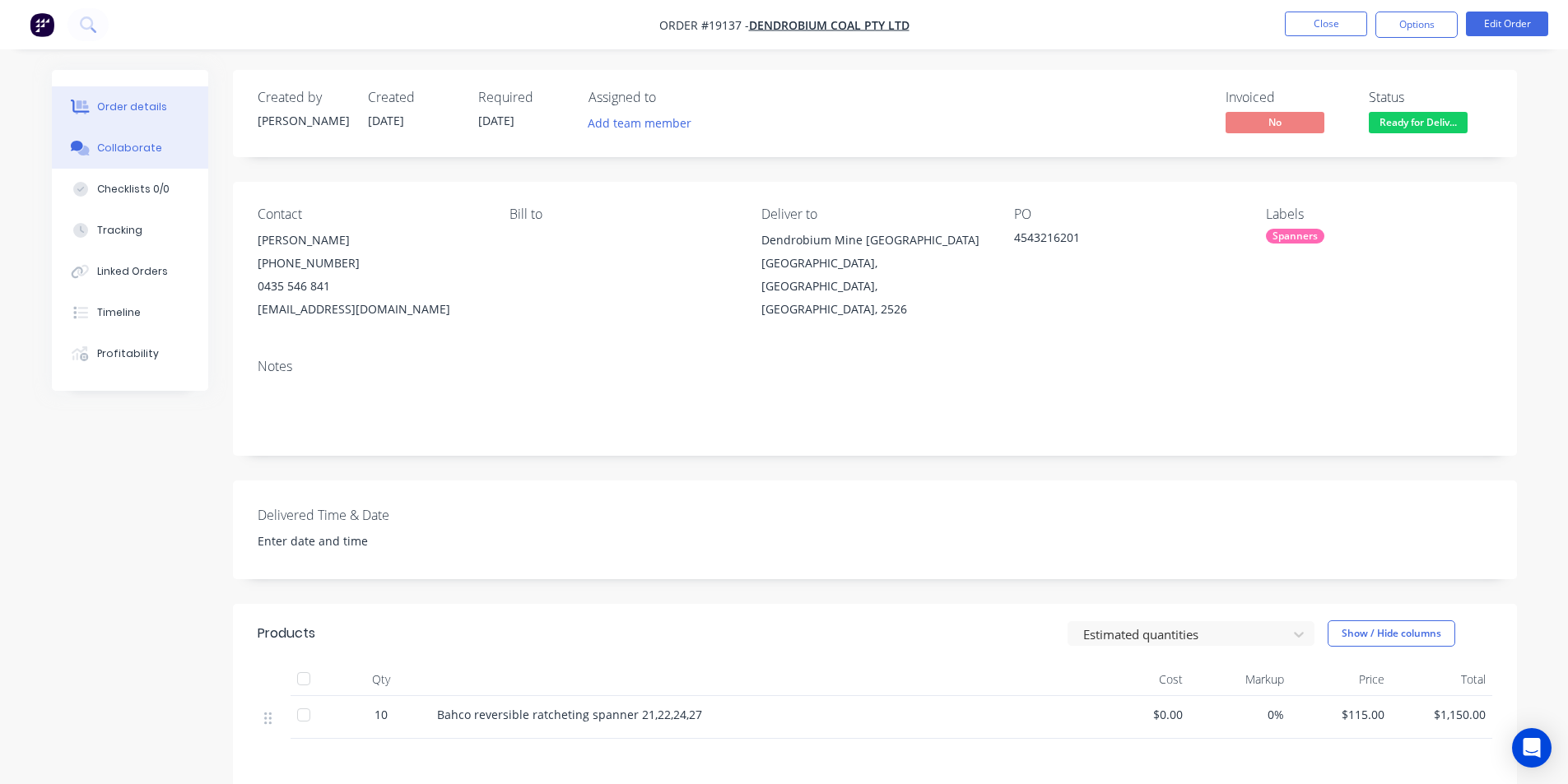
click at [125, 153] on div "Collaborate" at bounding box center [130, 148] width 65 height 15
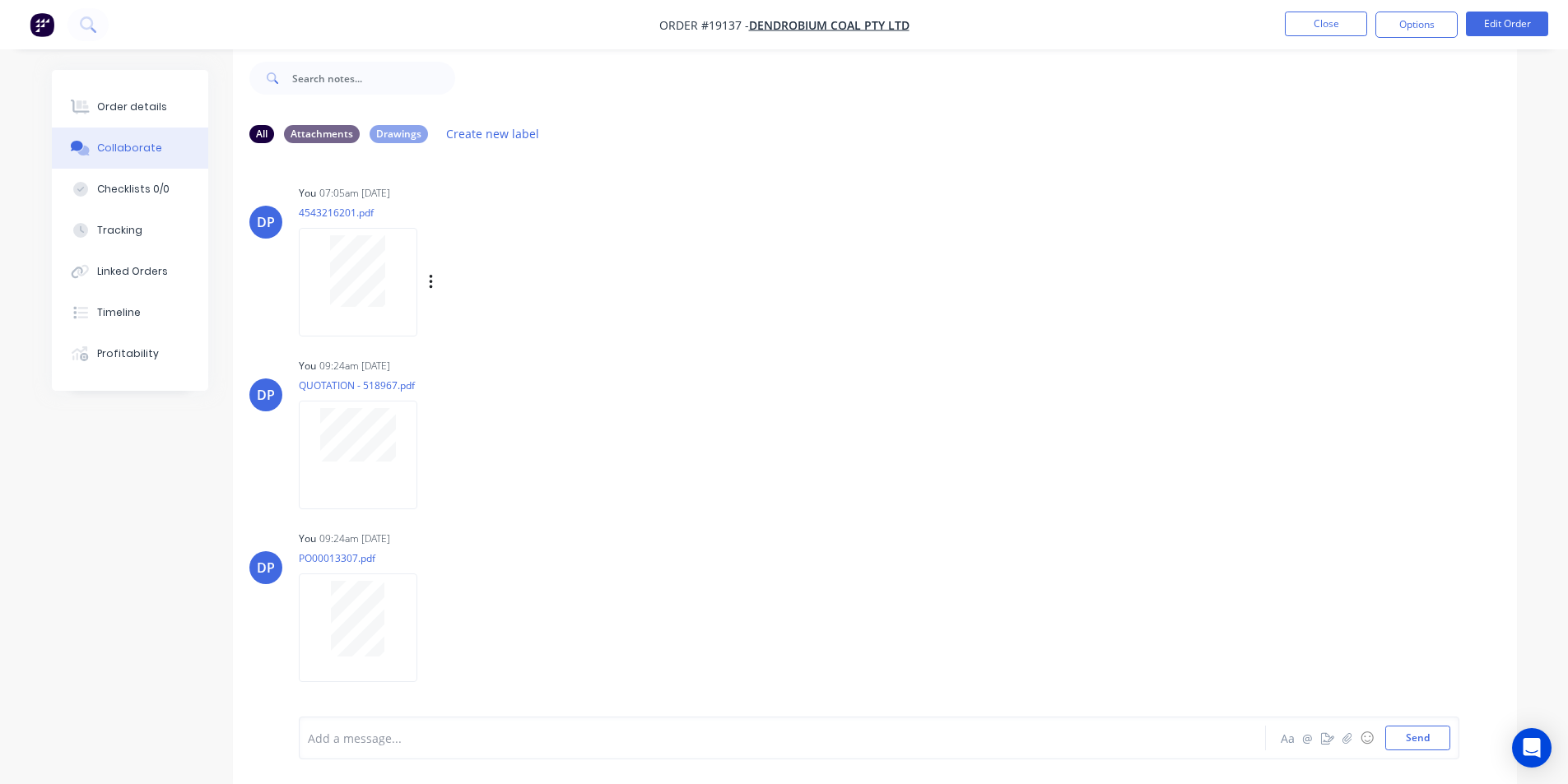
click at [368, 309] on div at bounding box center [358, 281] width 118 height 108
click at [43, 19] on img "button" at bounding box center [42, 25] width 25 height 25
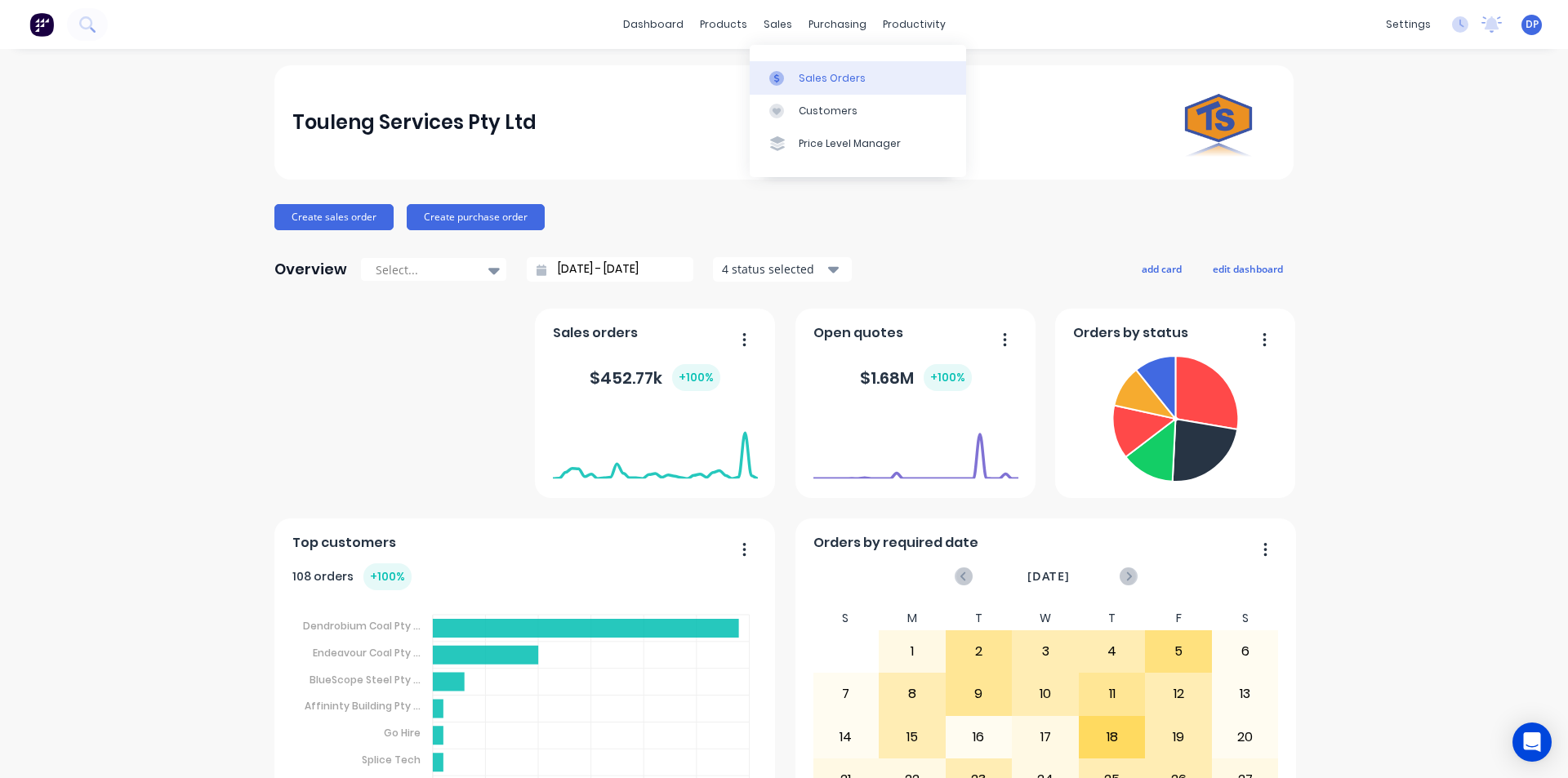
click at [847, 81] on div "Sales Orders" at bounding box center [832, 78] width 67 height 15
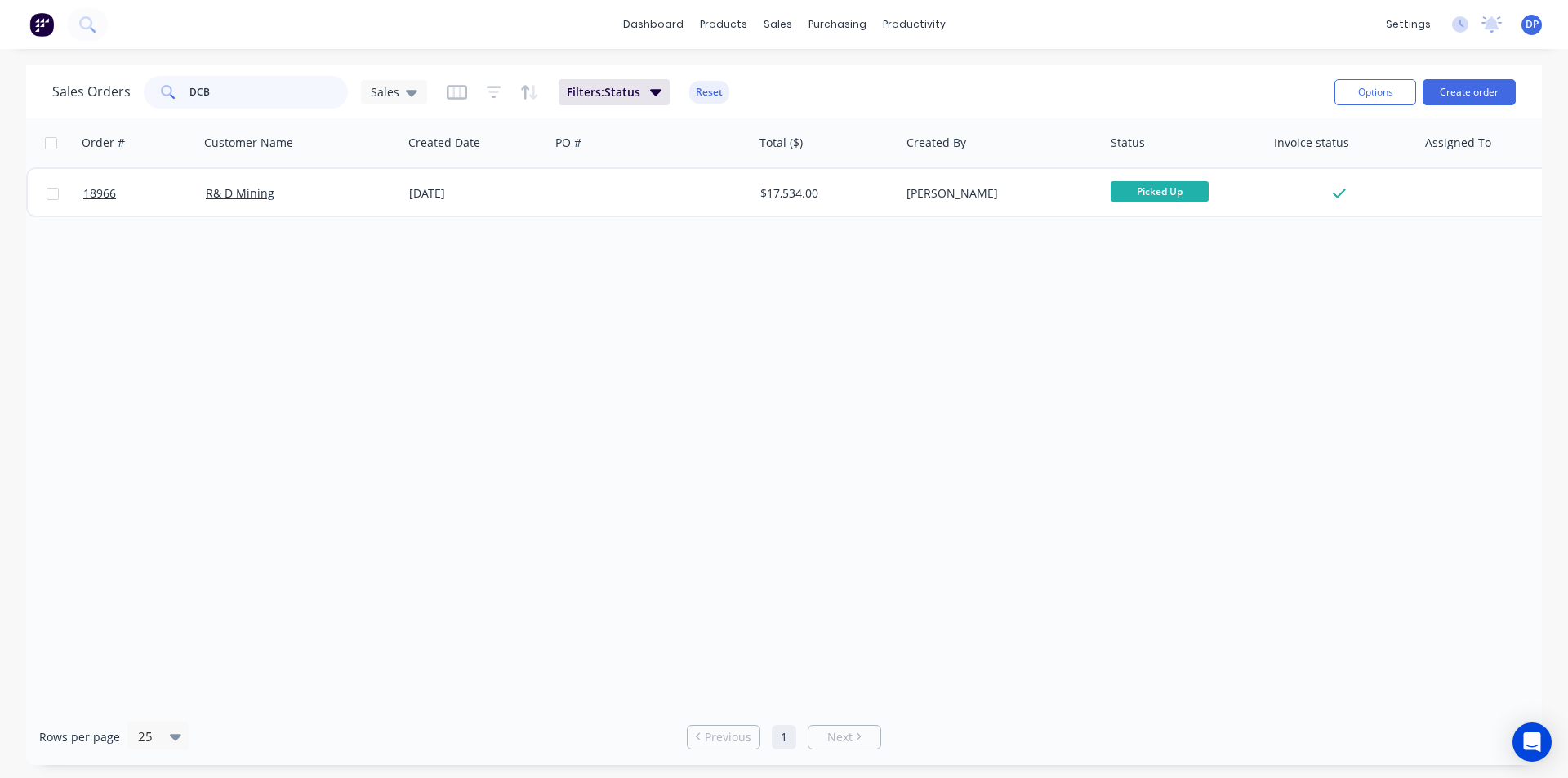
drag, startPoint x: 256, startPoint y: 100, endPoint x: 129, endPoint y: 98, distance: 127.0
click at [130, 98] on div "Sales Orders DCB Sales" at bounding box center [240, 92] width 374 height 32
paste input "4543218301"
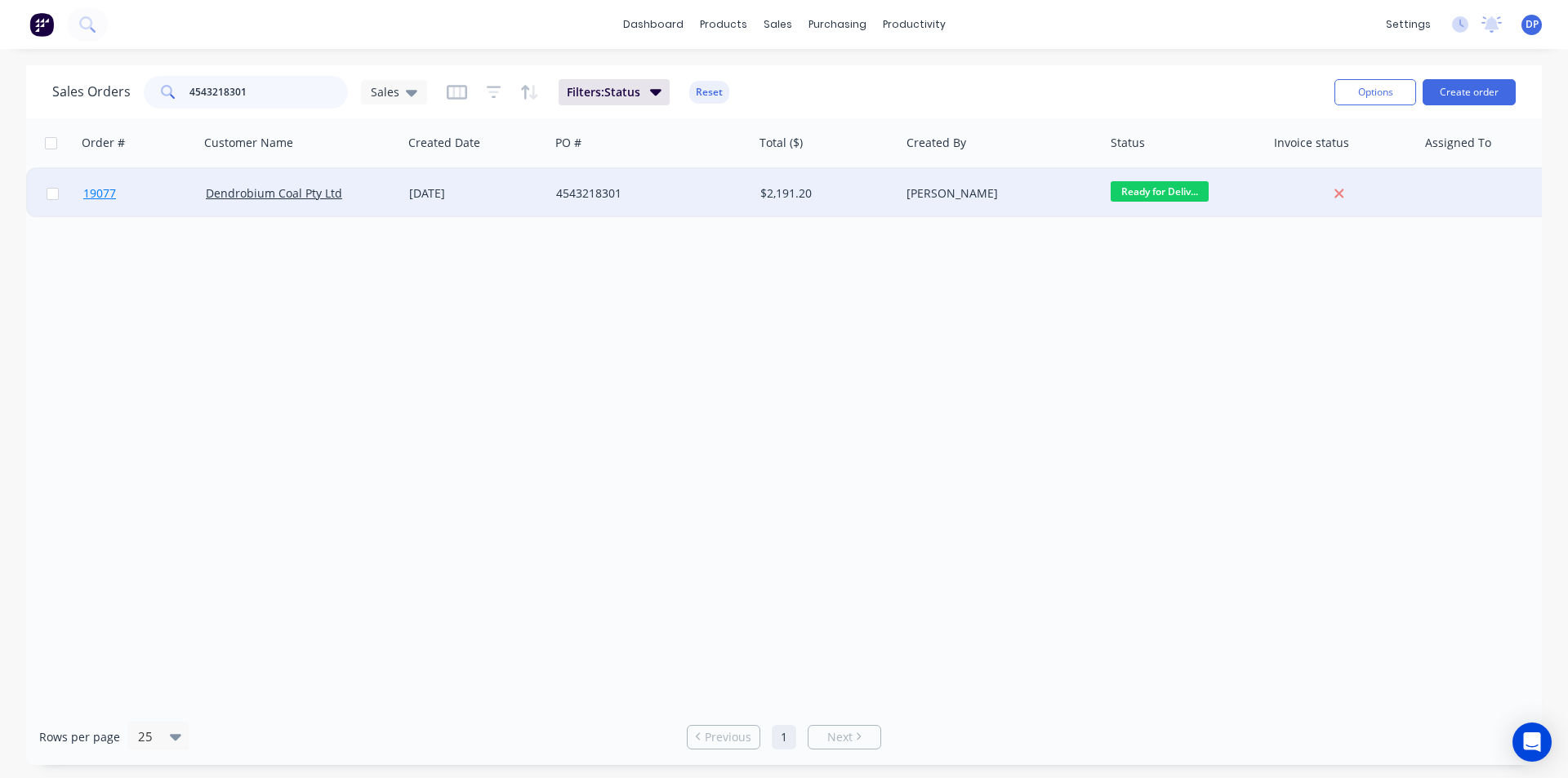
type input "4543218301"
click at [102, 190] on span "19077" at bounding box center [99, 193] width 32 height 17
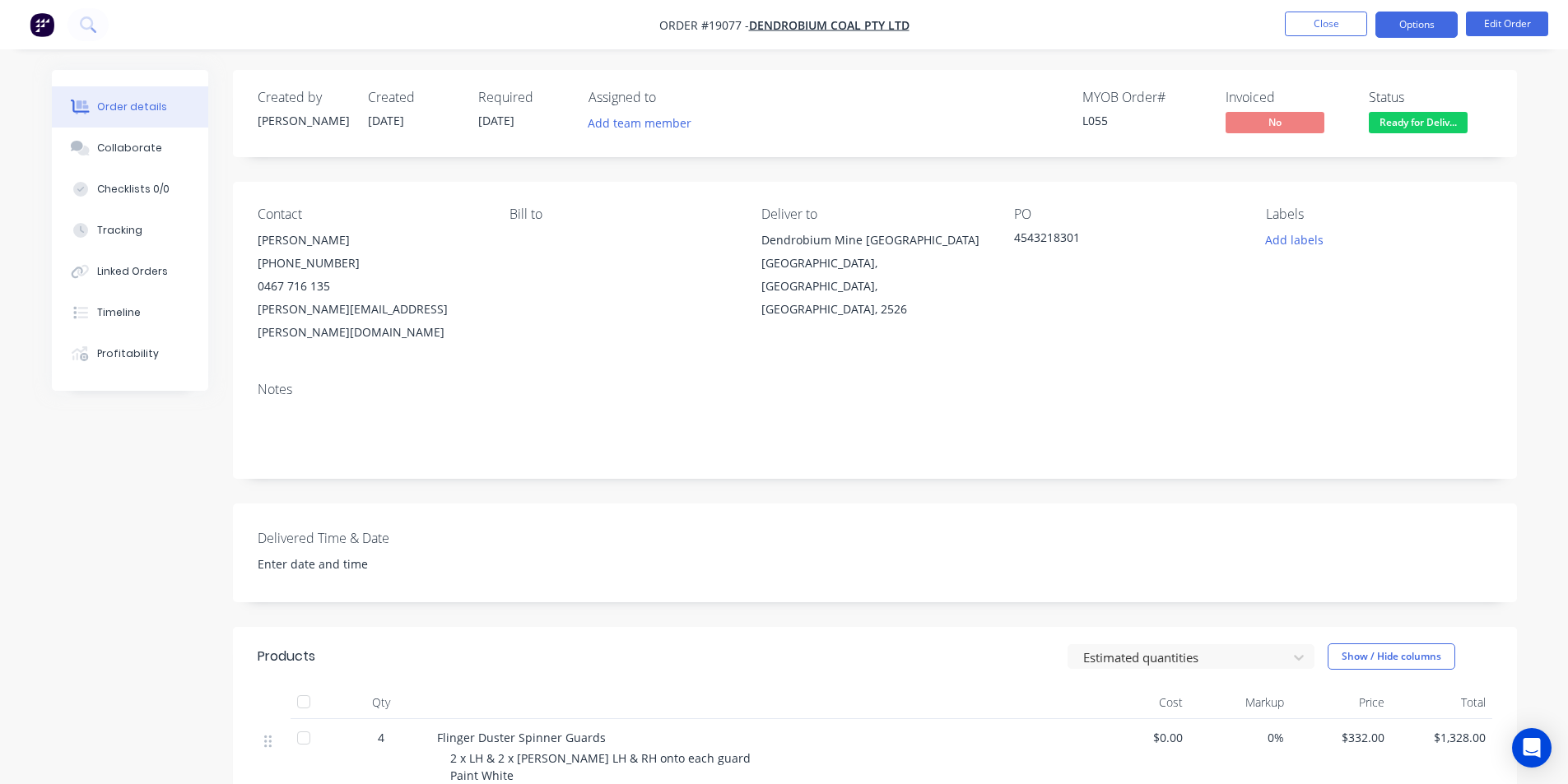
click at [1422, 21] on button "Options" at bounding box center [1415, 25] width 82 height 26
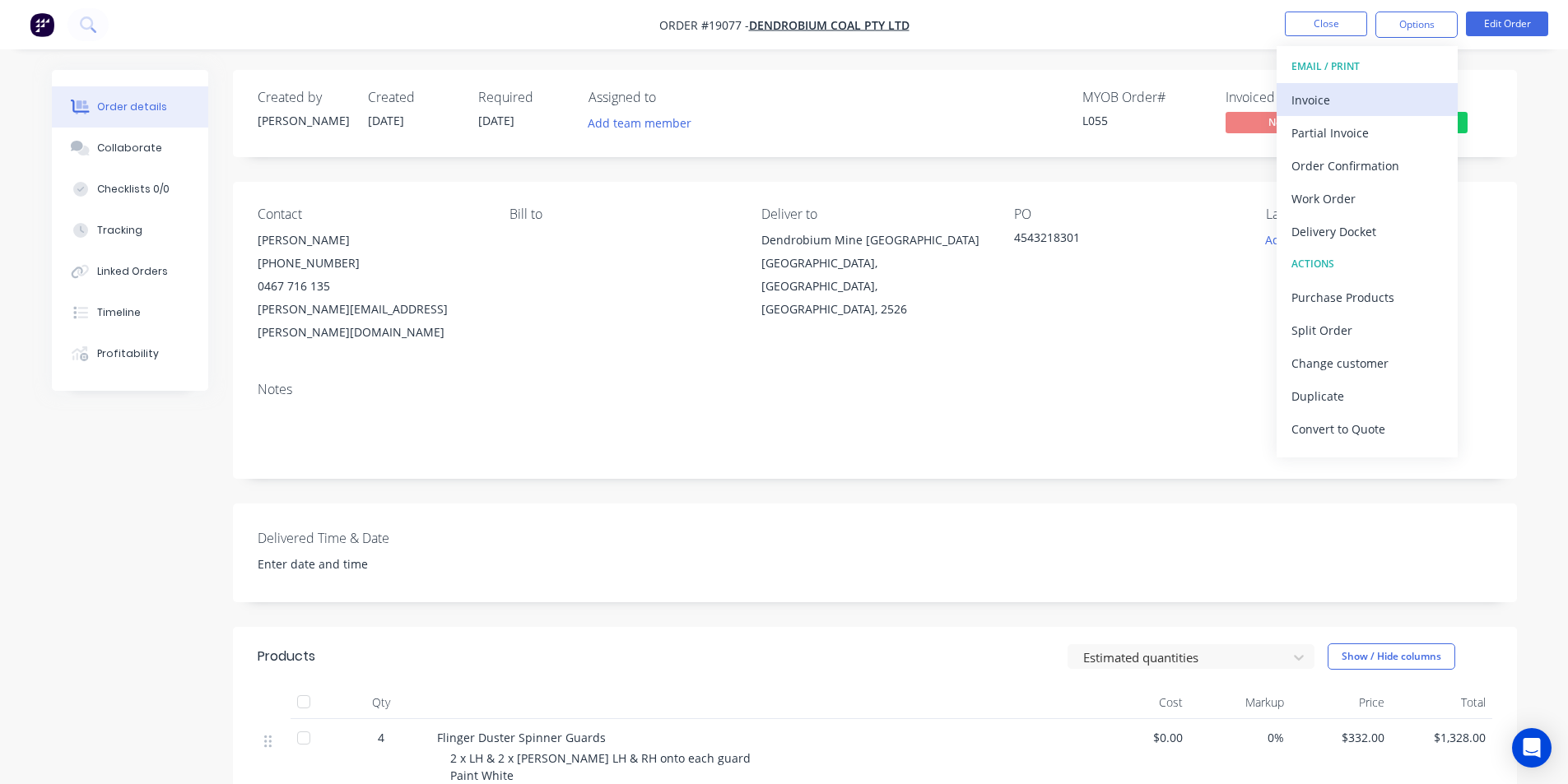
click at [1348, 108] on div "Invoice" at bounding box center [1367, 100] width 152 height 24
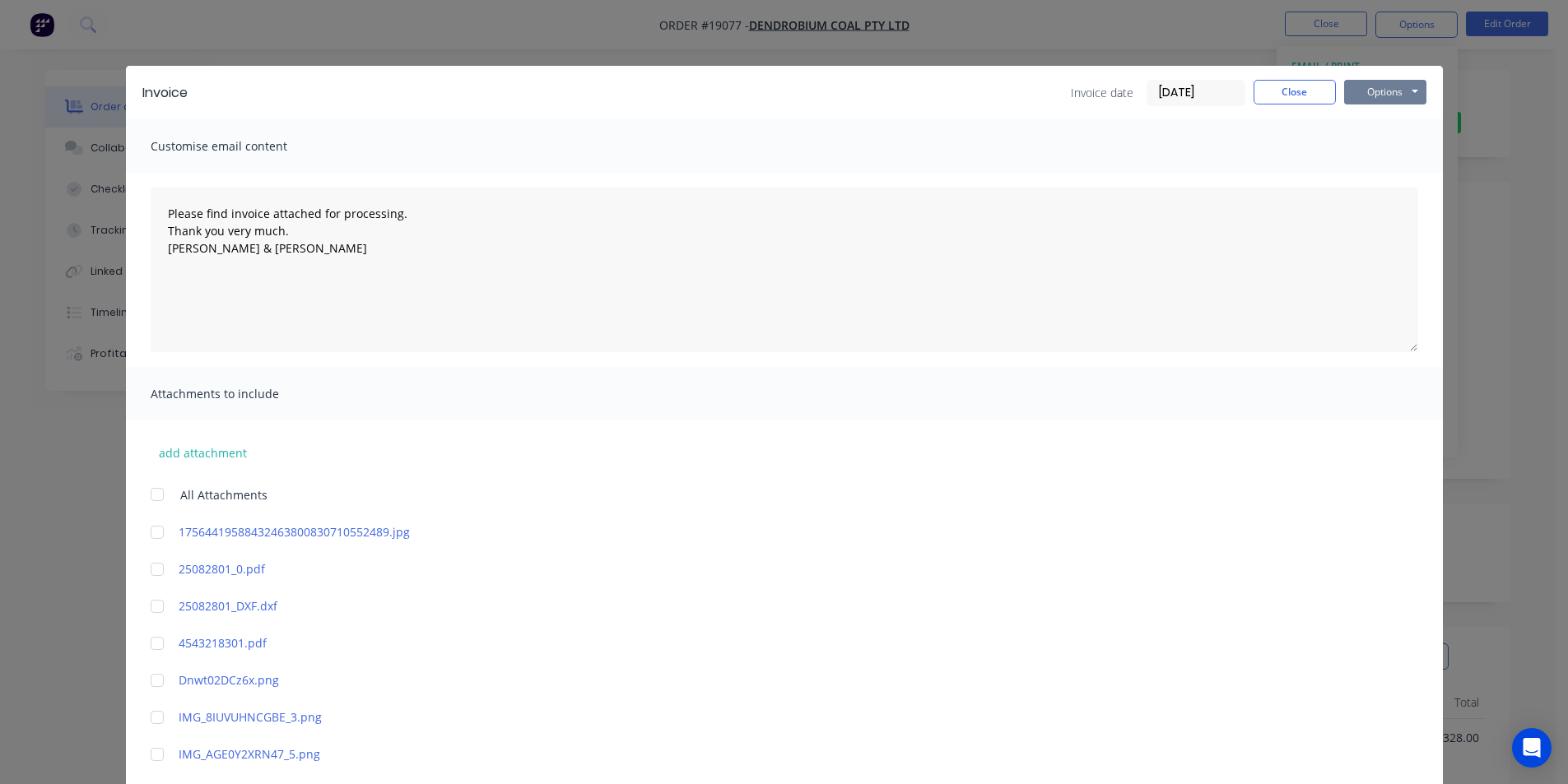
click at [1390, 92] on button "Options" at bounding box center [1385, 93] width 82 height 25
click at [1398, 150] on button "Print" at bounding box center [1396, 148] width 105 height 27
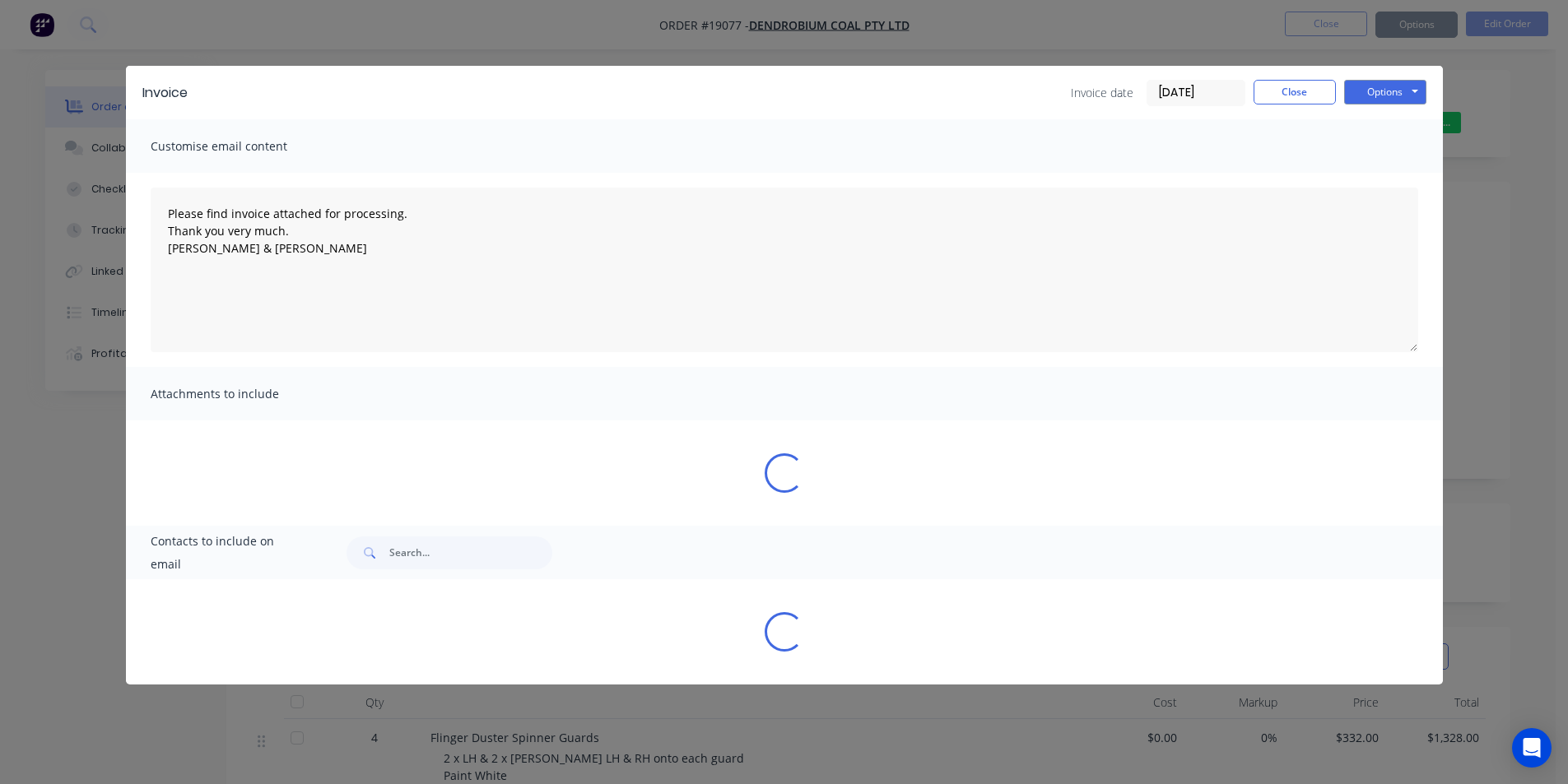
type textarea "Please find invoice attached for processing. Thank you very much. [PERSON_NAME]…"
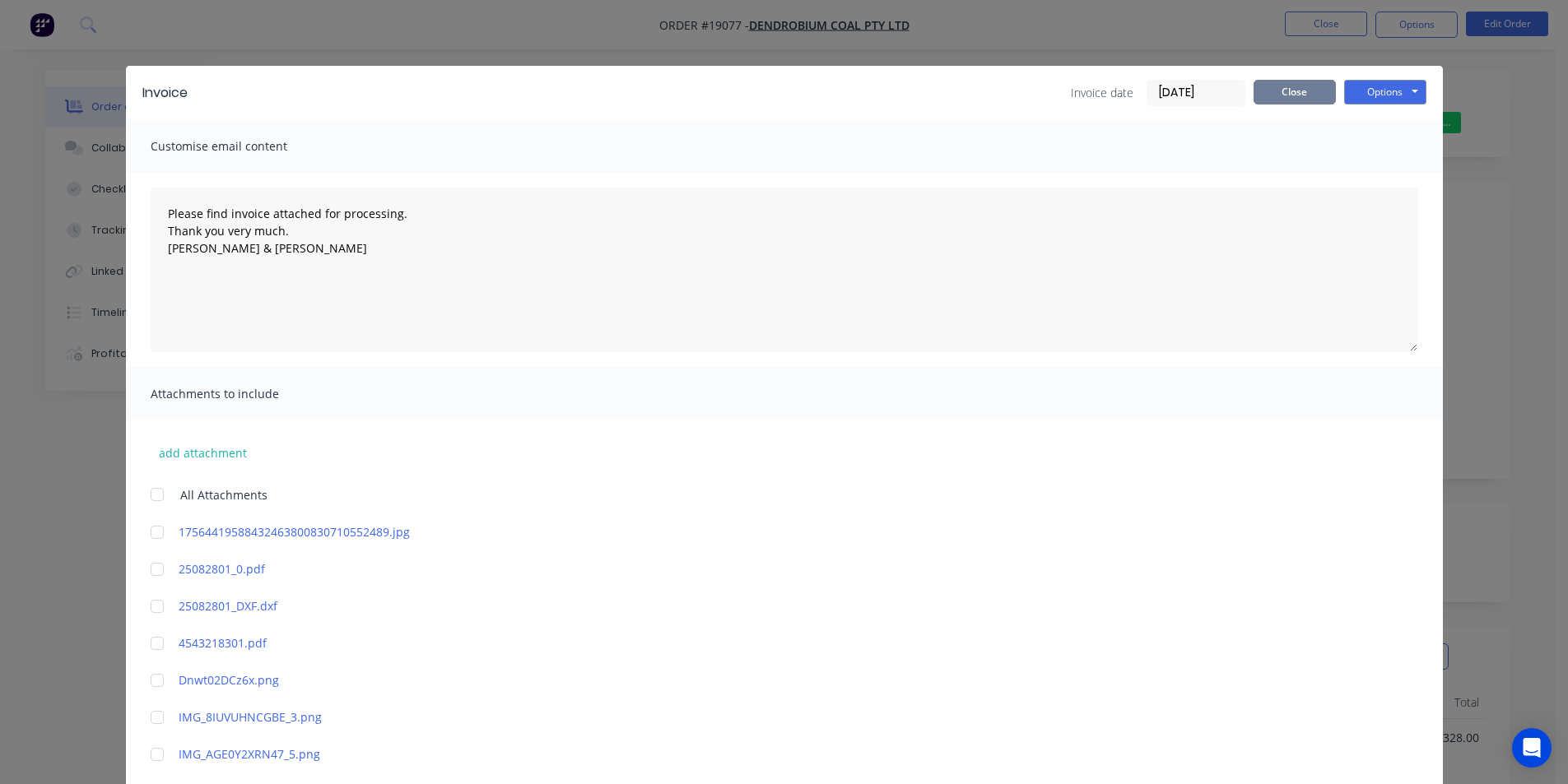
click at [1303, 86] on button "Close" at bounding box center [1294, 93] width 82 height 25
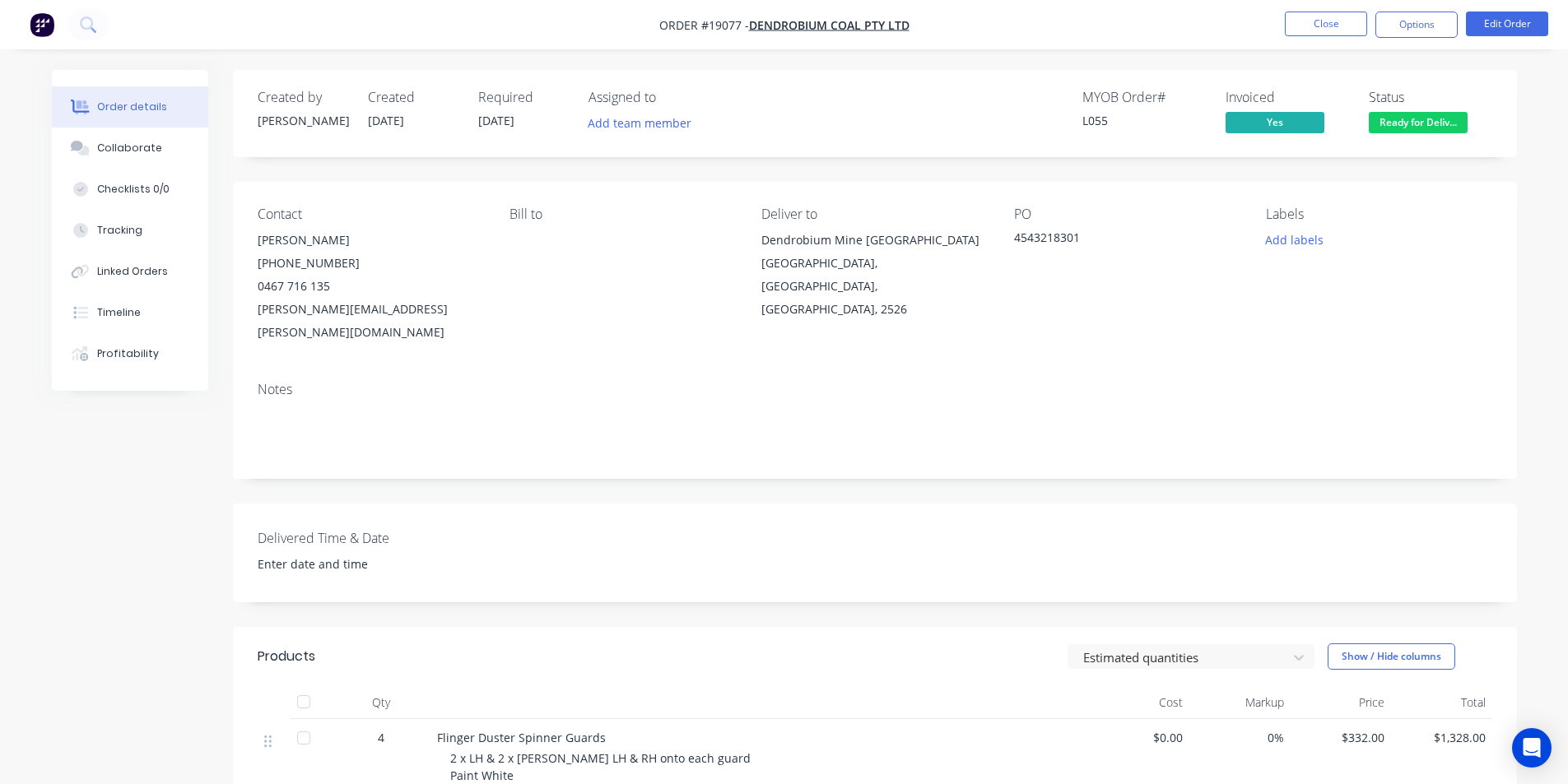
click at [1432, 116] on span "Ready for Deliv..." at bounding box center [1418, 122] width 99 height 20
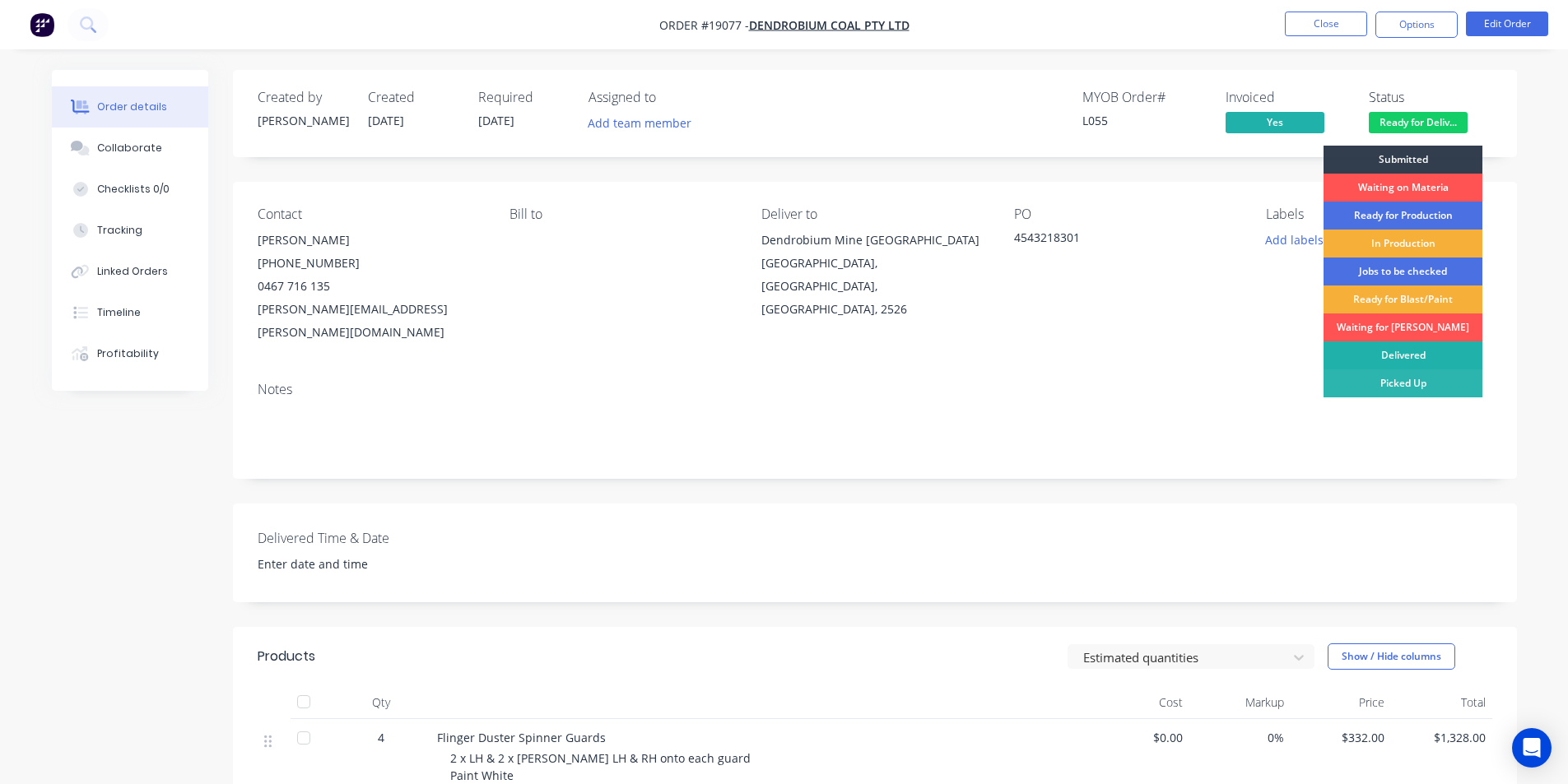
click at [1426, 346] on div "Delivered" at bounding box center [1402, 355] width 159 height 28
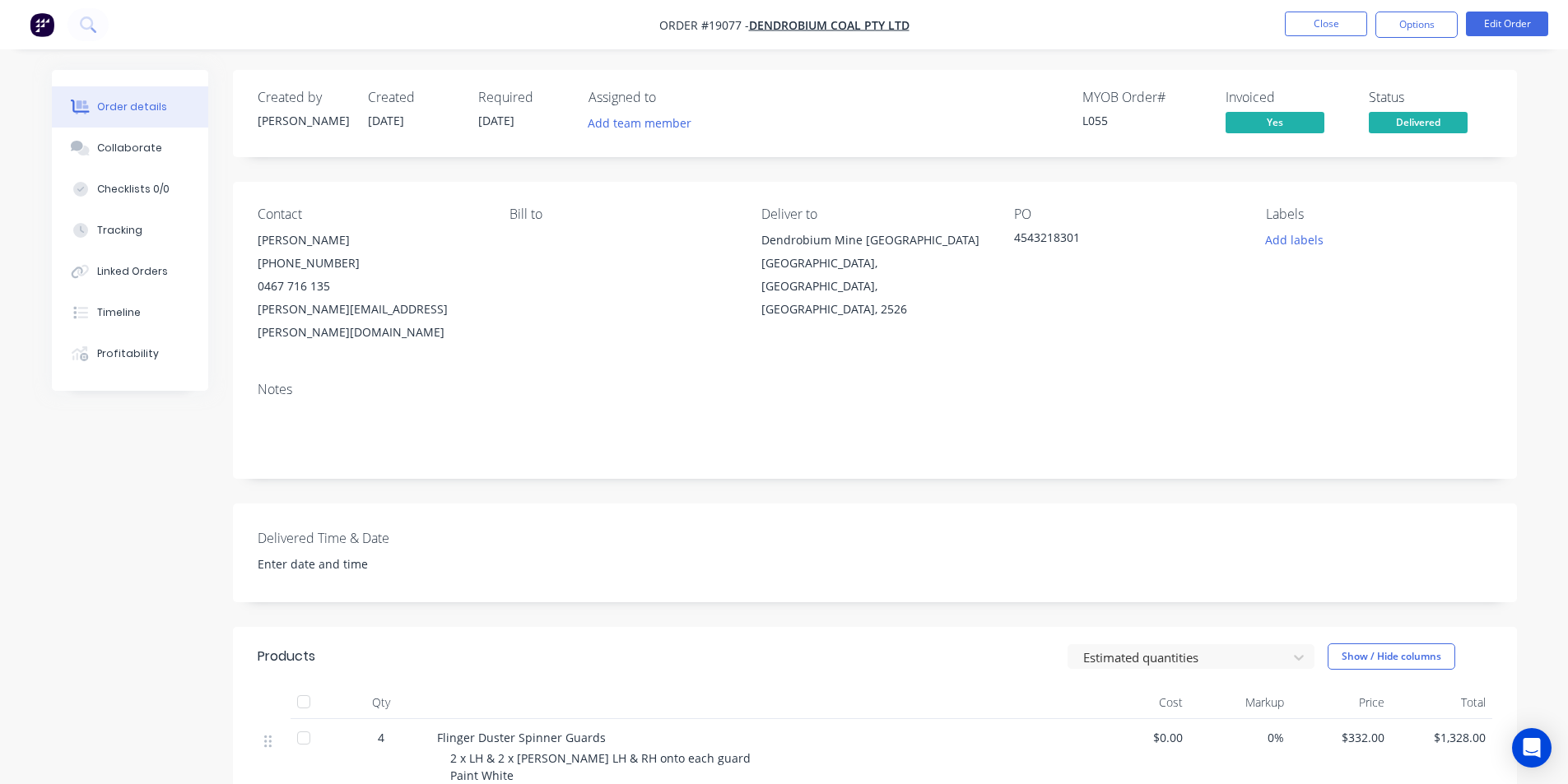
click at [34, 23] on img "button" at bounding box center [42, 25] width 25 height 25
click at [45, 19] on img "button" at bounding box center [42, 25] width 25 height 25
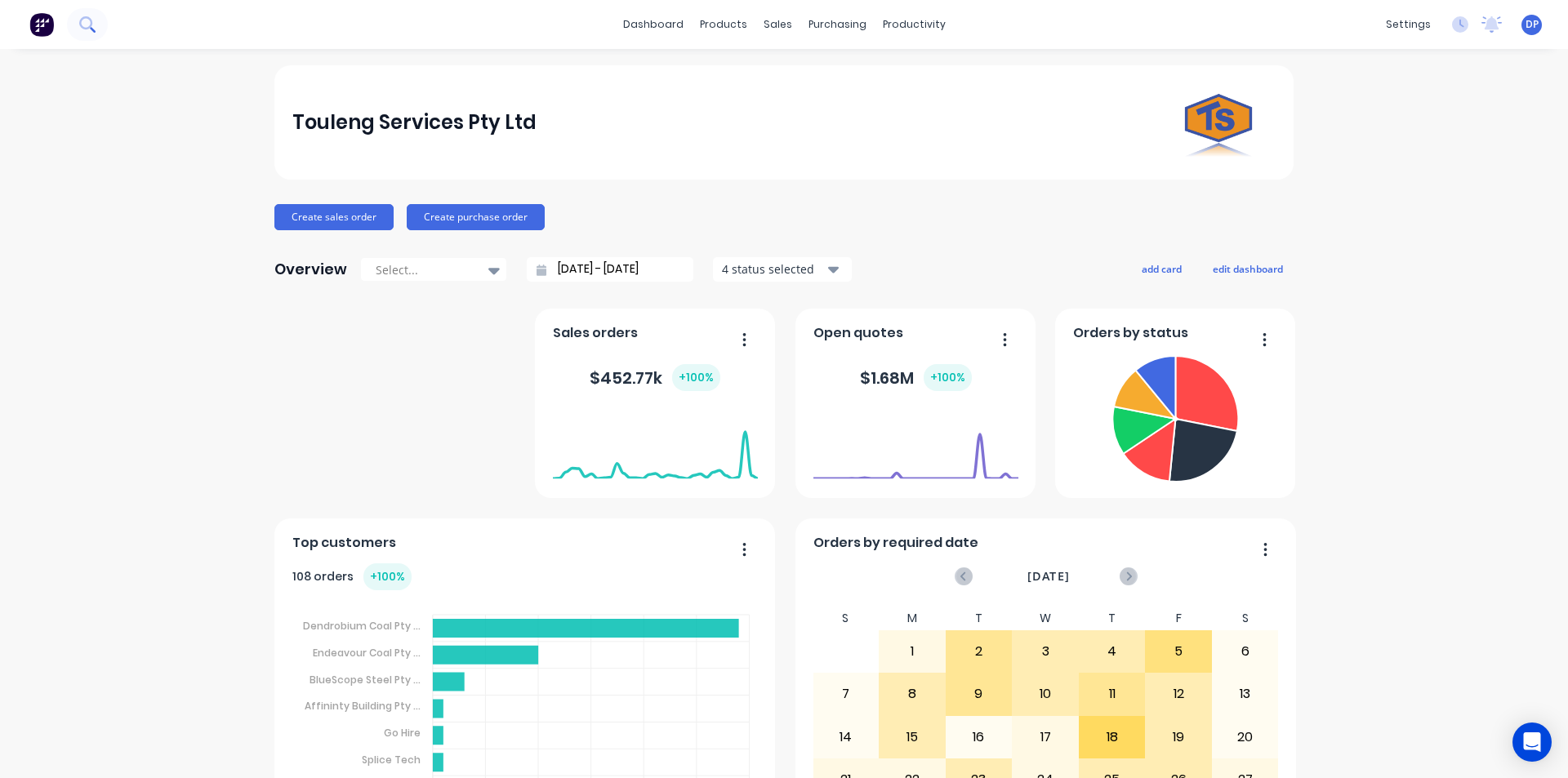
click at [92, 31] on icon at bounding box center [93, 30] width 6 height 6
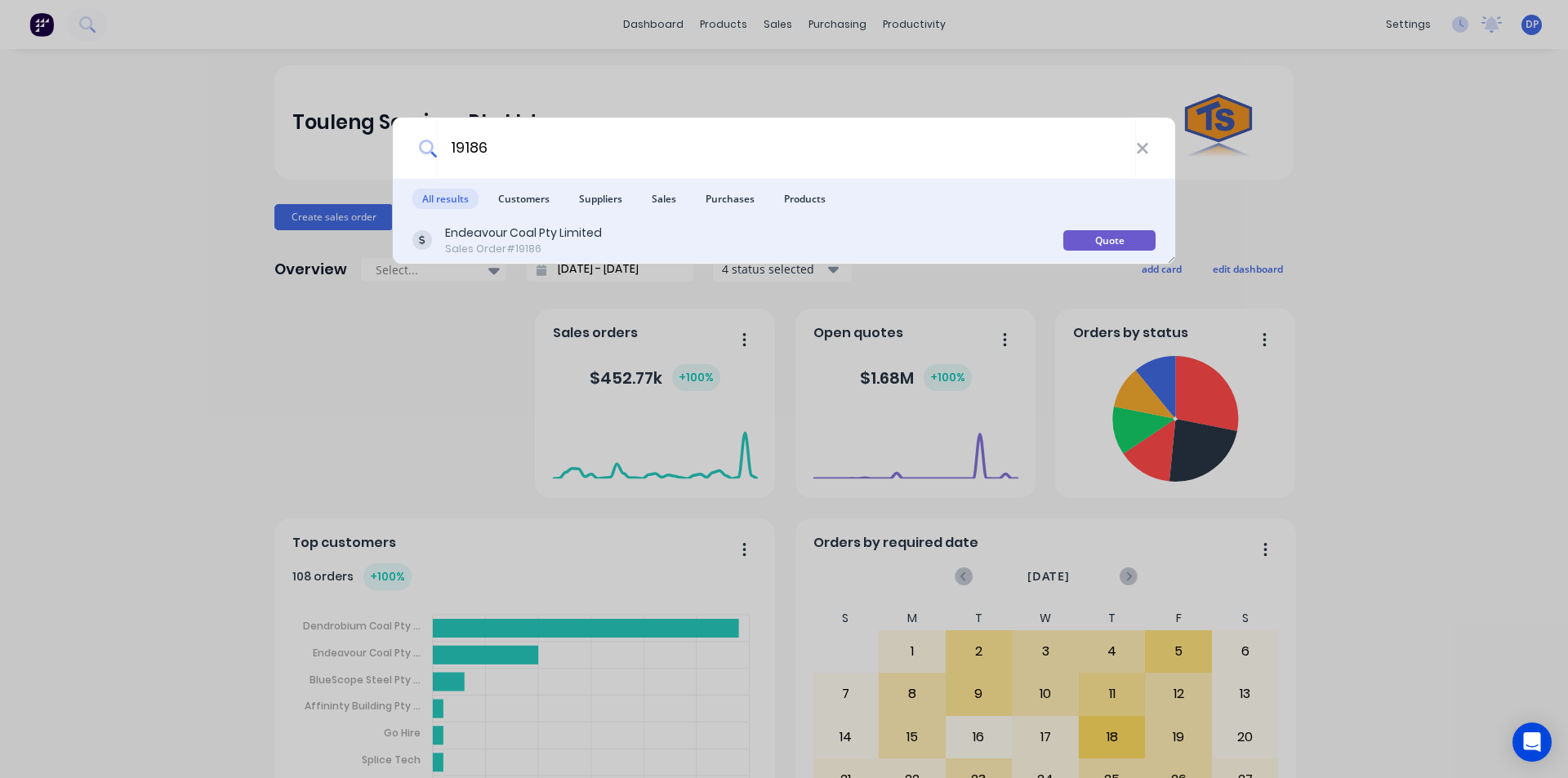
type input "19186"
click at [596, 242] on div "Sales Order #19186" at bounding box center [523, 249] width 157 height 15
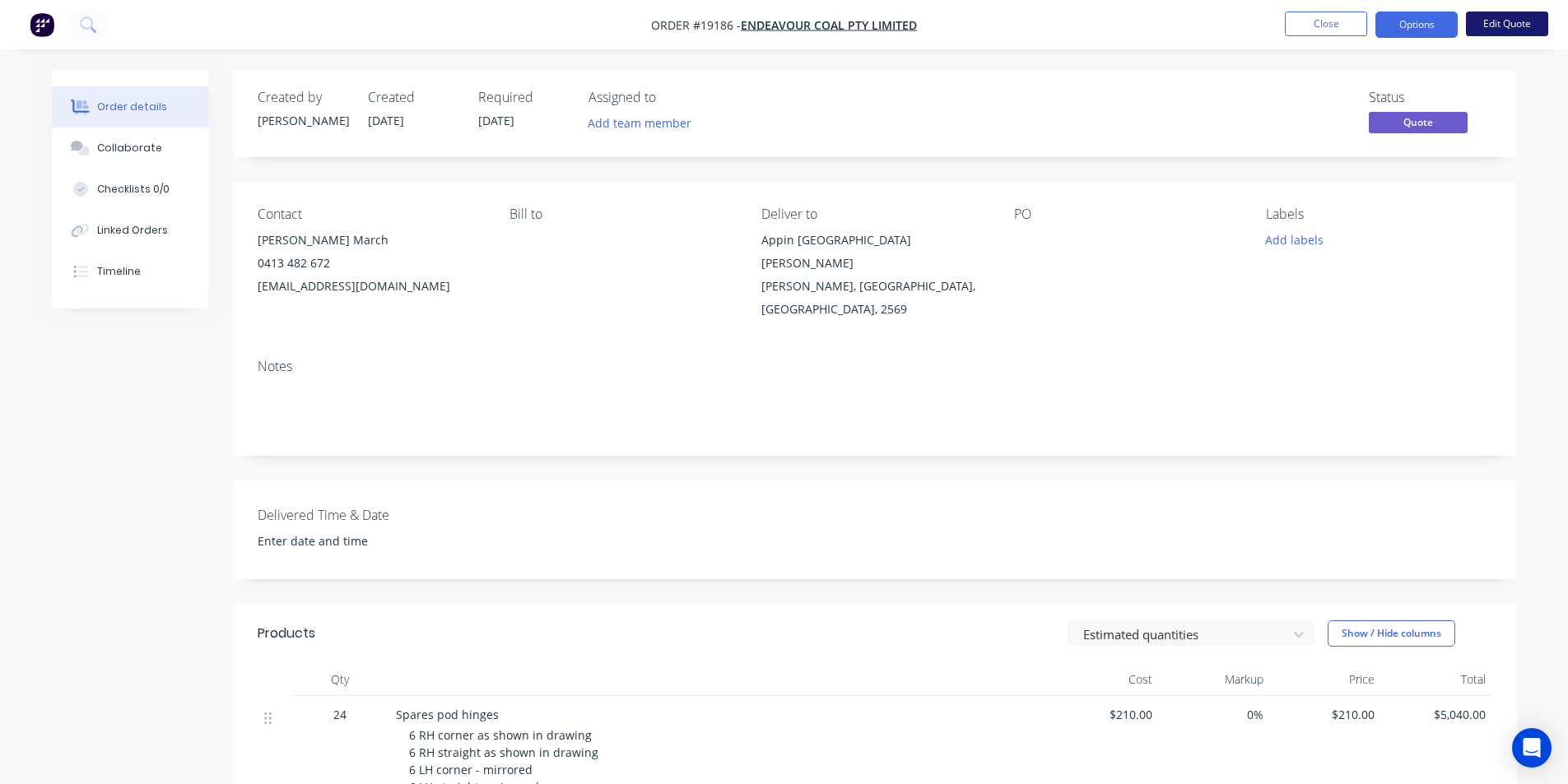
click at [1505, 31] on button "Edit Quote" at bounding box center [1506, 24] width 82 height 25
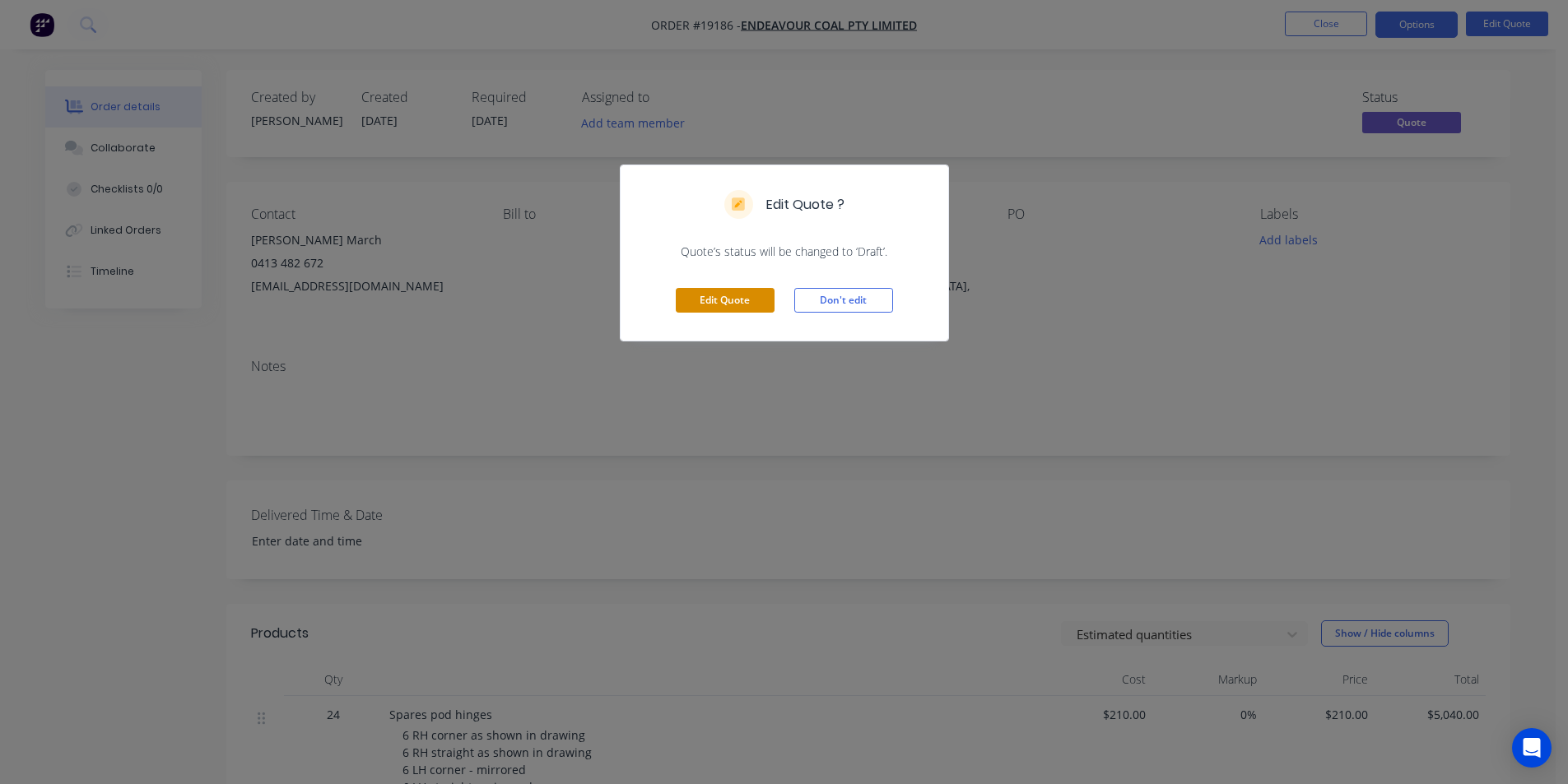
click at [725, 302] on button "Edit Quote" at bounding box center [725, 301] width 99 height 25
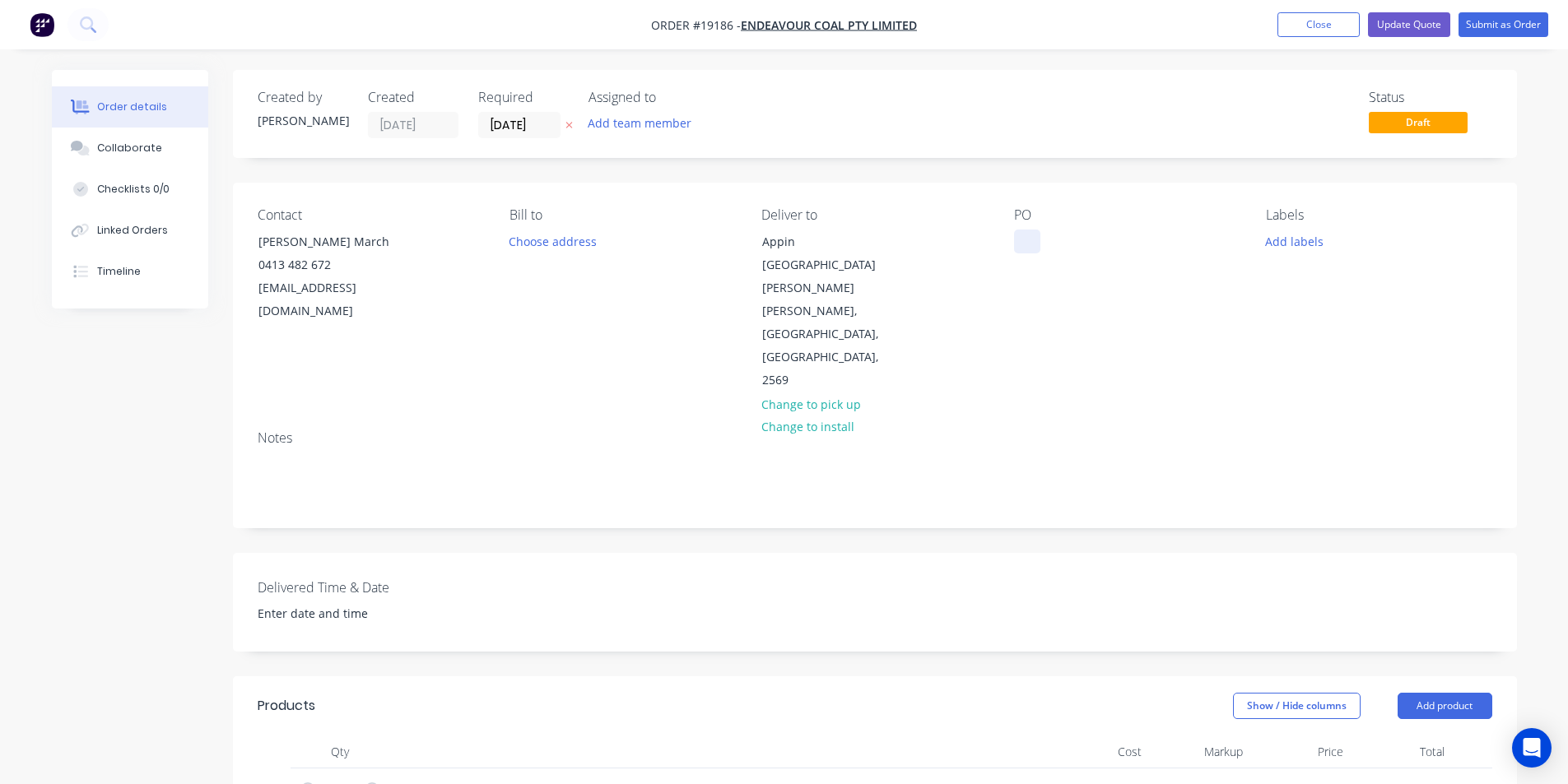
click at [1027, 243] on div at bounding box center [1027, 241] width 26 height 24
paste div
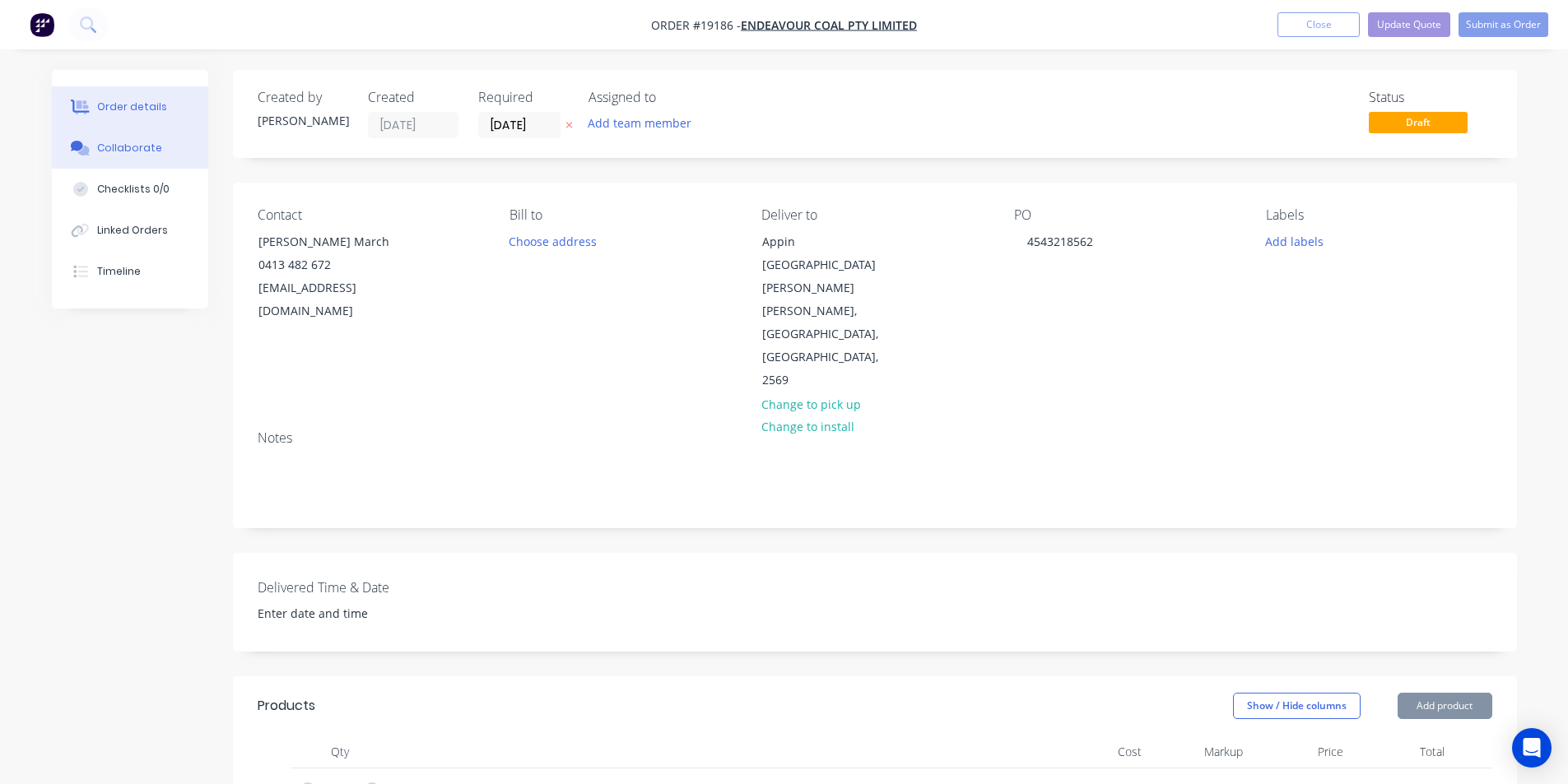
click at [130, 145] on div "Collaborate" at bounding box center [130, 148] width 65 height 15
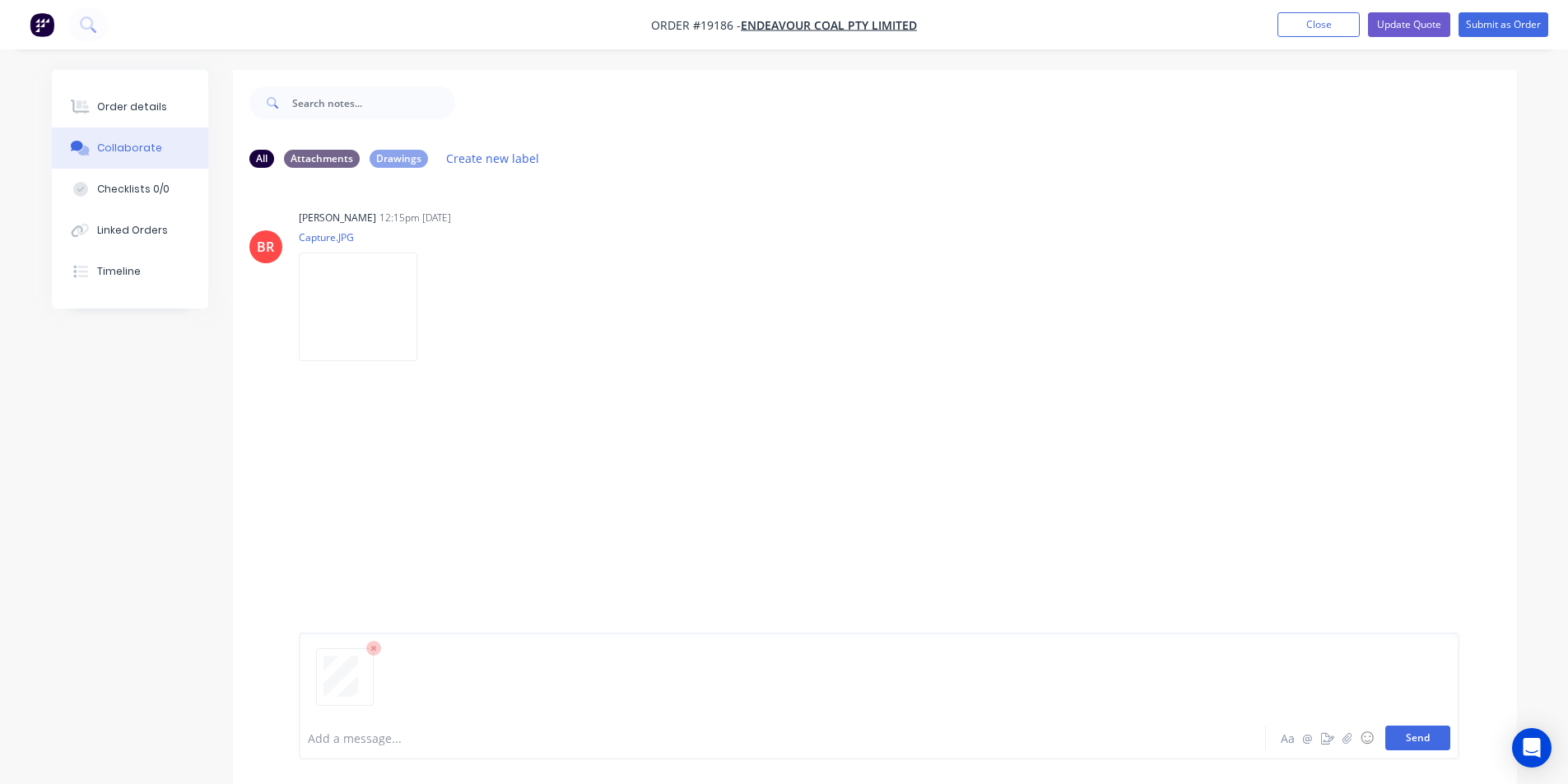
click at [1413, 740] on button "Send" at bounding box center [1417, 738] width 65 height 25
click at [114, 100] on div "Order details" at bounding box center [131, 107] width 70 height 15
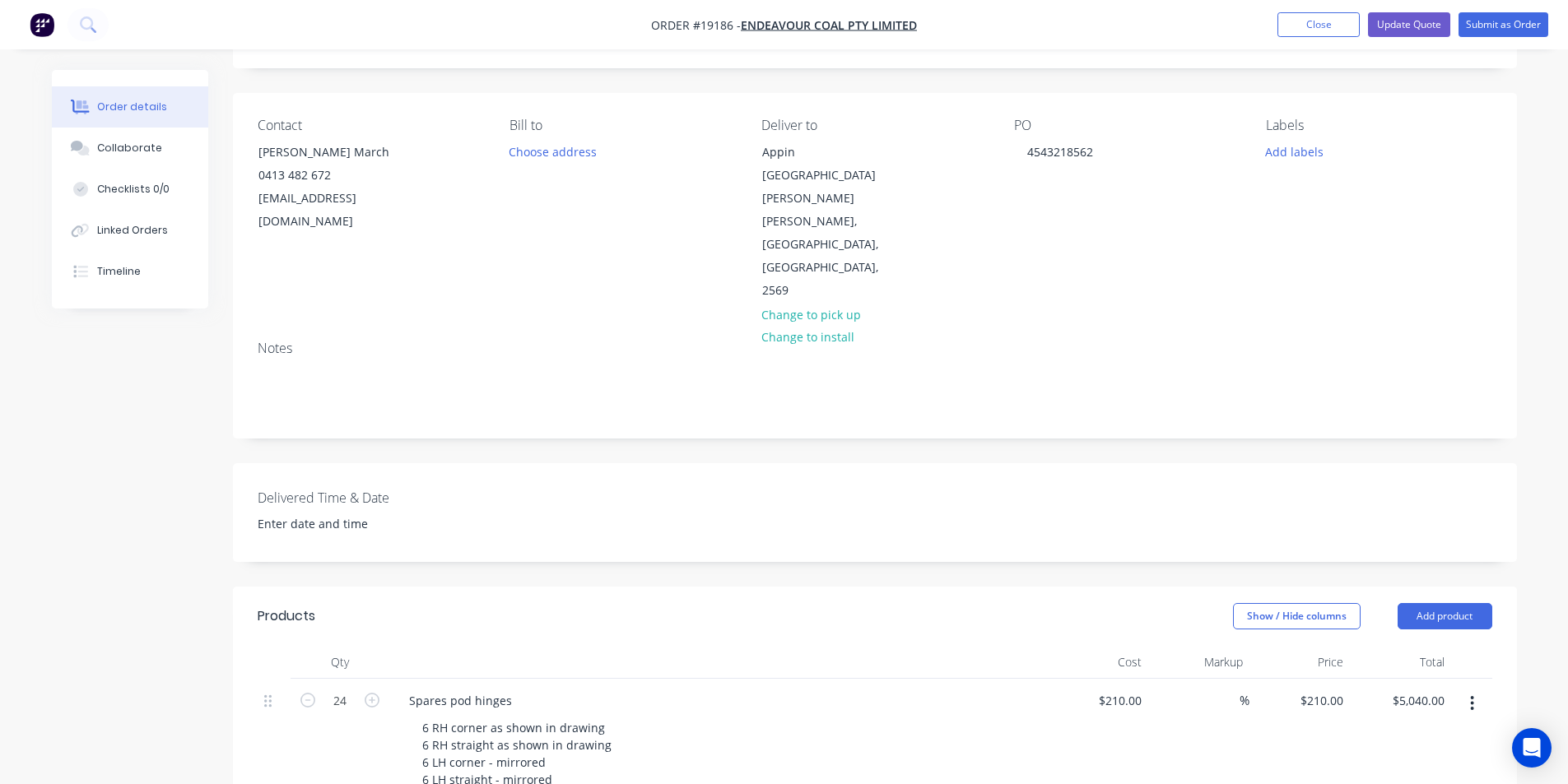
scroll to position [247, 0]
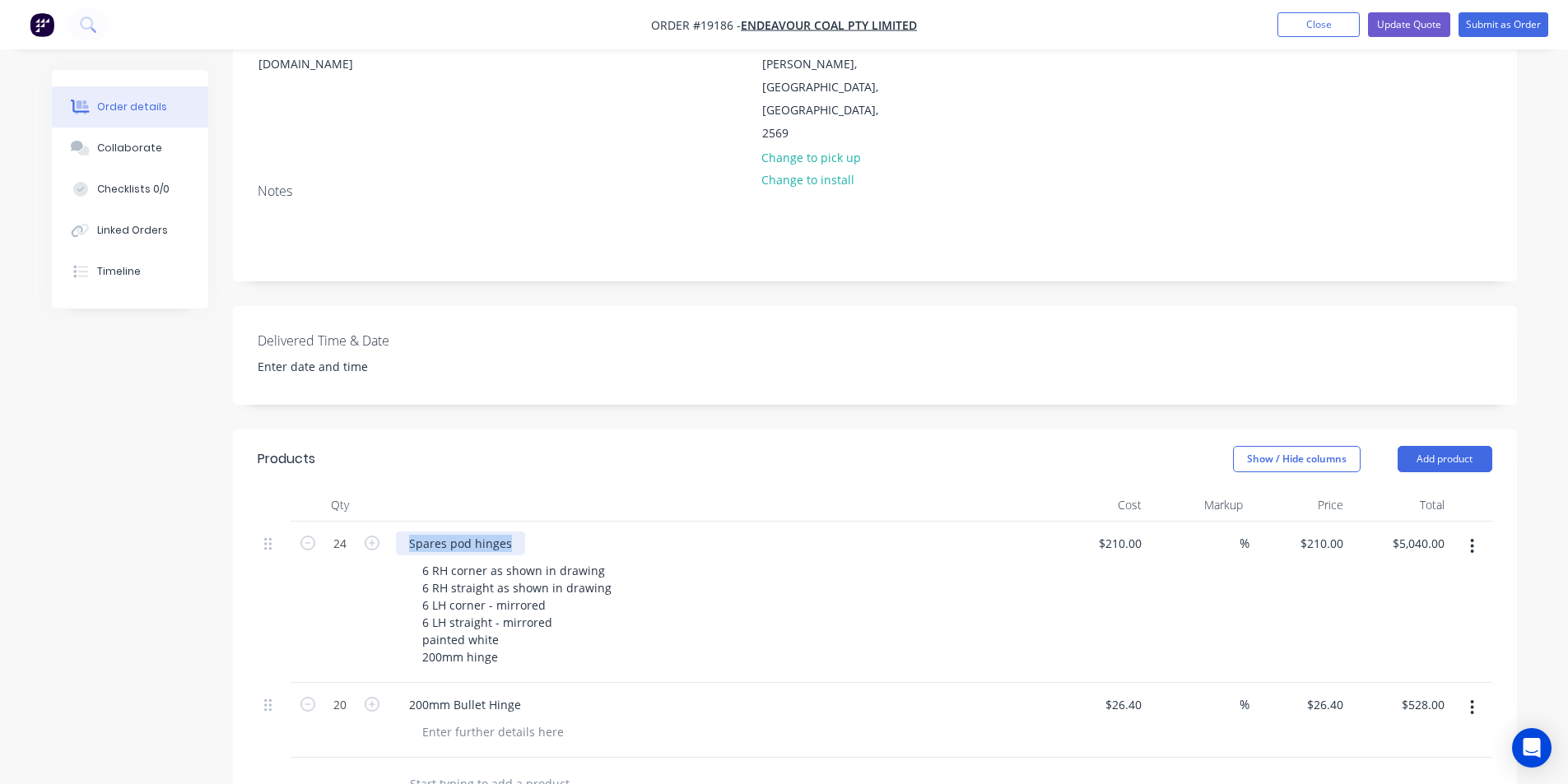
drag, startPoint x: 408, startPoint y: 471, endPoint x: 517, endPoint y: 469, distance: 109.0
click at [517, 532] on div "Spares pod hinges" at bounding box center [460, 543] width 130 height 24
copy div "Spares pod hinges"
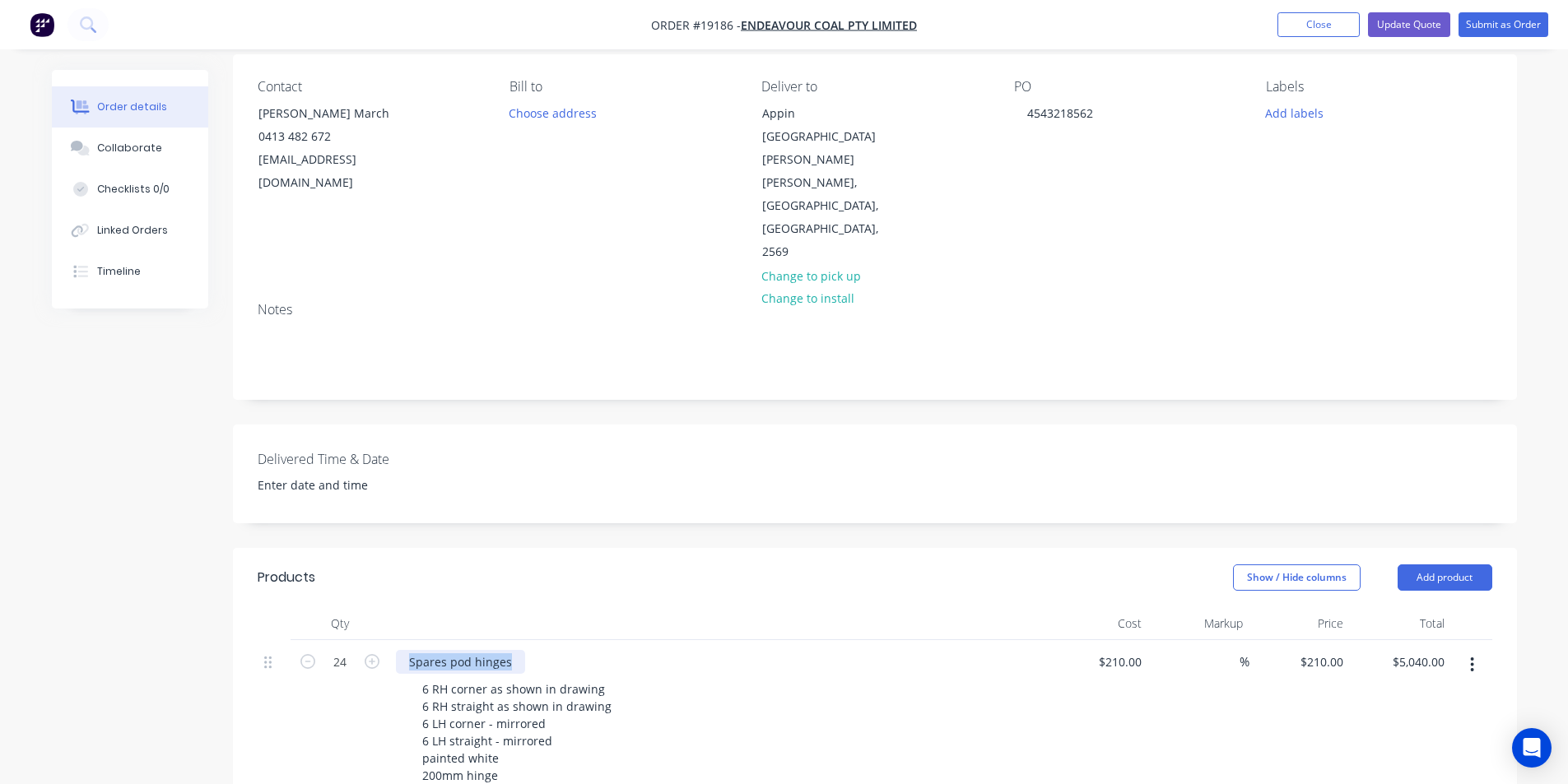
scroll to position [0, 0]
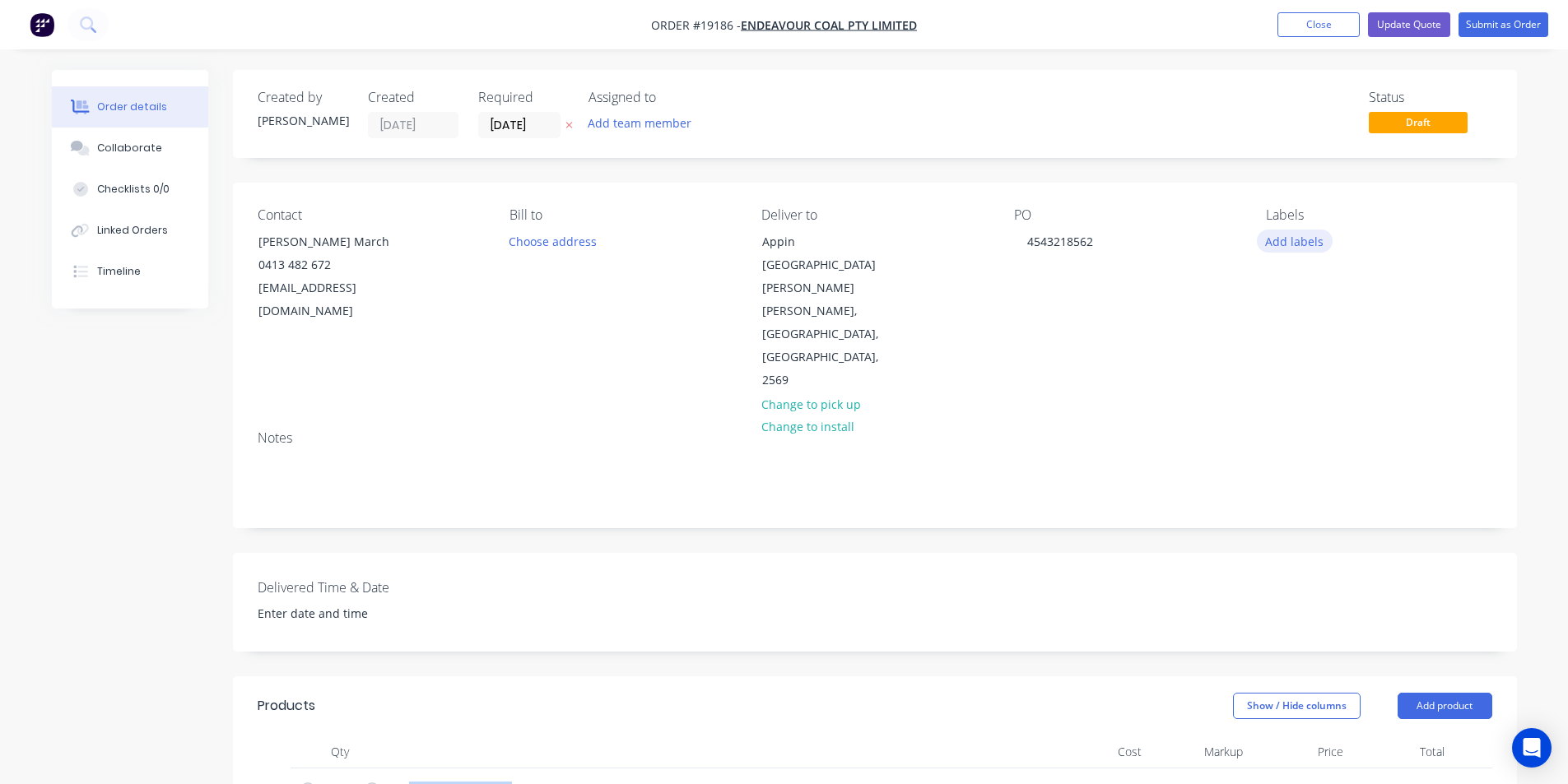
click at [1281, 243] on button "Add labels" at bounding box center [1295, 240] width 76 height 22
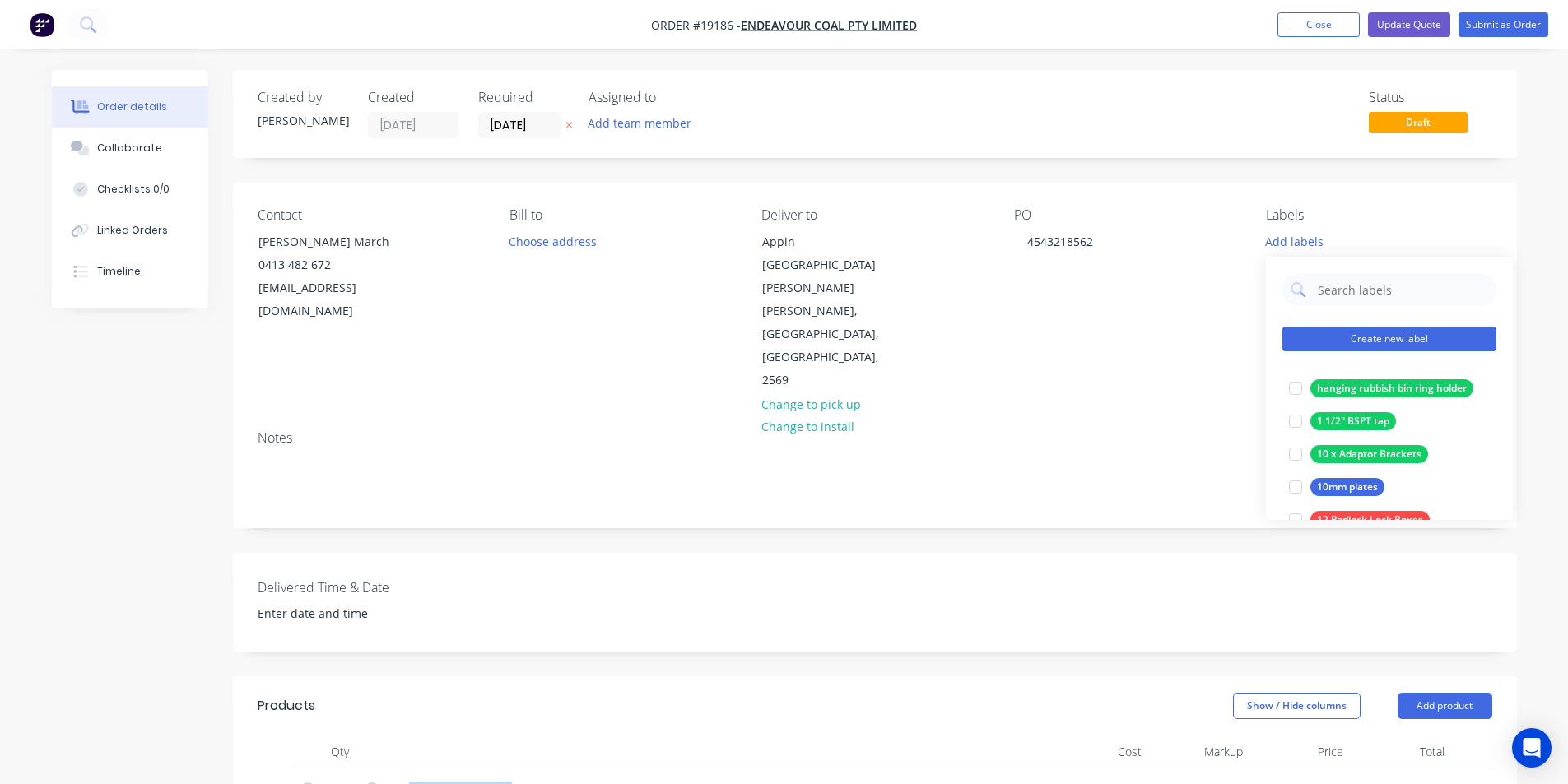
click at [1379, 334] on button "Create new label" at bounding box center [1389, 339] width 214 height 25
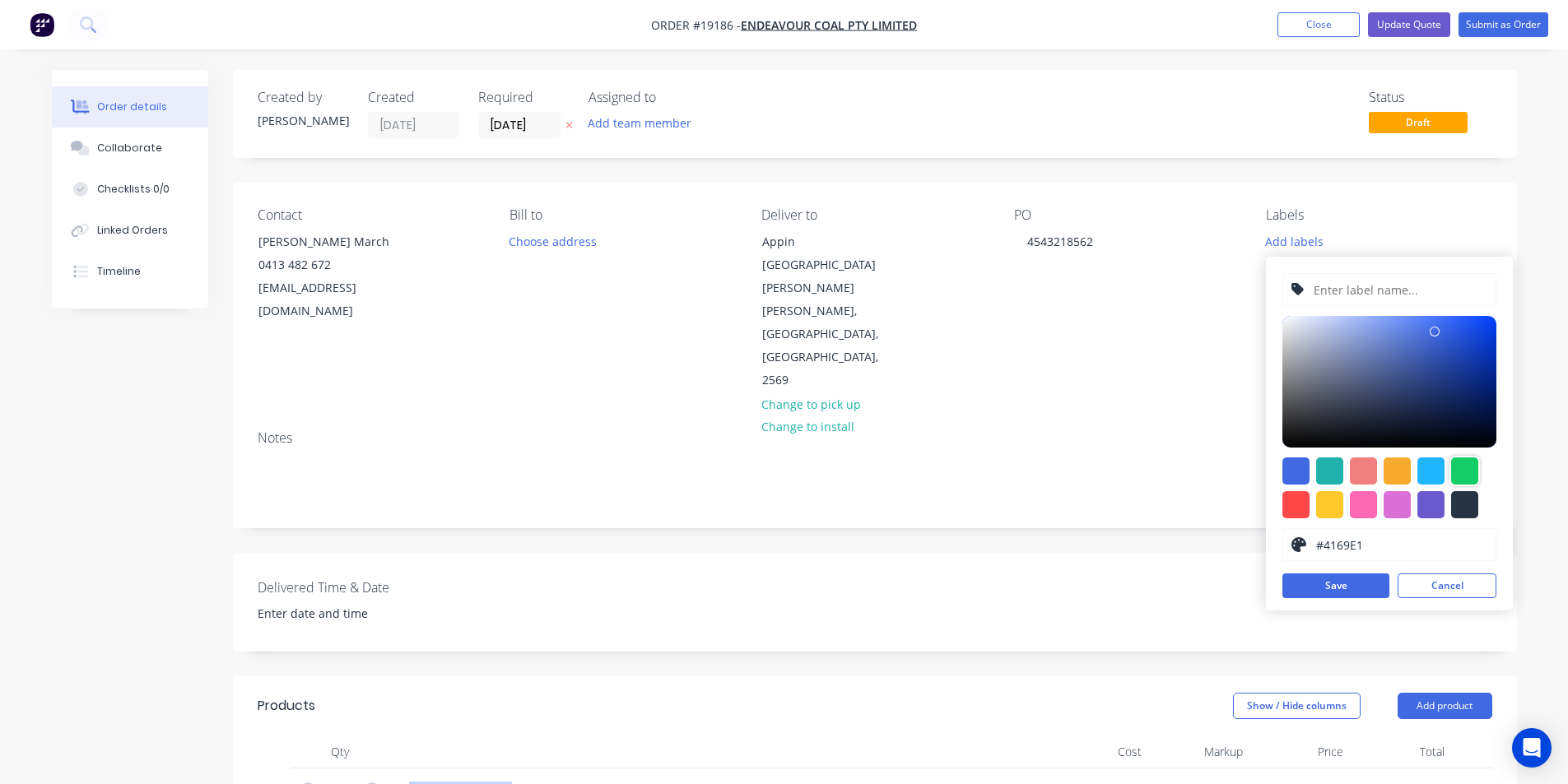
click at [1468, 478] on div at bounding box center [1464, 471] width 27 height 27
type input "#13CE66"
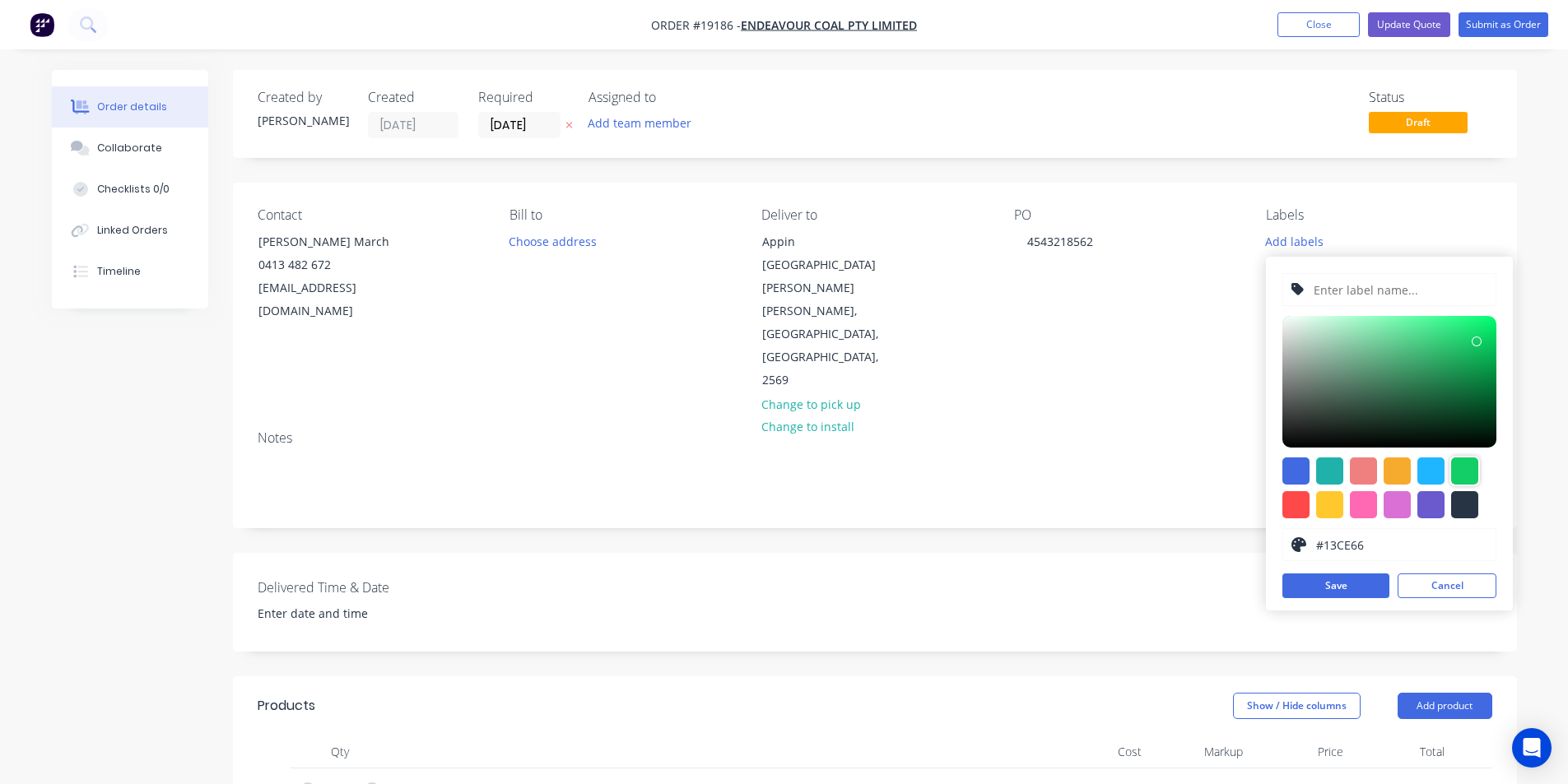
click at [1338, 281] on input "text" at bounding box center [1399, 289] width 175 height 31
paste input "Spares pod hinges"
type input "Spares pod hinges"
click at [1348, 586] on button "Save" at bounding box center [1335, 586] width 107 height 25
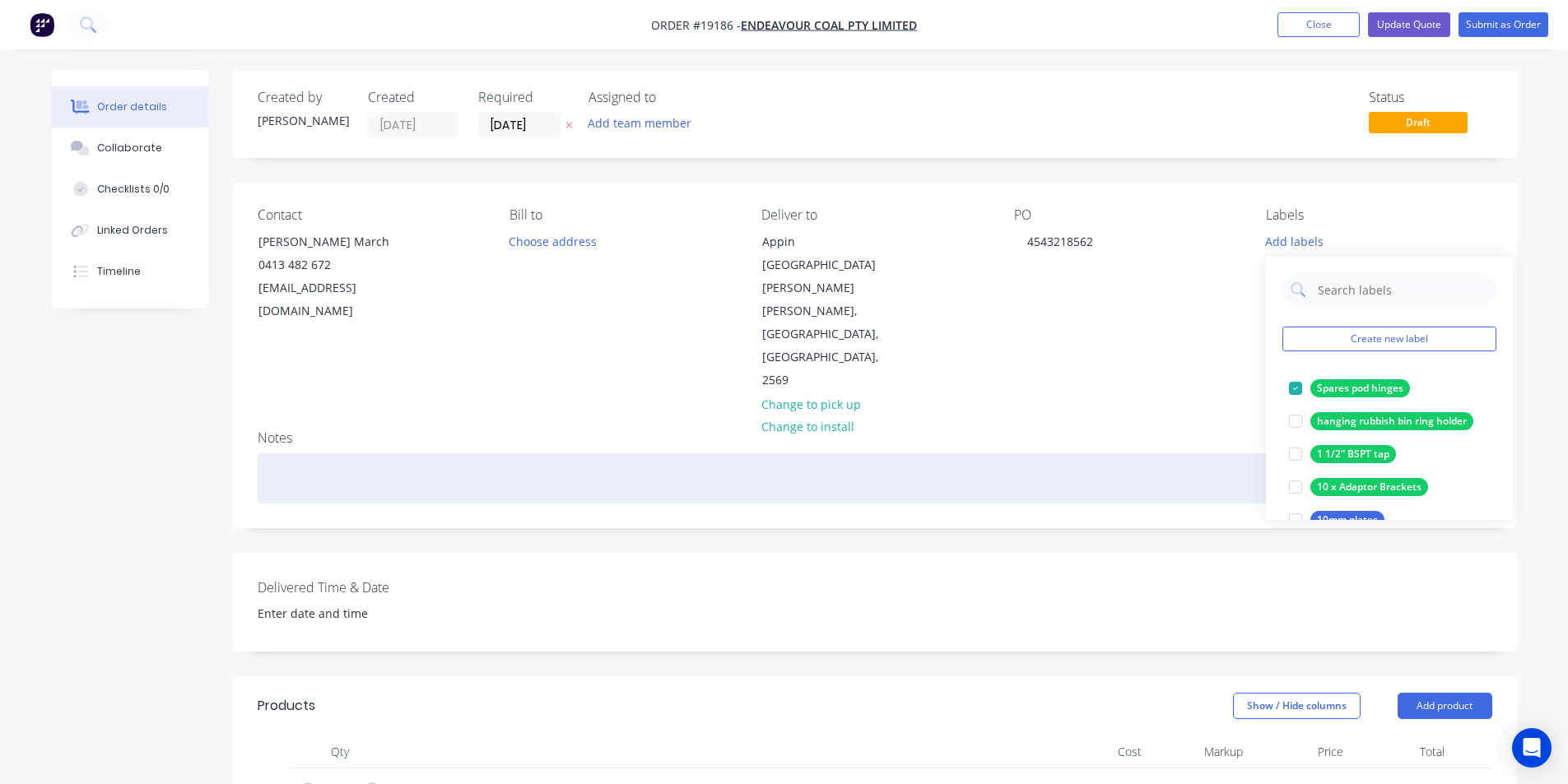
click at [1030, 453] on div at bounding box center [875, 478] width 1235 height 50
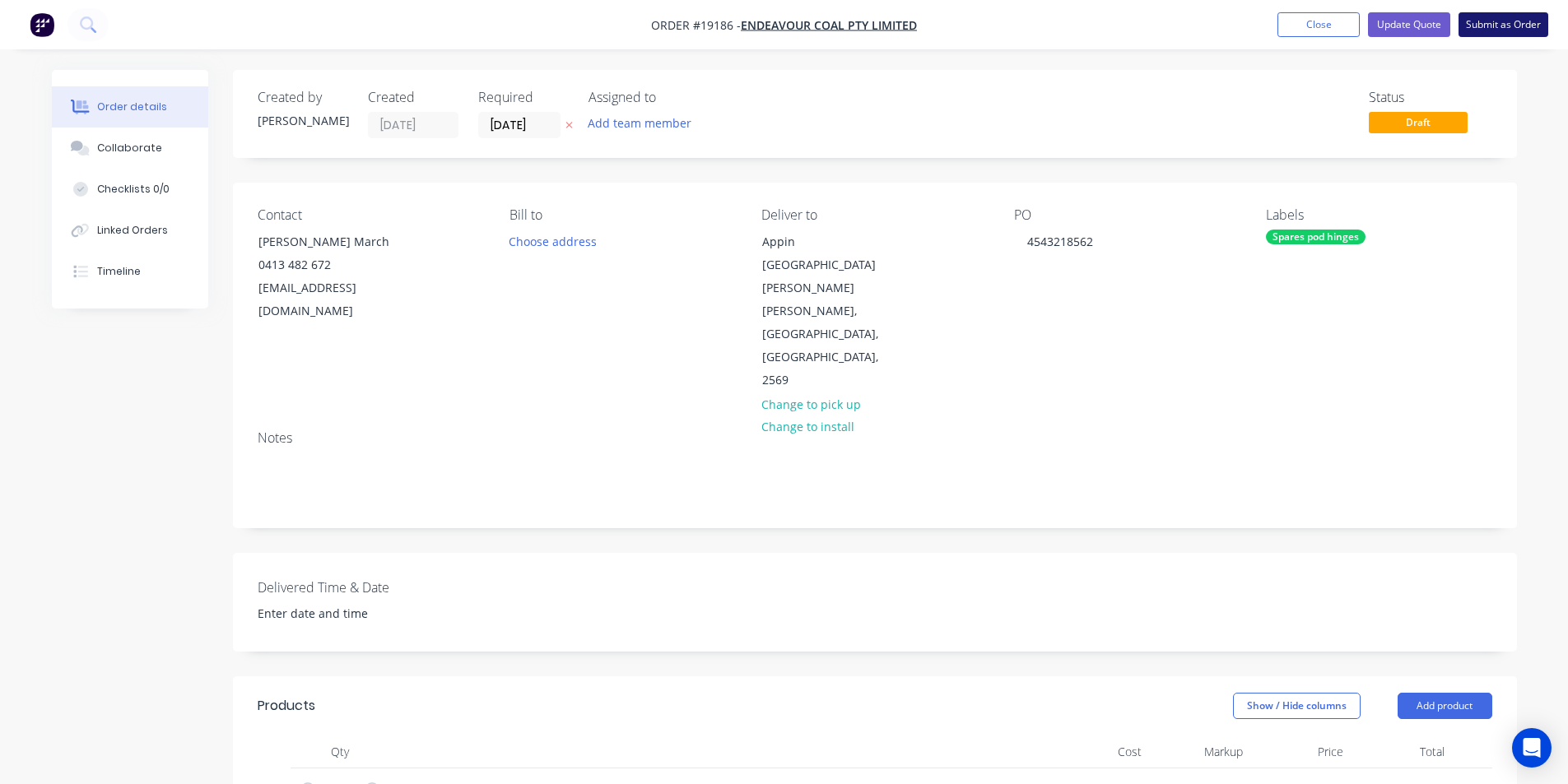
click at [1515, 28] on button "Submit as Order" at bounding box center [1504, 25] width 90 height 25
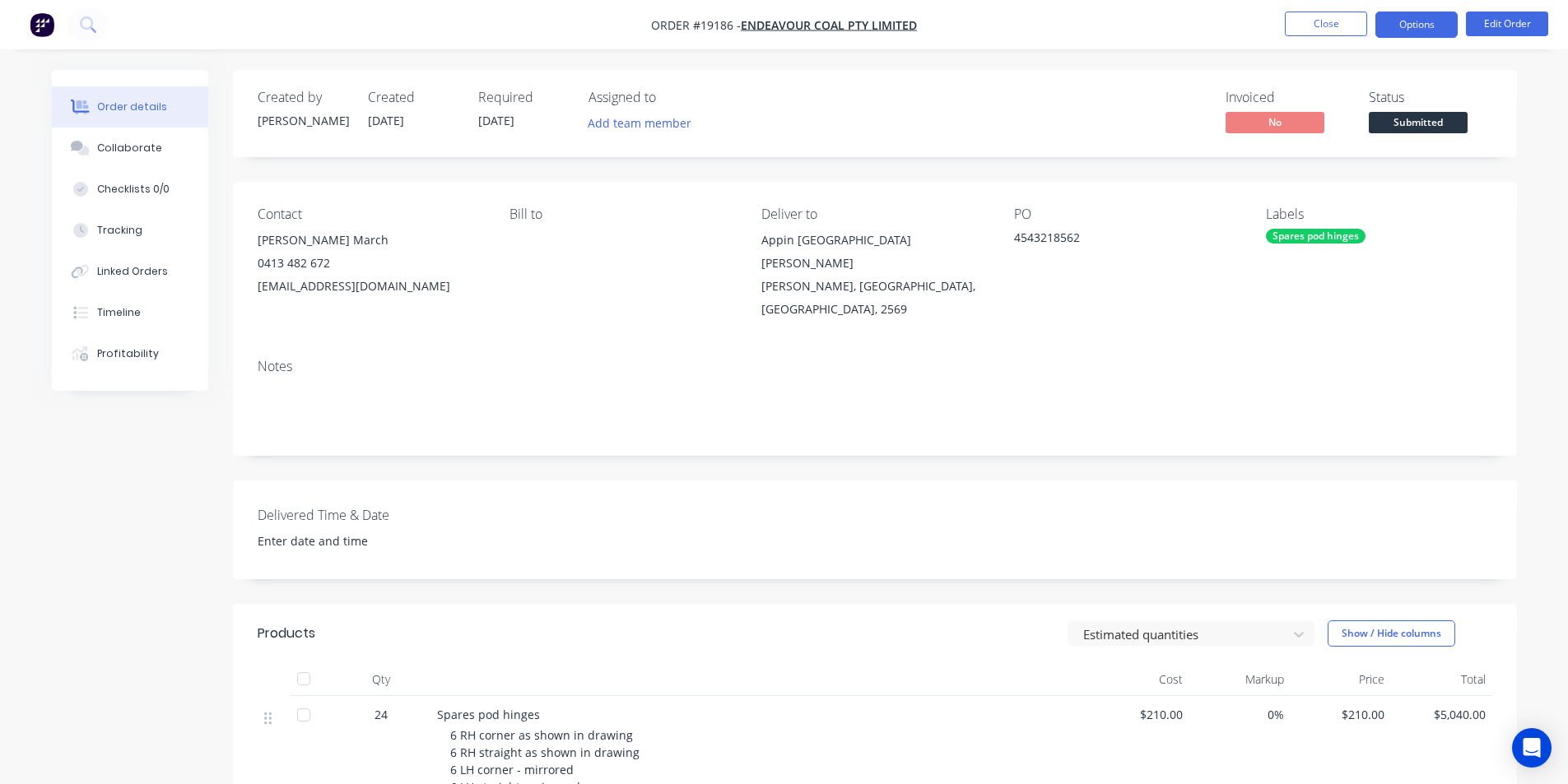
click at [1432, 26] on button "Options" at bounding box center [1415, 25] width 82 height 26
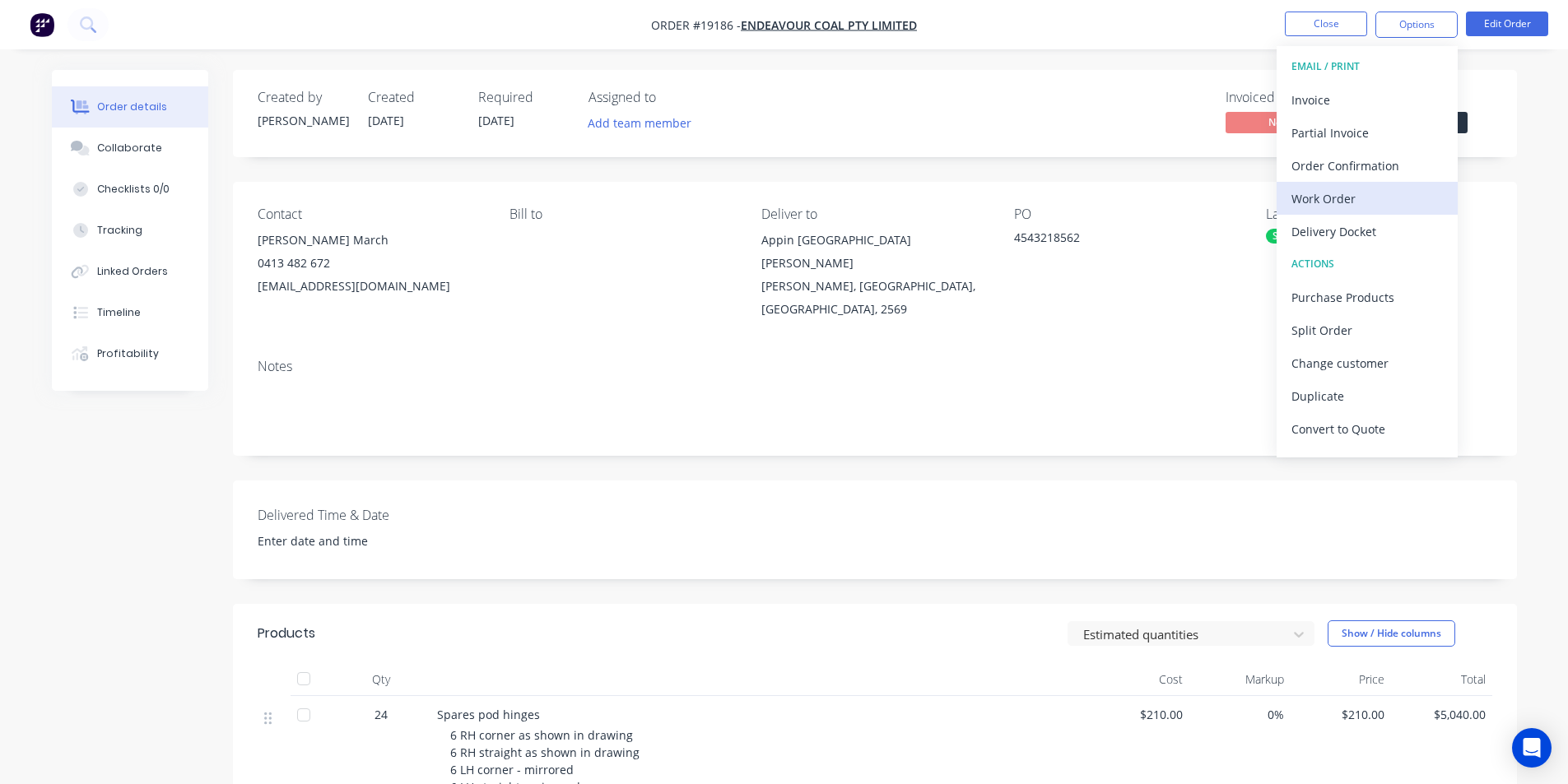
click at [1397, 201] on div "Work Order" at bounding box center [1367, 198] width 152 height 24
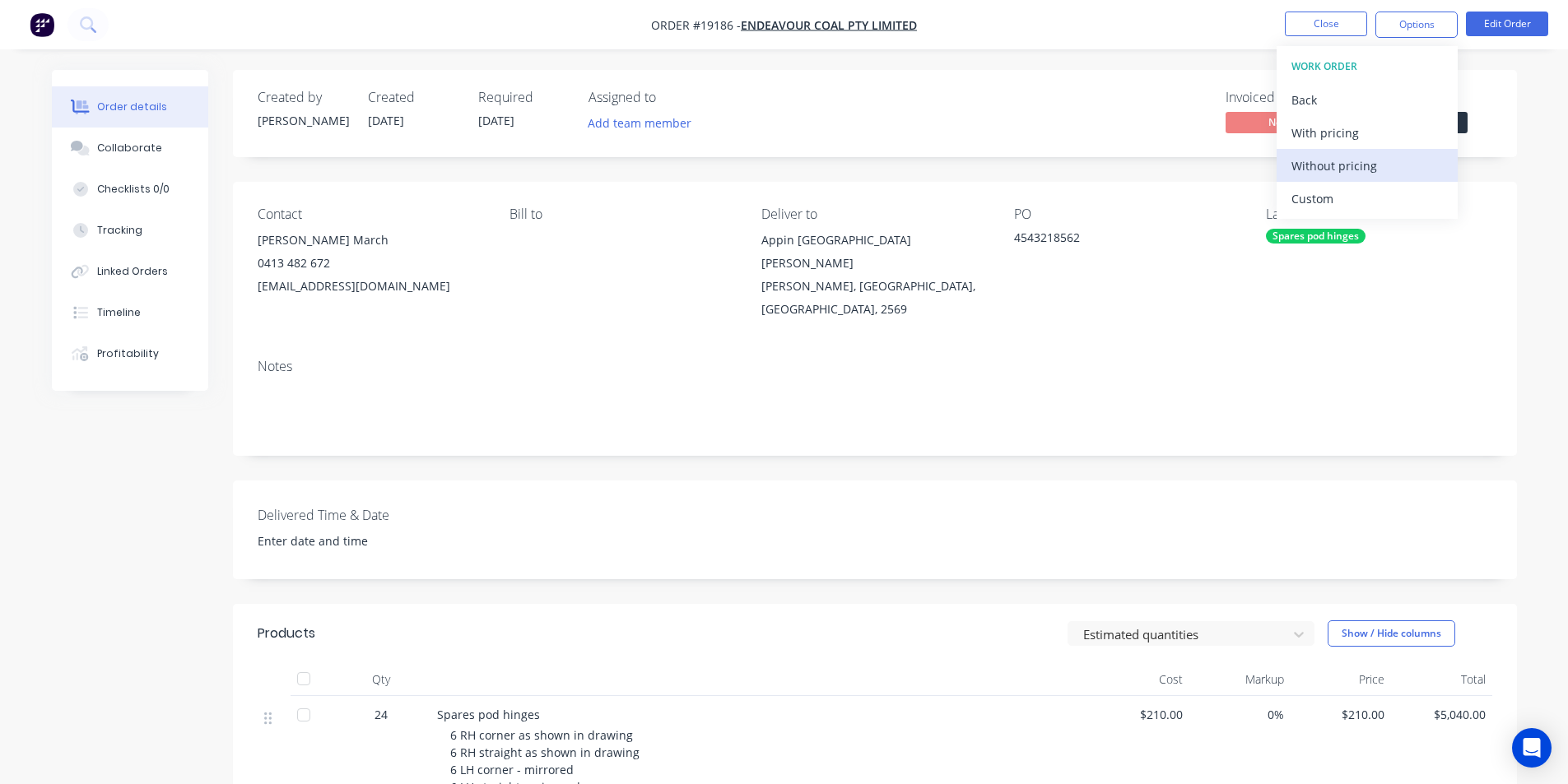
click at [1364, 169] on div "Without pricing" at bounding box center [1367, 165] width 152 height 24
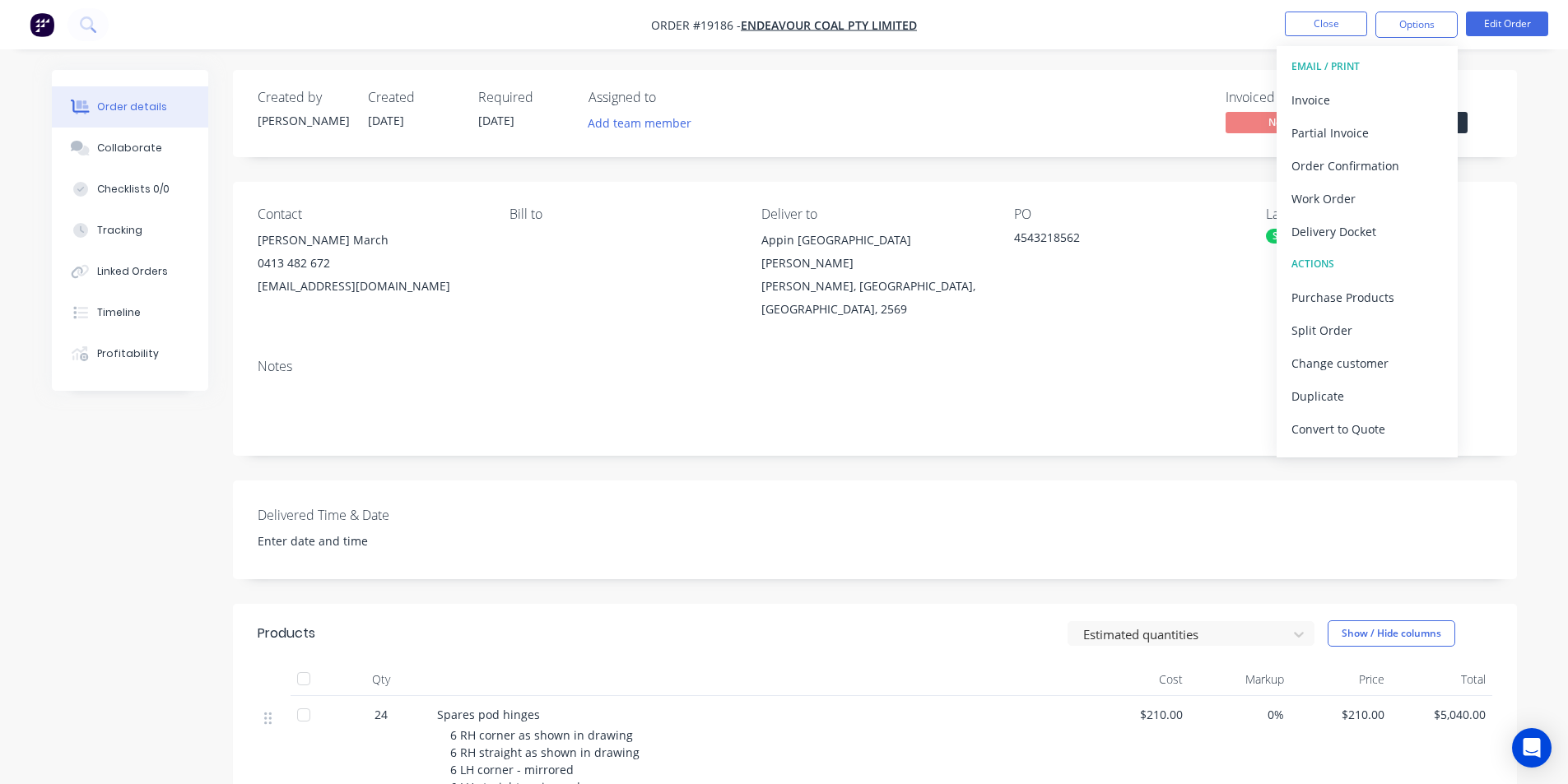
click at [41, 31] on img "button" at bounding box center [42, 25] width 25 height 25
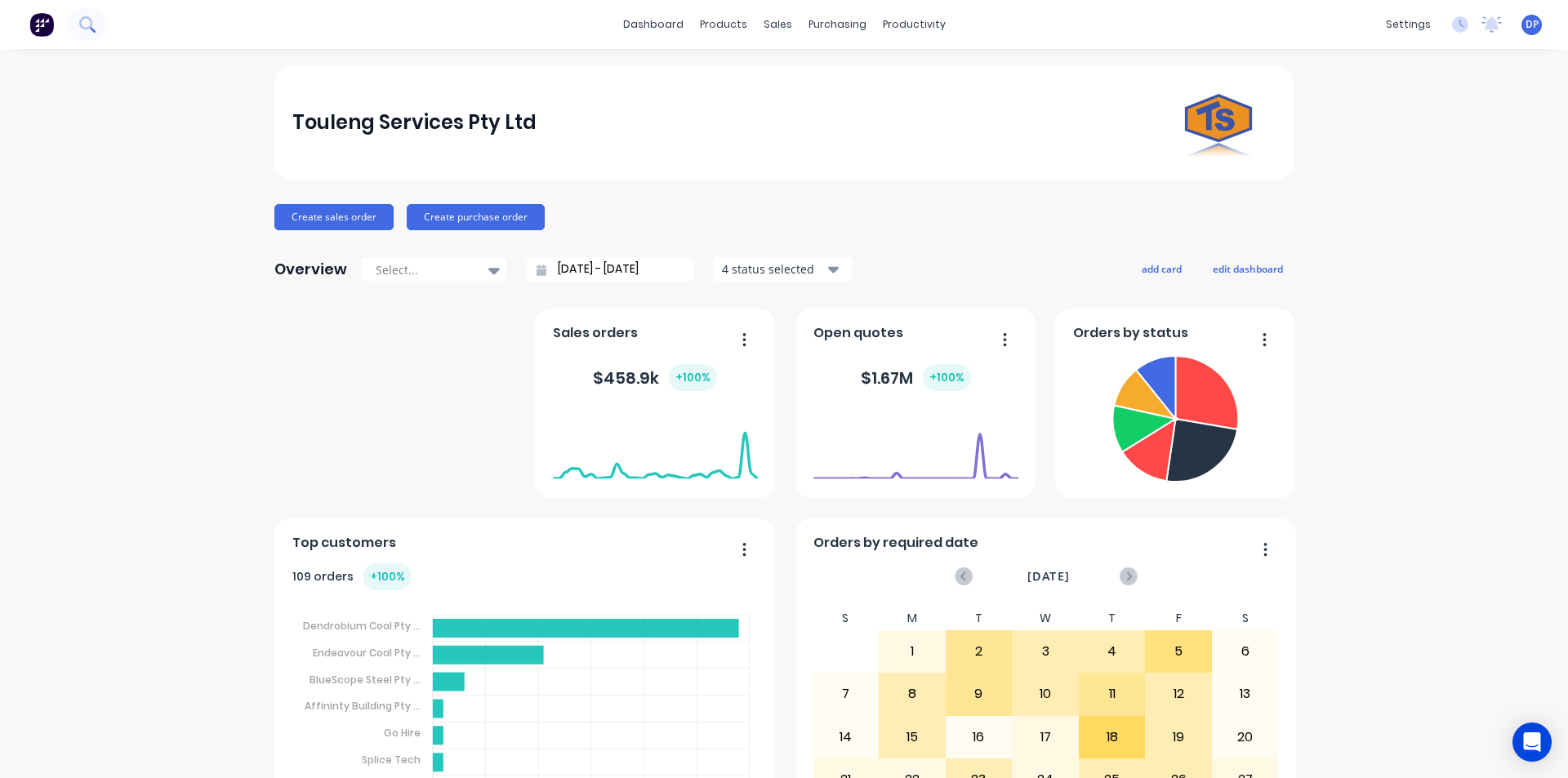
click at [81, 22] on icon at bounding box center [88, 25] width 16 height 16
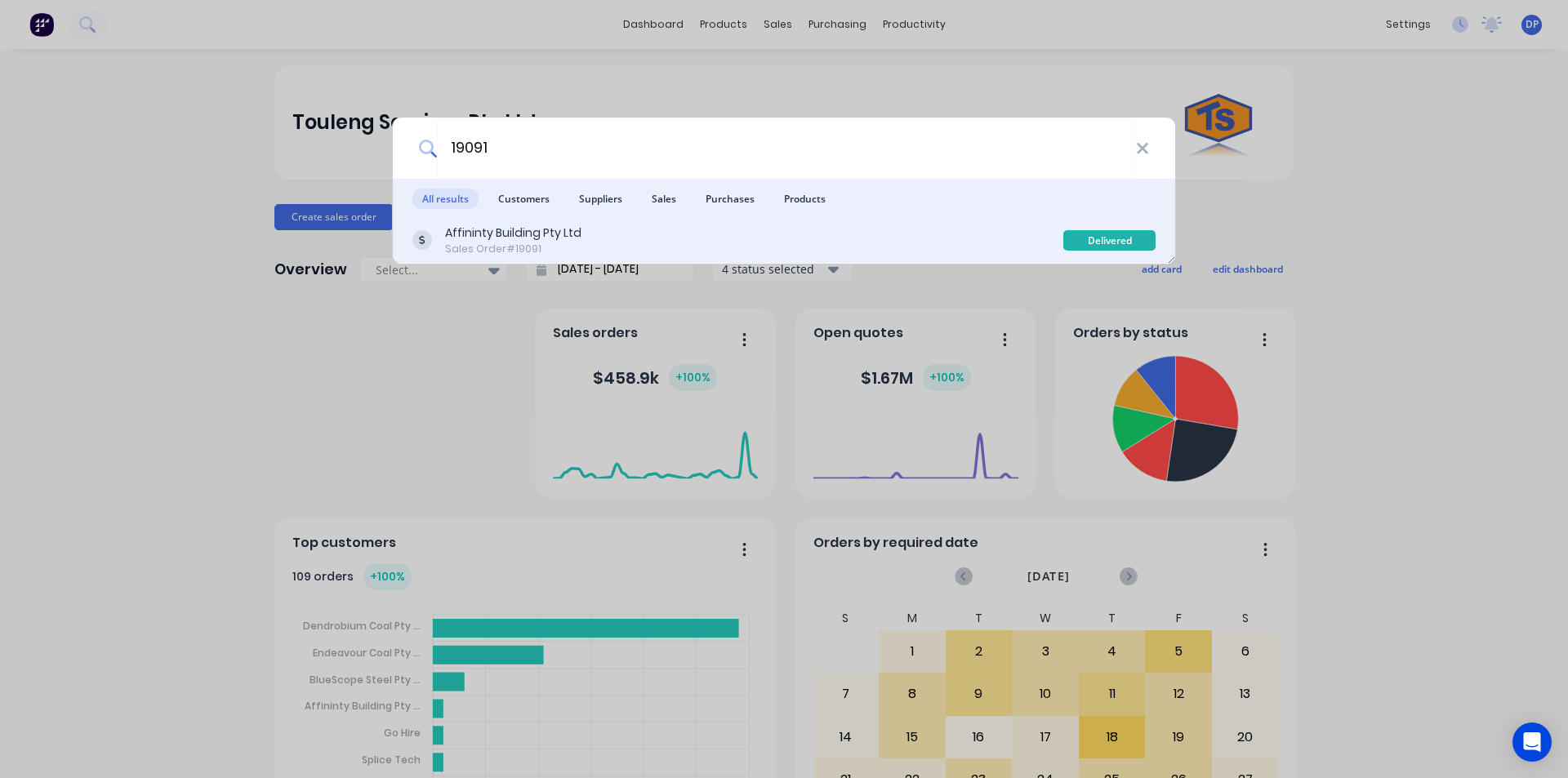
type input "19091"
click at [547, 227] on div "Affininty Building Pty Ltd" at bounding box center [514, 234] width 136 height 18
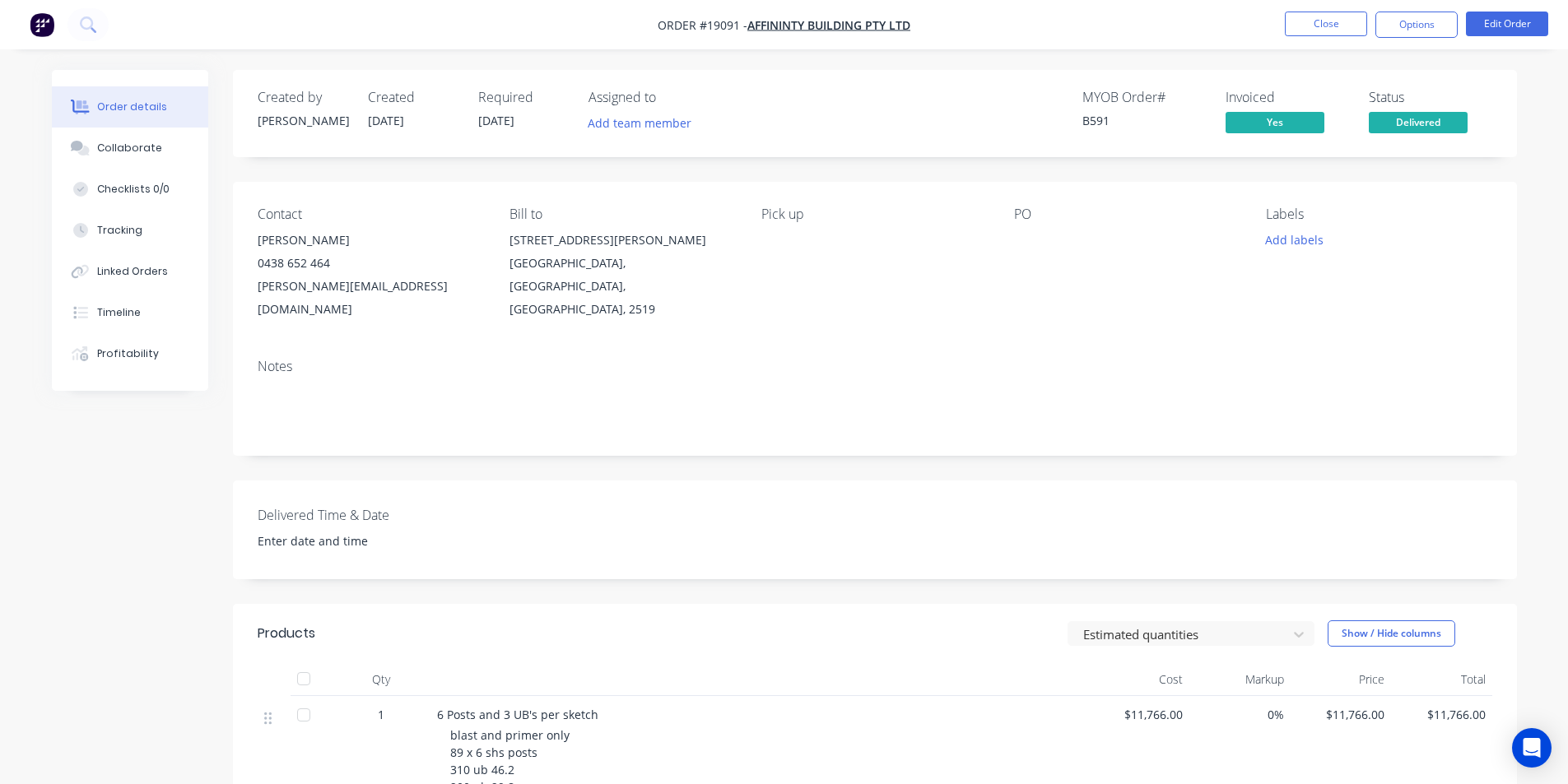
click at [38, 20] on img "button" at bounding box center [42, 25] width 25 height 25
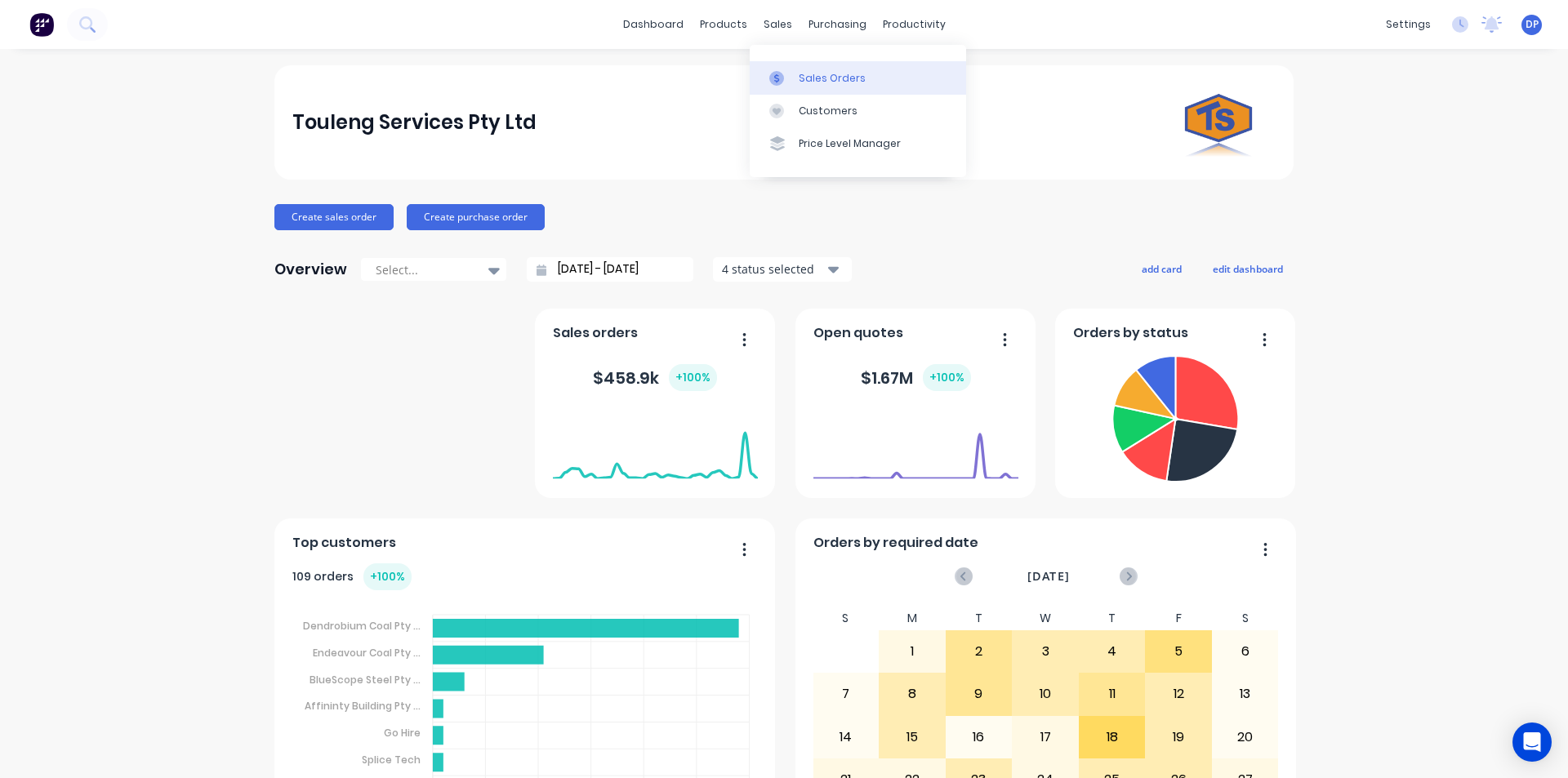
click at [837, 84] on div "Sales Orders" at bounding box center [832, 78] width 67 height 15
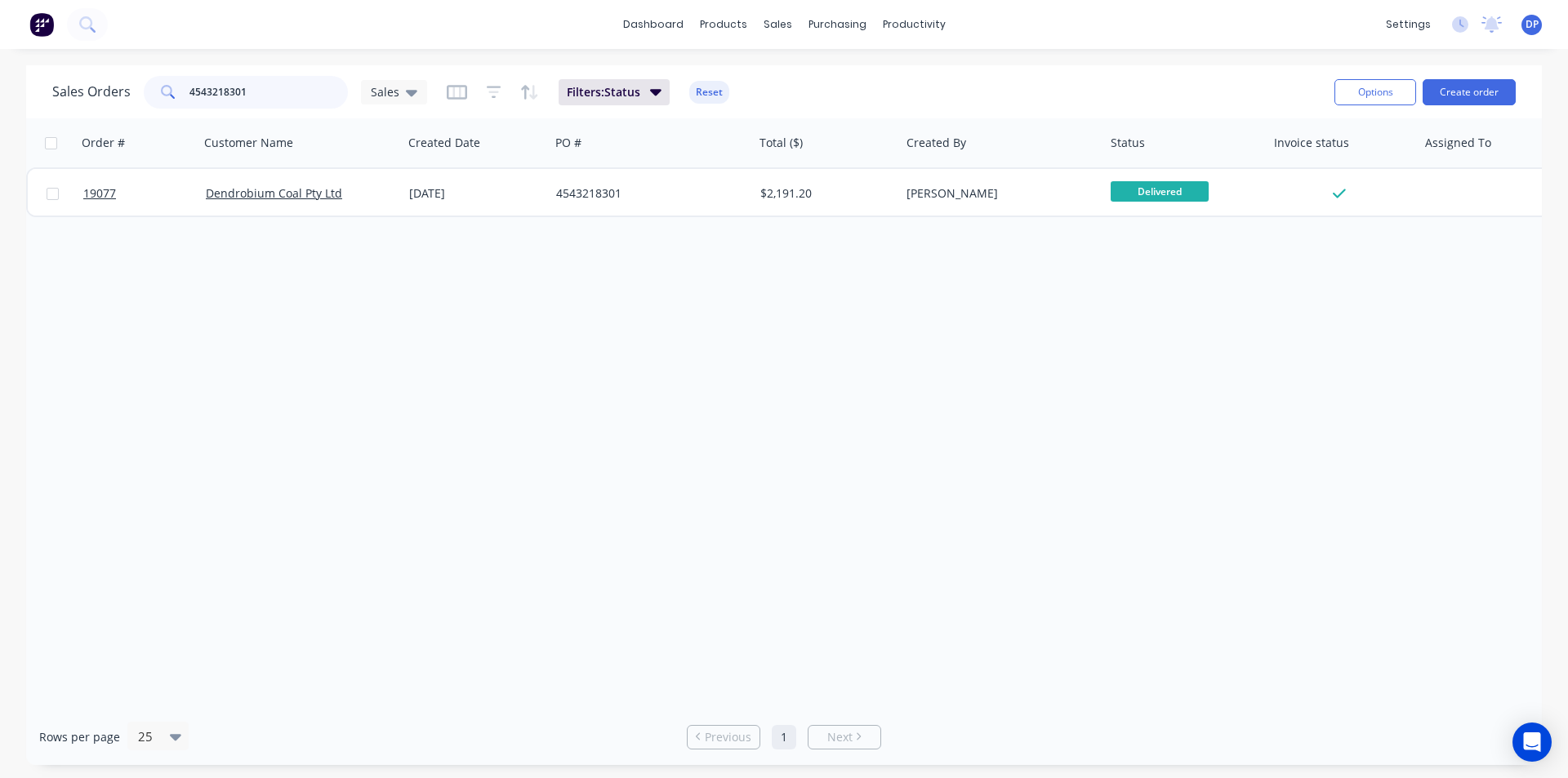
drag, startPoint x: 290, startPoint y: 91, endPoint x: 109, endPoint y: 88, distance: 181.0
click at [109, 88] on div "Sales Orders 4543218301 Sales" at bounding box center [240, 92] width 374 height 32
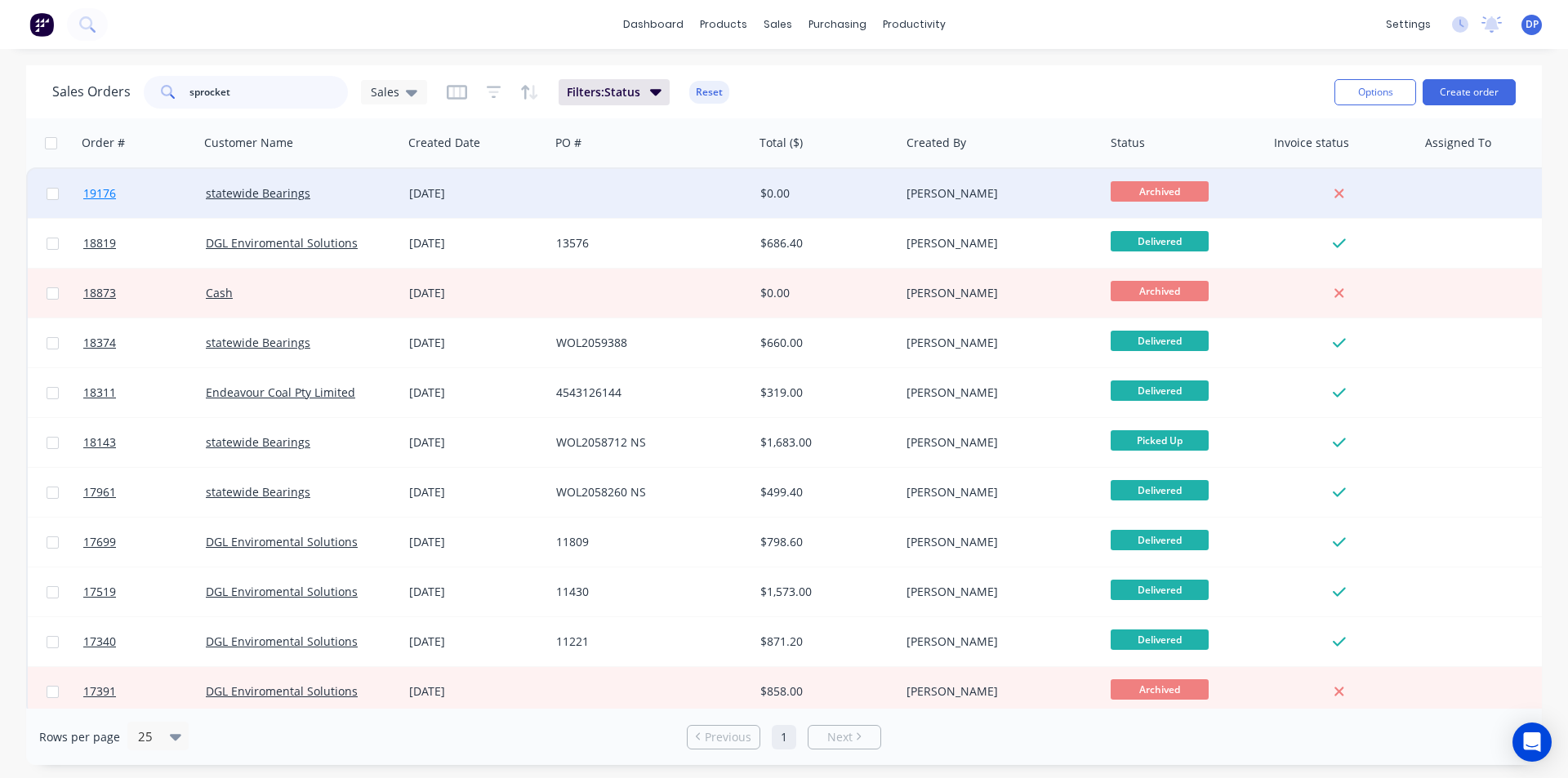
type input "sprocket"
click at [94, 190] on span "19176" at bounding box center [99, 193] width 32 height 17
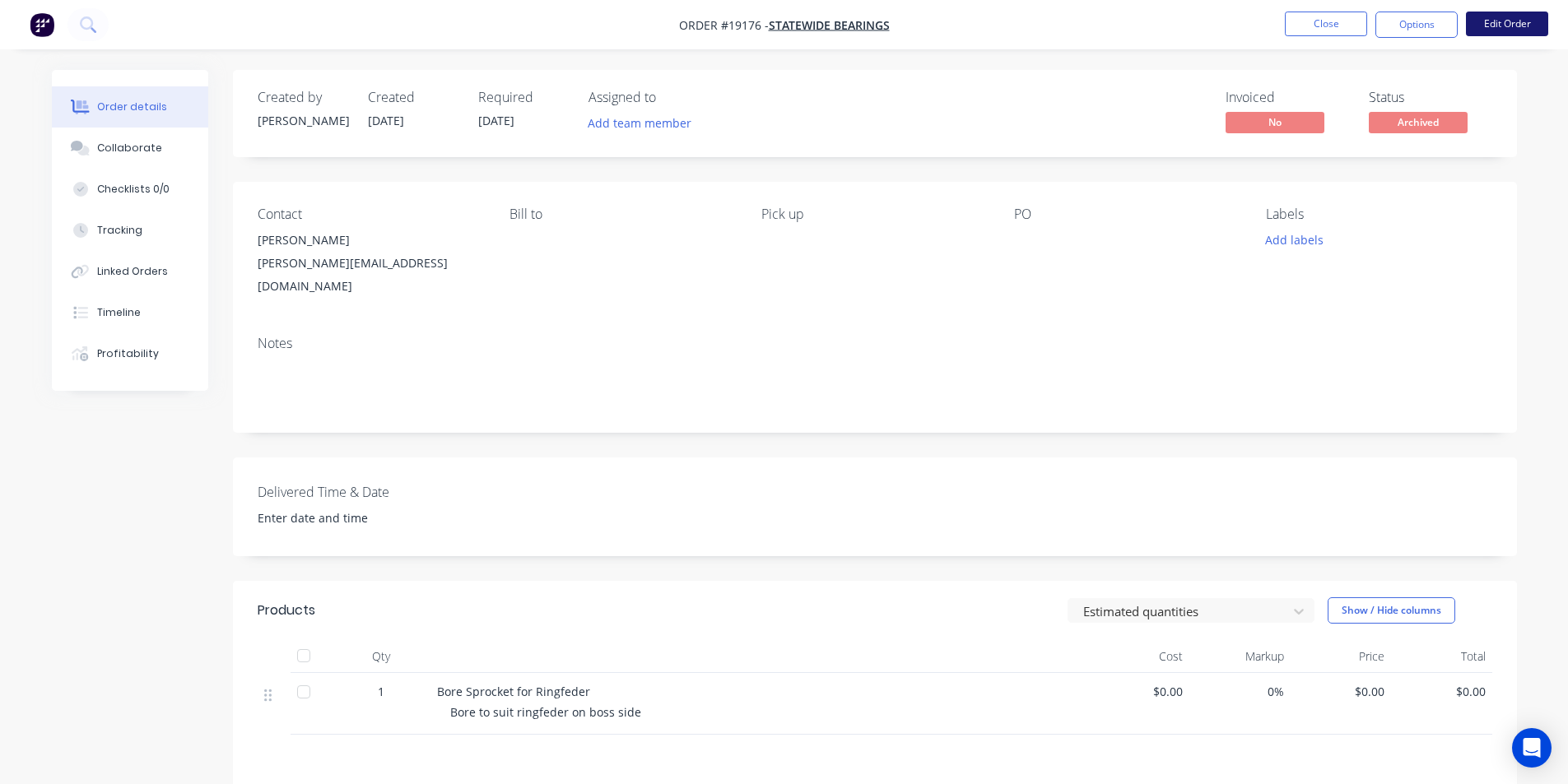
click at [1505, 18] on button "Edit Order" at bounding box center [1506, 24] width 82 height 25
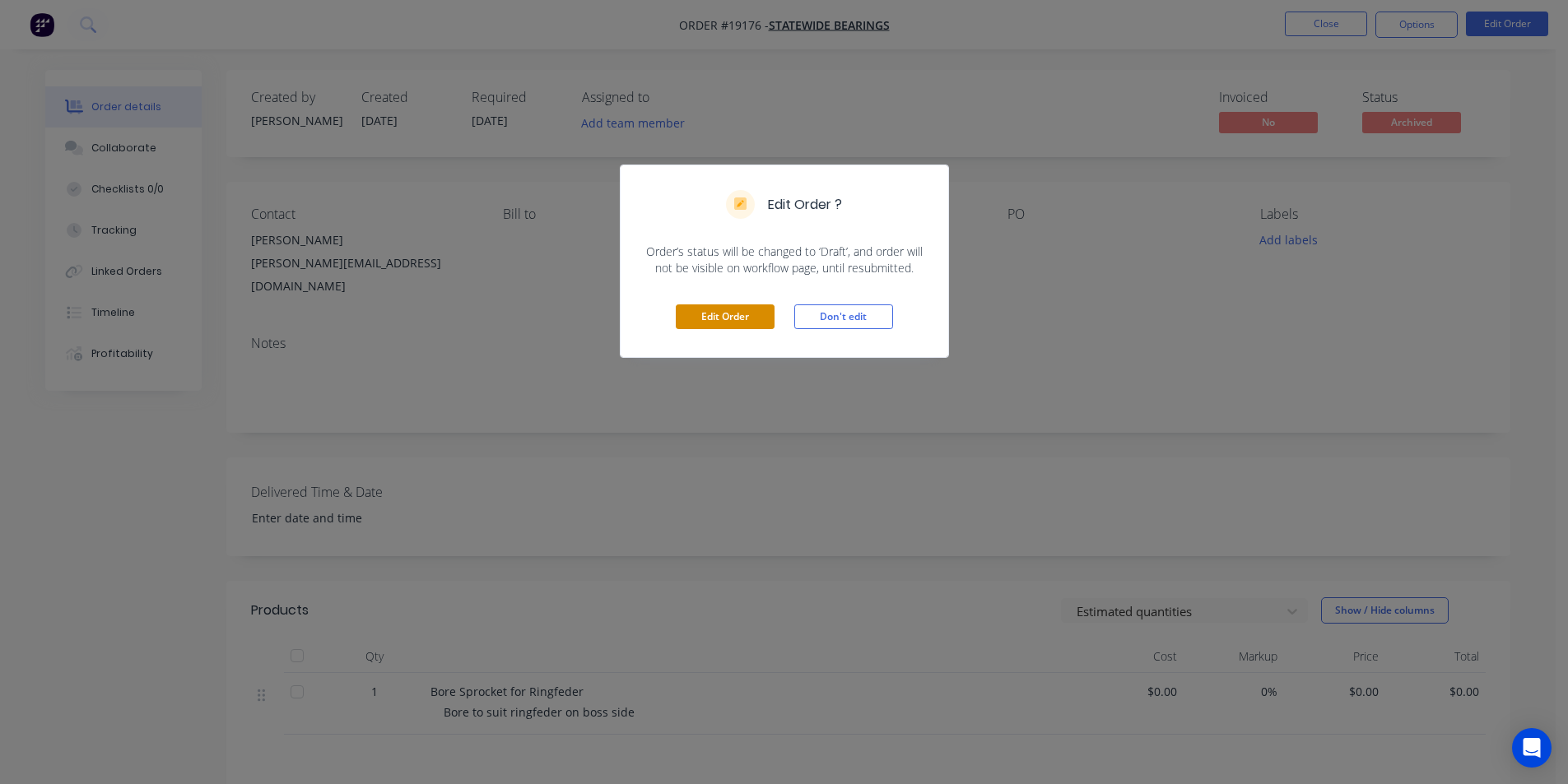
click at [740, 317] on button "Edit Order" at bounding box center [725, 317] width 99 height 25
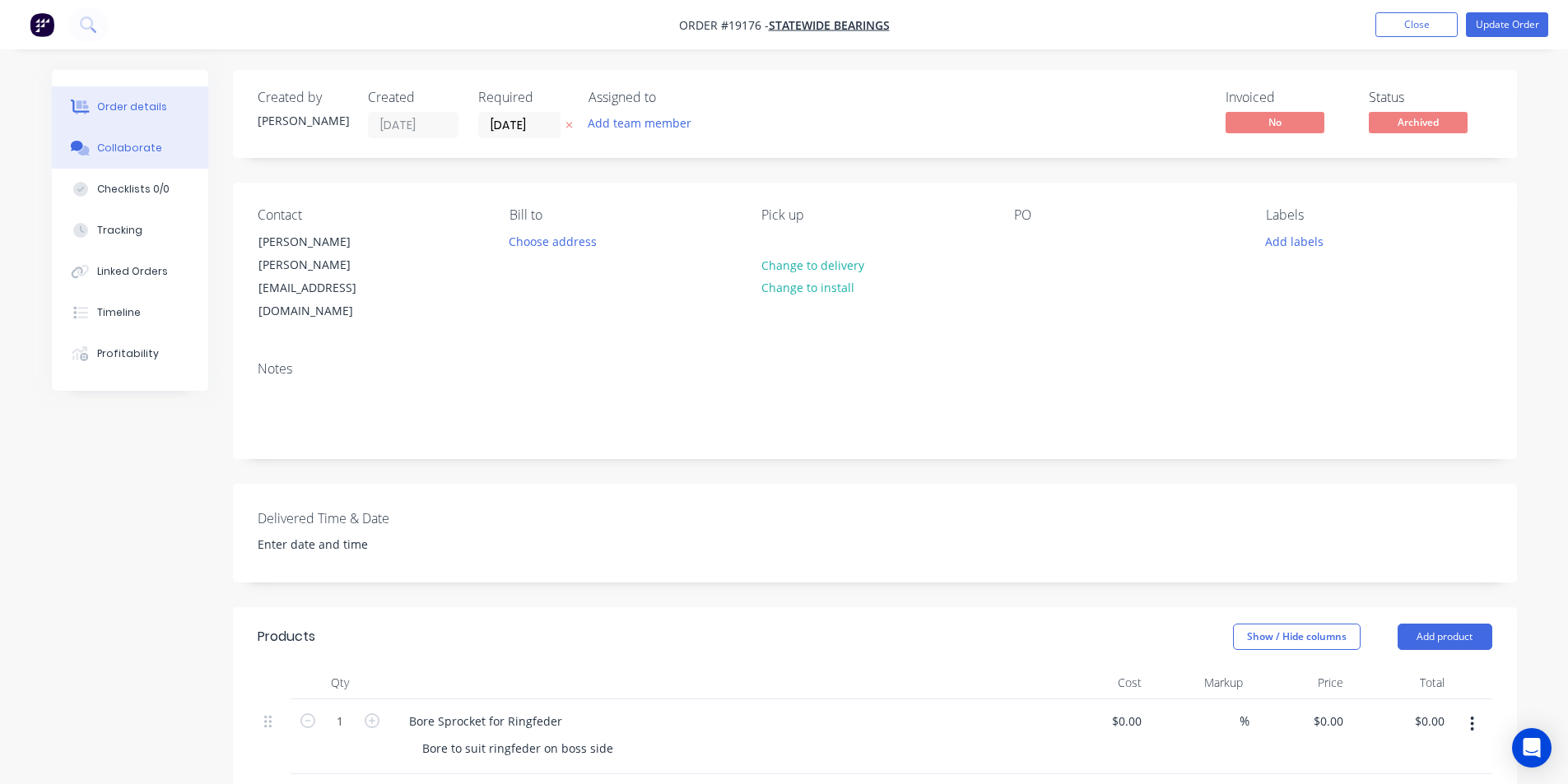
click at [130, 145] on div "Collaborate" at bounding box center [130, 148] width 65 height 15
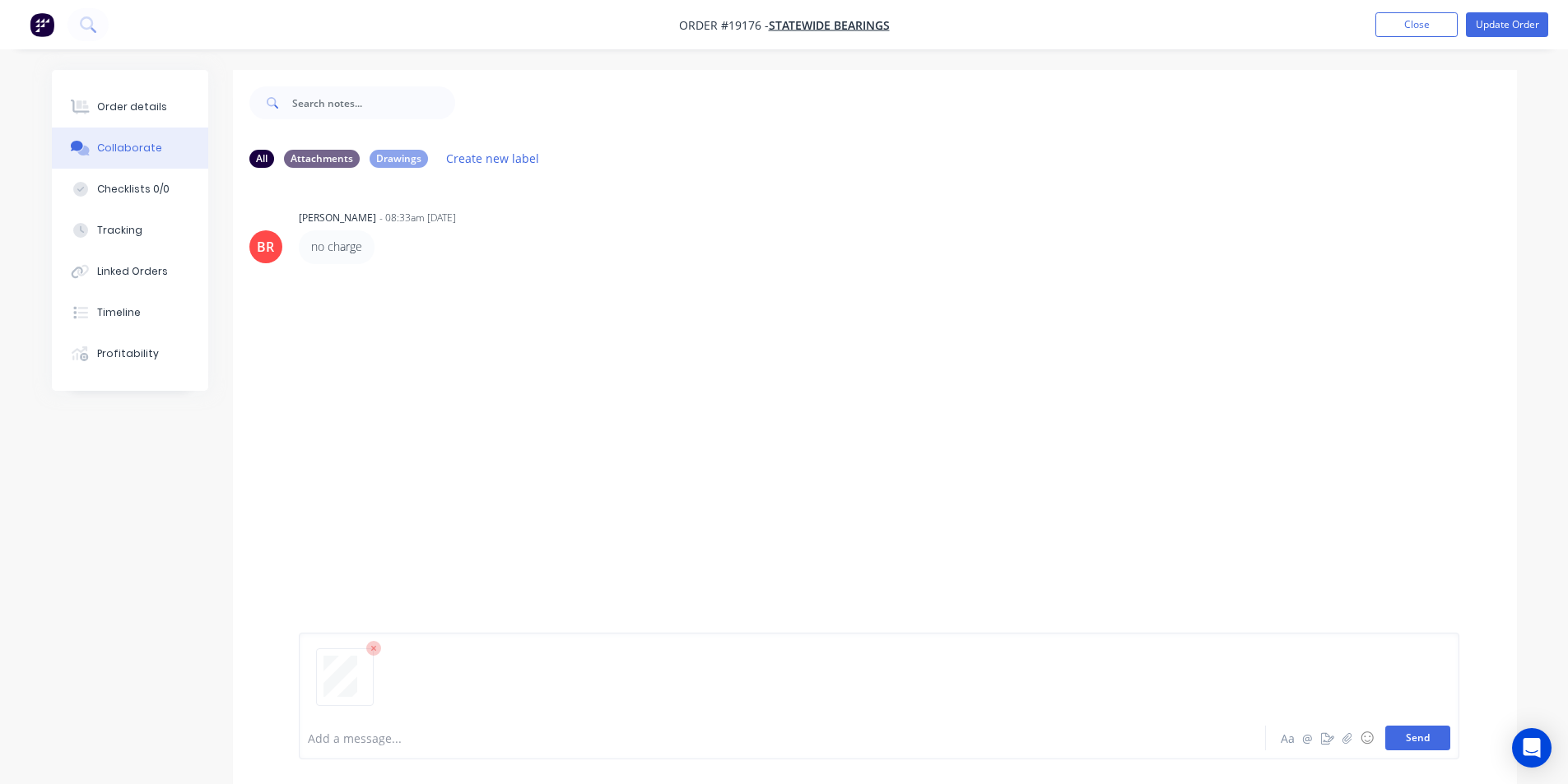
click at [1425, 727] on button "Send" at bounding box center [1417, 738] width 65 height 25
click at [384, 249] on div "no charge Labels Edit Delete" at bounding box center [556, 246] width 514 height 33
click at [387, 248] on icon "button" at bounding box center [385, 247] width 4 height 15
click at [438, 302] on button "Delete" at bounding box center [445, 303] width 104 height 27
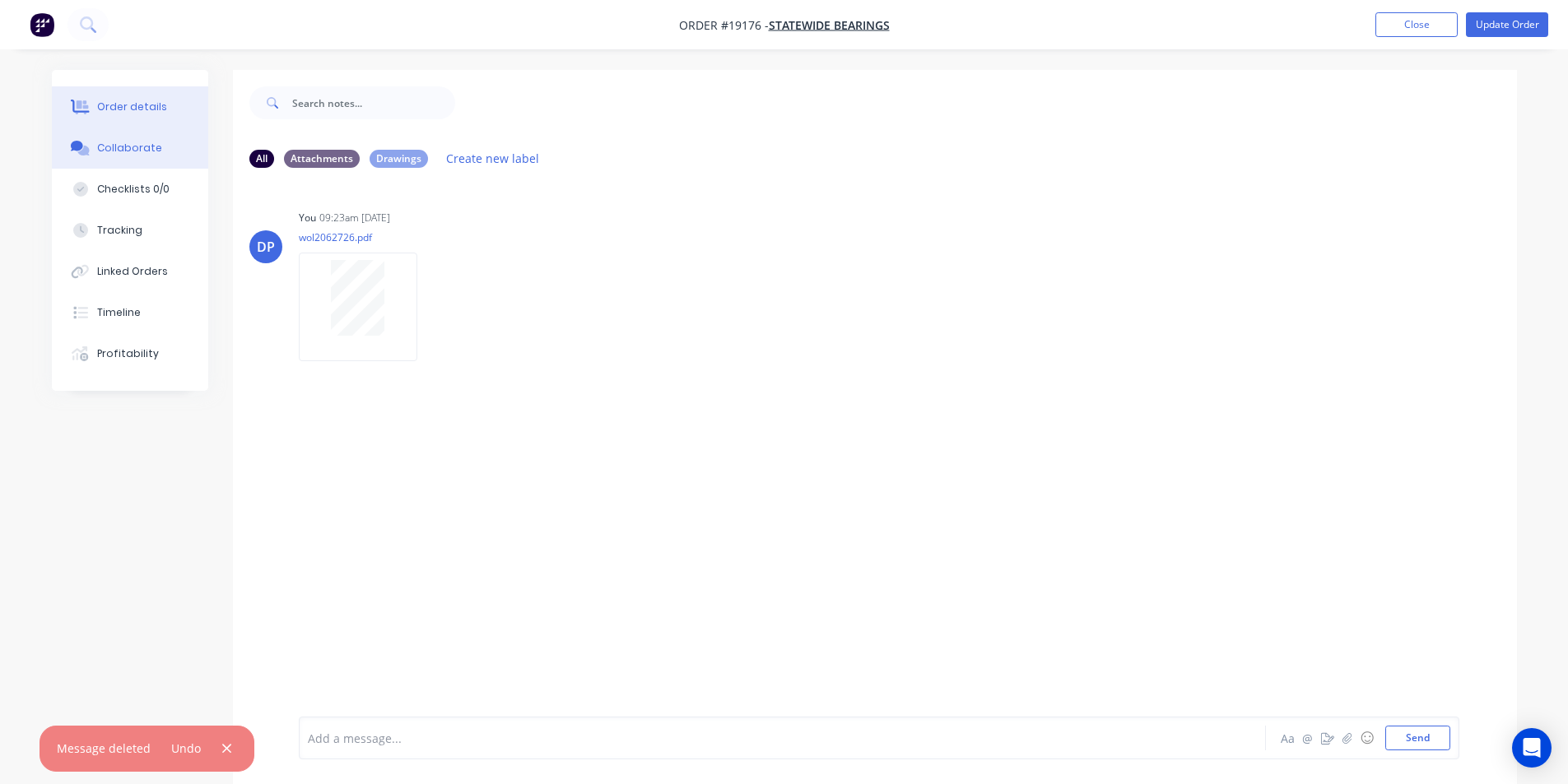
click at [141, 106] on div "Order details" at bounding box center [131, 107] width 70 height 15
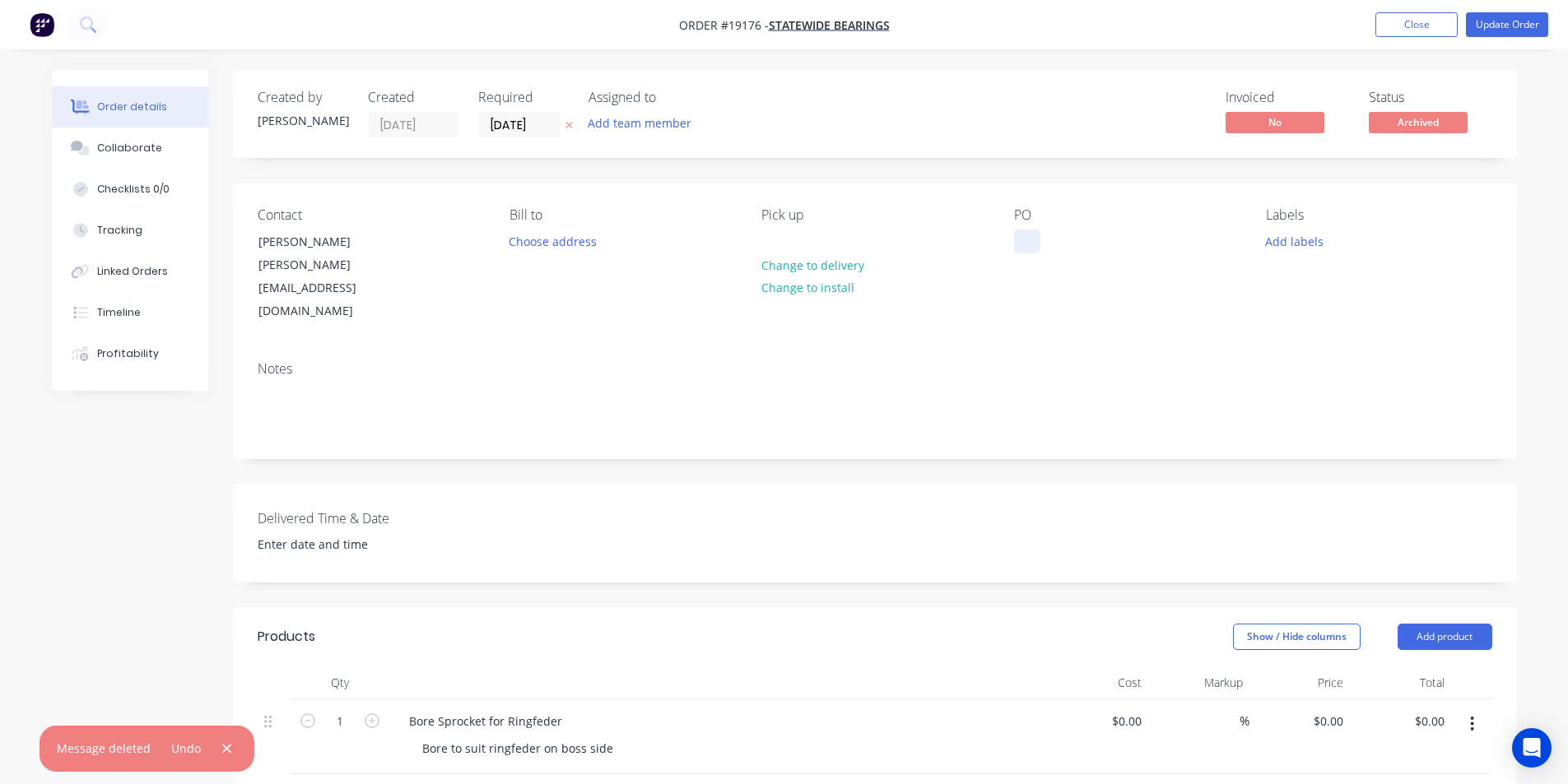
click at [1030, 243] on div at bounding box center [1027, 241] width 26 height 24
drag, startPoint x: 1025, startPoint y: 247, endPoint x: 1057, endPoint y: 257, distance: 33.5
click at [1025, 247] on div at bounding box center [1027, 241] width 26 height 24
paste div
click at [1341, 709] on input "0" at bounding box center [1330, 721] width 38 height 24
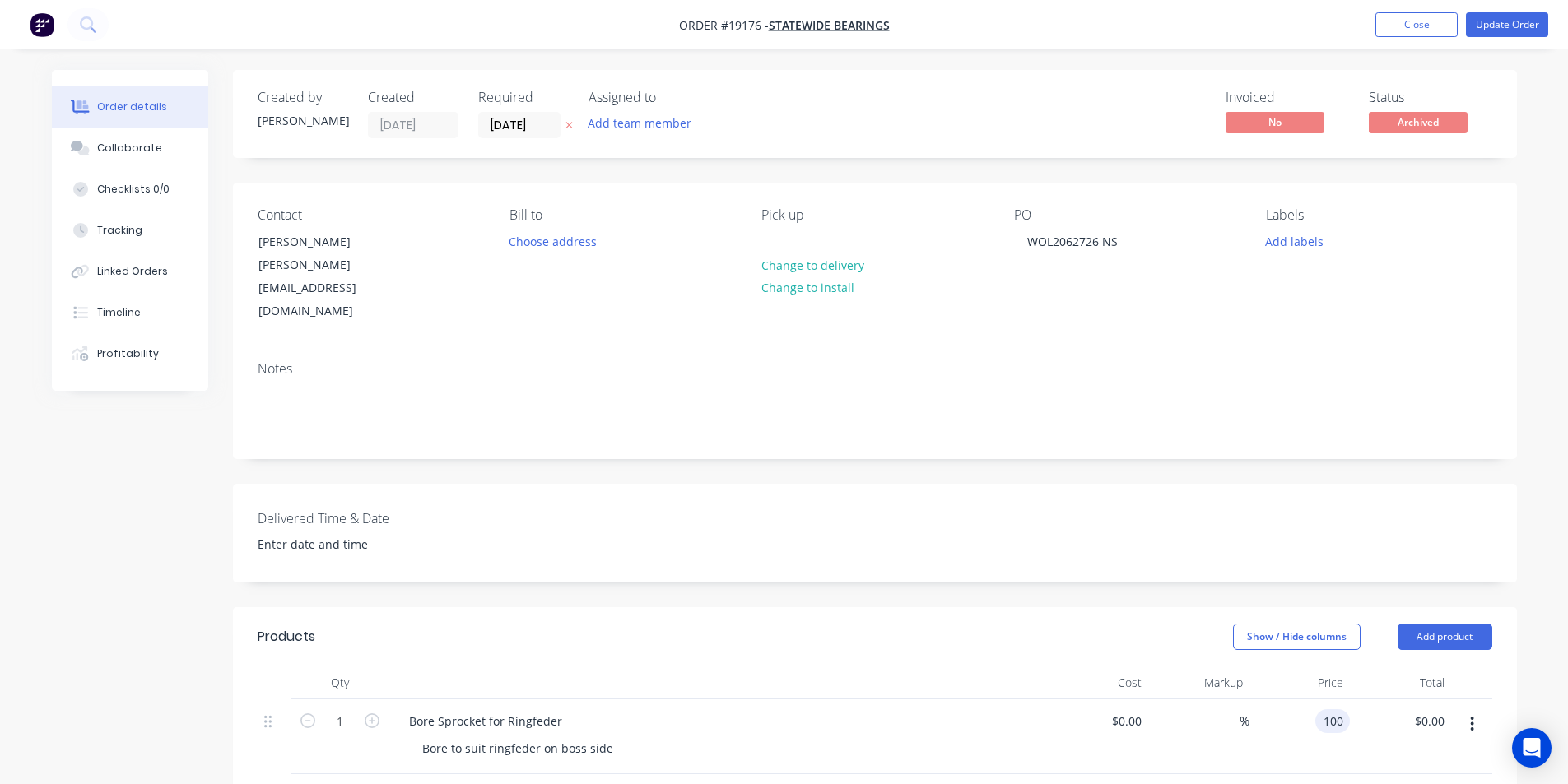
type input "$100.00"
click at [1278, 510] on div "Delivered Time & Date" at bounding box center [875, 534] width 1284 height 99
click at [1510, 28] on button "Update Order" at bounding box center [1506, 25] width 82 height 25
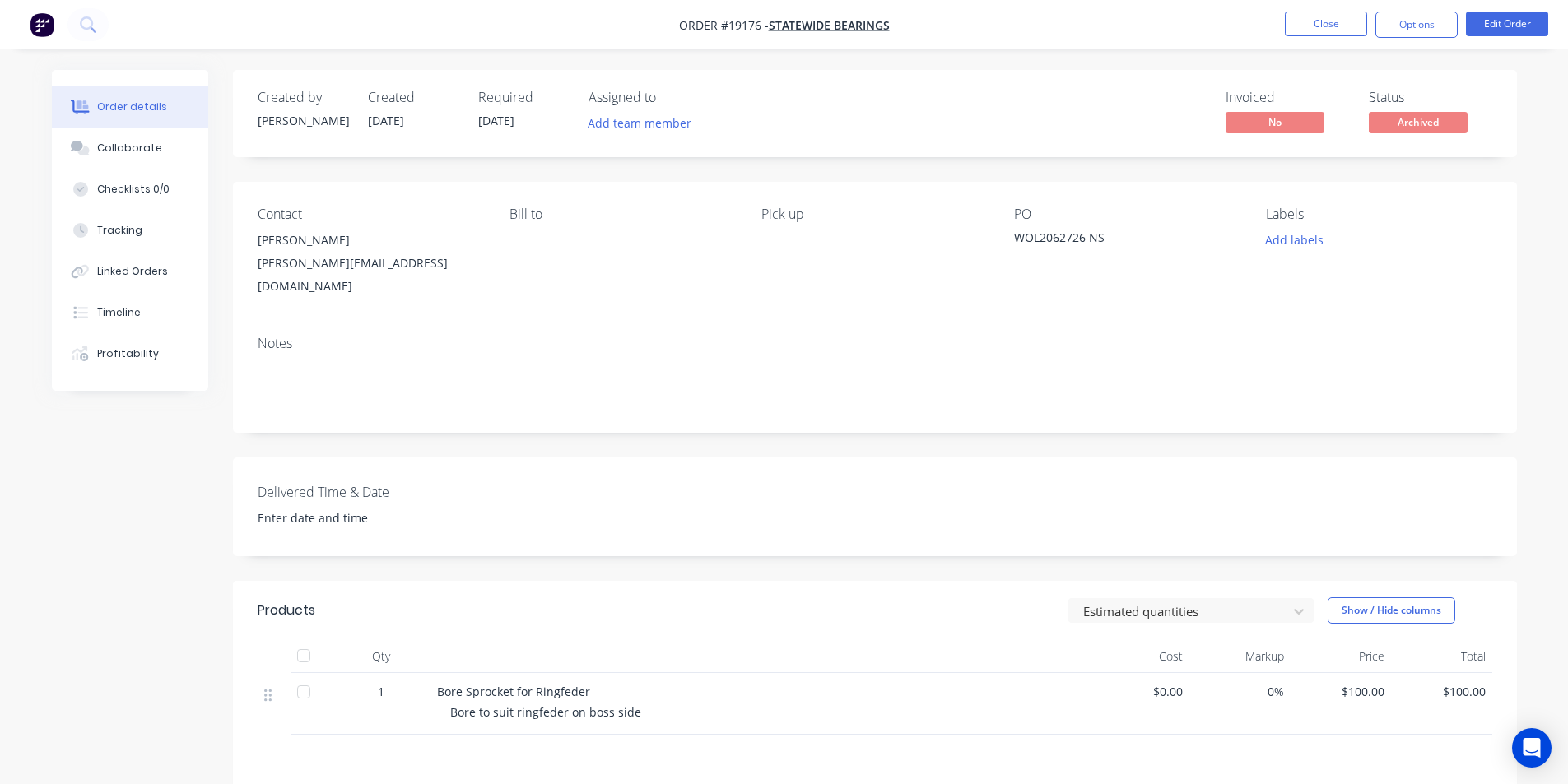
click at [1430, 122] on span "Archived" at bounding box center [1418, 122] width 99 height 20
click at [1399, 31] on button "Options" at bounding box center [1415, 25] width 82 height 26
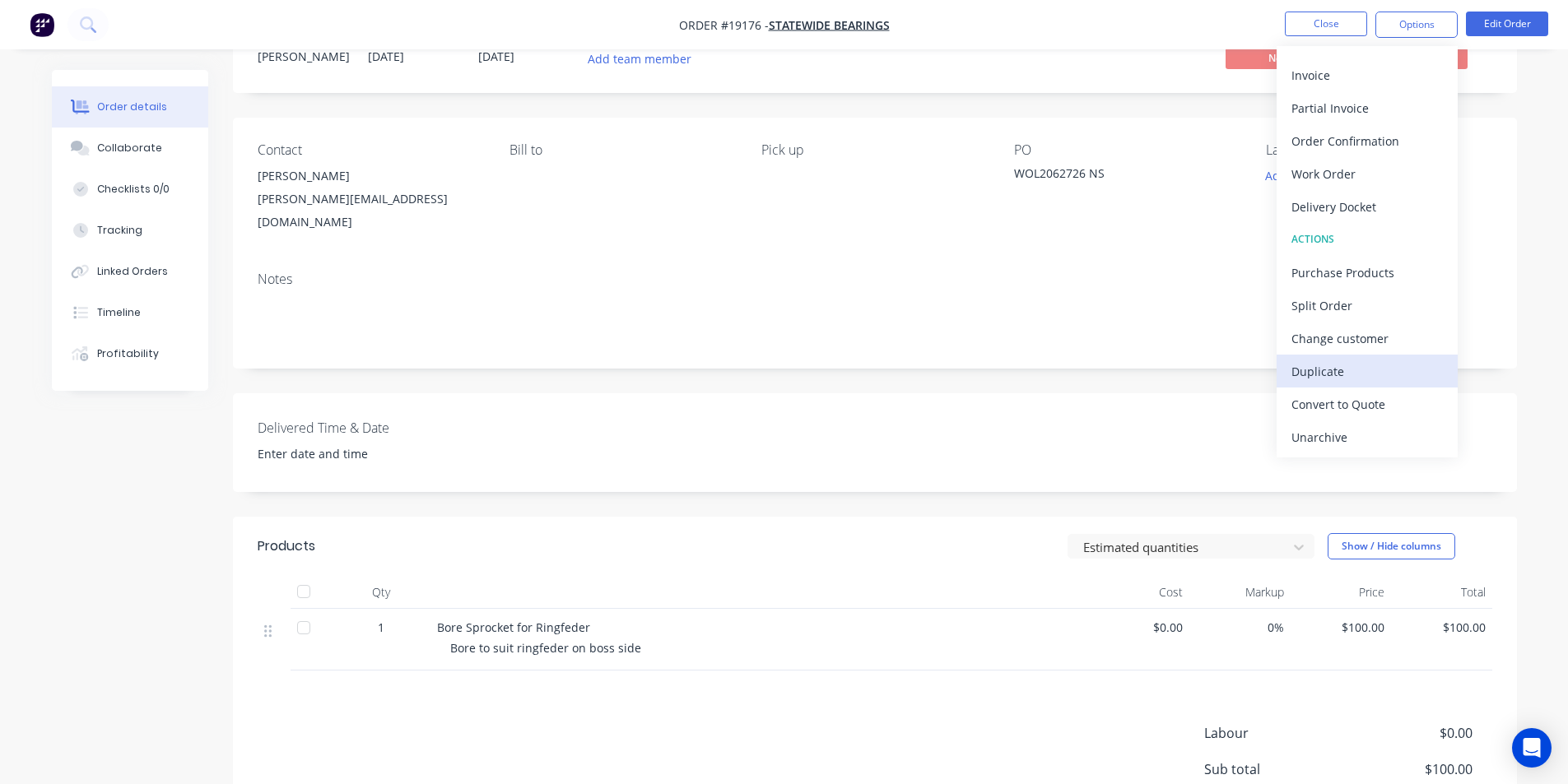
scroll to position [82, 0]
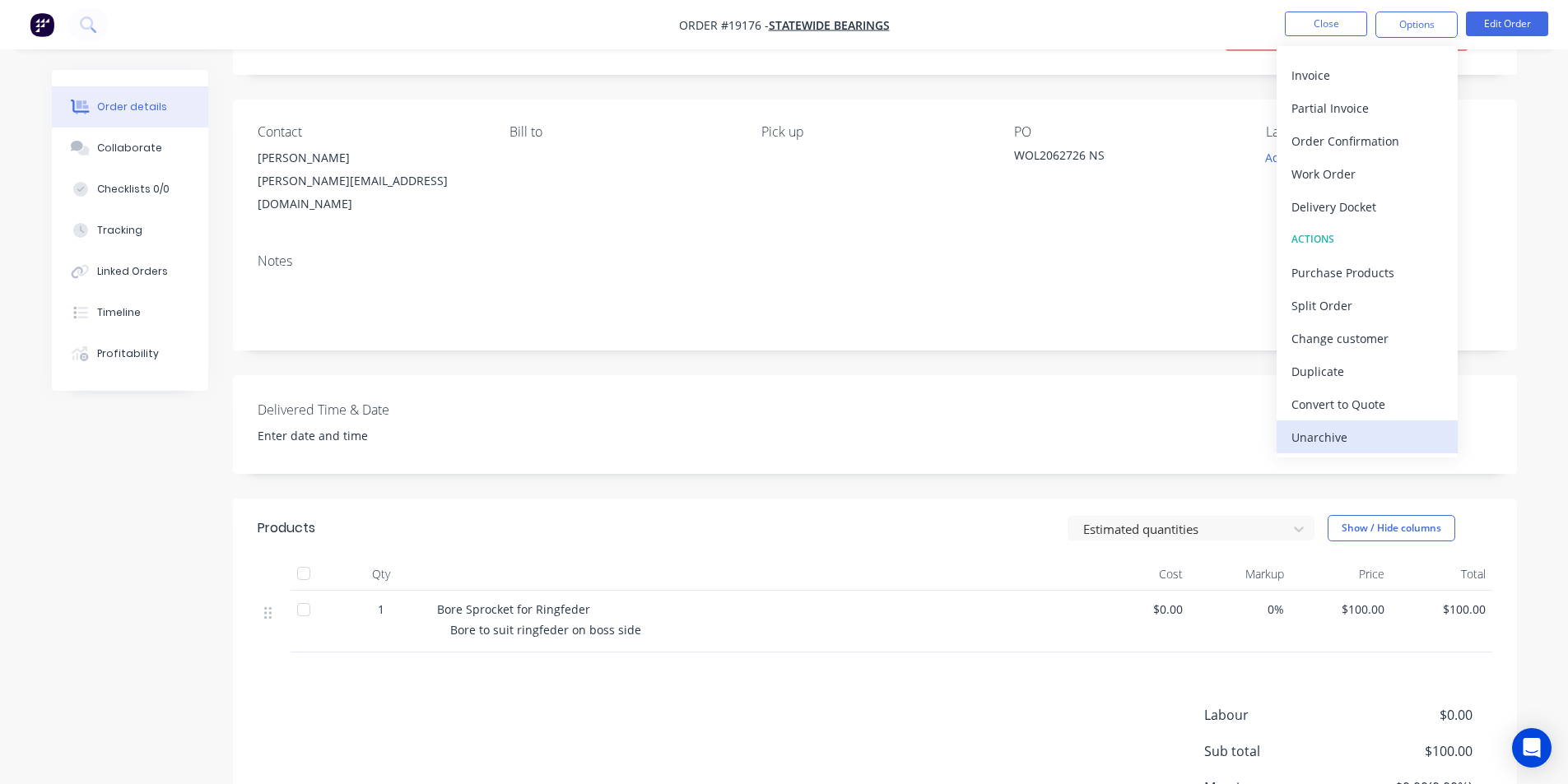
click at [1335, 432] on div "Unarchive" at bounding box center [1367, 437] width 152 height 24
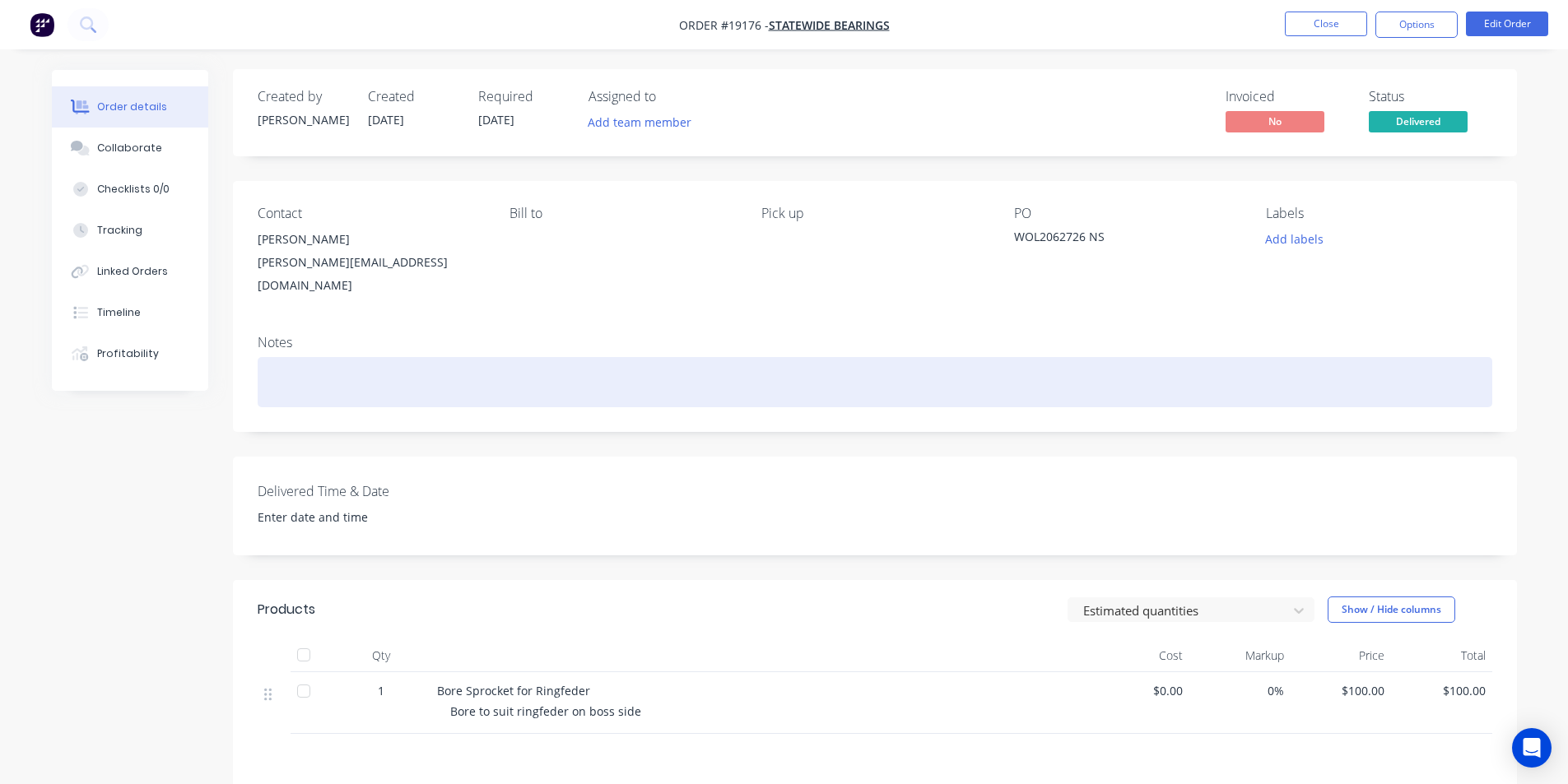
scroll to position [0, 0]
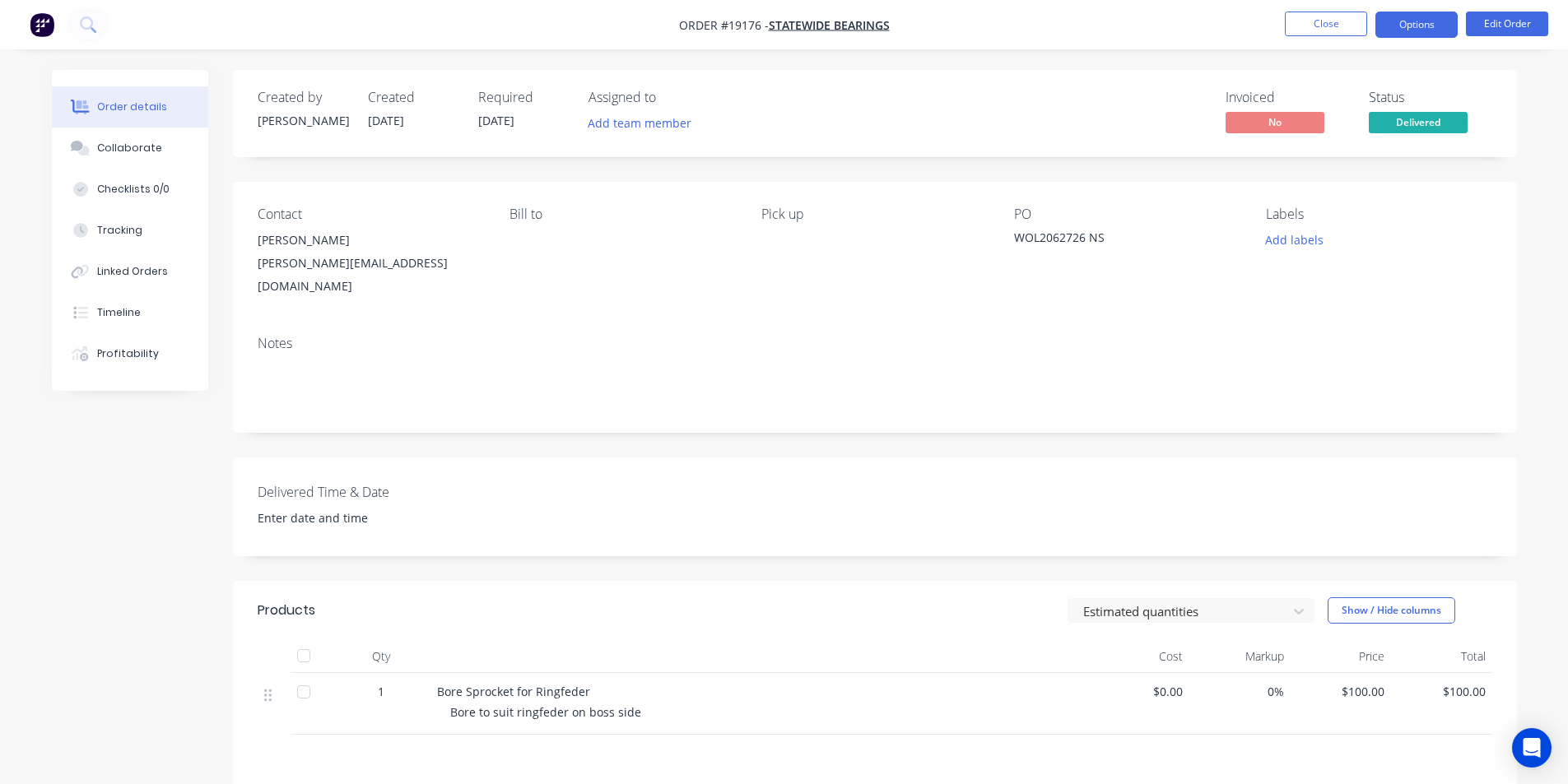
click at [1431, 30] on button "Options" at bounding box center [1415, 25] width 82 height 26
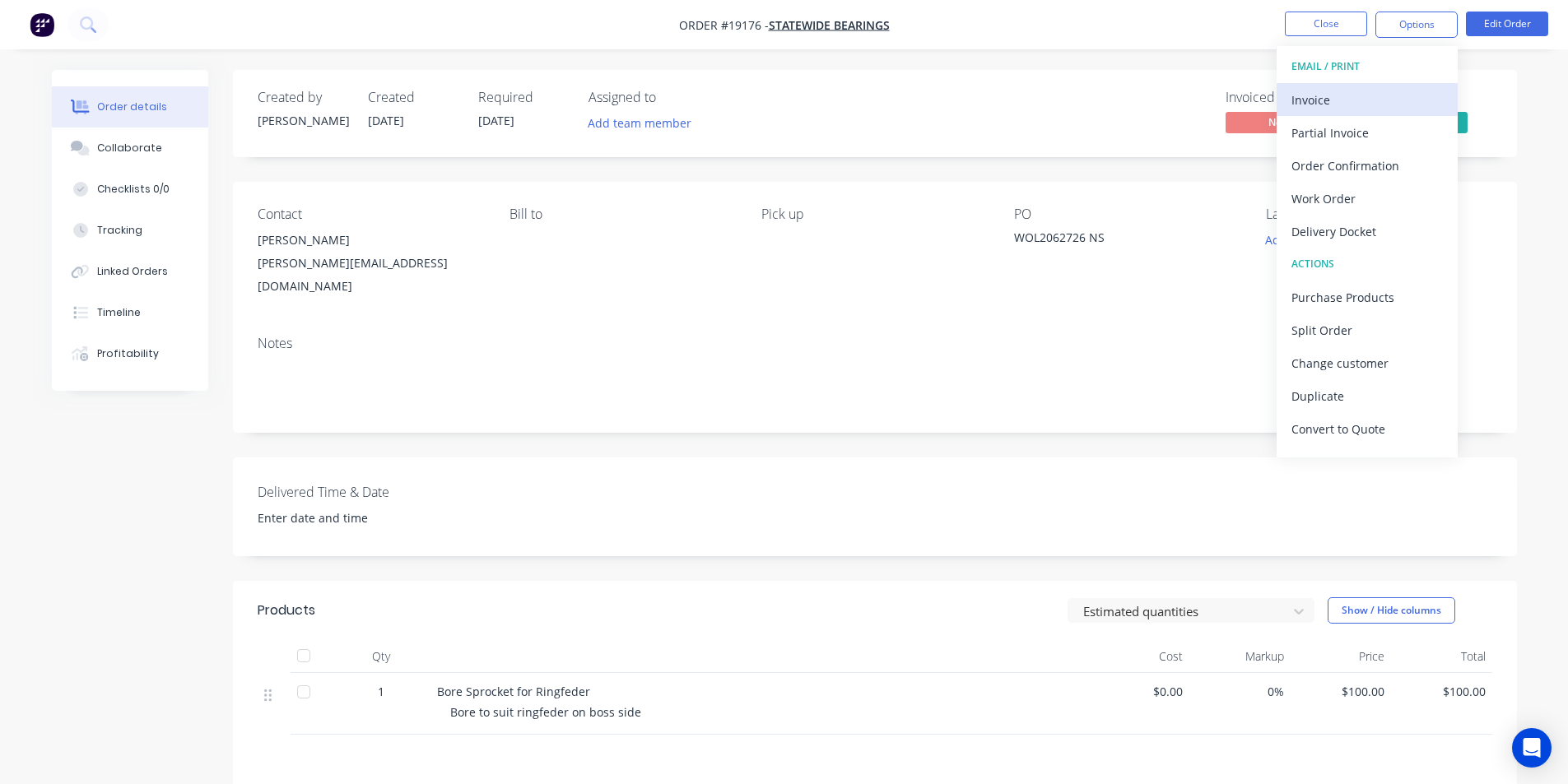
click at [1327, 97] on div "Invoice" at bounding box center [1367, 100] width 152 height 24
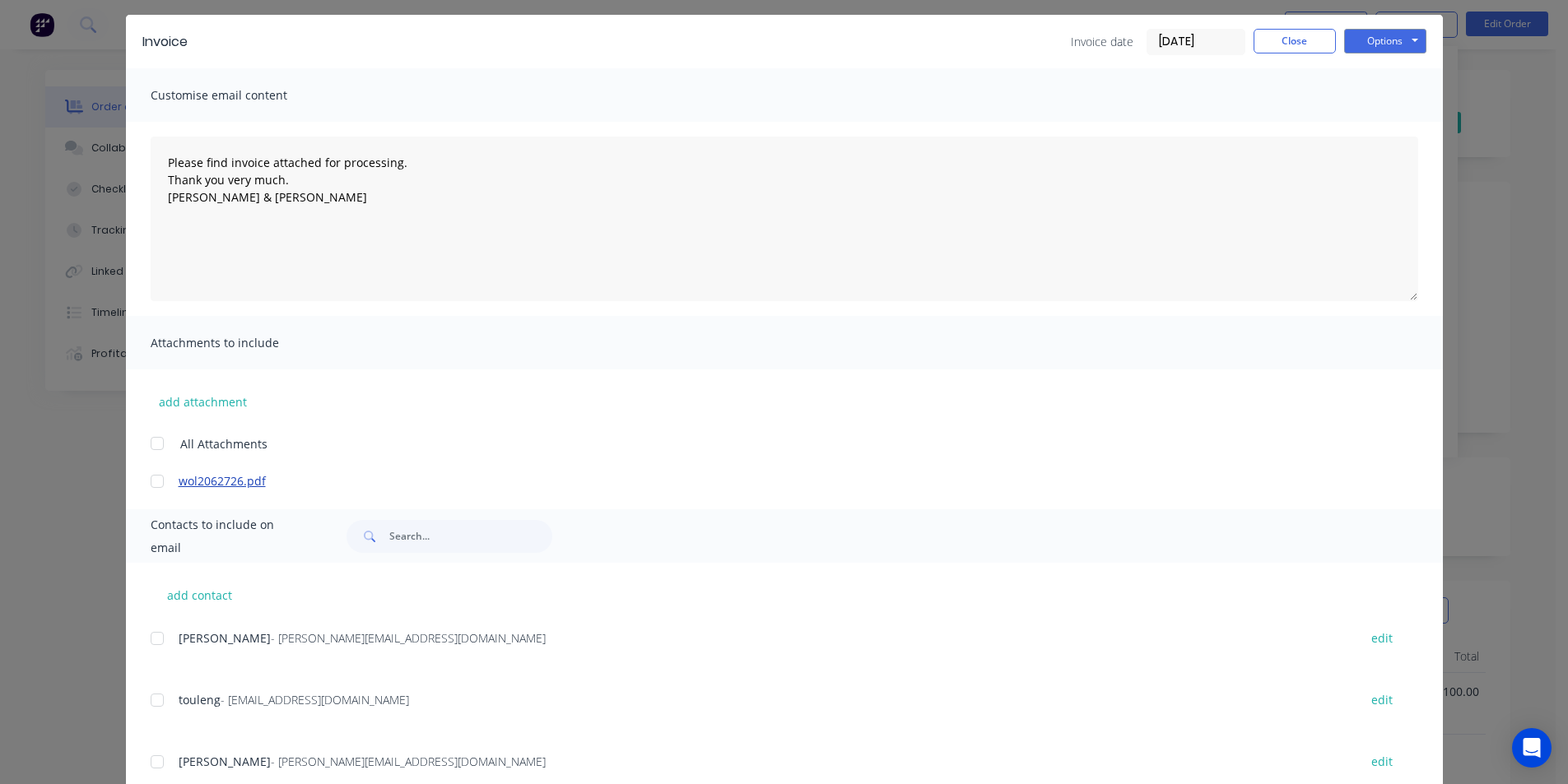
scroll to position [102, 0]
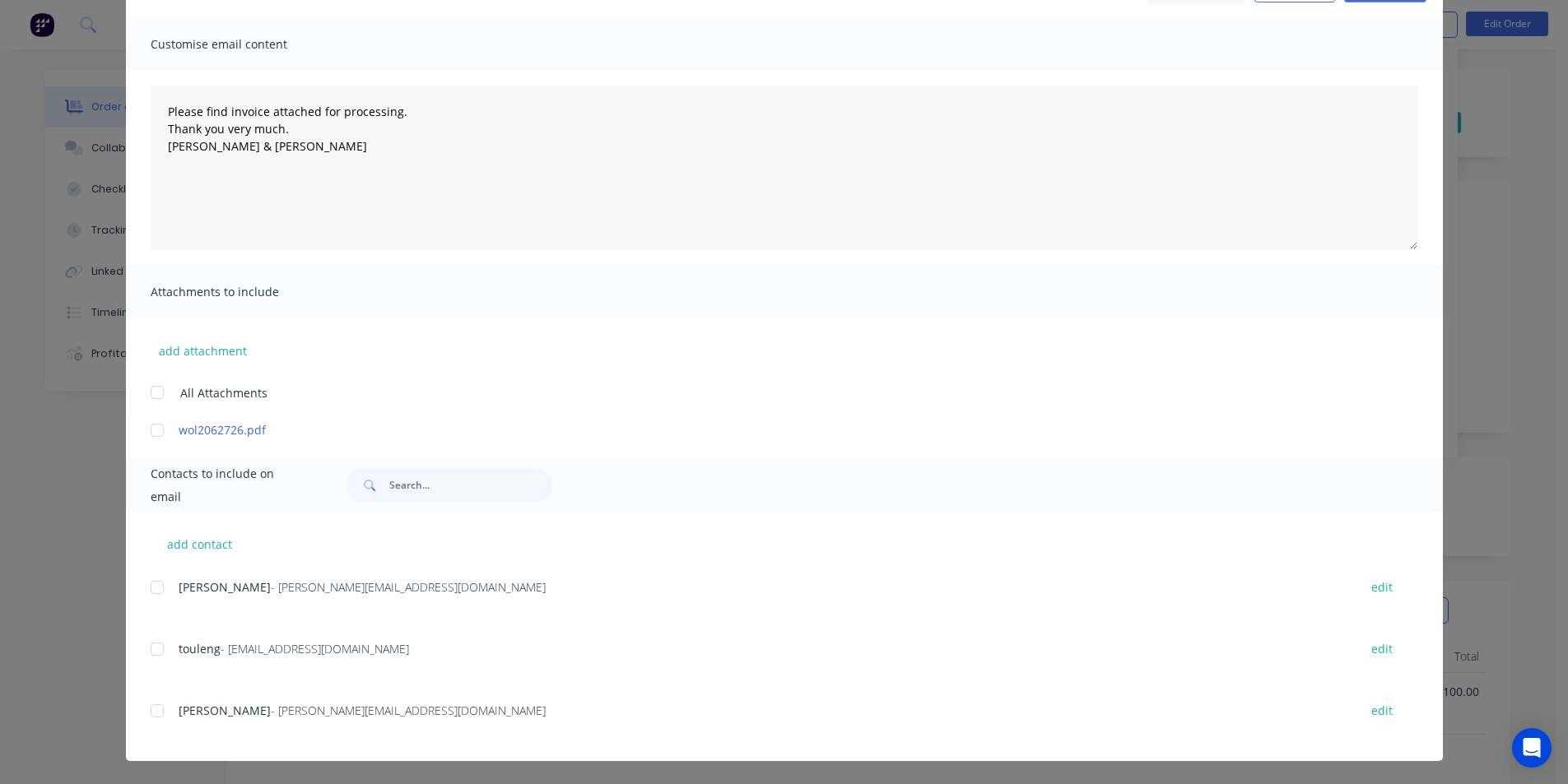
click at [147, 584] on div at bounding box center [157, 587] width 33 height 33
click at [158, 646] on div at bounding box center [157, 649] width 33 height 33
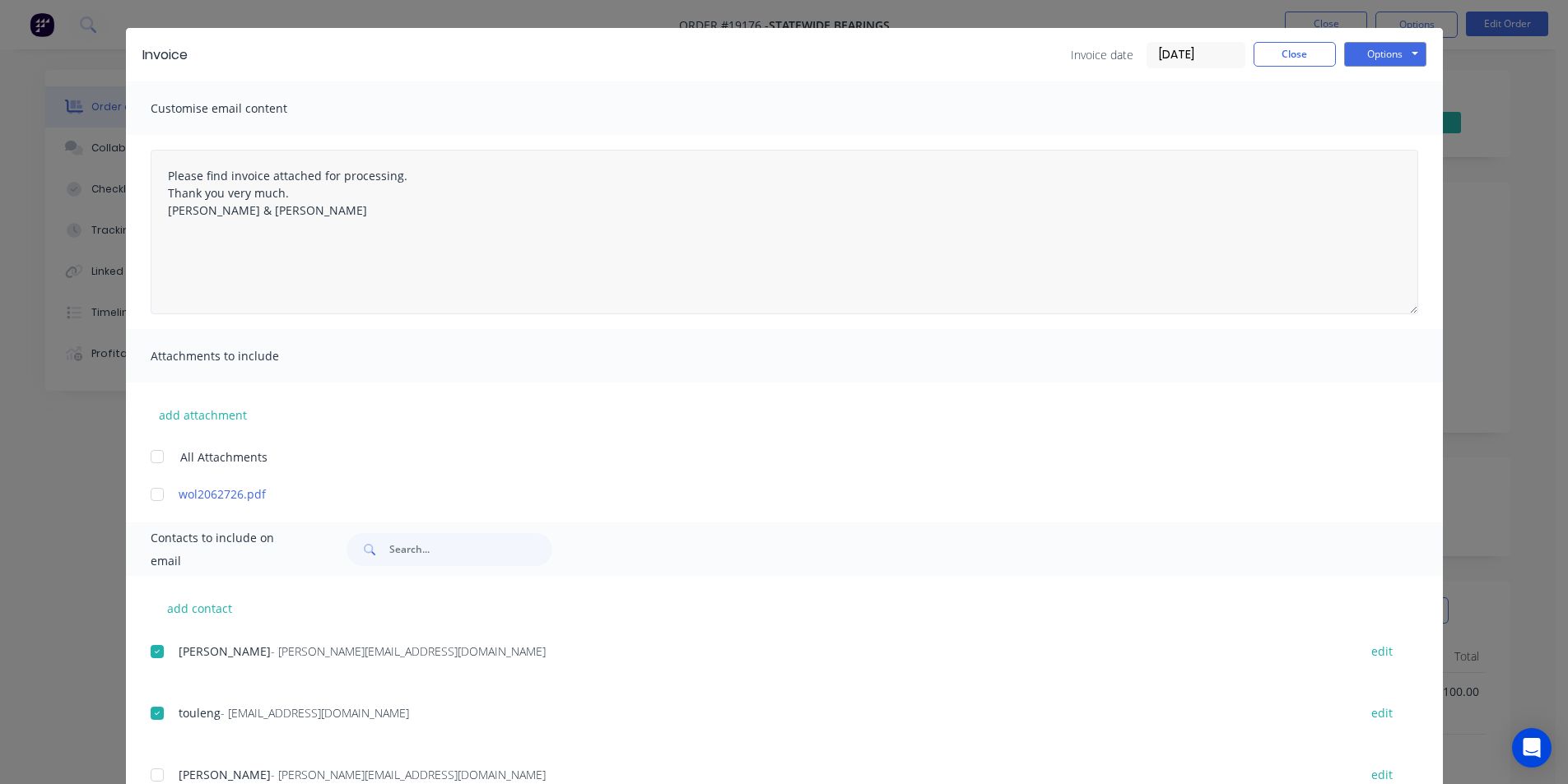
scroll to position [0, 0]
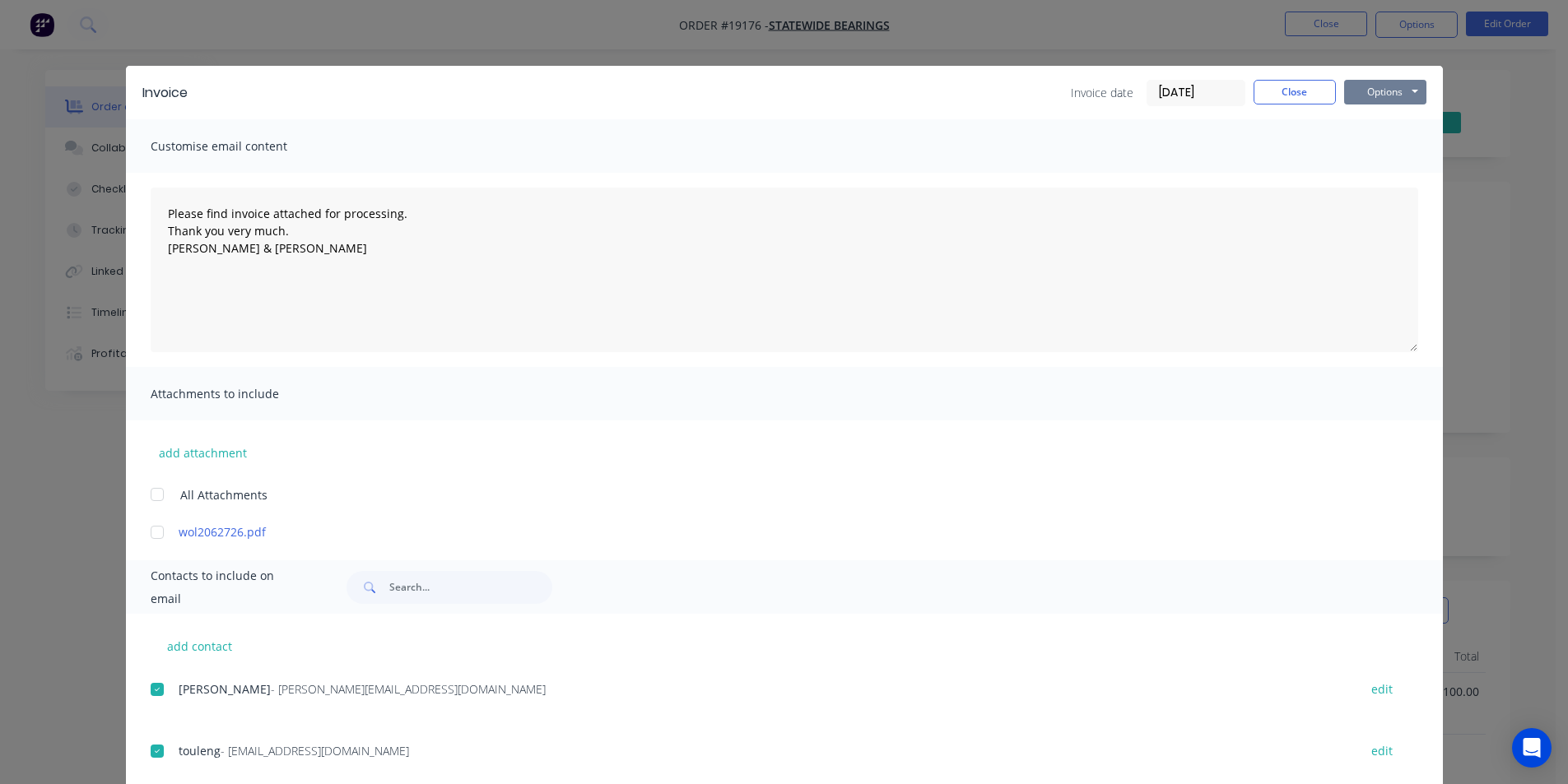
click at [1377, 85] on button "Options" at bounding box center [1385, 93] width 82 height 25
click at [1407, 177] on button "Email" at bounding box center [1396, 175] width 105 height 27
type textarea "Please find invoice attached for processing. Thank you very much. [PERSON_NAME]…"
click at [1281, 93] on button "Close" at bounding box center [1294, 93] width 82 height 25
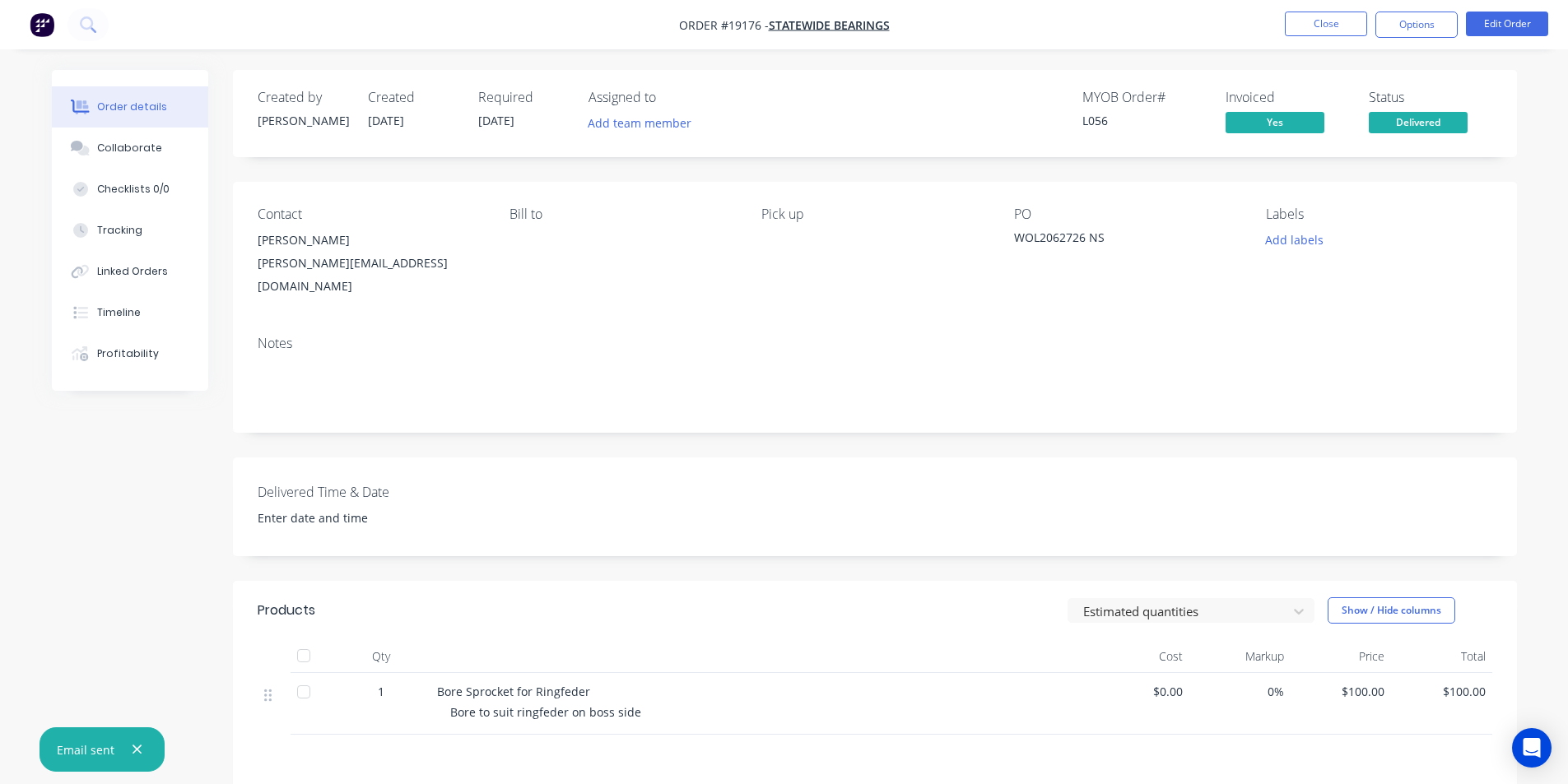
click at [41, 26] on img "button" at bounding box center [42, 25] width 25 height 25
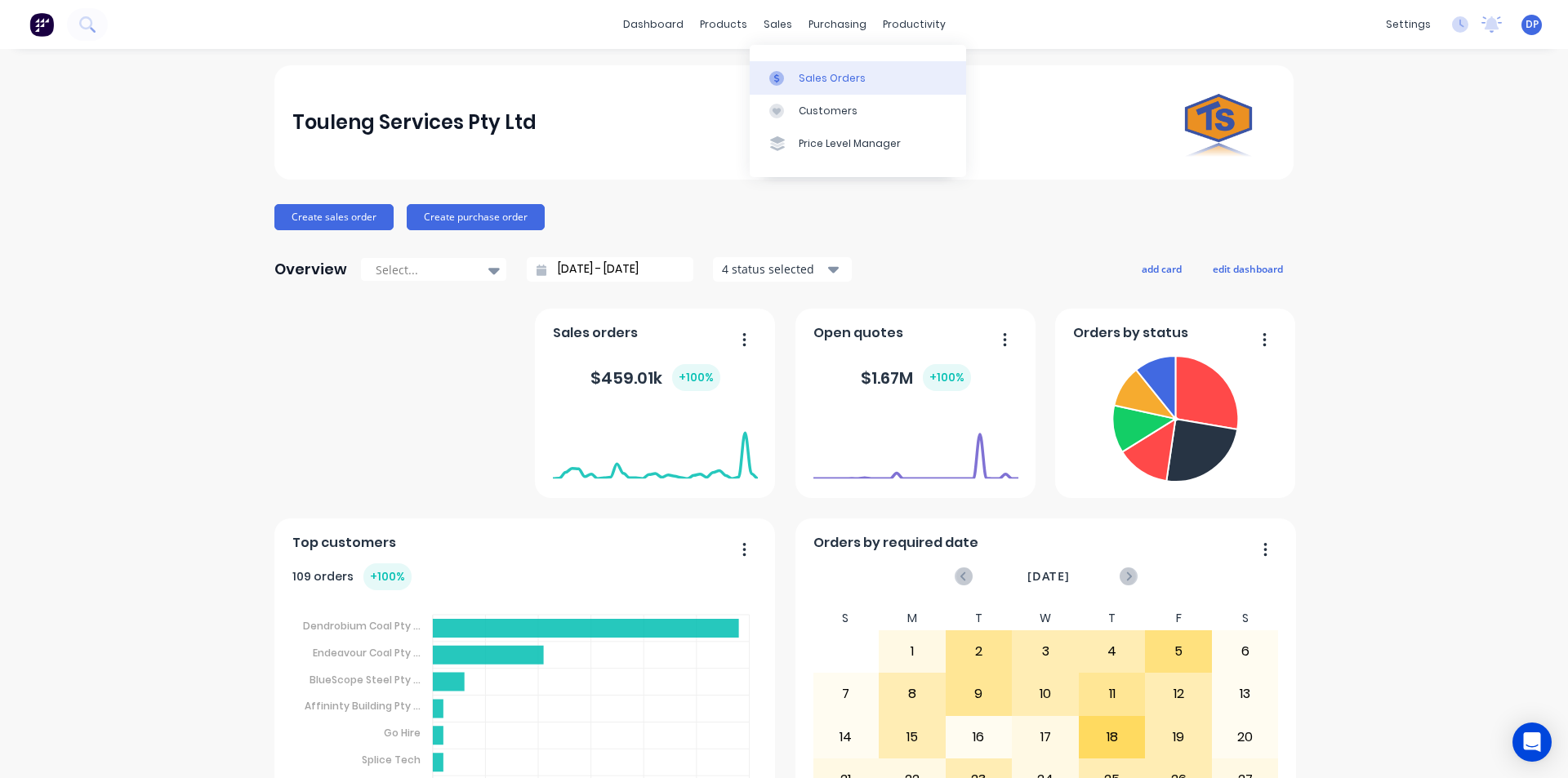
click at [817, 73] on div "Sales Orders" at bounding box center [832, 78] width 67 height 15
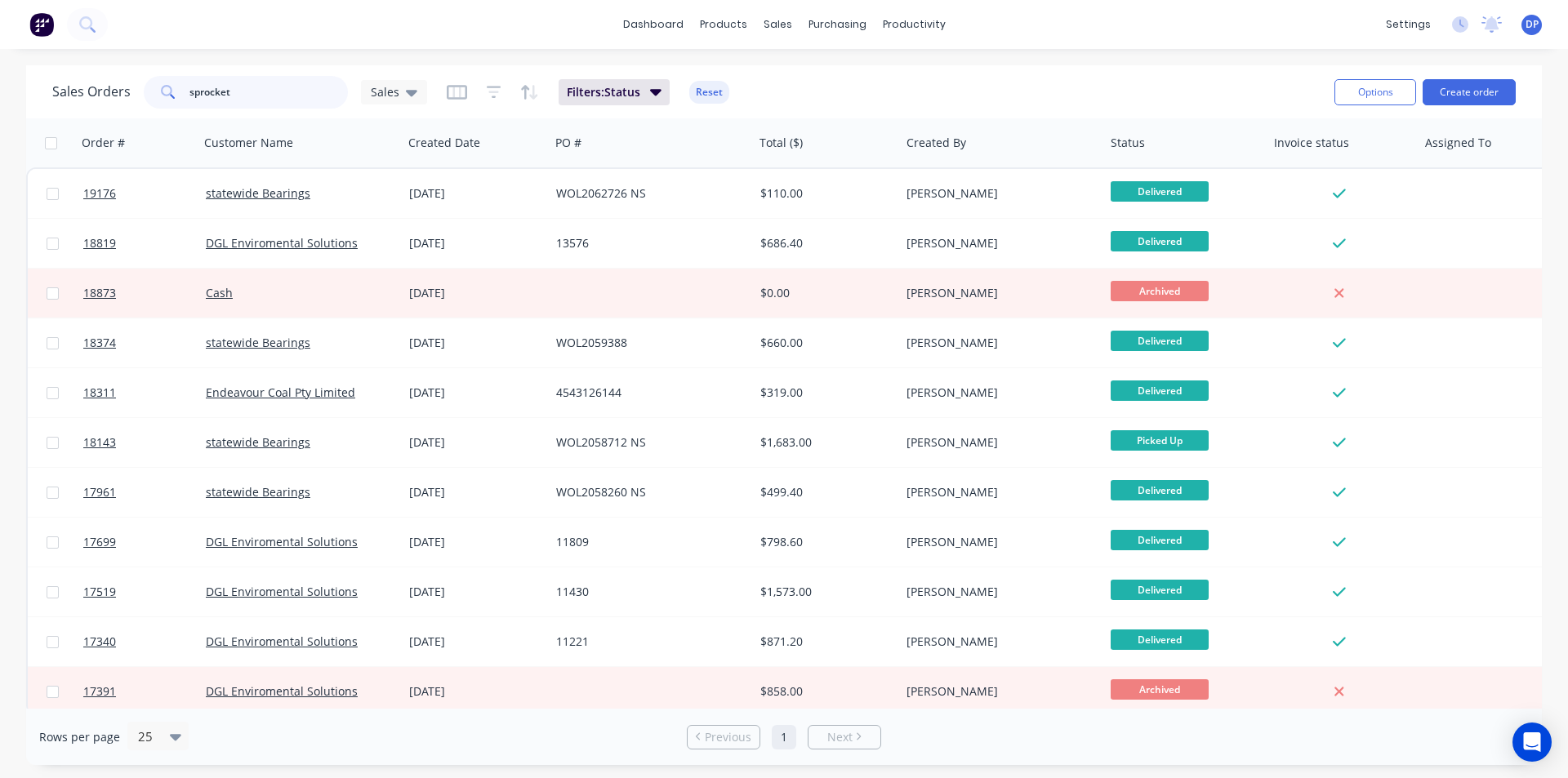
drag, startPoint x: 296, startPoint y: 102, endPoint x: 2, endPoint y: 99, distance: 294.0
click at [2, 99] on div "Sales Orders sprocket Sales Filters: Status Reset Options Create order Order # …" at bounding box center [784, 416] width 1568 height 700
type input "10T hyd"
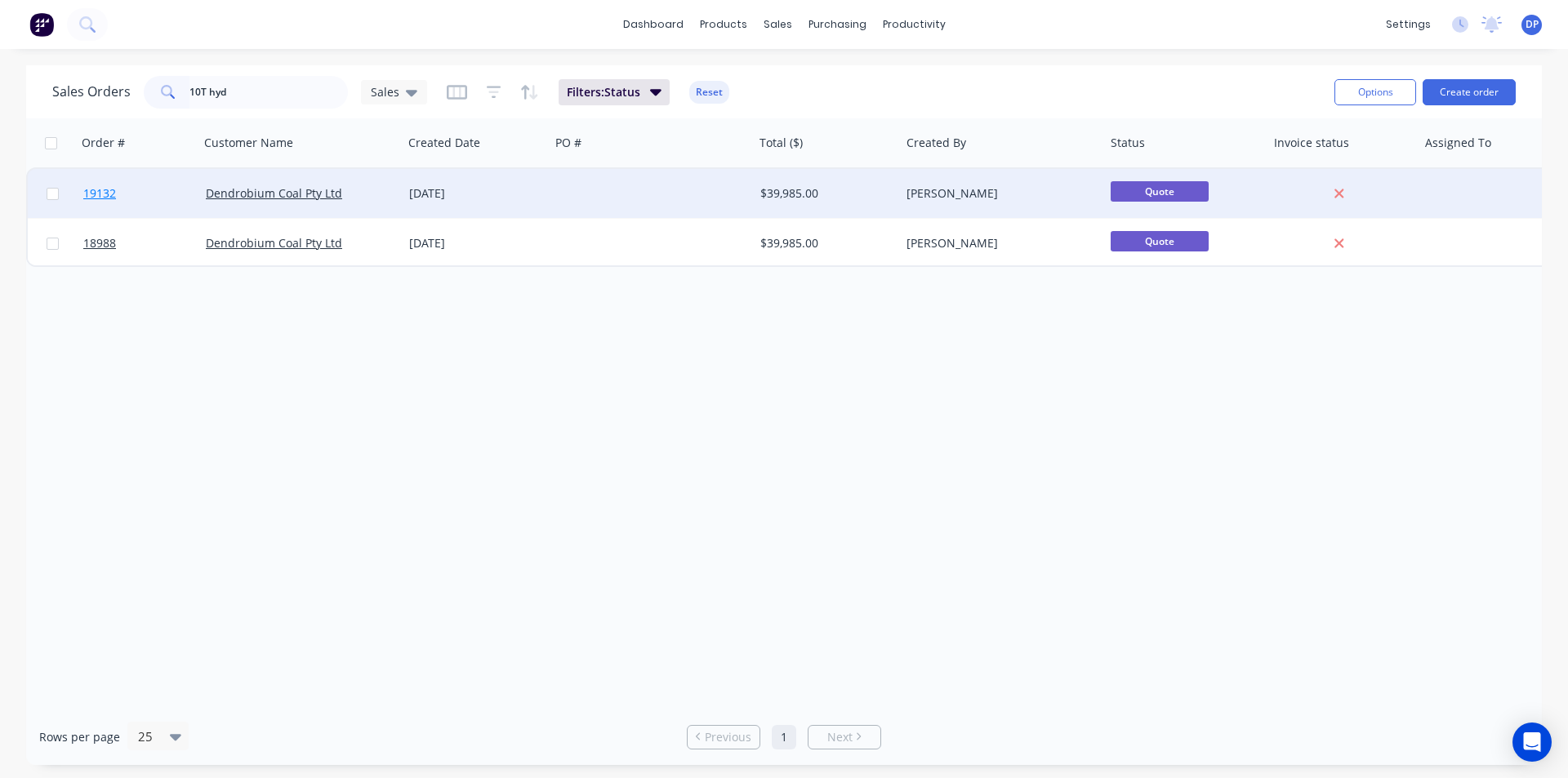
click at [105, 191] on span "19132" at bounding box center [99, 193] width 32 height 17
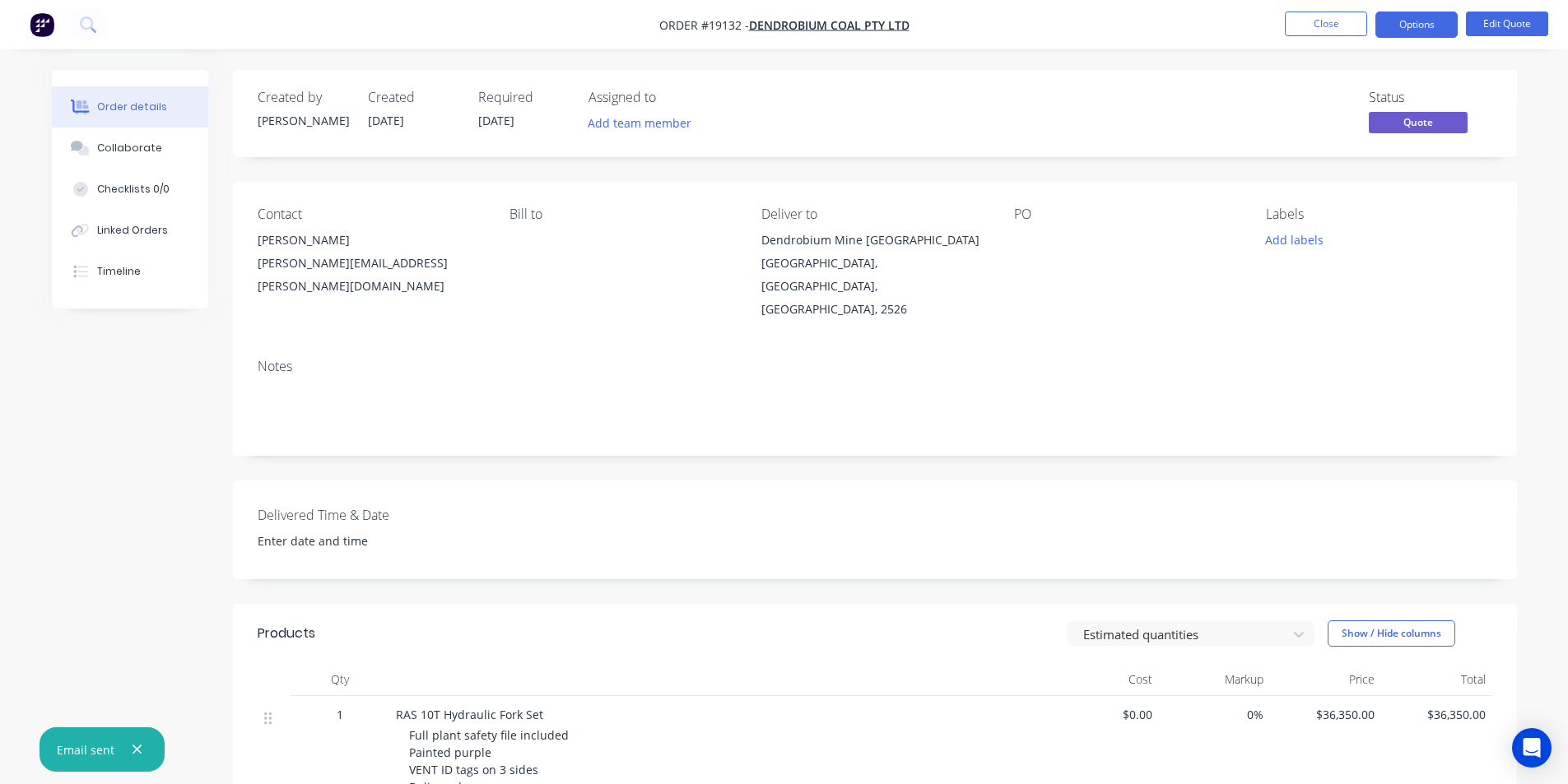
click at [1407, 6] on nav "Order #19132 - Dendrobium Coal Pty Ltd Close Options Edit Quote" at bounding box center [784, 25] width 1568 height 49
click at [1412, 18] on button "Options" at bounding box center [1415, 25] width 82 height 26
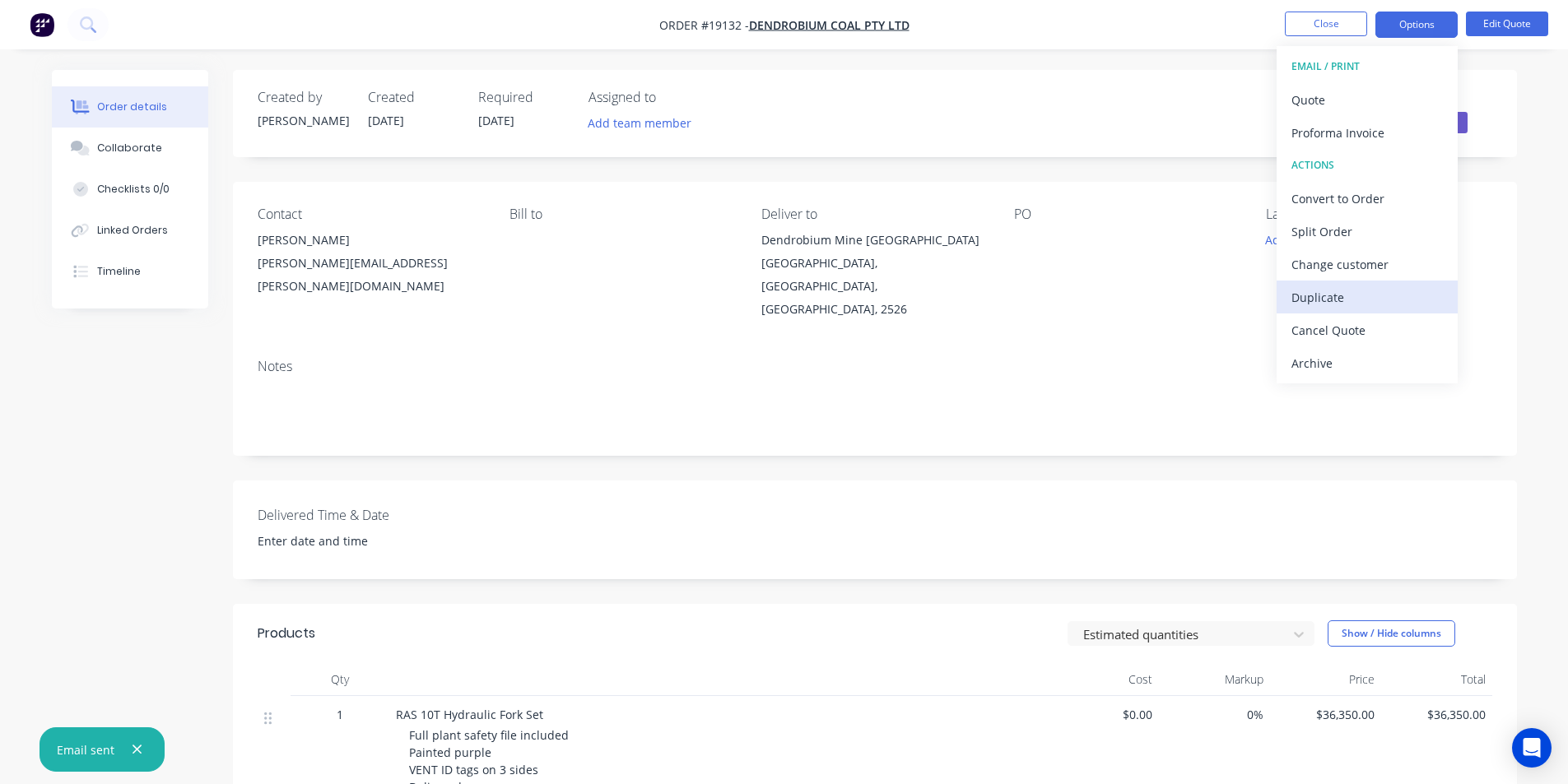
click at [1374, 292] on div "Duplicate" at bounding box center [1367, 297] width 152 height 24
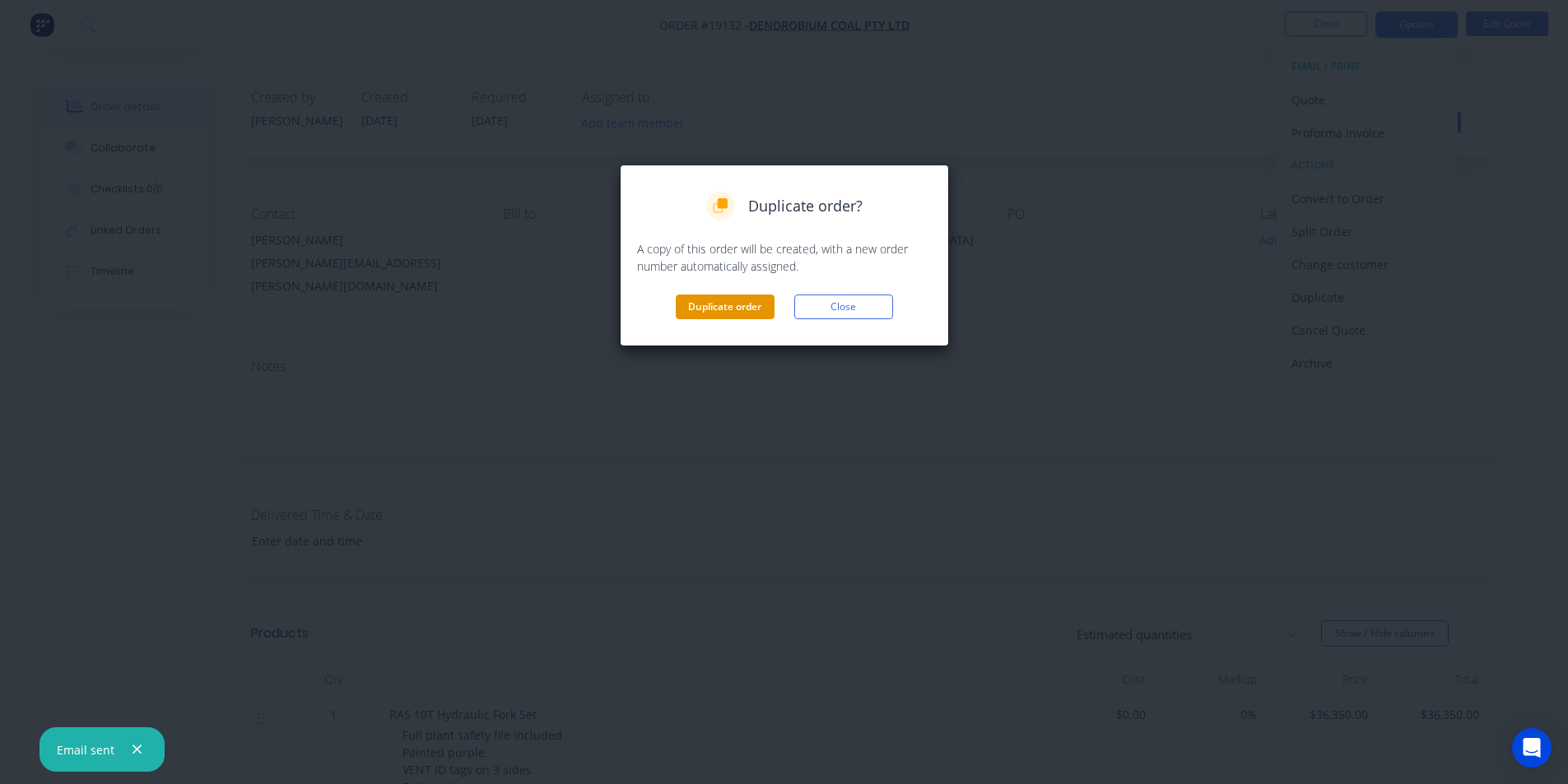
click at [769, 305] on button "Duplicate order" at bounding box center [725, 307] width 99 height 25
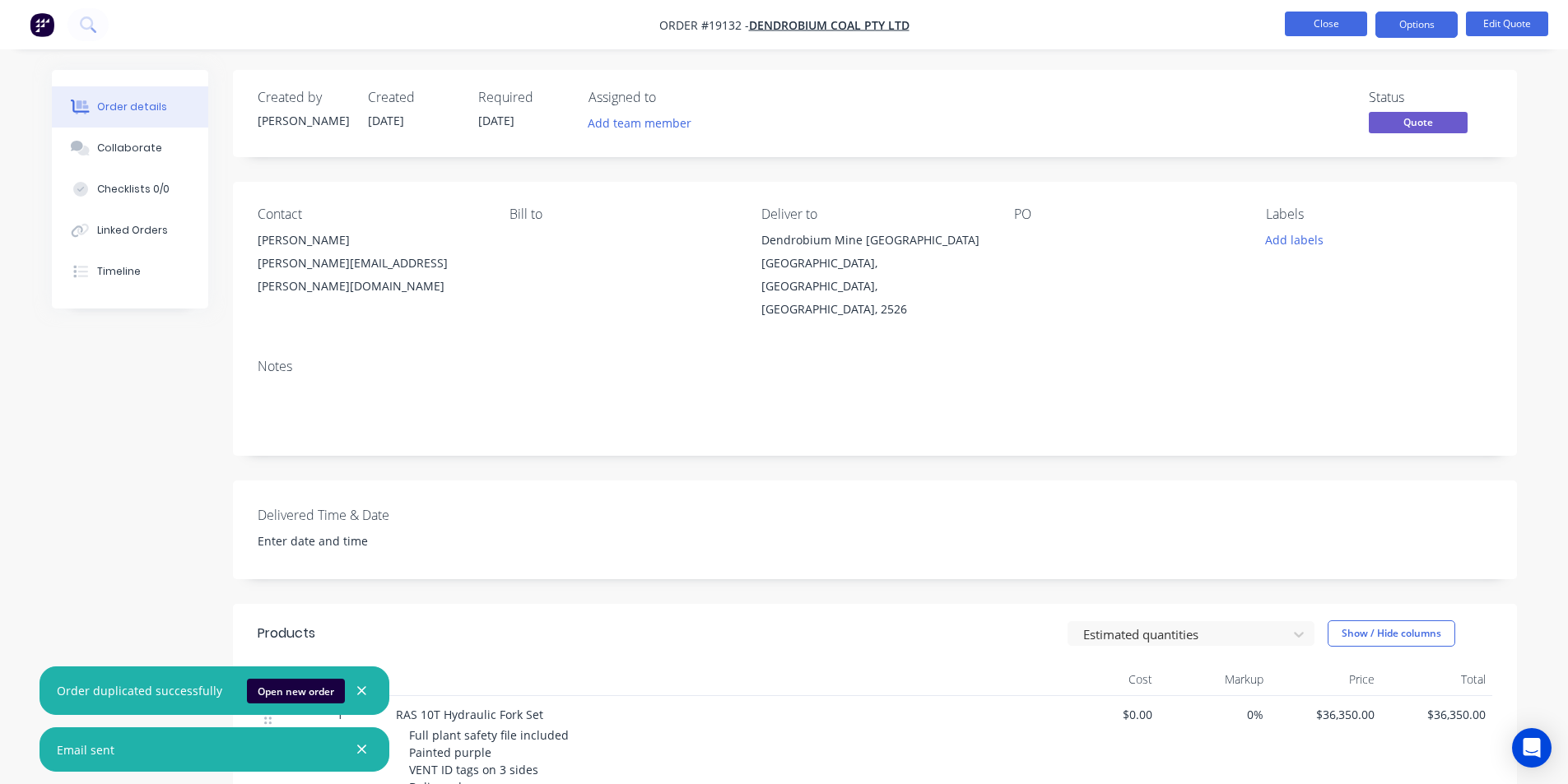
click at [1353, 17] on button "Close" at bounding box center [1325, 24] width 82 height 25
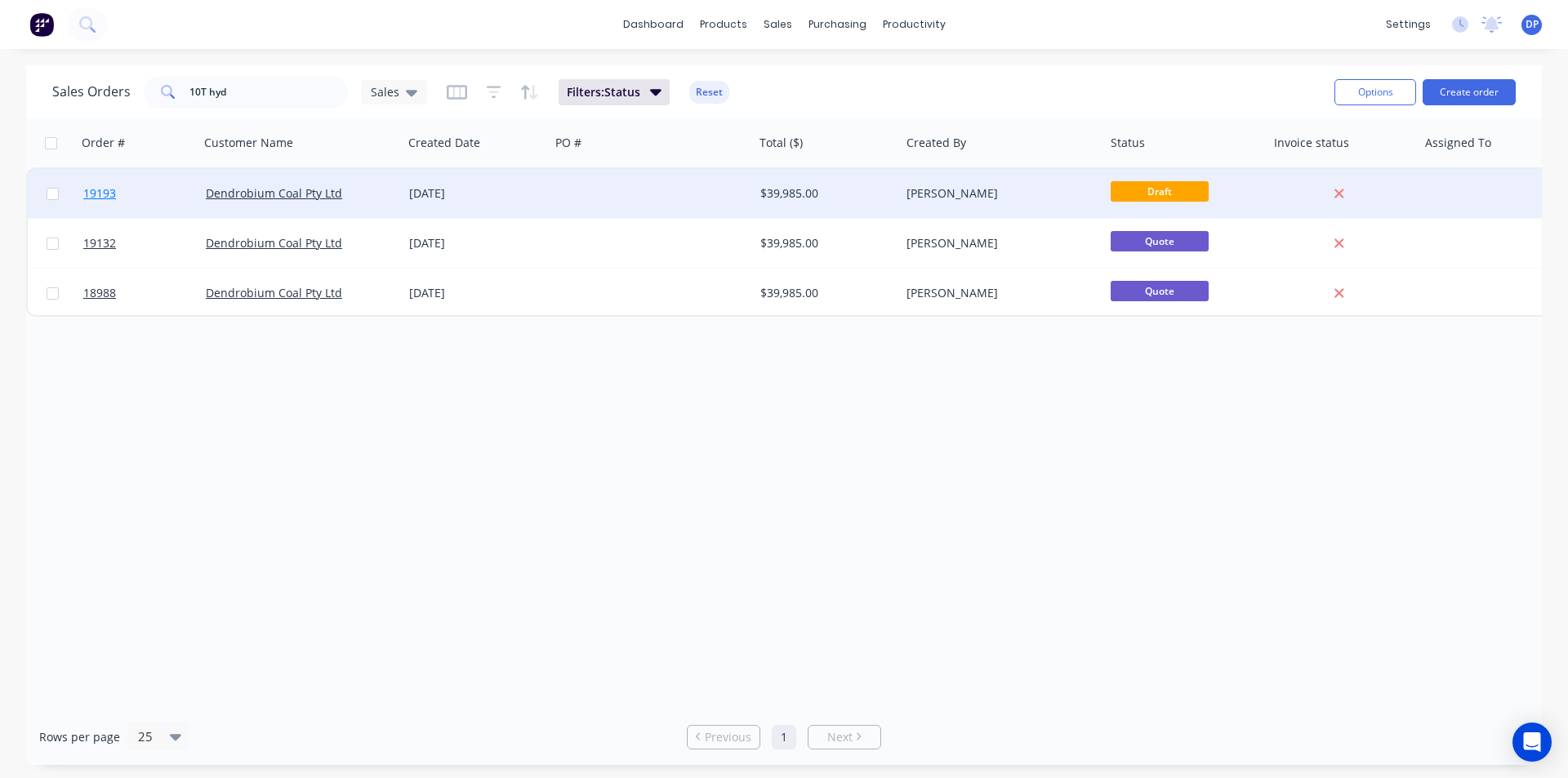
click at [92, 190] on span "19193" at bounding box center [99, 193] width 32 height 17
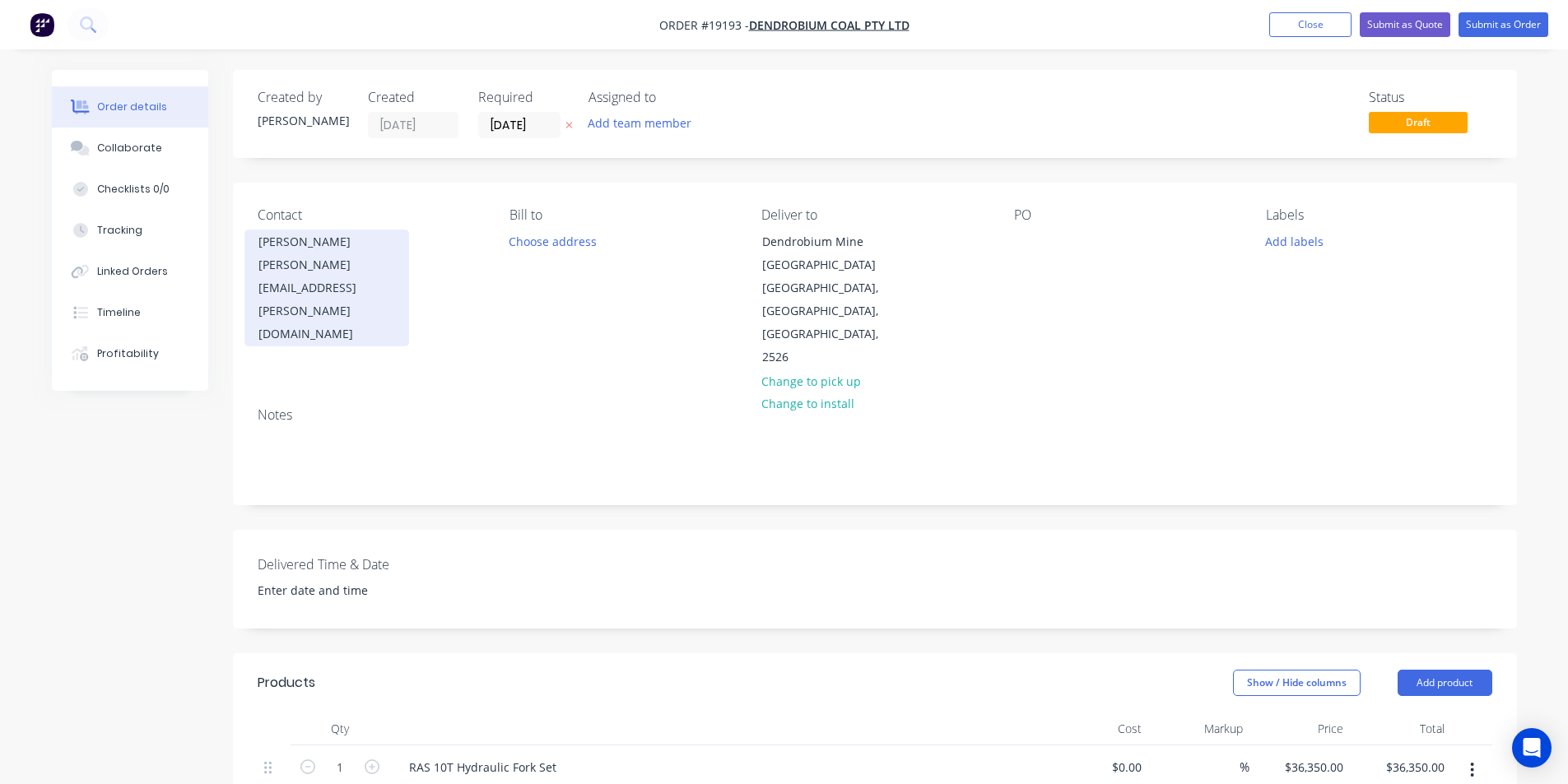
click at [335, 242] on div "[PERSON_NAME]" at bounding box center [326, 242] width 137 height 23
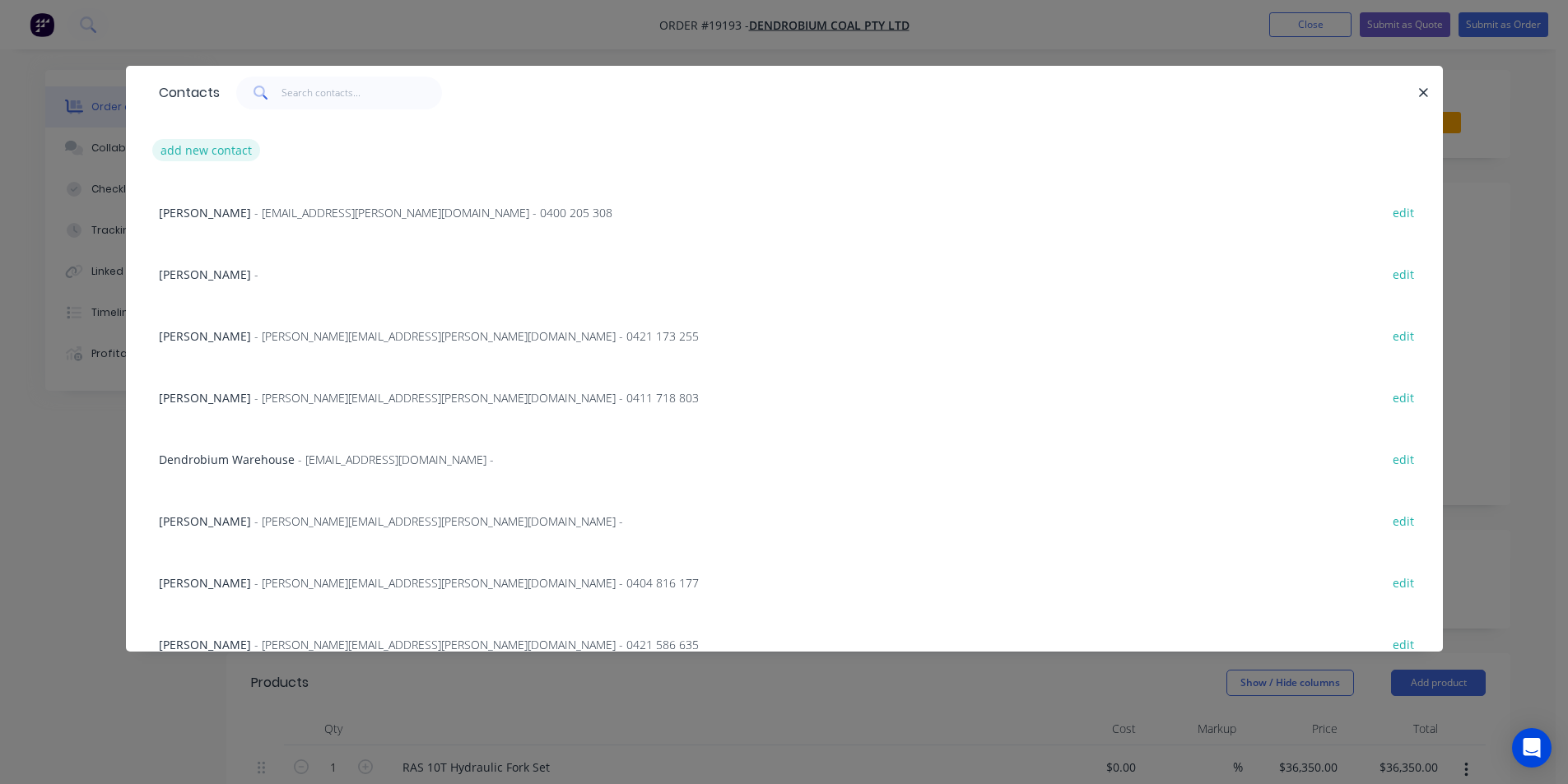
click at [215, 145] on button "add new contact" at bounding box center [206, 150] width 108 height 22
select select "AU"
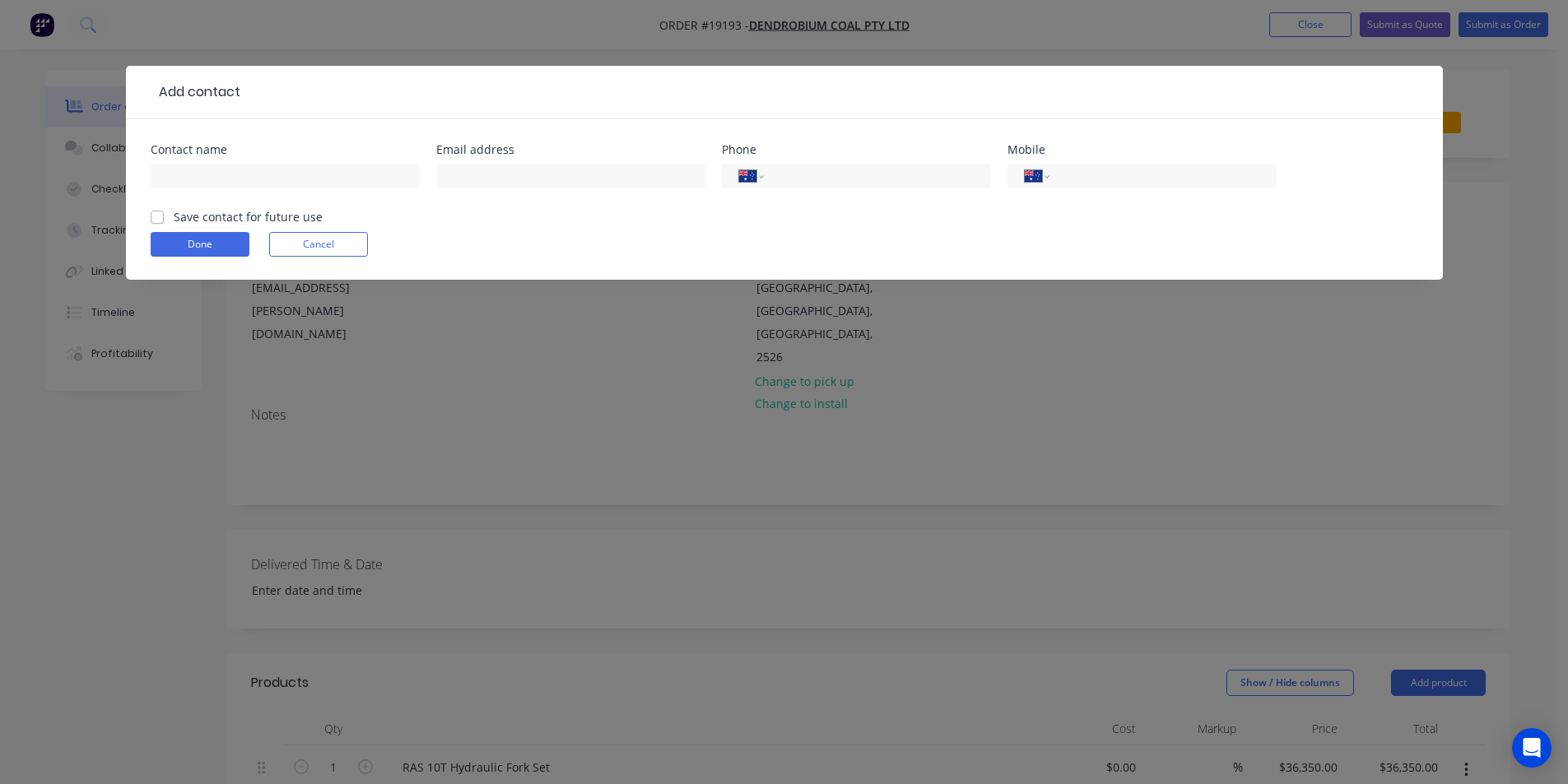
click at [308, 189] on div at bounding box center [285, 183] width 269 height 49
click at [299, 177] on input "text" at bounding box center [285, 176] width 269 height 25
type input "[PERSON_NAME]"
click at [522, 189] on div at bounding box center [571, 183] width 269 height 49
click at [519, 171] on input "text" at bounding box center [571, 176] width 269 height 25
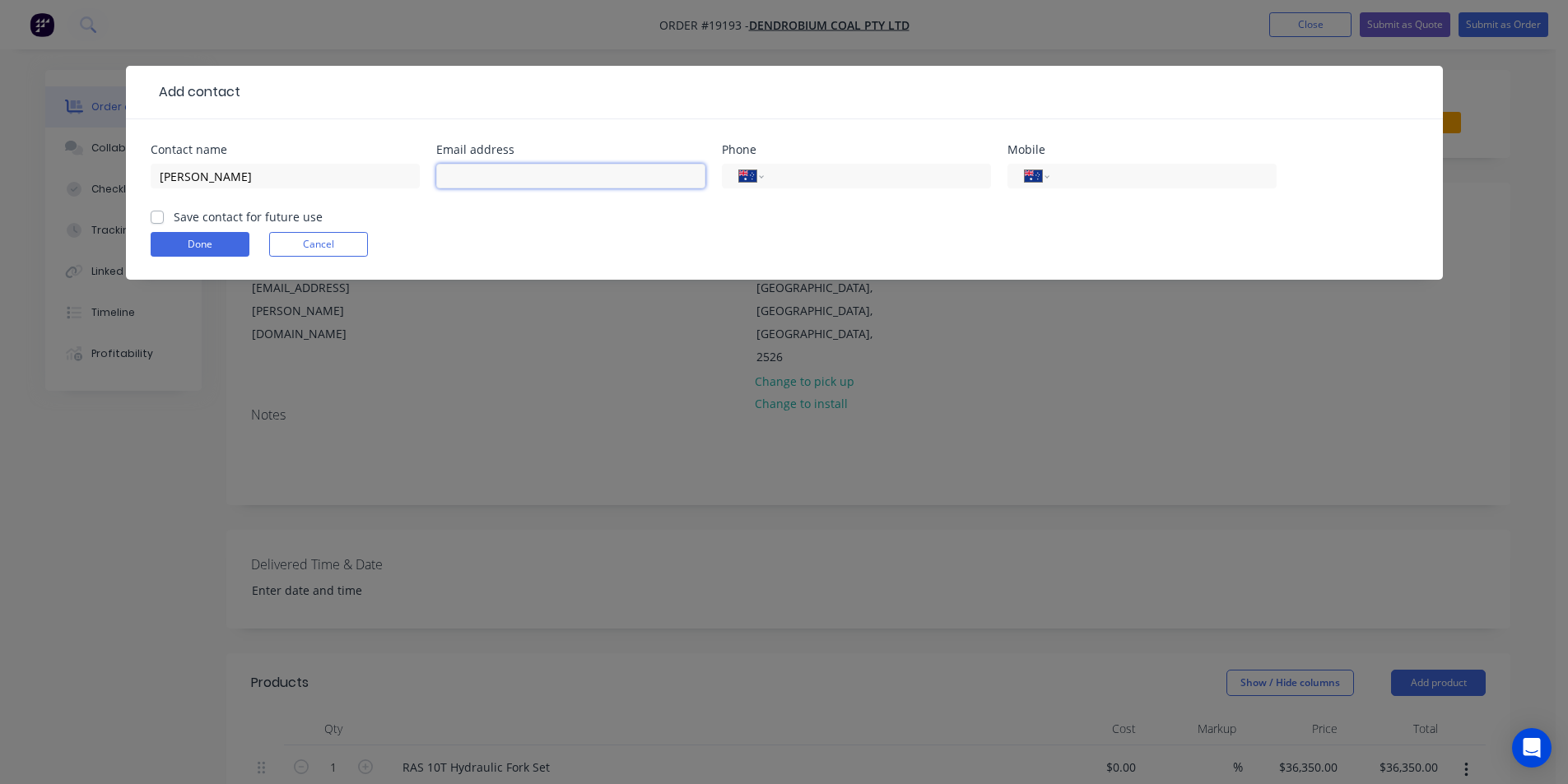
paste input "[PERSON_NAME][EMAIL_ADDRESS][PERSON_NAME][DOMAIN_NAME]"
type input "[PERSON_NAME][EMAIL_ADDRESS][PERSON_NAME][DOMAIN_NAME]"
click at [174, 213] on label "Save contact for future use" at bounding box center [248, 217] width 149 height 18
click at [153, 213] on input "Save contact for future use" at bounding box center [157, 216] width 13 height 16
checkbox input "true"
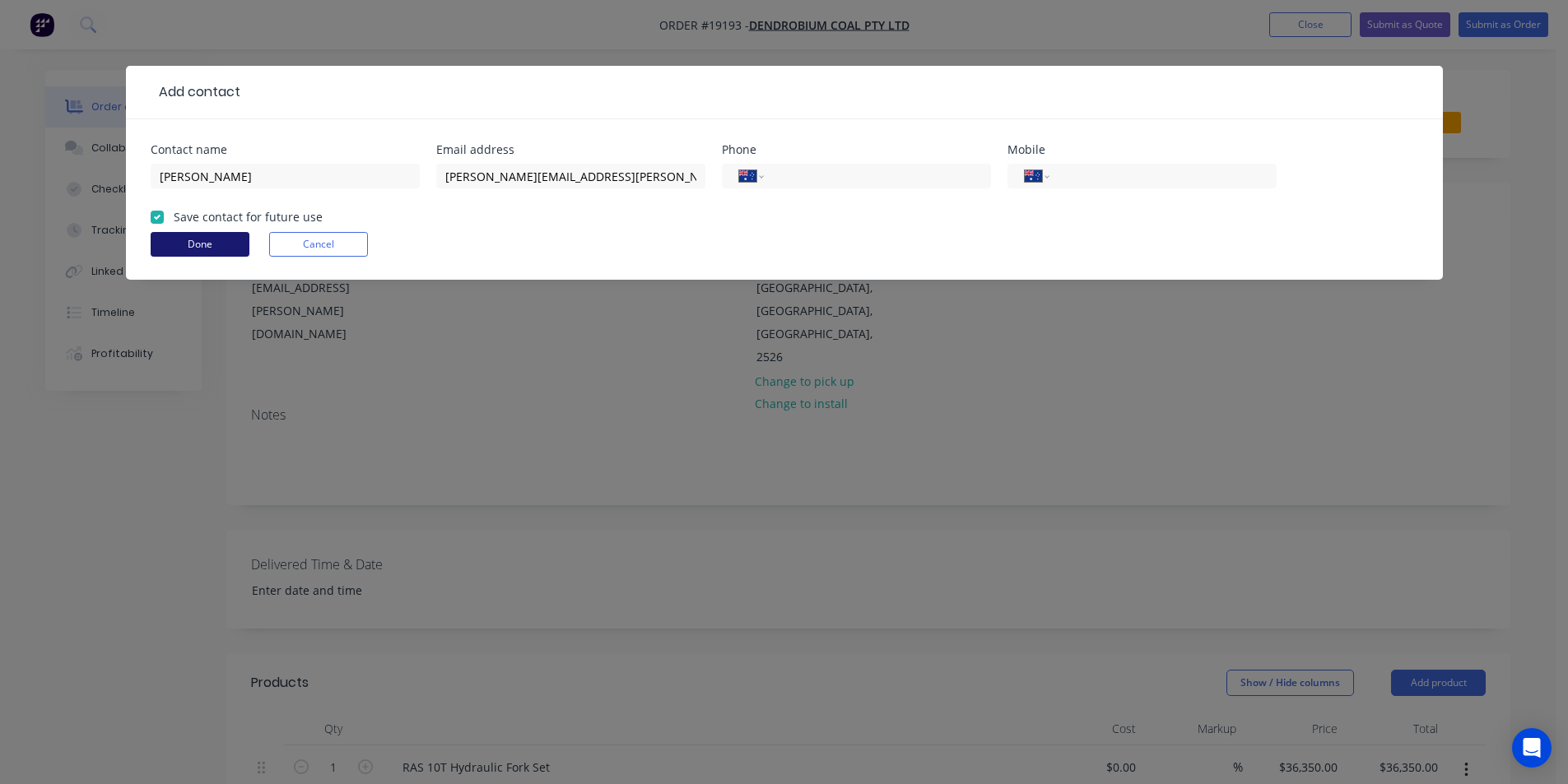
click at [195, 239] on button "Done" at bounding box center [200, 244] width 99 height 25
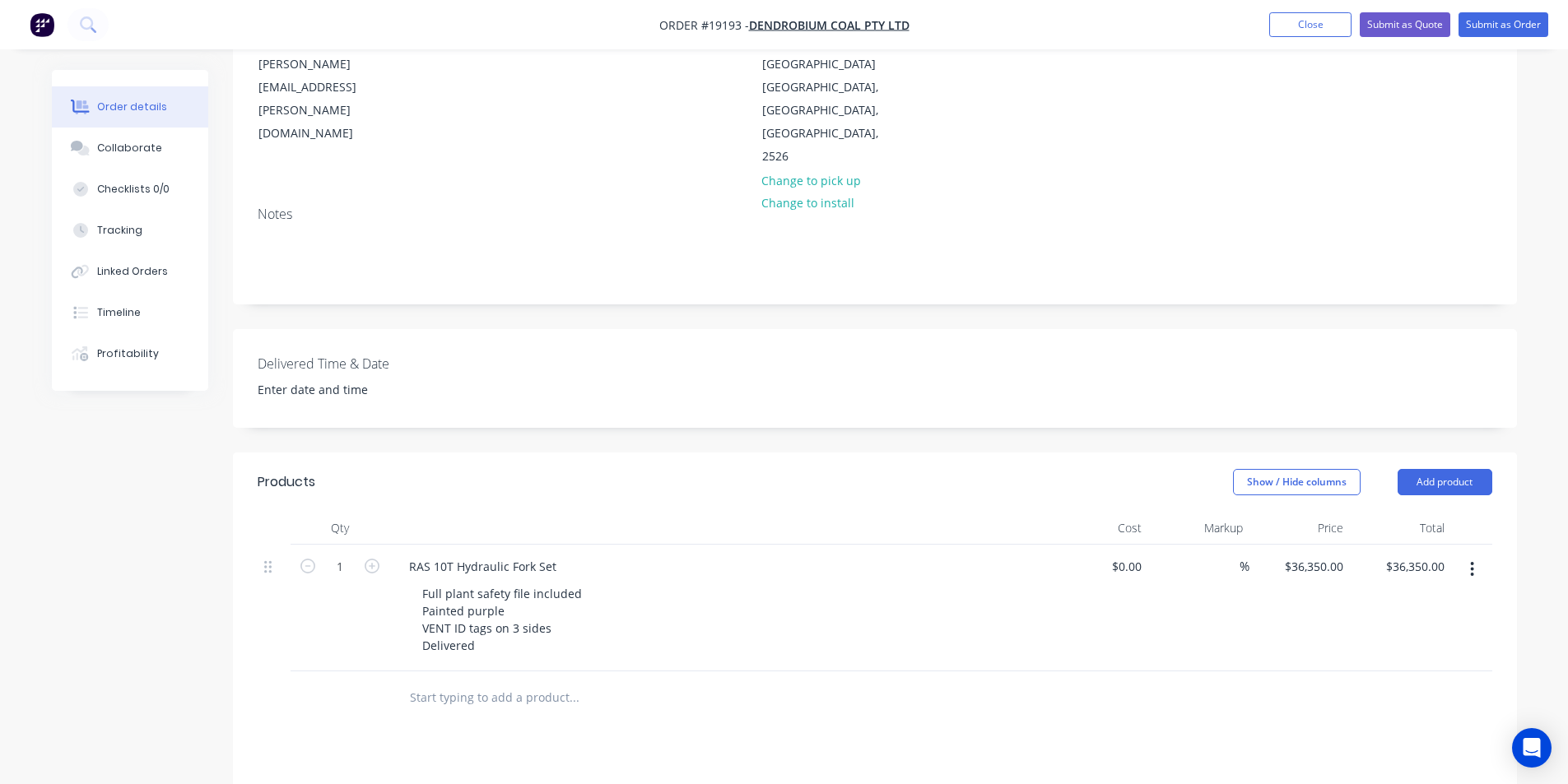
scroll to position [329, 0]
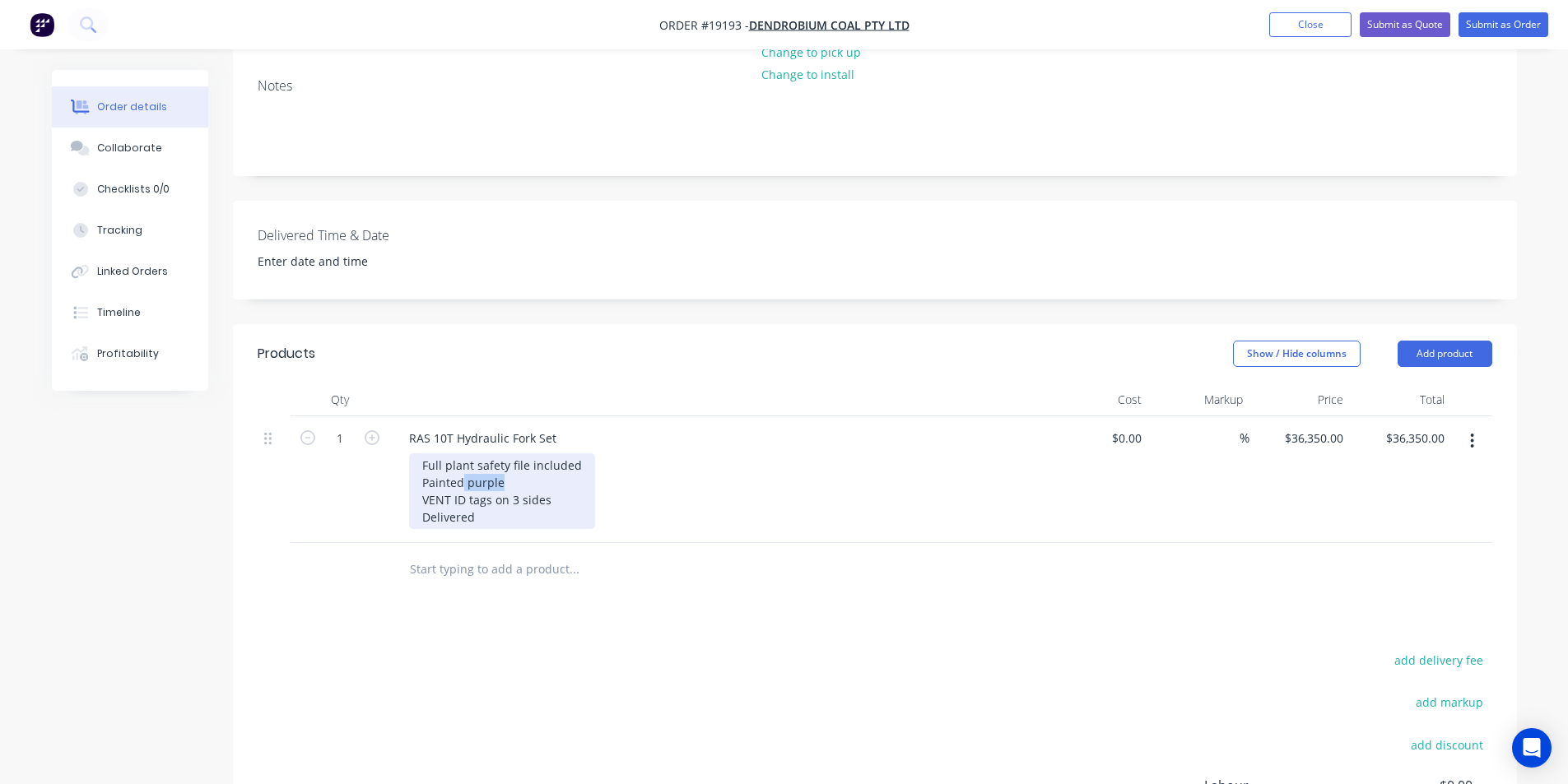
drag, startPoint x: 529, startPoint y: 461, endPoint x: 464, endPoint y: 456, distance: 65.2
click at [464, 456] on div "Full plant safety file included Painted purple VENT ID tags on 3 sides Delivered" at bounding box center [502, 491] width 186 height 76
click at [422, 457] on div "Full plant safety file included Painted VENT ID tags on 3 sides Delivered" at bounding box center [502, 491] width 186 height 76
drag, startPoint x: 451, startPoint y: 473, endPoint x: 400, endPoint y: 474, distance: 51.0
click at [400, 474] on div "RAS 10T Hydraulic Fork Set Full plant safety file included Blast, Prime & Paint…" at bounding box center [718, 480] width 659 height 127
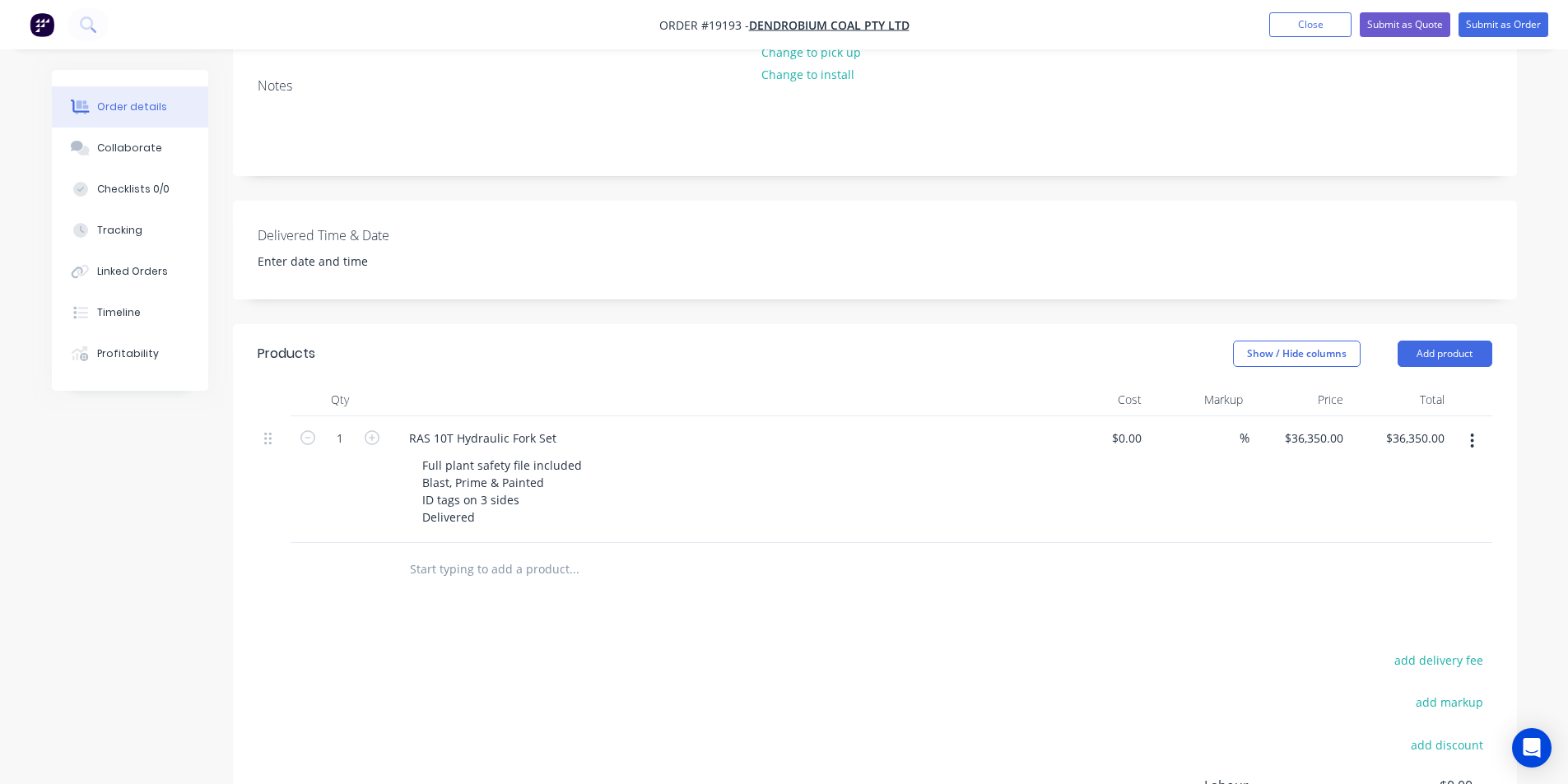
click at [917, 384] on div at bounding box center [718, 399] width 659 height 33
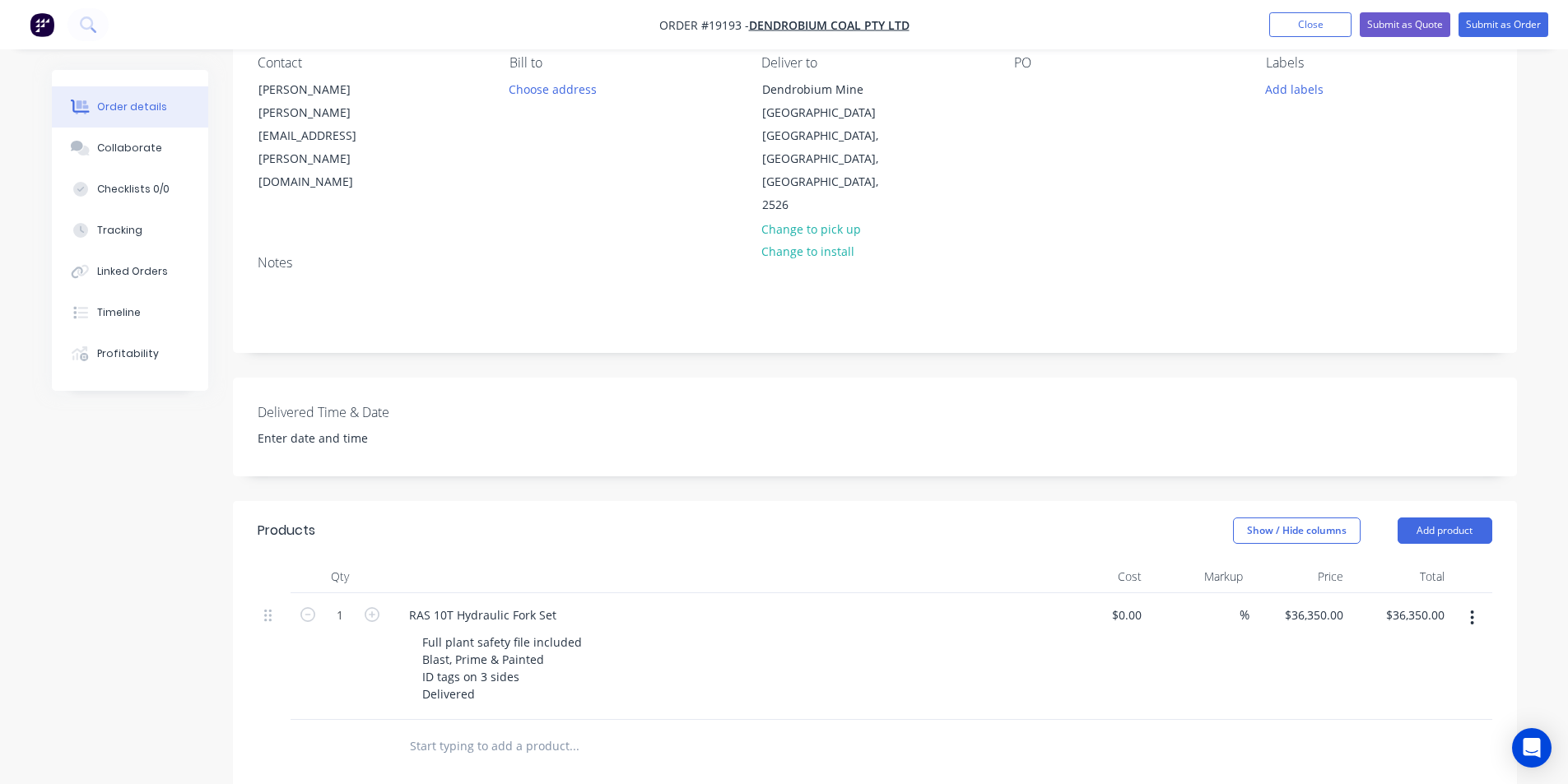
scroll to position [82, 0]
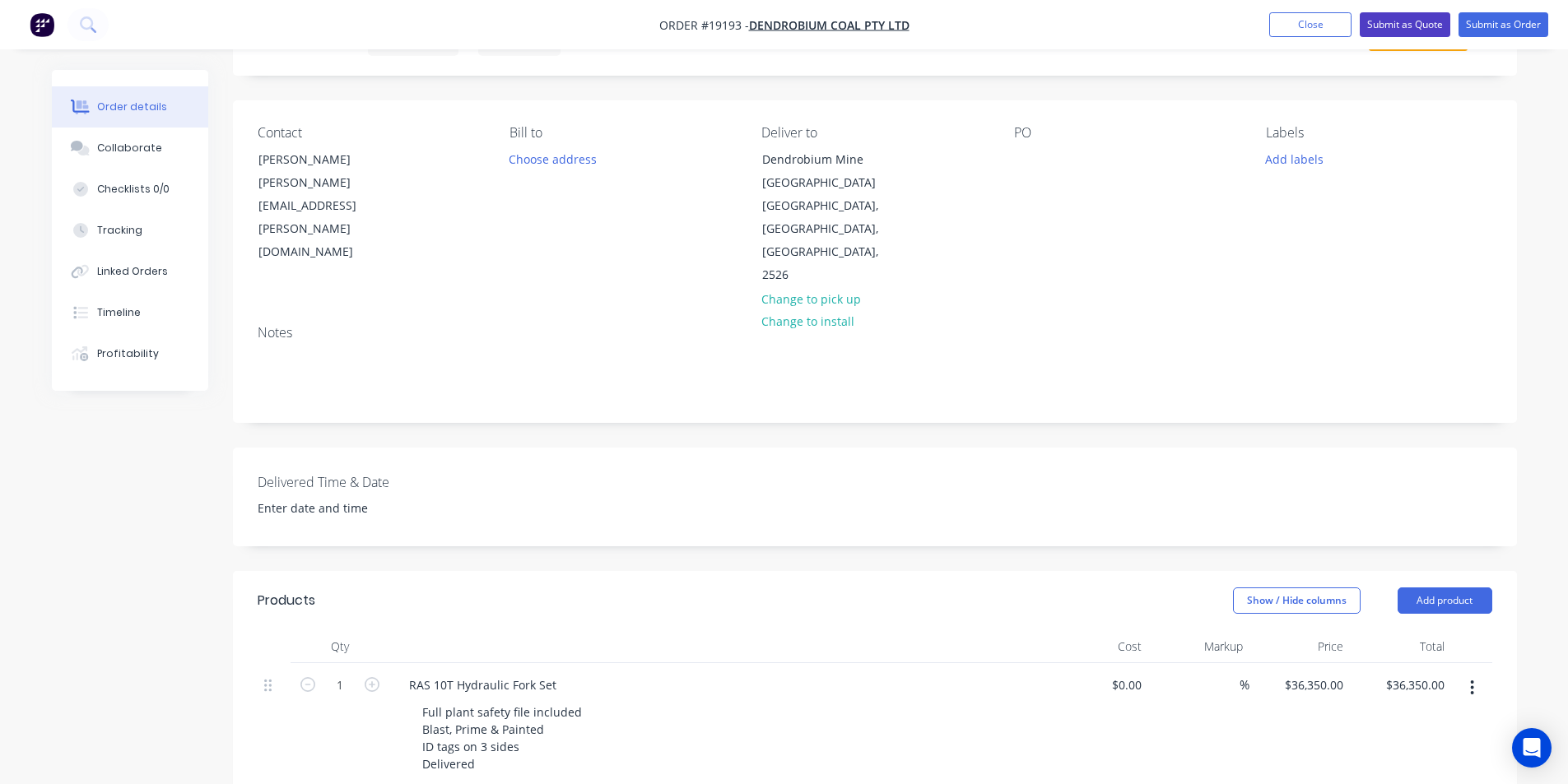
click at [1399, 26] on button "Submit as Quote" at bounding box center [1405, 25] width 91 height 25
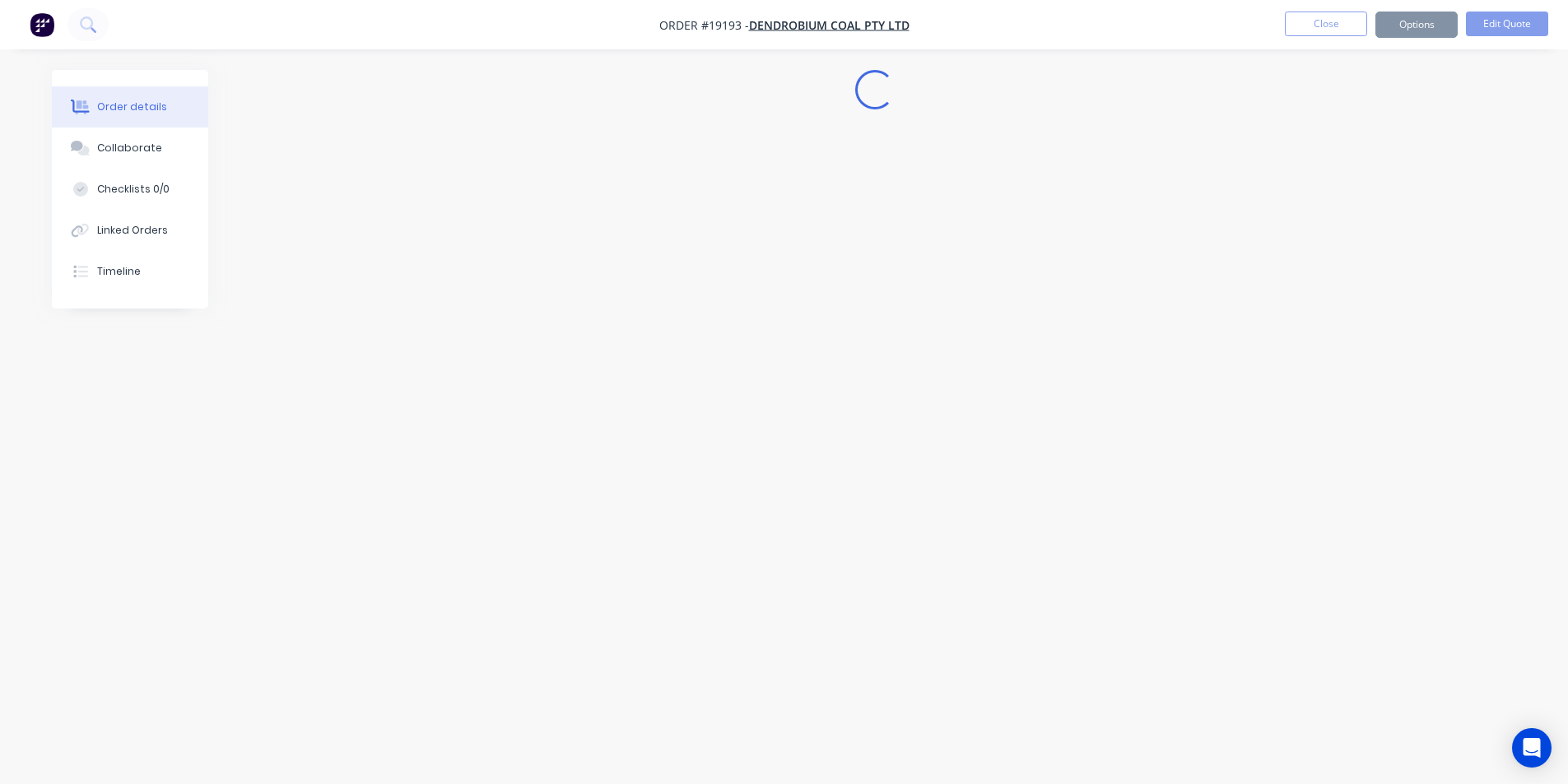
scroll to position [0, 0]
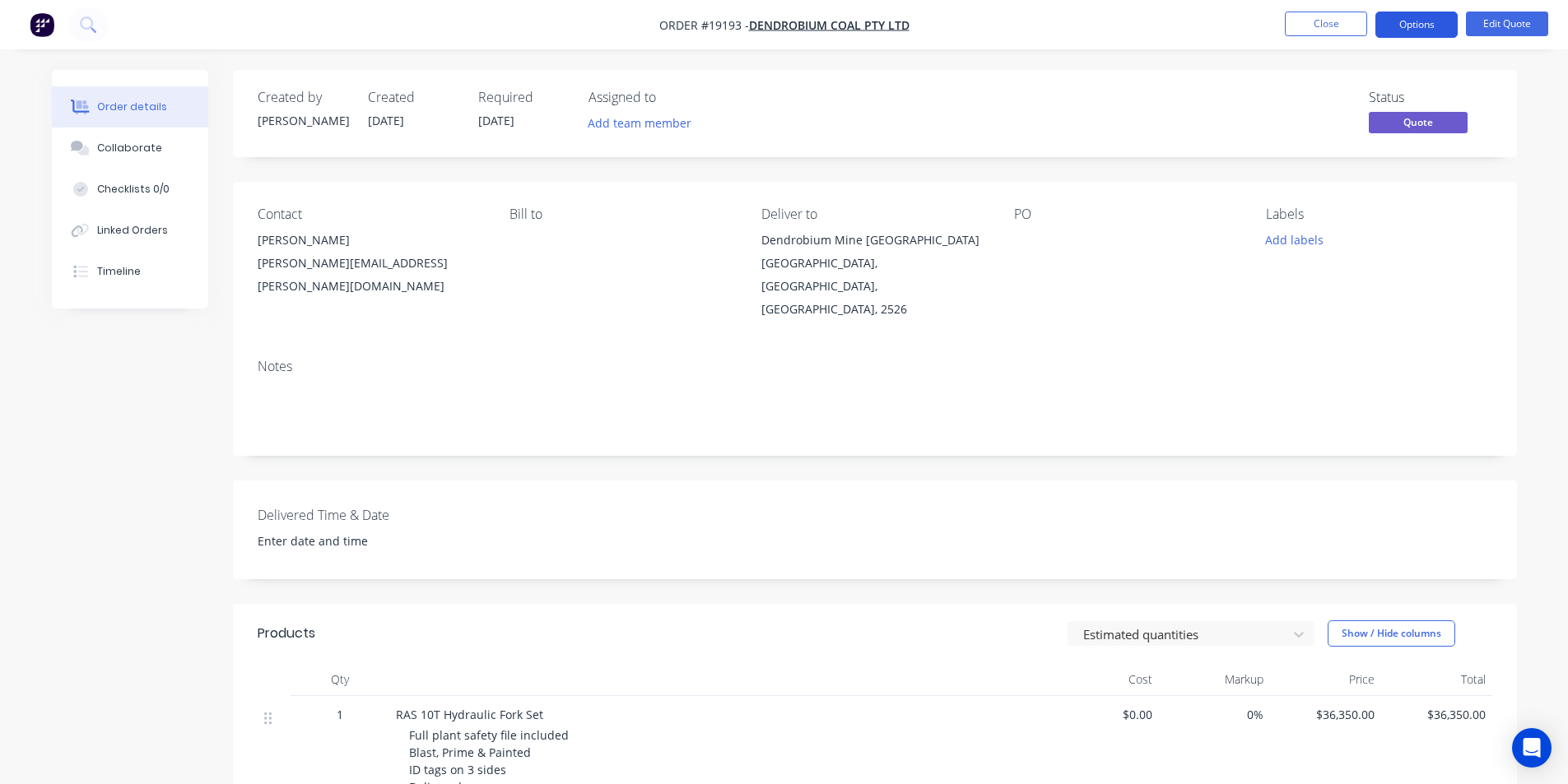
click at [1412, 33] on button "Options" at bounding box center [1415, 25] width 82 height 26
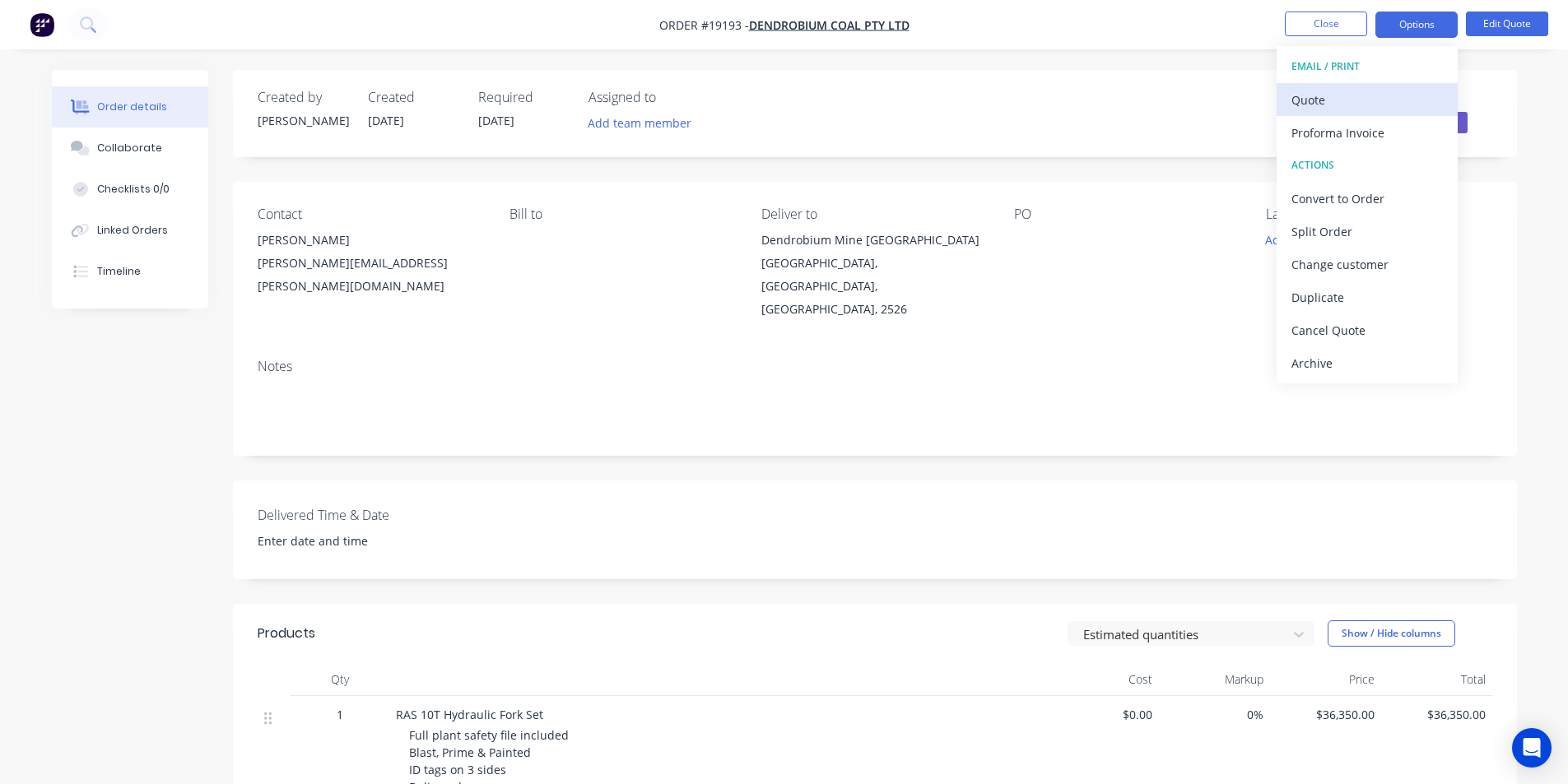
click at [1329, 86] on button "Quote" at bounding box center [1366, 99] width 181 height 33
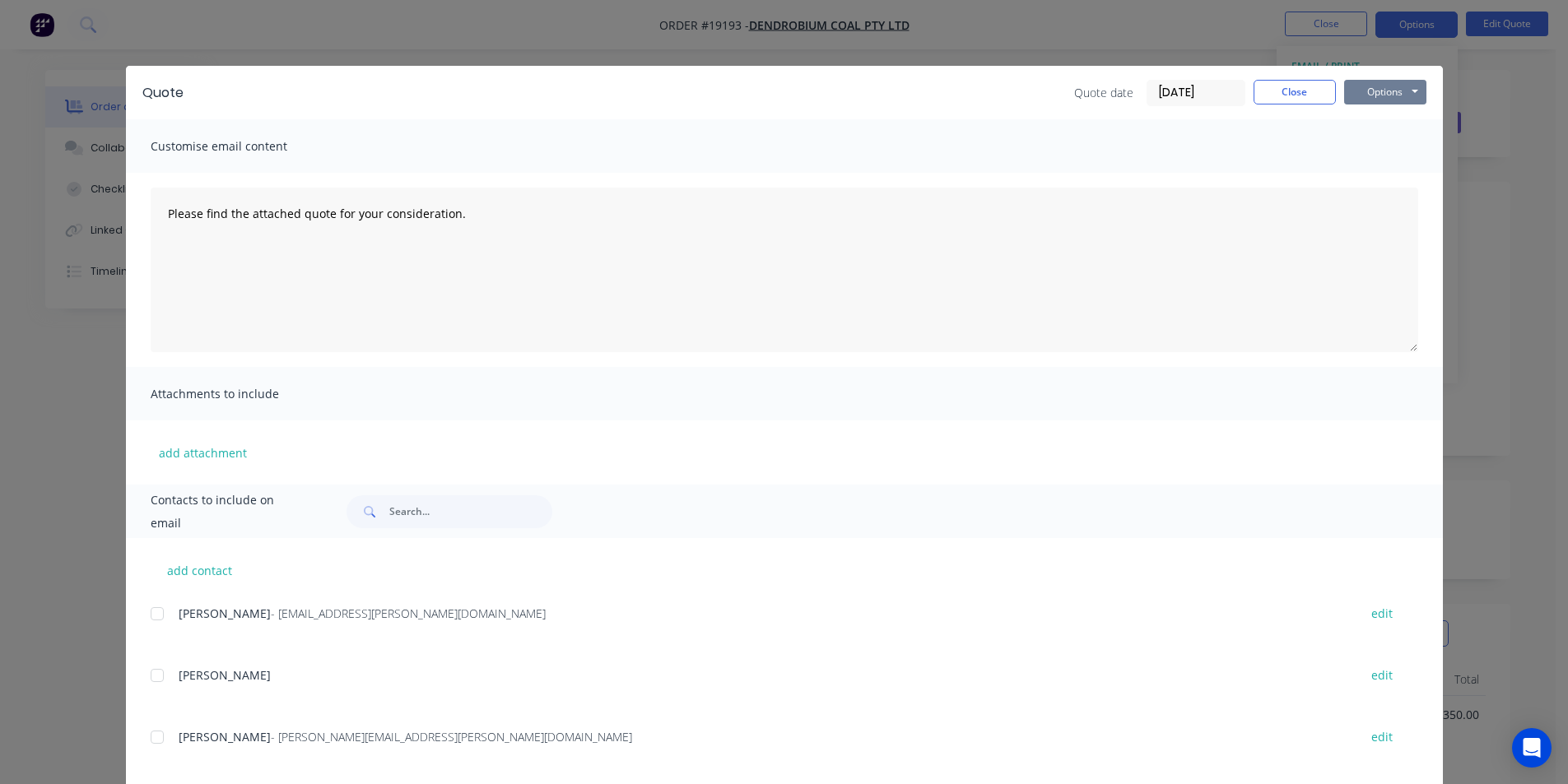
click at [1396, 98] on button "Options" at bounding box center [1385, 93] width 82 height 25
click at [1393, 149] on button "Print" at bounding box center [1396, 148] width 105 height 27
click at [1290, 91] on button "Close" at bounding box center [1294, 93] width 82 height 25
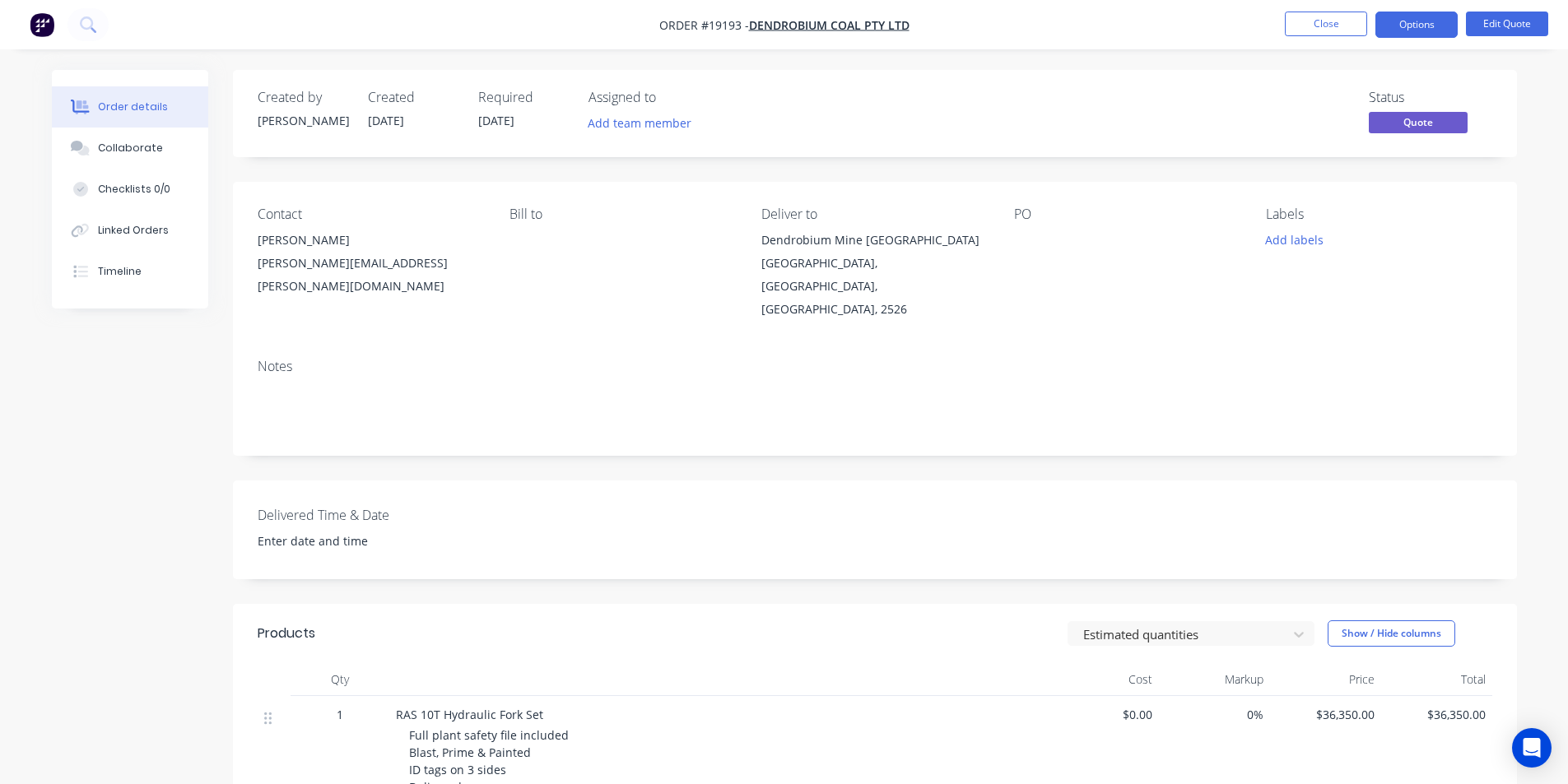
click at [45, 25] on img "button" at bounding box center [42, 25] width 25 height 25
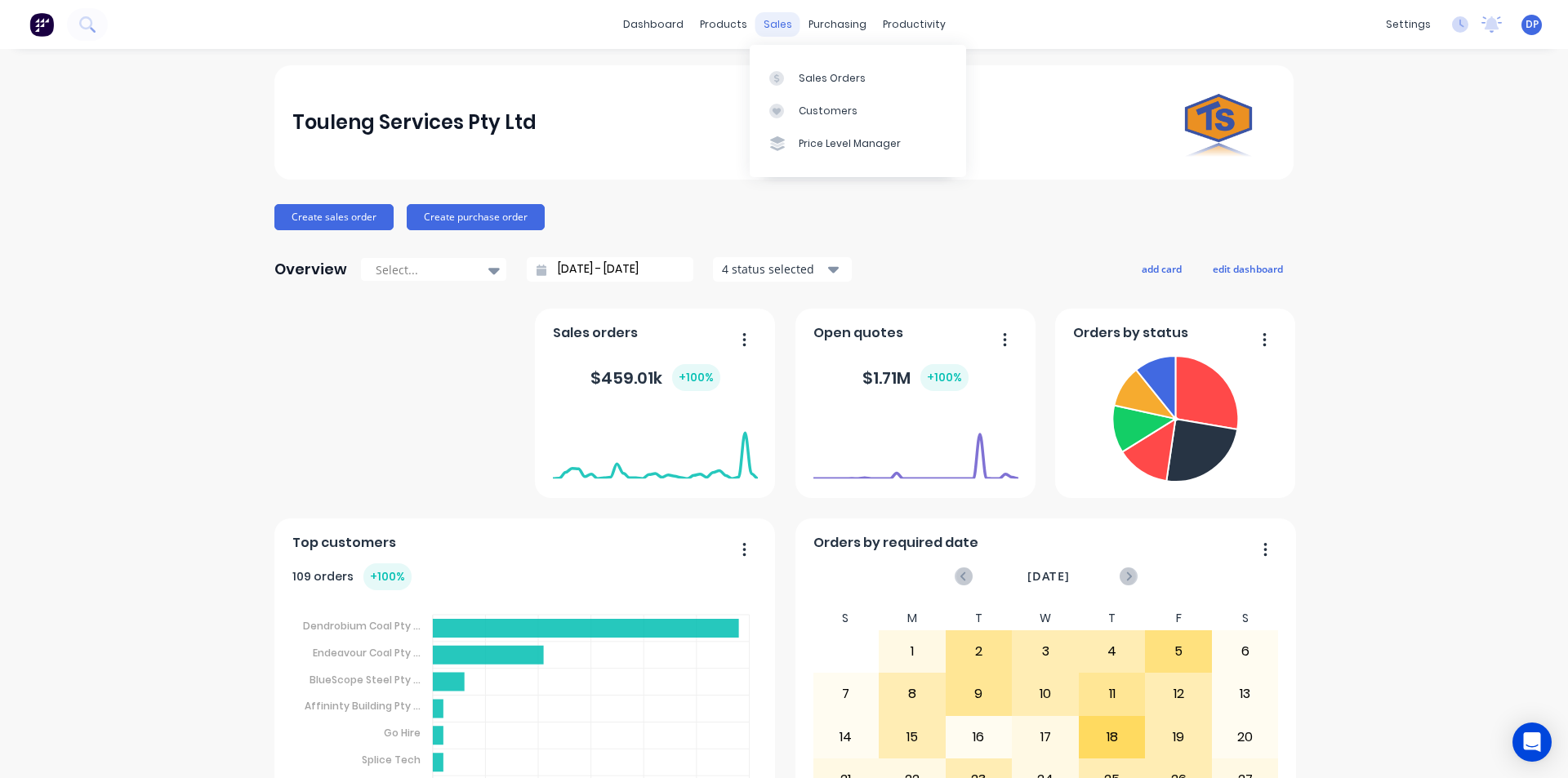
click at [771, 27] on div "sales" at bounding box center [777, 25] width 45 height 25
click at [829, 81] on div "Sales Orders" at bounding box center [832, 78] width 67 height 15
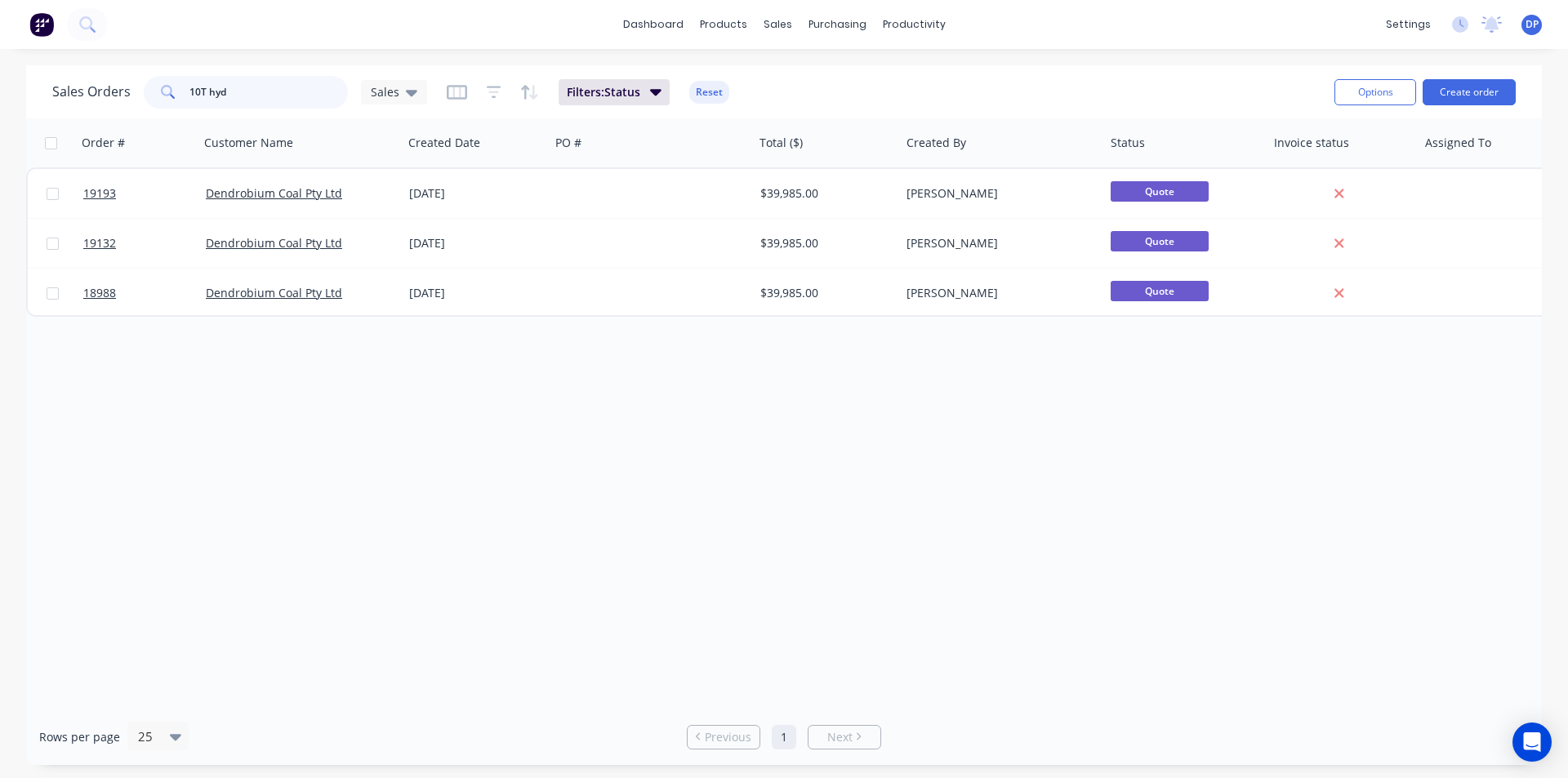
drag, startPoint x: 262, startPoint y: 93, endPoint x: 68, endPoint y: 98, distance: 194.1
click at [68, 98] on div "Sales Orders 10T hyd Sales" at bounding box center [240, 92] width 374 height 32
paste input "4543211873"
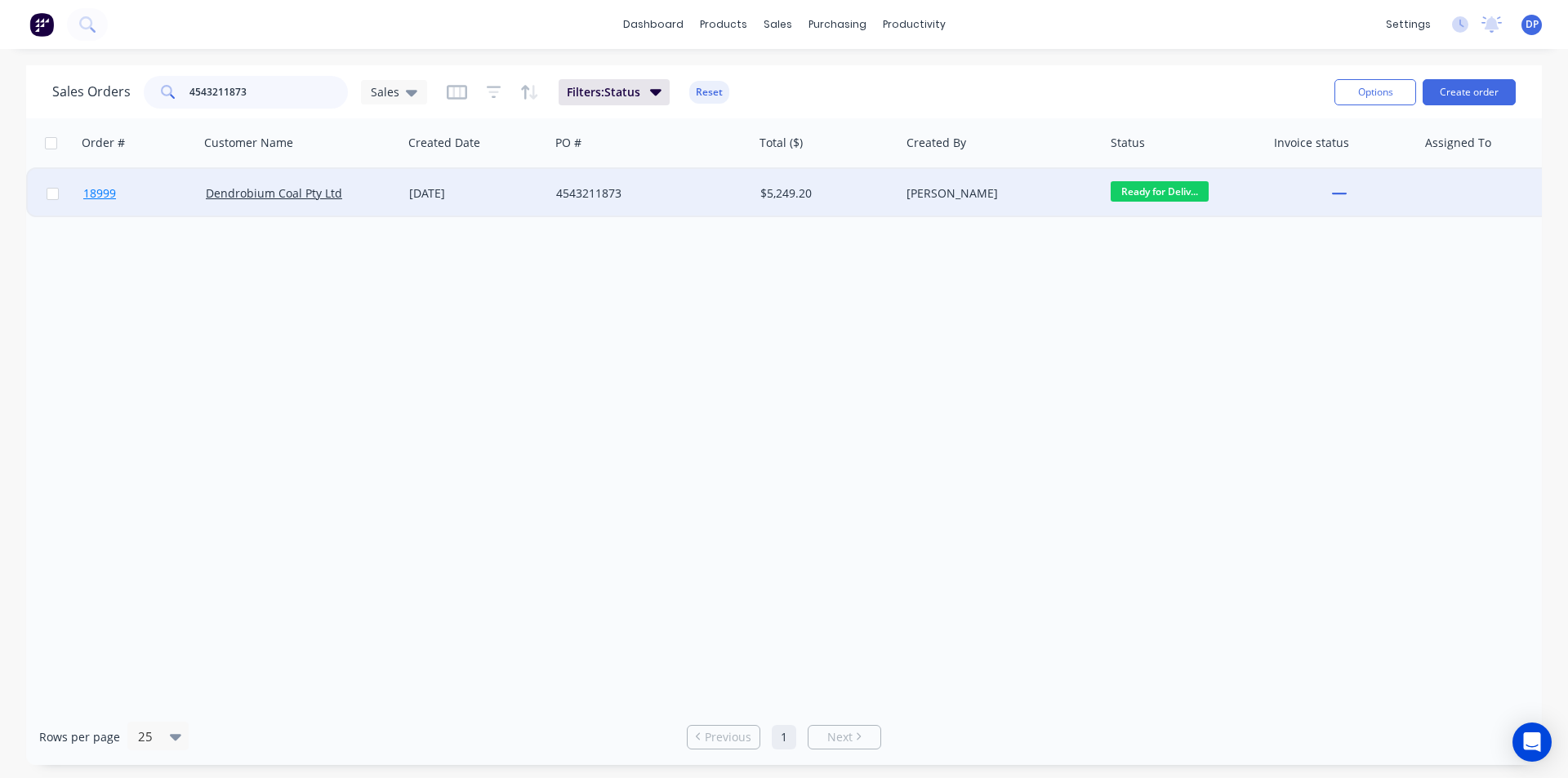
type input "4543211873"
click at [94, 201] on link "18999" at bounding box center [144, 193] width 122 height 49
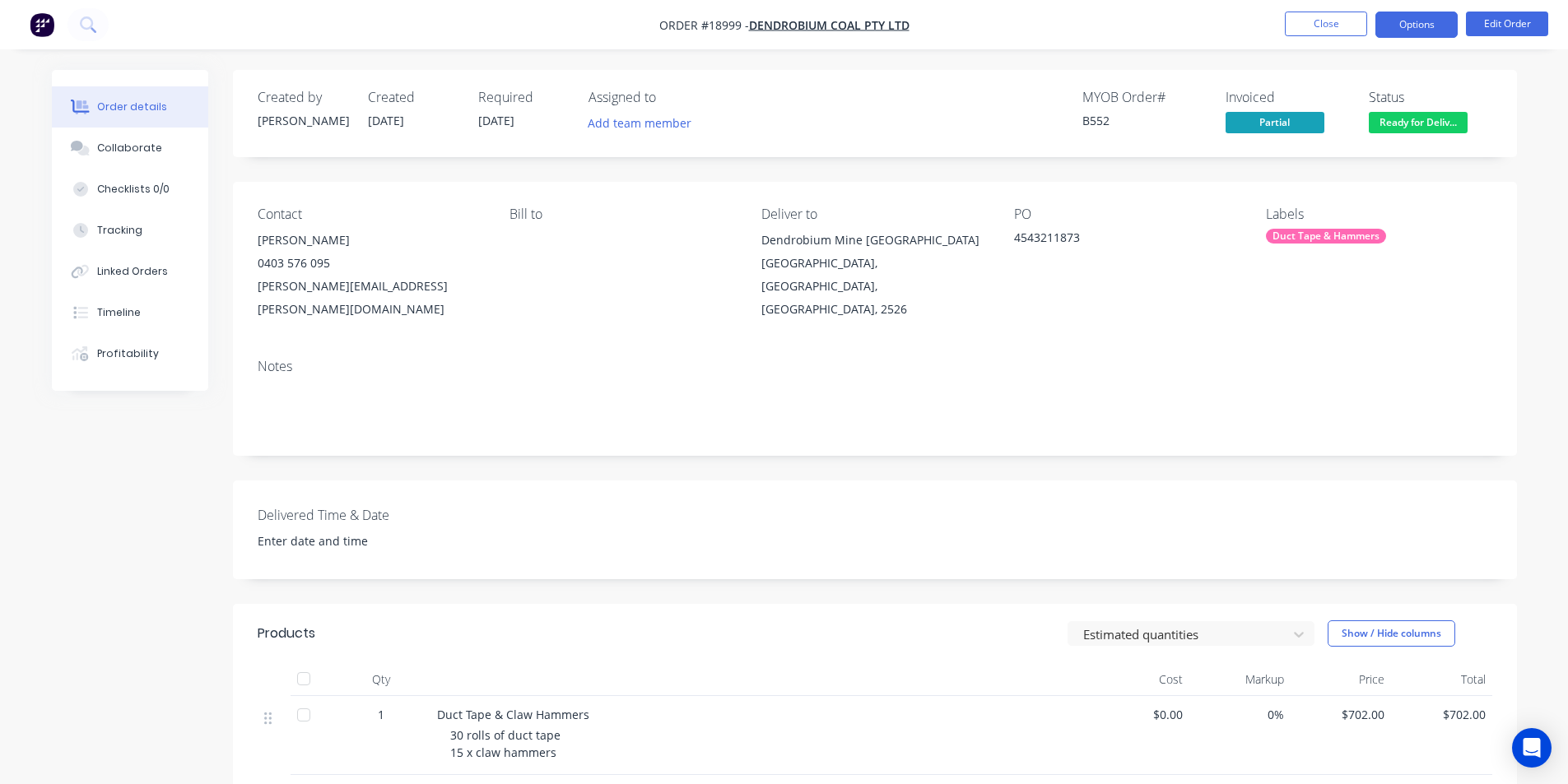
click at [1406, 27] on button "Options" at bounding box center [1415, 25] width 82 height 26
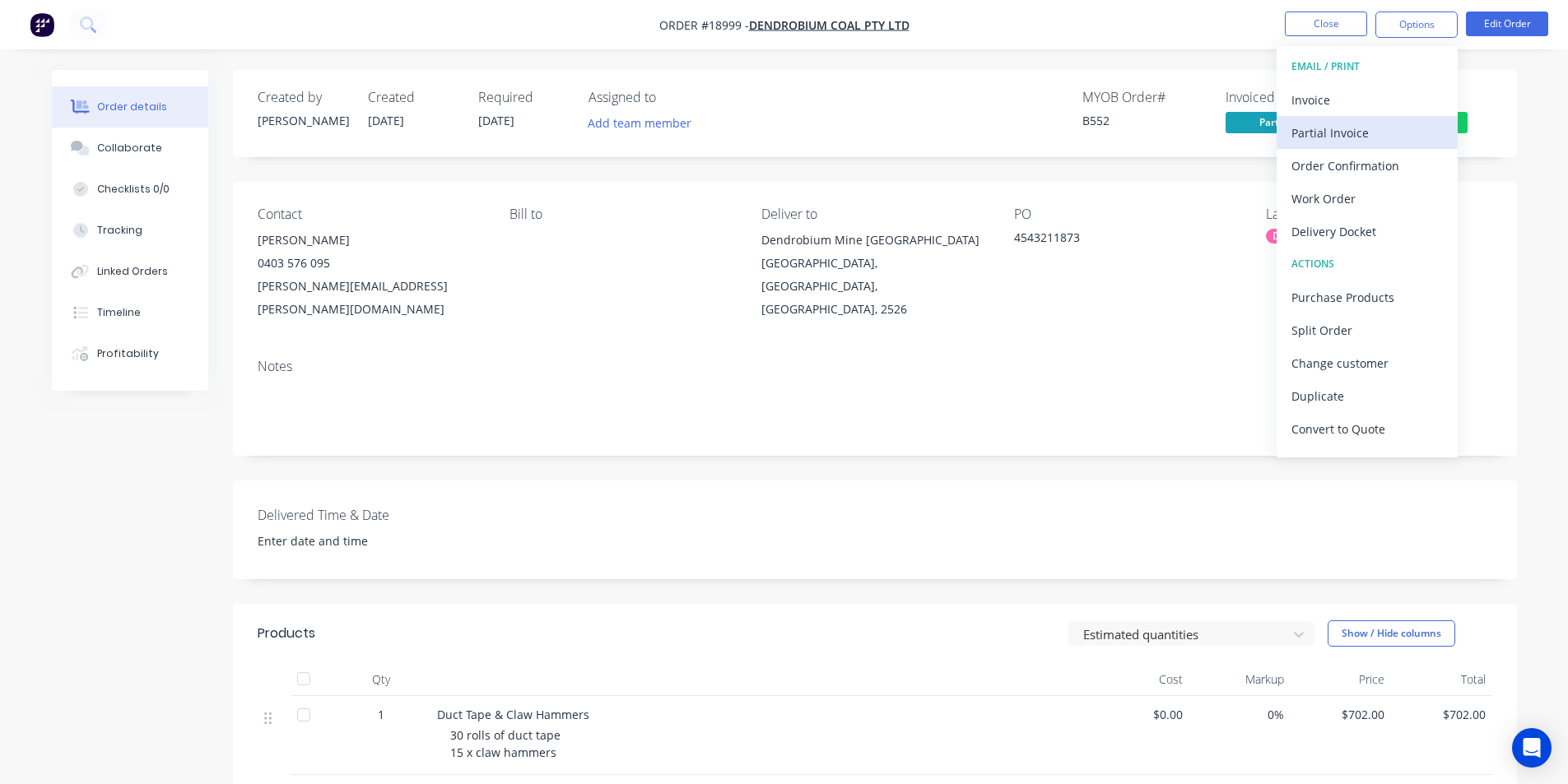
click at [1340, 130] on div "Partial Invoice" at bounding box center [1367, 132] width 152 height 24
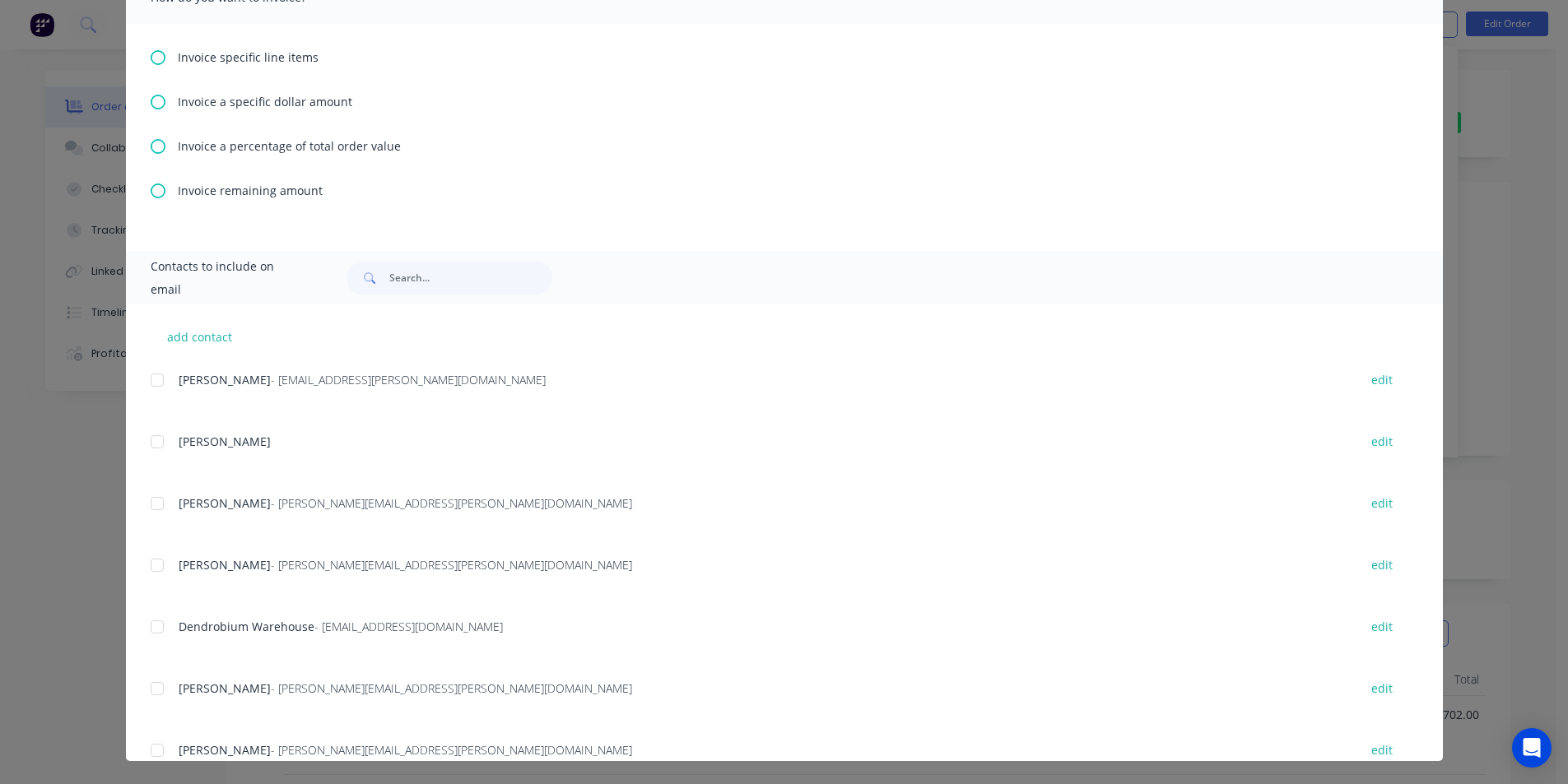
scroll to position [170, 0]
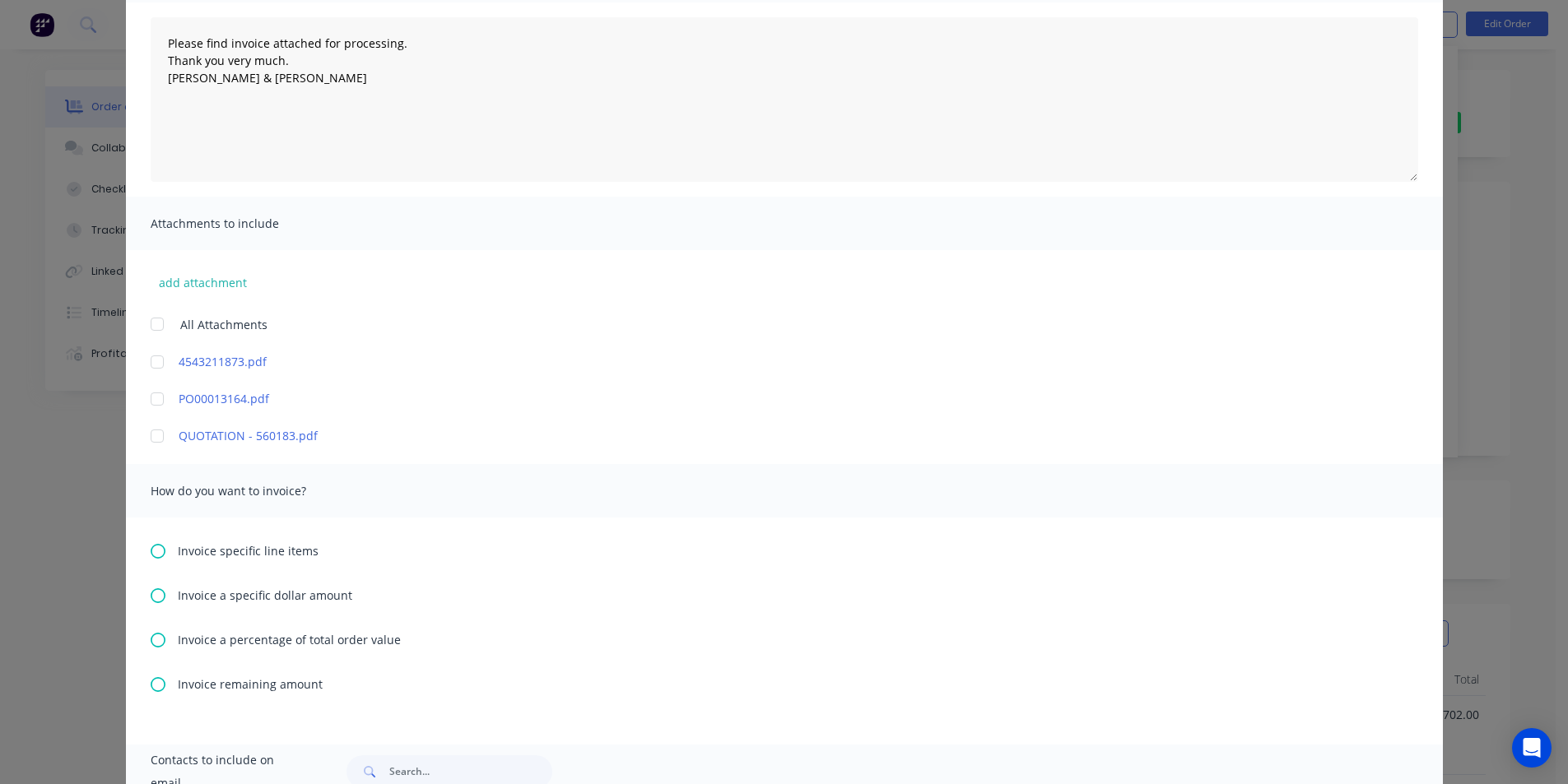
click at [154, 549] on icon at bounding box center [158, 551] width 15 height 15
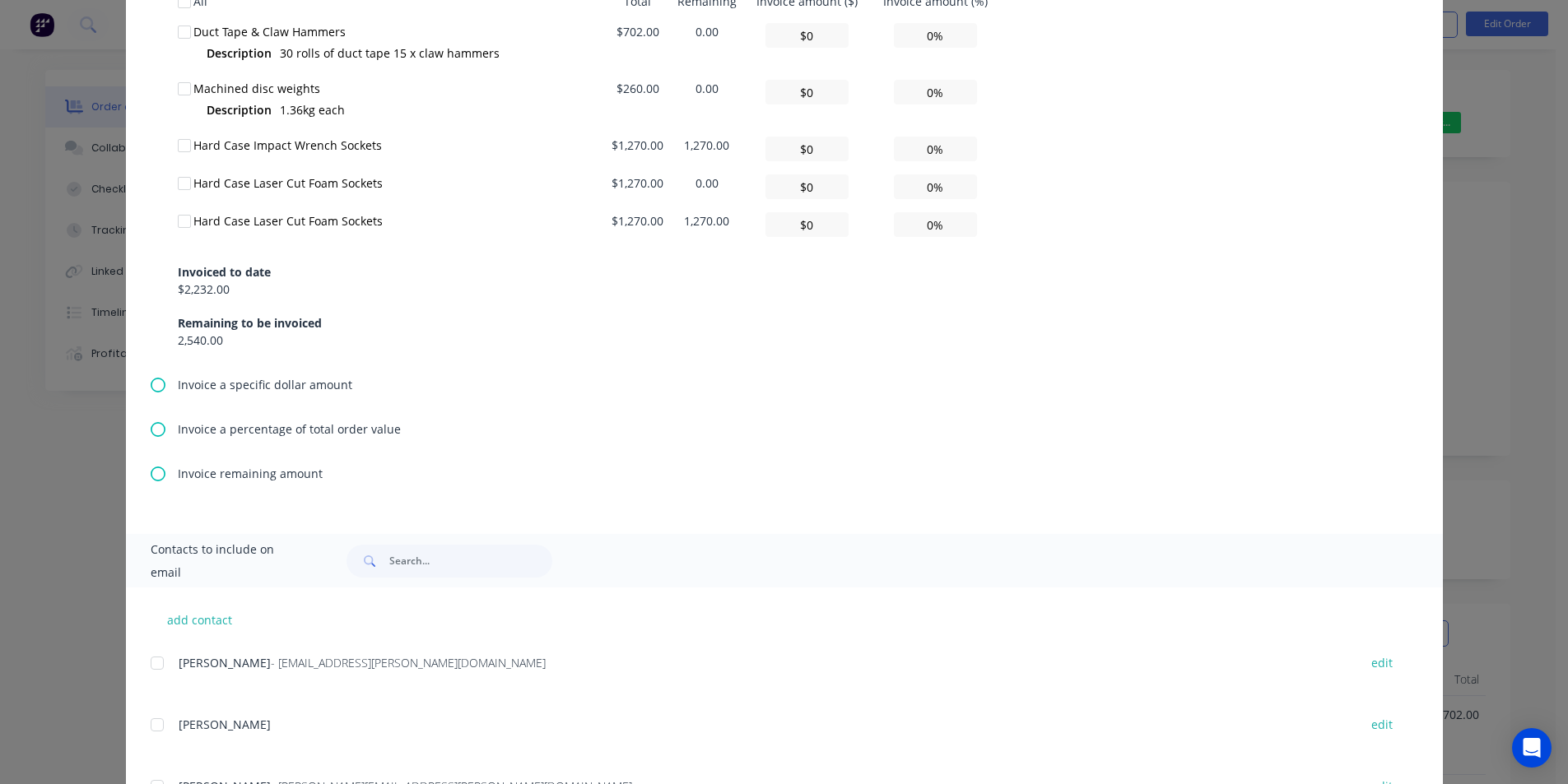
scroll to position [560, 0]
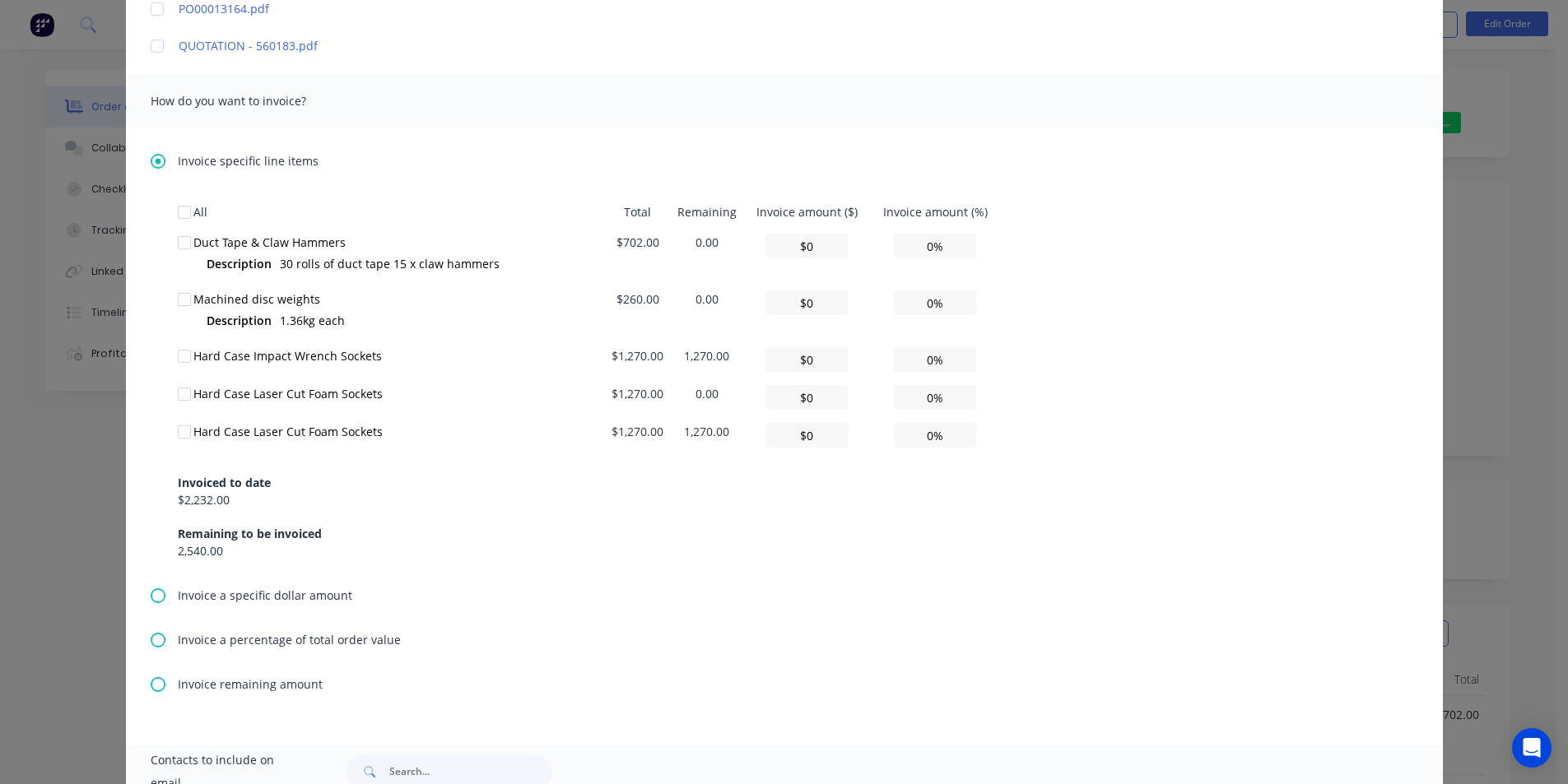
click at [172, 351] on div at bounding box center [183, 355] width 33 height 33
click at [177, 397] on div at bounding box center [183, 393] width 33 height 33
click at [900, 363] on input "0%" at bounding box center [935, 360] width 83 height 25
type textarea "Please find invoice attached for processing. Thank you very much. [PERSON_NAME]…"
type input "$127.00"
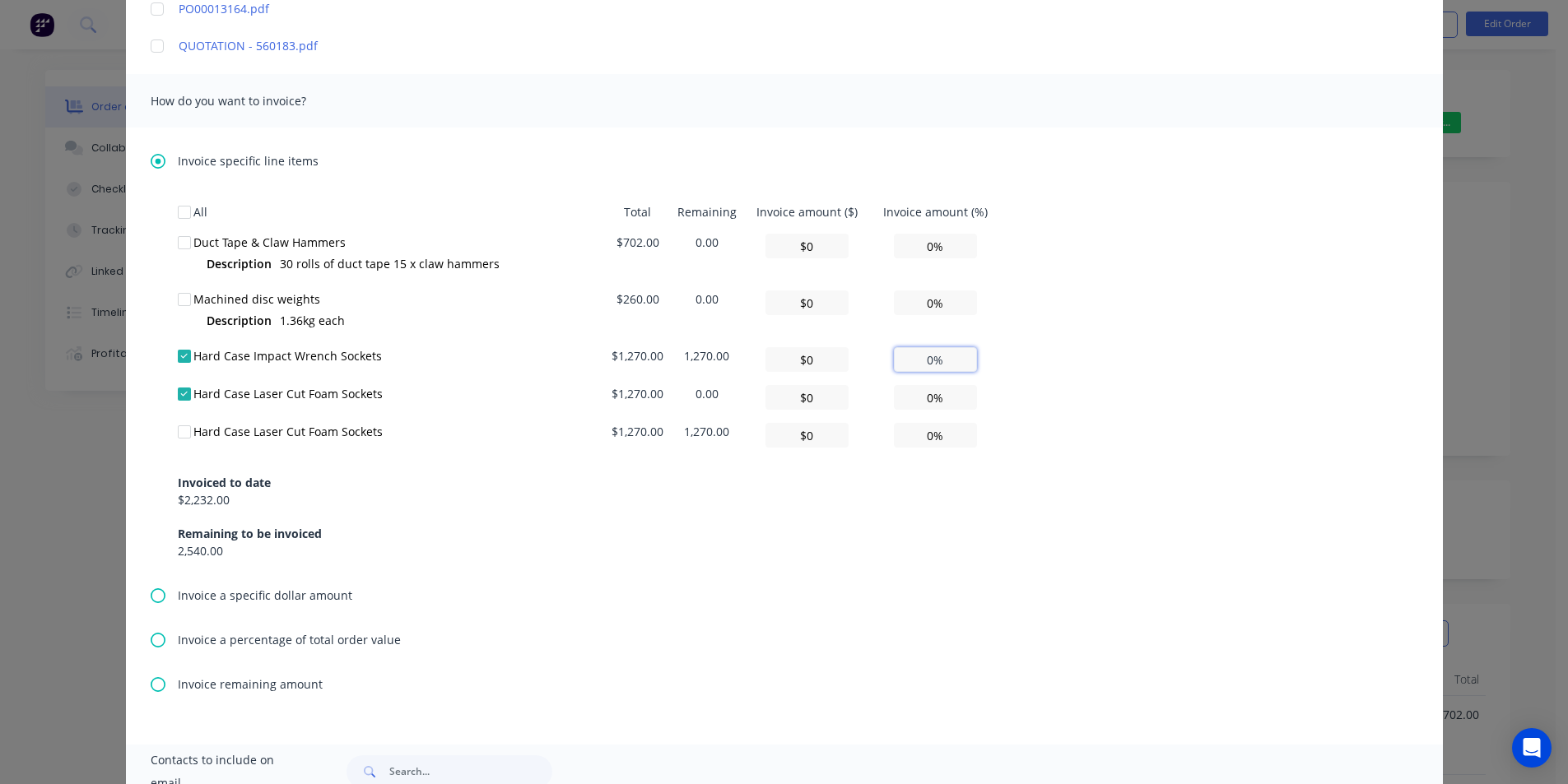
type input "10%"
type textarea "Please find invoice attached for processing. Thank you very much. [PERSON_NAME]…"
type input "$1,270.00"
type input "100%"
click at [917, 392] on input "0%" at bounding box center [935, 398] width 83 height 25
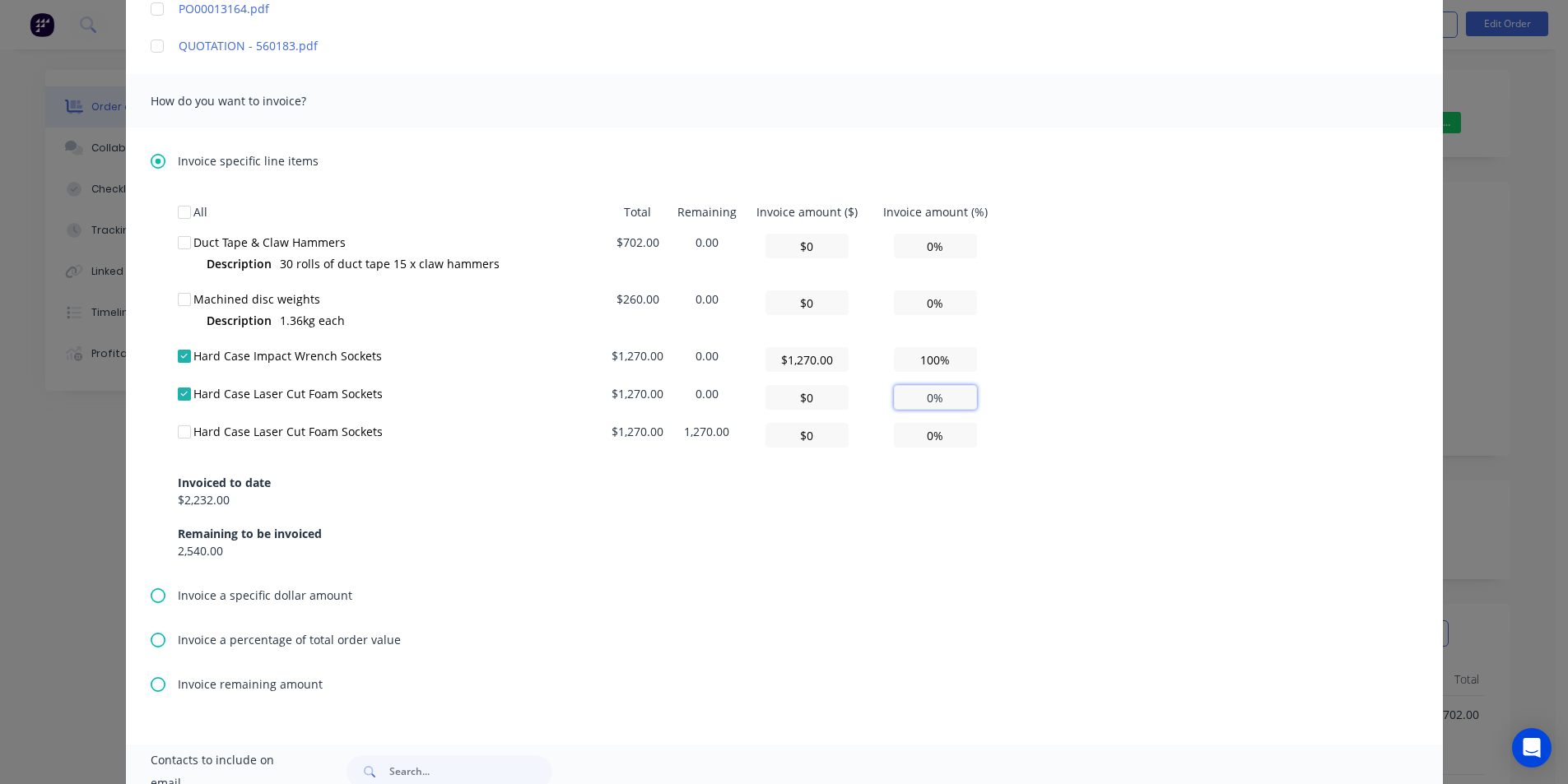
type textarea "Please find invoice attached for processing. Thank you very much. [PERSON_NAME]…"
type input "$0.00"
type input "0.00%"
type textarea "Please find invoice attached for processing. Thank you very much. [PERSON_NAME]…"
type input "0.00%"
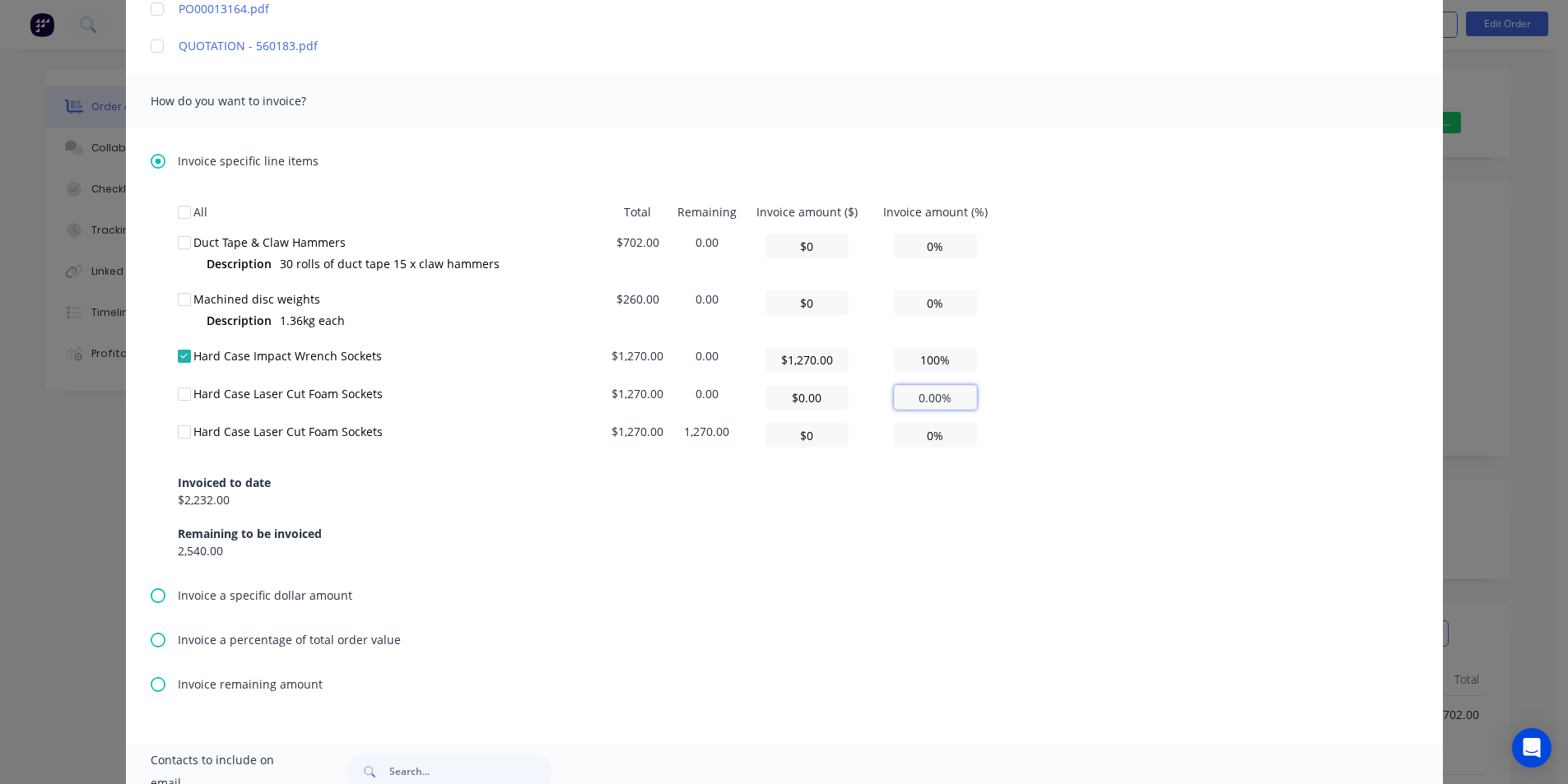
type textarea "Please find invoice attached for processing. Thank you very much. [PERSON_NAME]…"
type input "0.00%"
type textarea "Please find invoice attached for processing. Thank you very much. [PERSON_NAME]…"
type input "0.00%"
type textarea "Please find invoice attached for processing. Thank you very much. [PERSON_NAME]…"
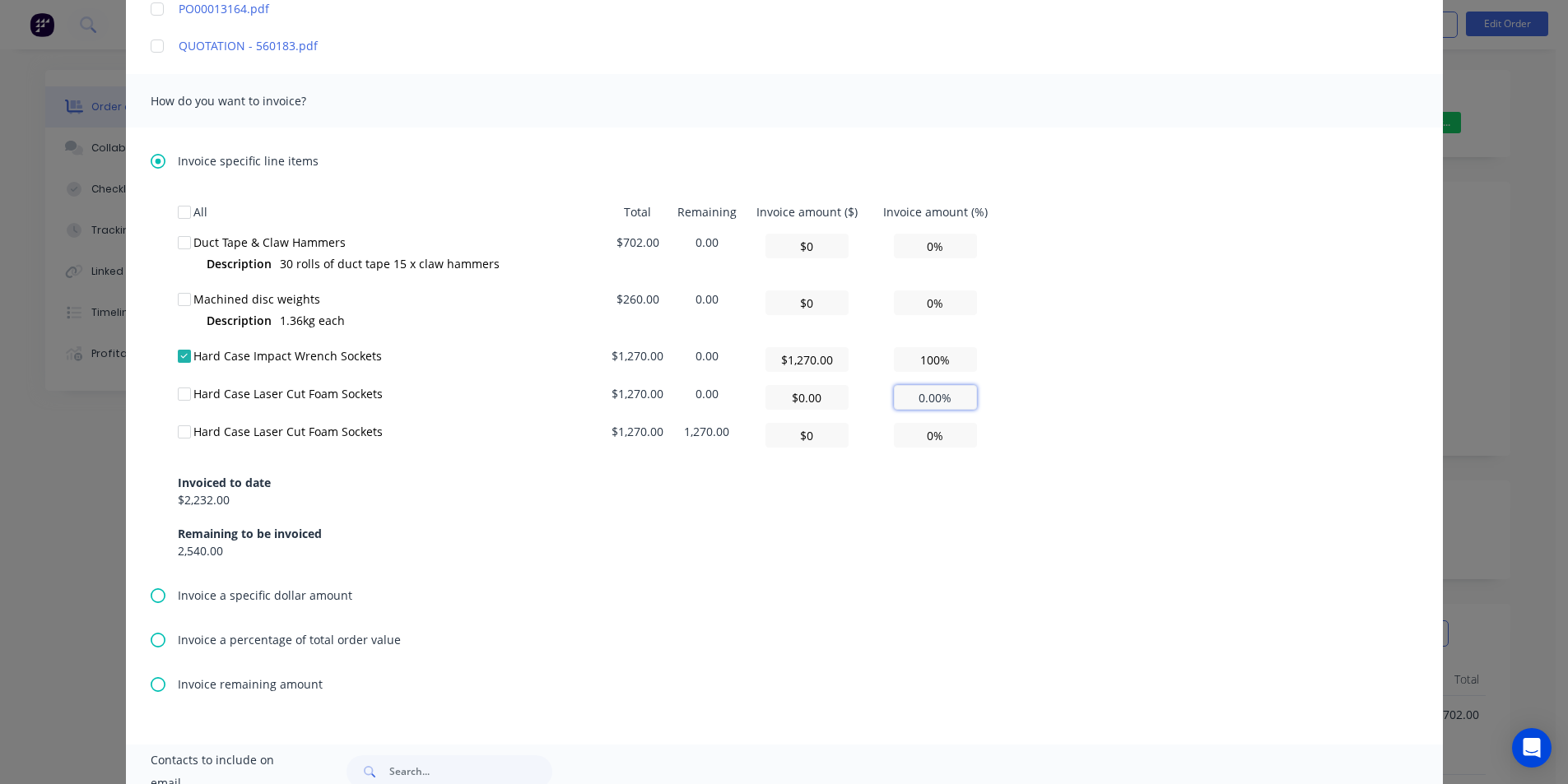
type input "0%"
type textarea "Please find invoice attached for processing. Thank you very much. [PERSON_NAME]…"
type input "$0"
type input "0%"
type textarea "Please find invoice attached for processing. Thank you very much. [PERSON_NAME]…"
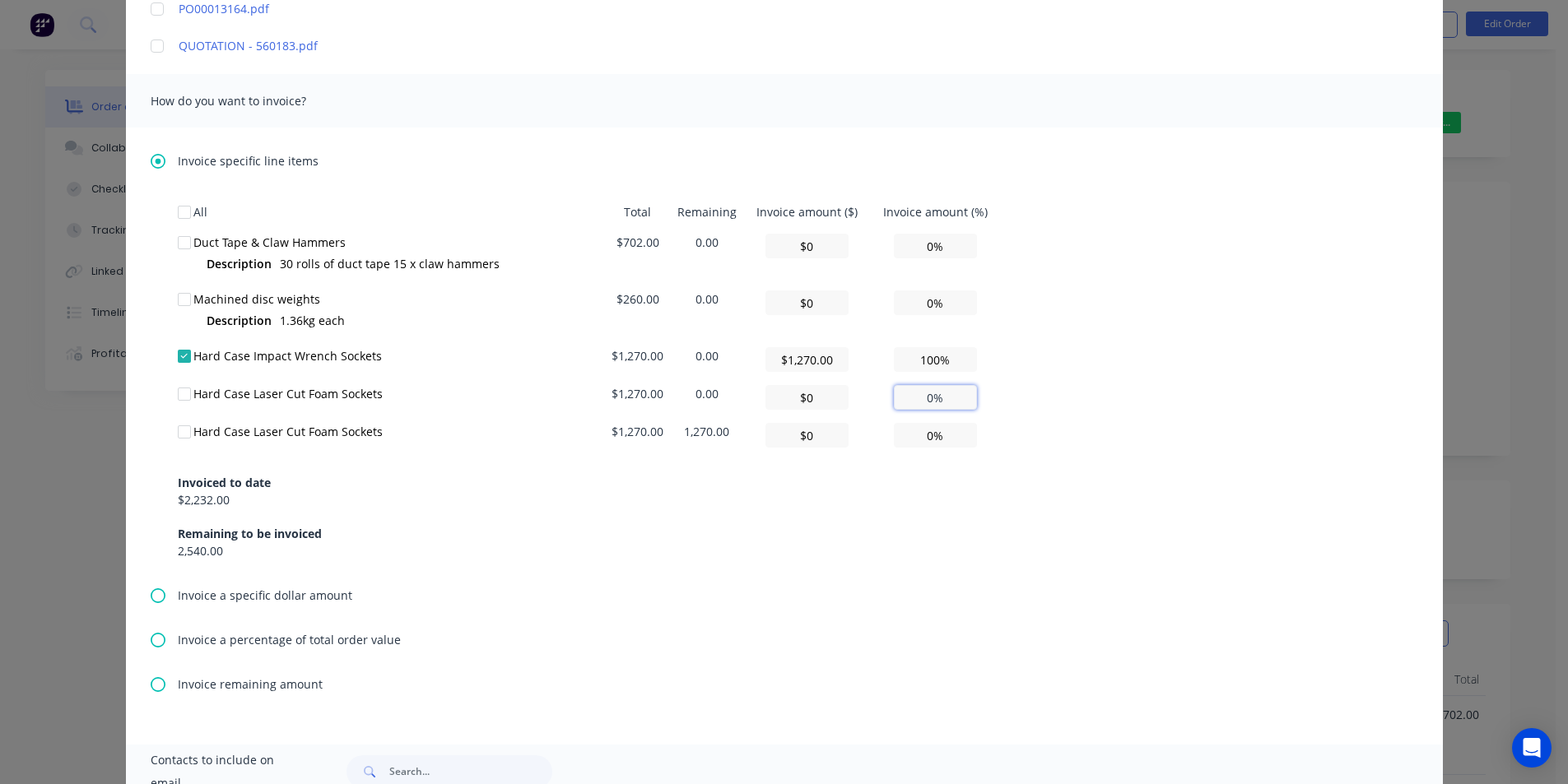
type input "$0.00"
type input "0%"
click at [908, 395] on input "0%" at bounding box center [935, 398] width 83 height 25
type textarea "Please find invoice attached for processing. Thank you very much. [PERSON_NAME]…"
type input "0.00%"
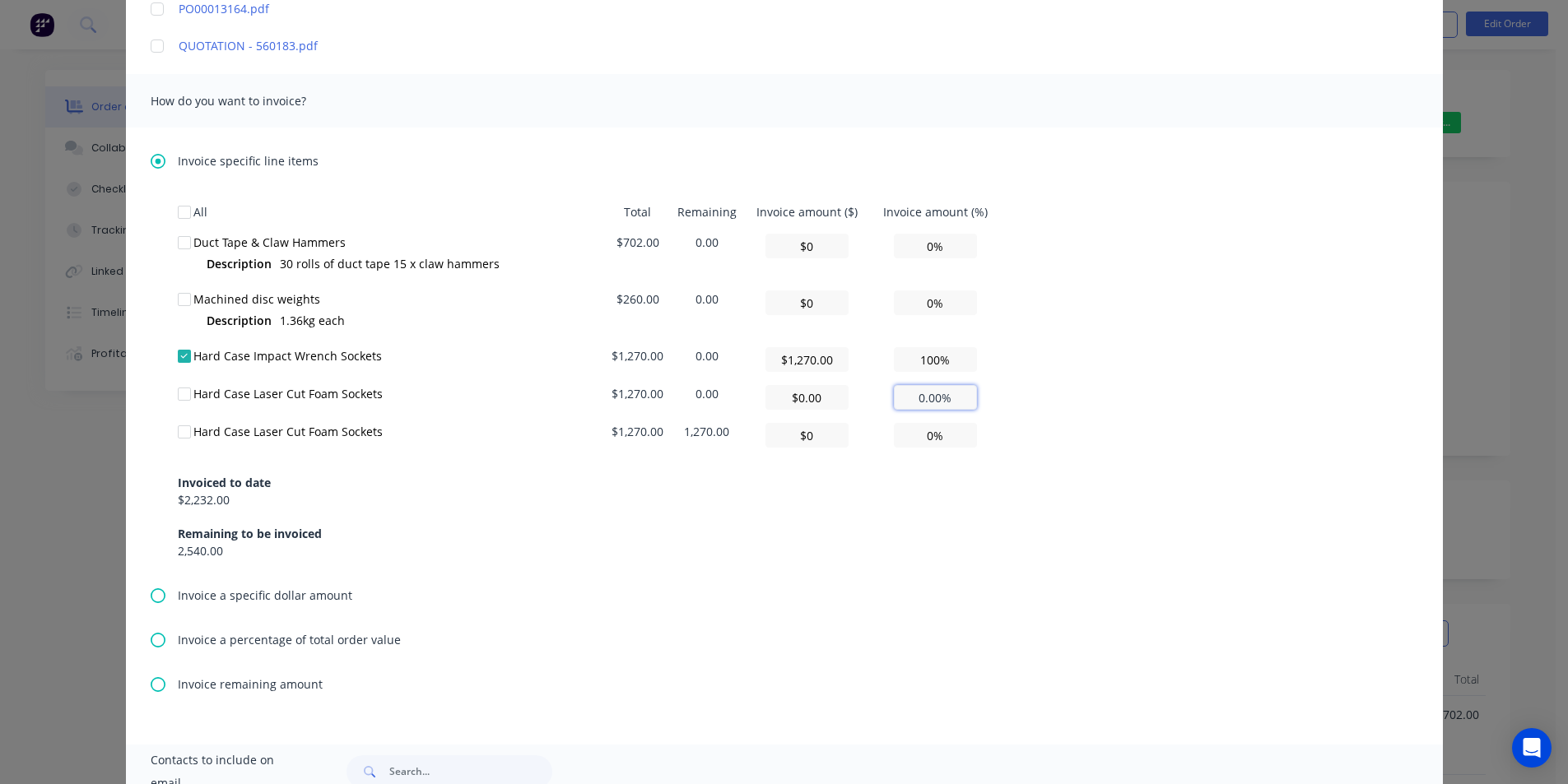
type textarea "Please find invoice attached for processing. Thank you very much. [PERSON_NAME]…"
type input "0.00%"
type textarea "Please find invoice attached for processing. Thank you very much. [PERSON_NAME]…"
type input "0%"
type textarea "Please find invoice attached for processing. Thank you very much. [PERSON_NAME]…"
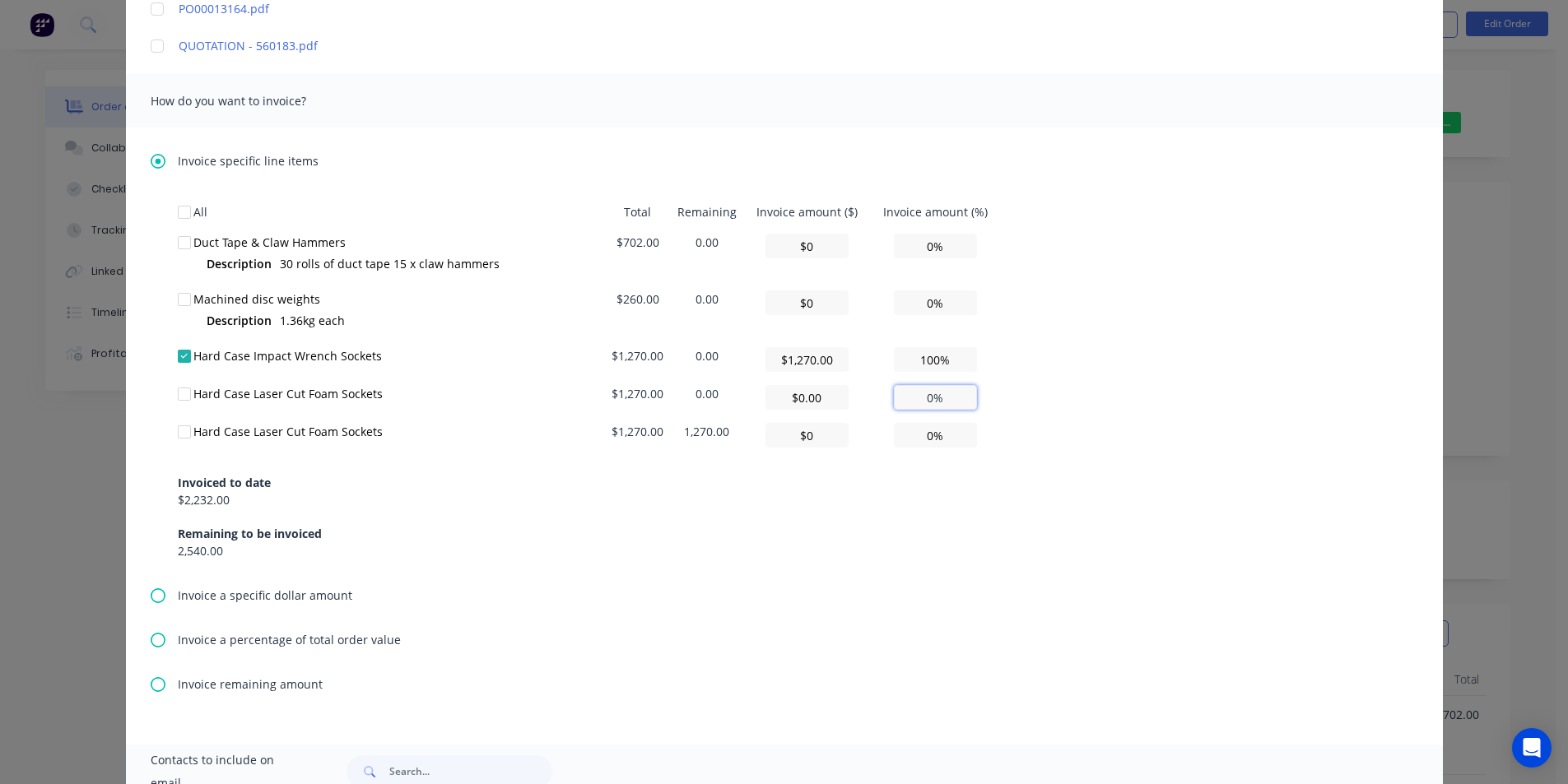
type input "$0"
type input "0%"
type textarea "Please find invoice attached for processing. Thank you very much. [PERSON_NAME]…"
type input "$0.00"
type input "0%"
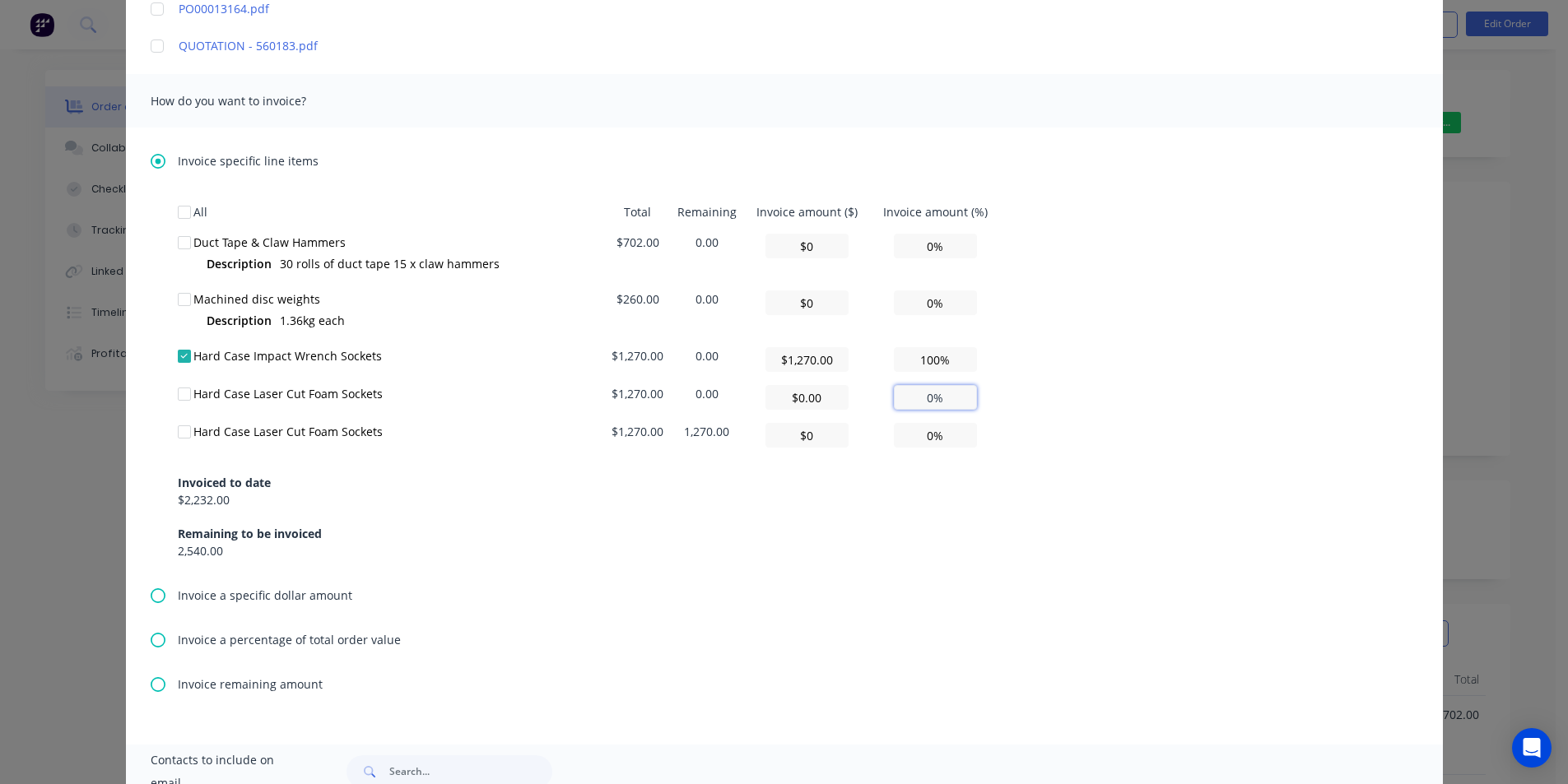
type textarea "Please find invoice attached for processing. Thank you very much. [PERSON_NAME]…"
type input "0%"
type textarea "Please find invoice attached for processing. Thank you very much. [PERSON_NAME]…"
type input "$0"
type input "0%"
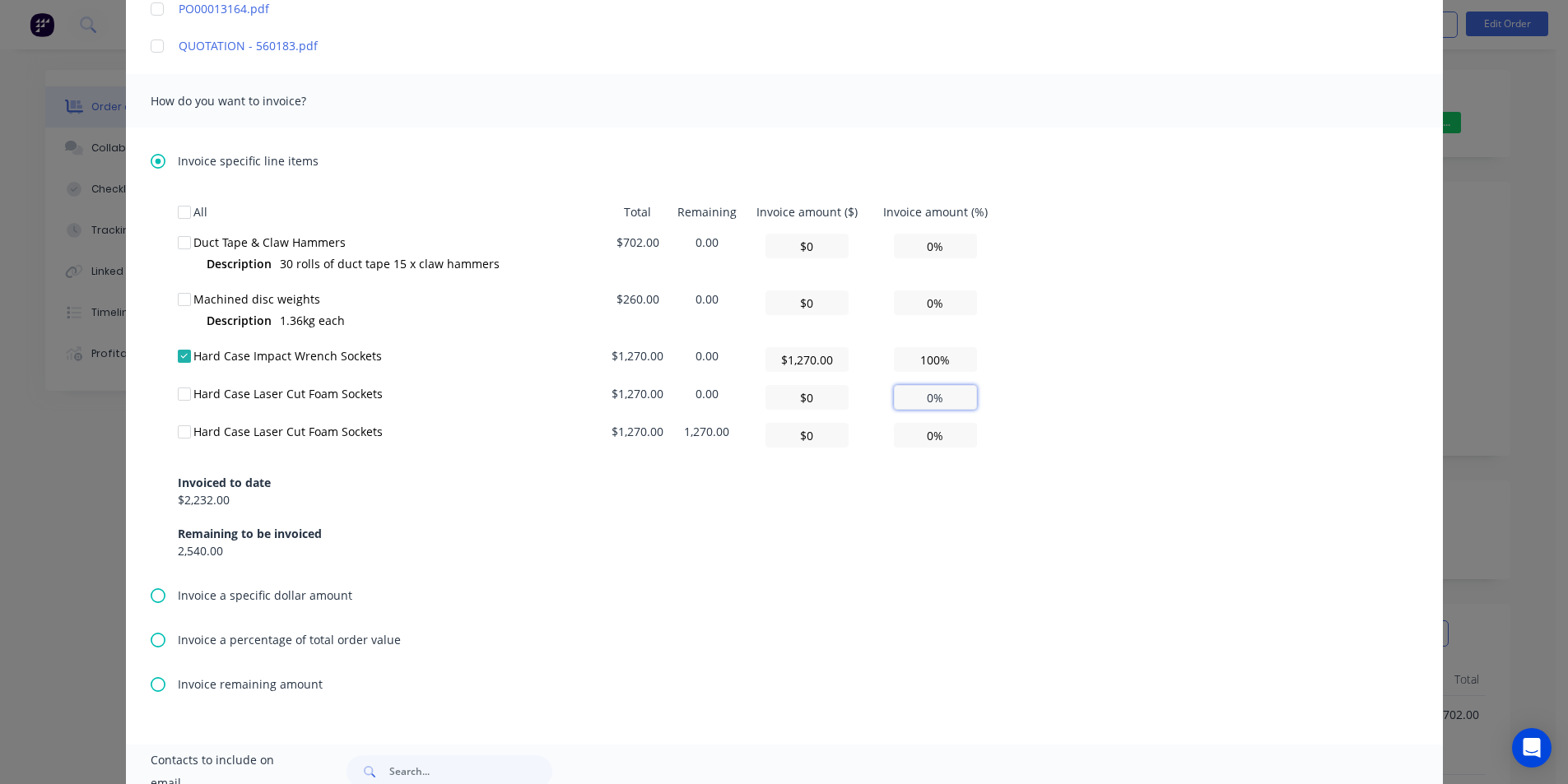
type textarea "Please find invoice attached for processing. Thank you very much. [PERSON_NAME]…"
type input "0%"
type textarea "Please find invoice attached for processing. Thank you very much. [PERSON_NAME]…"
type input "$0.00"
type input "0%"
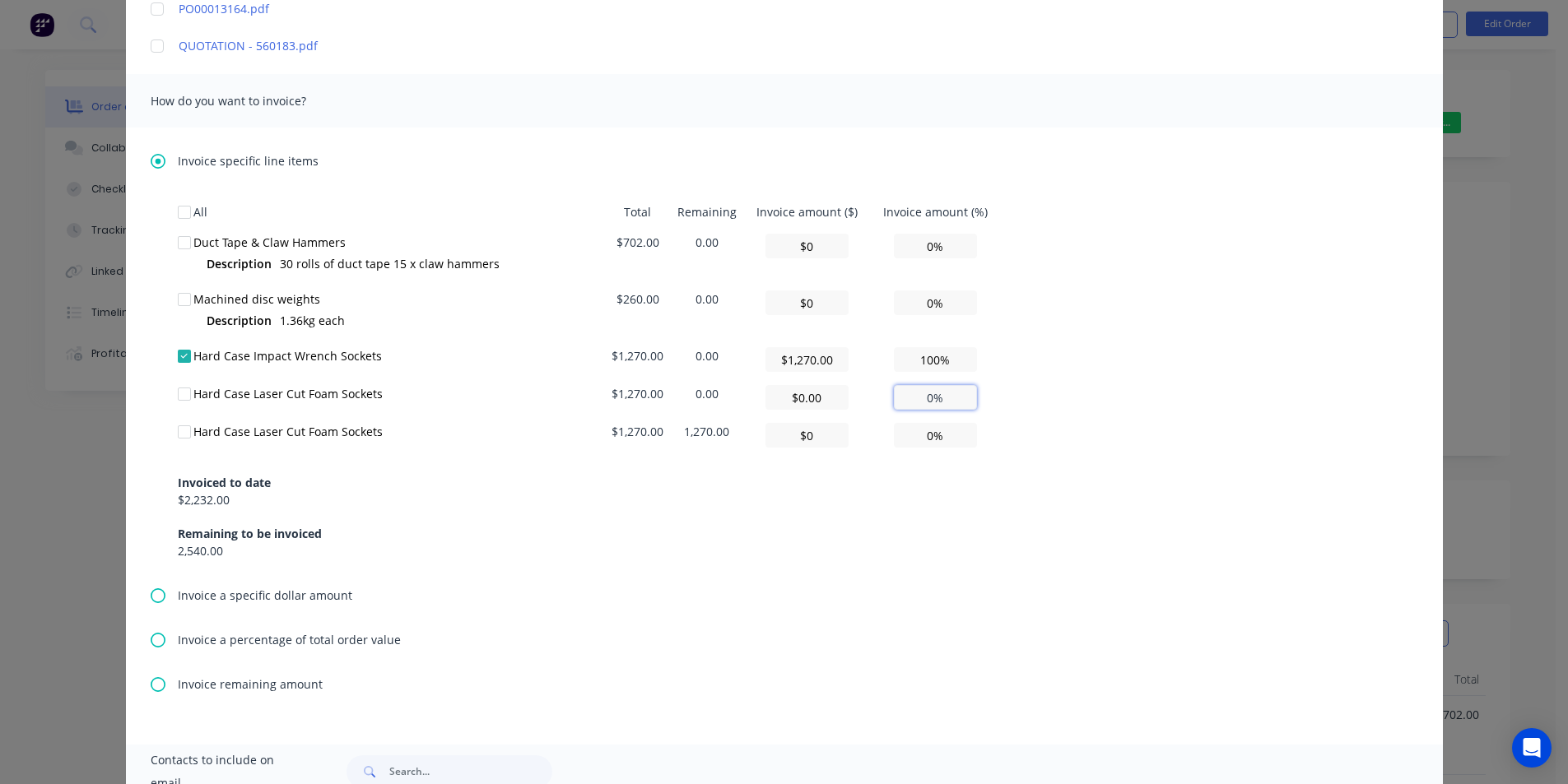
type textarea "Please find invoice attached for processing. Thank you very much. [PERSON_NAME]…"
type input "0.00%"
type textarea "Please find invoice attached for processing. Thank you very much. [PERSON_NAME]…"
type input "0.00%"
type textarea "Please find invoice attached for processing. Thank you very much. [PERSON_NAME]…"
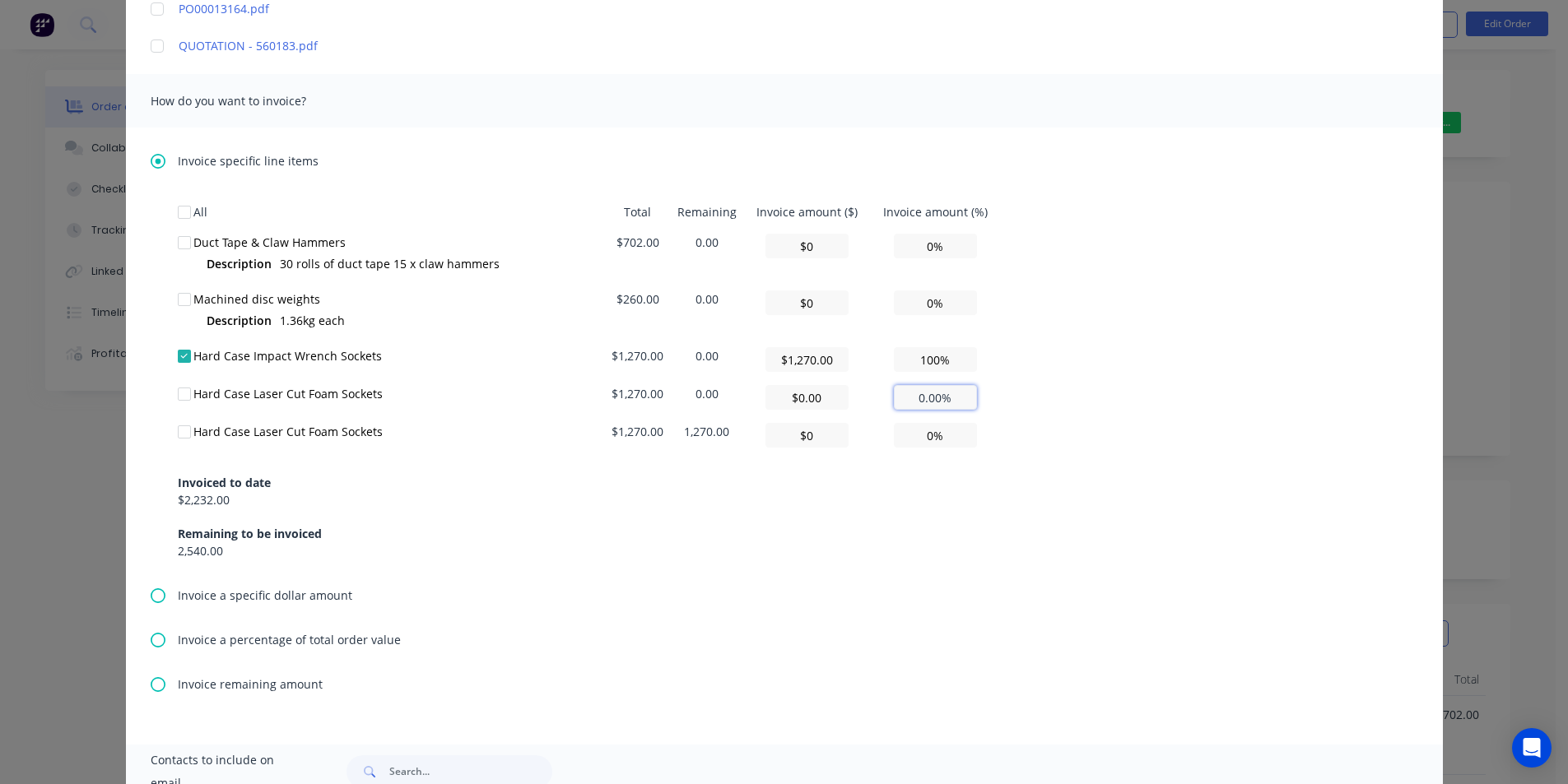
type input "0.00%"
click at [1014, 404] on div "All Total Remaining Invoice amount ($) Invoice amount (%) Duct Tape & Claw Hamm…" at bounding box center [784, 378] width 1213 height 363
click at [923, 401] on input "0.00%" at bounding box center [935, 398] width 83 height 25
type textarea "Please find invoice attached for processing. Thank you very much. [PERSON_NAME]…"
type input "0.0%"
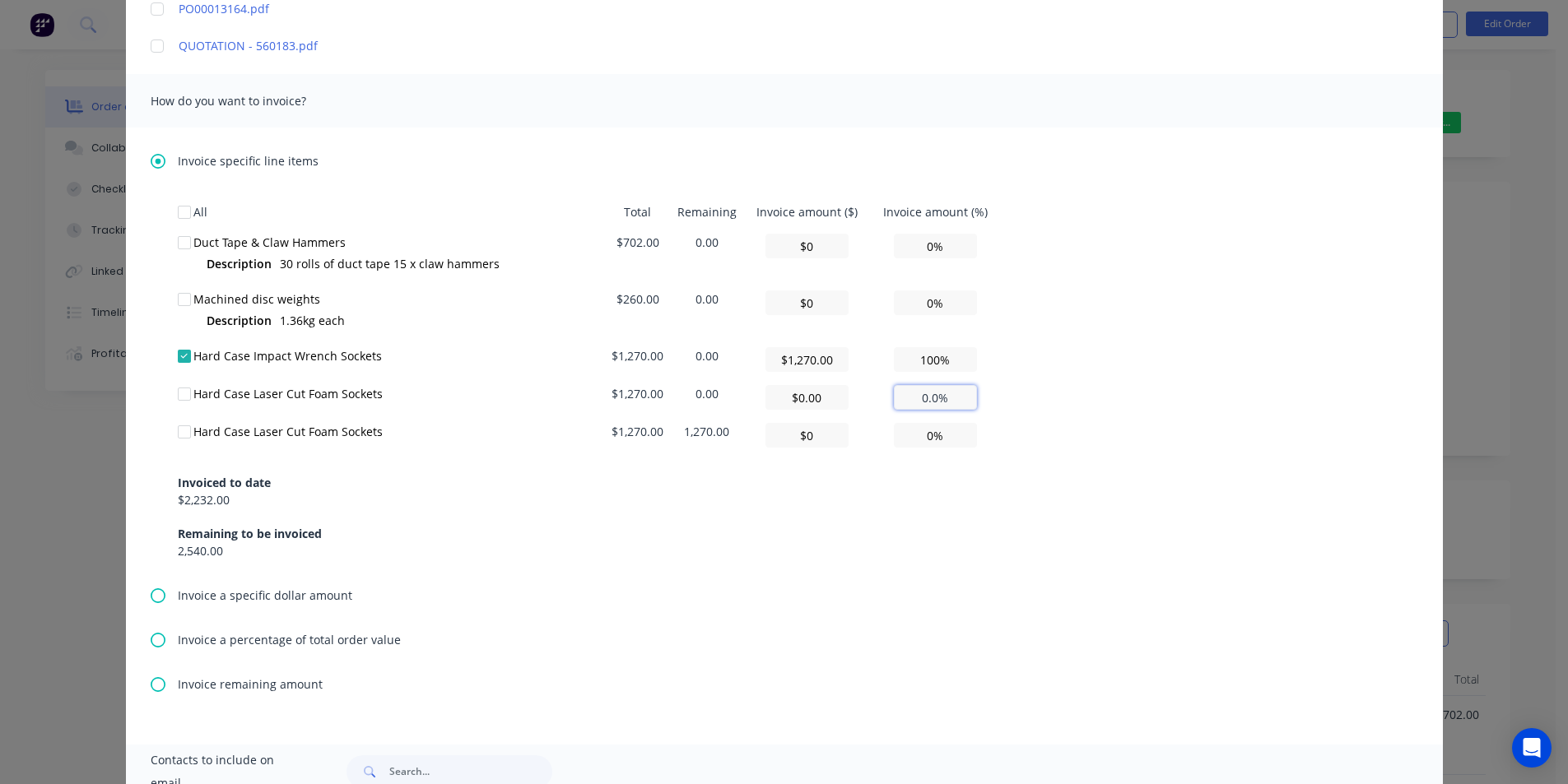
type textarea "Please find invoice attached for processing. Thank you very much. [PERSON_NAME]…"
type input "0.%"
type textarea "Please find invoice attached for processing. Thank you very much. [PERSON_NAME]…"
type input "0.%"
type textarea "Please find invoice attached for processing. Thank you very much. [PERSON_NAME]…"
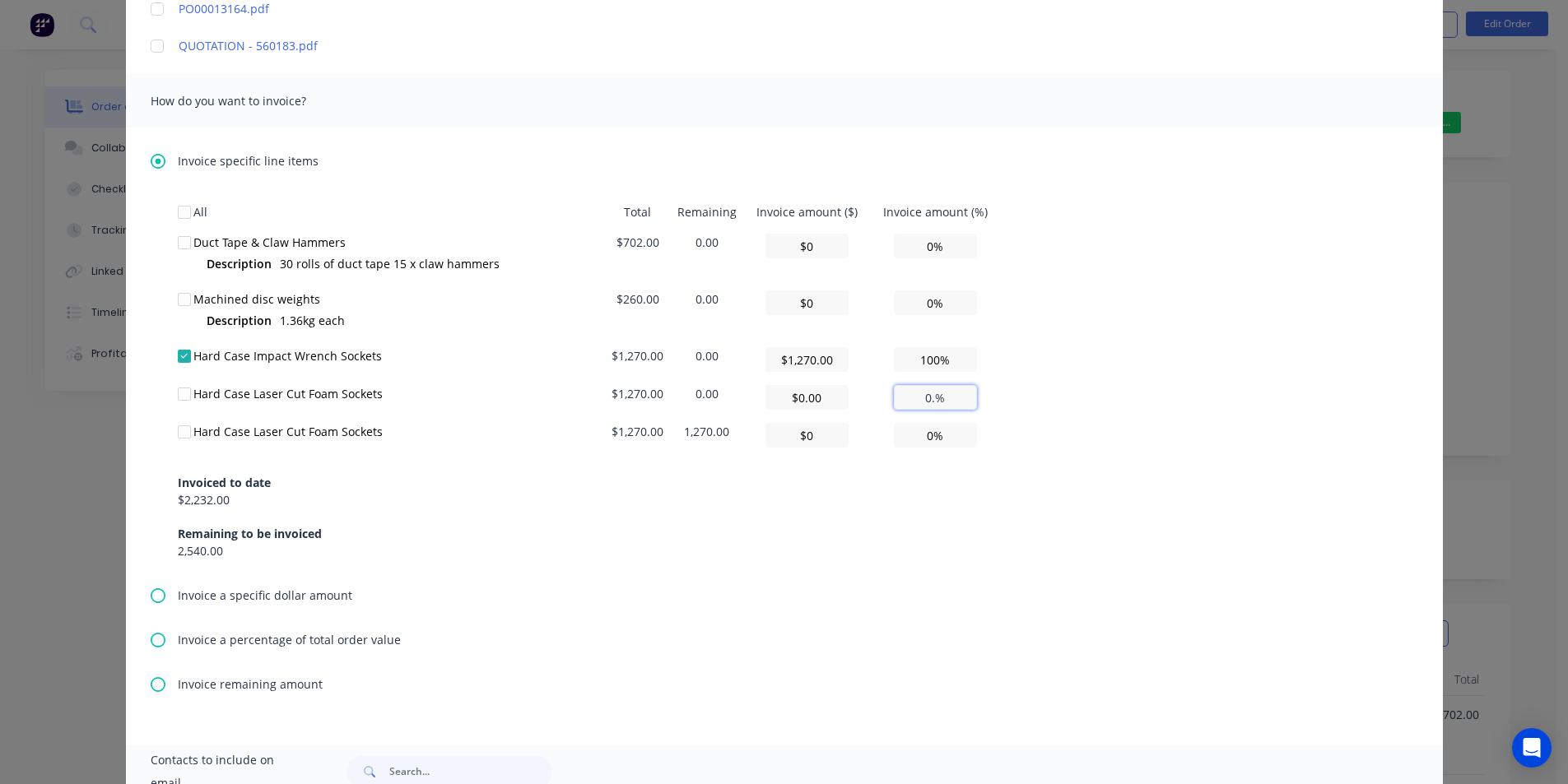
type input "0.%"
type textarea "Please find invoice attached for processing. Thank you very much. [PERSON_NAME]…"
type input "0.%"
type textarea "Please find invoice attached for processing. Thank you very much. [PERSON_NAME]…"
type input "0.%"
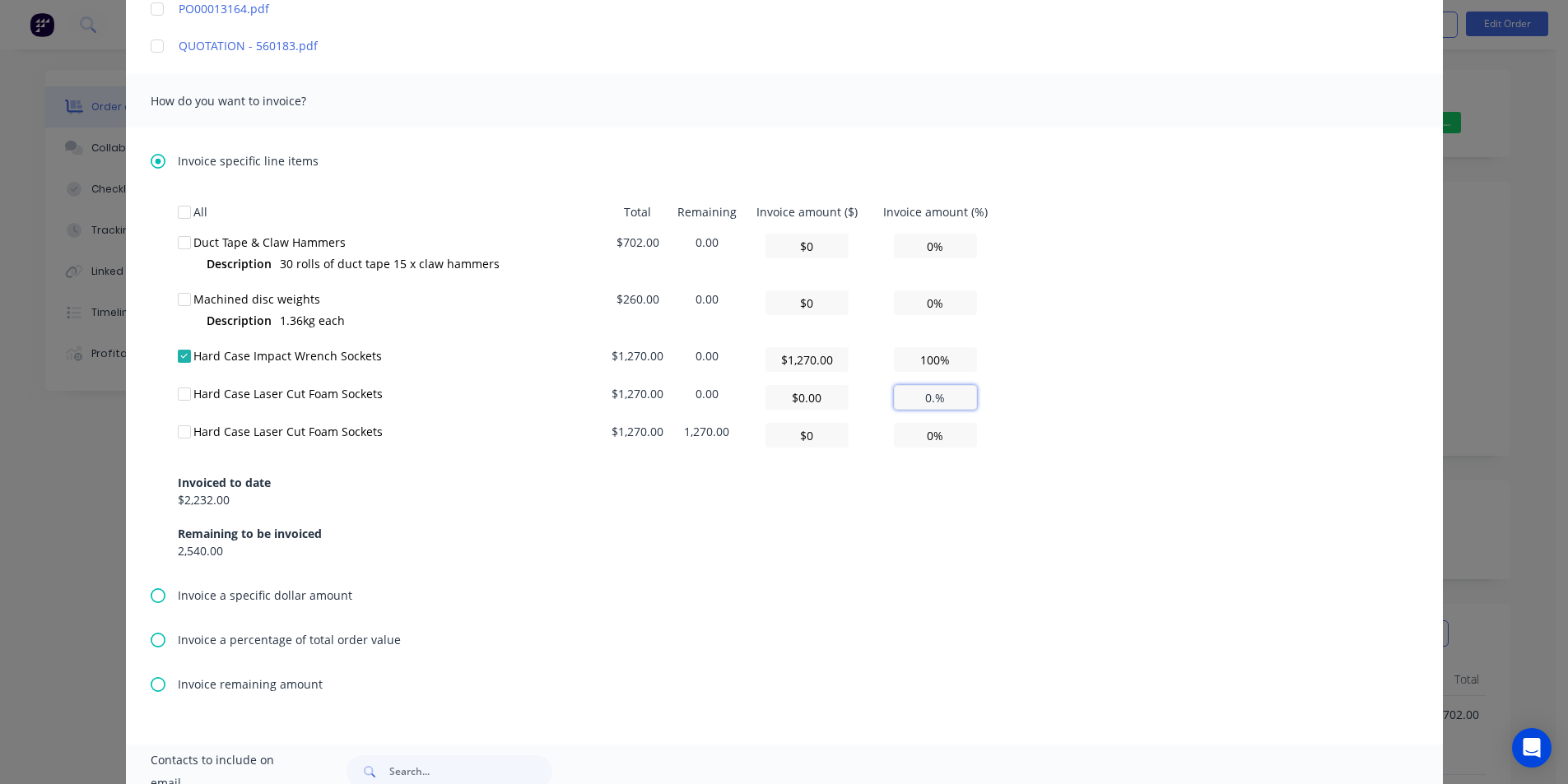
click at [928, 397] on input "0.%" at bounding box center [935, 398] width 83 height 25
type textarea "Please find invoice attached for processing. Thank you very much. [PERSON_NAME]…"
type input "$0"
type input "."
type textarea "Please find invoice attached for processing. Thank you very much. [PERSON_NAME]…"
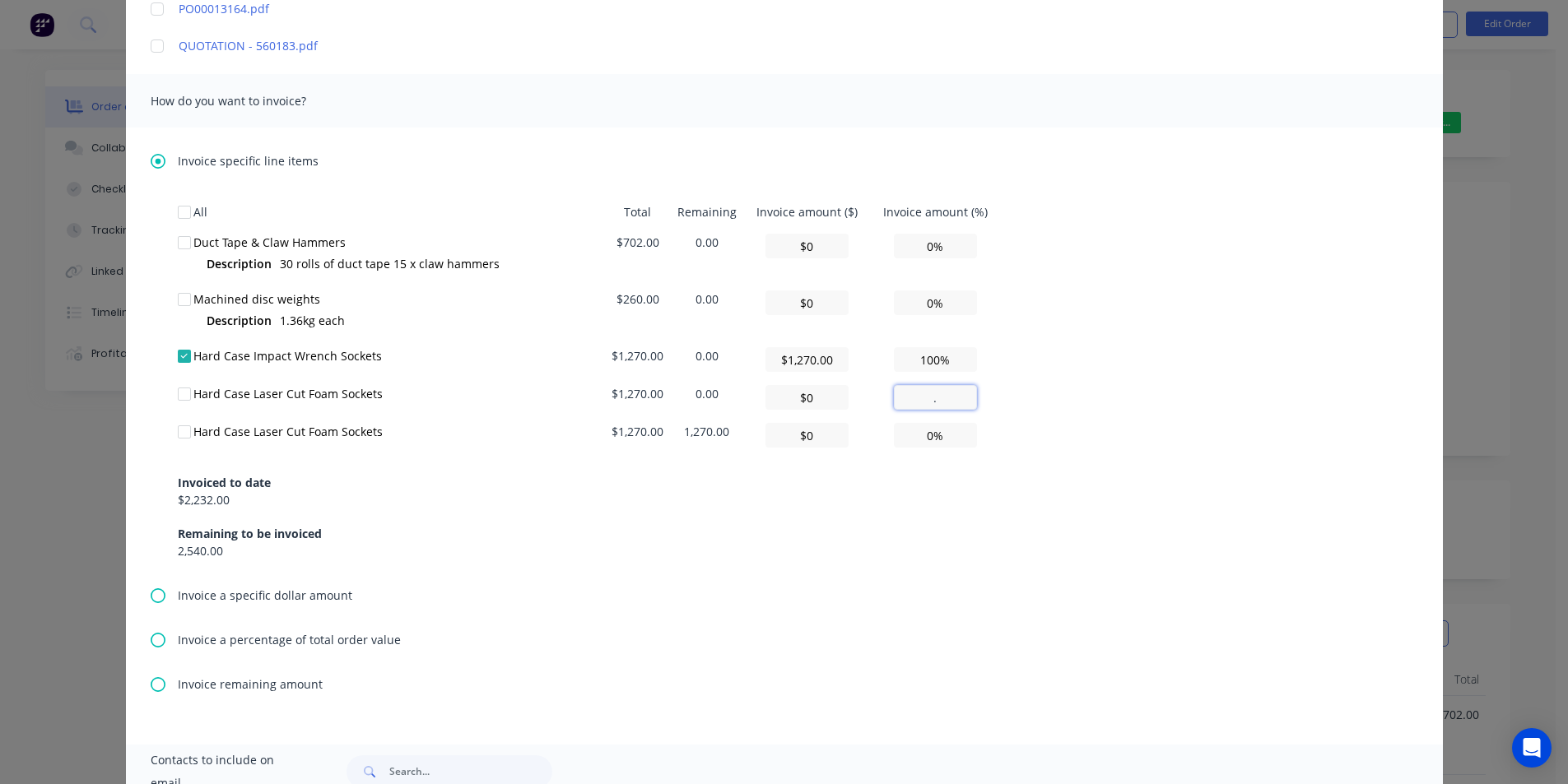
type input "0%"
type textarea "Please find invoice attached for processing. Thank you very much. [PERSON_NAME]…"
type input "0%"
click at [907, 398] on input "0%" at bounding box center [935, 398] width 83 height 25
type textarea "Please find invoice attached for processing. Thank you very much. [PERSON_NAME]…"
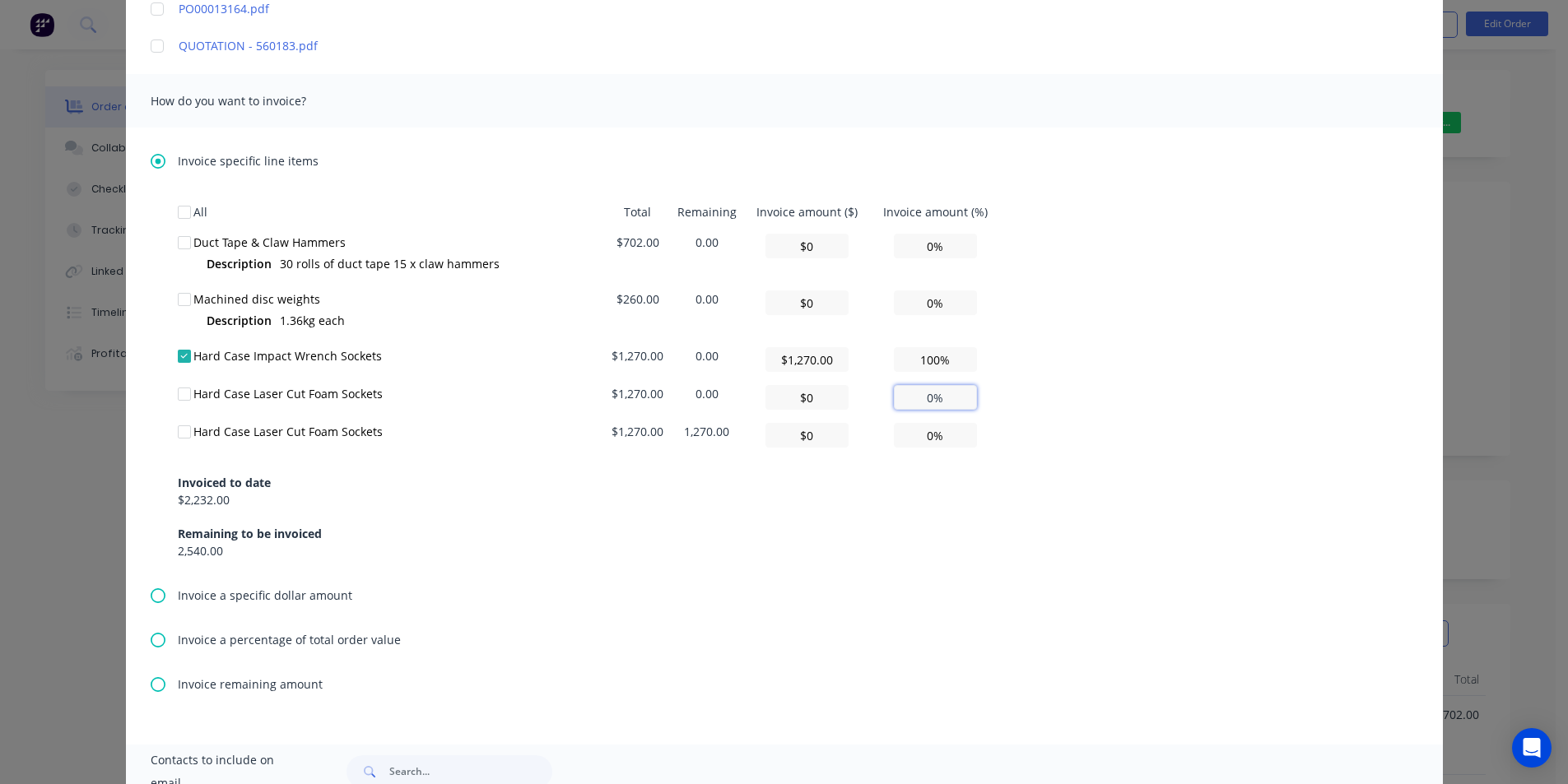
type input "$0.00"
type input "0.00%"
type textarea "Please find invoice attached for processing. Thank you very much. [PERSON_NAME]…"
type input "0.00%"
type textarea "Please find invoice attached for processing. Thank you very much. [PERSON_NAME]…"
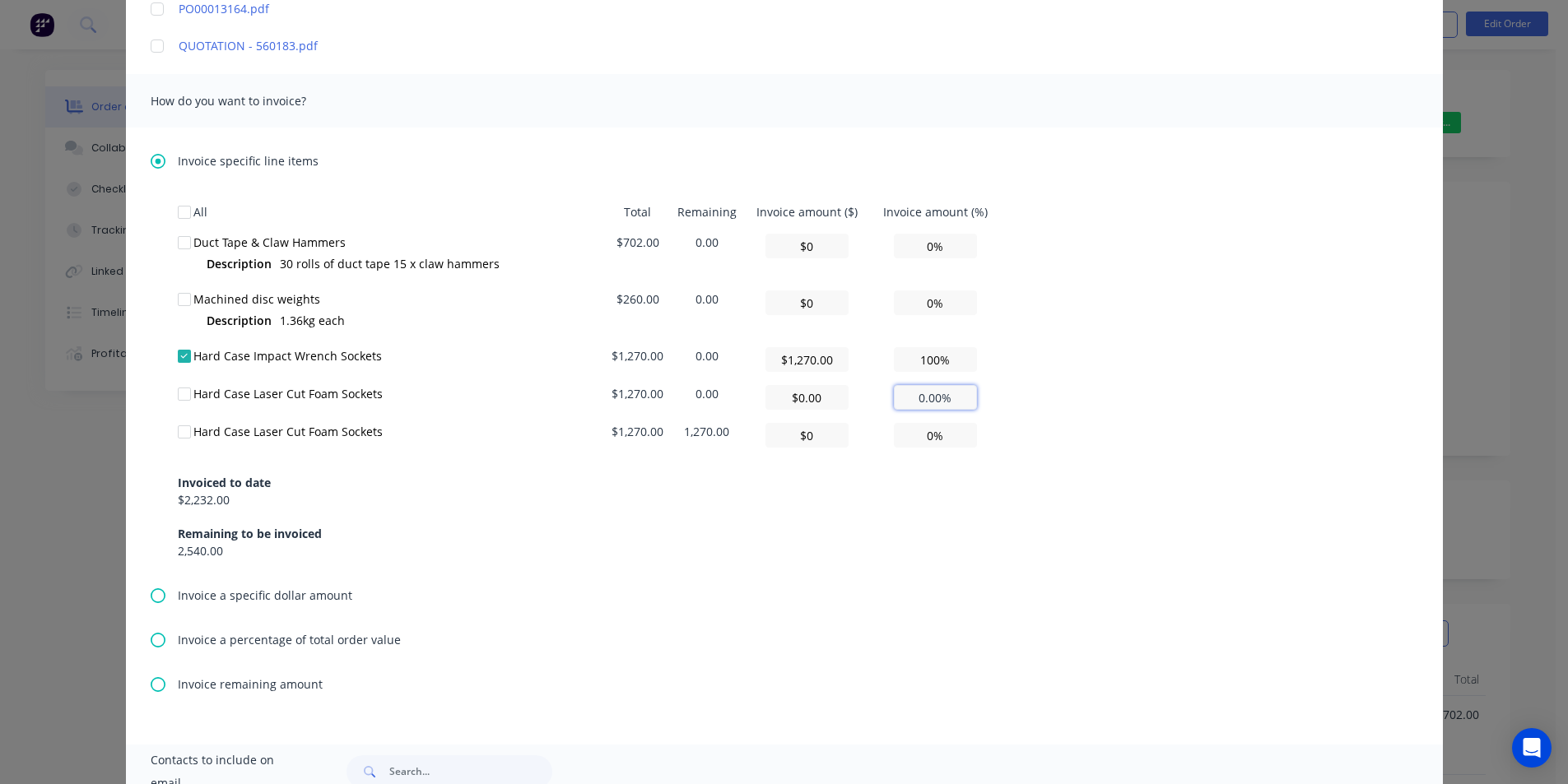
type input "0.00%"
type textarea "Please find invoice attached for processing. Thank you very much. [PERSON_NAME]…"
type input "0.00%"
type textarea "Please find invoice attached for processing. Thank you very much. [PERSON_NAME]…"
type input "0.00%"
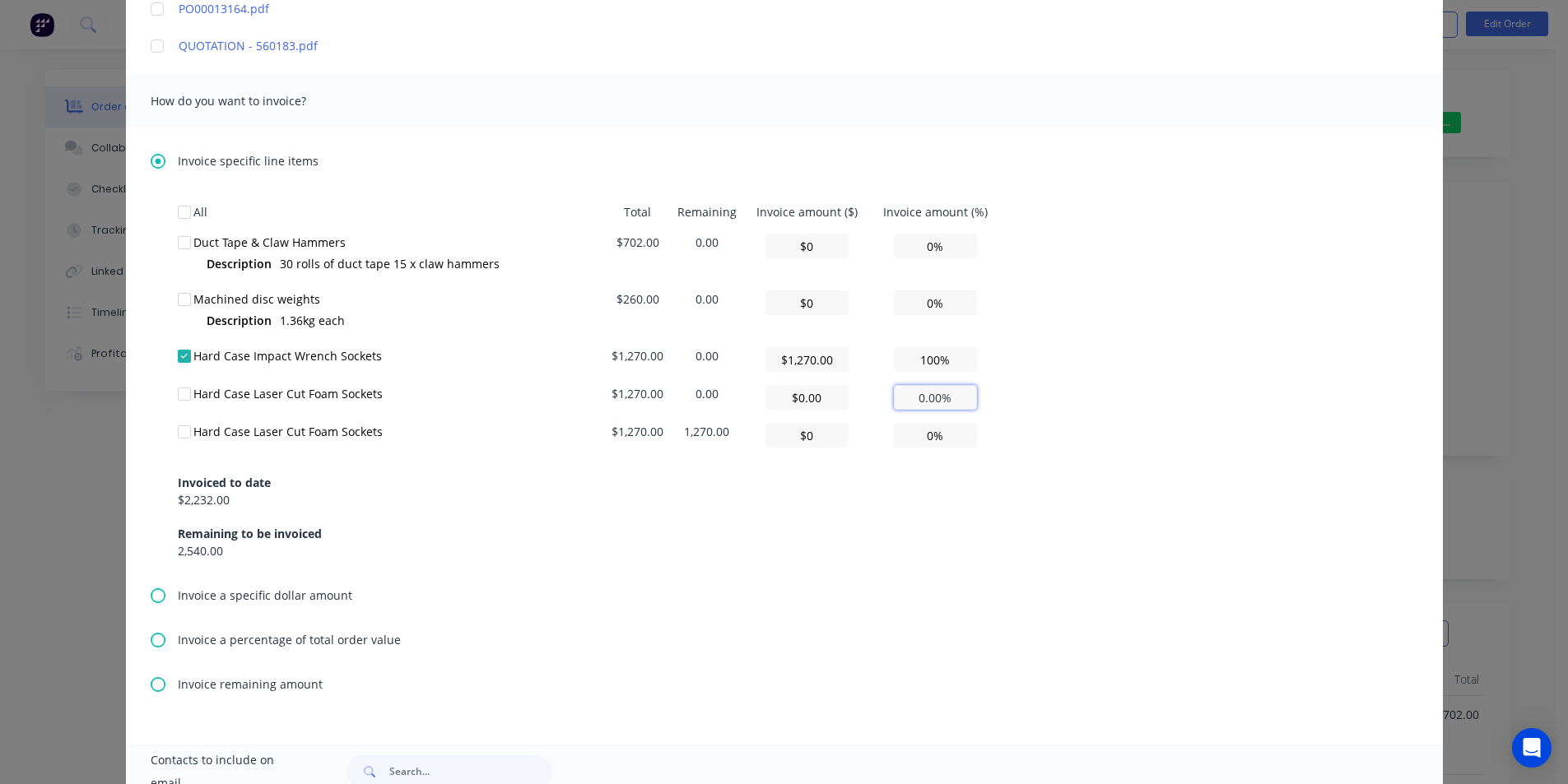
type textarea "Please find invoice attached for processing. Thank you very much. [PERSON_NAME]…"
type input "0.00%"
type textarea "Please find invoice attached for processing. Thank you very much. [PERSON_NAME]…"
type input "0.00%"
type textarea "Please find invoice attached for processing. Thank you very much. [PERSON_NAME]…"
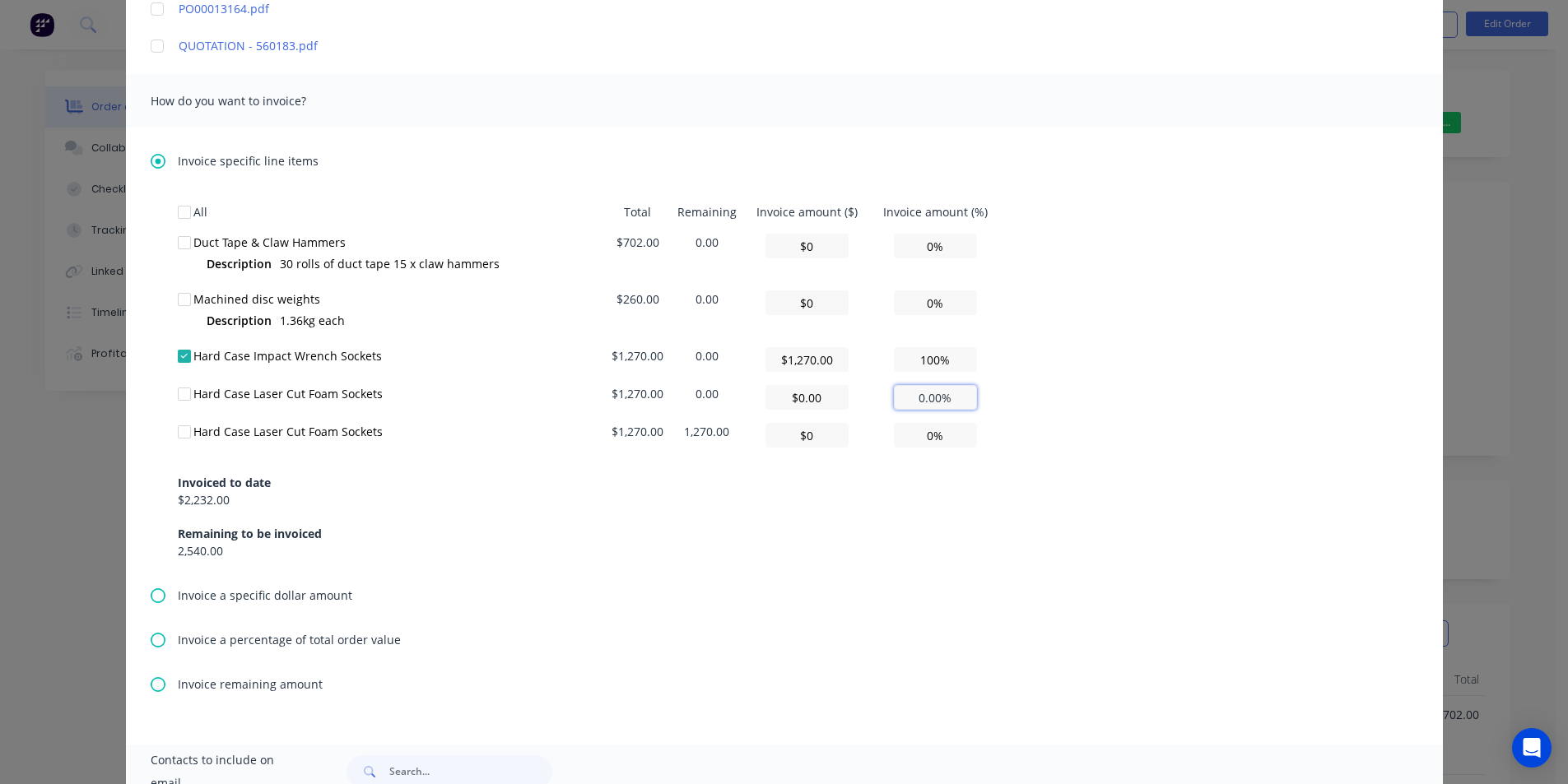
type input "0.00%"
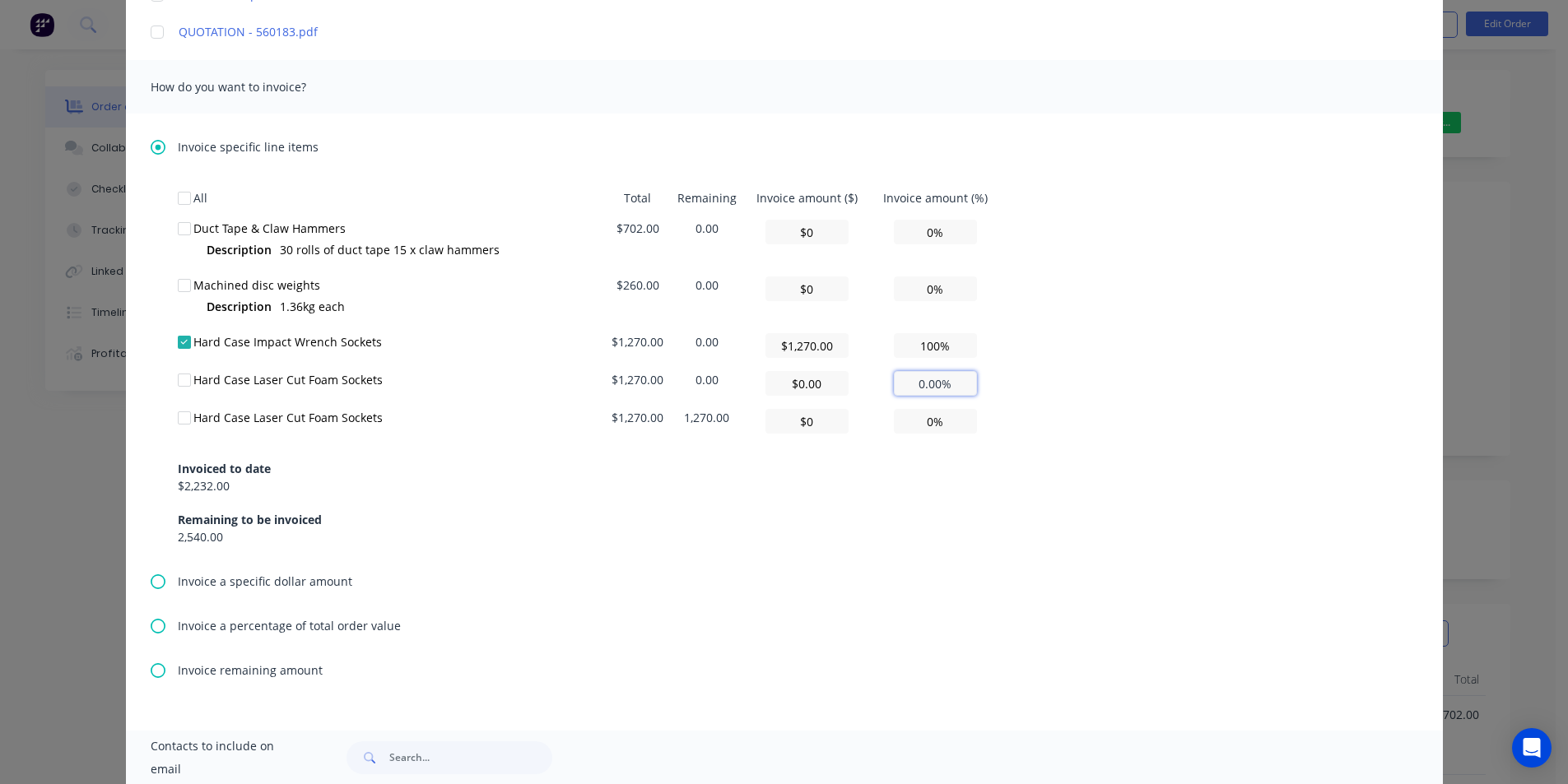
scroll to position [576, 0]
click at [181, 343] on div at bounding box center [183, 340] width 33 height 33
click at [153, 664] on icon at bounding box center [158, 668] width 15 height 15
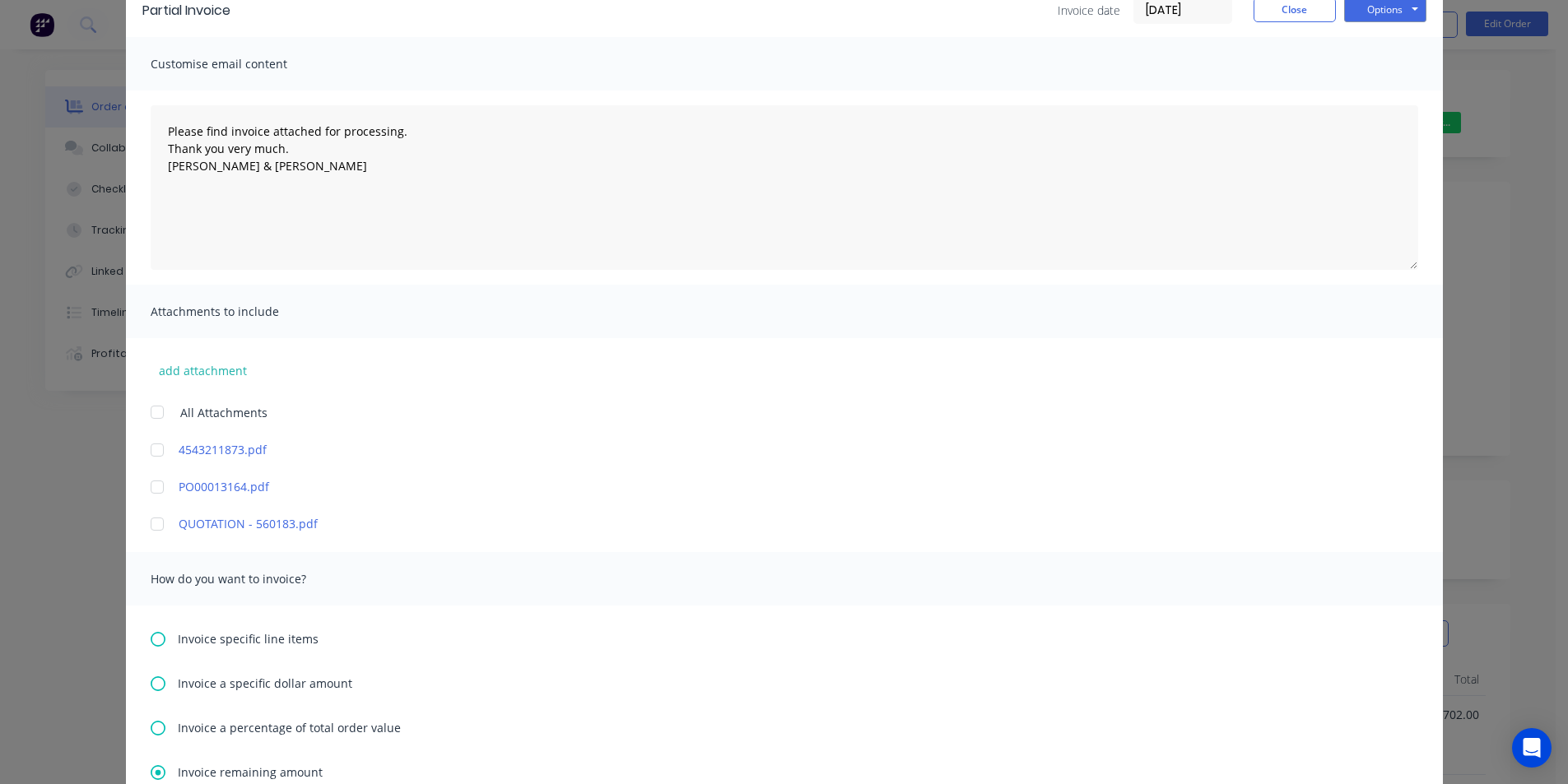
scroll to position [0, 0]
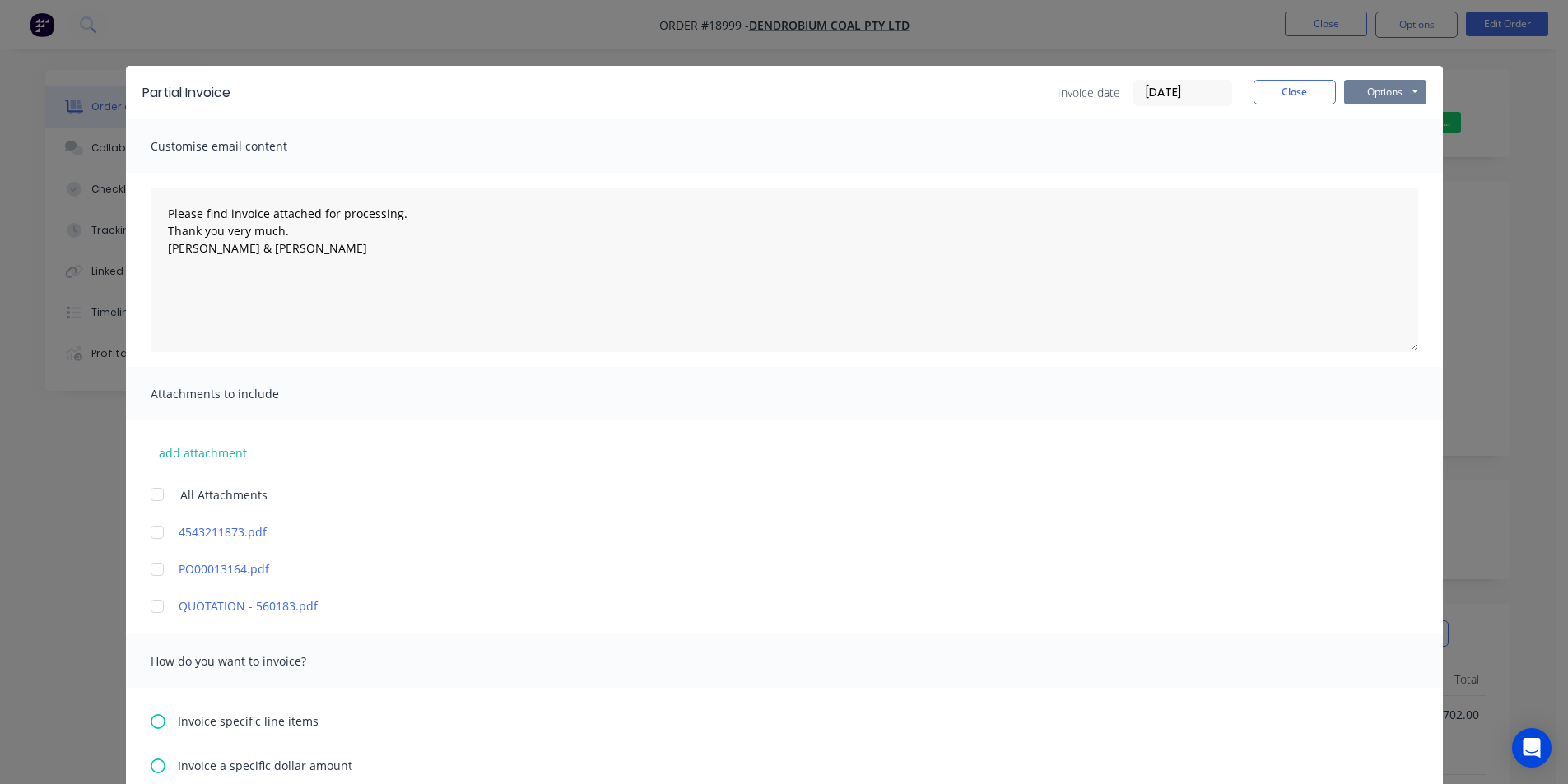
click at [1370, 85] on button "Options" at bounding box center [1385, 93] width 82 height 25
type textarea "Please find invoice attached for processing. Thank you very much. [PERSON_NAME]…"
click at [1399, 153] on button "Print" at bounding box center [1396, 148] width 105 height 27
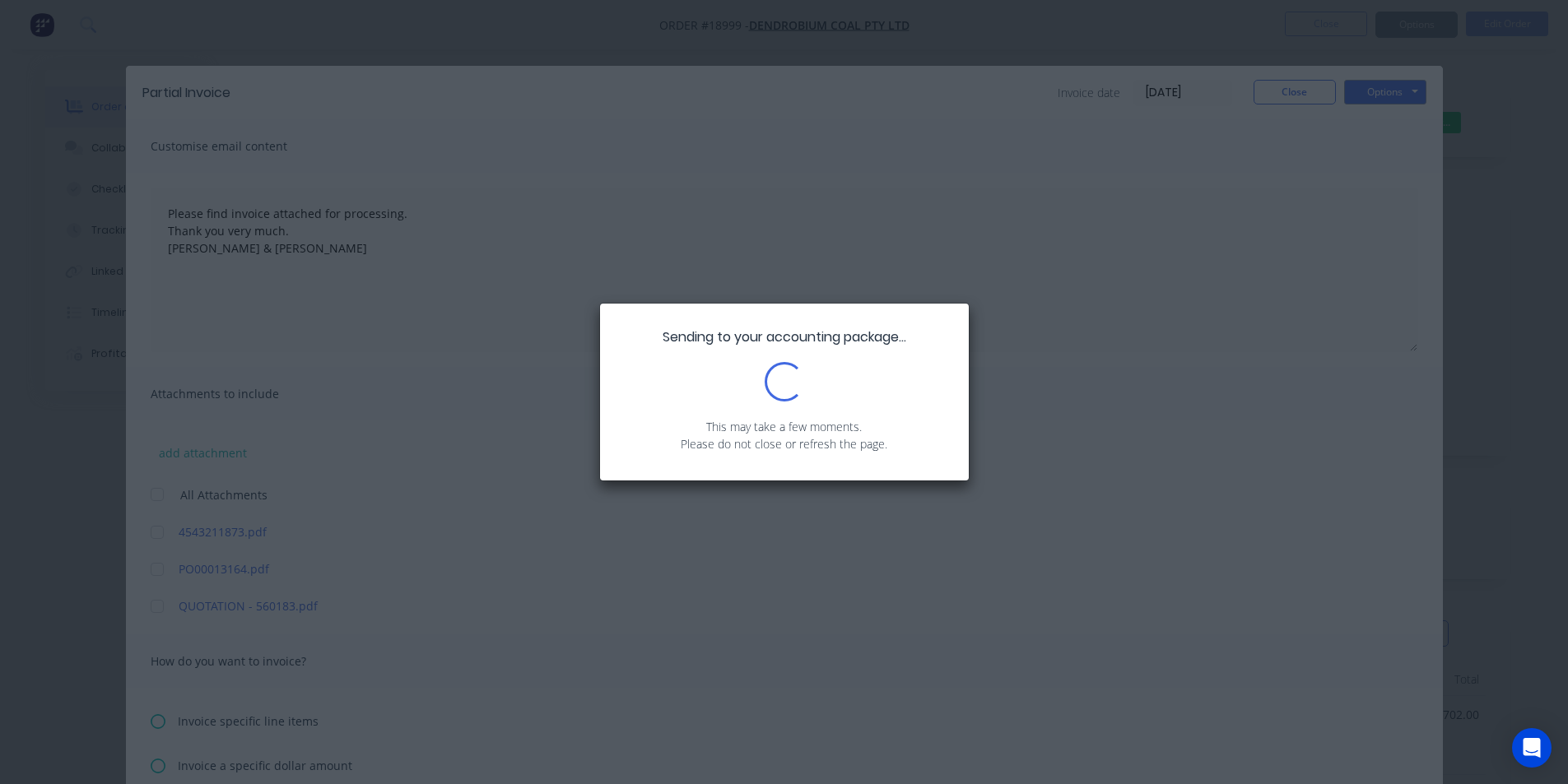
type textarea "Please find invoice attached for processing. Thank you very much. [PERSON_NAME]…"
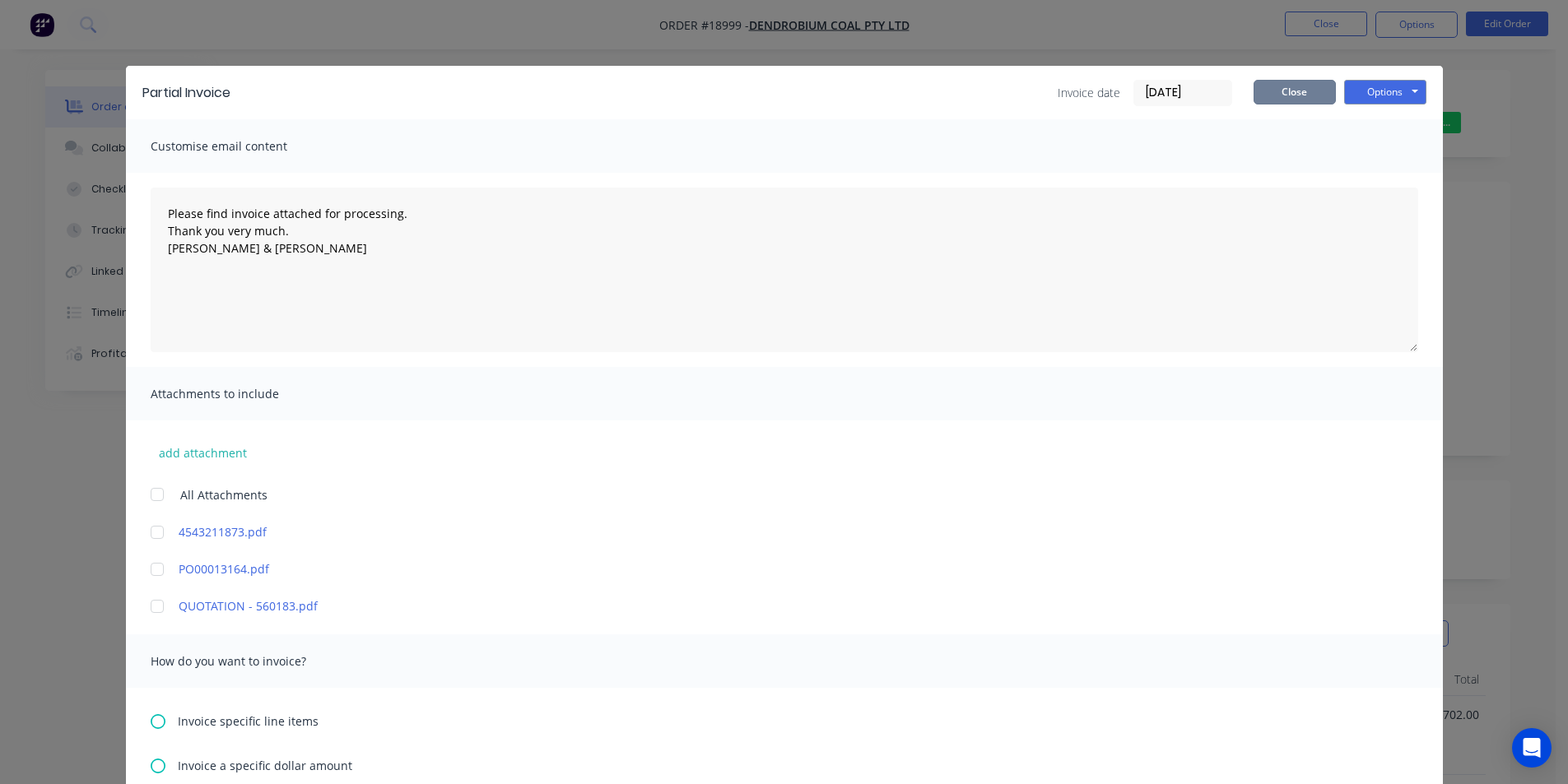
click at [1290, 91] on button "Close" at bounding box center [1294, 93] width 82 height 25
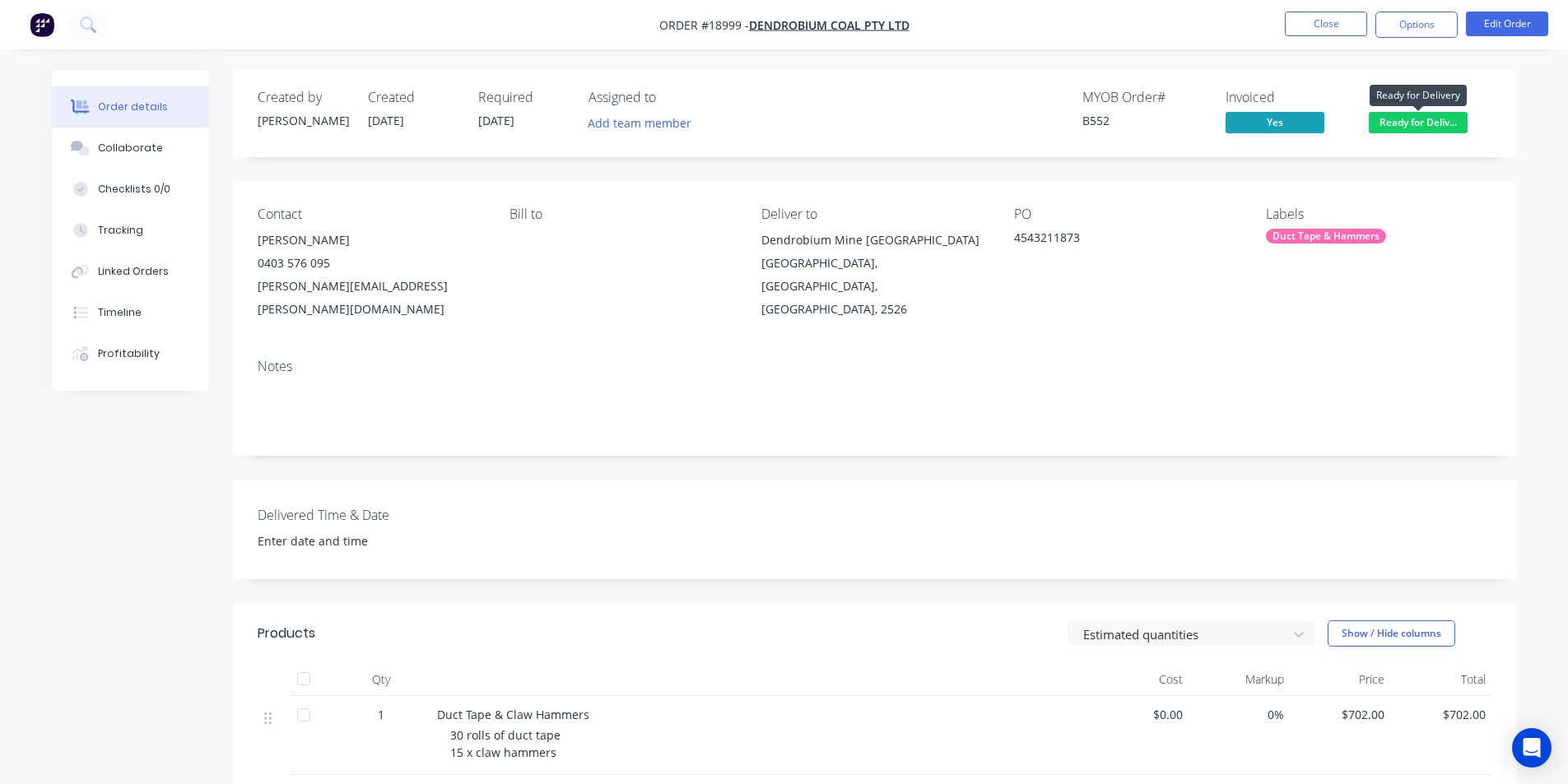
click at [1420, 119] on span "Ready for Deliv..." at bounding box center [1418, 122] width 99 height 20
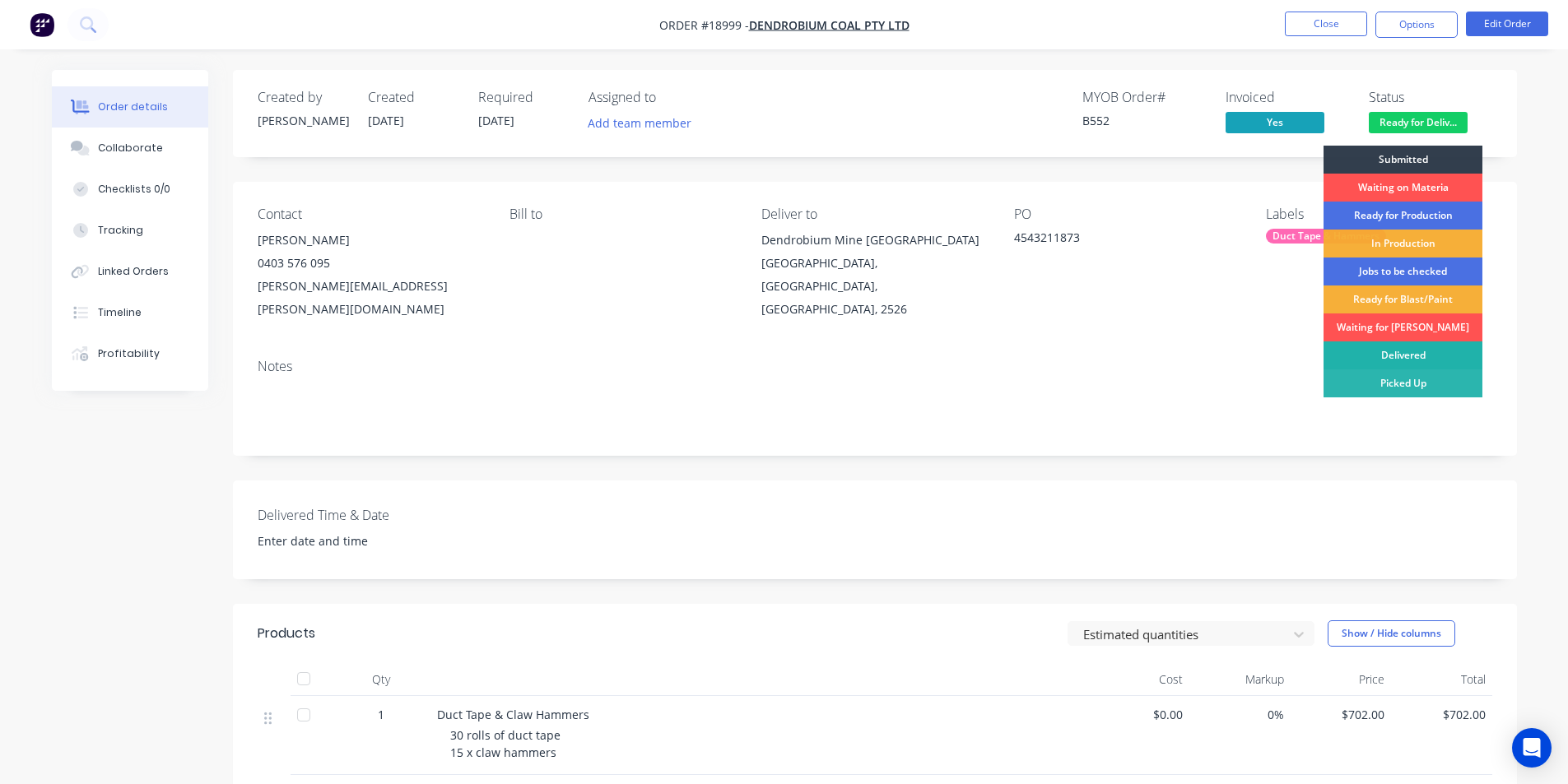
click at [1426, 352] on div "Delivered" at bounding box center [1402, 355] width 159 height 28
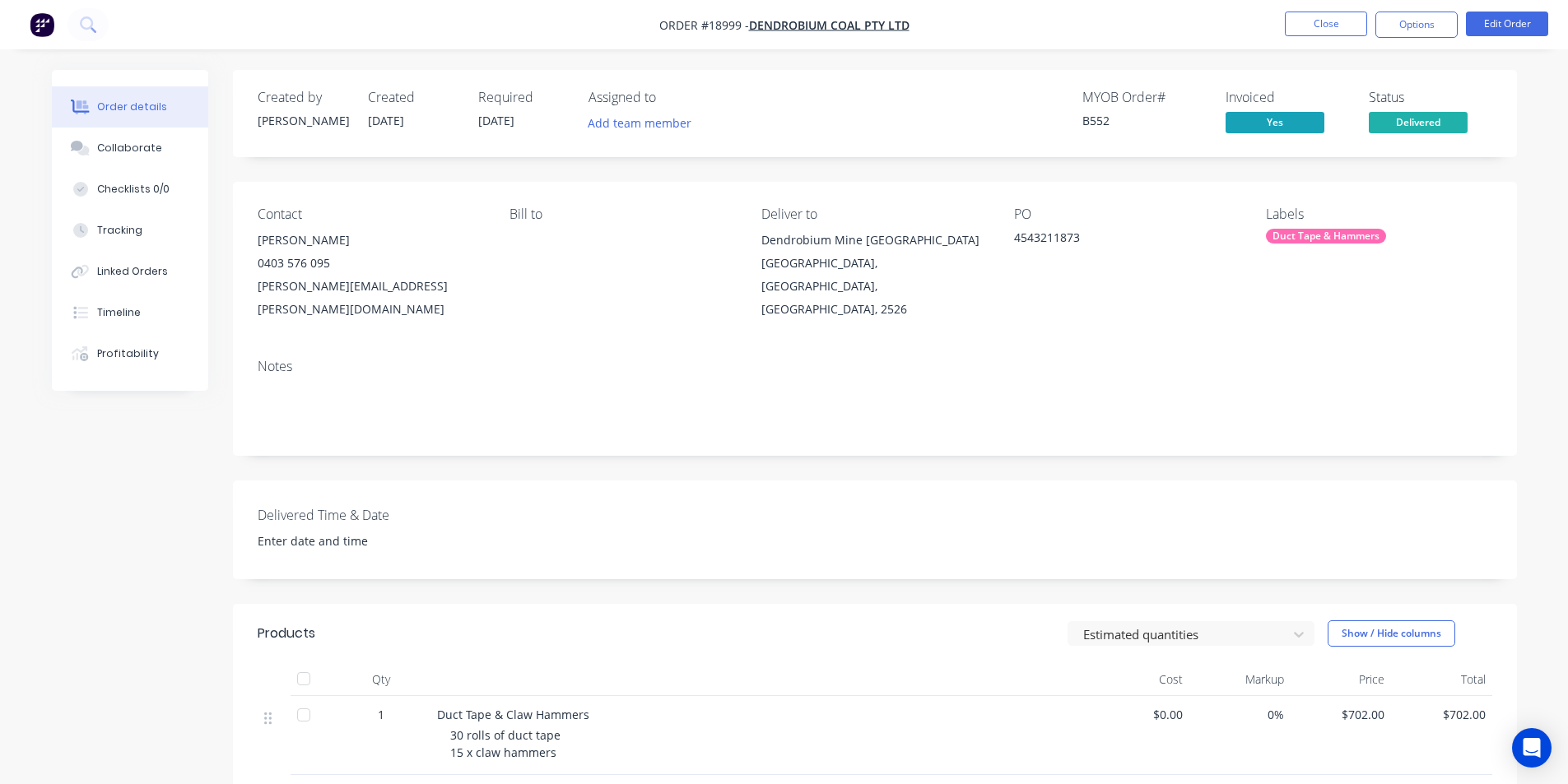
click at [45, 26] on img "button" at bounding box center [42, 25] width 25 height 25
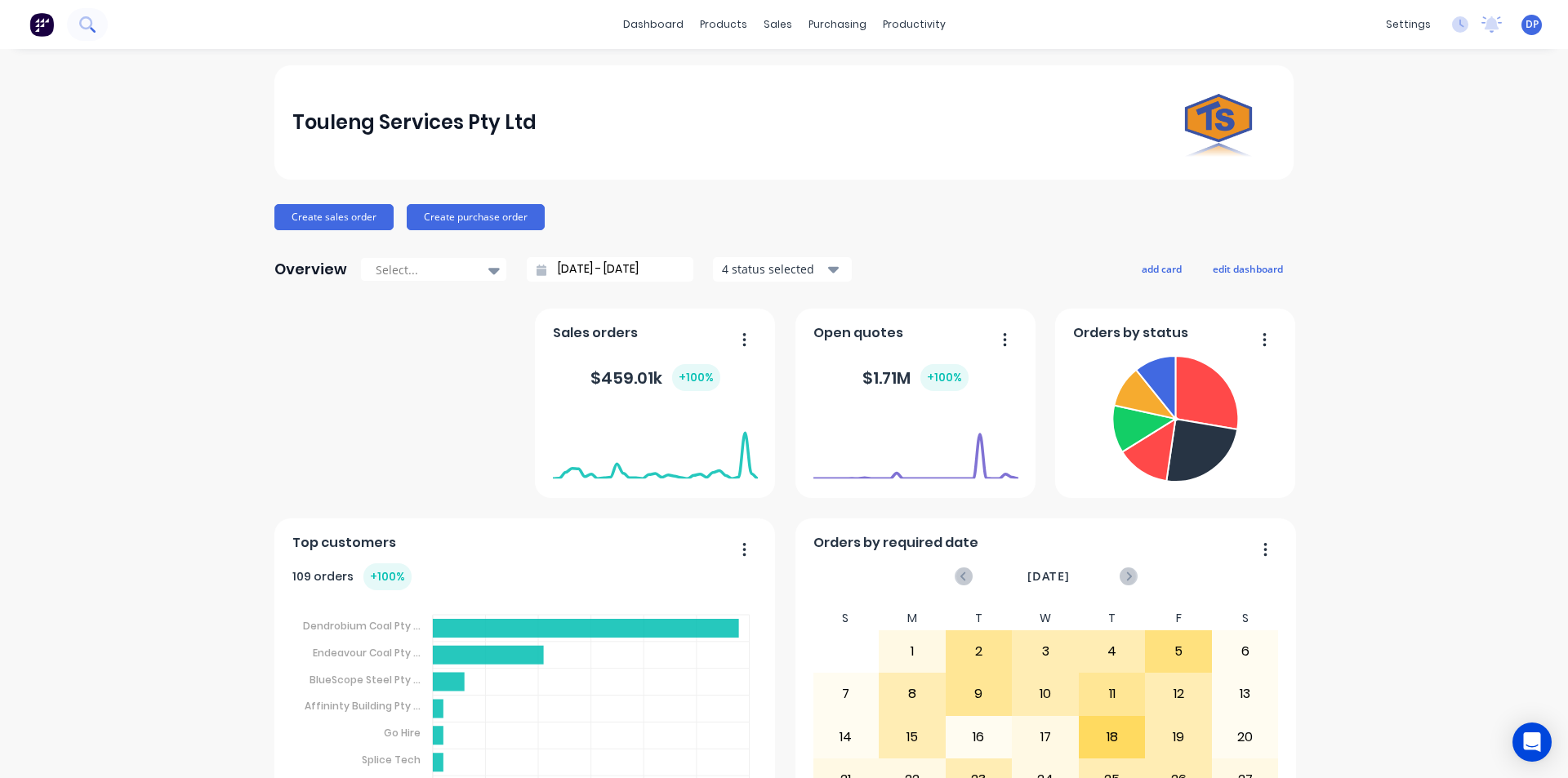
click at [100, 24] on button at bounding box center [88, 24] width 41 height 32
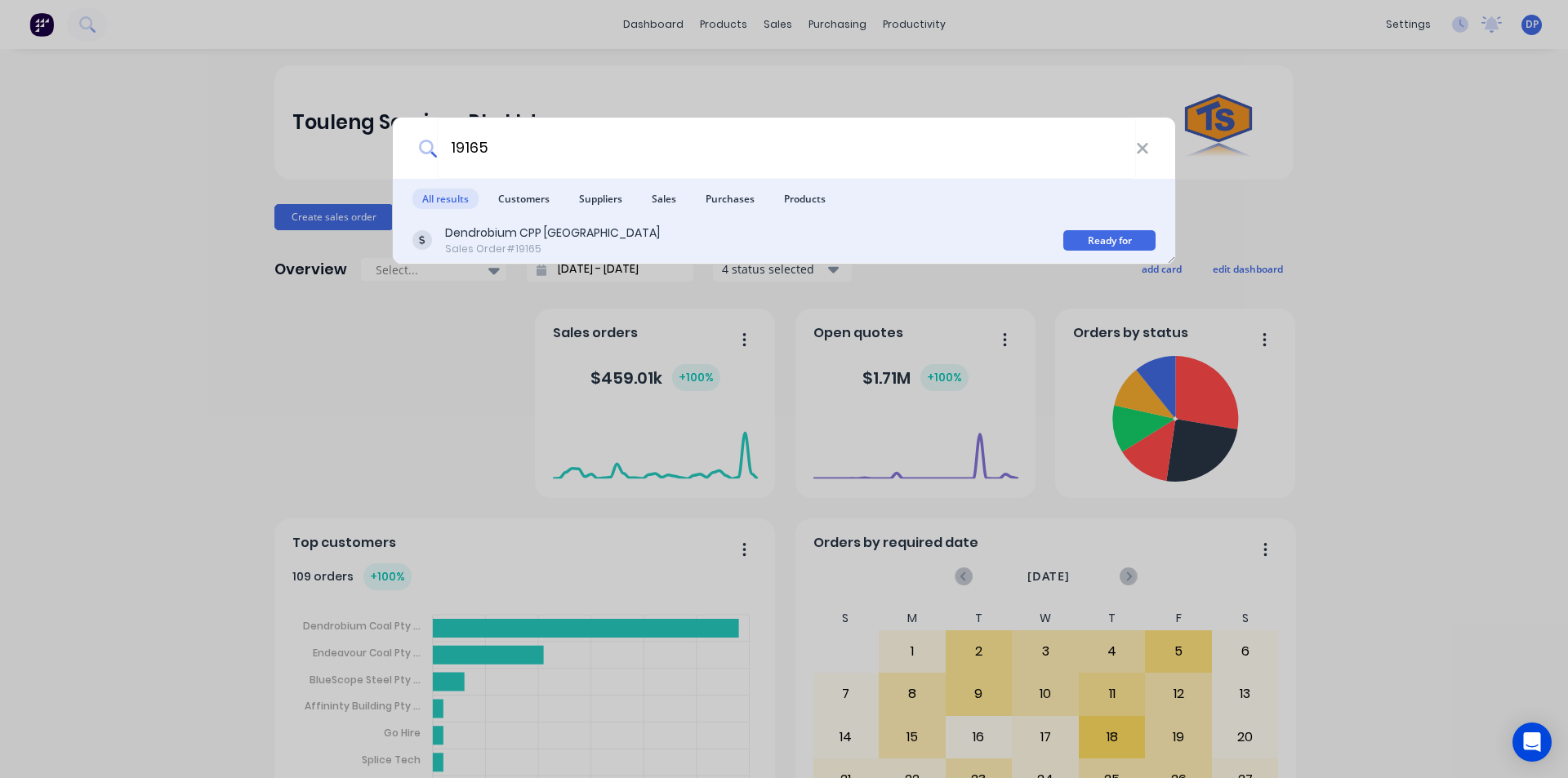
type input "19165"
click at [566, 250] on div "Sales Order #19165" at bounding box center [552, 249] width 214 height 15
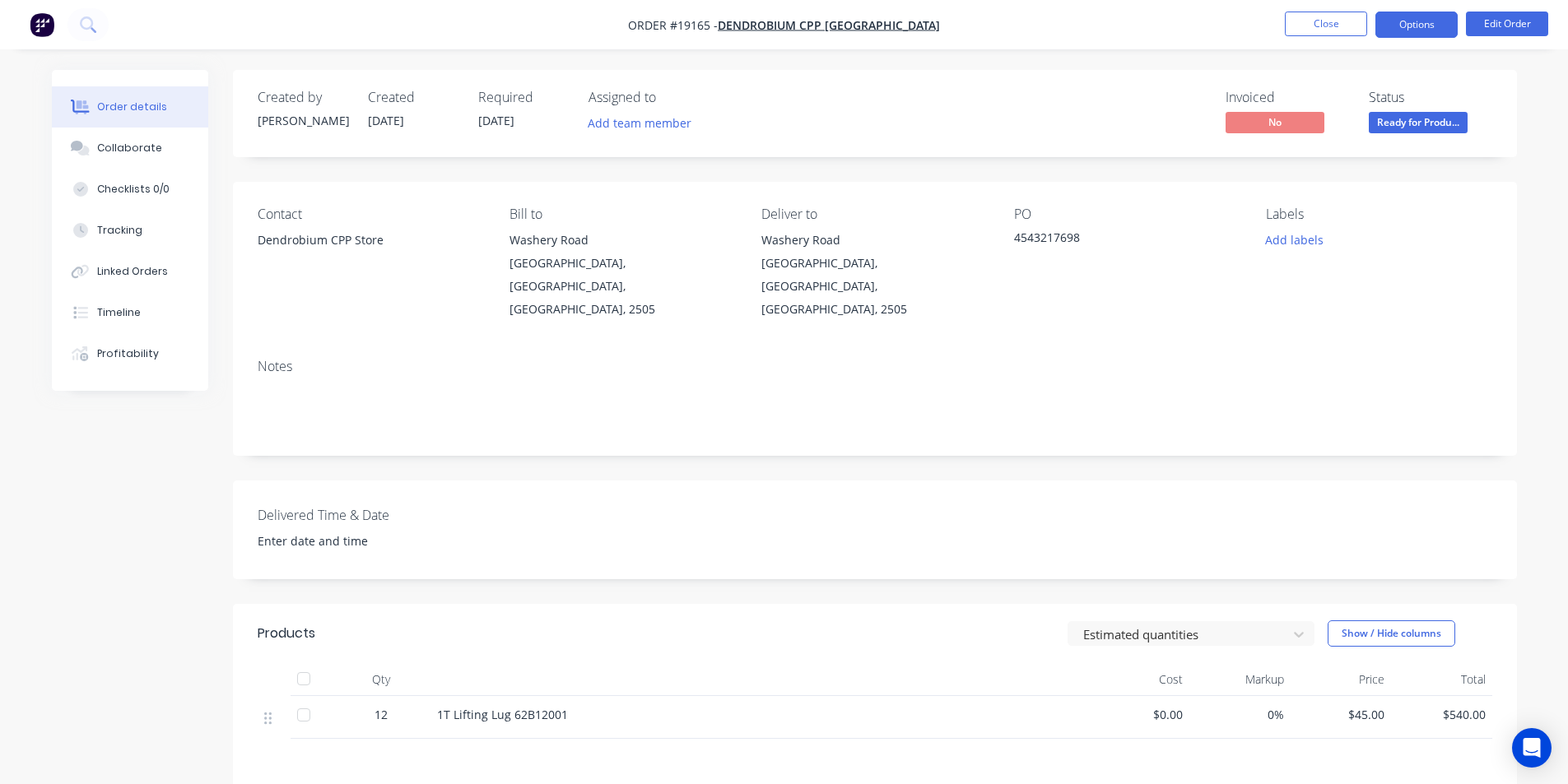
click at [1428, 22] on button "Options" at bounding box center [1415, 25] width 82 height 26
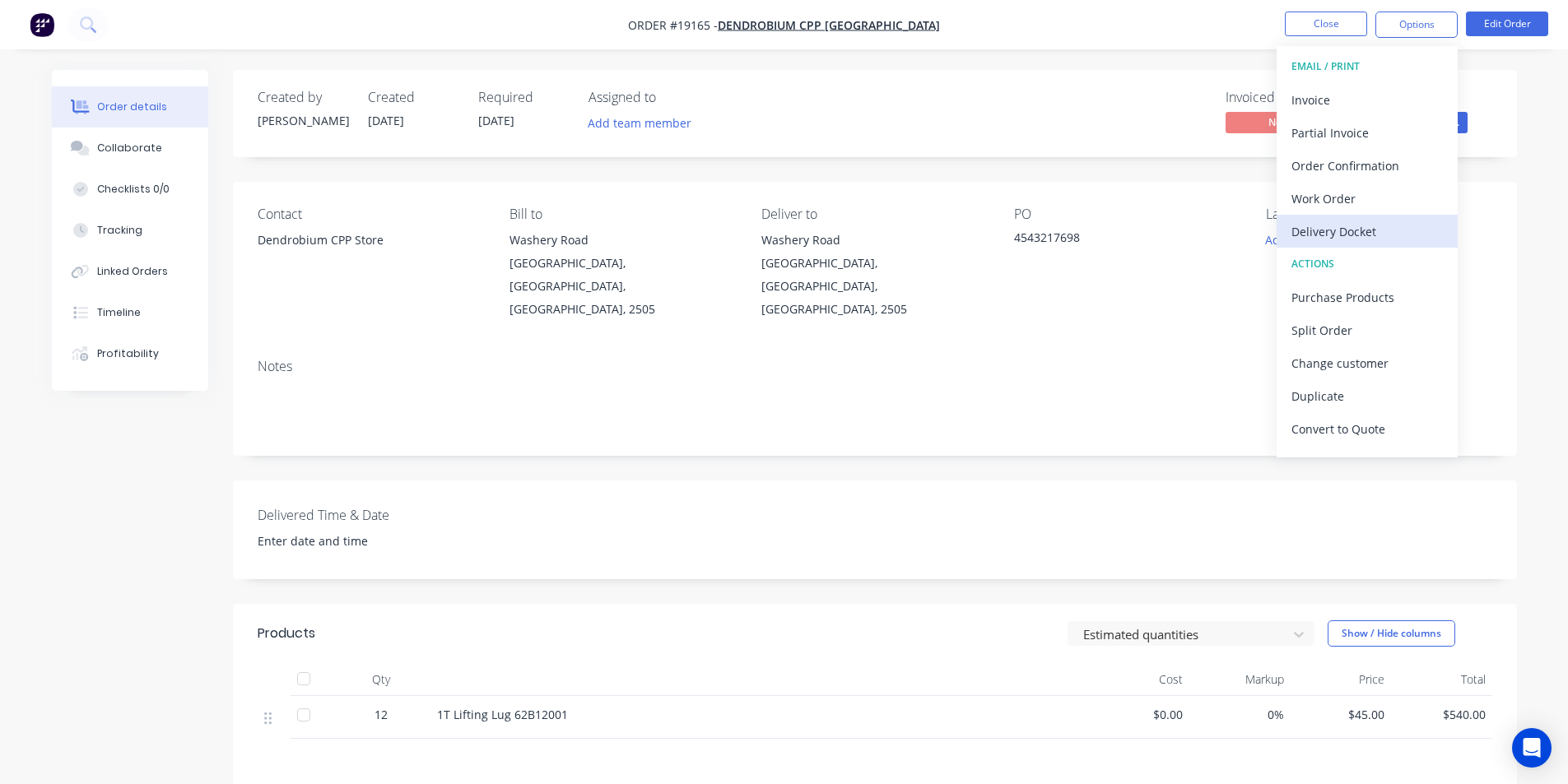
click at [1369, 238] on div "Delivery Docket" at bounding box center [1367, 231] width 152 height 24
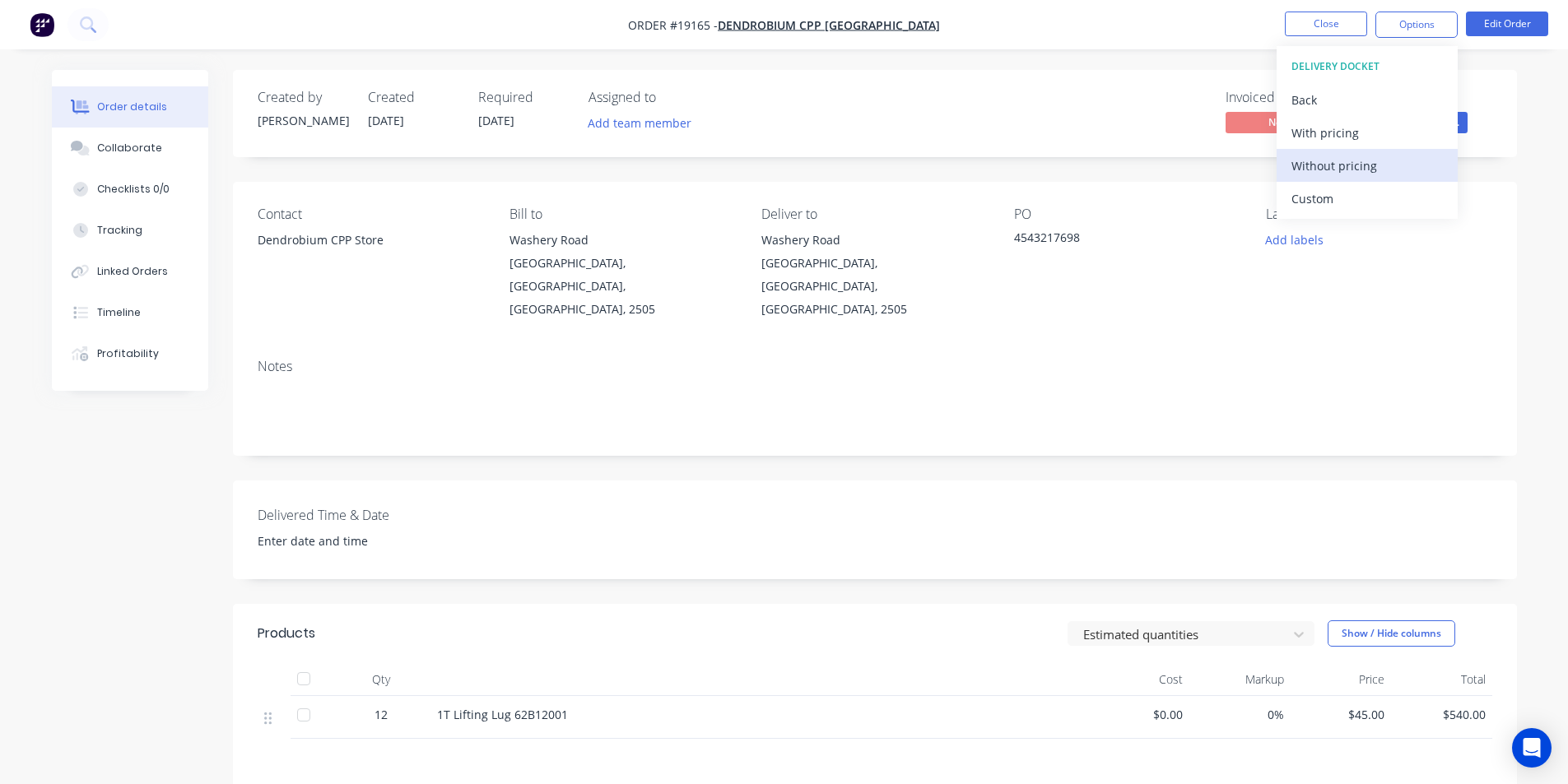
click at [1353, 170] on div "Without pricing" at bounding box center [1367, 165] width 152 height 24
click at [1149, 122] on div "Invoiced No Status Ready for Produ..." at bounding box center [1123, 114] width 739 height 48
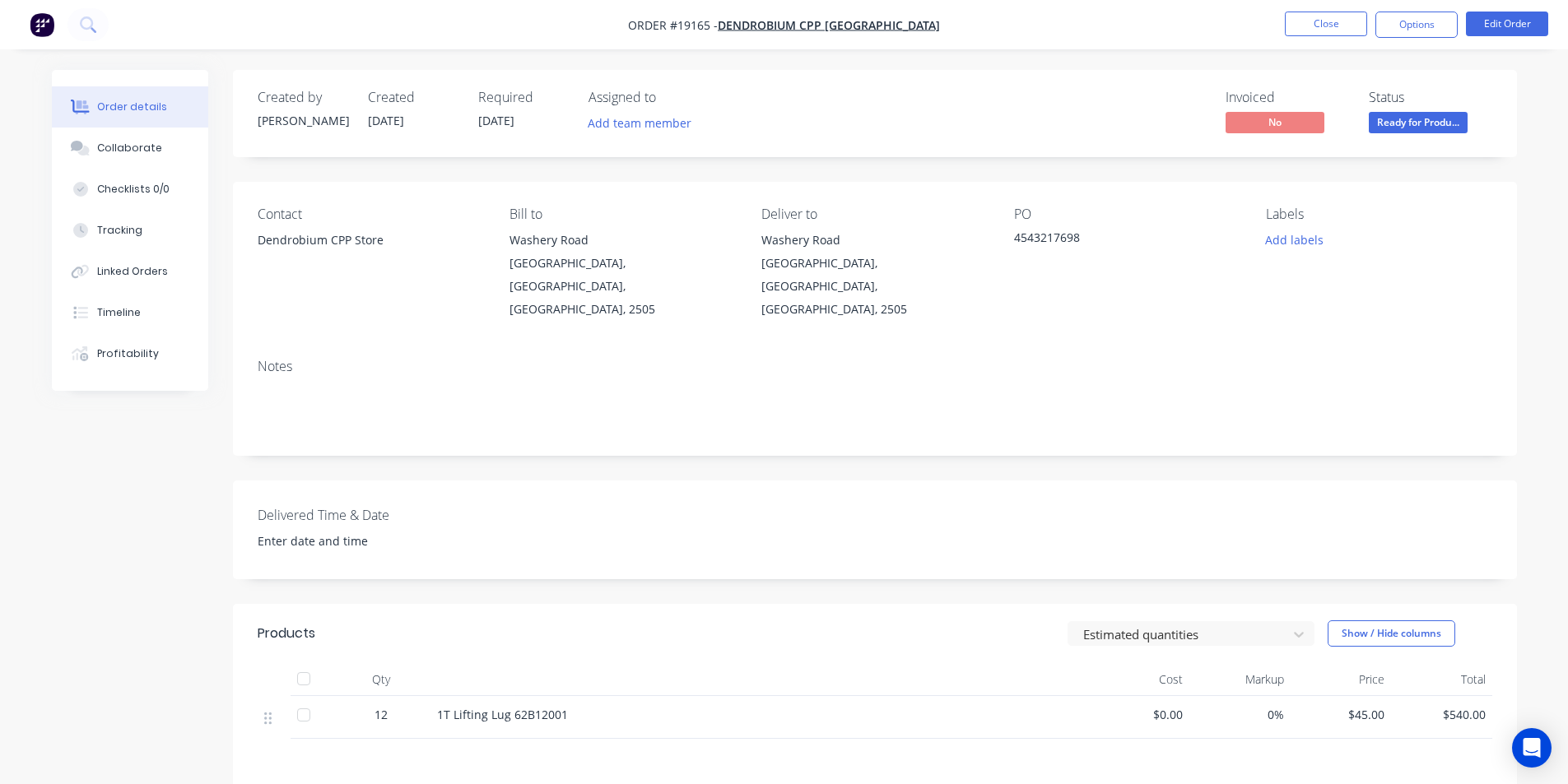
click at [1447, 116] on span "Ready for Produ..." at bounding box center [1418, 122] width 99 height 20
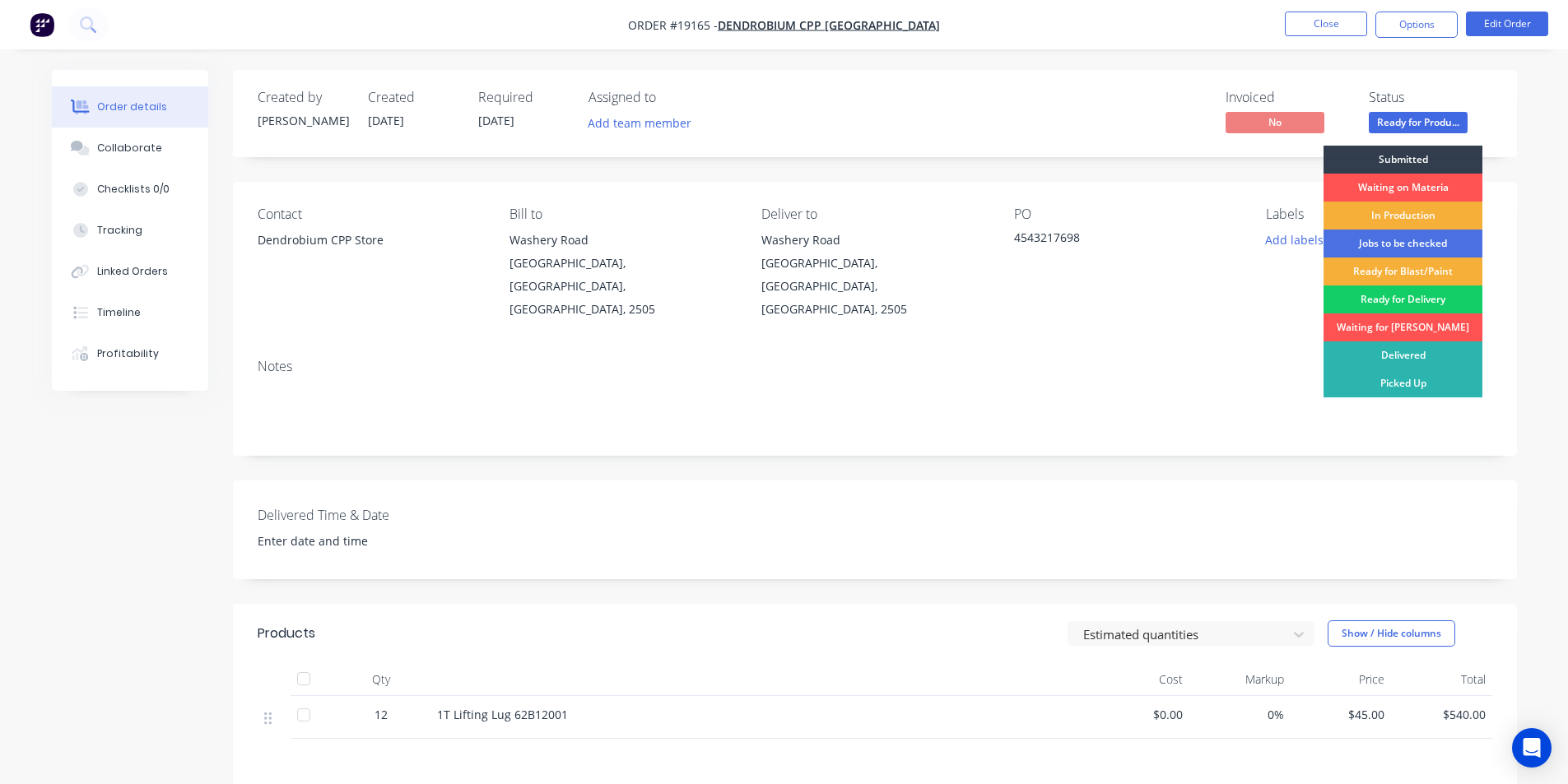
click at [1409, 295] on div "Ready for Delivery" at bounding box center [1402, 300] width 159 height 28
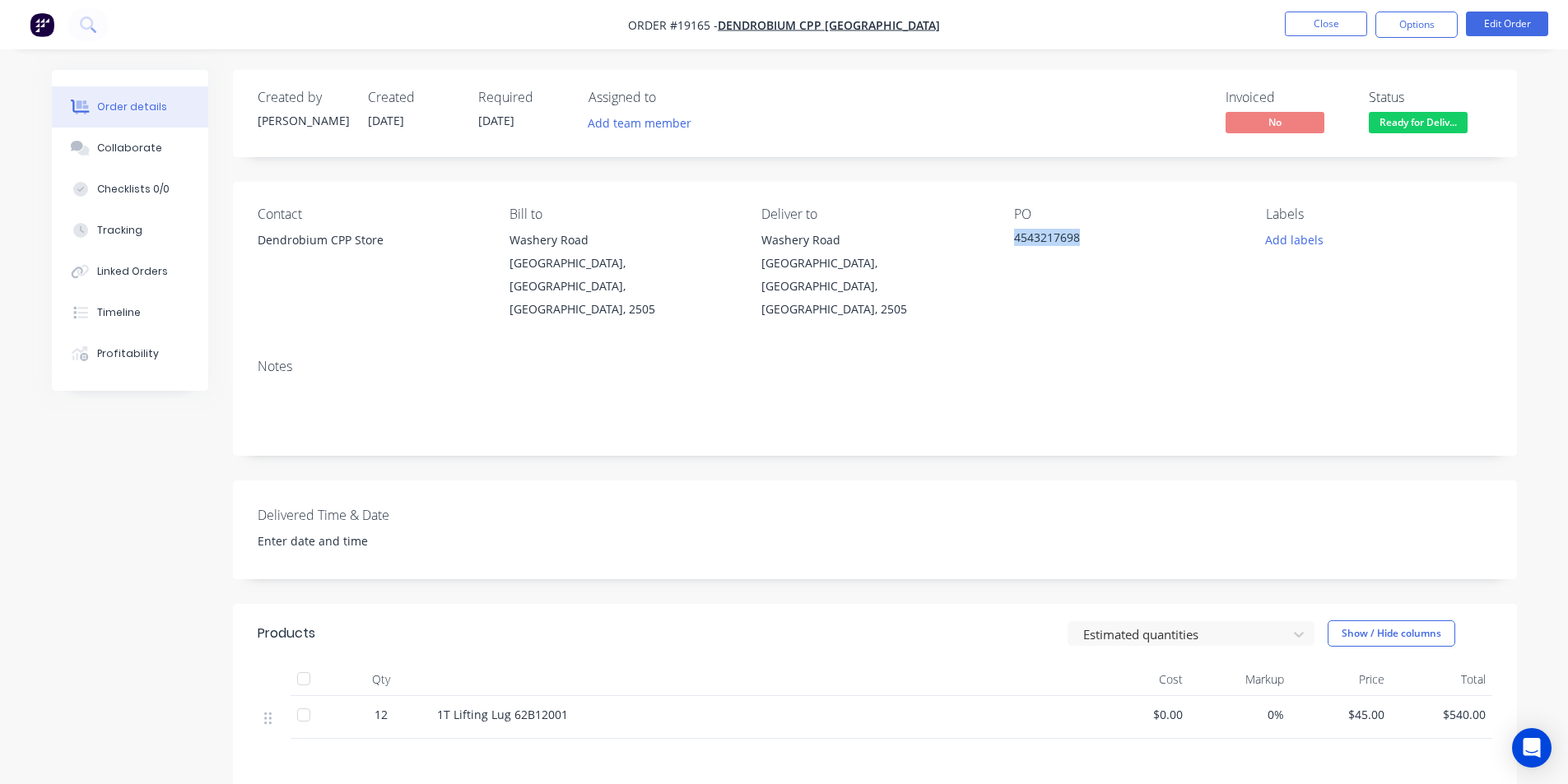
drag, startPoint x: 1084, startPoint y: 241, endPoint x: 1004, endPoint y: 243, distance: 80.0
click at [1004, 243] on div "Contact Dendrobium CPP Store Bill to [GEOGRAPHIC_DATA] Deliver to [GEOGRAPHIC_D…" at bounding box center [875, 264] width 1284 height 164
copy div "4543217698"
click at [46, 26] on img "button" at bounding box center [42, 25] width 25 height 25
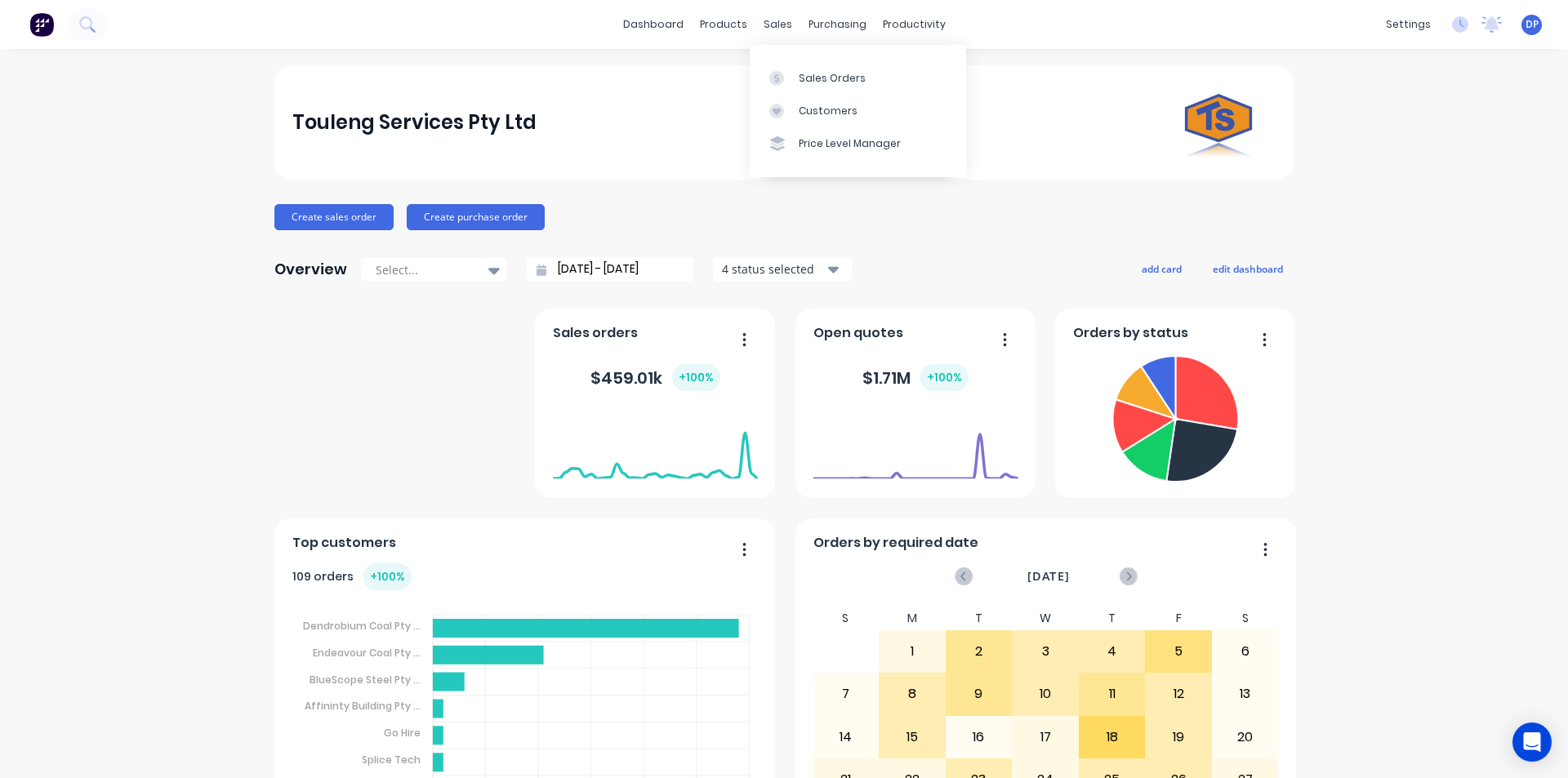
click at [806, 58] on div "Sales Orders Customers Price Level Manager" at bounding box center [858, 110] width 216 height 131
click at [815, 81] on div "Sales Orders" at bounding box center [832, 78] width 67 height 15
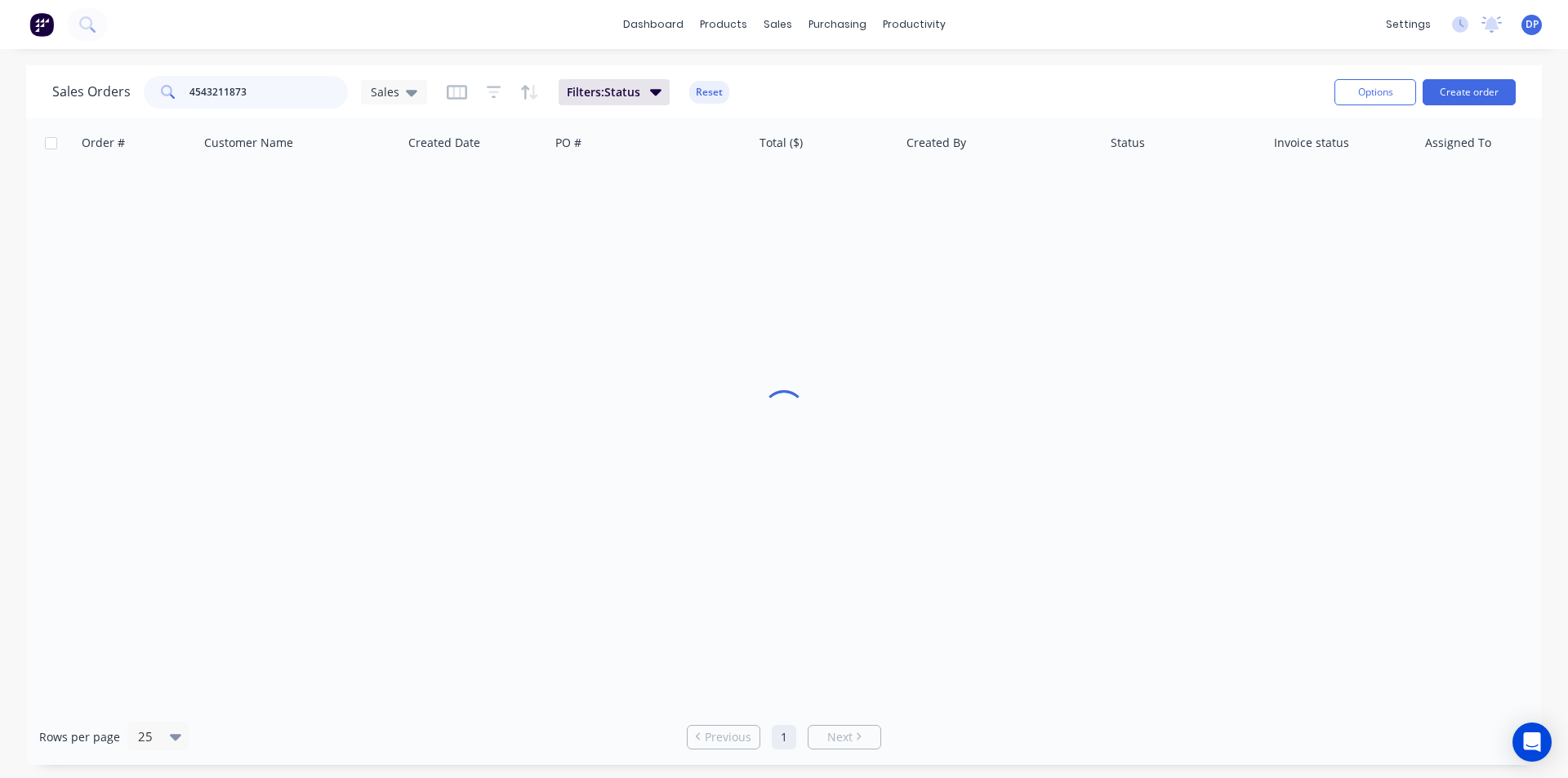
drag, startPoint x: 276, startPoint y: 99, endPoint x: 69, endPoint y: 99, distance: 207.0
click at [69, 99] on div "Sales Orders 4543211873 Sales" at bounding box center [240, 92] width 374 height 32
paste input "4543213525"
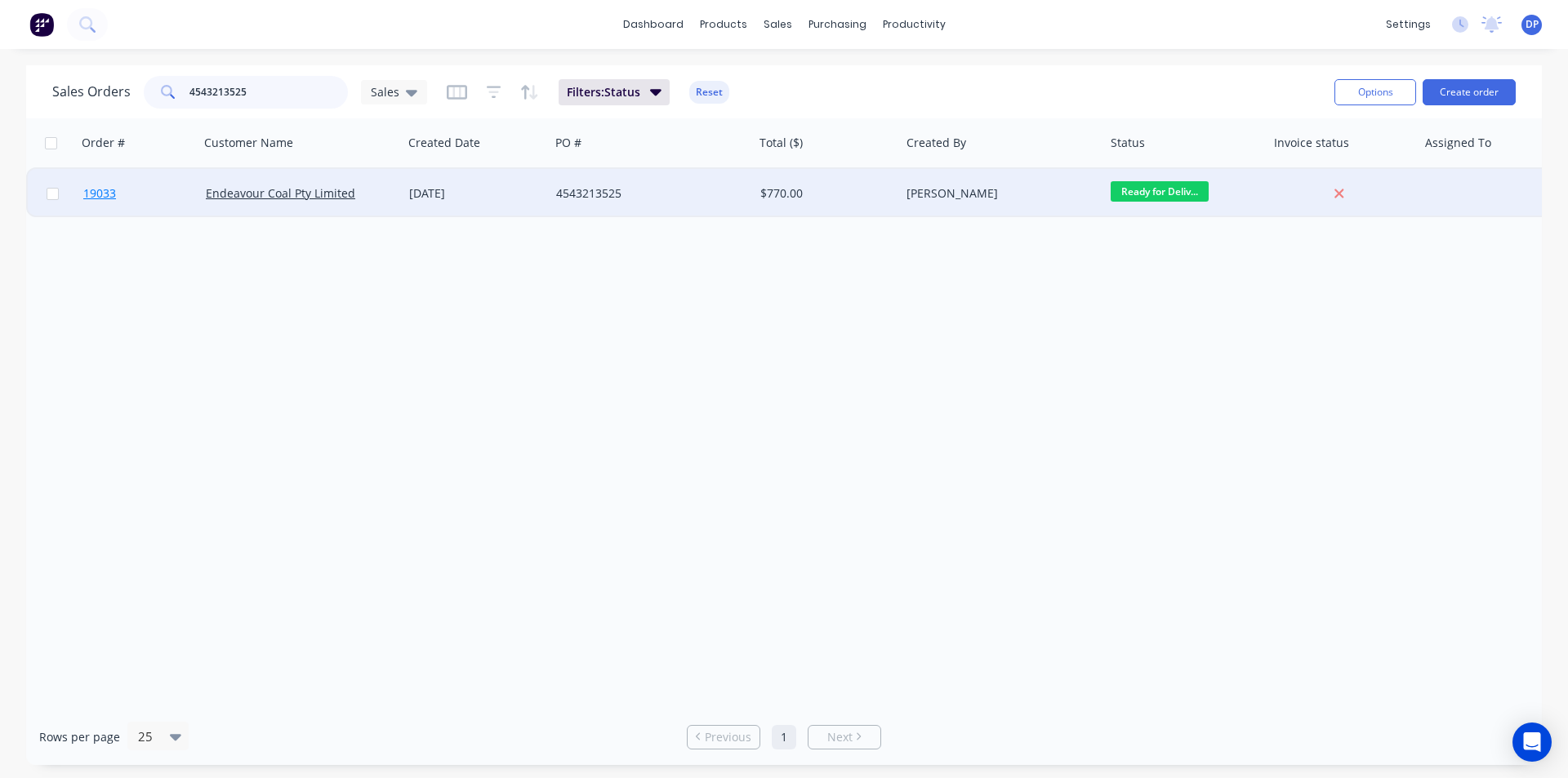
type input "4543213525"
click at [99, 193] on span "19033" at bounding box center [99, 193] width 32 height 17
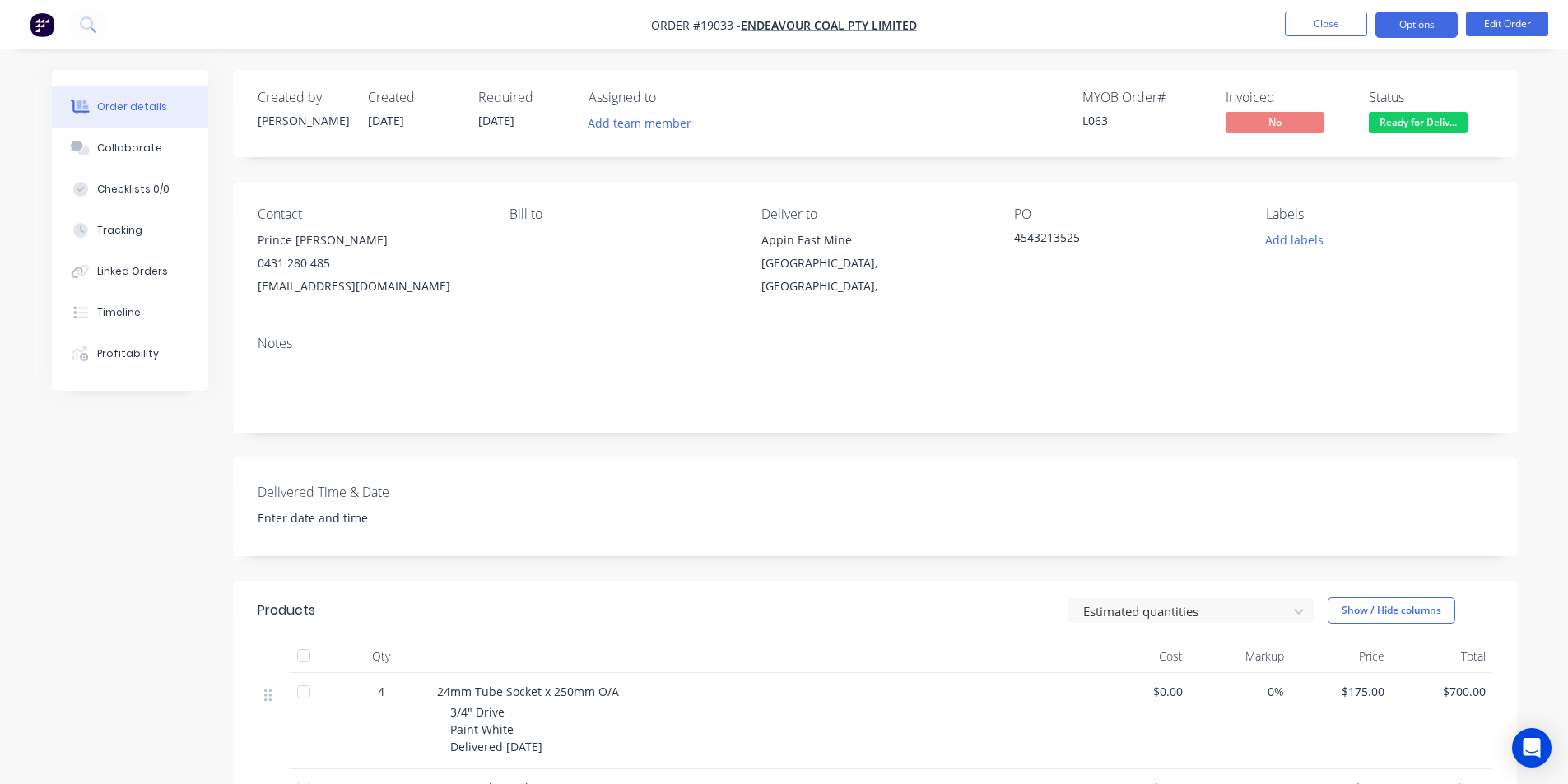
click at [1409, 15] on button "Options" at bounding box center [1415, 25] width 82 height 26
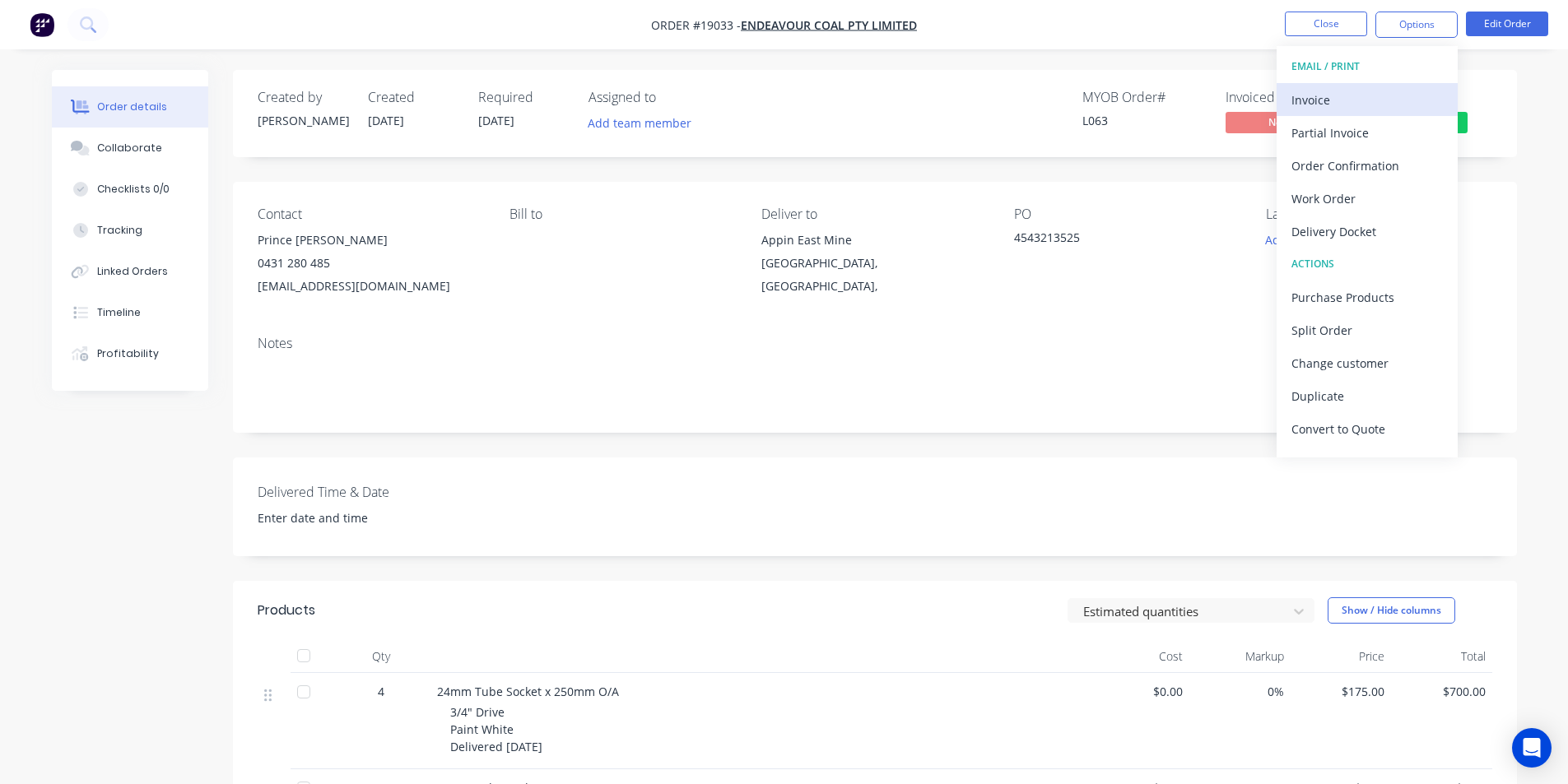
click at [1383, 96] on div "Invoice" at bounding box center [1367, 100] width 152 height 24
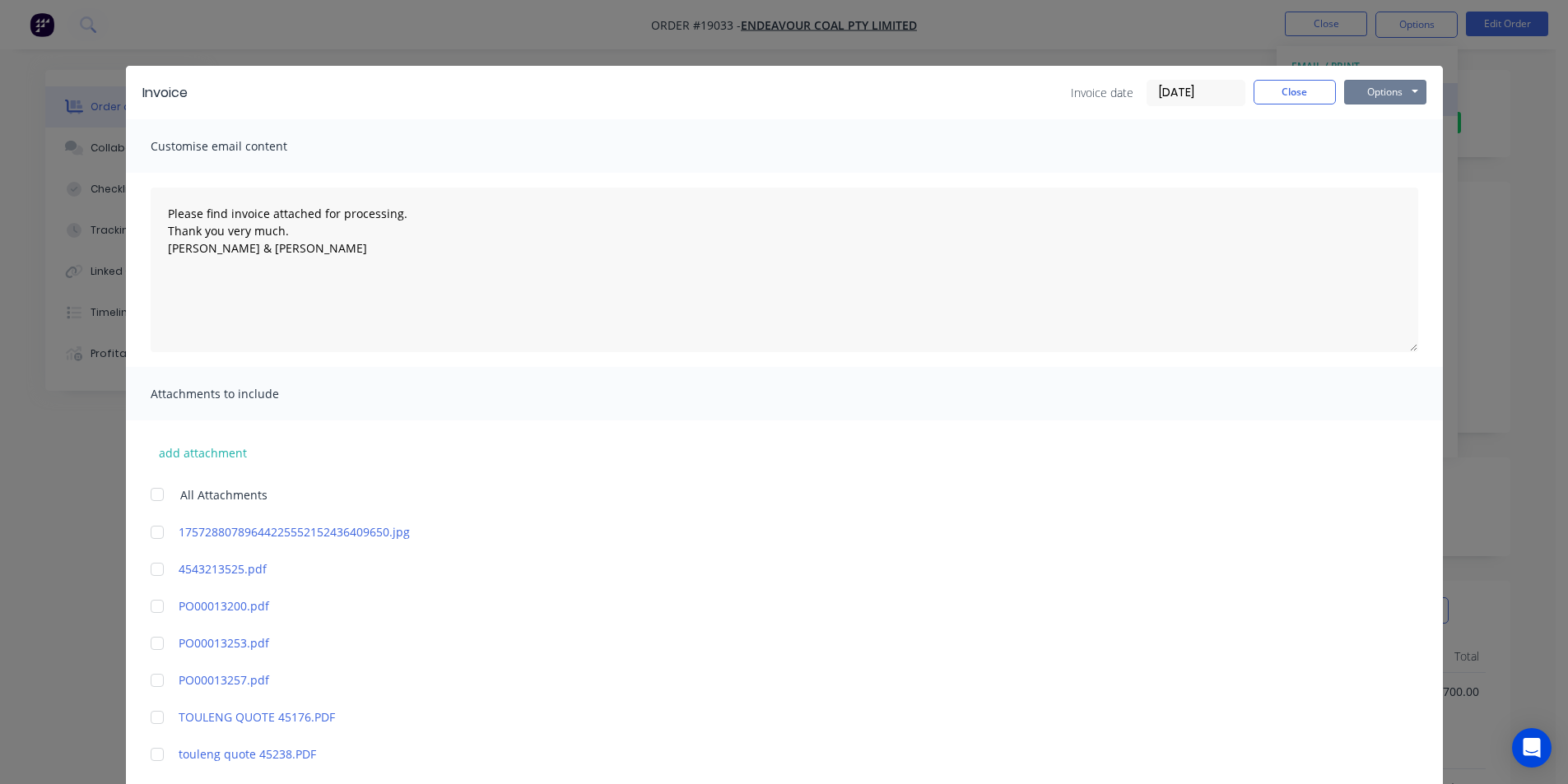
click at [1383, 96] on button "Options" at bounding box center [1385, 93] width 82 height 25
click at [1400, 142] on button "Print" at bounding box center [1396, 148] width 105 height 27
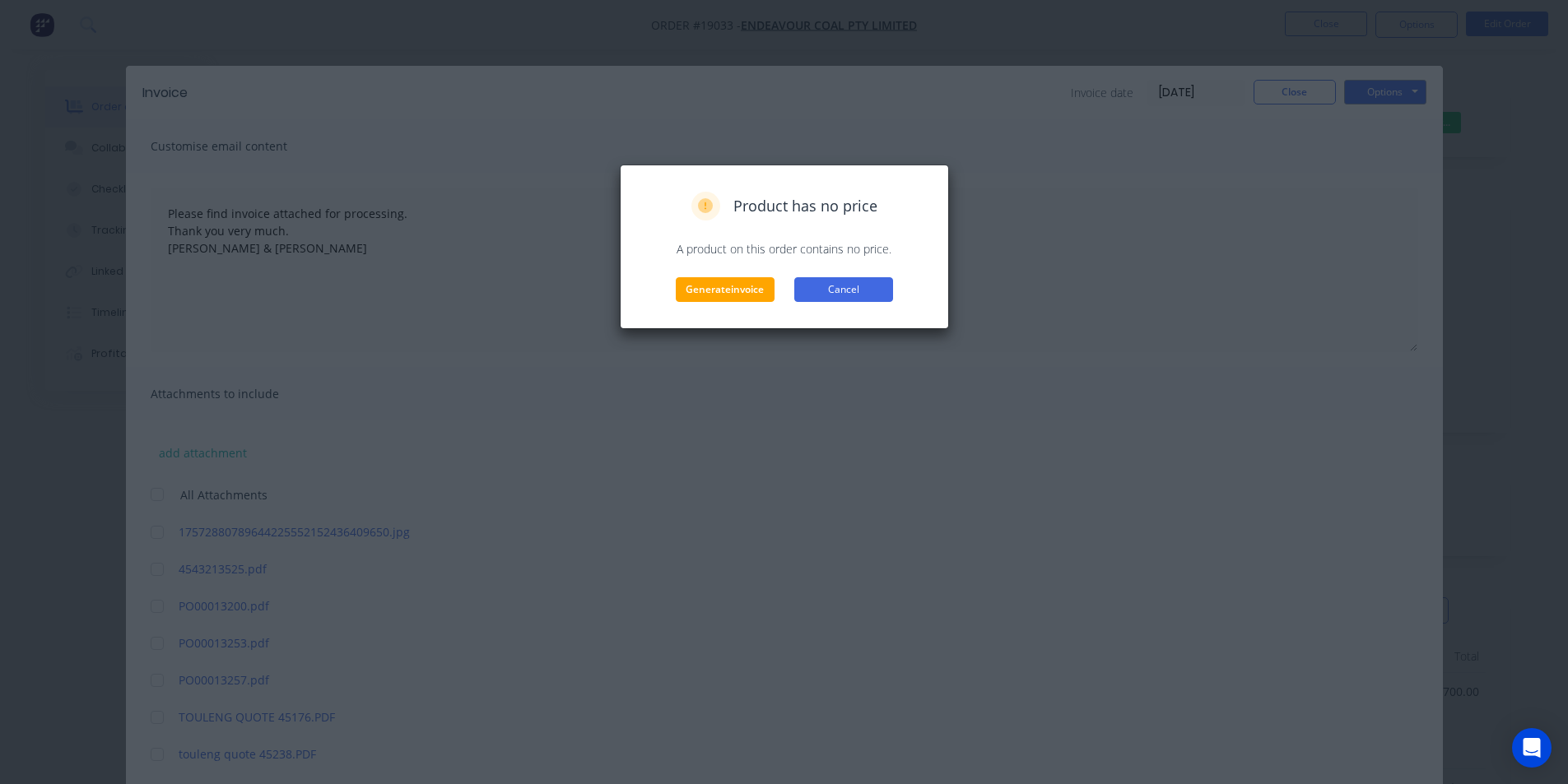
click at [865, 297] on button "Cancel" at bounding box center [843, 289] width 99 height 25
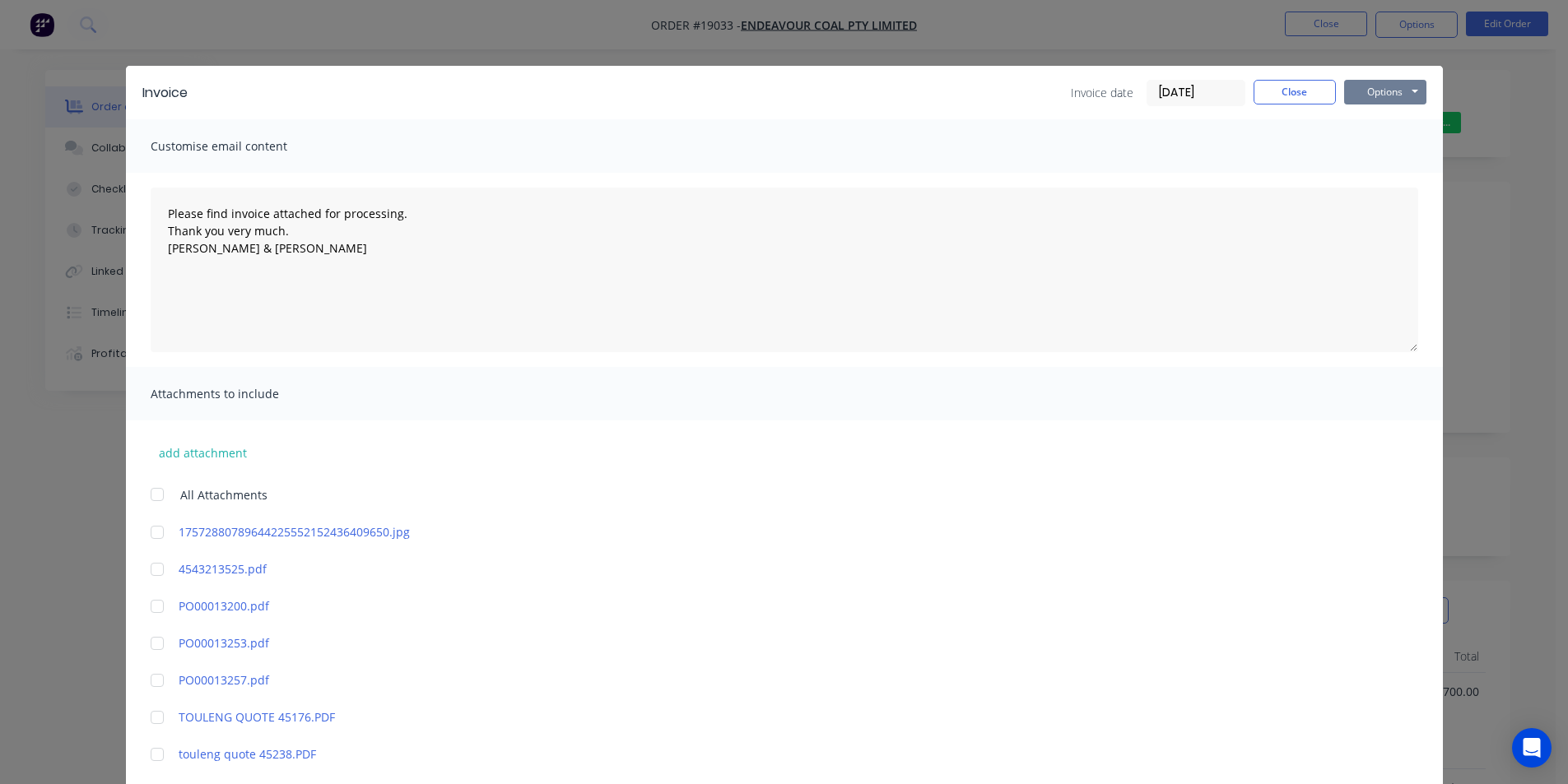
click at [1382, 93] on button "Options" at bounding box center [1385, 93] width 82 height 25
click at [1394, 153] on button "Print" at bounding box center [1396, 148] width 105 height 27
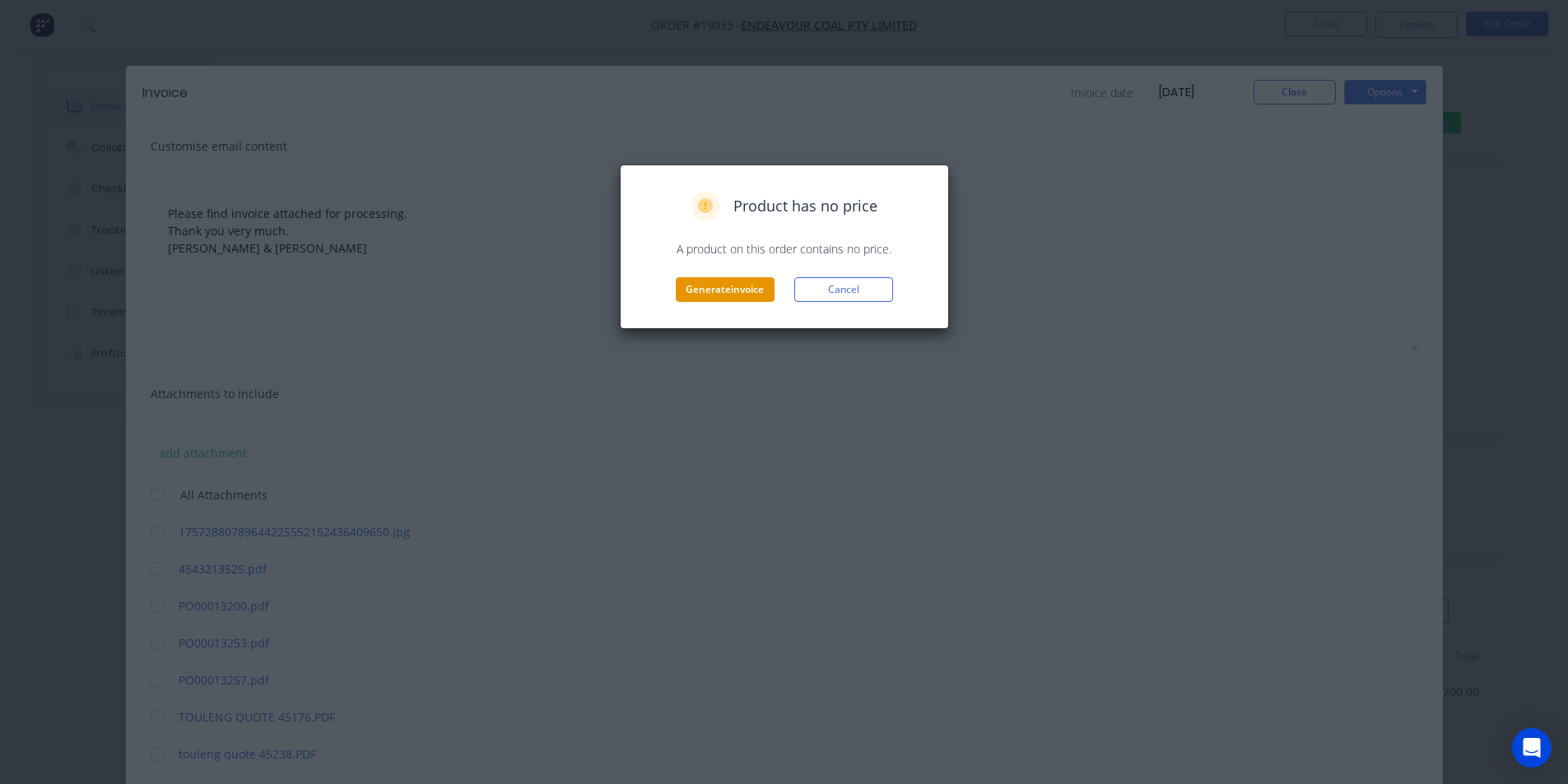
click at [733, 289] on button "Generate invoice" at bounding box center [725, 289] width 99 height 25
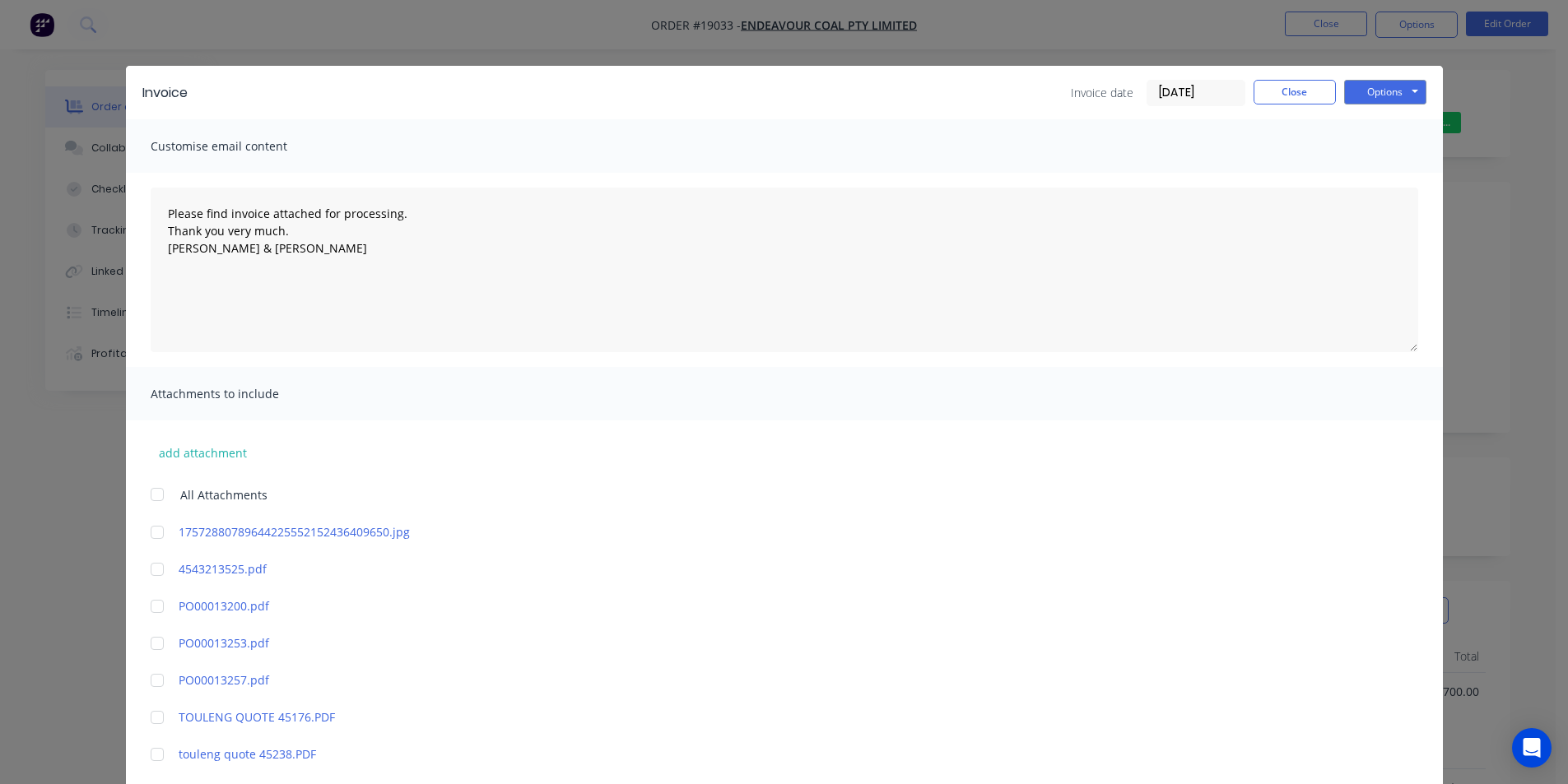
type textarea "Please find invoice attached for processing. Thank you very much. [PERSON_NAME]…"
click at [1290, 94] on button "Close" at bounding box center [1294, 93] width 82 height 25
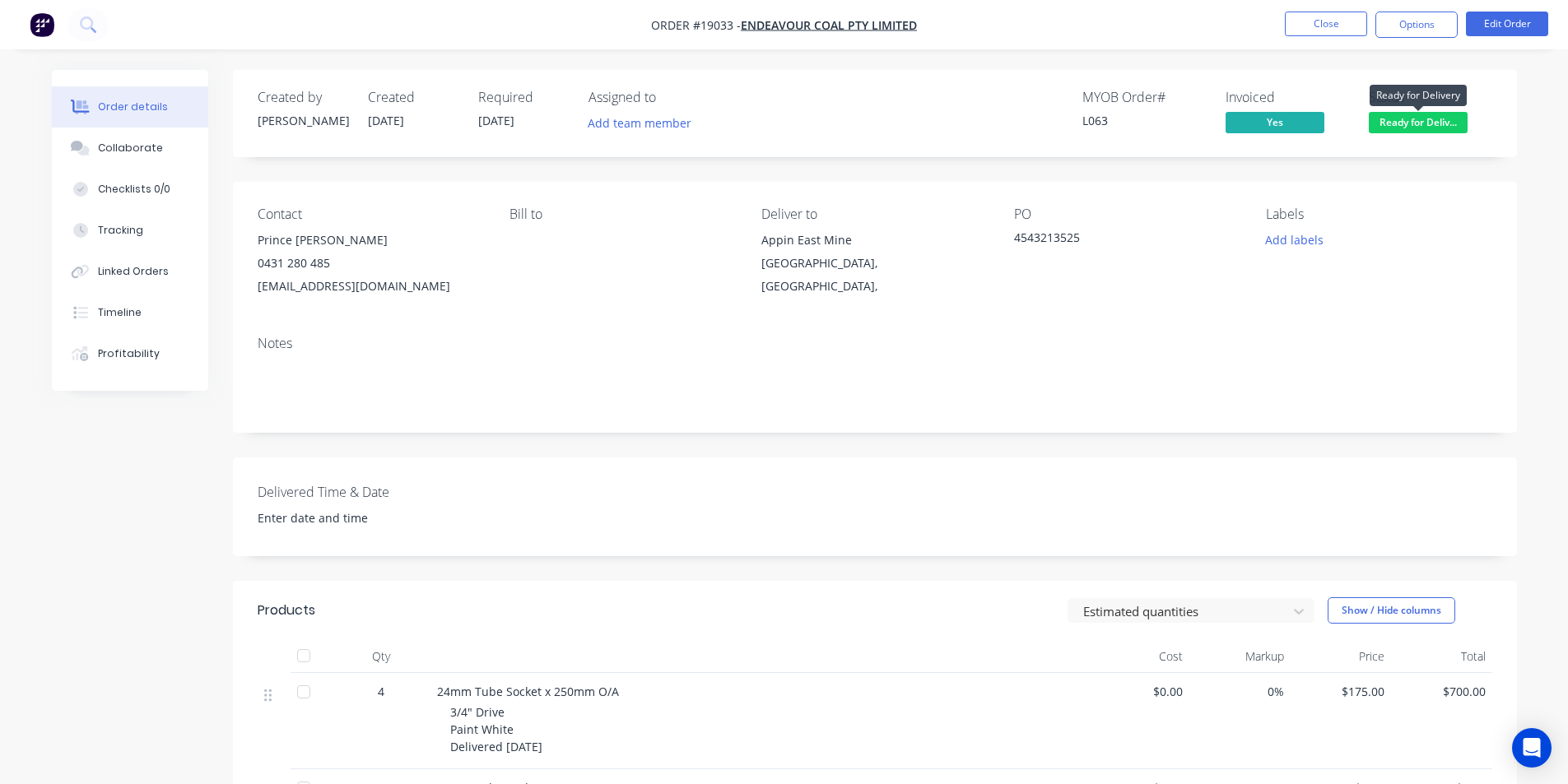
click at [1435, 118] on span "Ready for Deliv..." at bounding box center [1418, 122] width 99 height 20
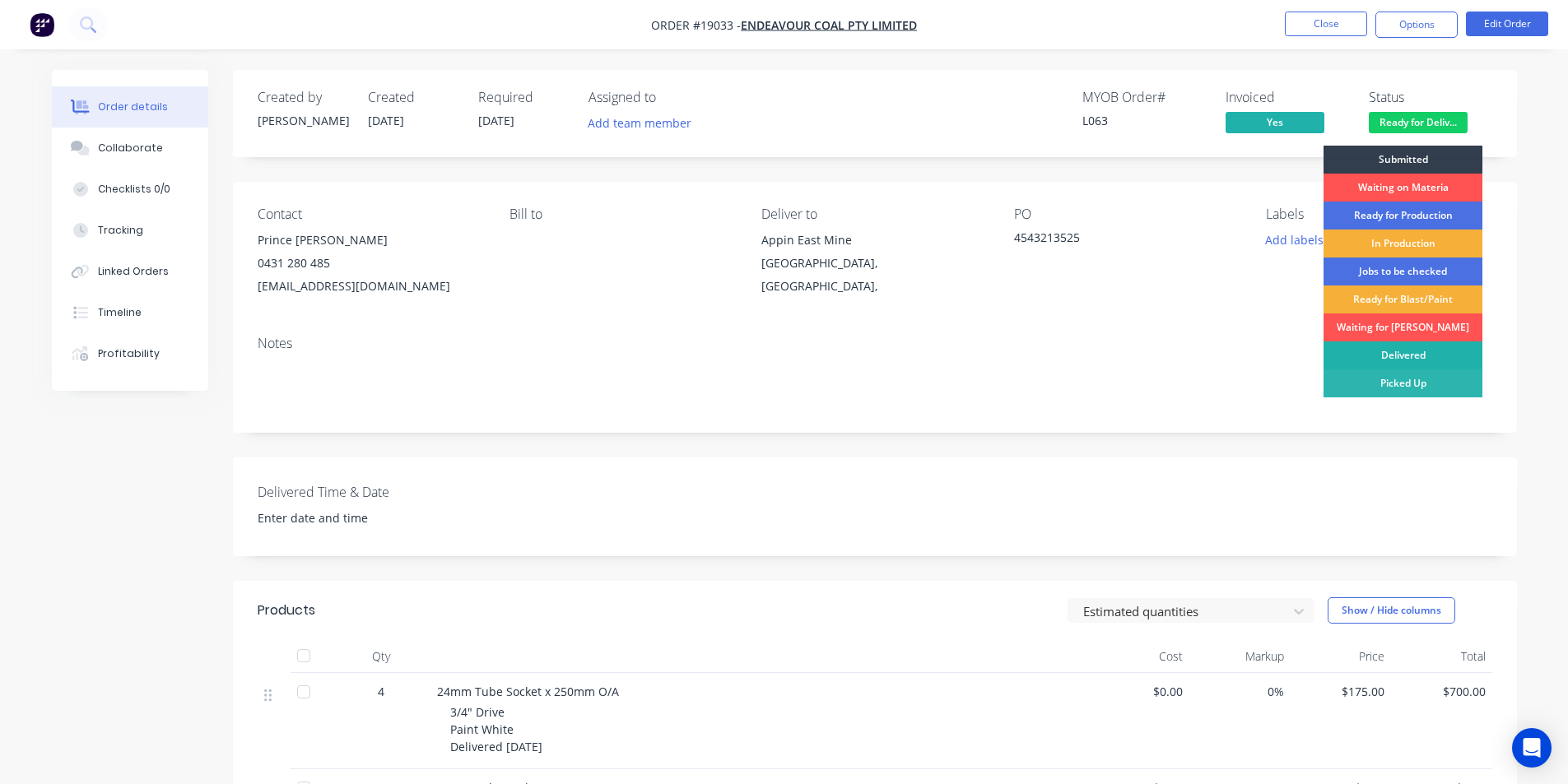
click at [1426, 355] on div "Delivered" at bounding box center [1402, 355] width 159 height 28
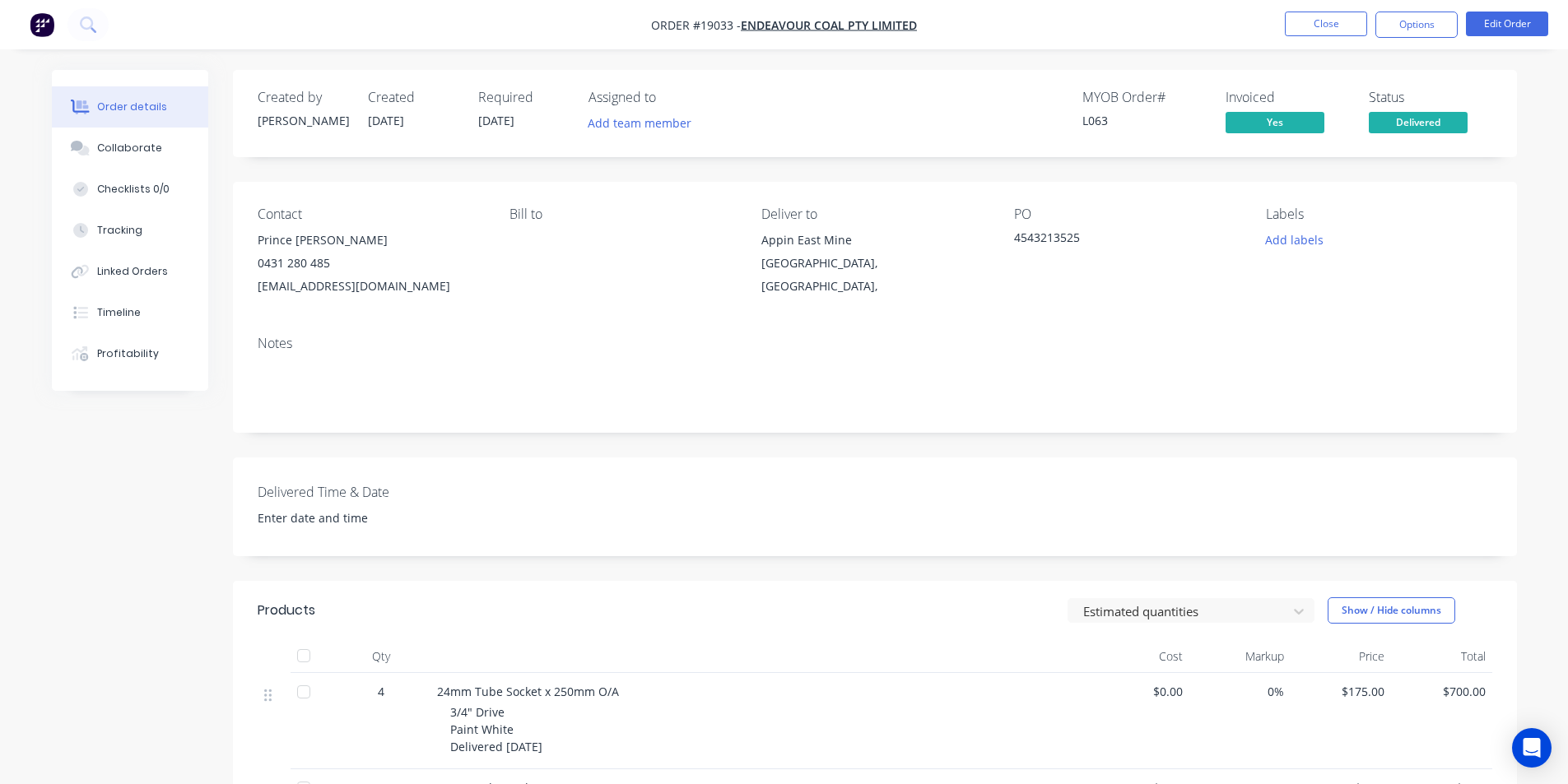
click at [49, 18] on img "button" at bounding box center [42, 25] width 25 height 25
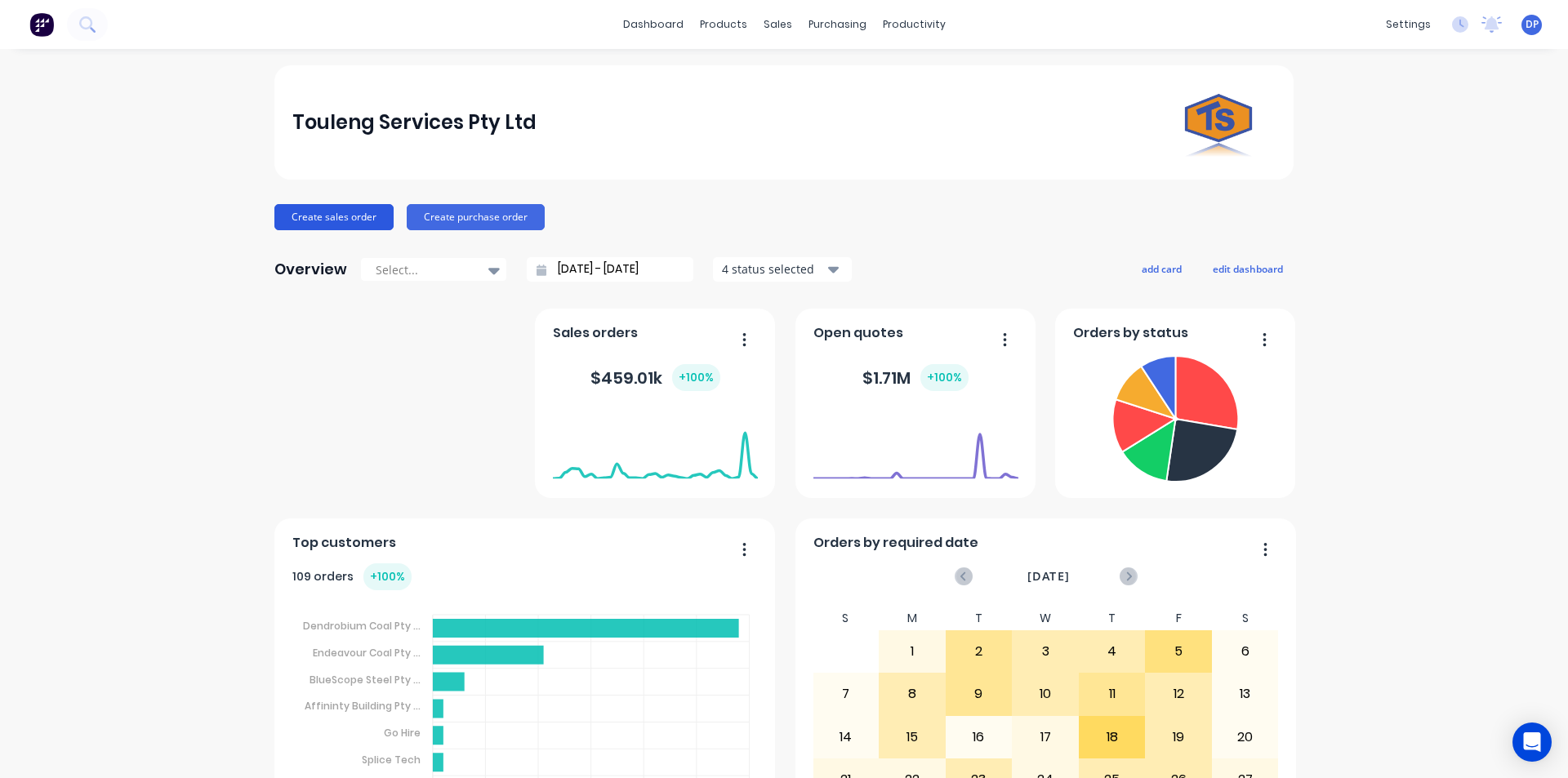
click at [330, 222] on button "Create sales order" at bounding box center [334, 217] width 119 height 26
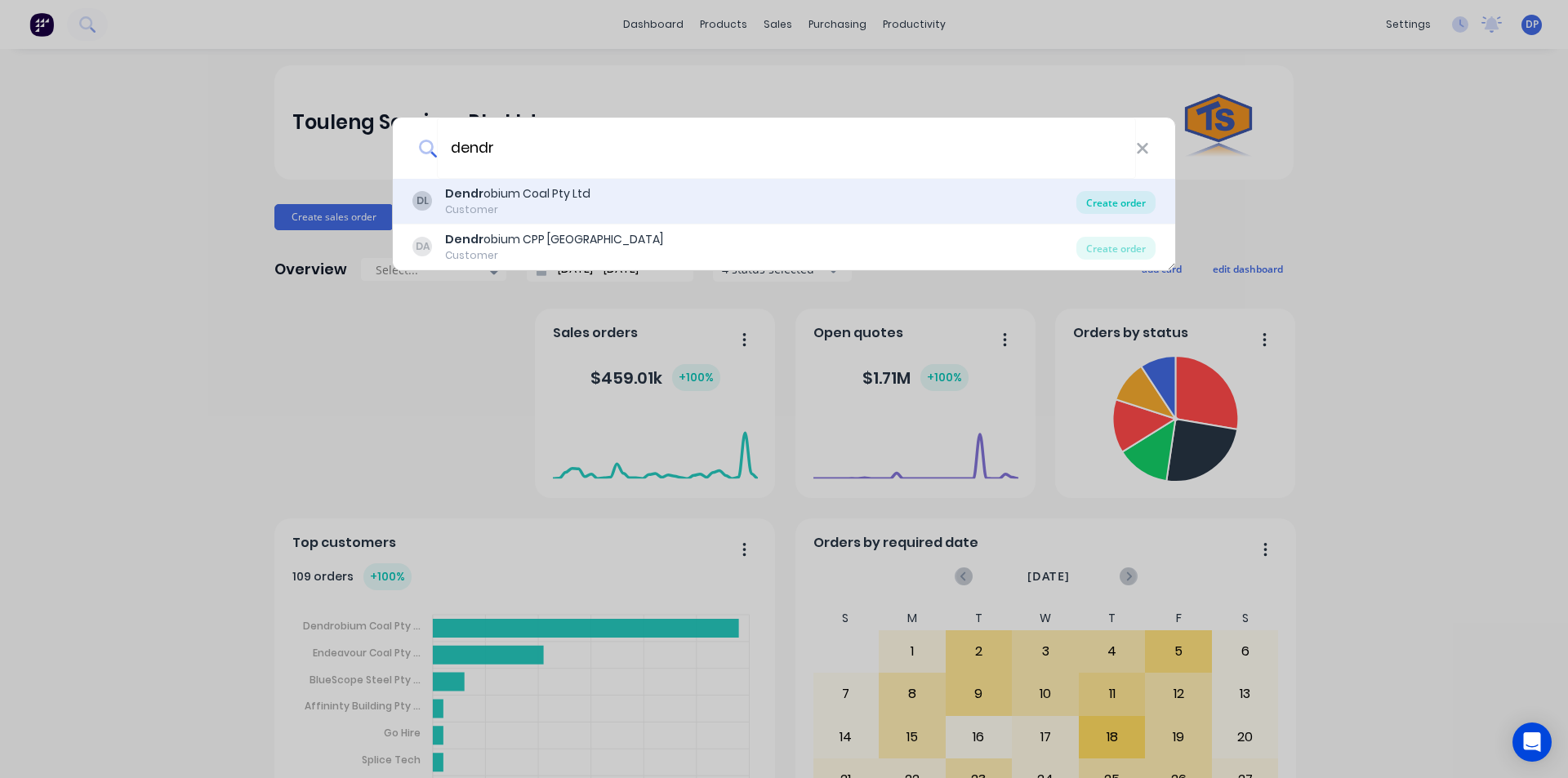
type input "dendr"
click at [1122, 200] on div "Create order" at bounding box center [1116, 202] width 80 height 23
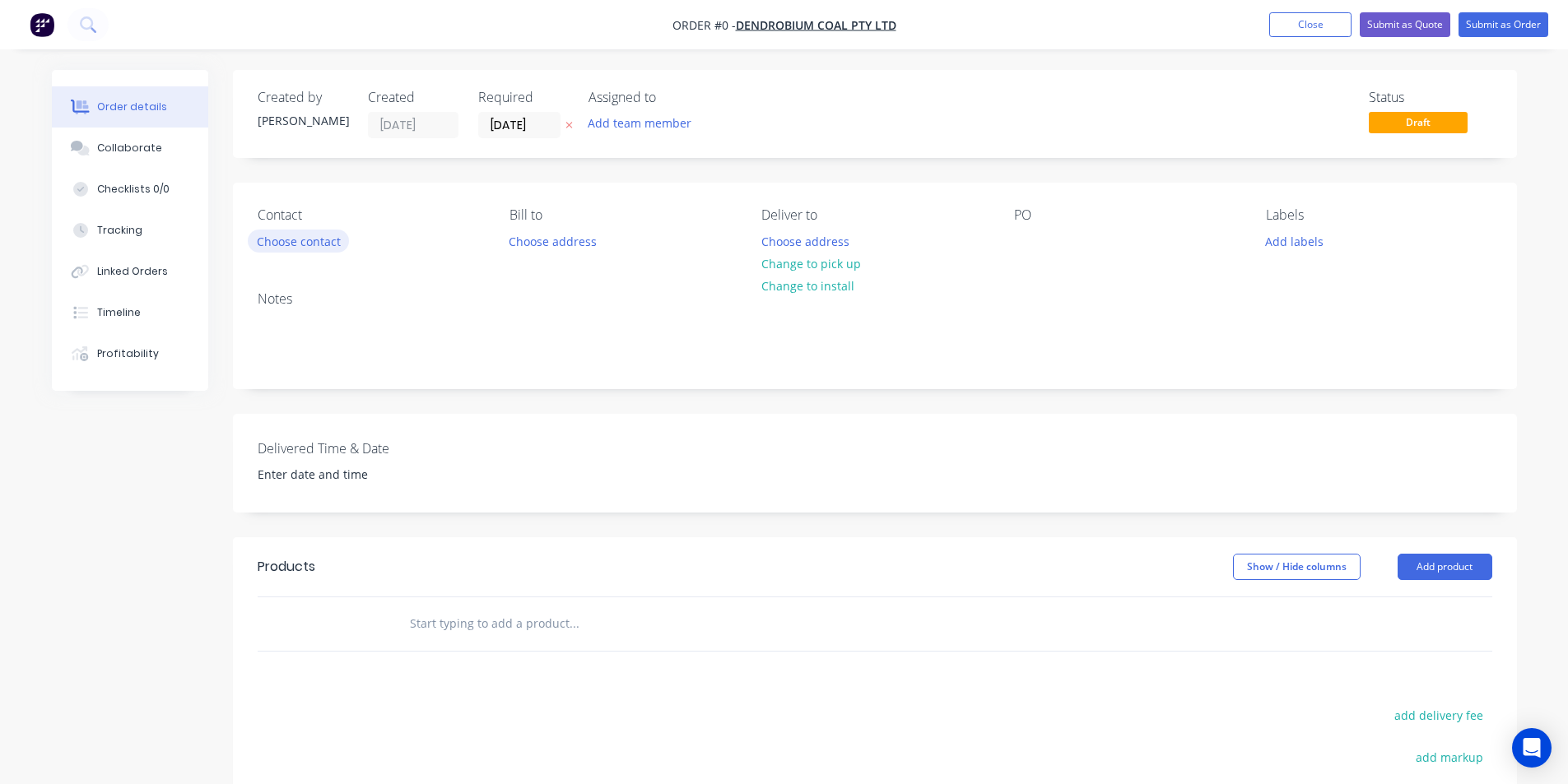
click at [280, 248] on button "Choose contact" at bounding box center [298, 240] width 101 height 22
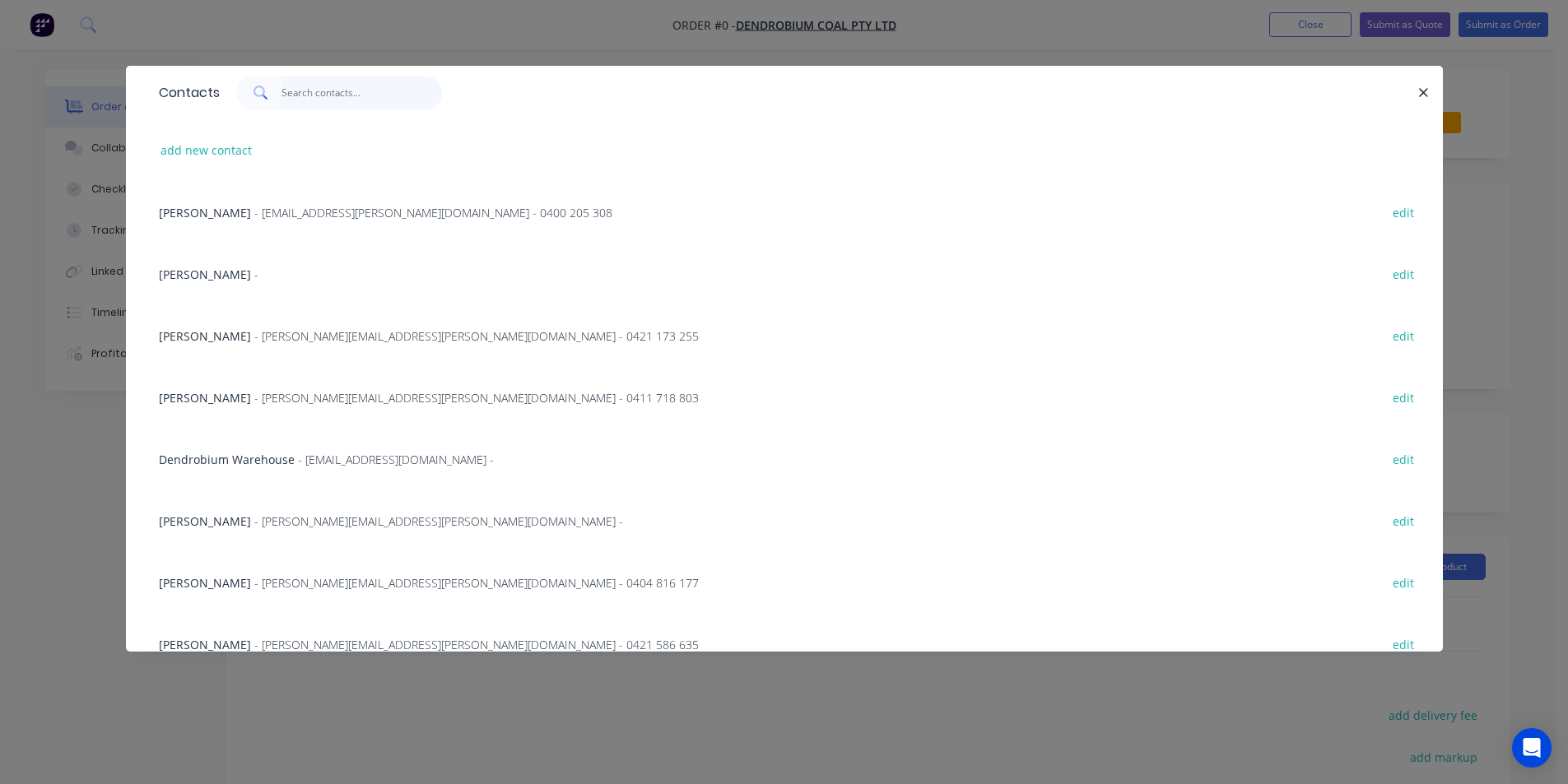
click at [317, 80] on input "text" at bounding box center [362, 93] width 161 height 33
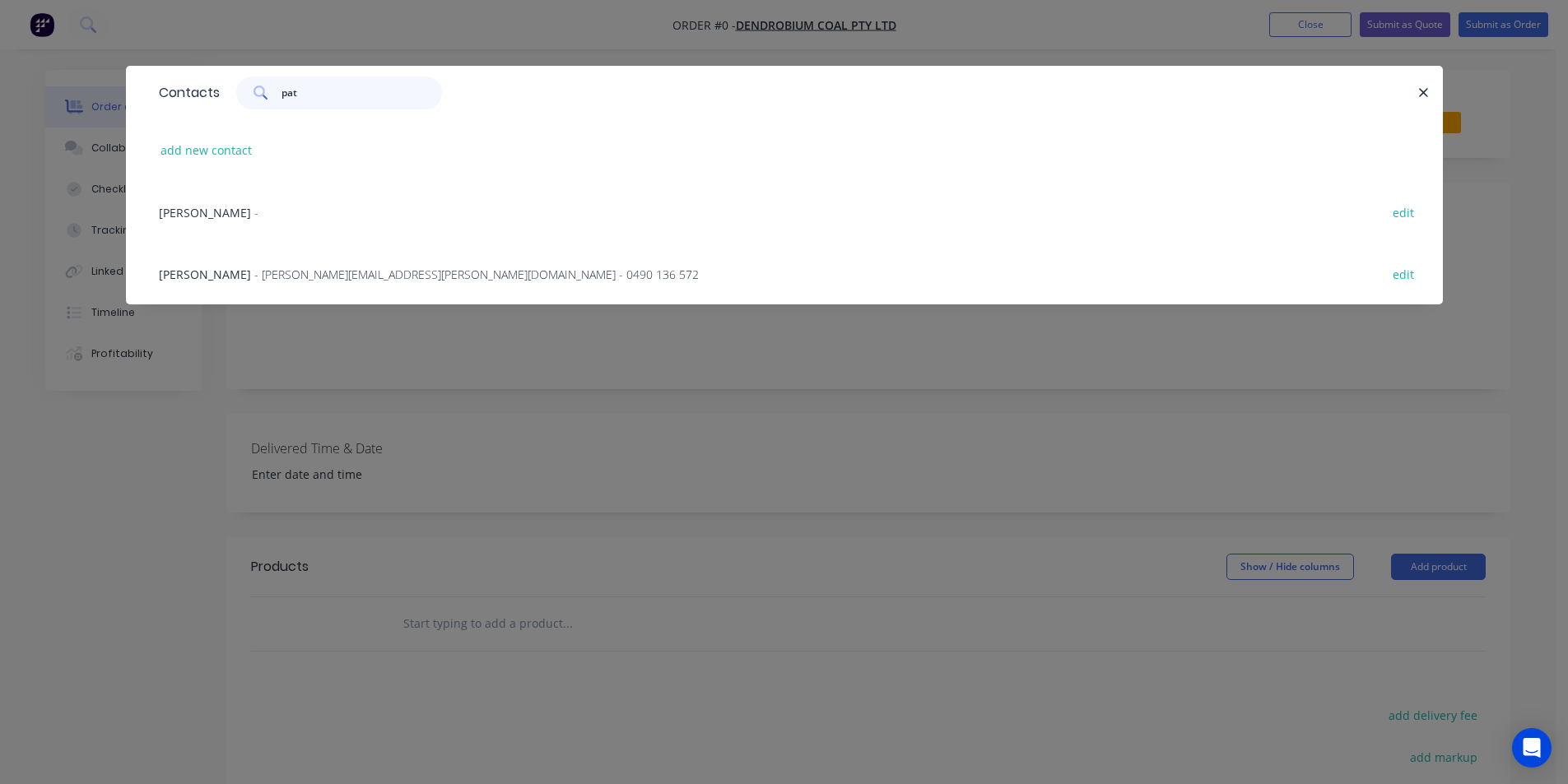
type input "pat"
click at [348, 284] on div "Pat Pearse - [EMAIL_ADDRESS][PERSON_NAME][DOMAIN_NAME] - 0490 136 572 edit" at bounding box center [784, 273] width 1267 height 62
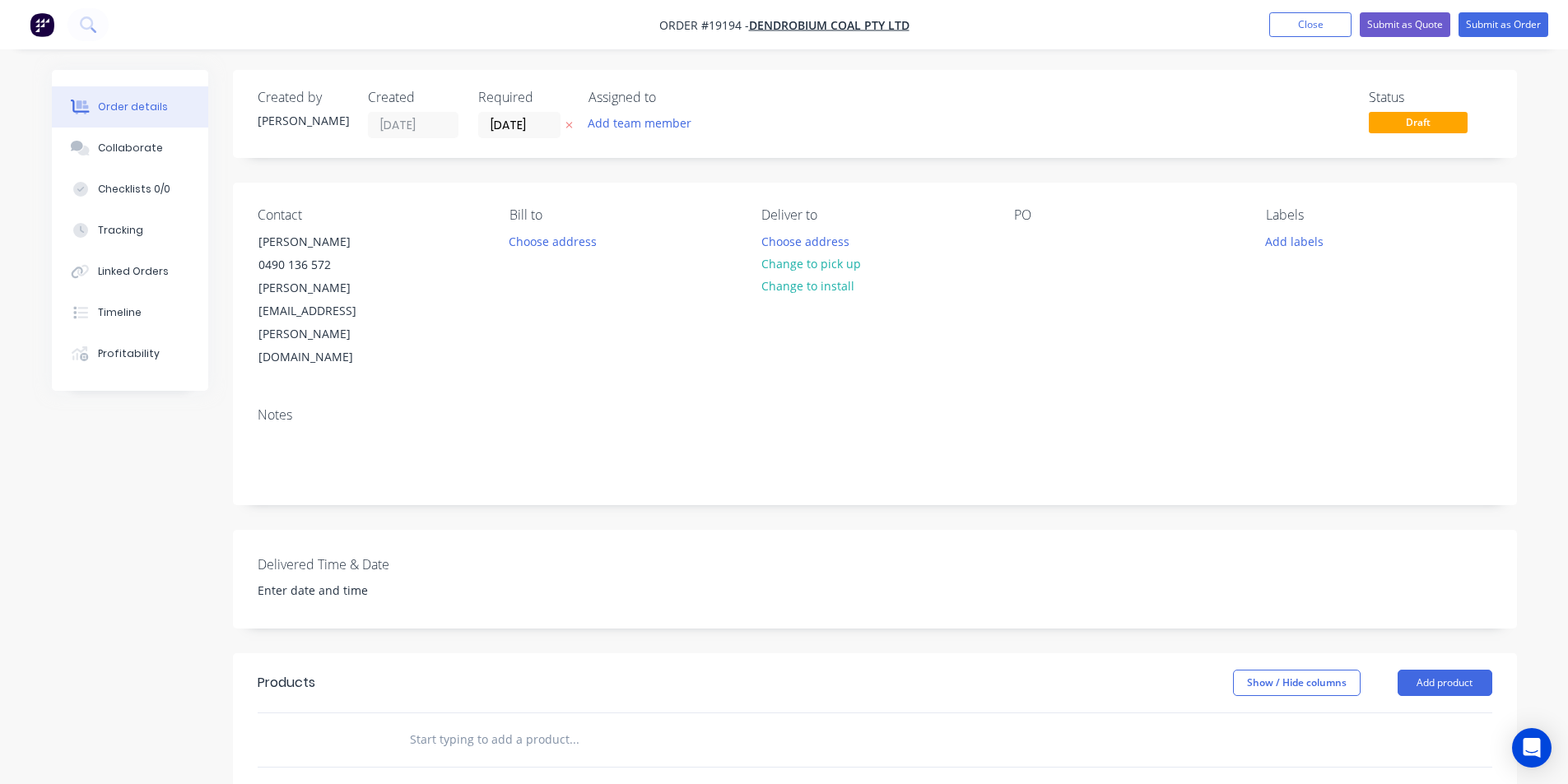
click at [813, 243] on button "Choose address" at bounding box center [804, 240] width 105 height 22
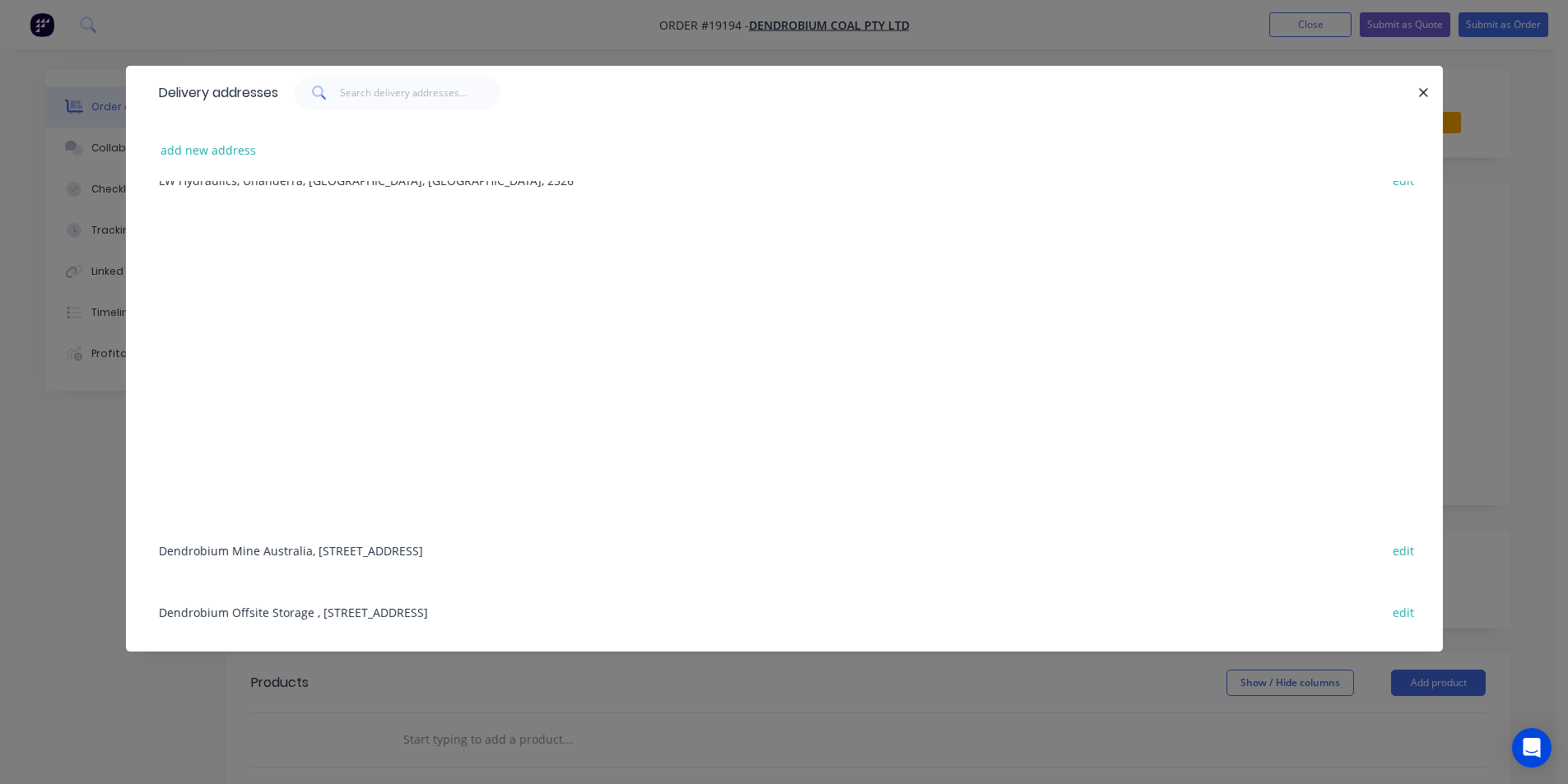
scroll to position [208, 0]
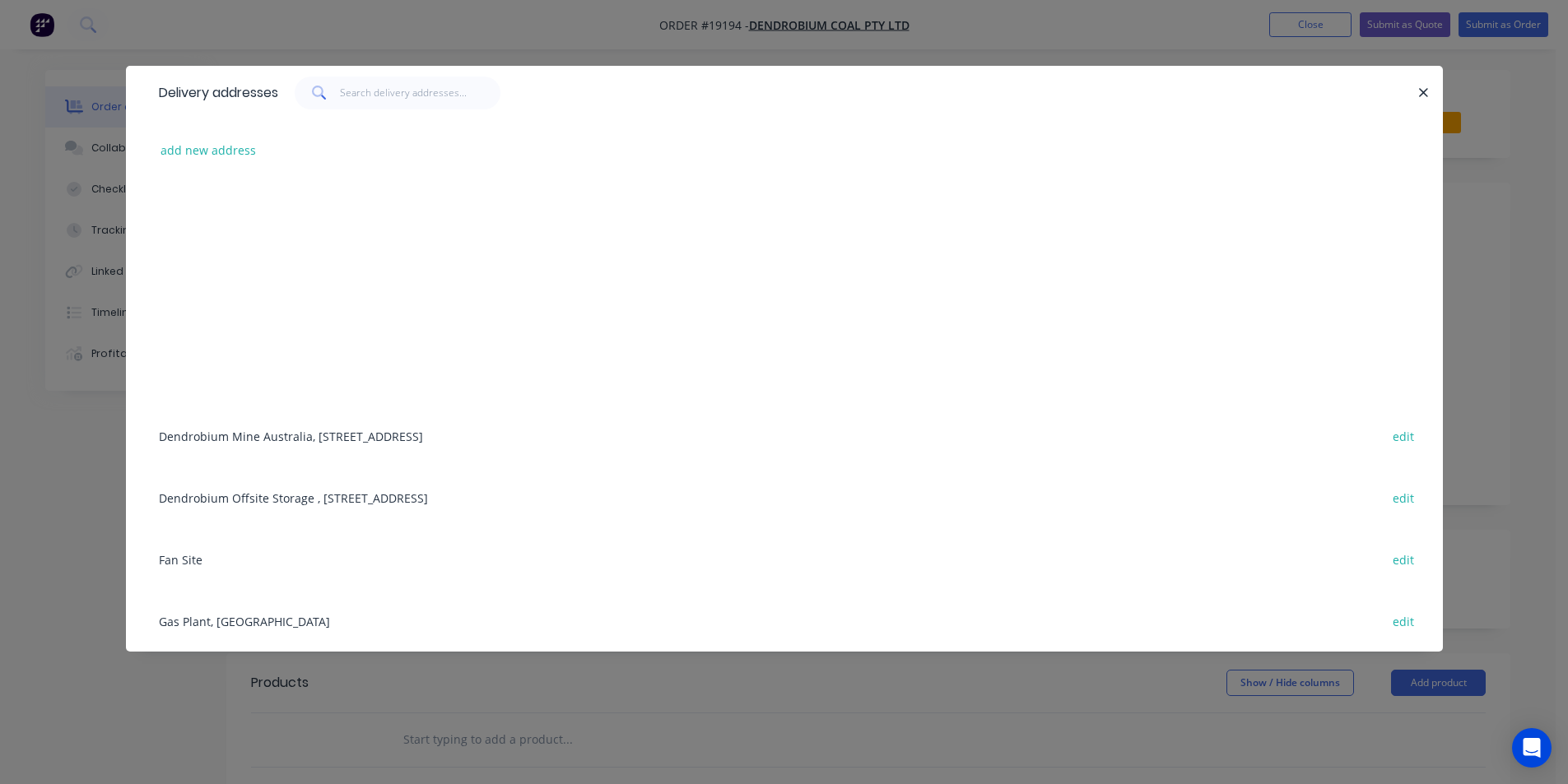
click at [264, 429] on div "Dendrobium Mine [GEOGRAPHIC_DATA], [STREET_ADDRESS] edit" at bounding box center [784, 436] width 1267 height 62
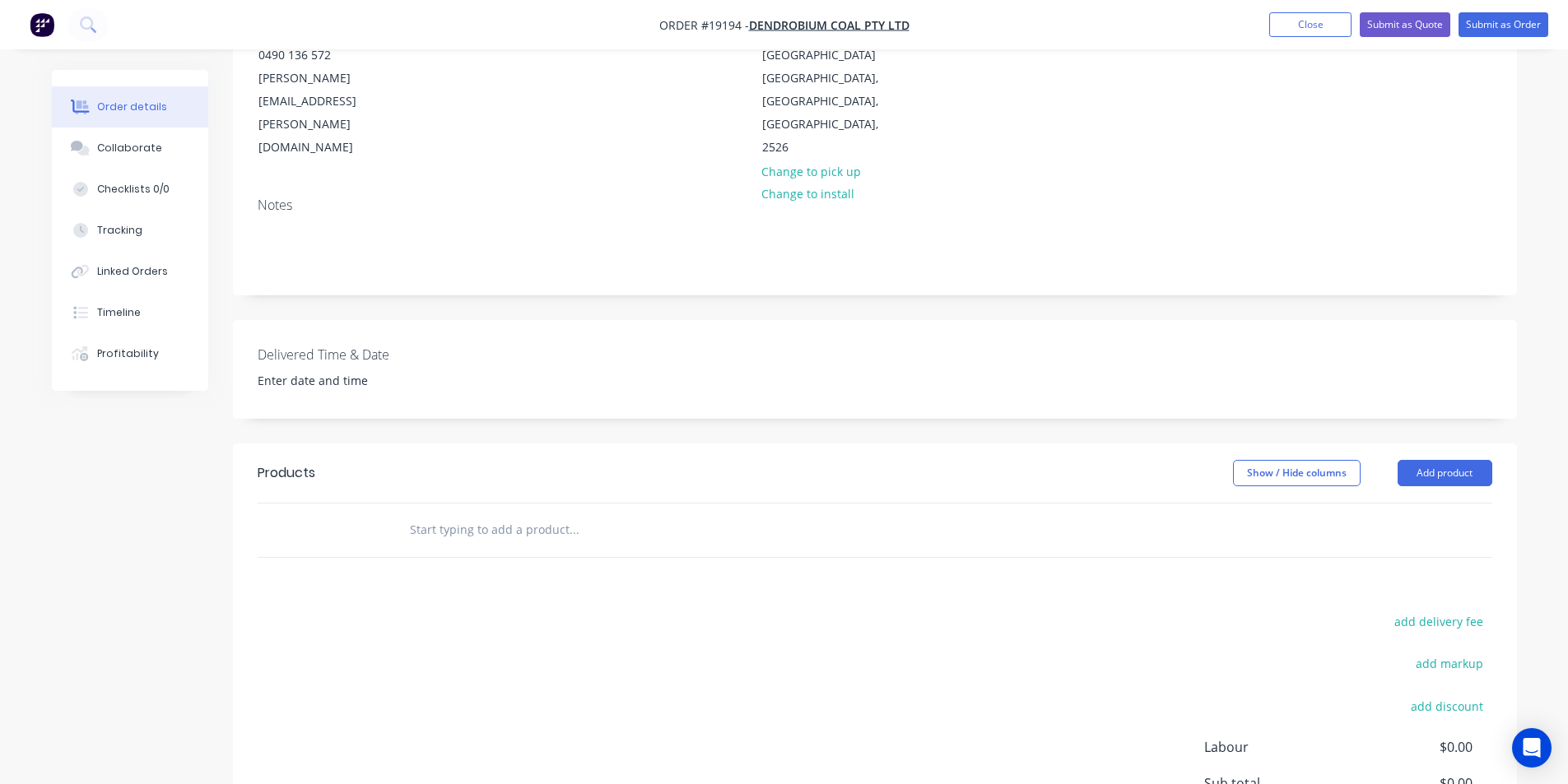
scroll to position [247, 0]
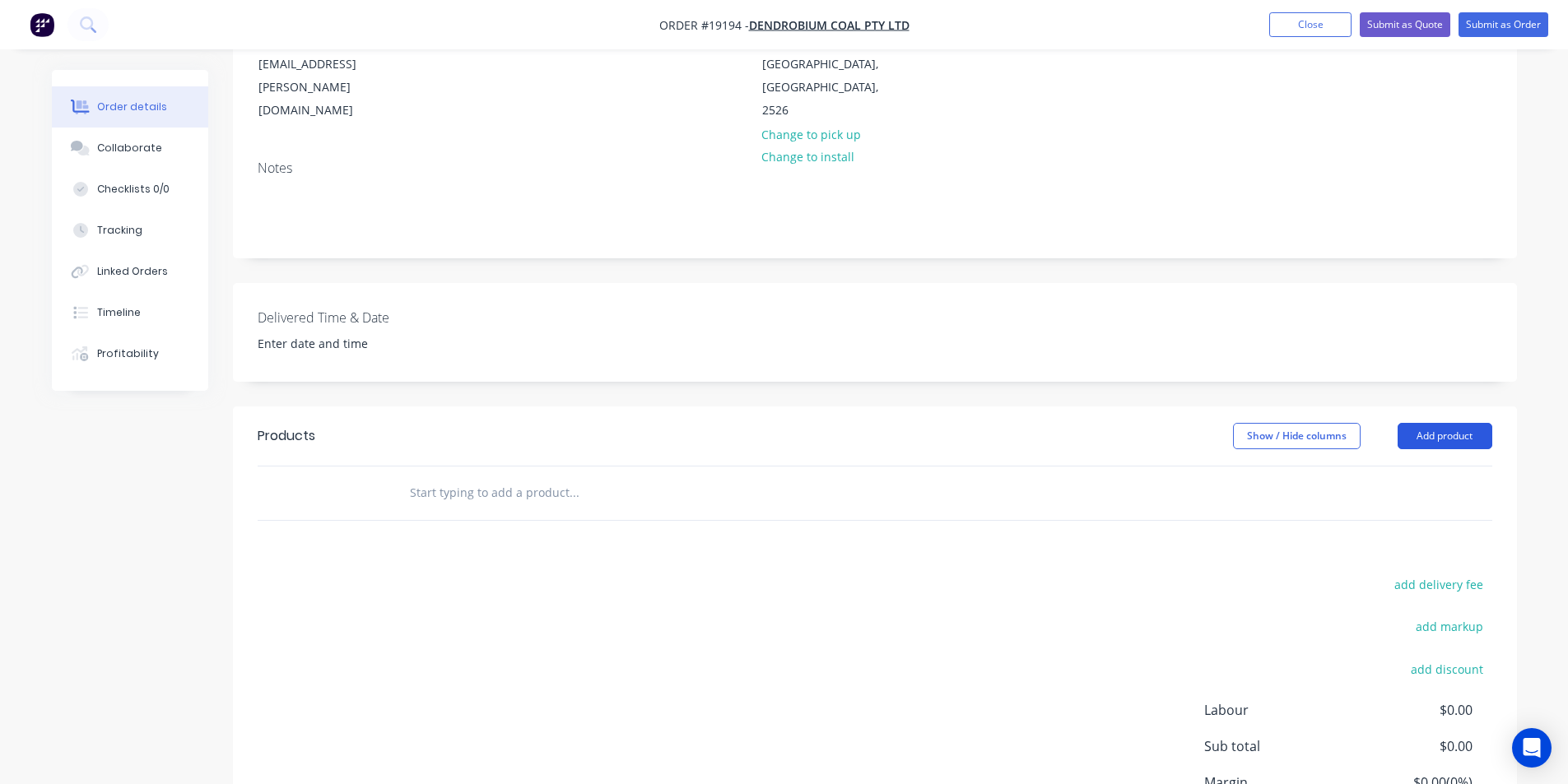
click at [1464, 423] on button "Add product" at bounding box center [1444, 437] width 94 height 26
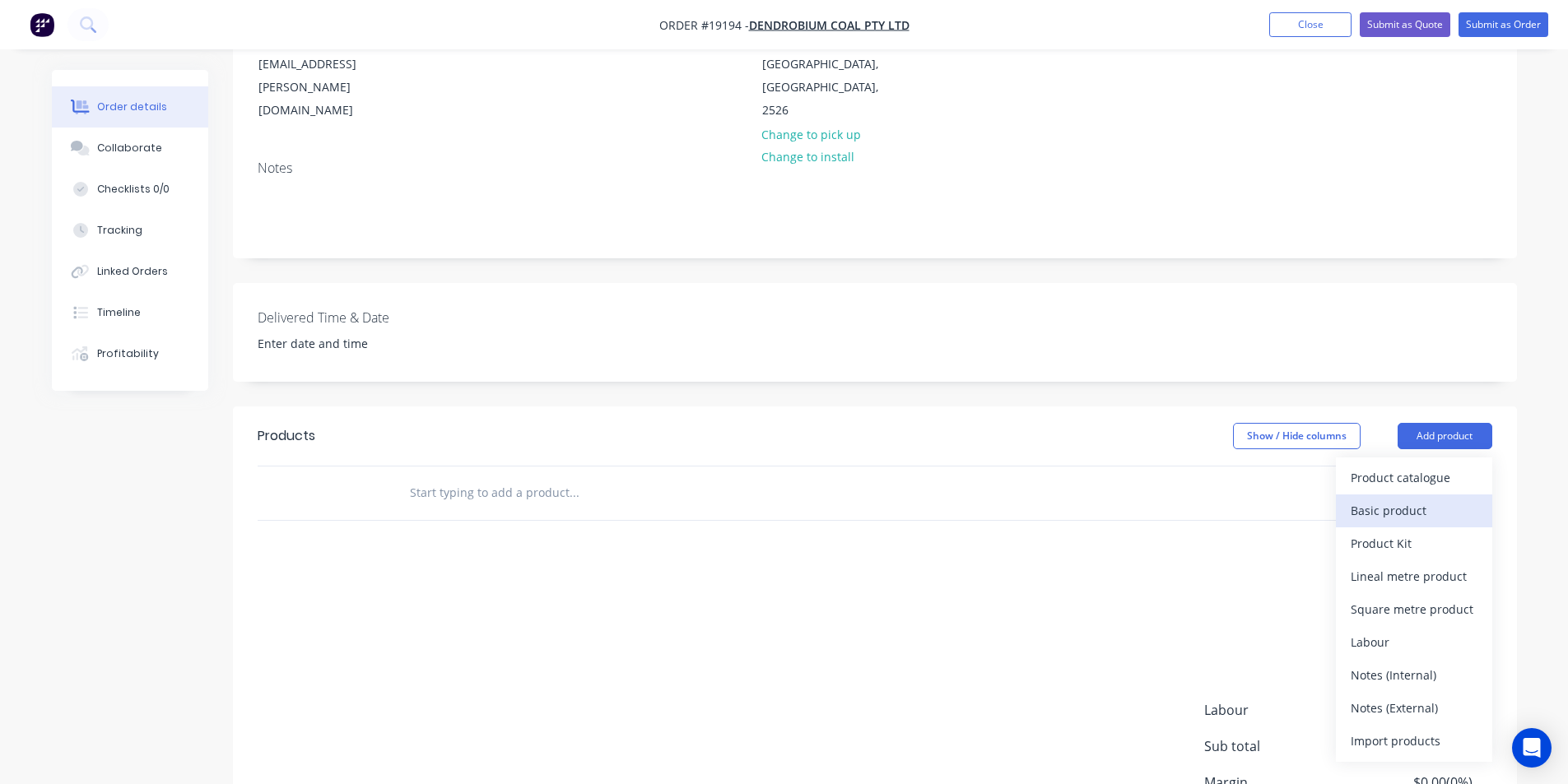
click at [1429, 498] on div "Basic product" at bounding box center [1414, 510] width 127 height 24
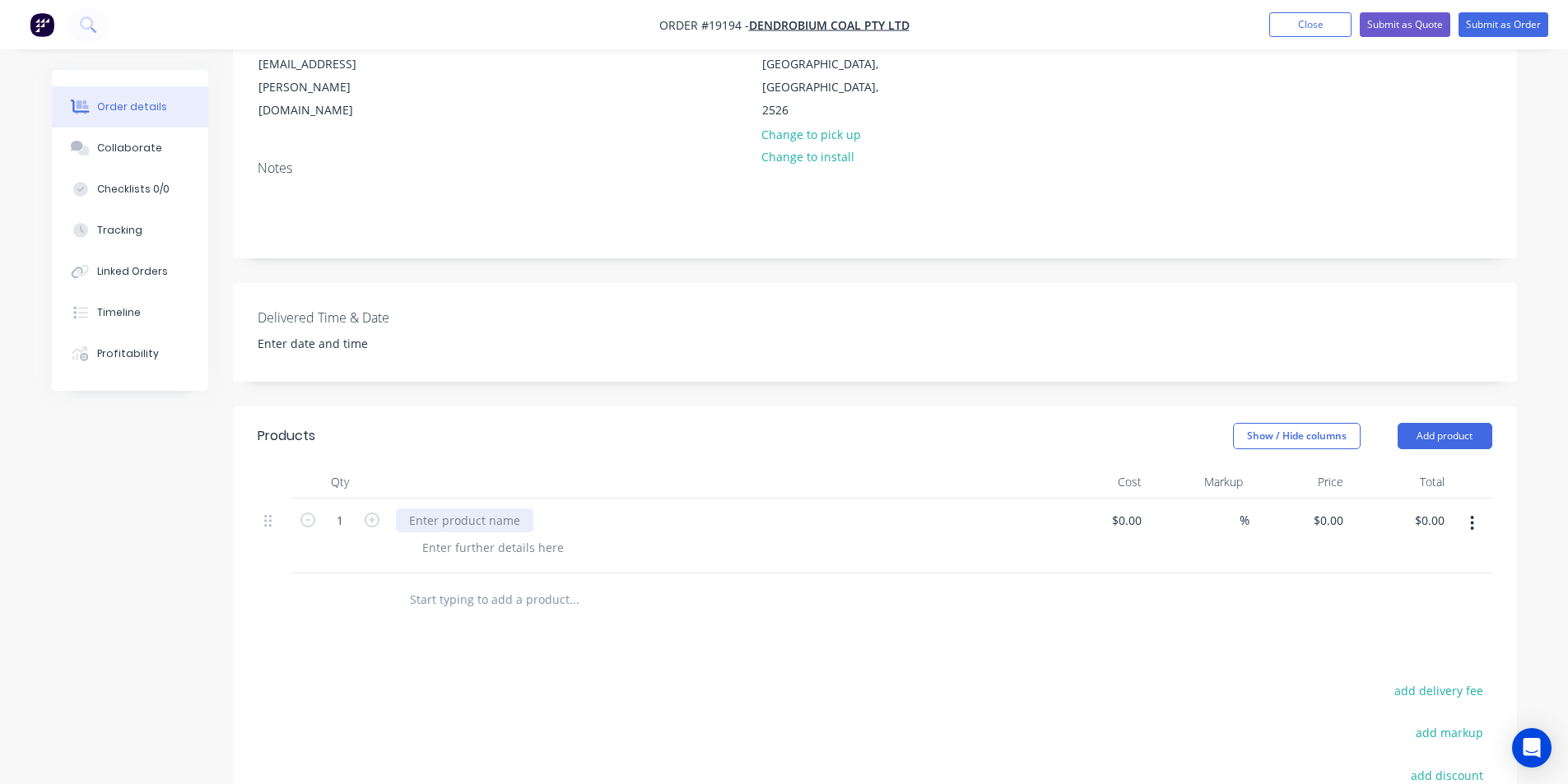
click at [463, 509] on div at bounding box center [465, 520] width 138 height 24
click at [516, 535] on div at bounding box center [493, 547] width 168 height 24
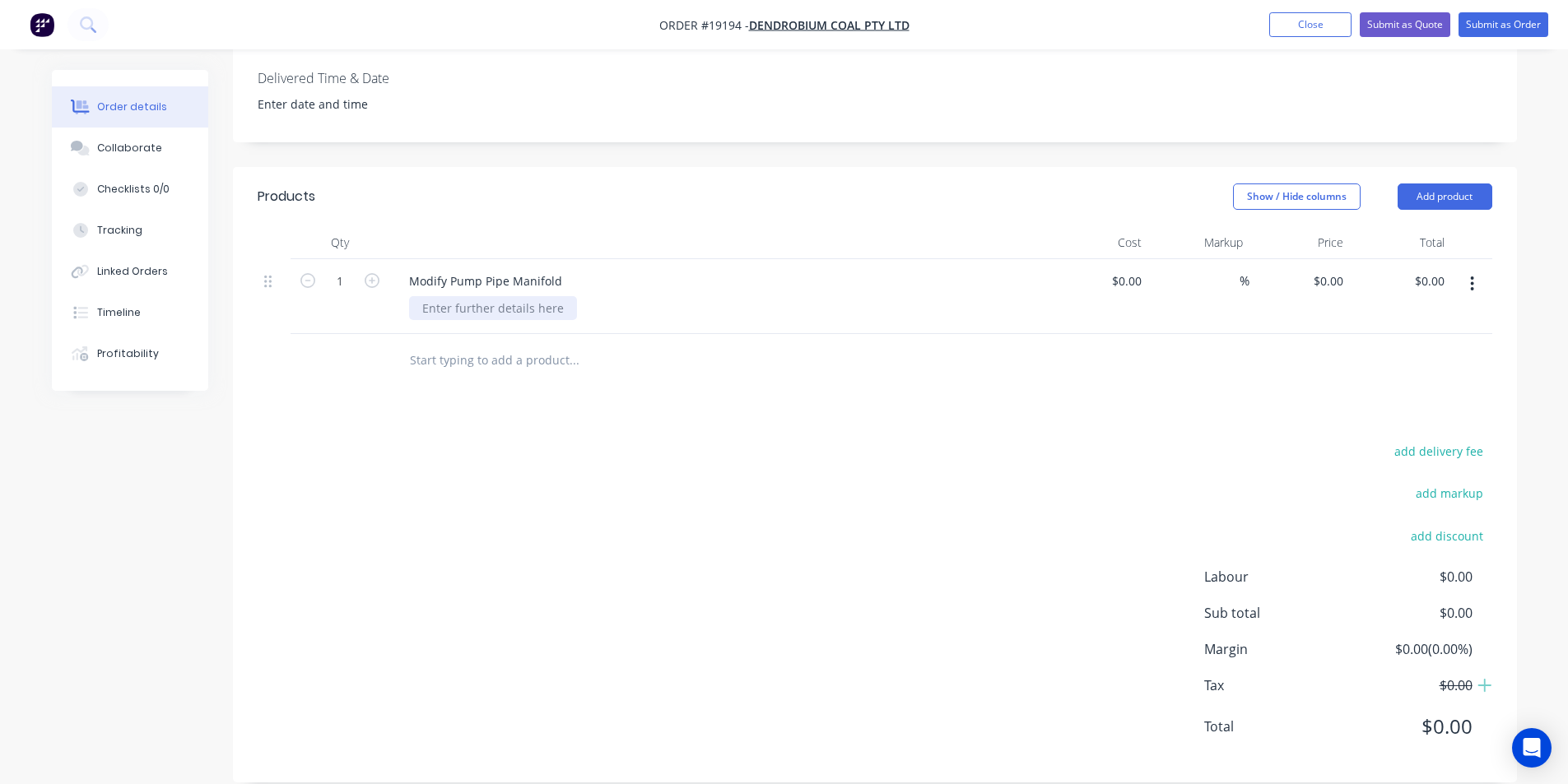
click at [530, 296] on div at bounding box center [493, 308] width 168 height 24
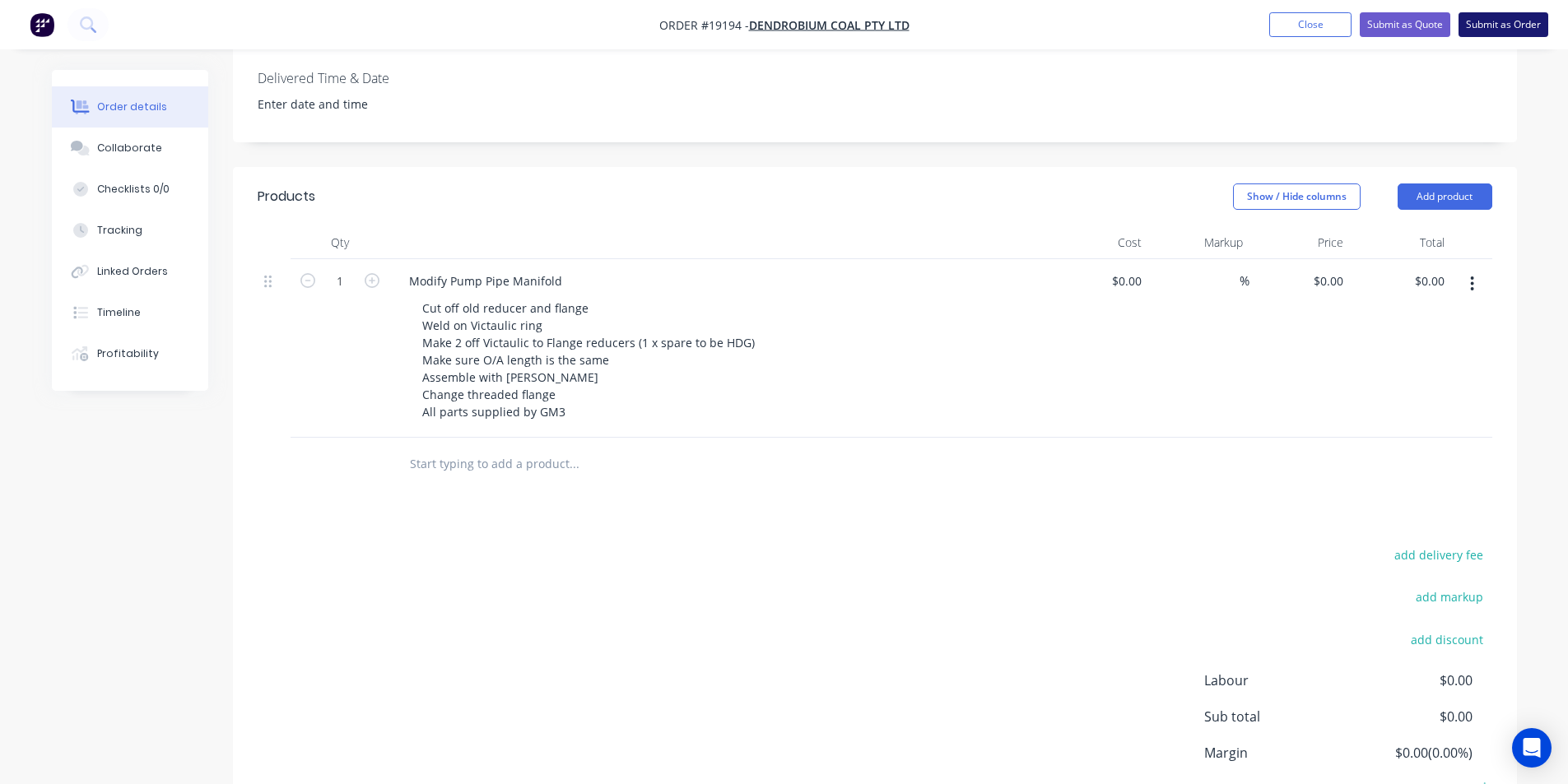
click at [1522, 25] on button "Submit as Order" at bounding box center [1504, 25] width 90 height 25
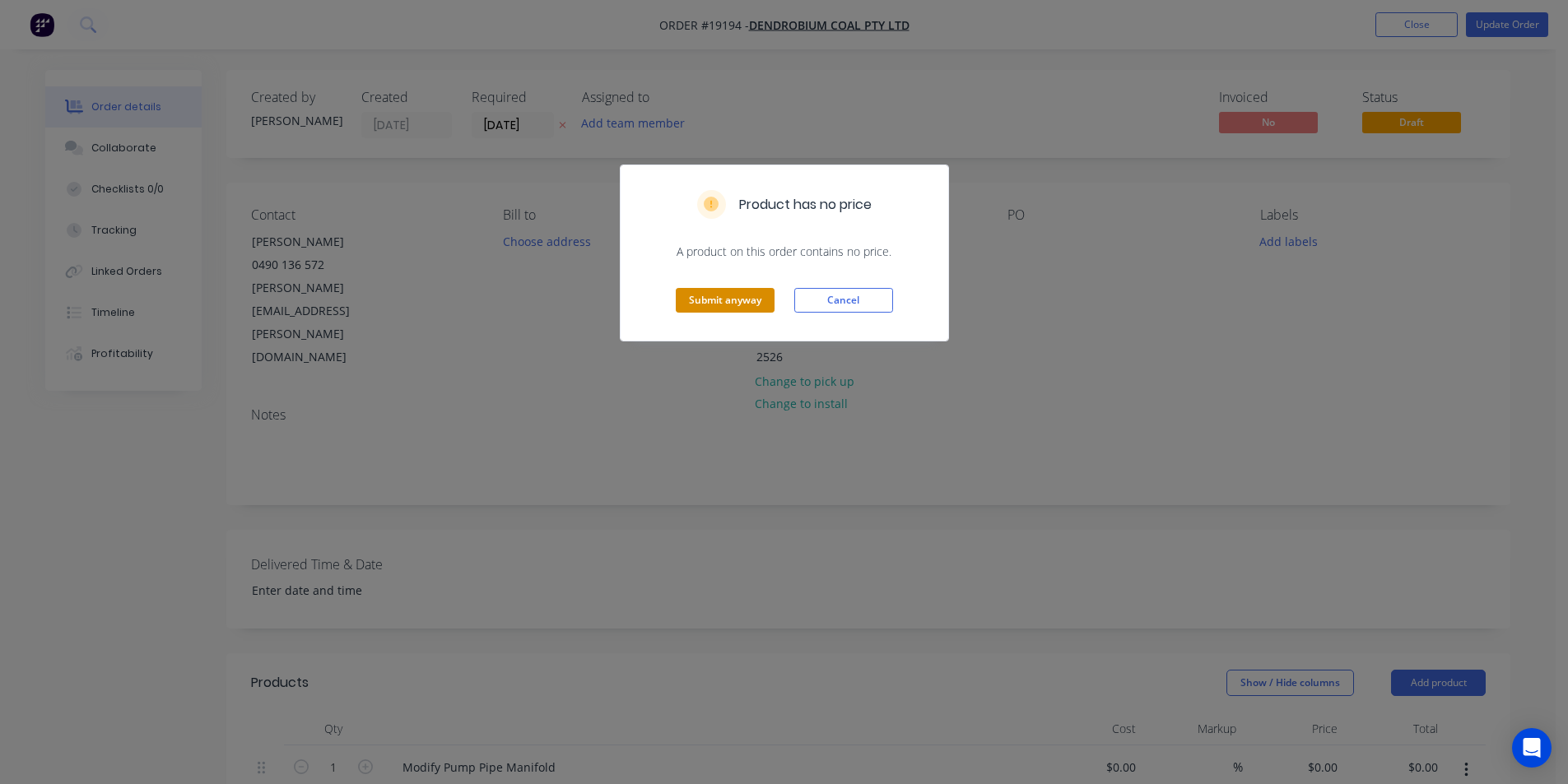
click at [747, 290] on button "Submit anyway" at bounding box center [725, 301] width 99 height 25
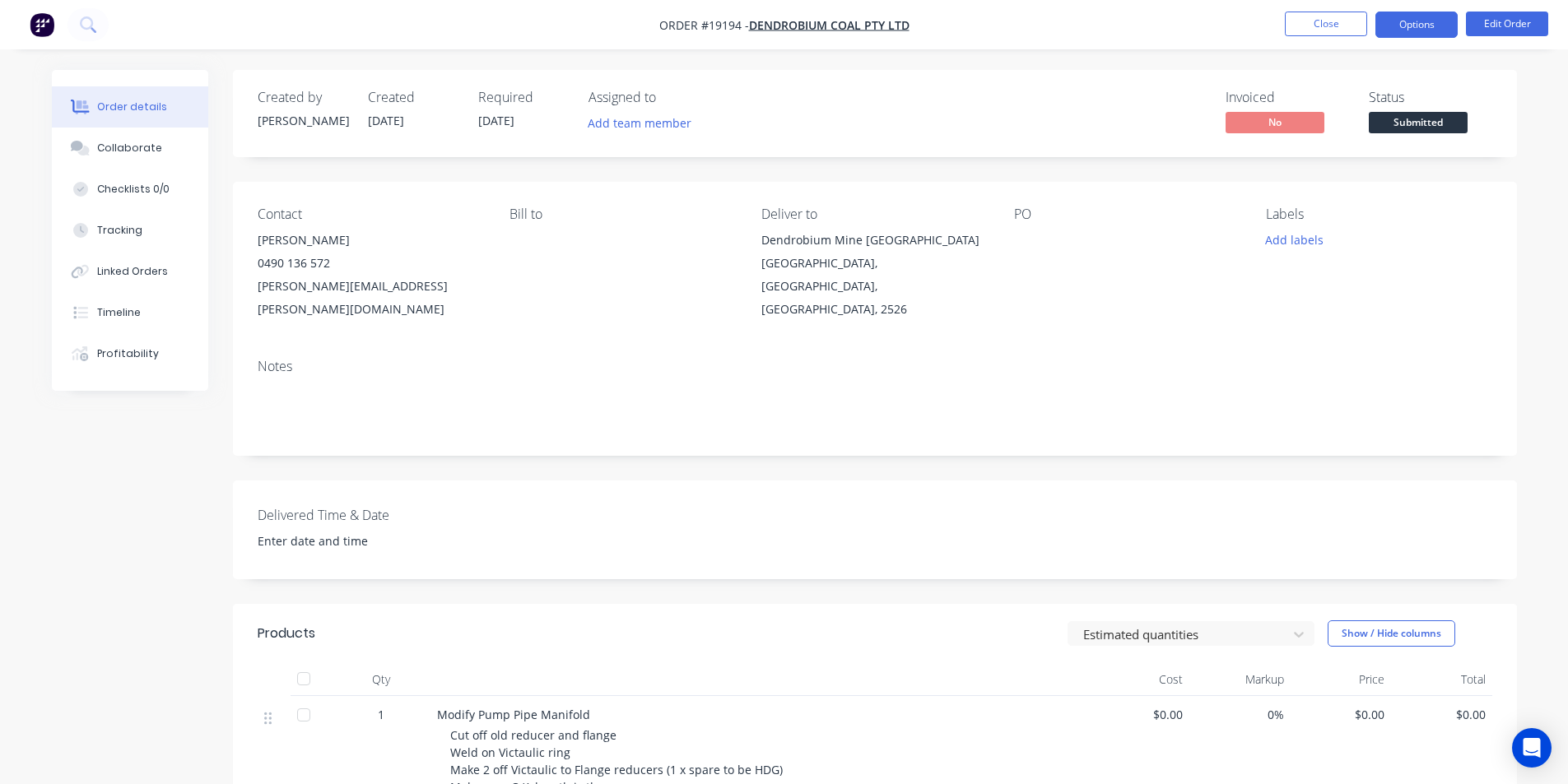
click at [1426, 25] on button "Options" at bounding box center [1415, 25] width 82 height 26
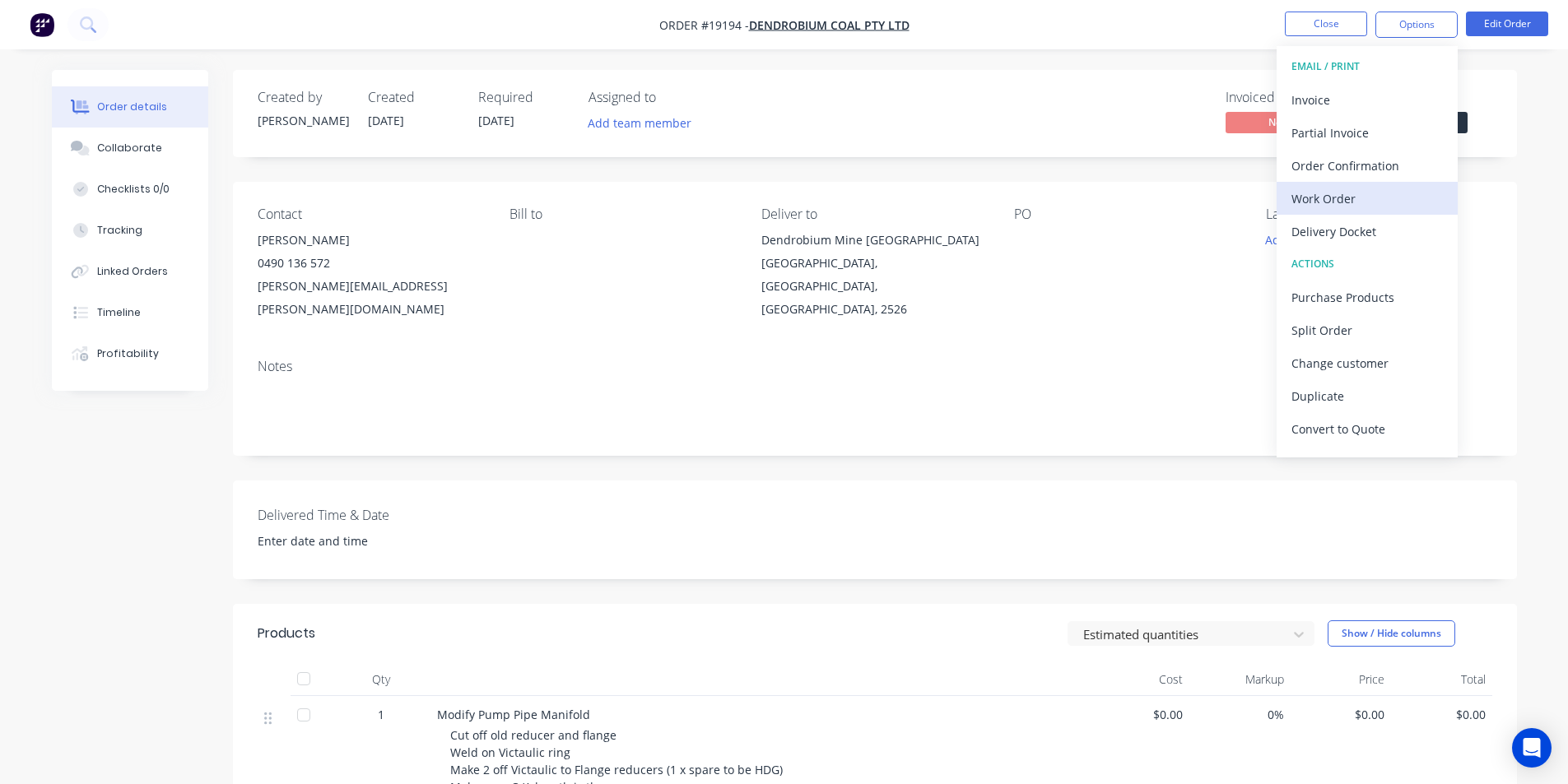
click at [1360, 194] on div "Work Order" at bounding box center [1367, 198] width 152 height 24
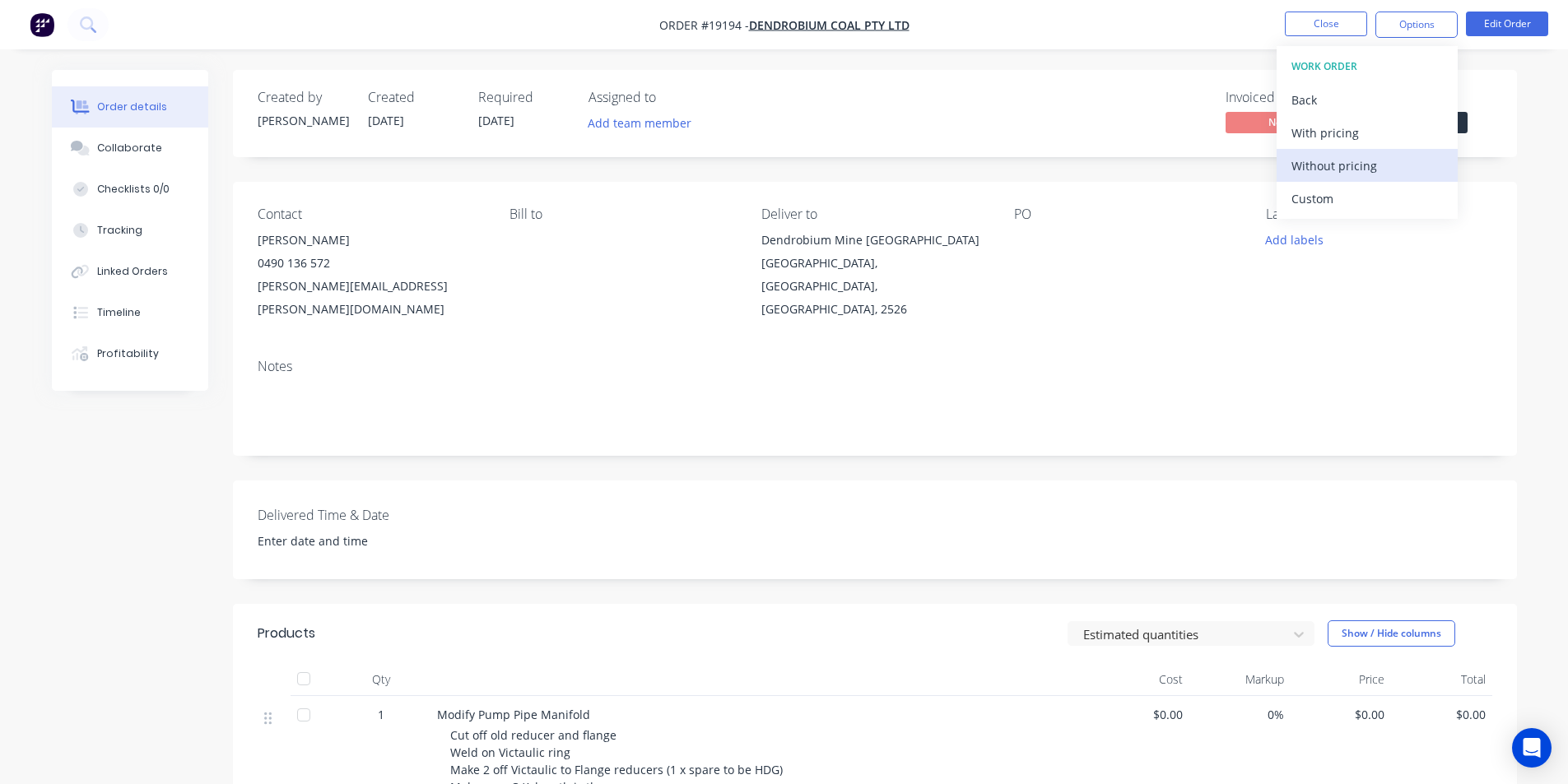
click at [1348, 170] on div "Without pricing" at bounding box center [1367, 165] width 152 height 24
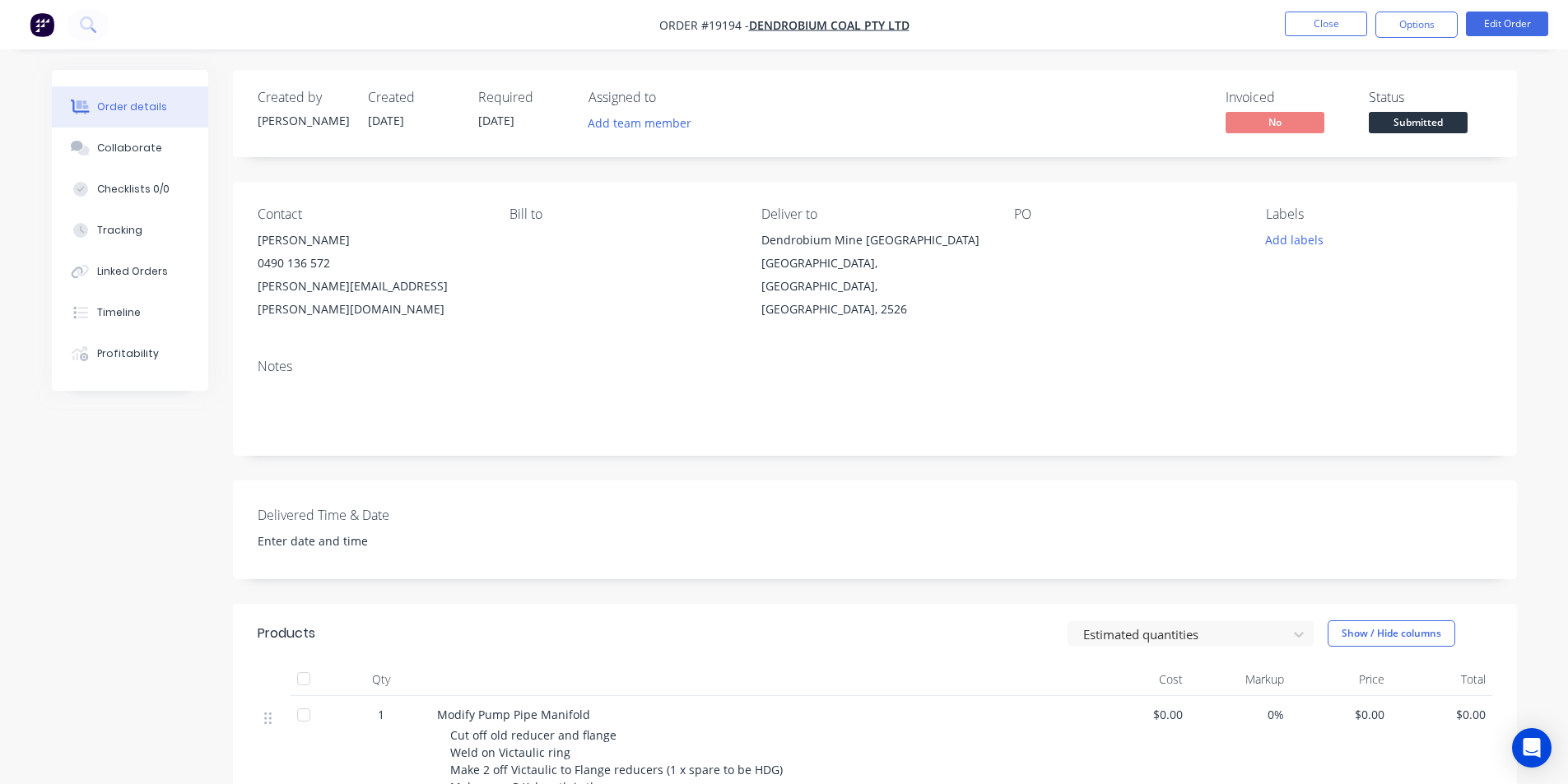
click at [1005, 130] on div "Invoiced No Status Submitted" at bounding box center [1123, 114] width 739 height 48
drag, startPoint x: 590, startPoint y: 714, endPoint x: 429, endPoint y: 713, distance: 161.0
click at [430, 713] on div "Modify Pump Pipe Manifold Cut off old reducer and flange Weld on Victaulic ring…" at bounding box center [759, 779] width 659 height 166
copy span "Modify Pump Pipe Manifold"
click at [1318, 235] on button "Add labels" at bounding box center [1295, 239] width 76 height 22
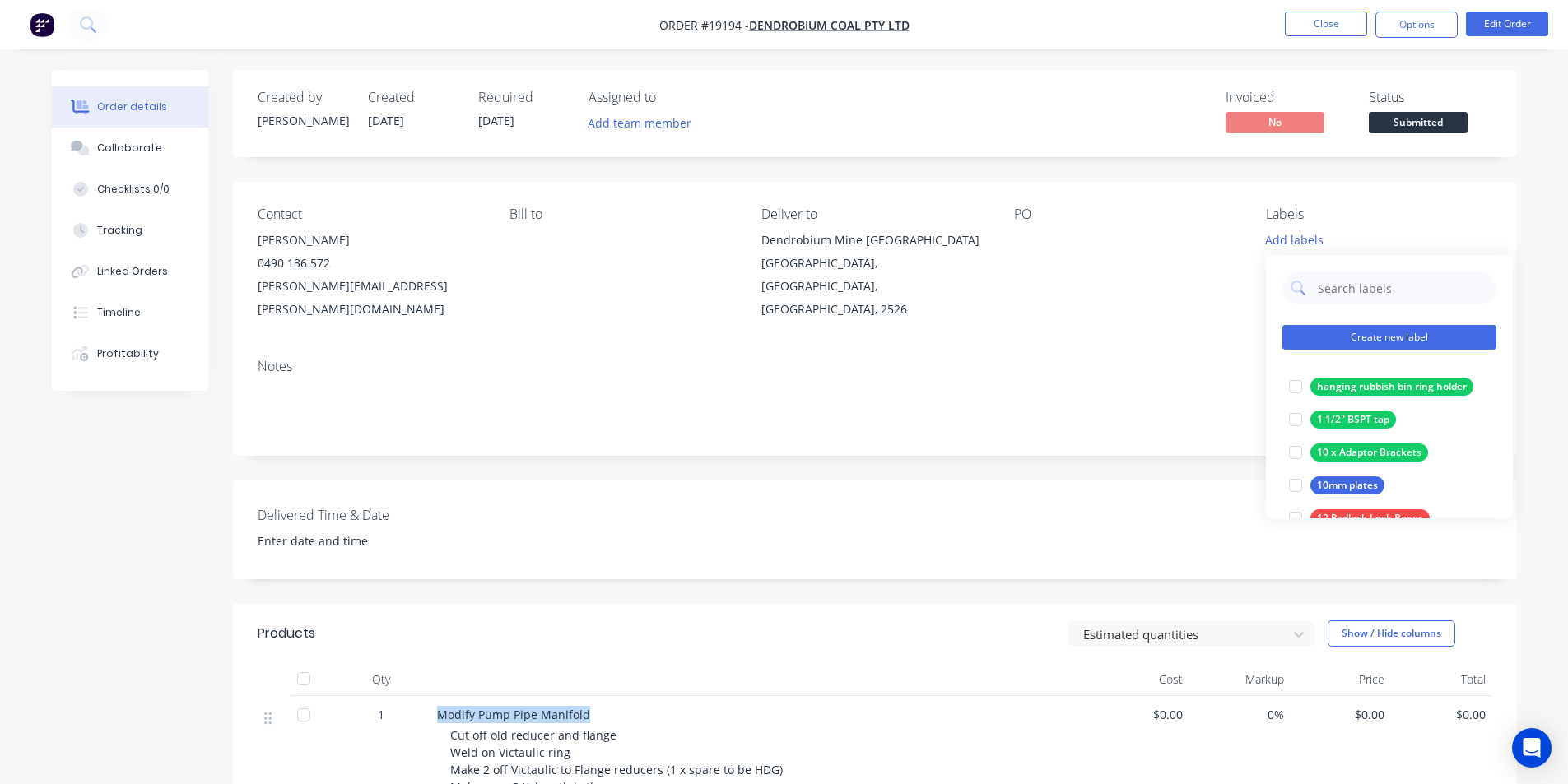
click at [1386, 344] on button "Create new label" at bounding box center [1389, 338] width 214 height 25
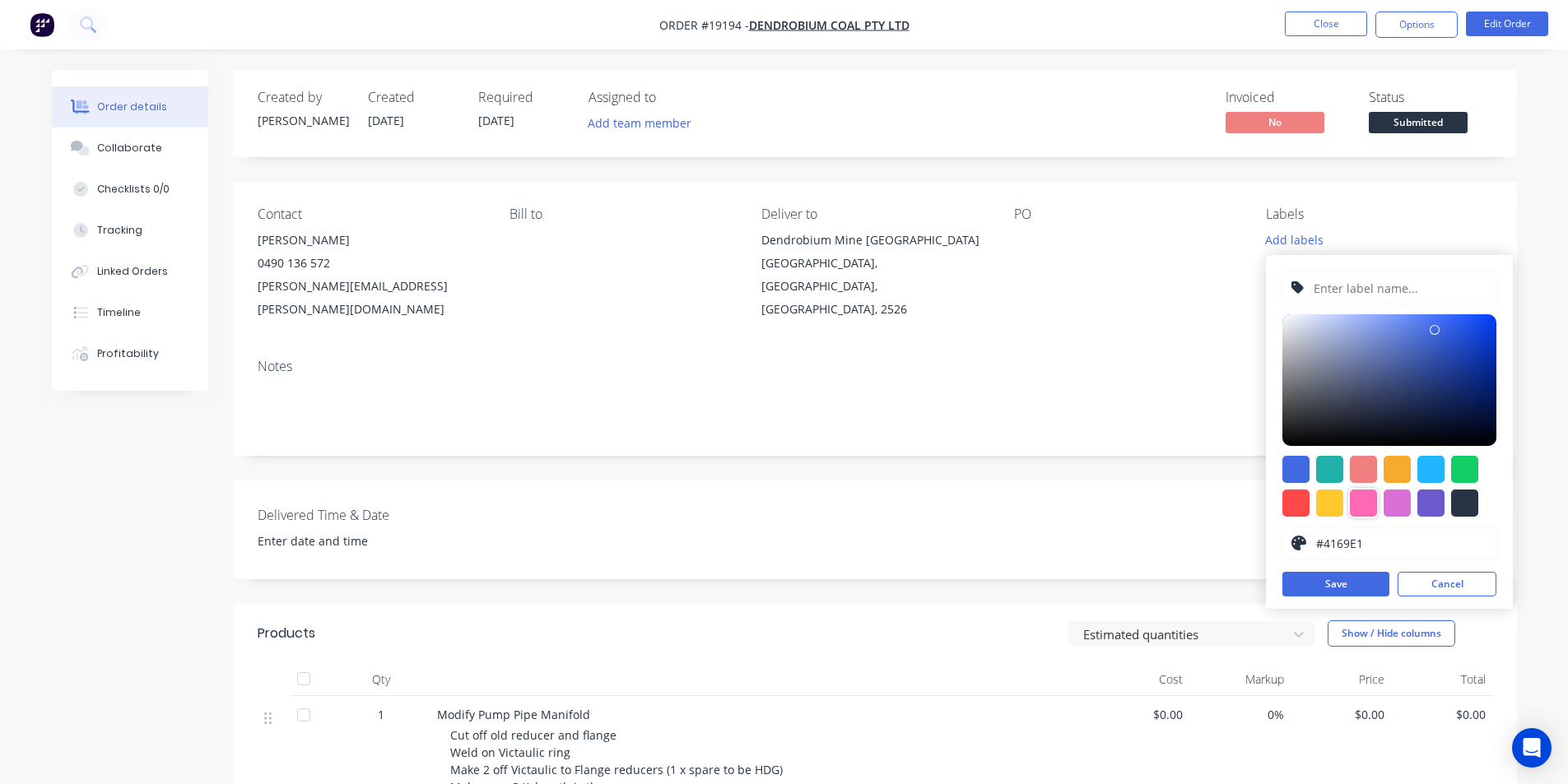
click at [1365, 502] on div at bounding box center [1363, 503] width 27 height 27
type input "#FF69B4"
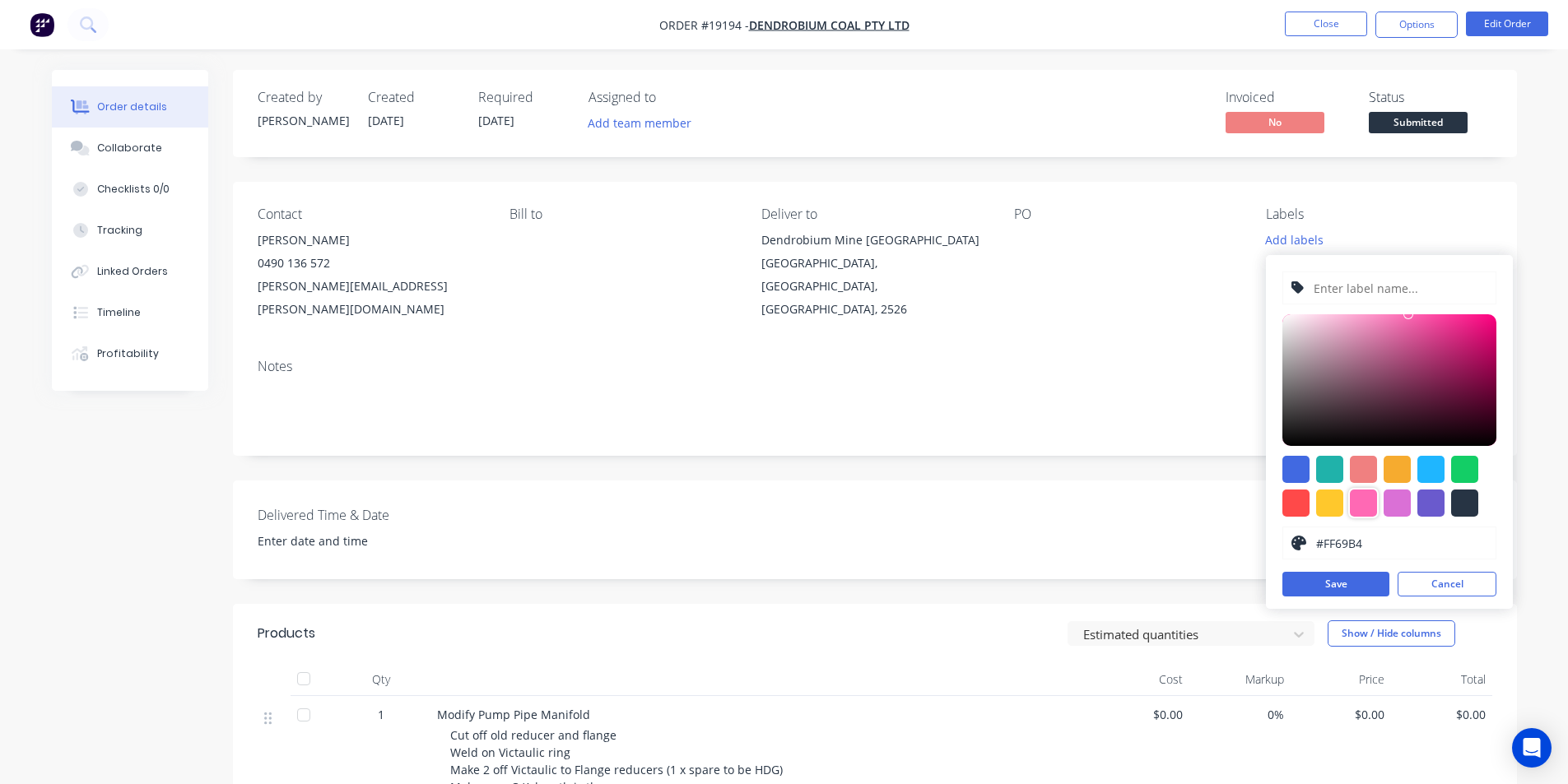
click at [1415, 304] on div "#FF69B4 hex #FF69B4 Save Cancel" at bounding box center [1389, 431] width 247 height 354
click at [1406, 292] on input "text" at bounding box center [1399, 287] width 175 height 31
paste input "Modify Pump Pipe Manifold"
type input "Modify Pump Pipe Manifold"
click at [1346, 586] on button "Save" at bounding box center [1335, 585] width 107 height 25
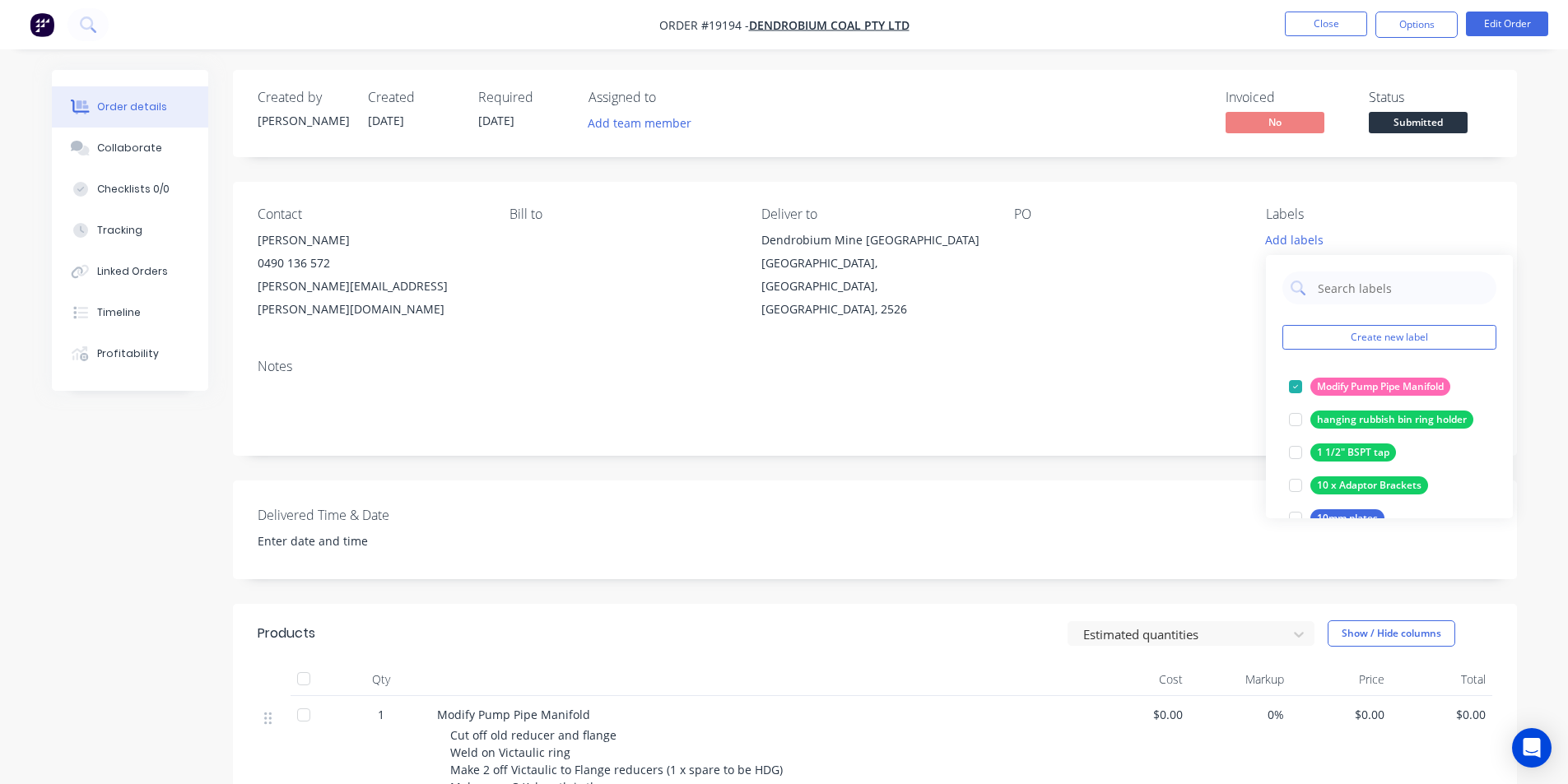
click at [1152, 437] on div "Notes" at bounding box center [875, 400] width 1284 height 110
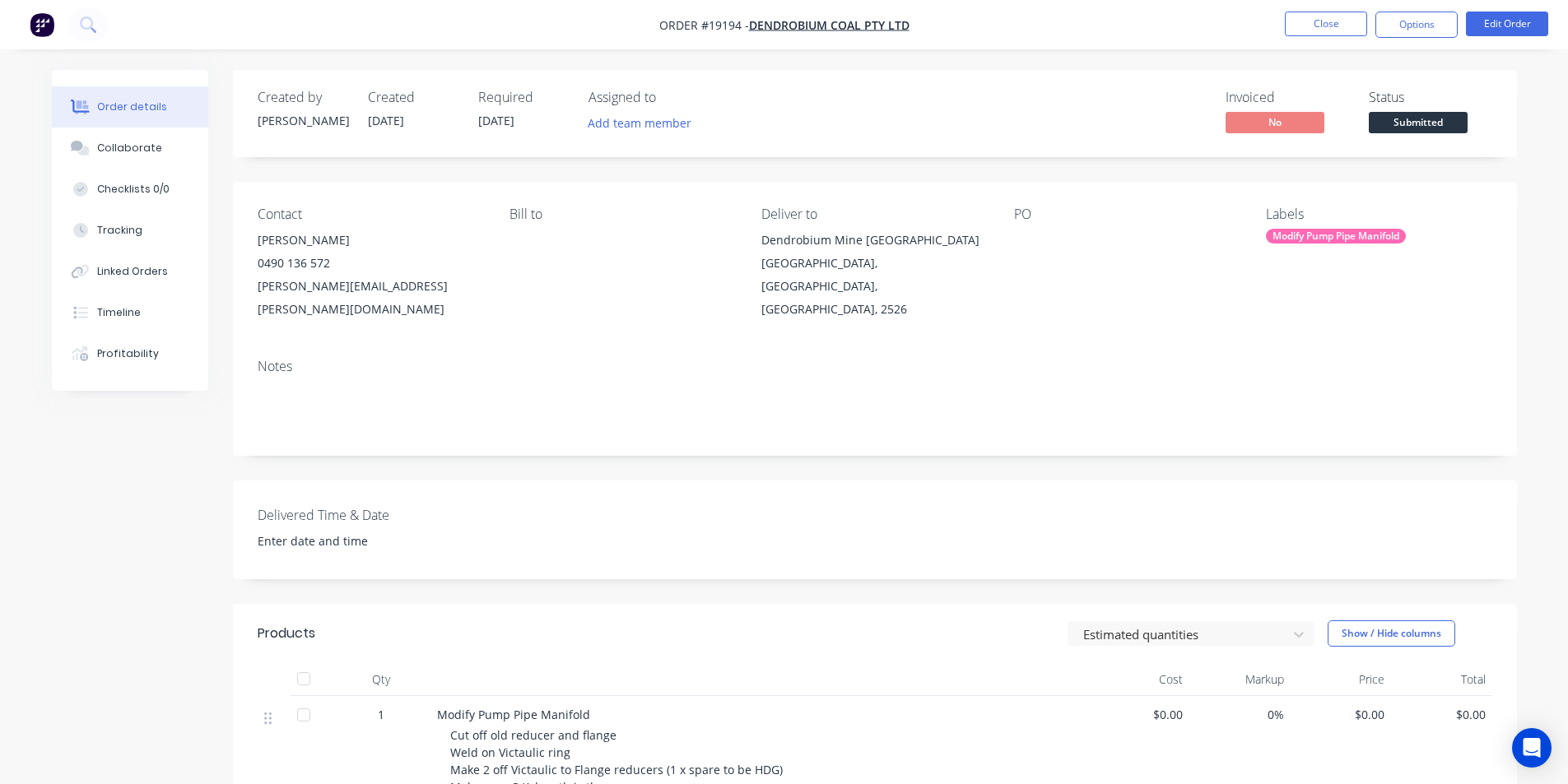
click at [1432, 122] on span "Submitted" at bounding box center [1418, 122] width 99 height 20
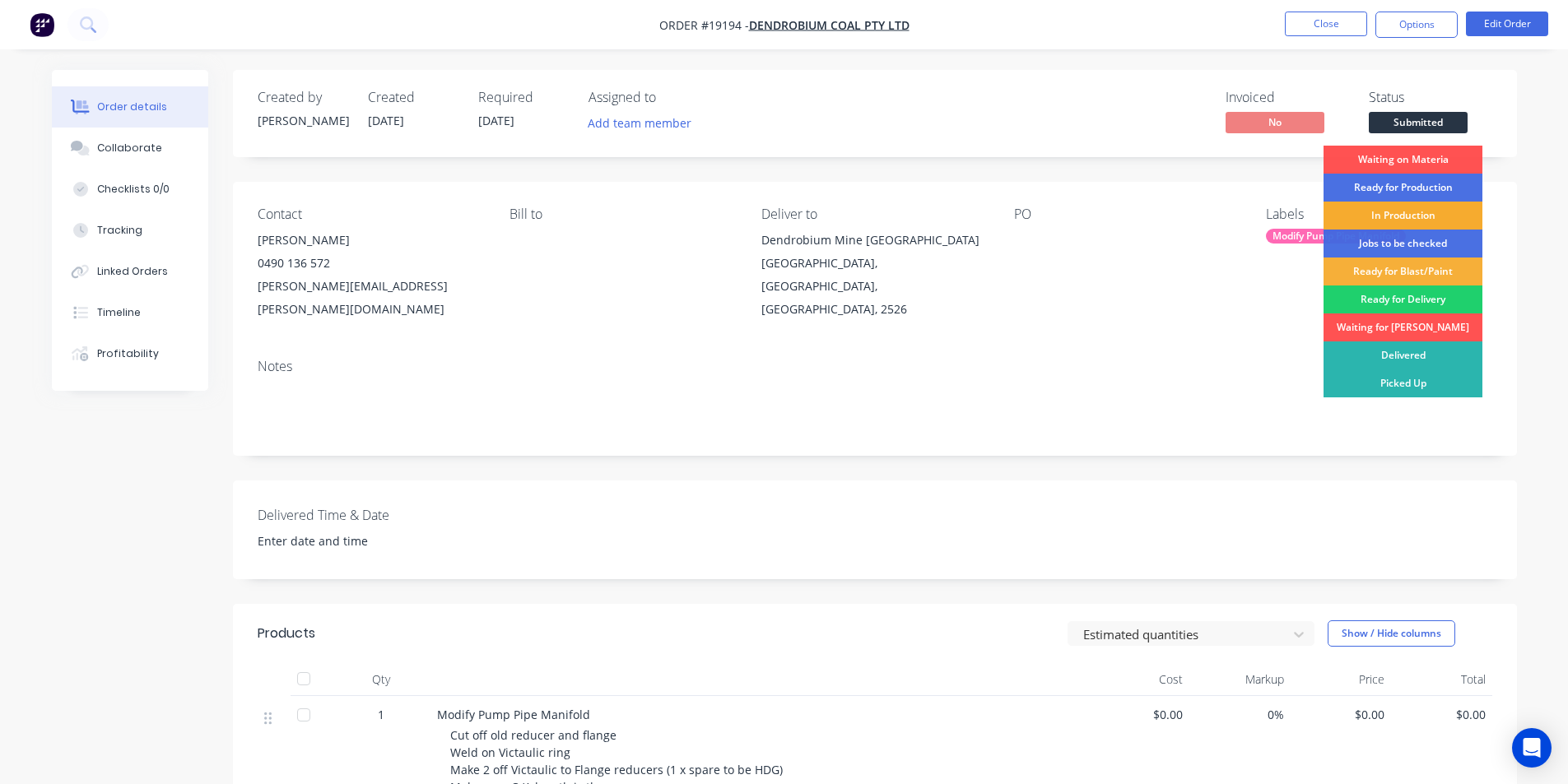
click at [1421, 209] on div "In Production" at bounding box center [1402, 216] width 159 height 28
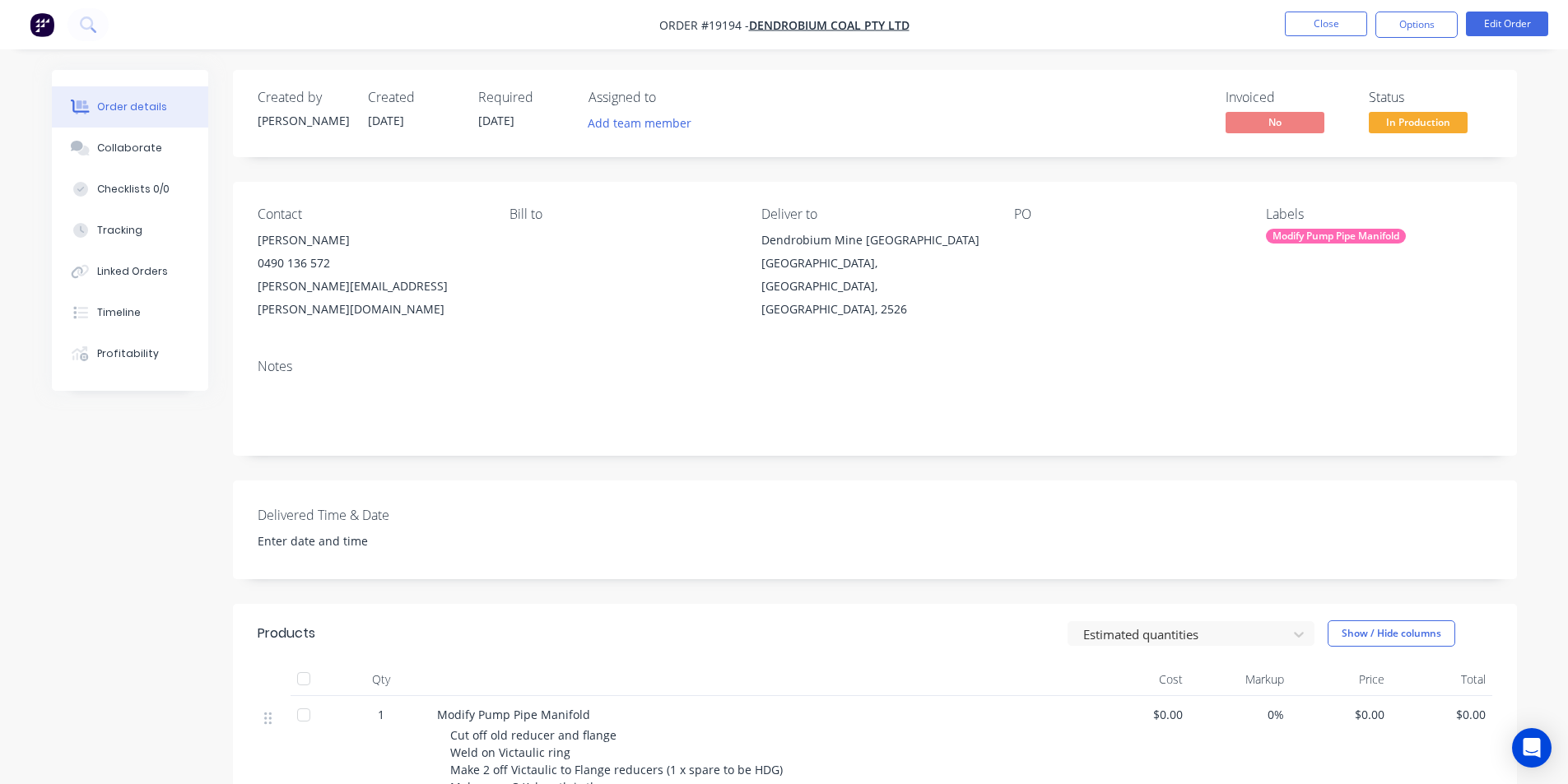
click at [36, 22] on img "button" at bounding box center [42, 25] width 25 height 25
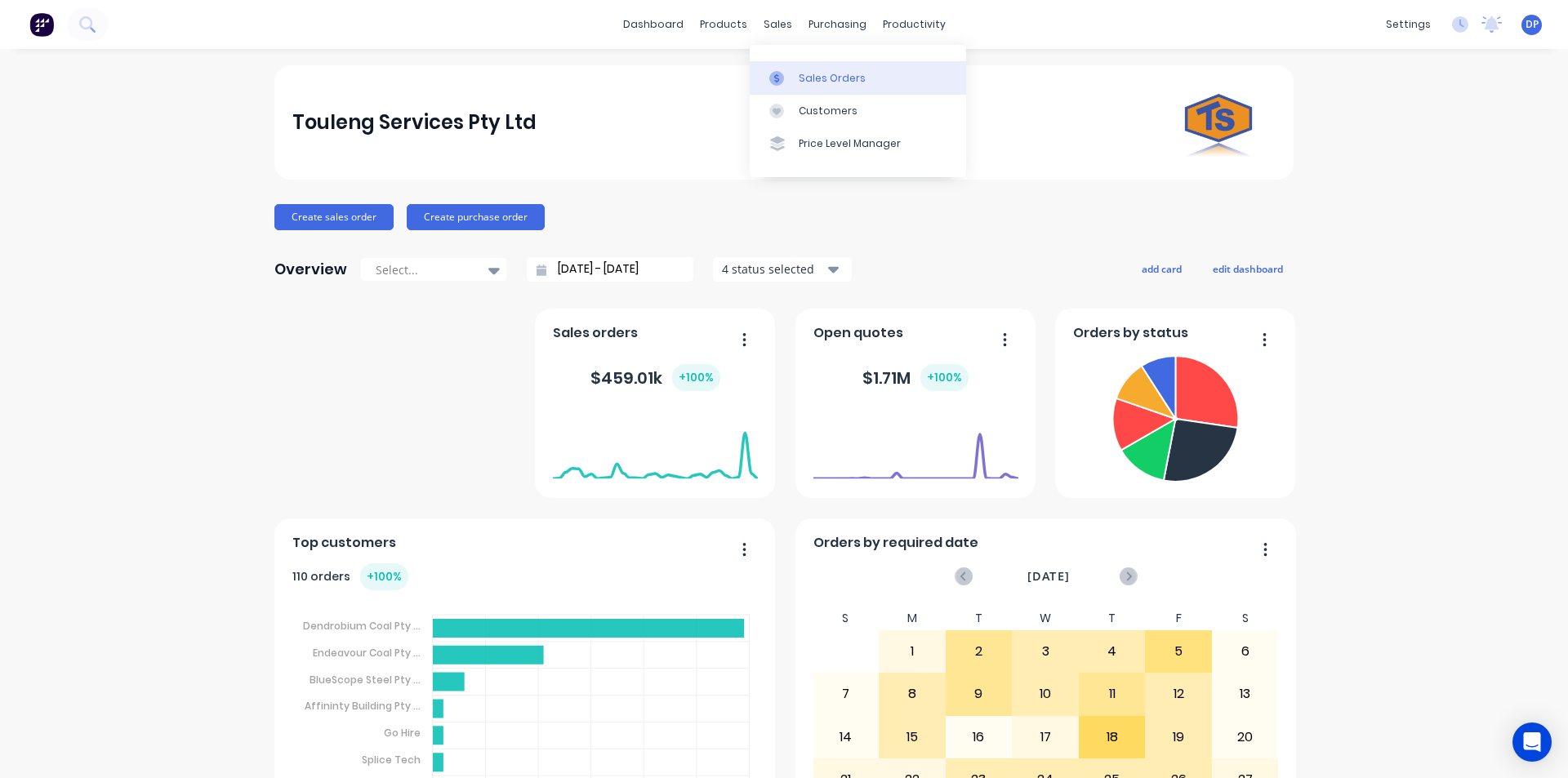
click at [841, 84] on div "Sales Orders" at bounding box center [832, 78] width 67 height 15
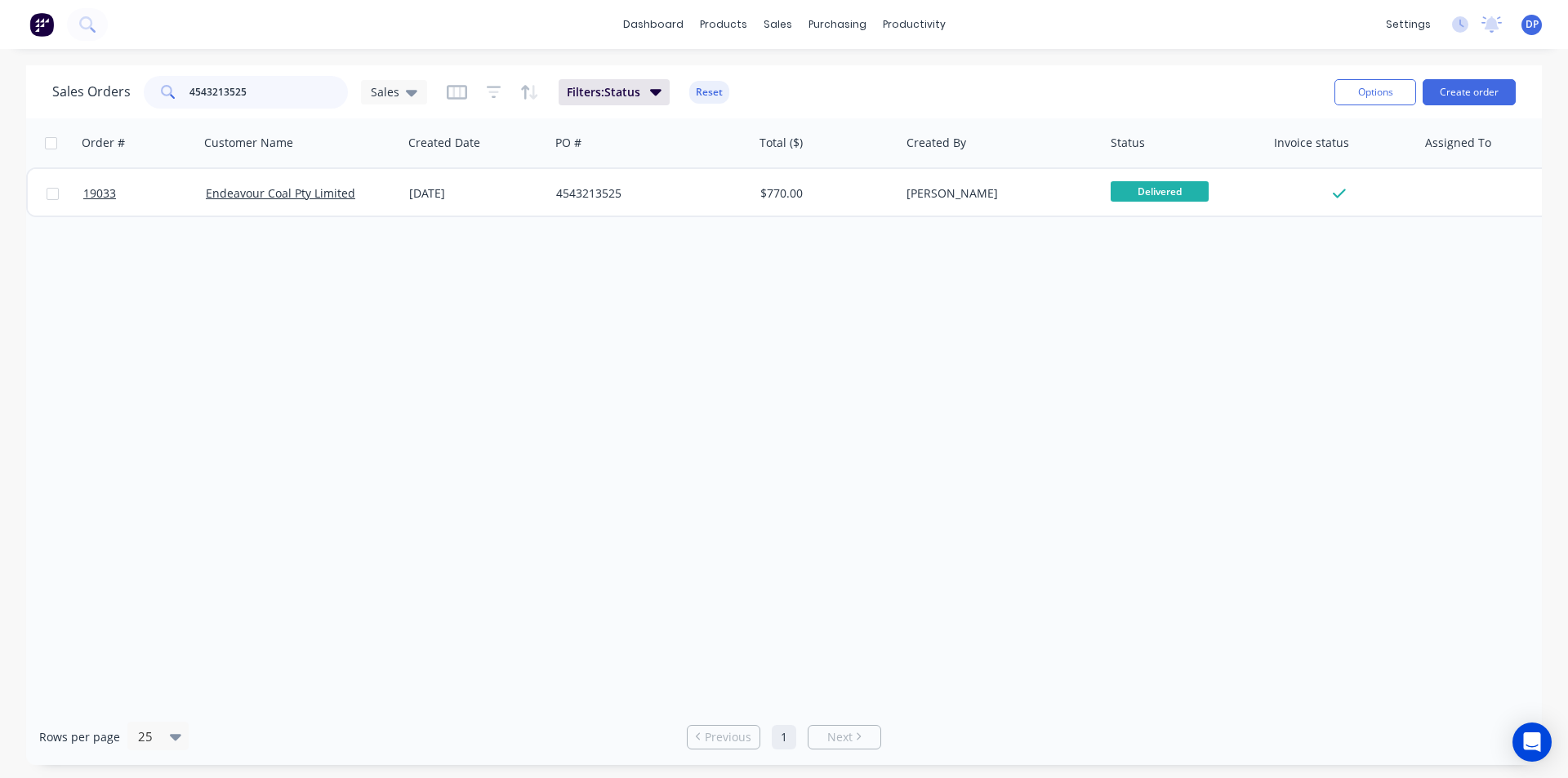
drag, startPoint x: 255, startPoint y: 99, endPoint x: 122, endPoint y: 99, distance: 133.0
click at [122, 99] on div "Sales Orders 4543213525 Sales" at bounding box center [240, 92] width 374 height 32
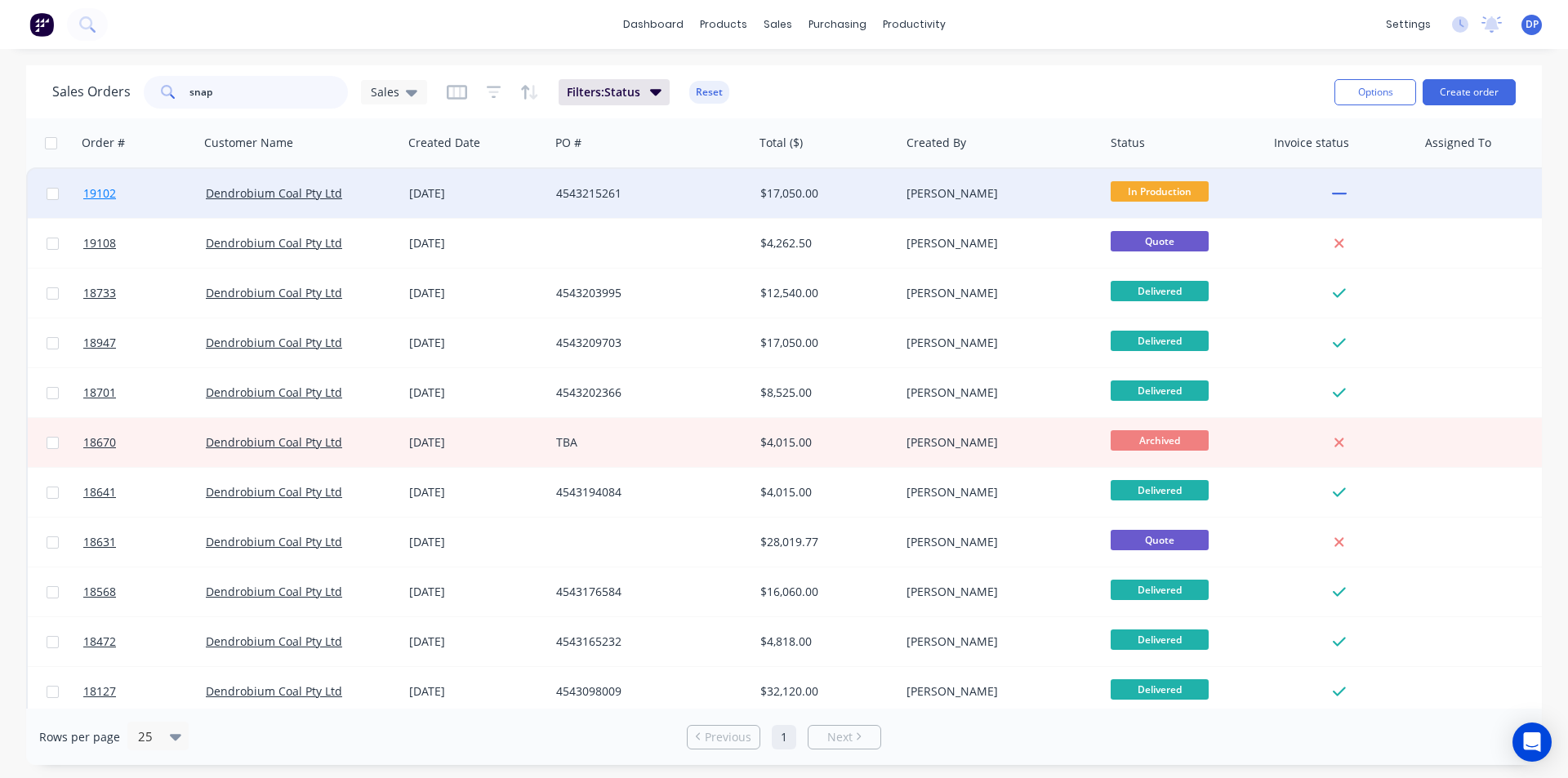
type input "snap"
click at [116, 193] on span "19102" at bounding box center [99, 193] width 32 height 17
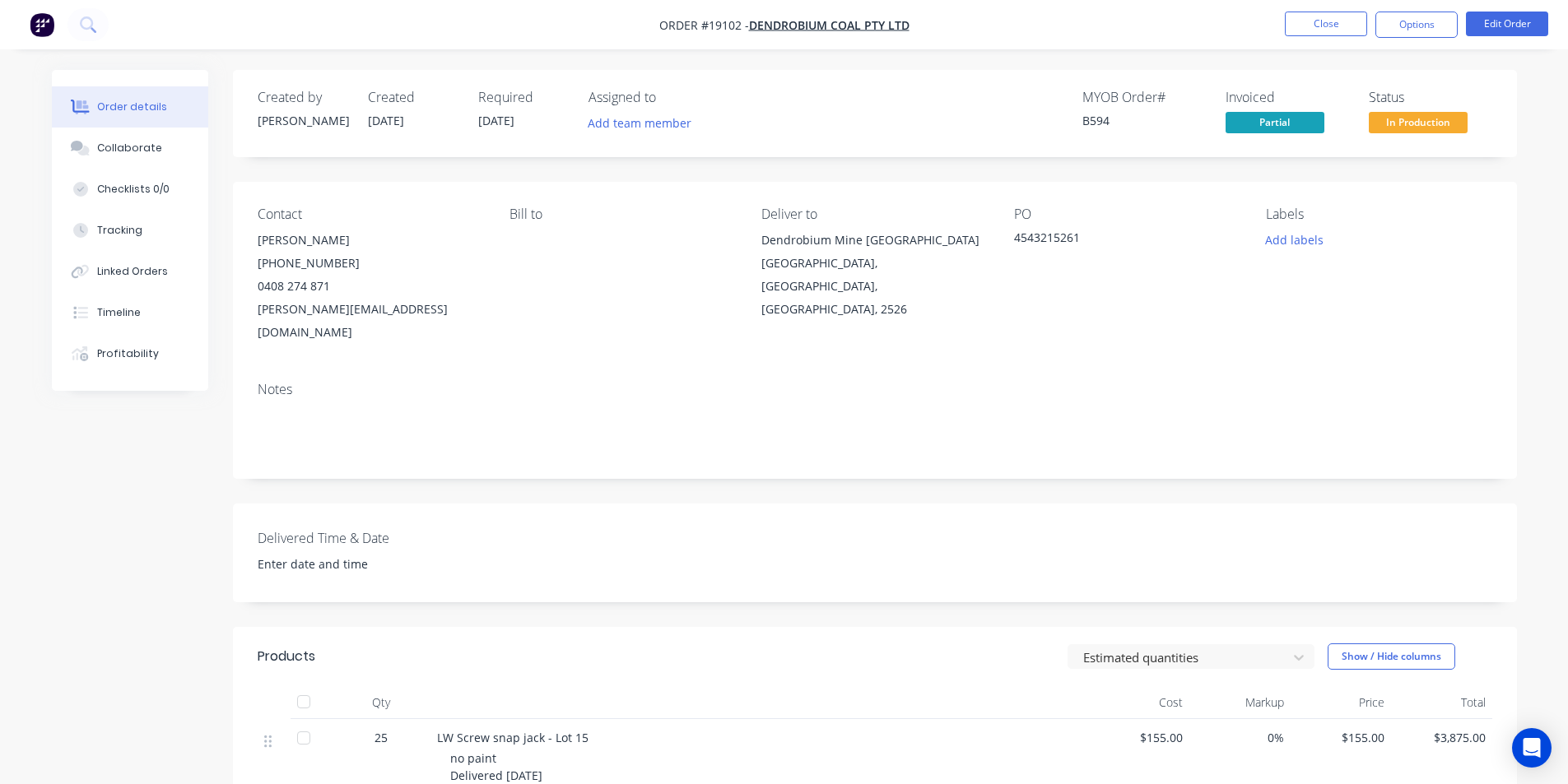
click at [38, 24] on img "button" at bounding box center [42, 25] width 25 height 25
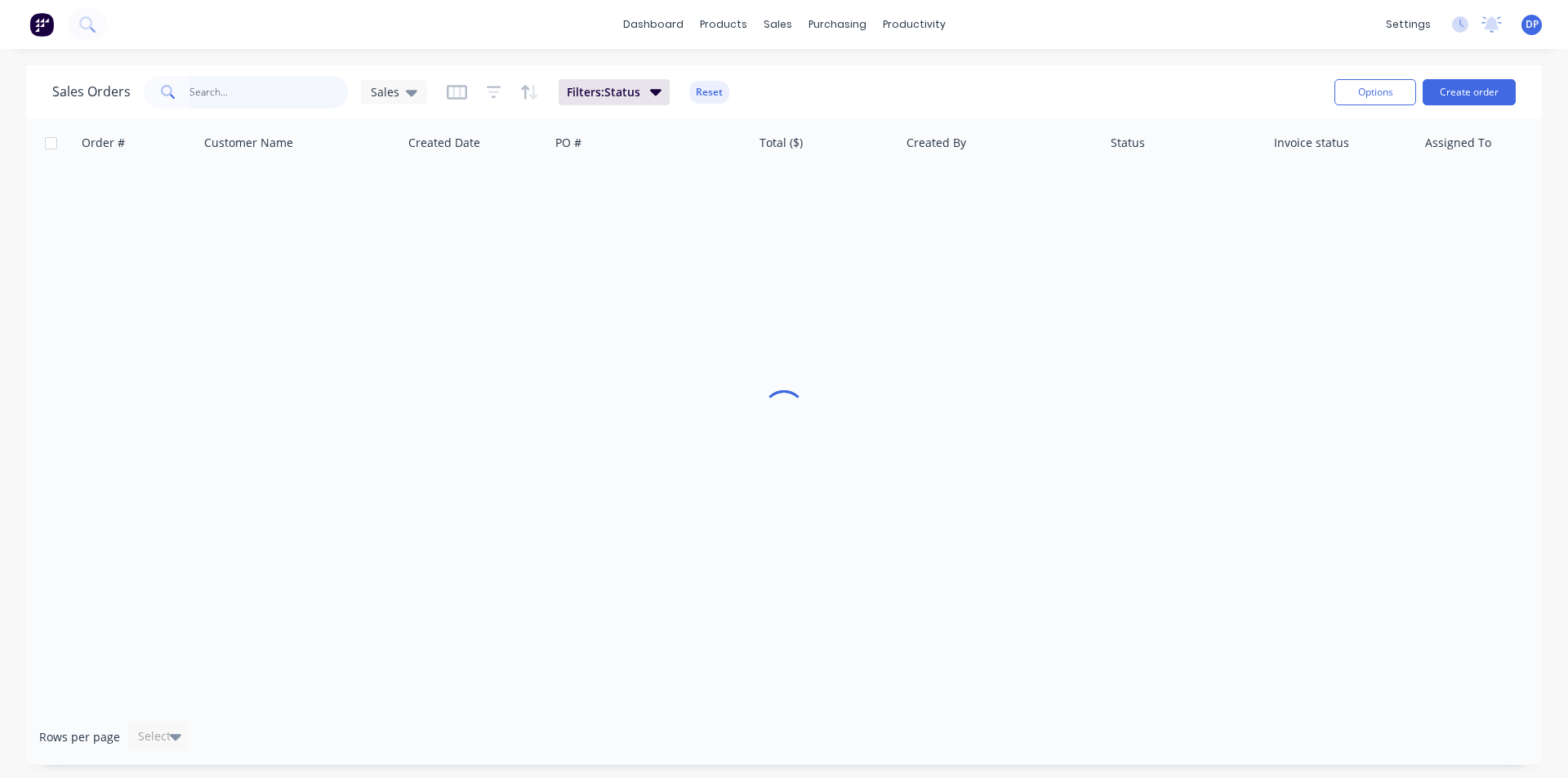
click at [241, 77] on input "text" at bounding box center [269, 92] width 159 height 32
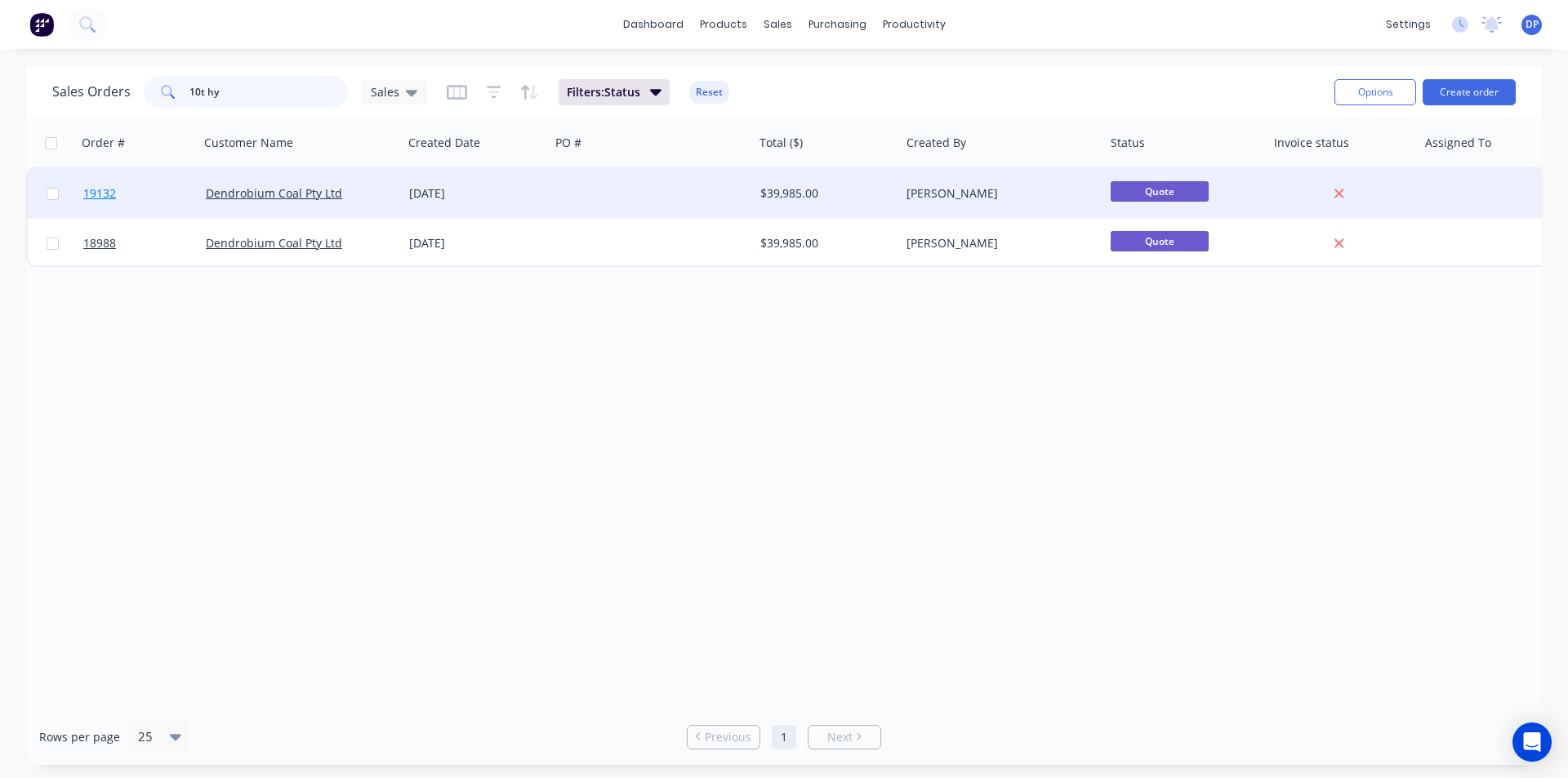
type input "10t hy"
click at [116, 192] on span "19132" at bounding box center [99, 193] width 32 height 17
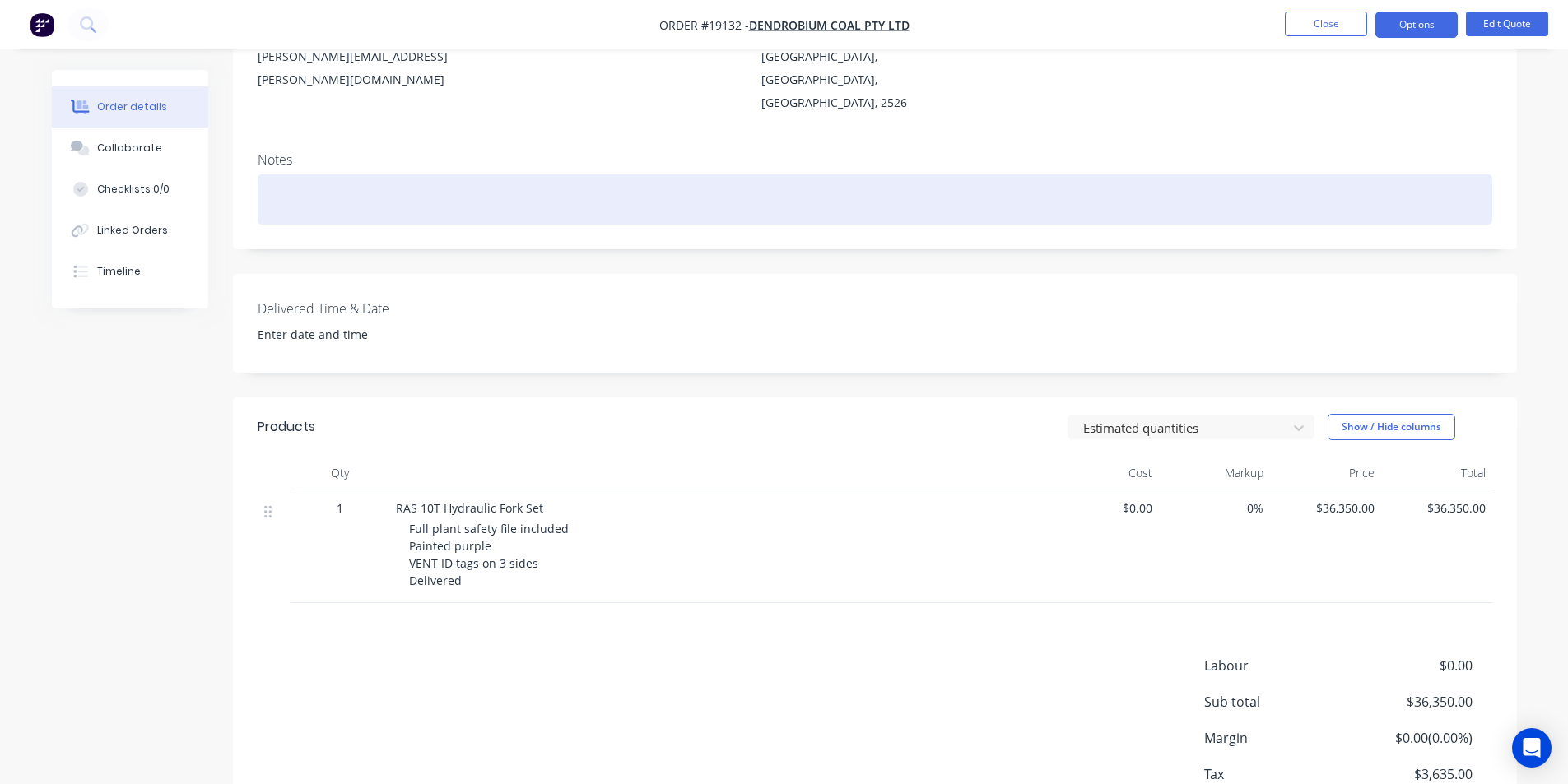
scroll to position [247, 0]
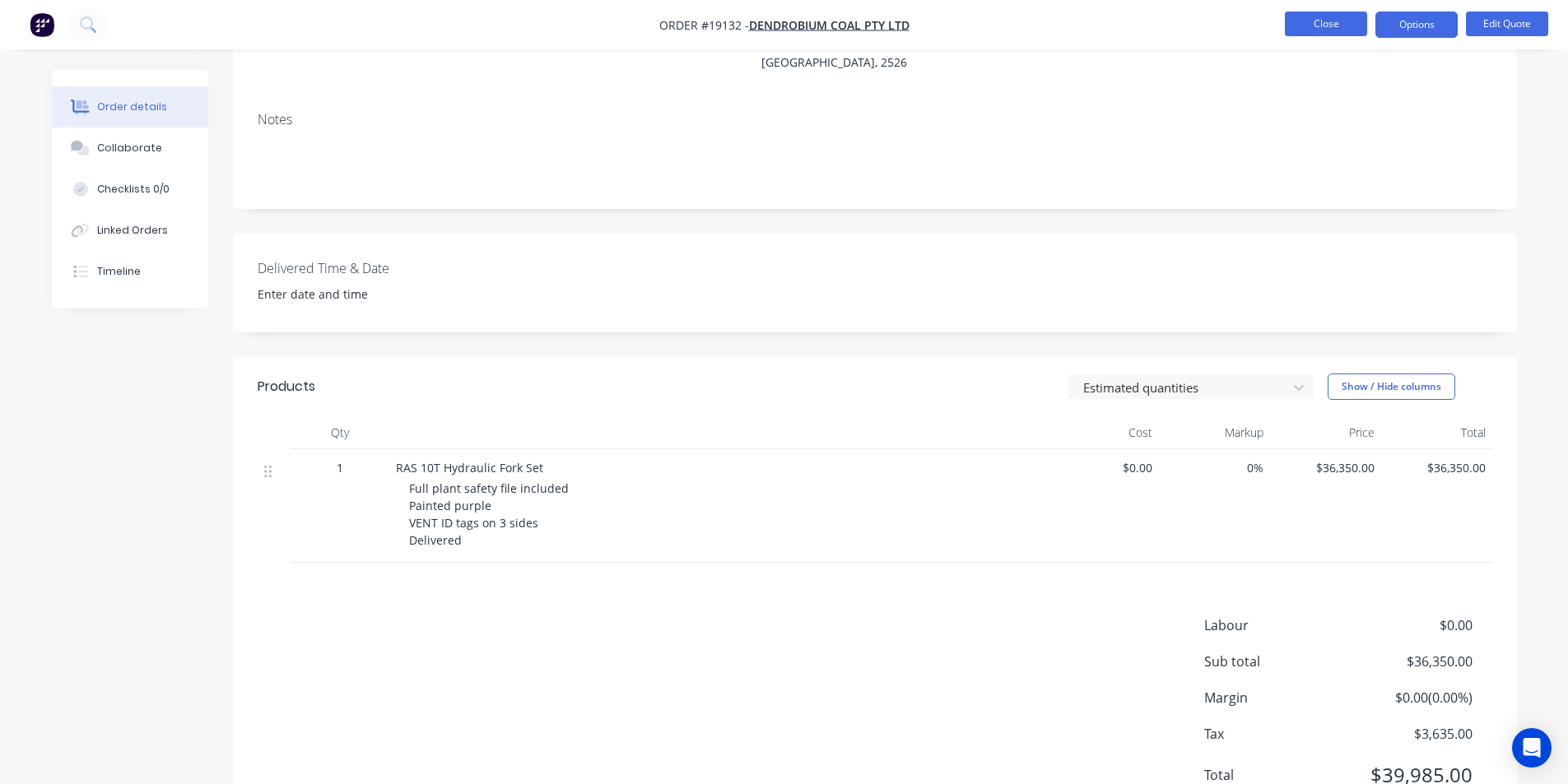
click at [1313, 18] on button "Close" at bounding box center [1325, 24] width 82 height 25
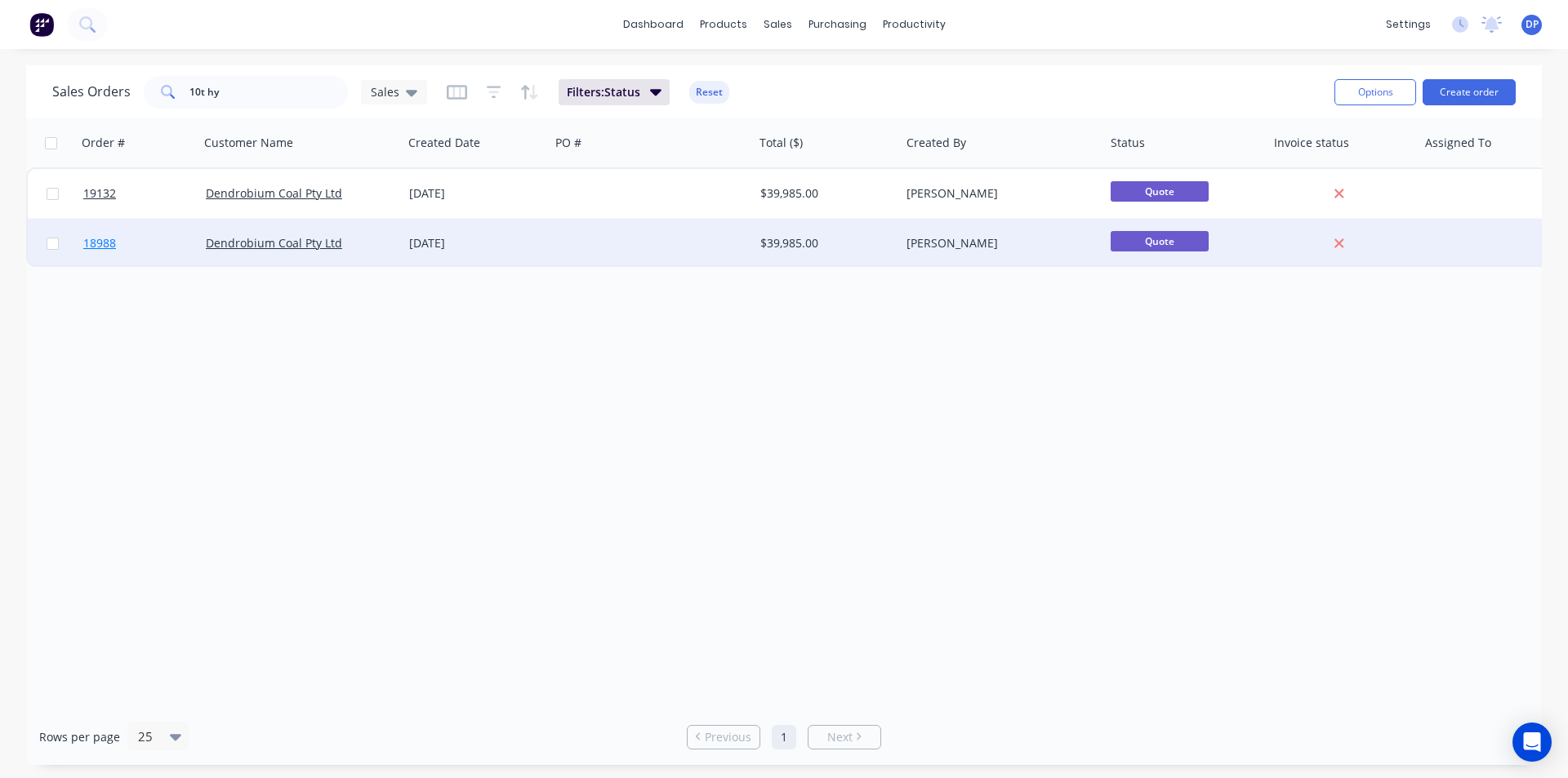
click at [102, 240] on span "18988" at bounding box center [99, 243] width 32 height 17
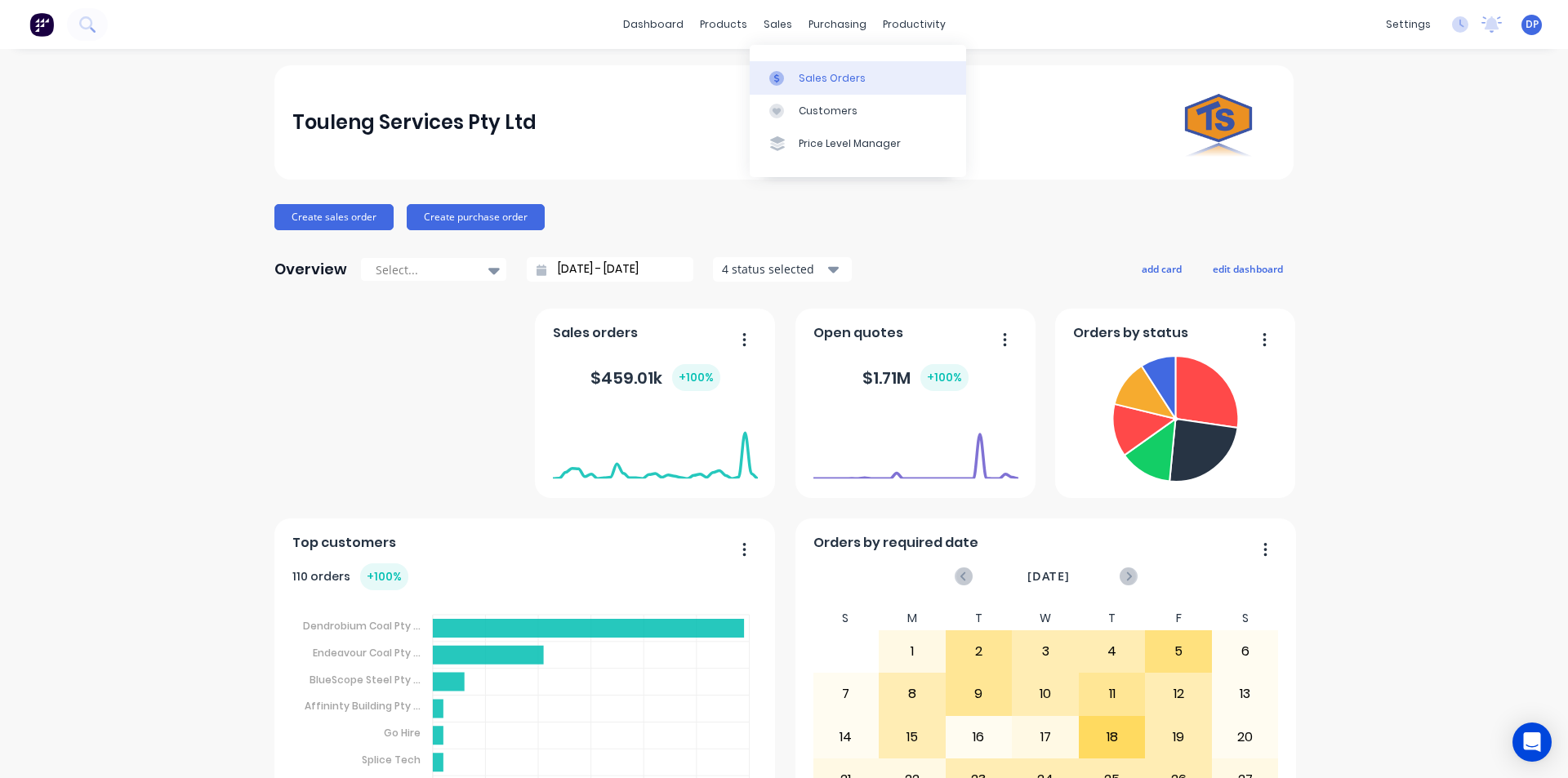
click at [803, 78] on div "Sales Orders" at bounding box center [832, 78] width 67 height 15
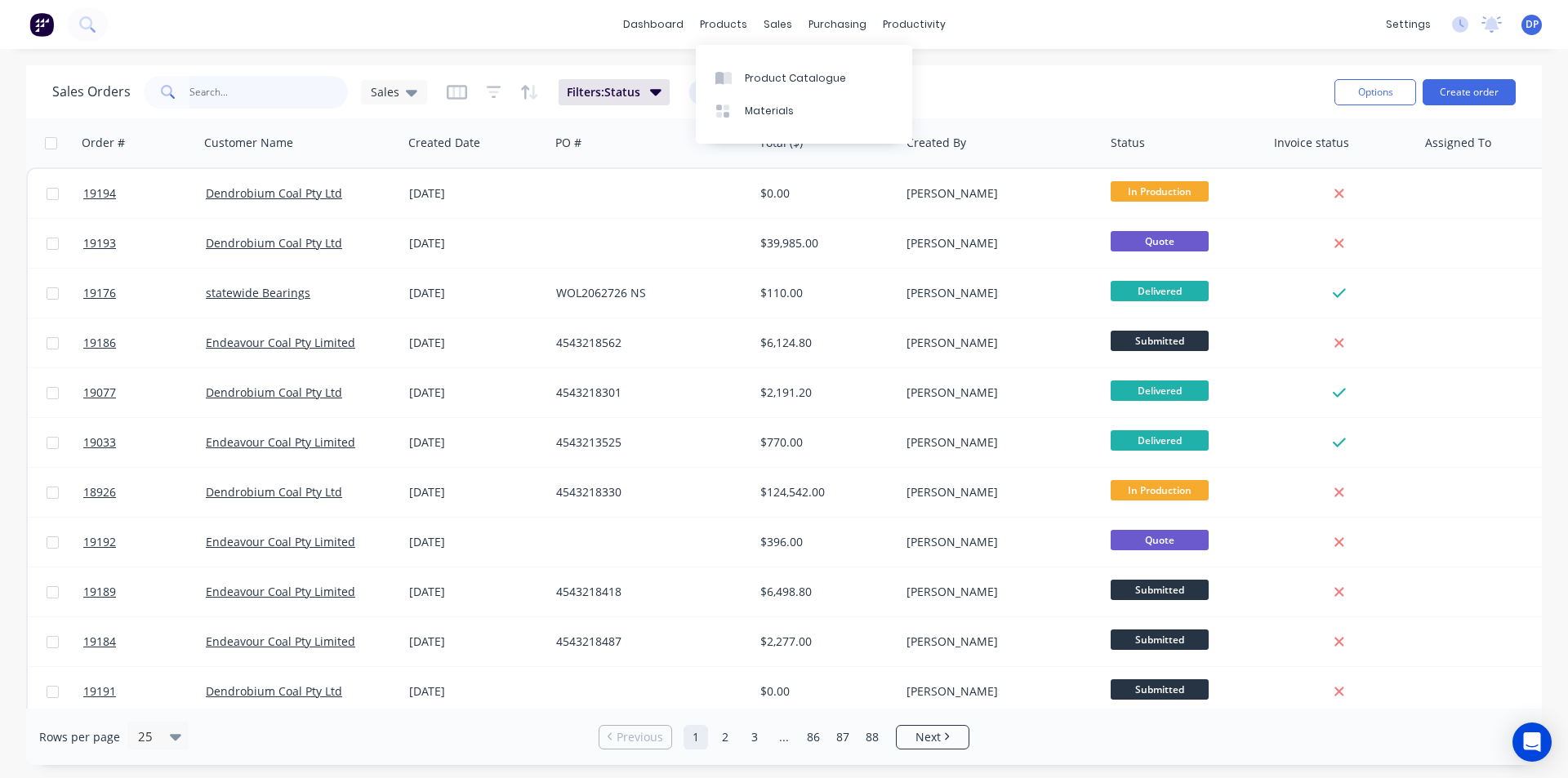
click at [312, 105] on input "text" at bounding box center [269, 92] width 159 height 32
paste input "4543218099"
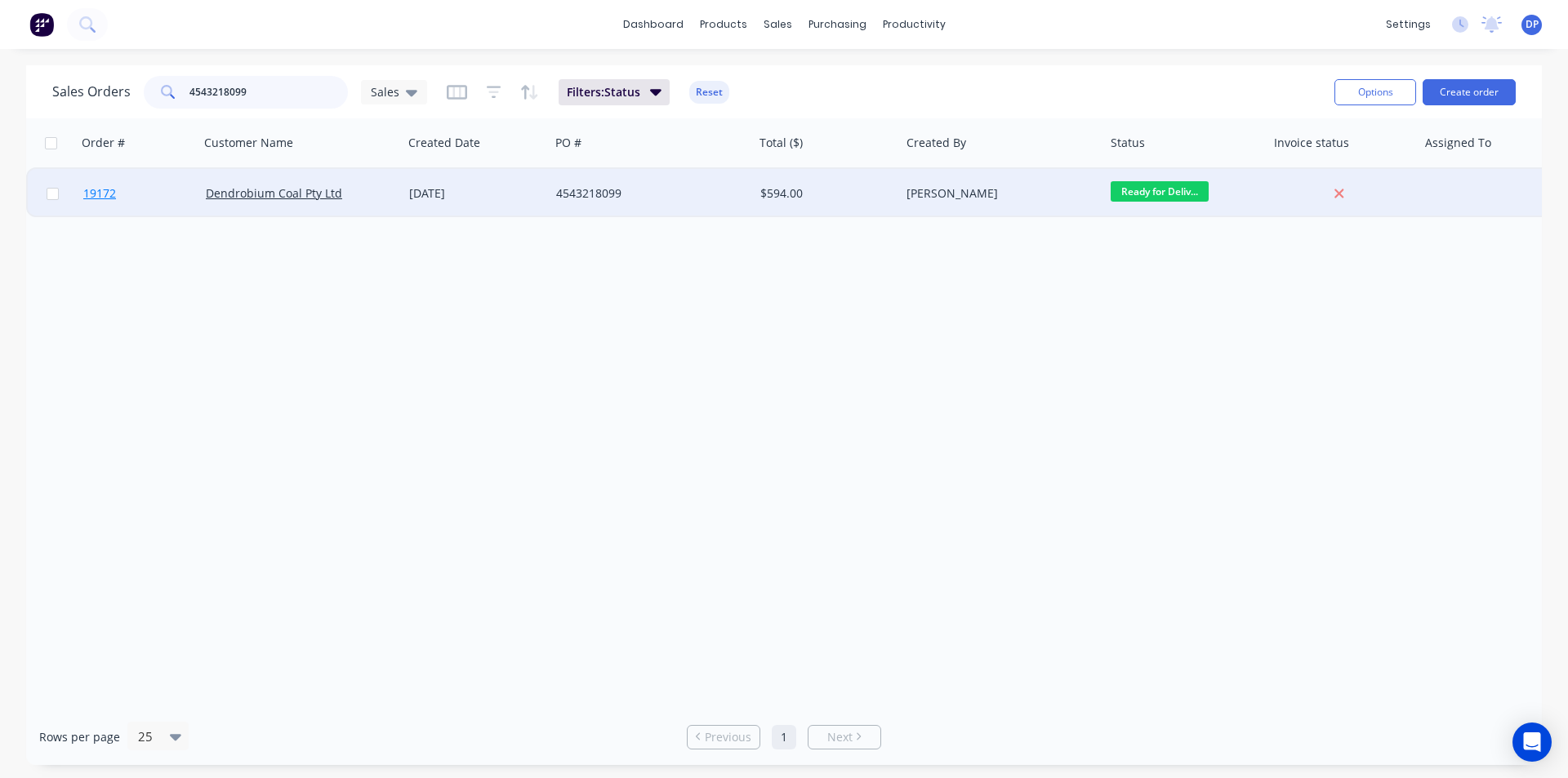
type input "4543218099"
click at [97, 194] on span "19172" at bounding box center [99, 193] width 32 height 17
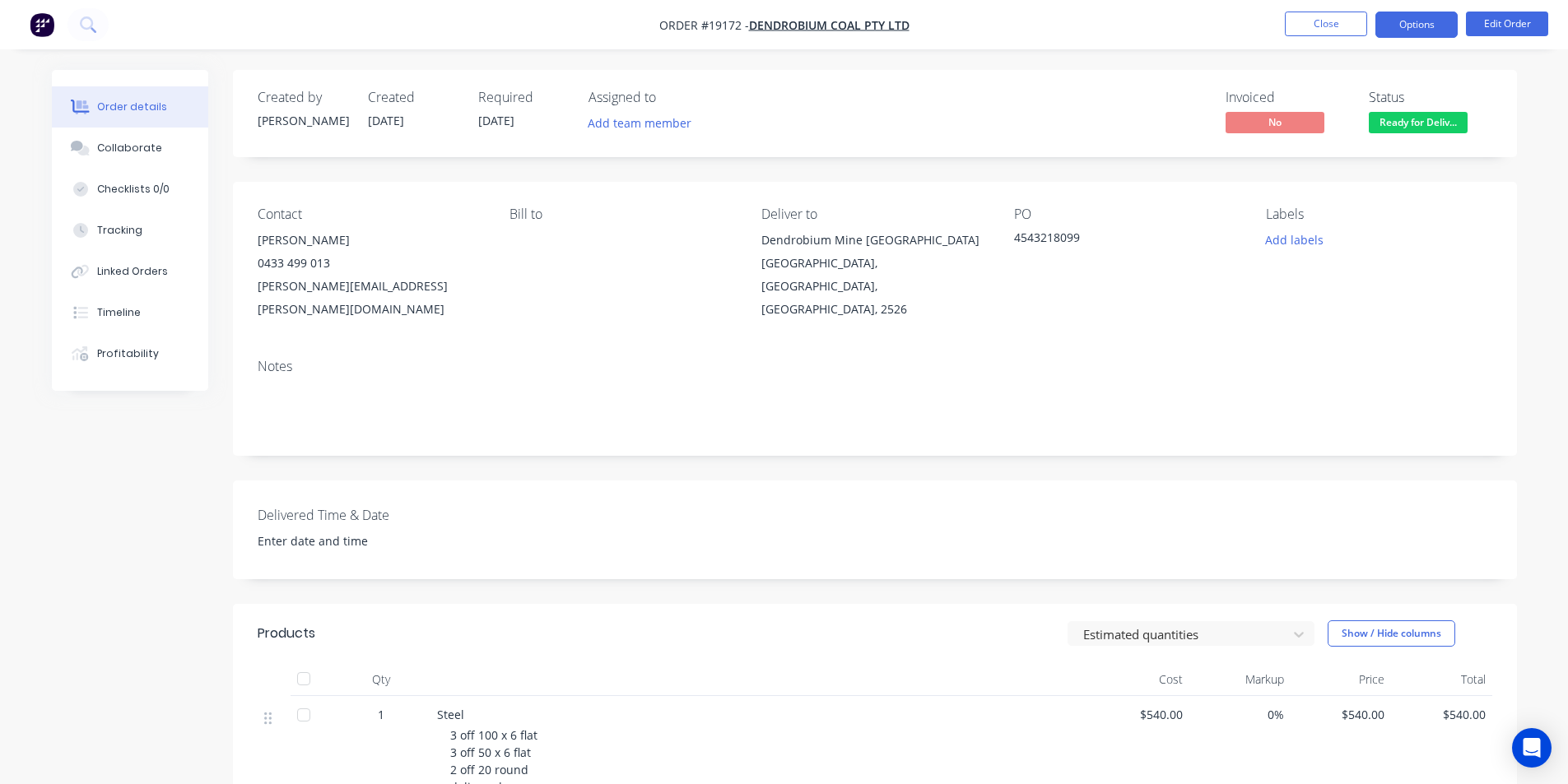
click at [1438, 25] on button "Options" at bounding box center [1415, 25] width 82 height 26
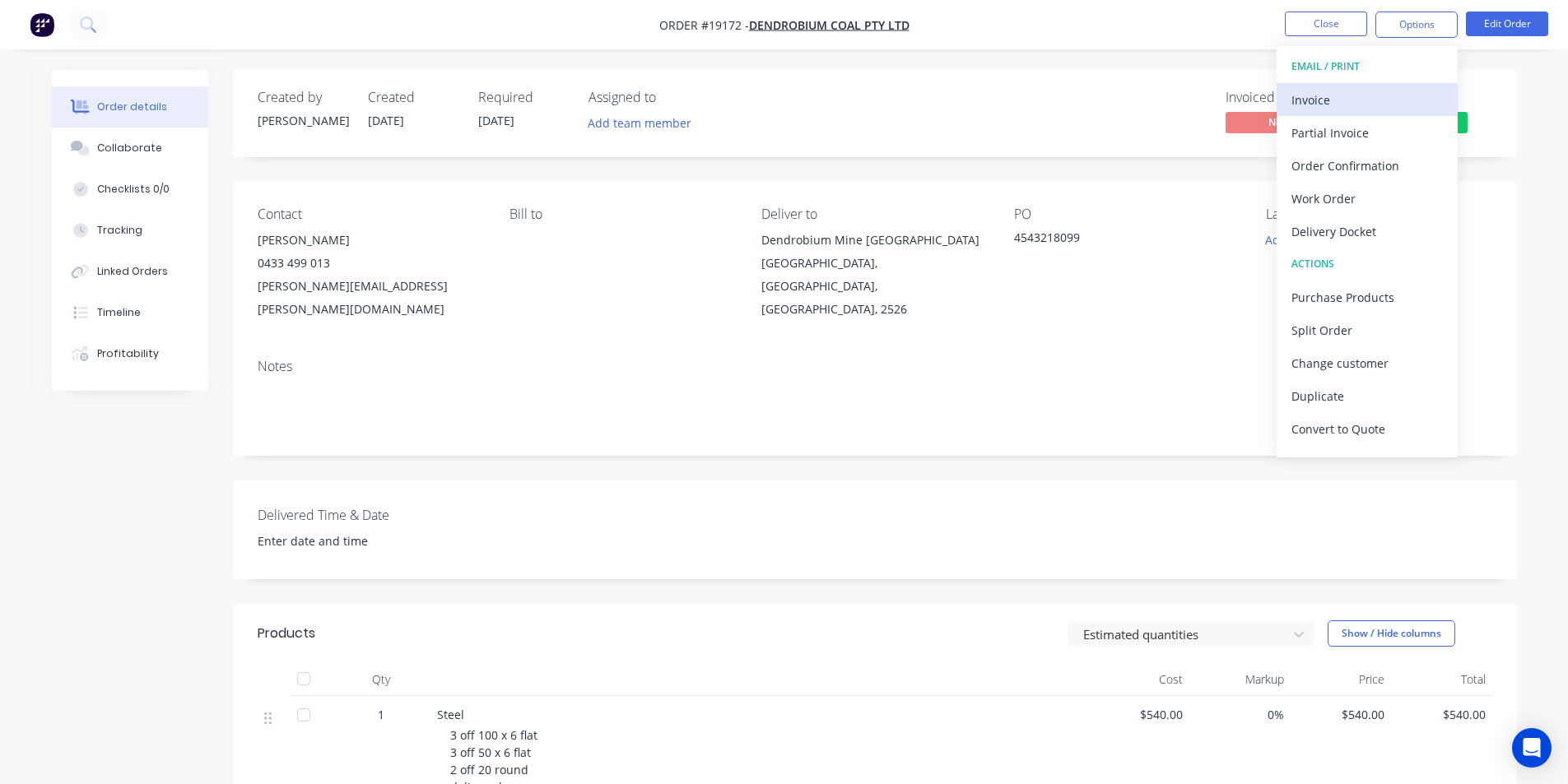
click at [1364, 92] on div "Invoice" at bounding box center [1367, 100] width 152 height 24
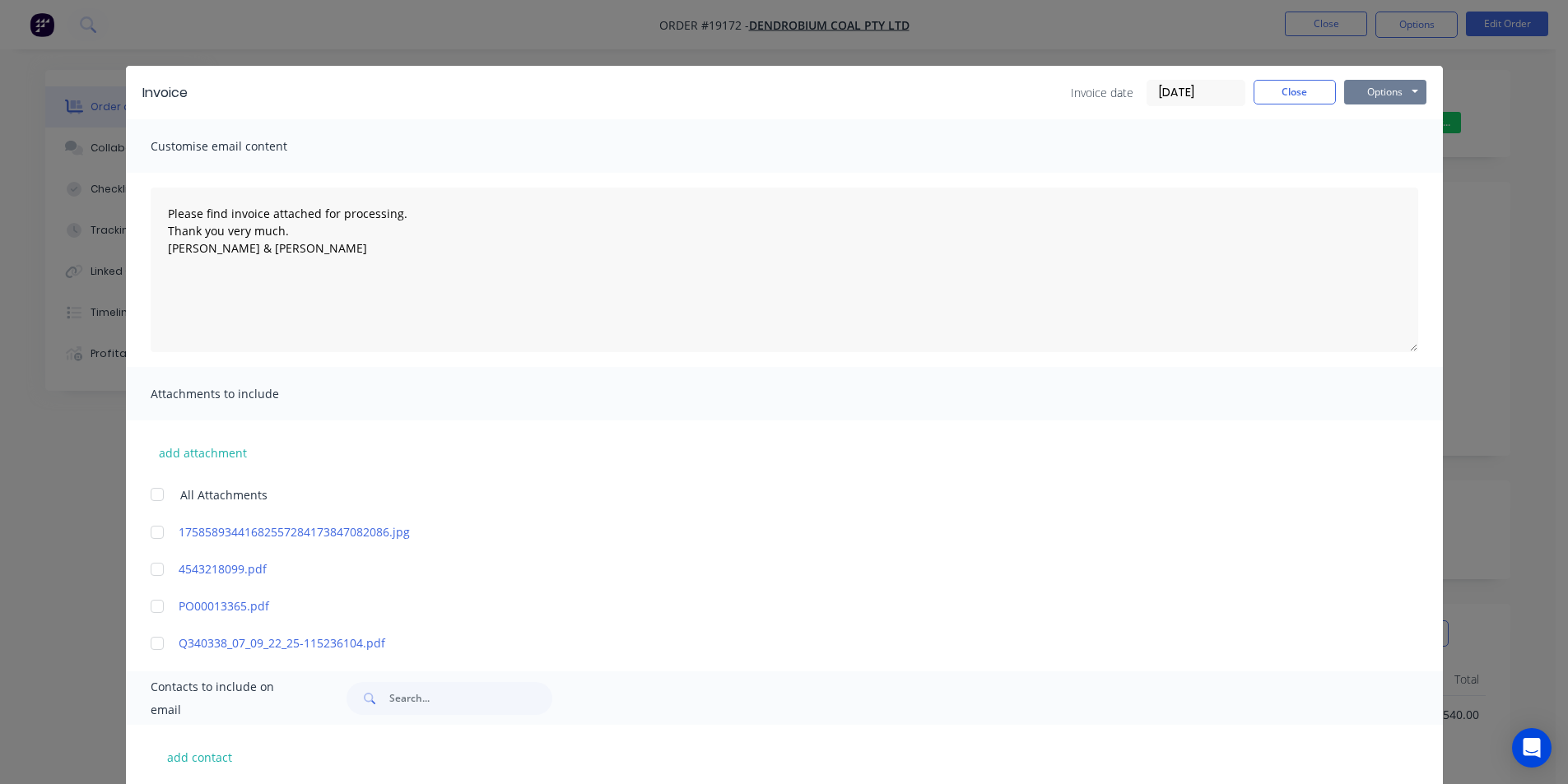
click at [1383, 89] on button "Options" at bounding box center [1385, 93] width 82 height 25
click at [1396, 146] on button "Print" at bounding box center [1396, 148] width 105 height 27
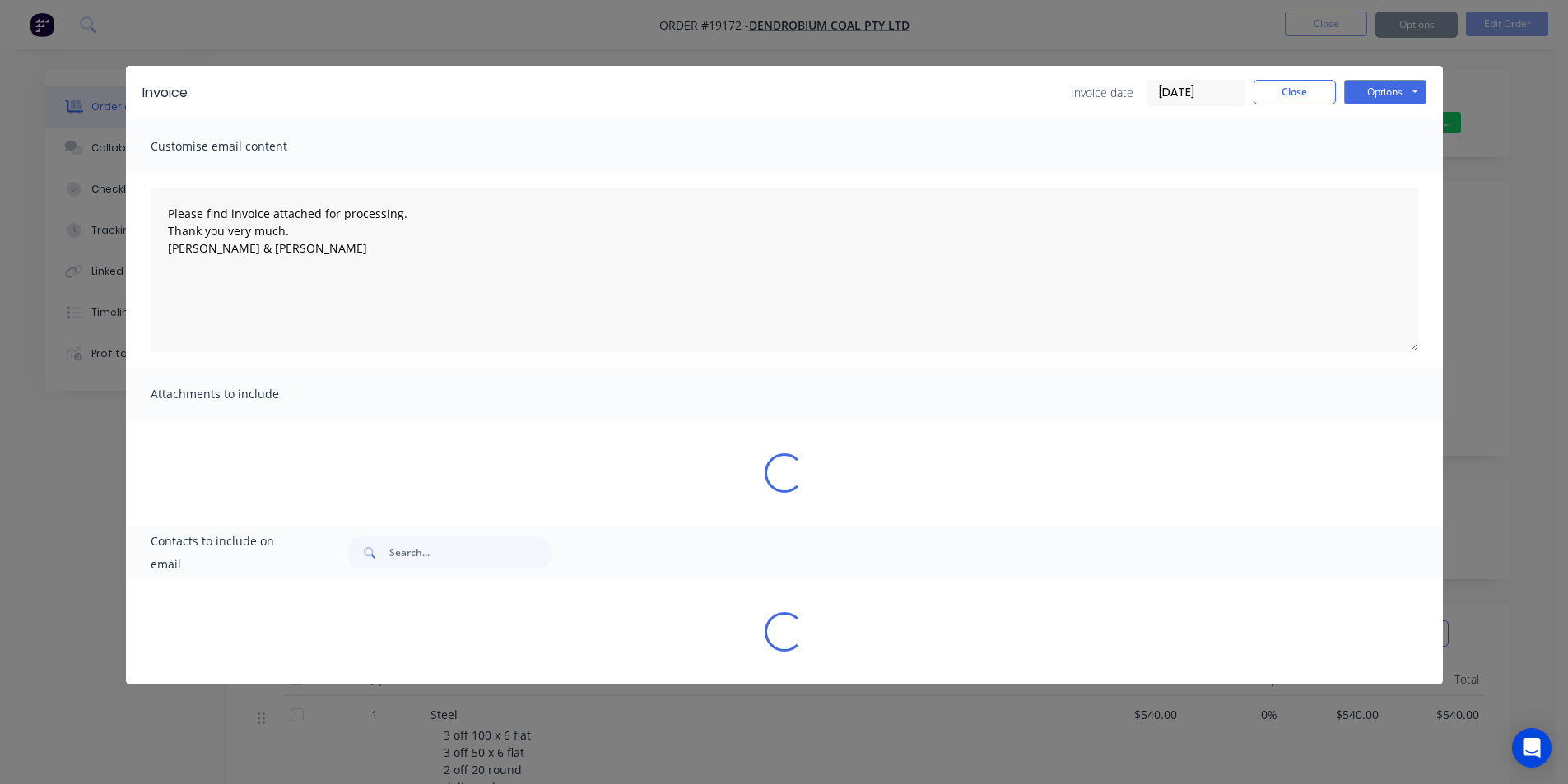
type textarea "Please find invoice attached for processing. Thank you very much. Brett & Dean"
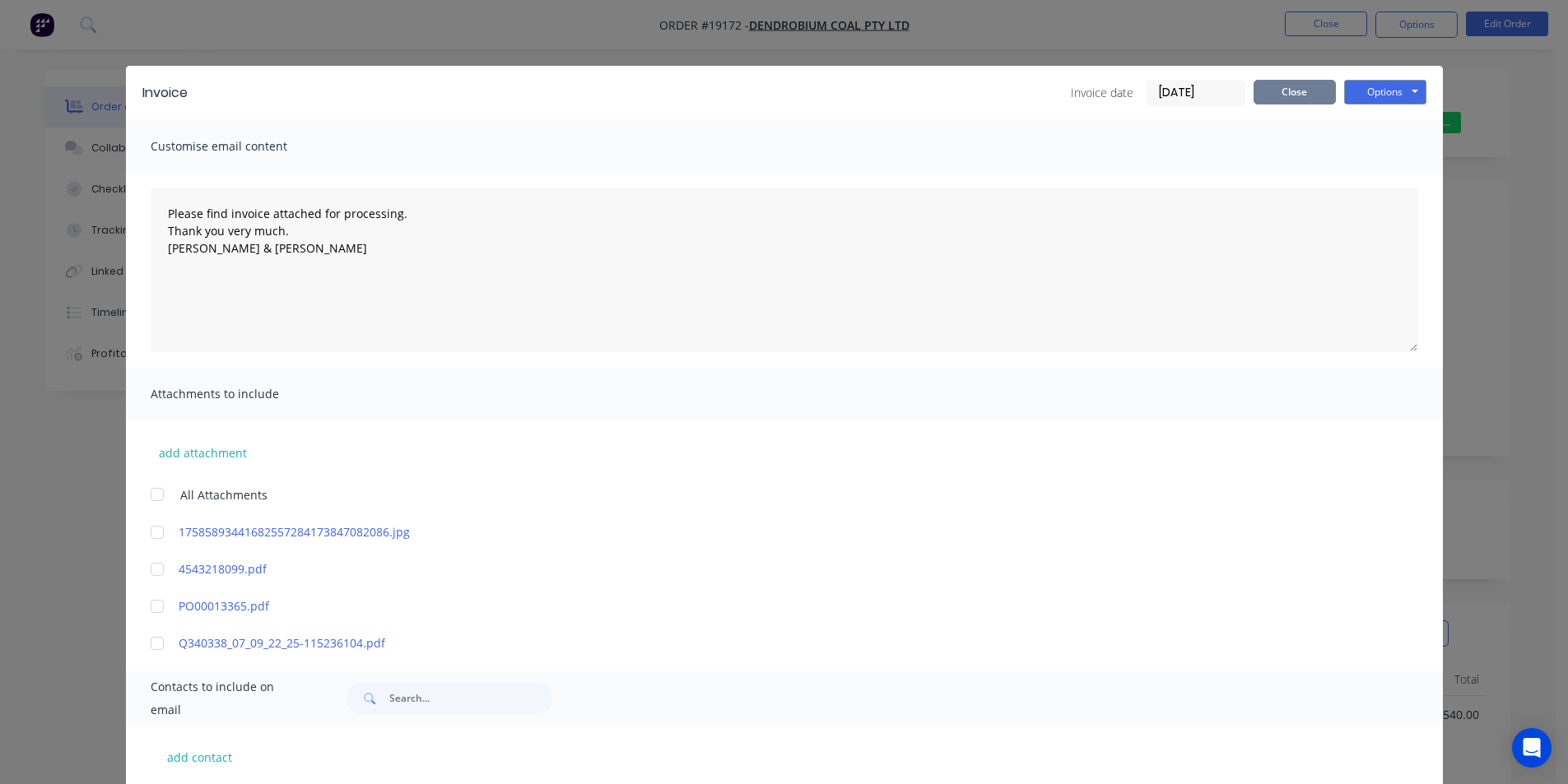
click at [1273, 96] on button "Close" at bounding box center [1294, 93] width 82 height 25
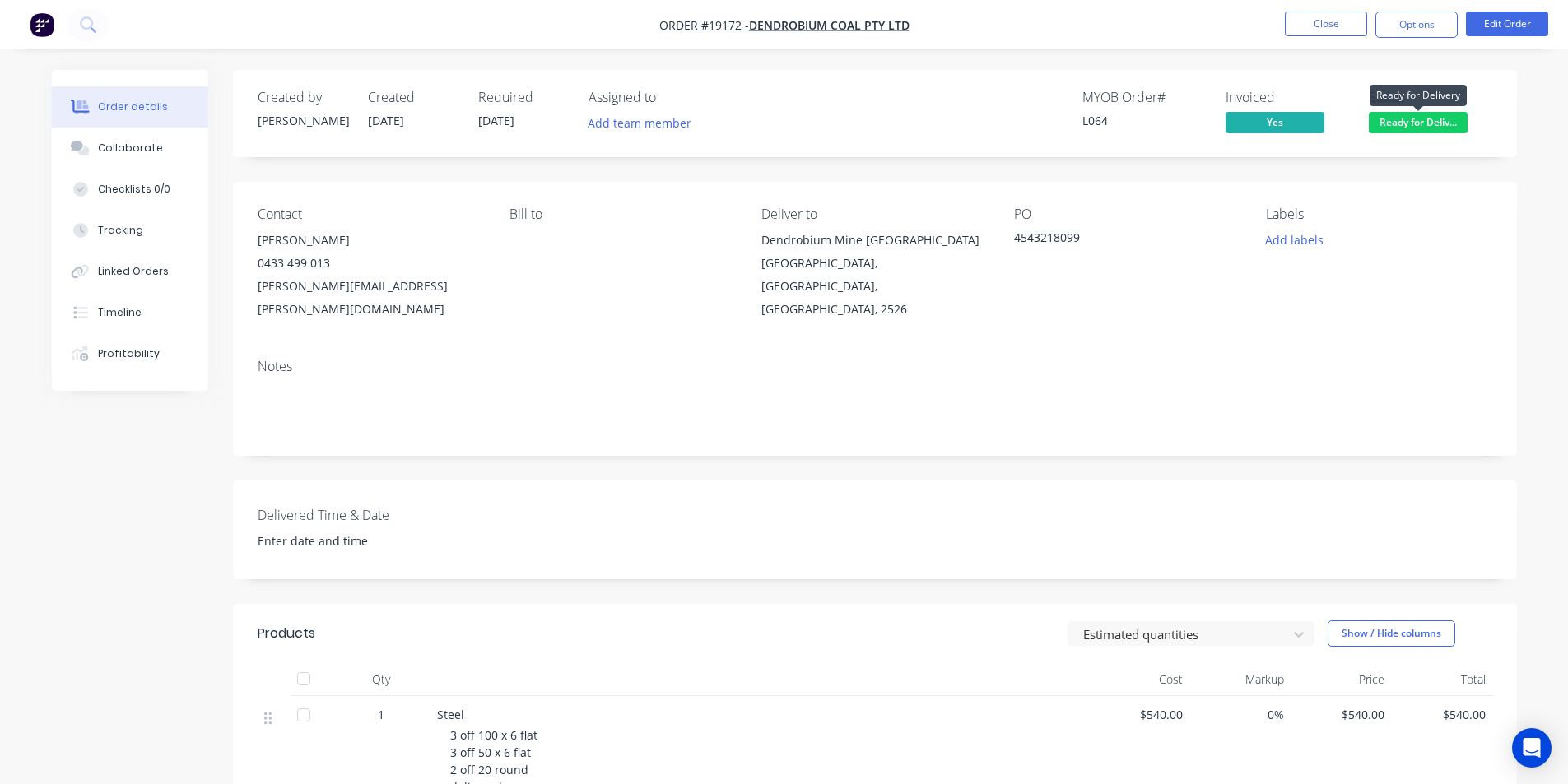
click at [1434, 120] on span "Ready for Deliv..." at bounding box center [1418, 122] width 99 height 20
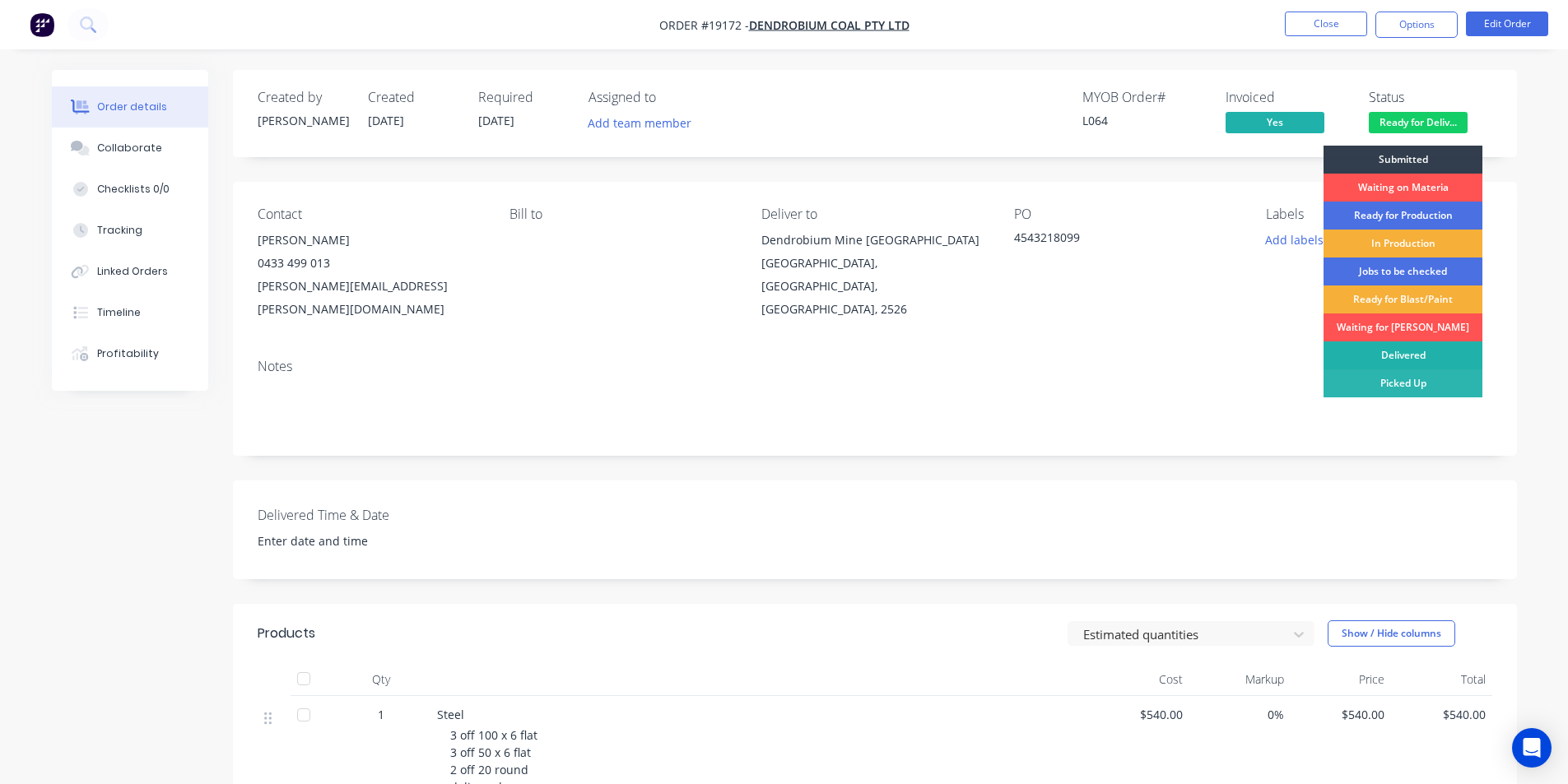
click at [1405, 355] on div "Delivered" at bounding box center [1402, 355] width 159 height 28
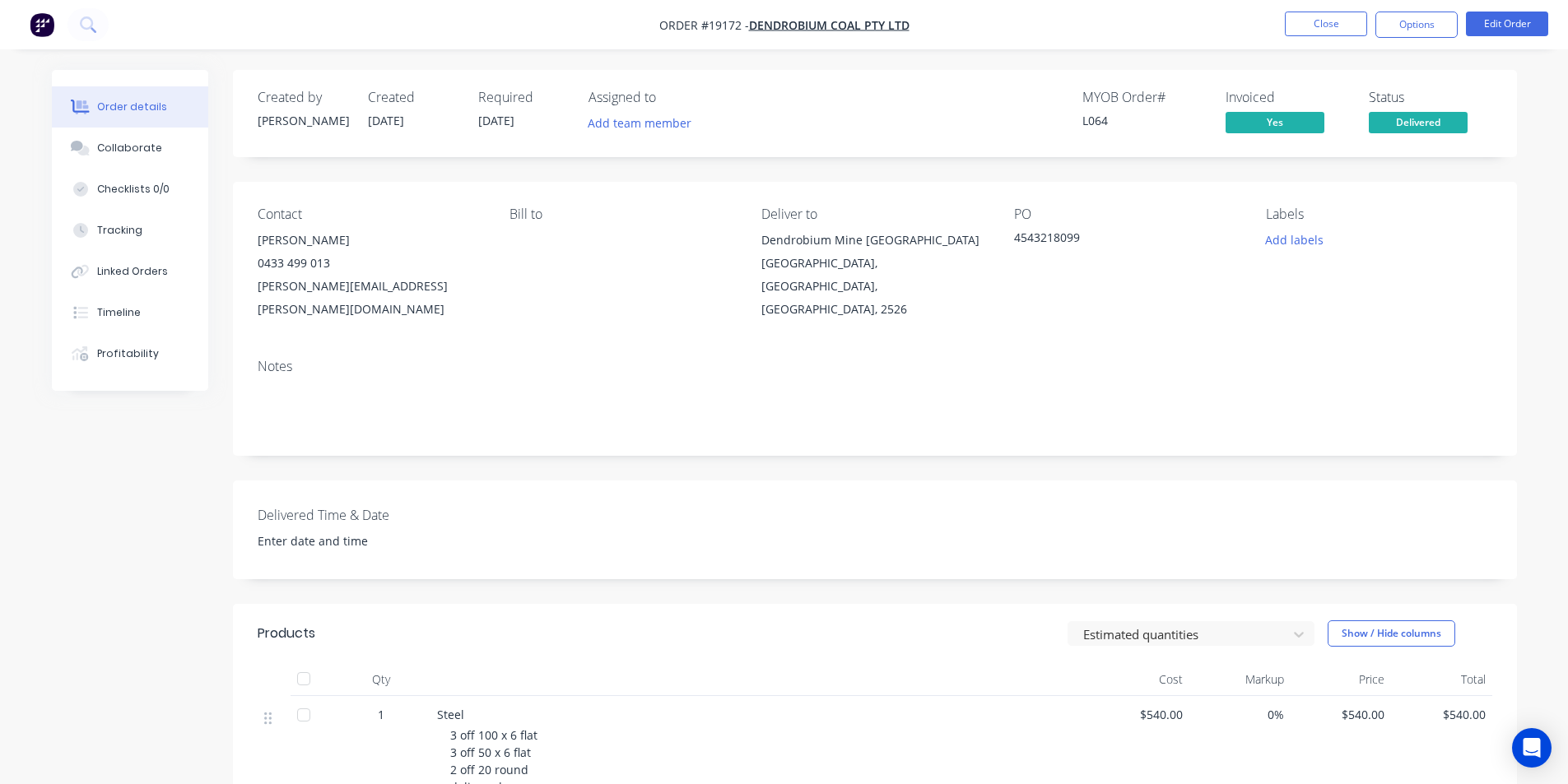
click at [45, 21] on img "button" at bounding box center [42, 25] width 25 height 25
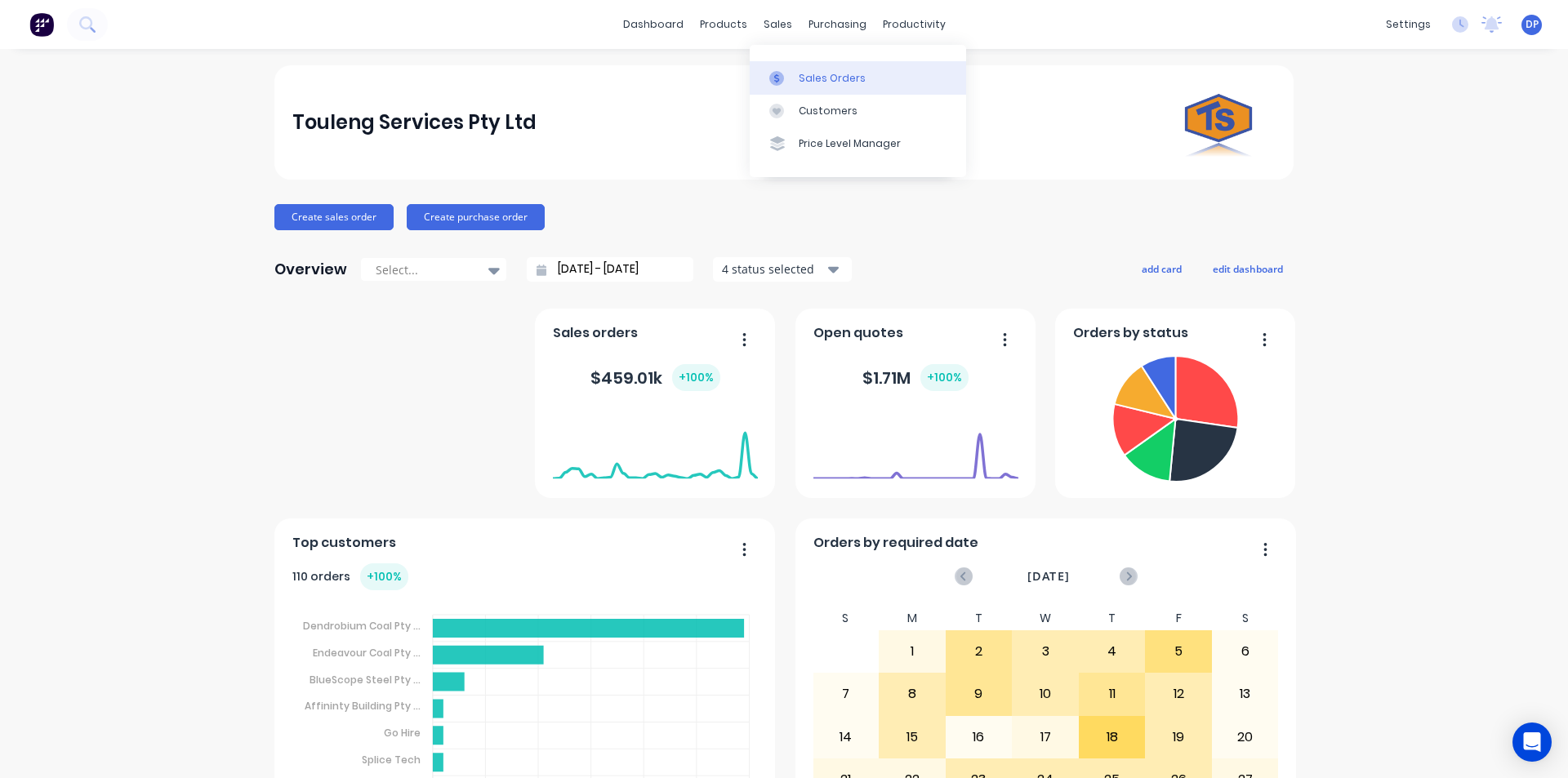
click at [837, 89] on link "Sales Orders" at bounding box center [858, 77] width 216 height 32
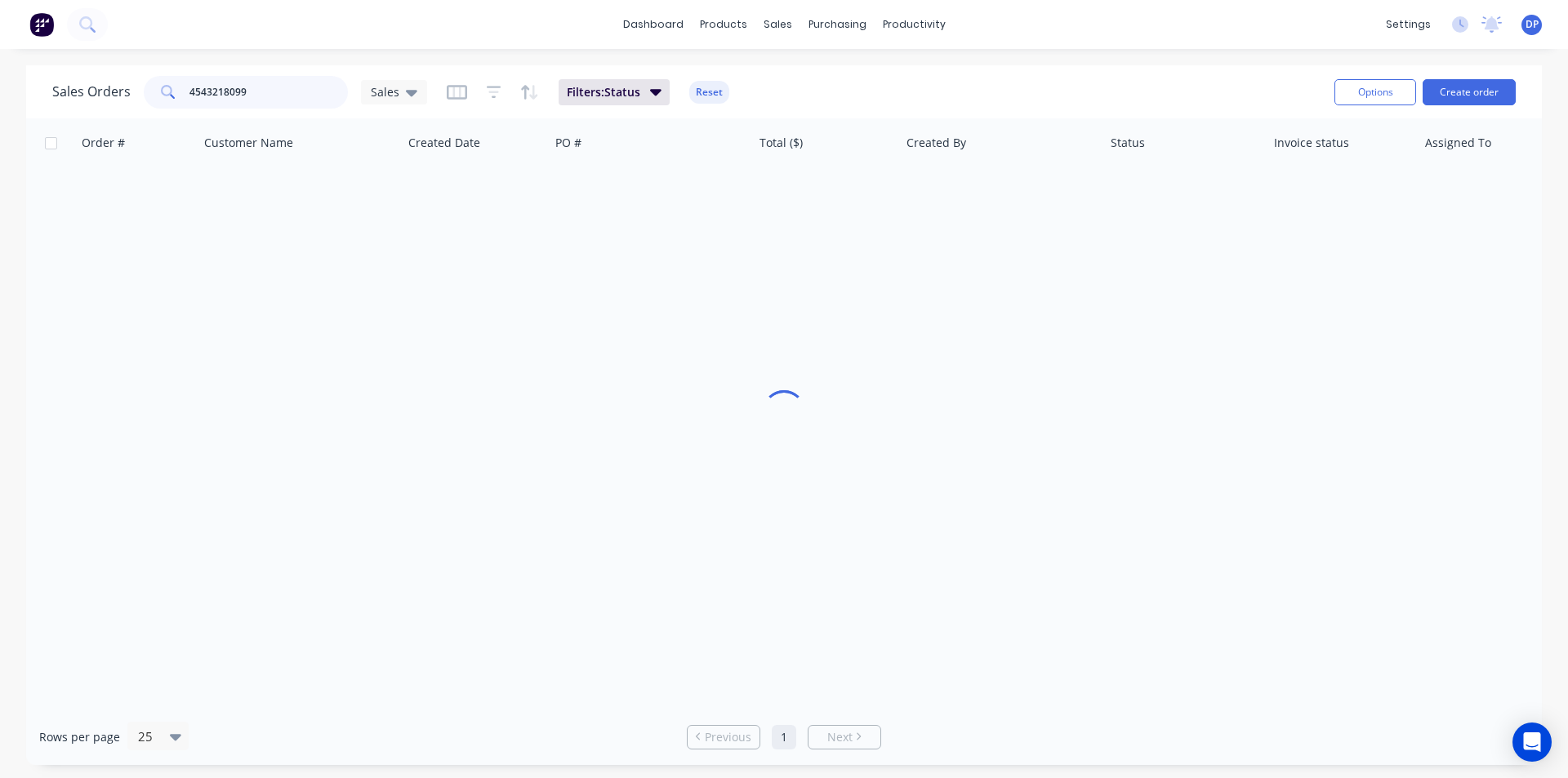
drag, startPoint x: 276, startPoint y: 89, endPoint x: 0, endPoint y: 90, distance: 276.0
click at [0, 89] on div "Sales Orders 4543218099 Sales Filters: Status Reset Options Create order Order …" at bounding box center [784, 416] width 1568 height 700
type input "c"
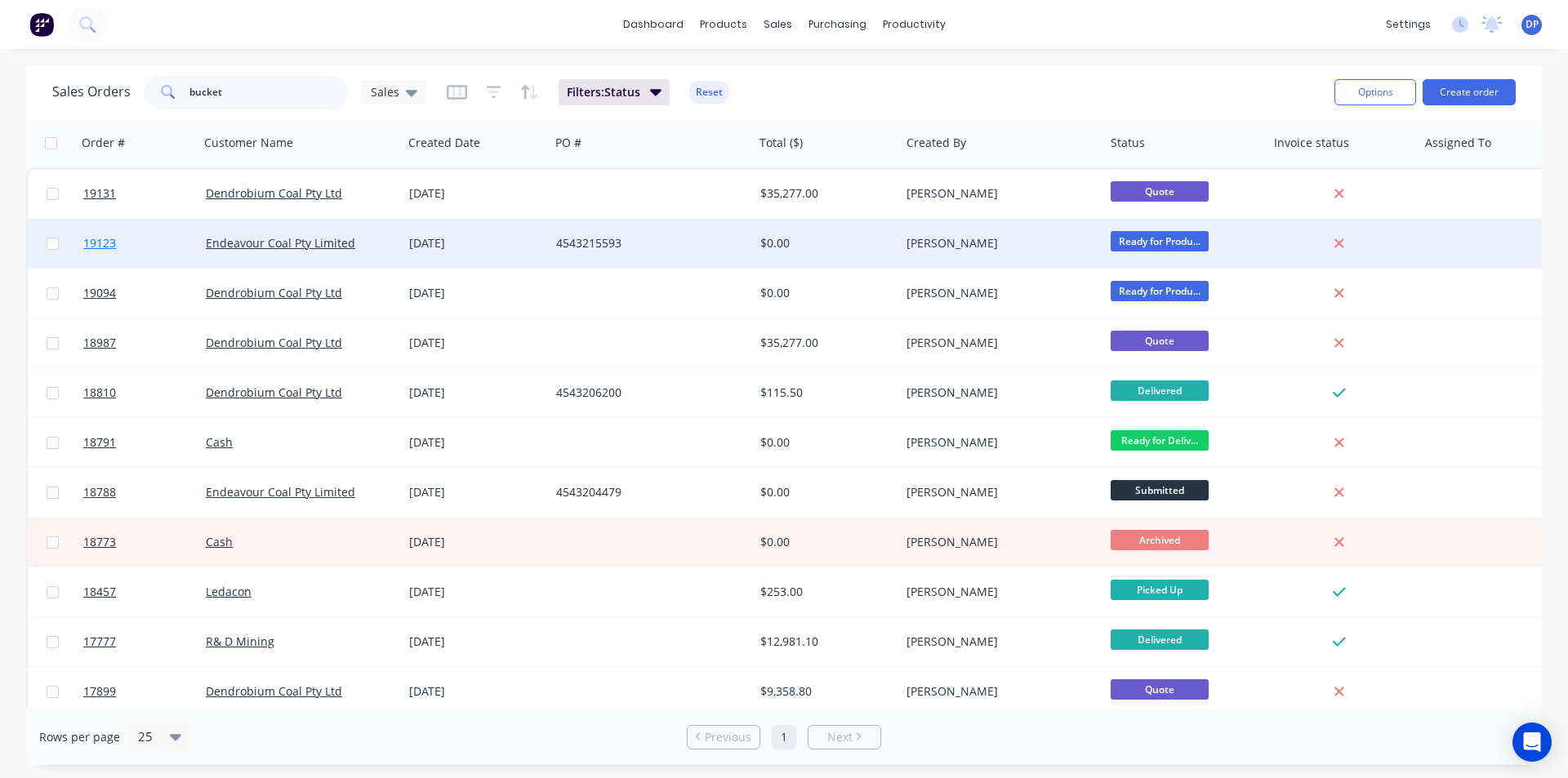
type input "bucket"
click at [108, 235] on link "19123" at bounding box center [144, 243] width 122 height 49
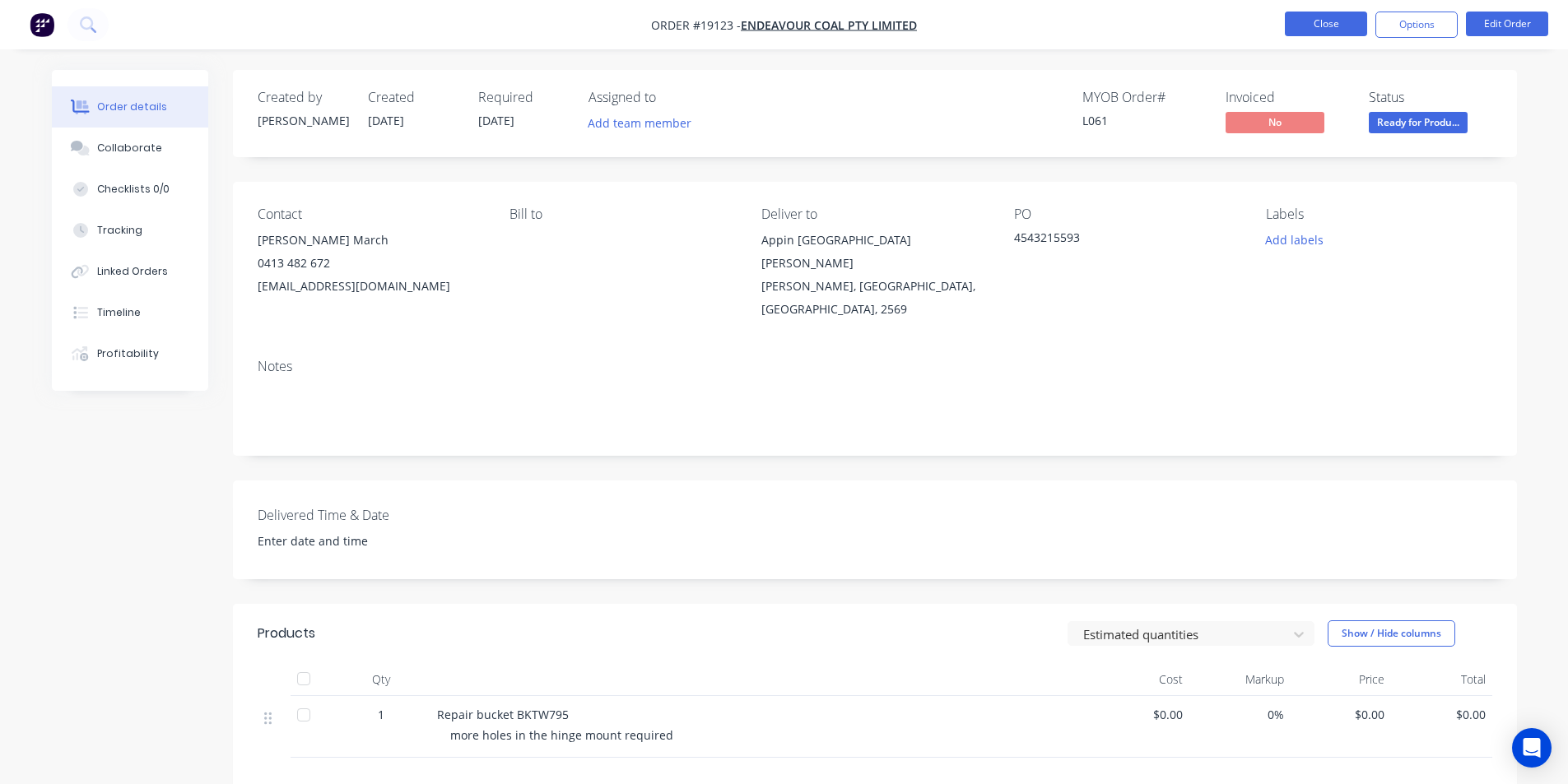
click at [1303, 27] on button "Close" at bounding box center [1325, 24] width 82 height 25
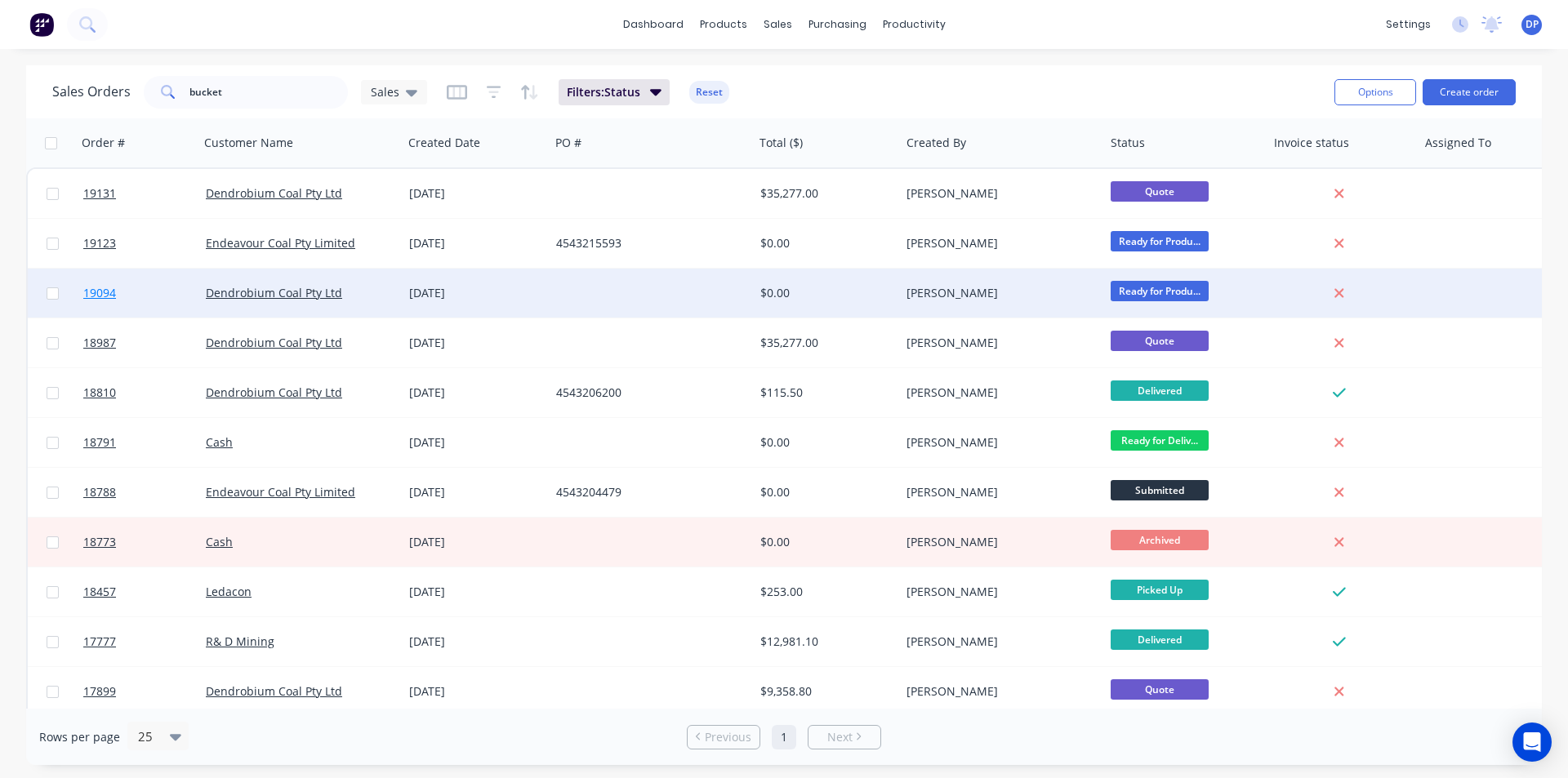
click at [92, 299] on span "19094" at bounding box center [99, 293] width 32 height 17
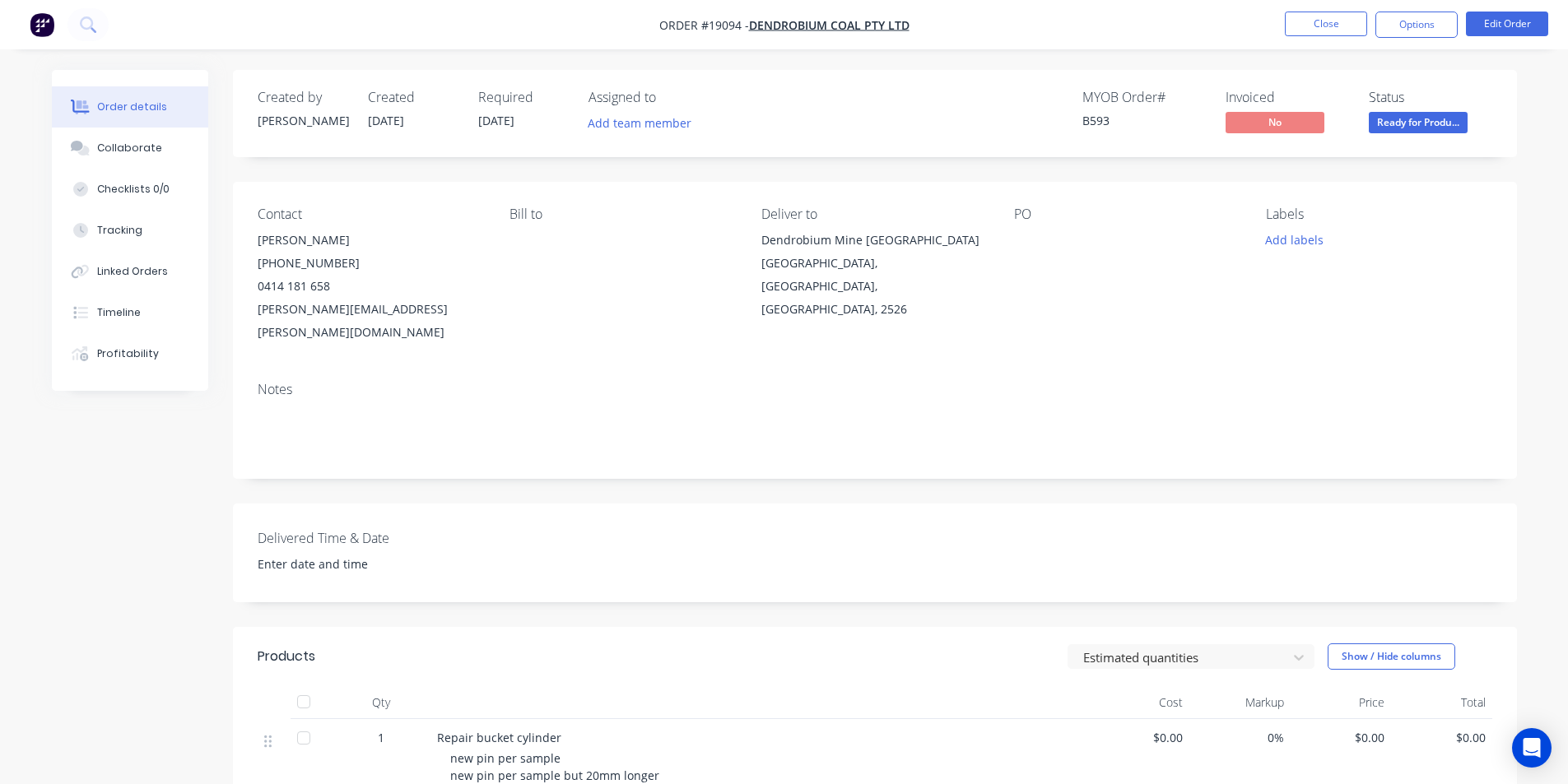
click at [1342, 11] on nav "Order #19094 - Dendrobium Coal Pty Ltd Close Options Edit Order" at bounding box center [784, 25] width 1568 height 49
click at [1342, 22] on button "Close" at bounding box center [1325, 24] width 82 height 25
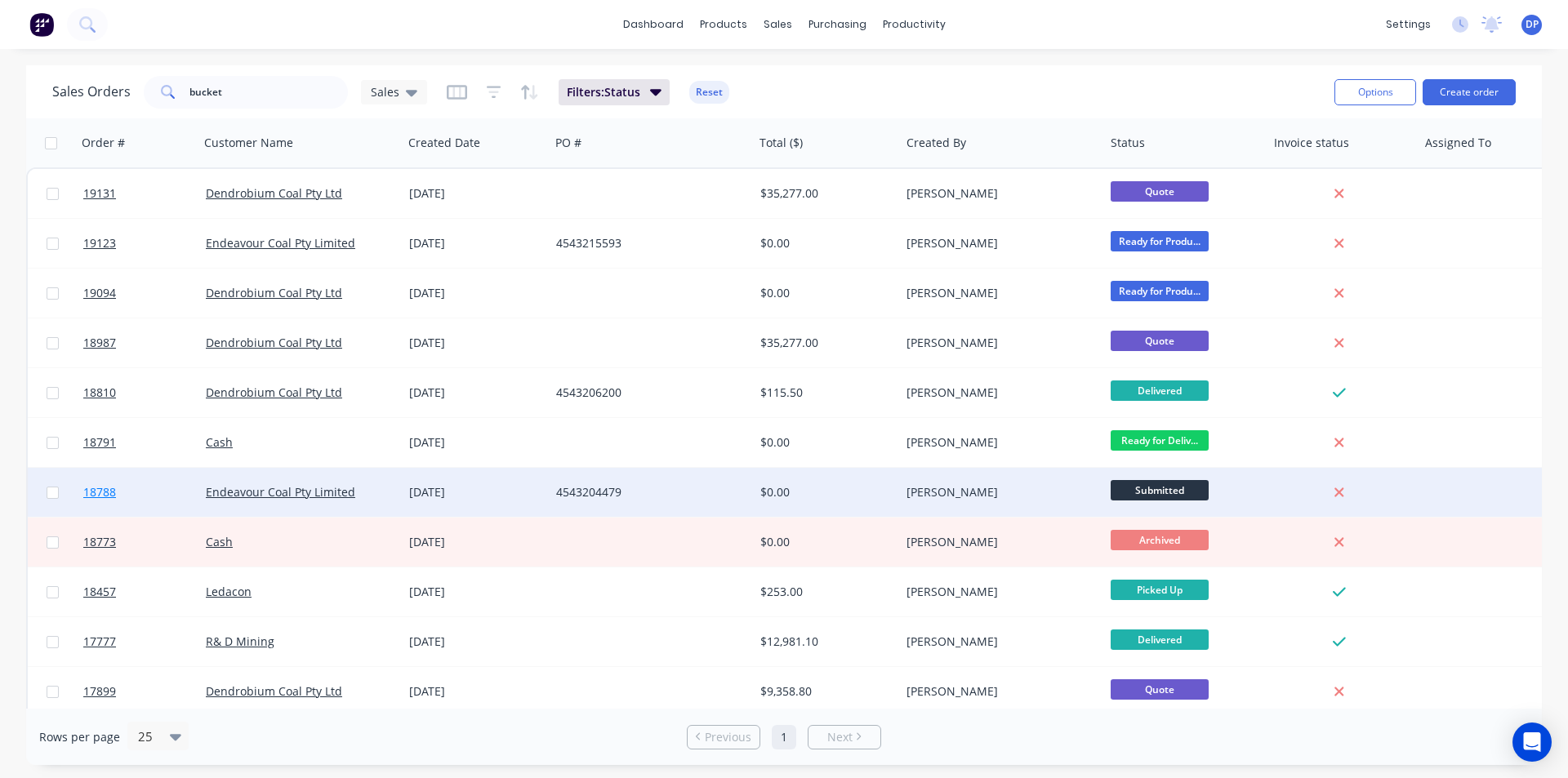
click at [106, 495] on span "18788" at bounding box center [99, 492] width 32 height 17
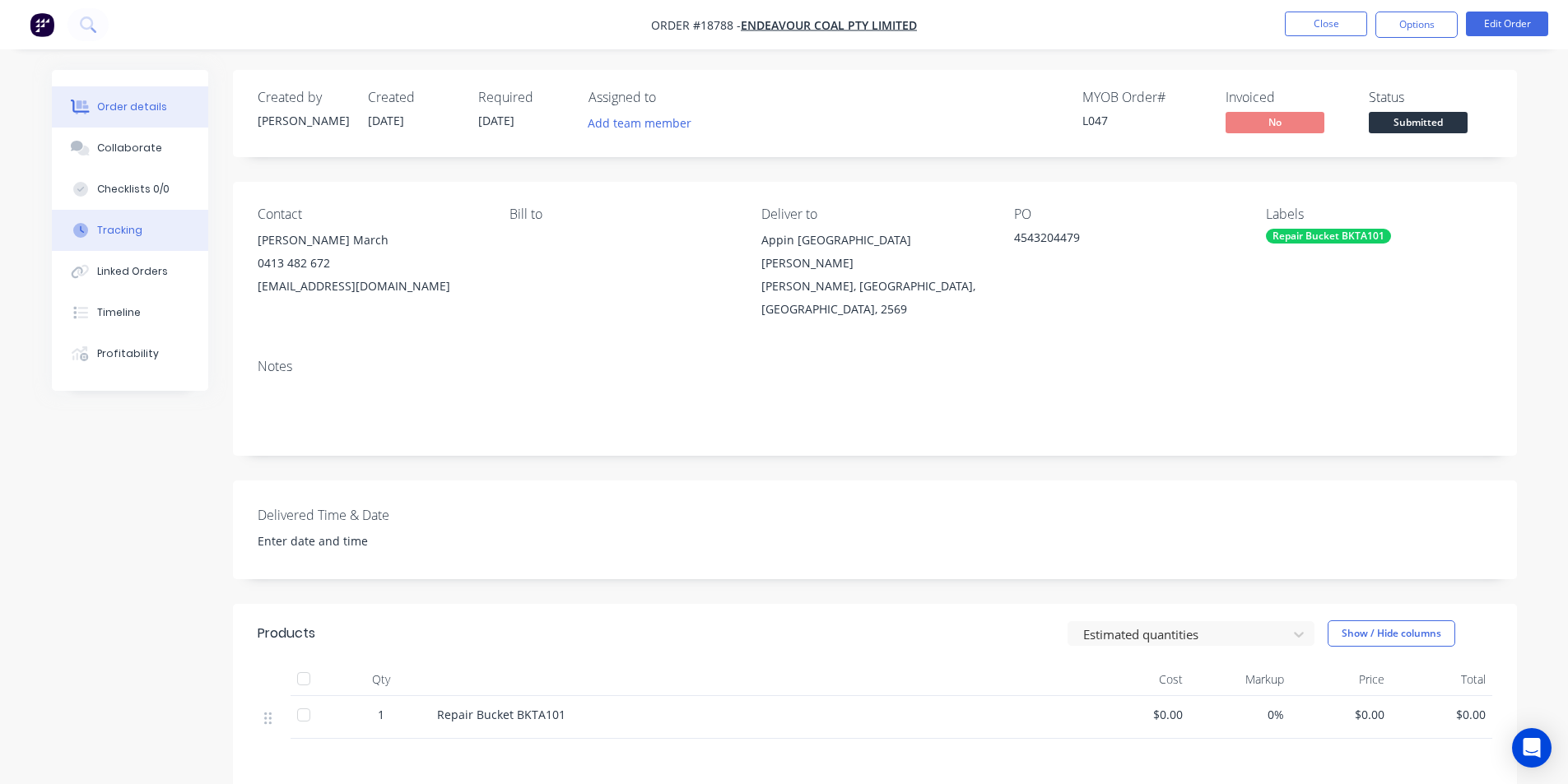
click at [124, 227] on div "Tracking" at bounding box center [119, 230] width 45 height 15
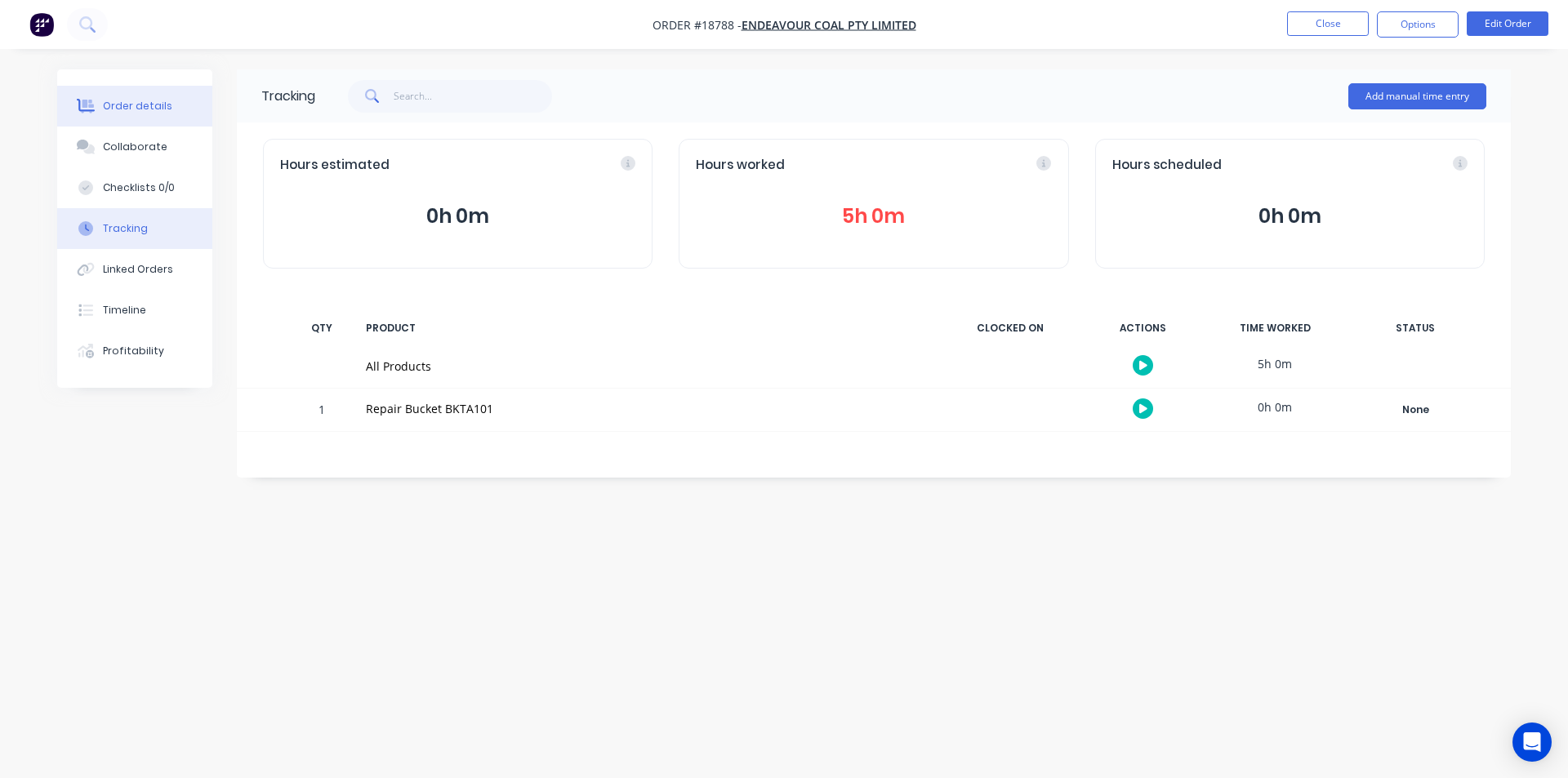
click at [137, 95] on button "Order details" at bounding box center [134, 106] width 155 height 41
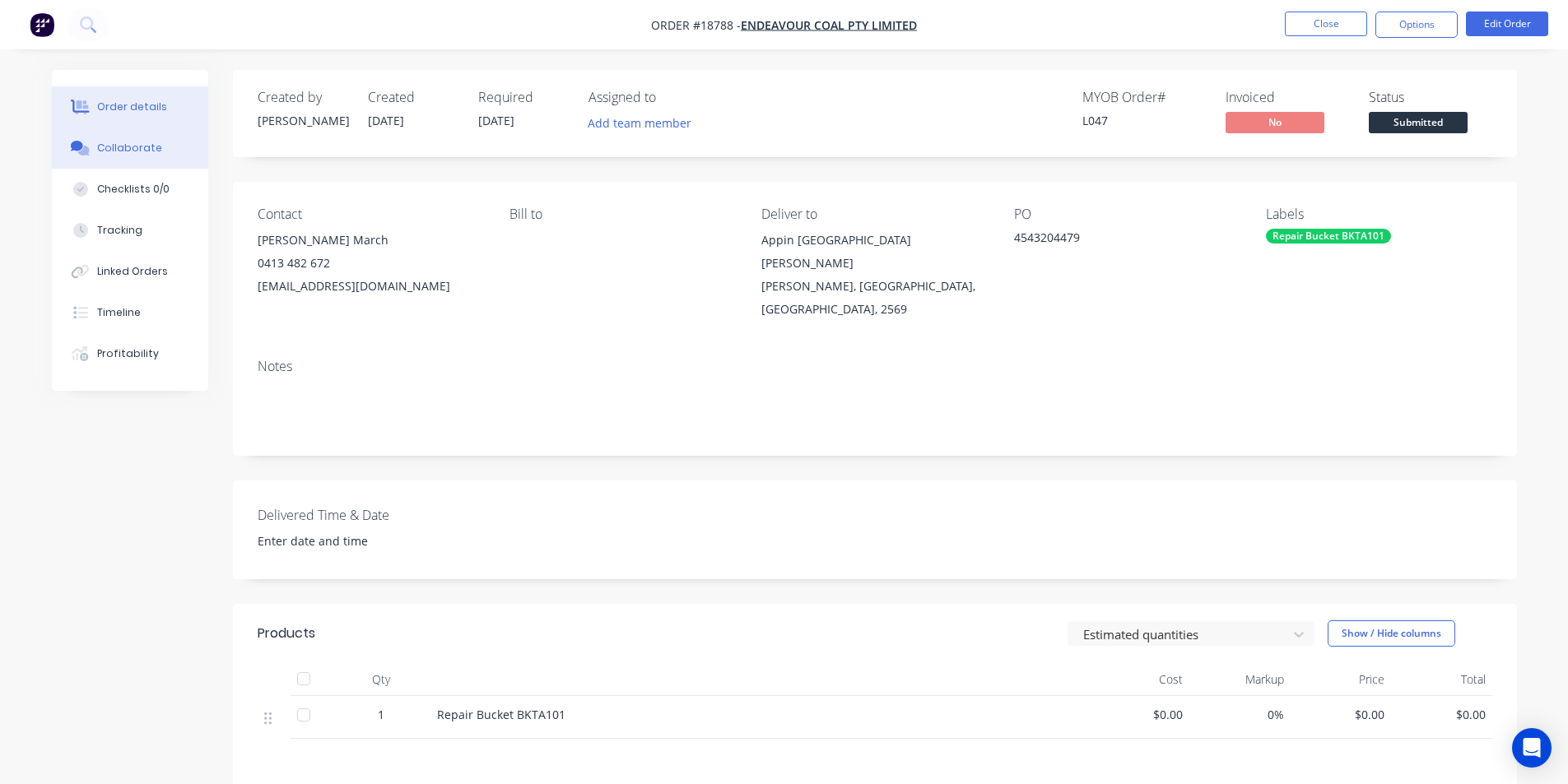
click at [151, 144] on div "Collaborate" at bounding box center [130, 148] width 65 height 15
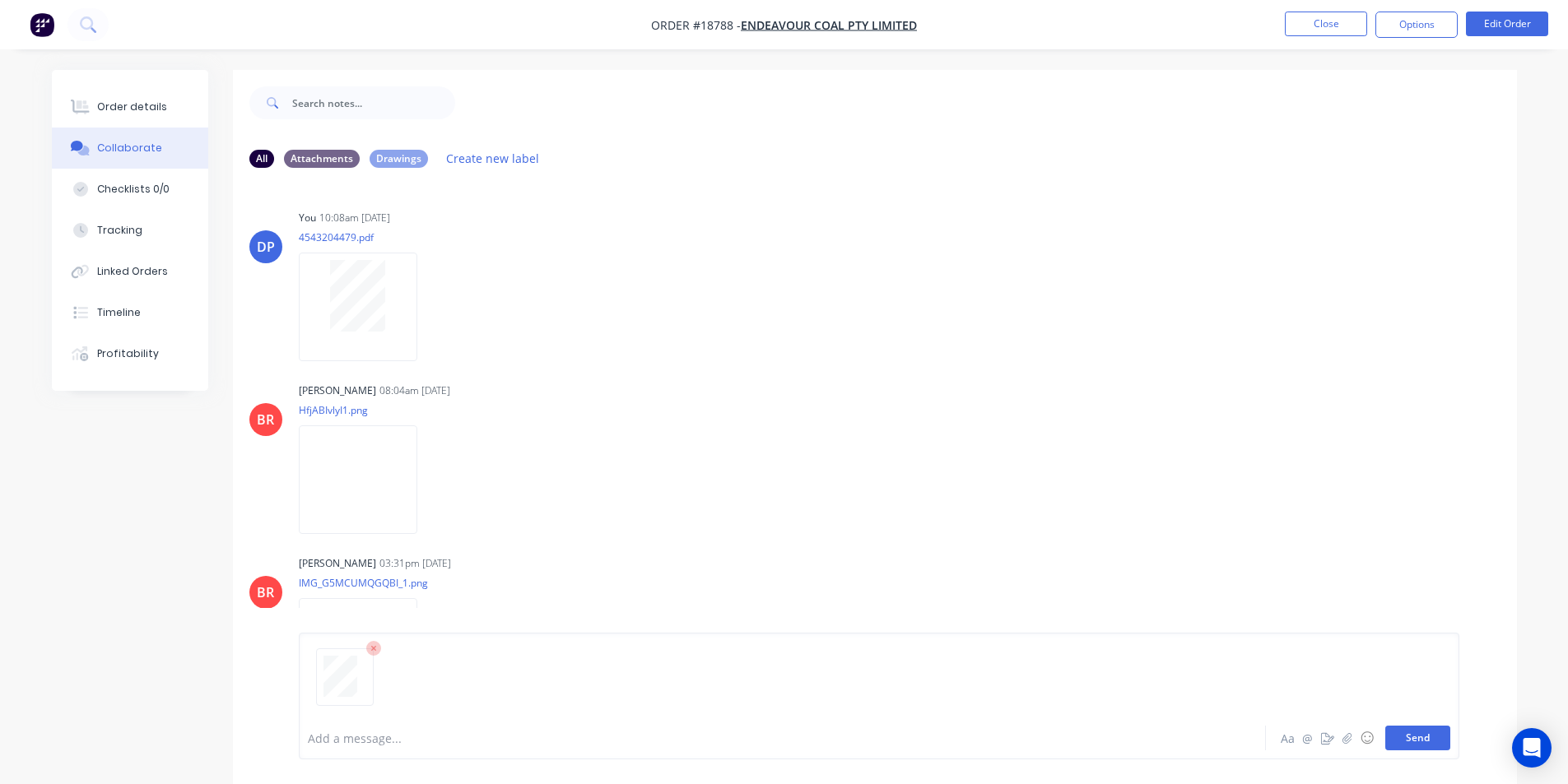
click at [1442, 747] on button "Send" at bounding box center [1417, 738] width 65 height 25
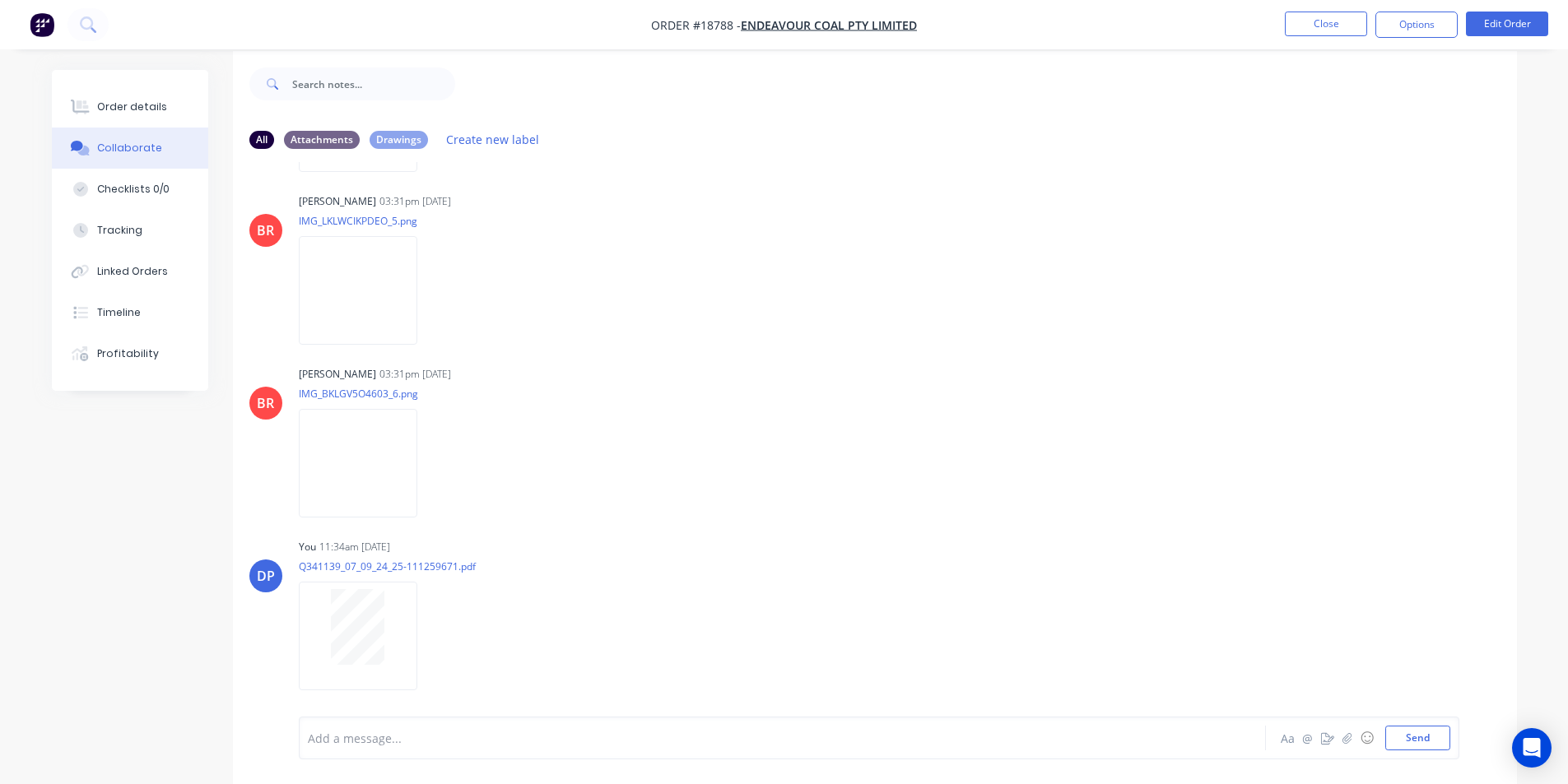
scroll to position [25, 0]
click at [1416, 723] on div at bounding box center [878, 683] width 1142 height 84
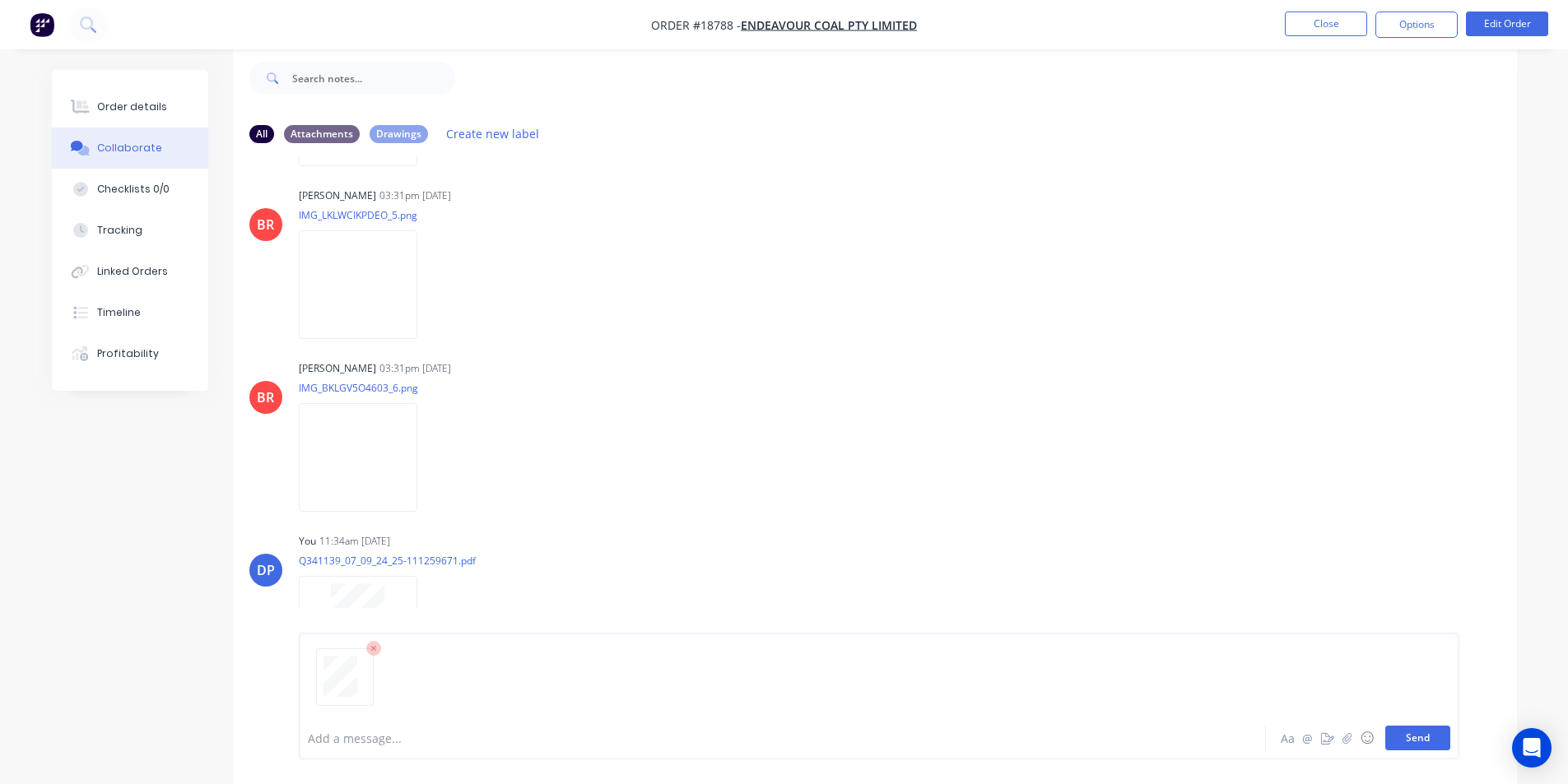
click at [1421, 734] on button "Send" at bounding box center [1417, 738] width 65 height 25
